Goal: Transaction & Acquisition: Book appointment/travel/reservation

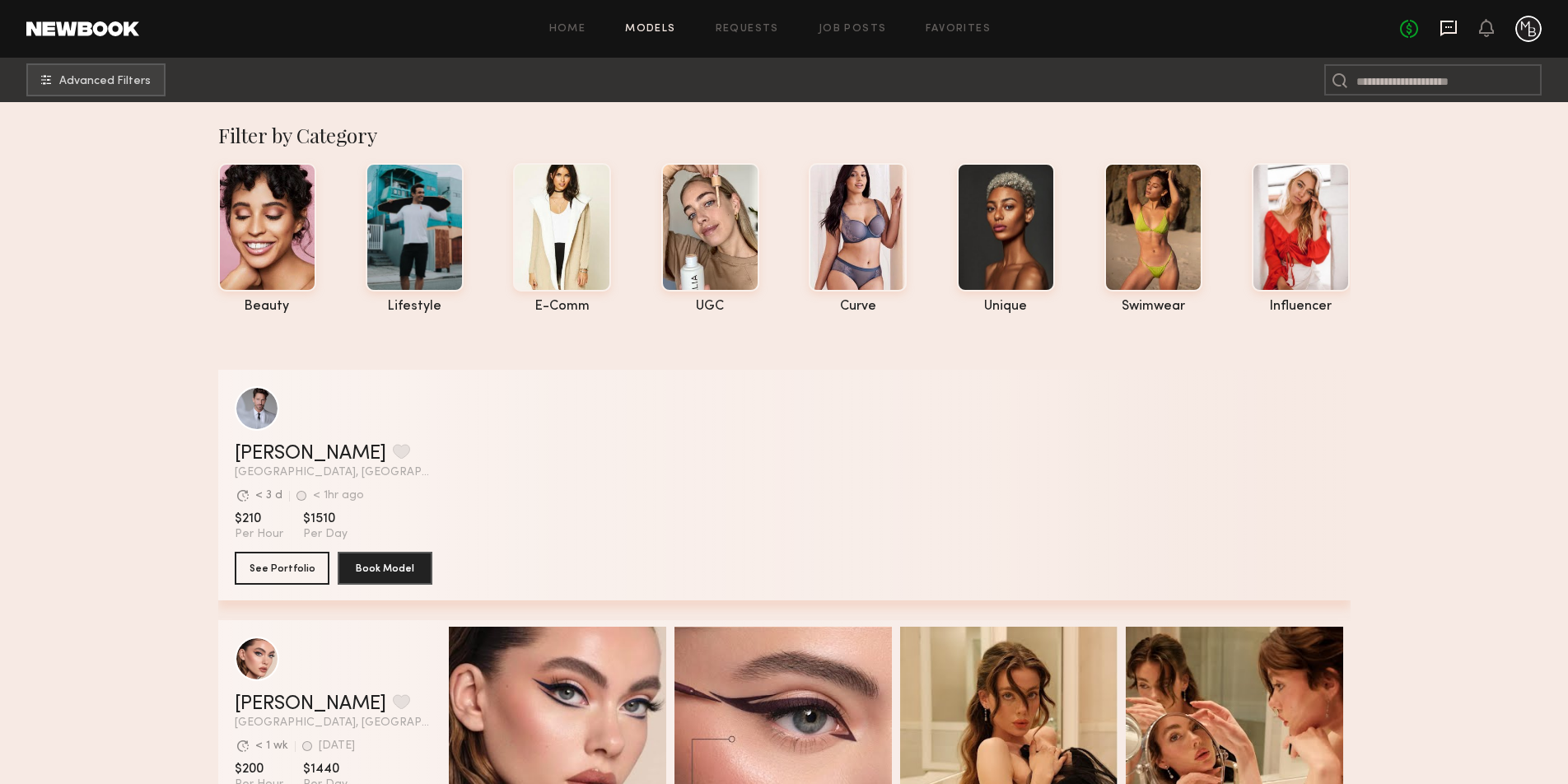
click at [1441, 28] on icon at bounding box center [1447, 28] width 16 height 16
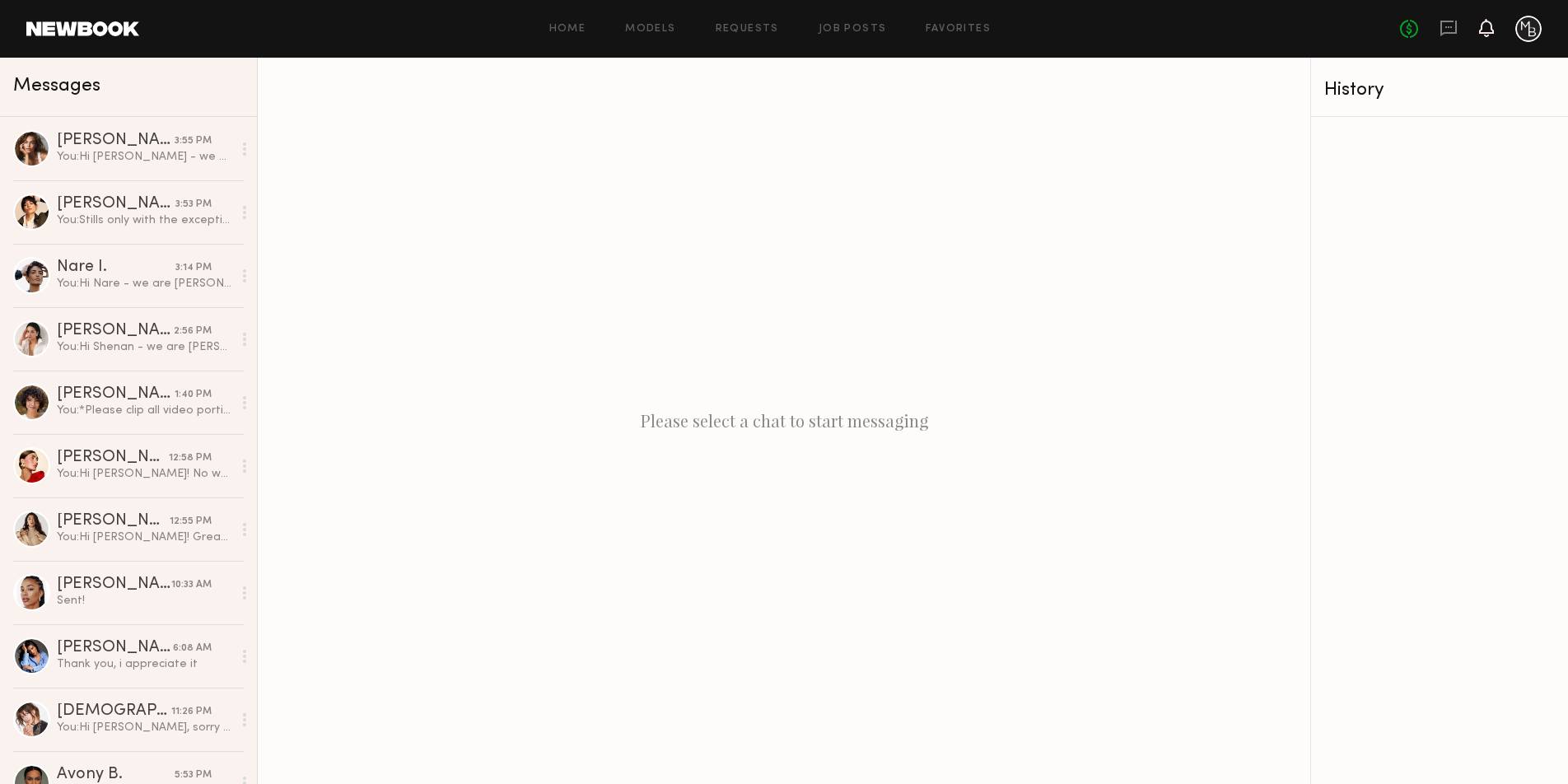
click at [1483, 29] on icon at bounding box center [1486, 27] width 13 height 11
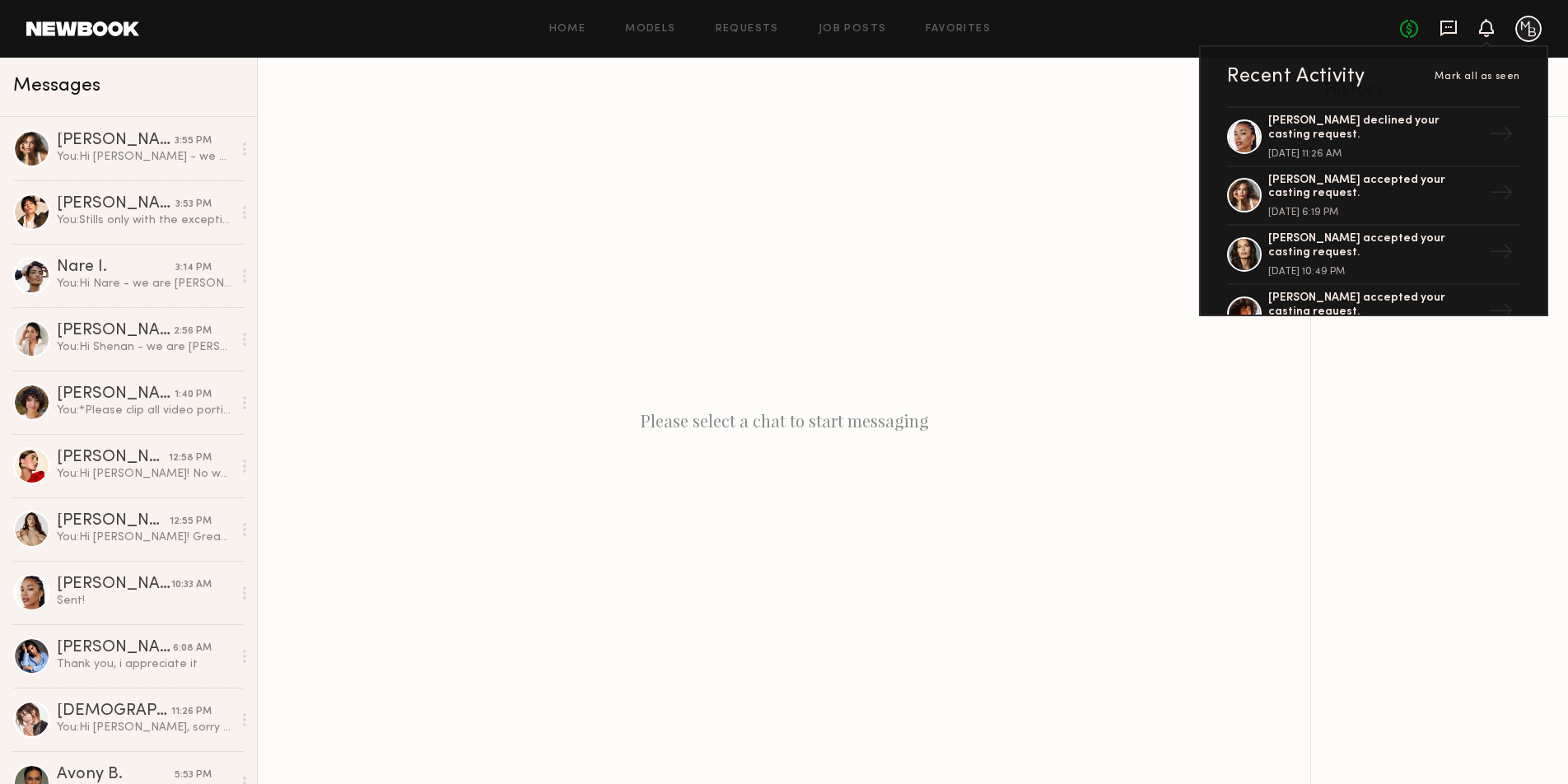
click at [1451, 32] on icon at bounding box center [1447, 28] width 16 height 16
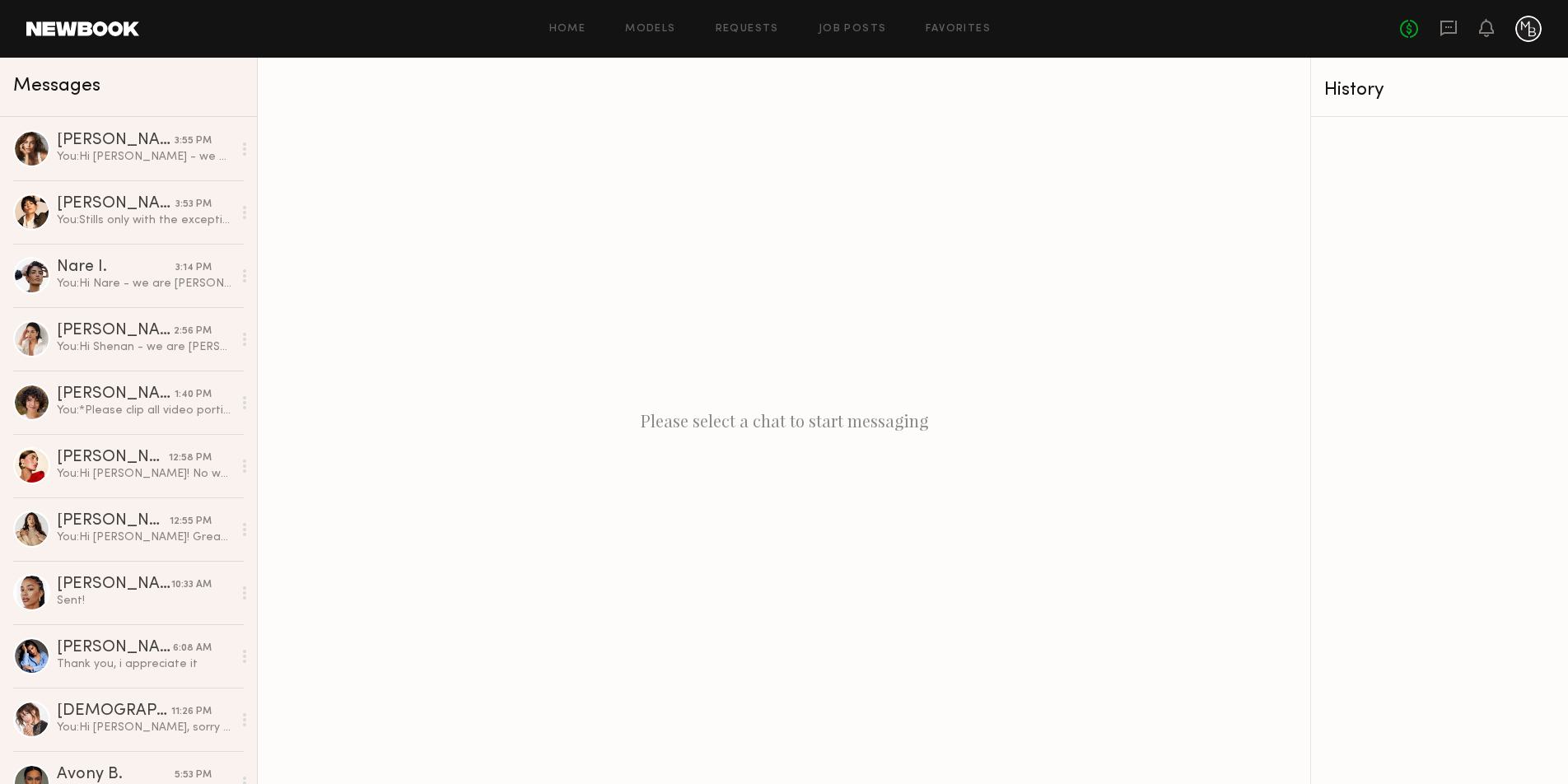
click at [113, 25] on link at bounding box center [83, 29] width 113 height 15
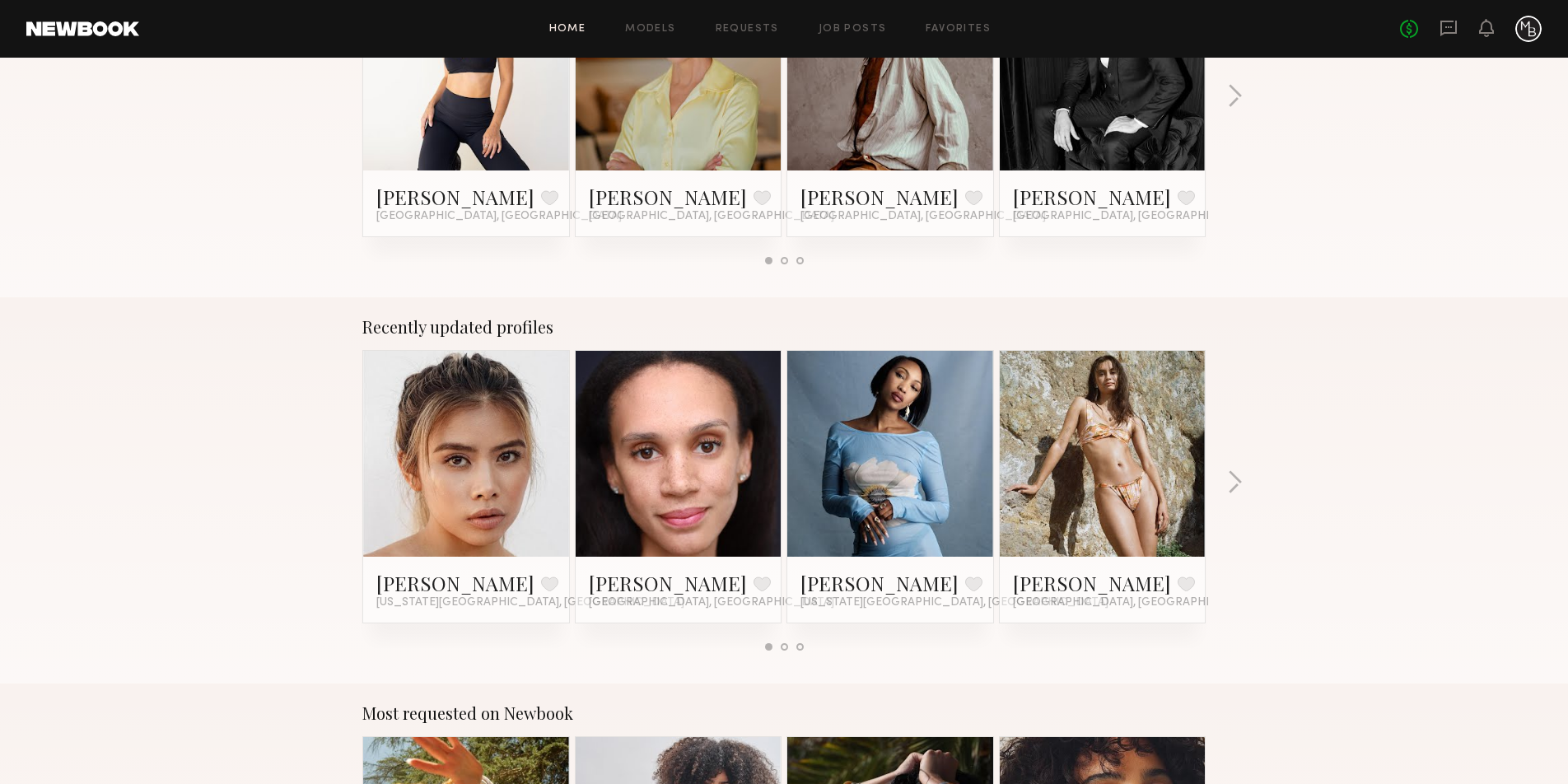
scroll to position [808, 0]
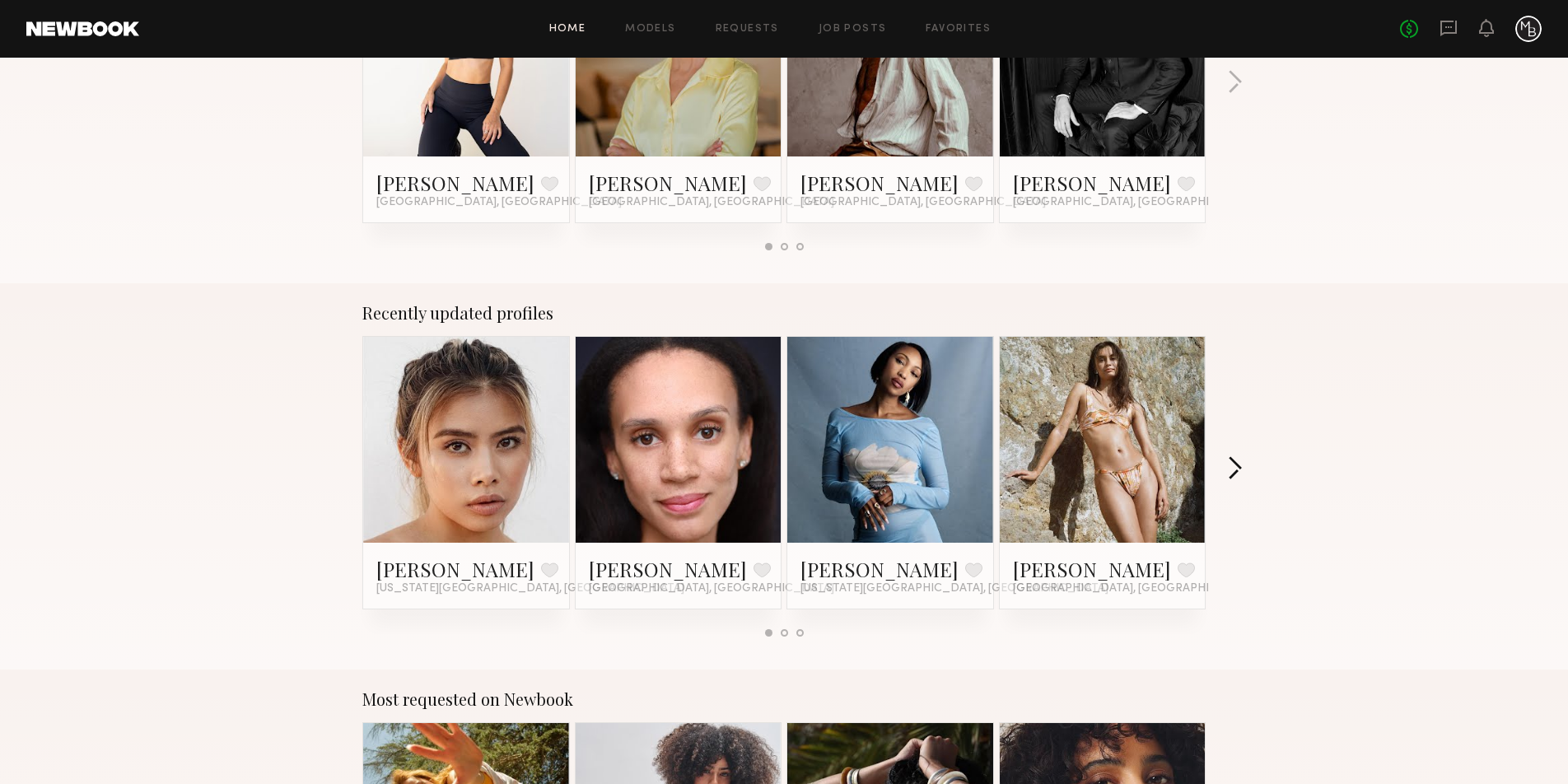
click at [1239, 468] on button "button" at bounding box center [1234, 469] width 16 height 27
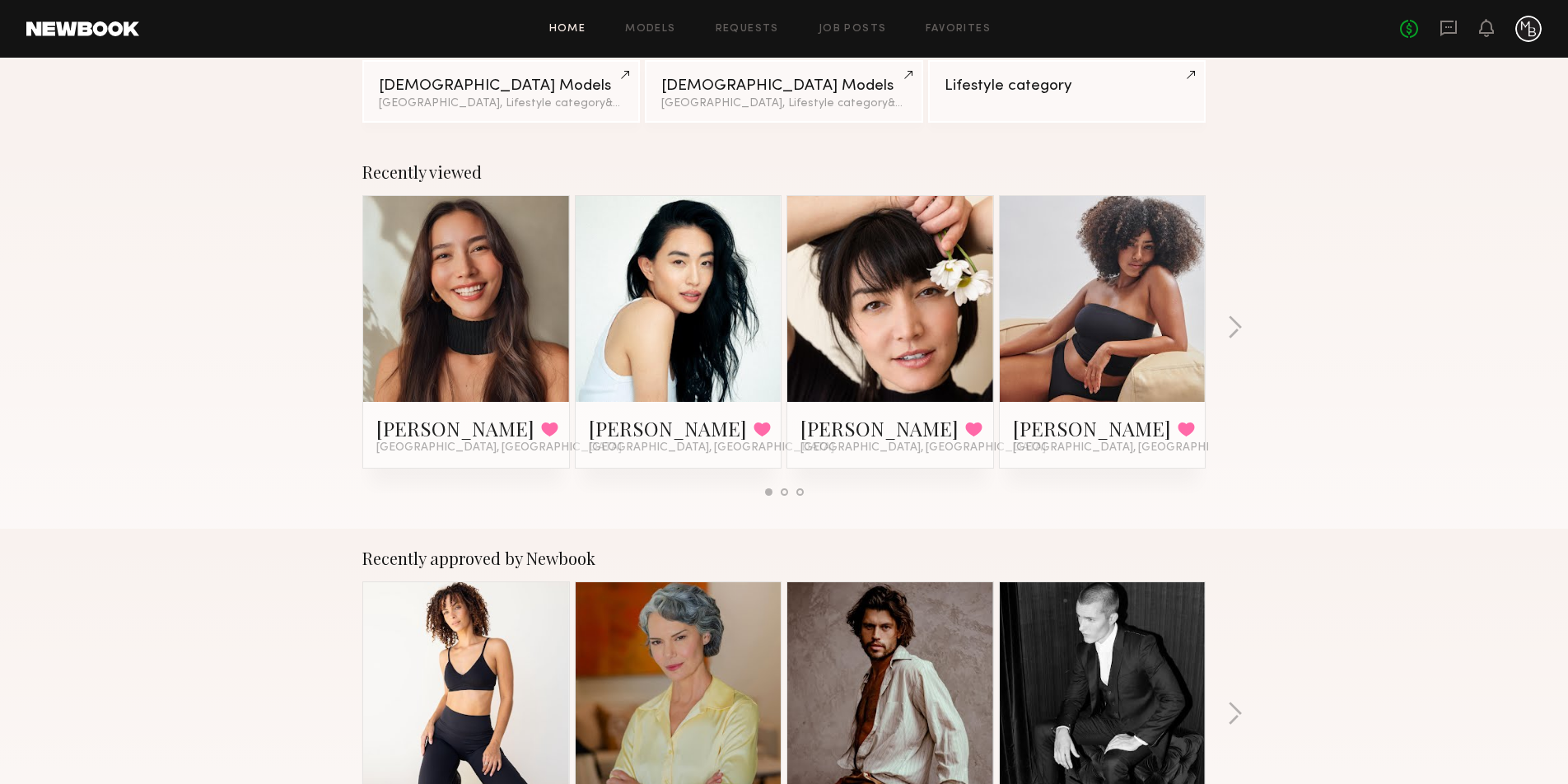
scroll to position [0, 0]
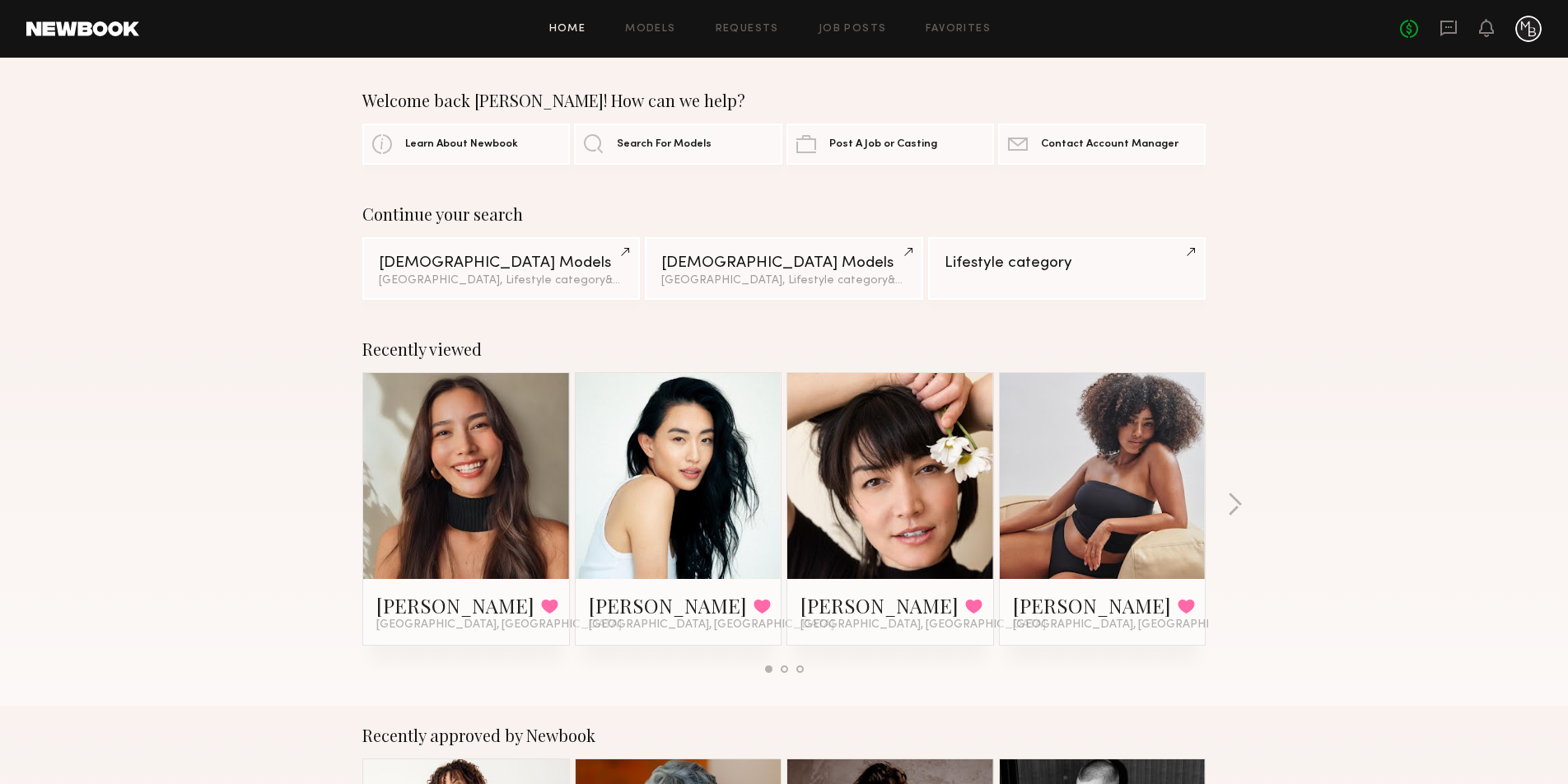
click at [103, 29] on link at bounding box center [83, 29] width 113 height 15
click at [94, 23] on link at bounding box center [83, 29] width 113 height 15
click at [667, 29] on link "Models" at bounding box center [649, 28] width 50 height 10
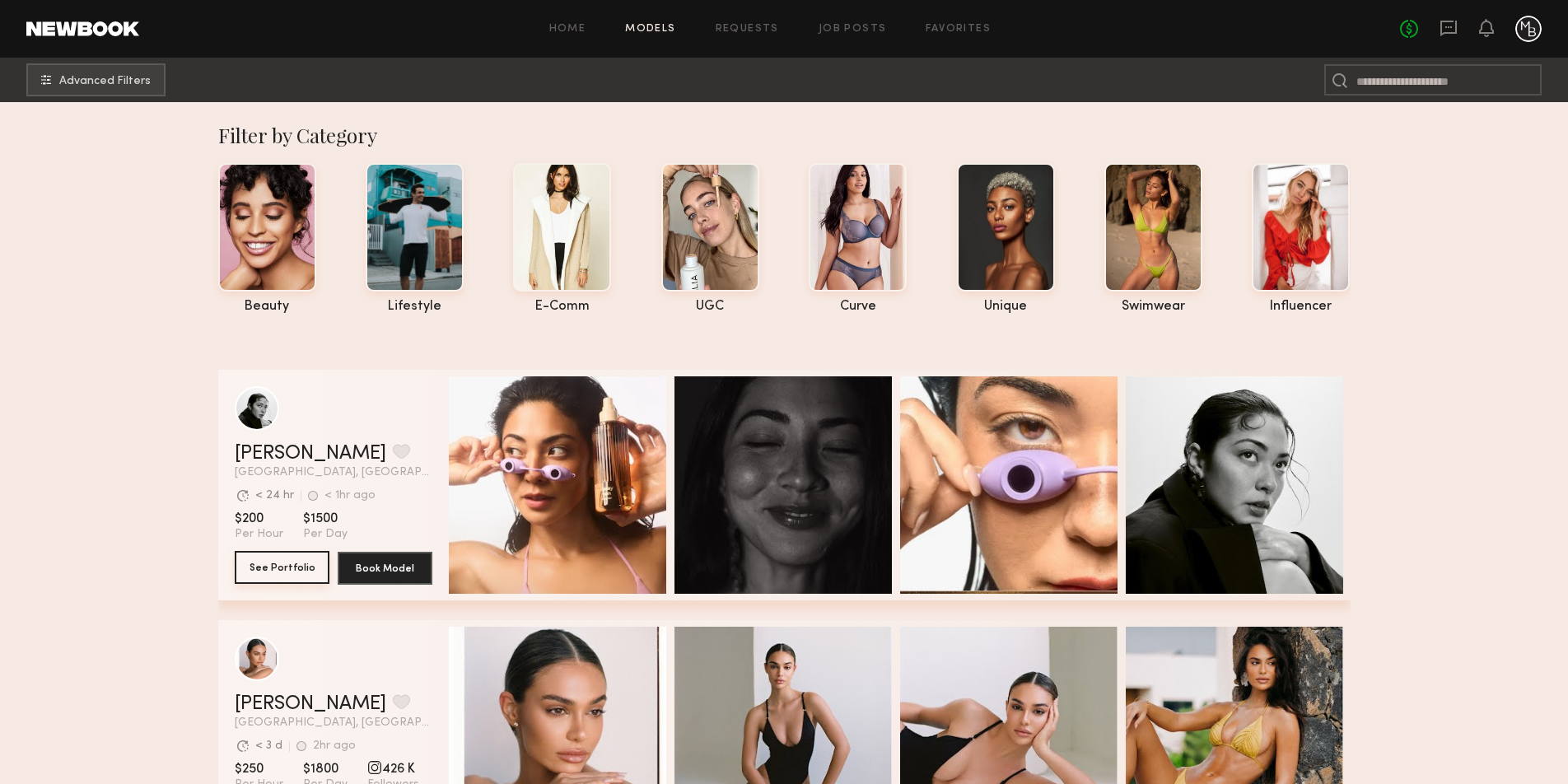
click at [293, 564] on button "See Portfolio" at bounding box center [282, 567] width 94 height 33
click at [274, 564] on button "See Portfolio" at bounding box center [282, 567] width 94 height 33
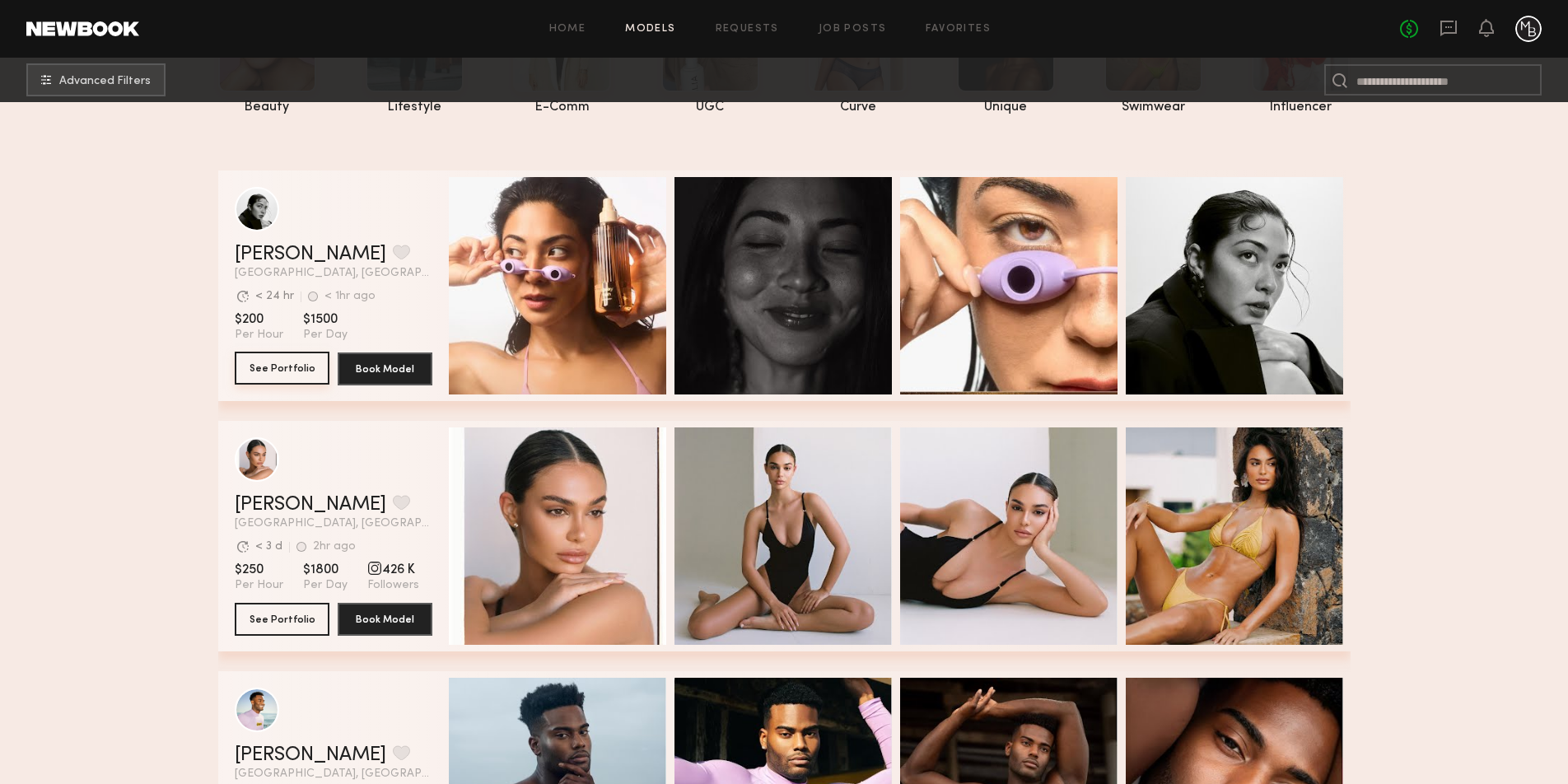
scroll to position [199, 0]
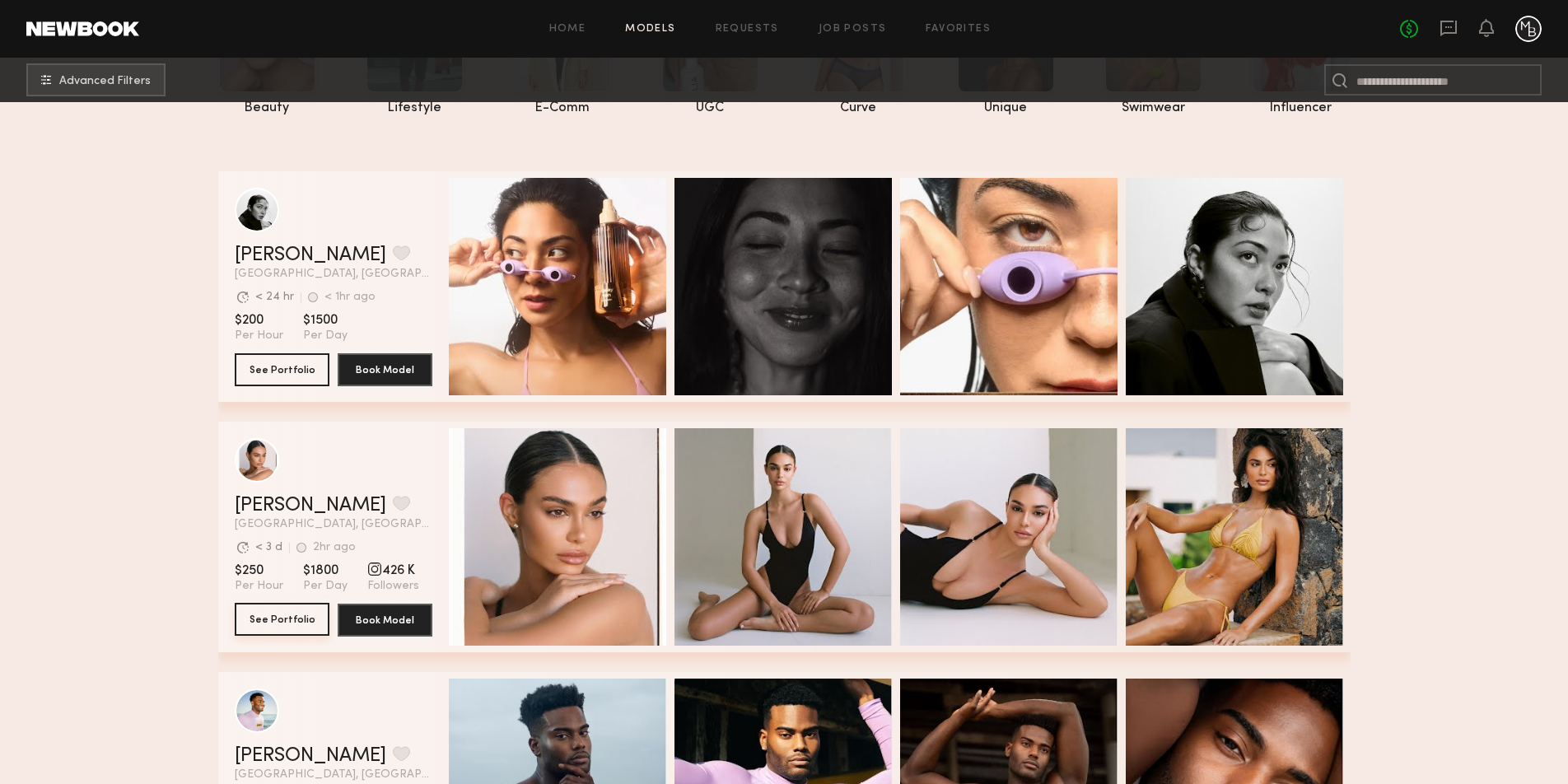
click at [270, 624] on button "See Portfolio" at bounding box center [282, 619] width 94 height 33
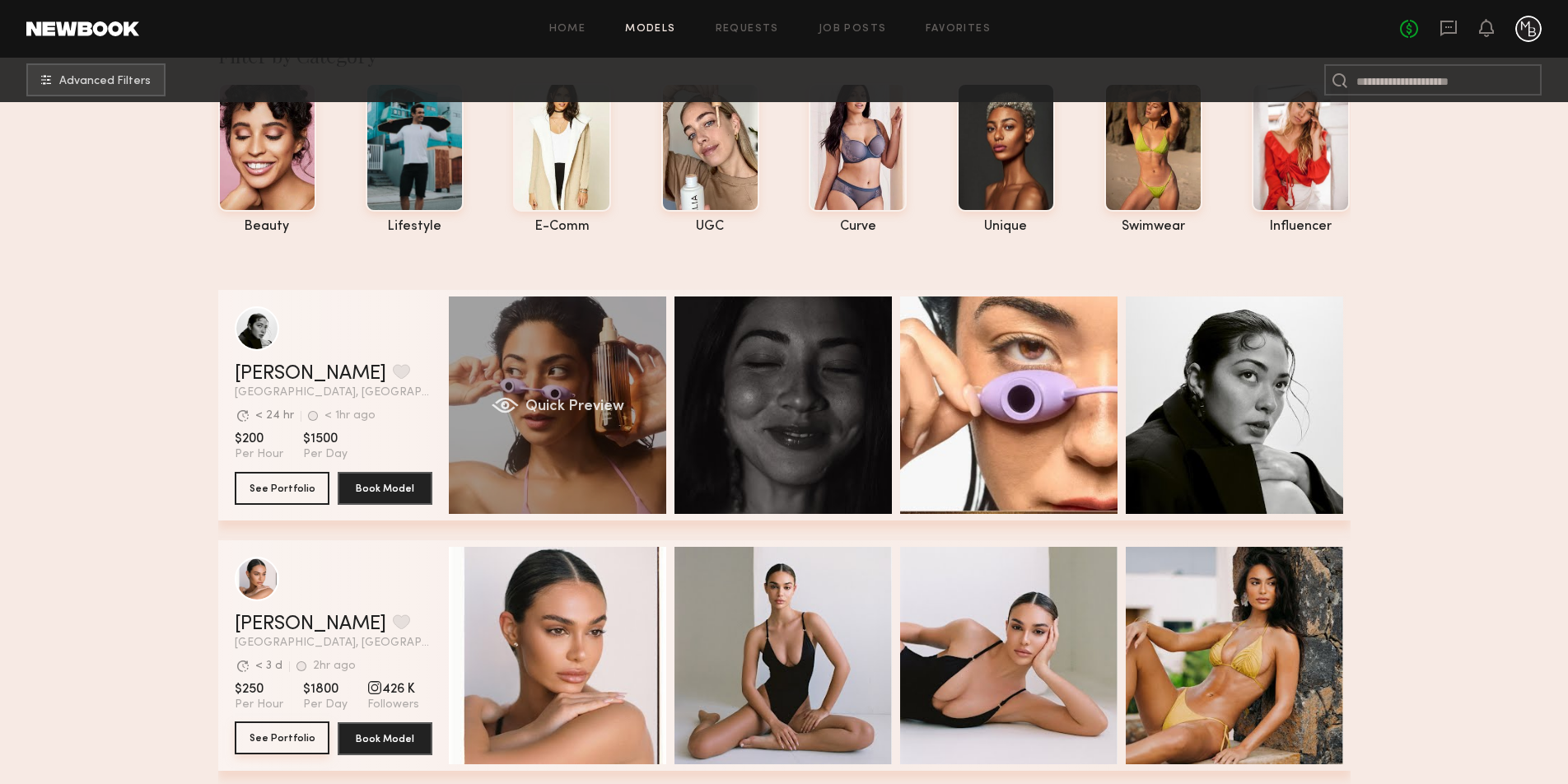
scroll to position [0, 0]
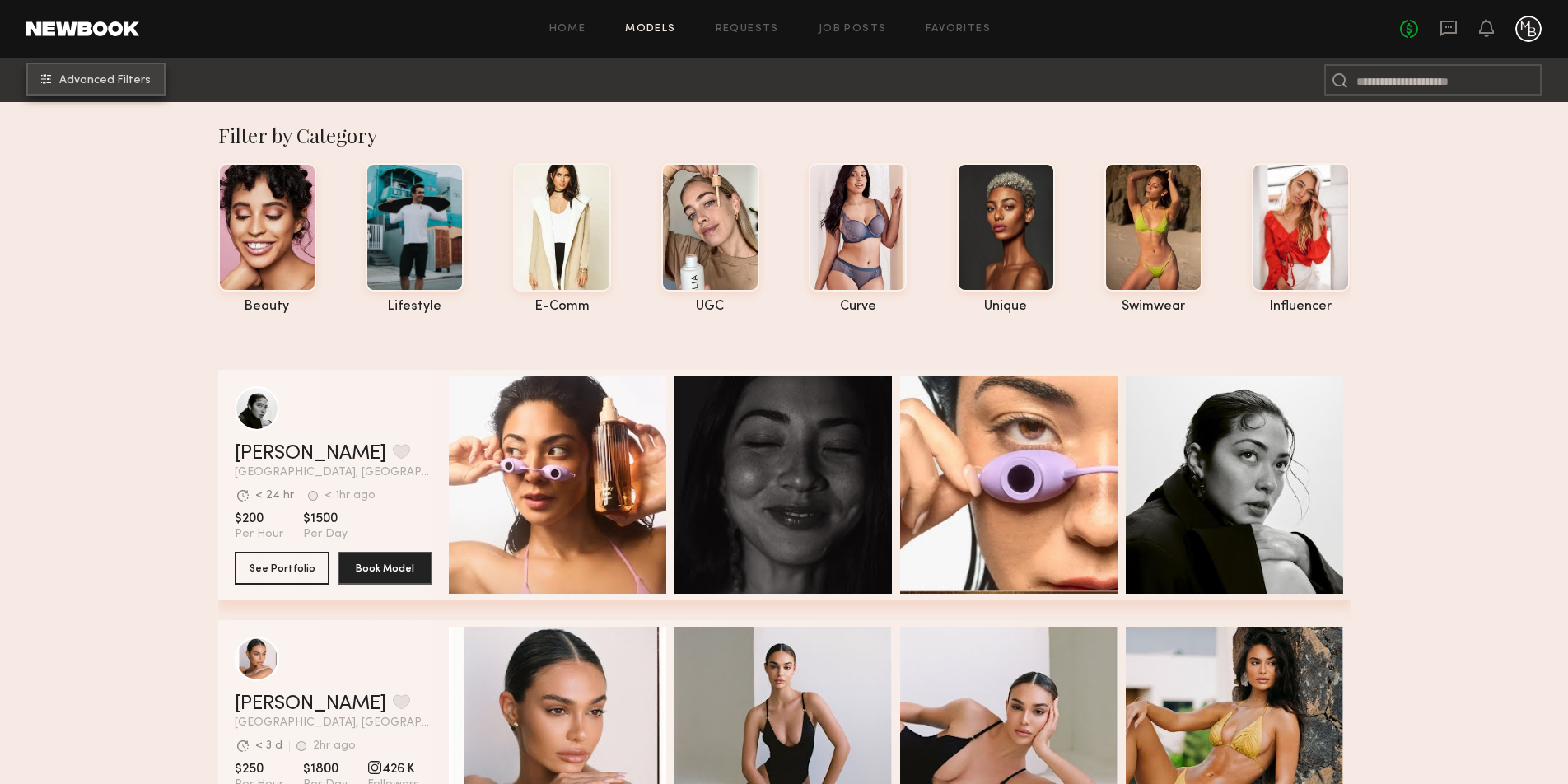
click at [86, 86] on span "Advanced Filters" at bounding box center [105, 81] width 91 height 11
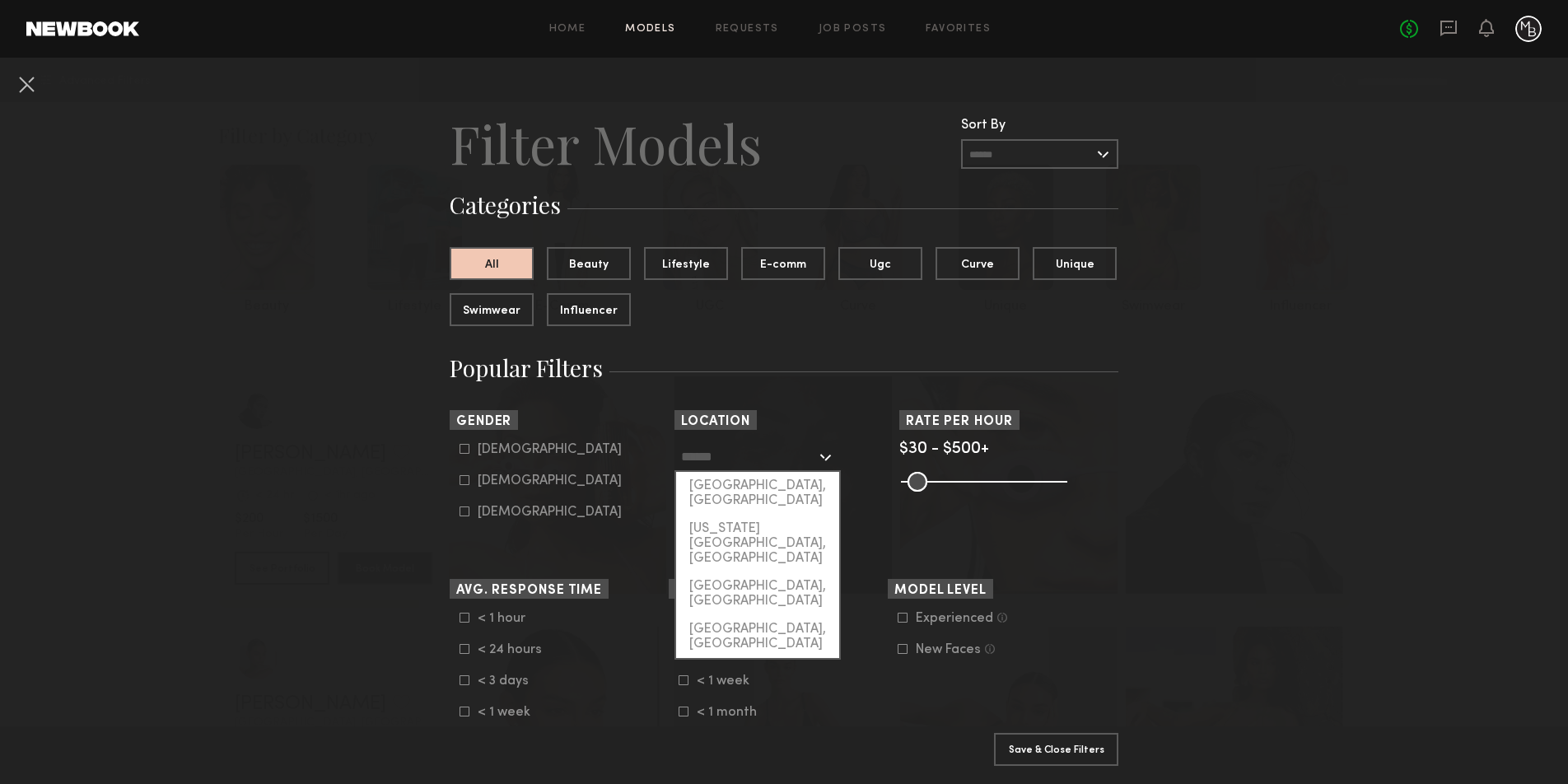
click at [749, 459] on input "text" at bounding box center [748, 456] width 135 height 28
click at [760, 486] on div "[GEOGRAPHIC_DATA], [GEOGRAPHIC_DATA]" at bounding box center [757, 493] width 163 height 42
type input "**********"
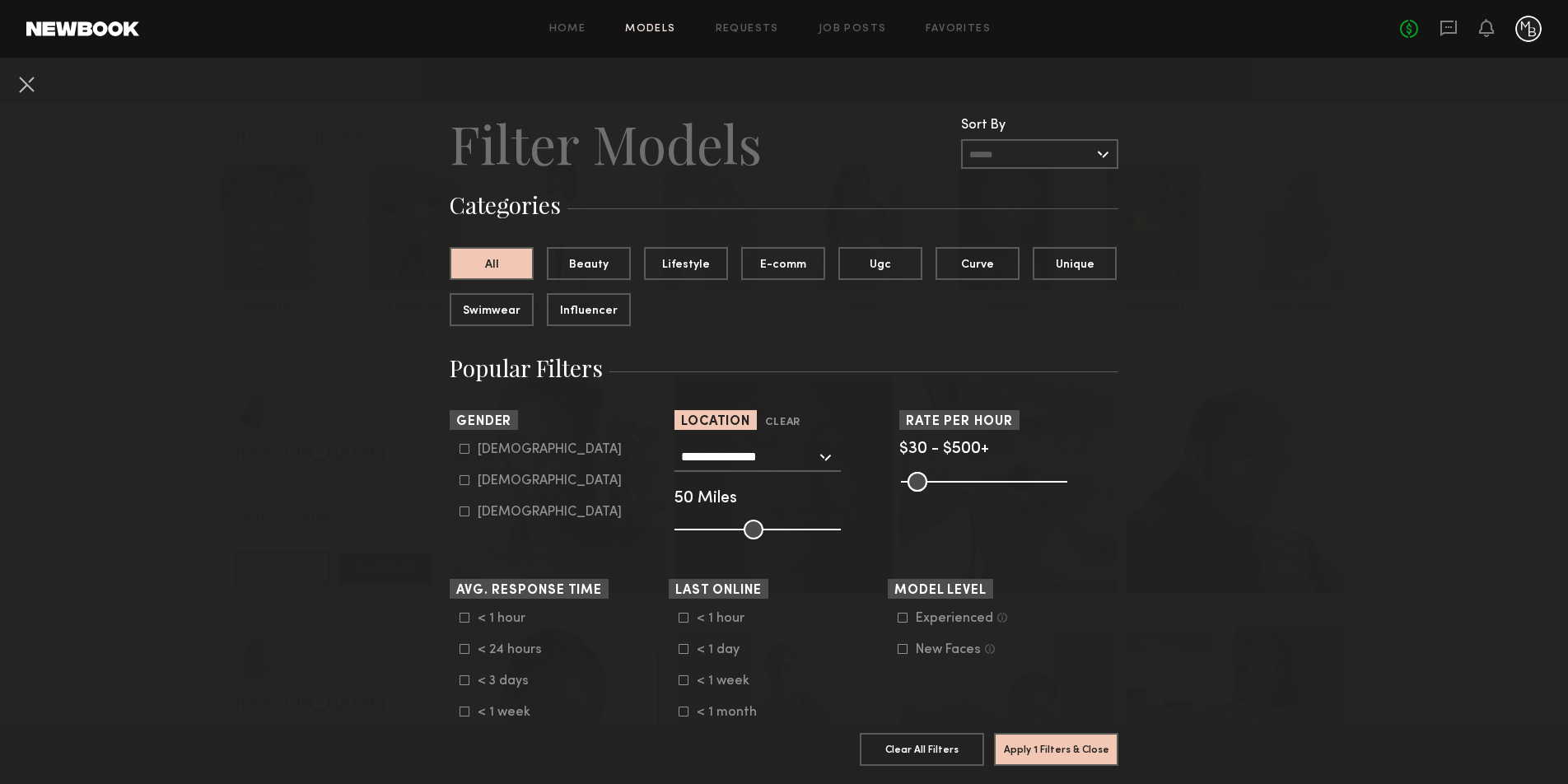
drag, startPoint x: 465, startPoint y: 484, endPoint x: 825, endPoint y: 518, distance: 361.6
click at [466, 485] on common-framework-checkbox "Female" at bounding box center [564, 481] width 209 height 15
click at [469, 482] on label "Female" at bounding box center [541, 480] width 162 height 9
type input "**"
drag, startPoint x: 1066, startPoint y: 487, endPoint x: 1055, endPoint y: 480, distance: 13.0
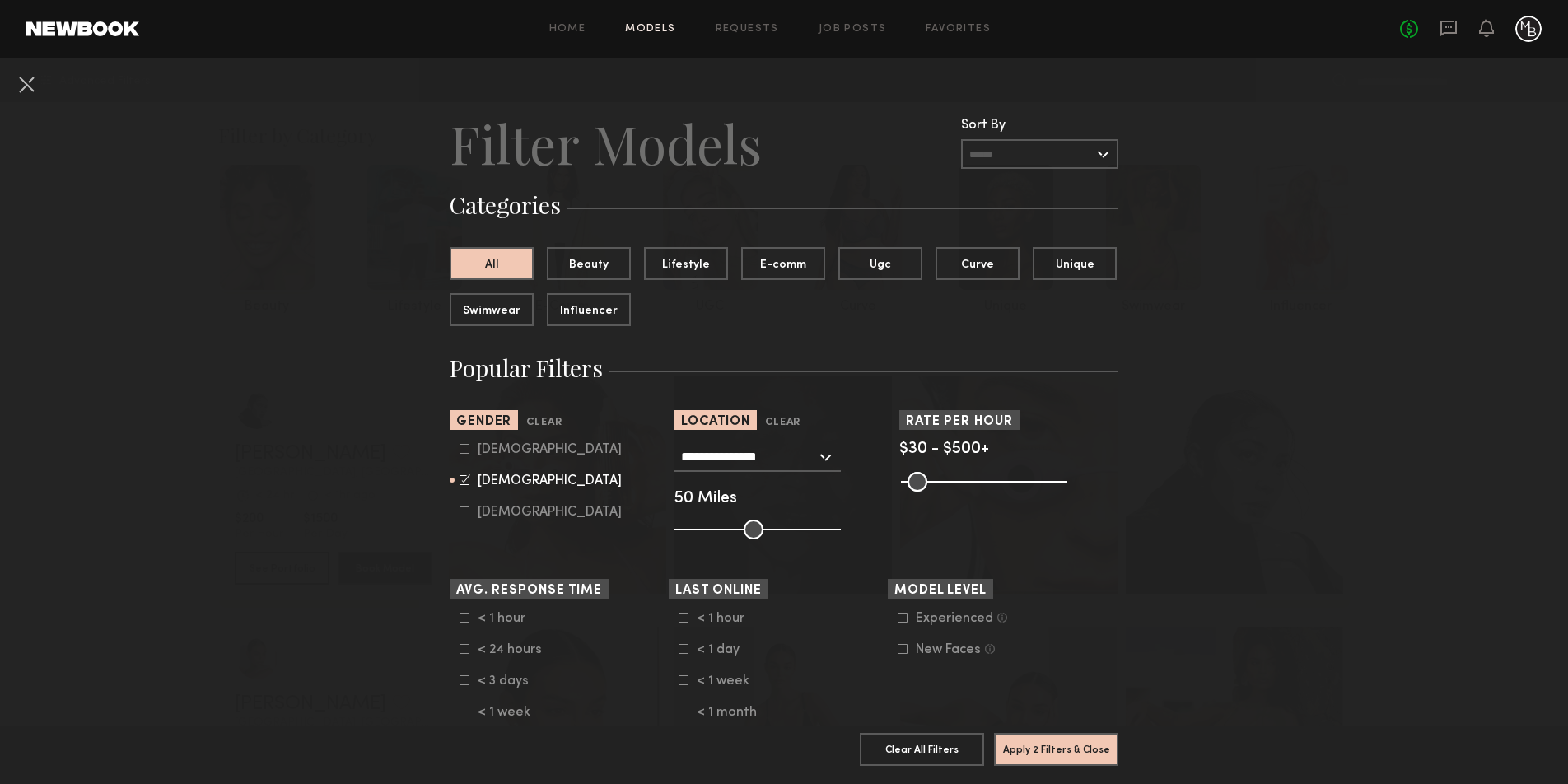
click at [1033, 489] on div "Pro Tip: Rates are often negotiable. We recommend increasing search max by $50." at bounding box center [1008, 480] width 219 height 20
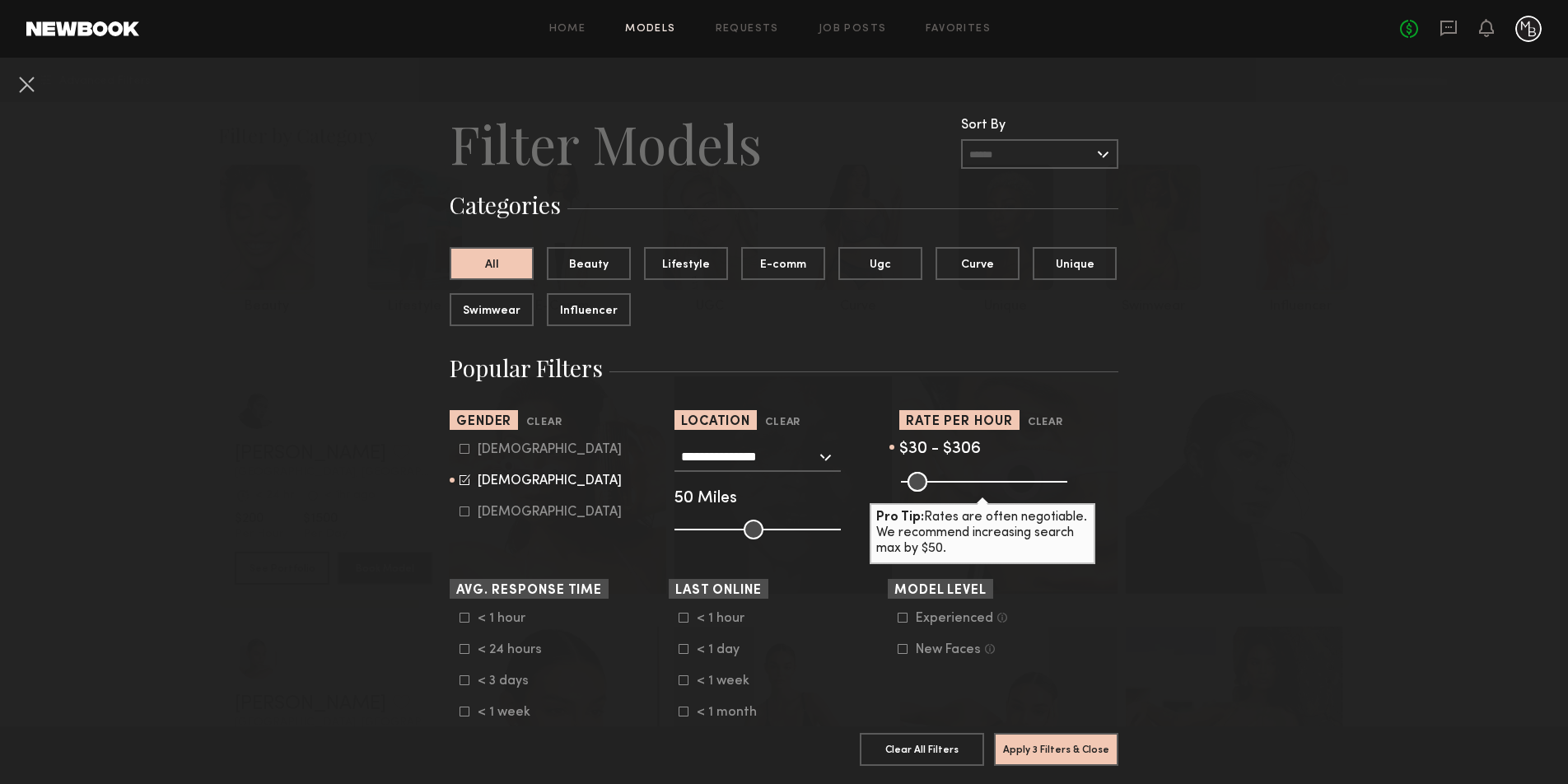
drag, startPoint x: 1054, startPoint y: 481, endPoint x: 996, endPoint y: 482, distance: 58.0
type input "***"
click at [996, 482] on input "range" at bounding box center [984, 482] width 166 height 20
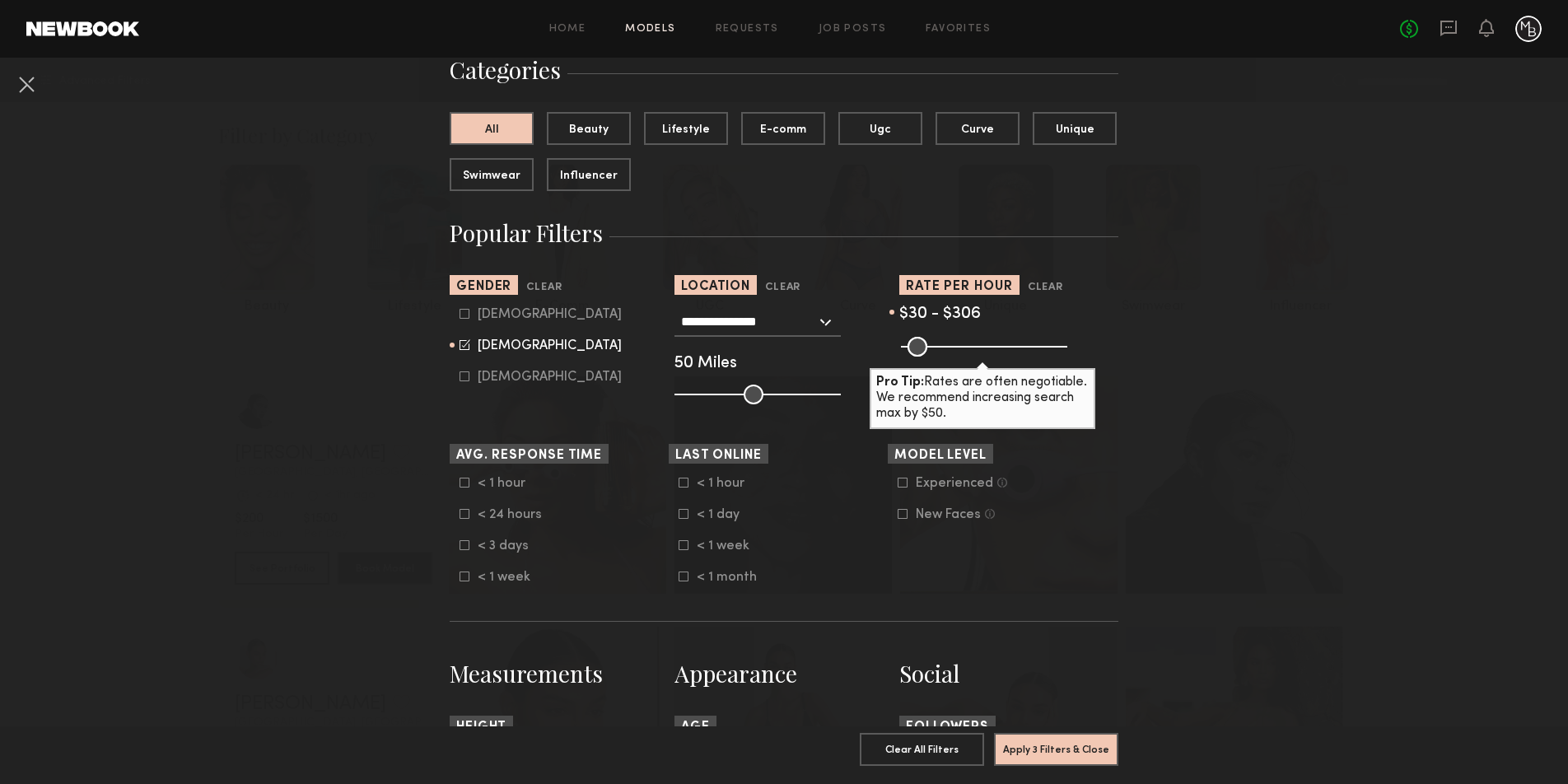
scroll to position [148, 0]
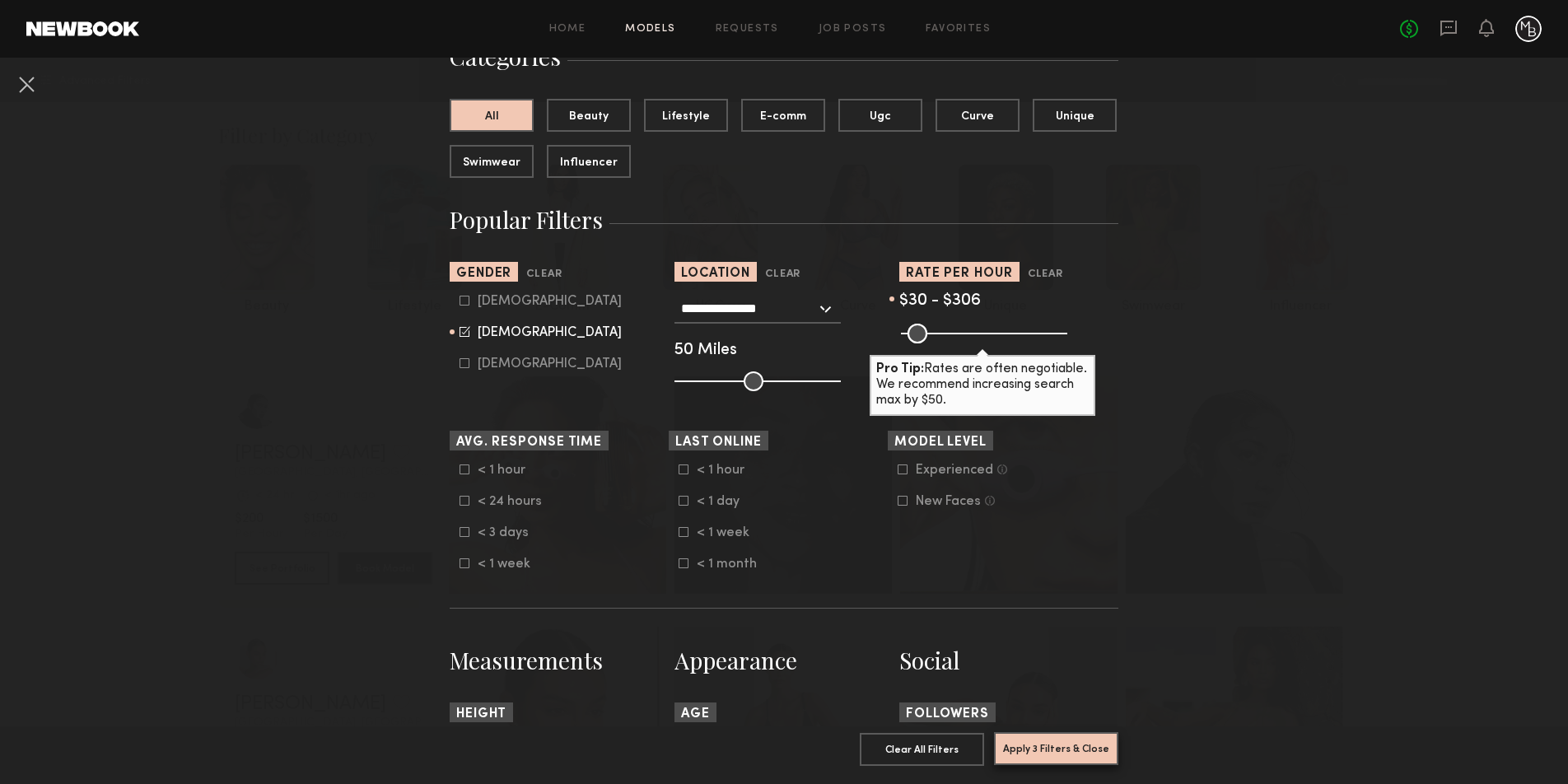
click at [1067, 743] on button "Apply 3 Filters & Close" at bounding box center [1056, 748] width 124 height 33
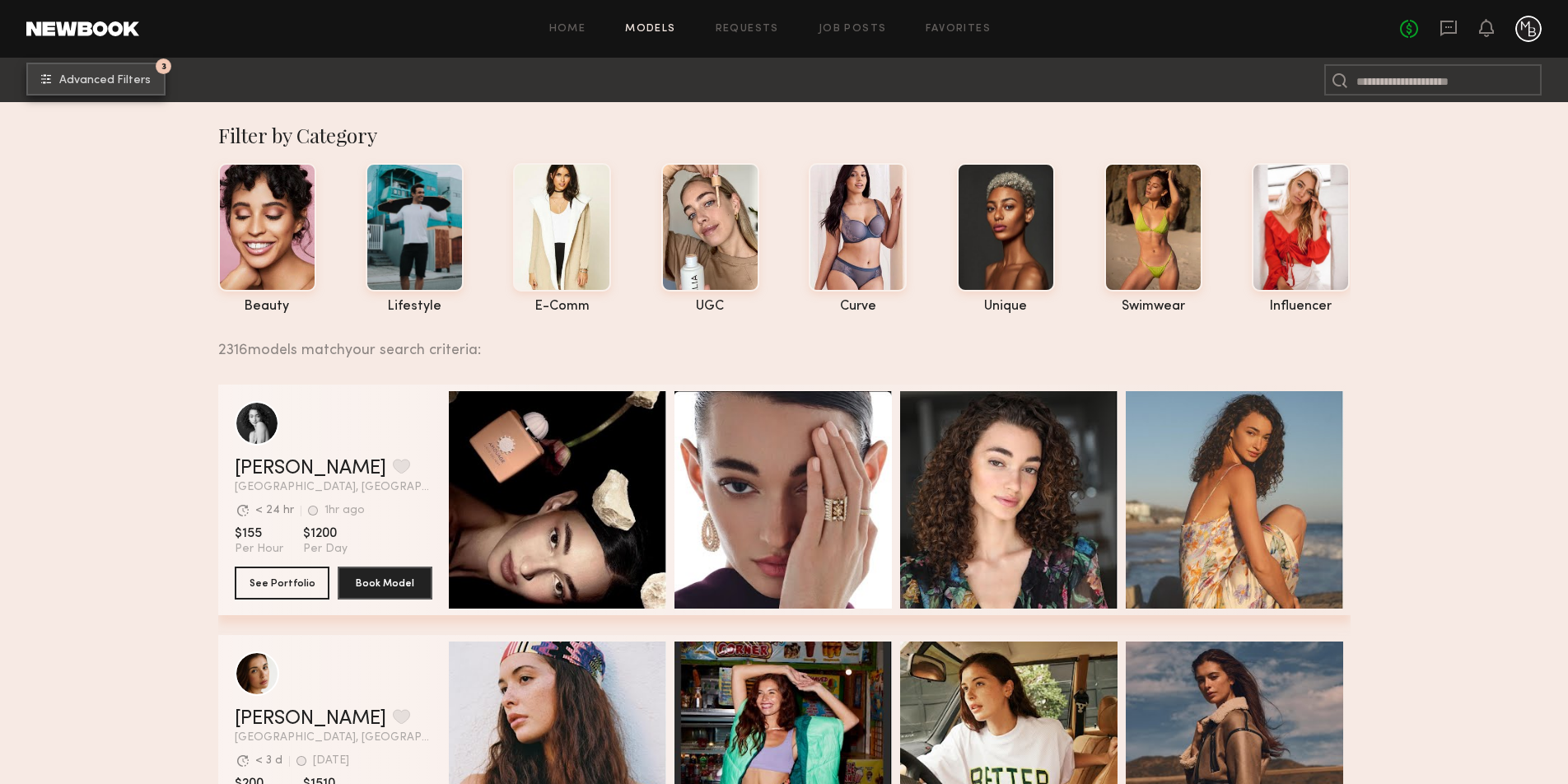
click at [121, 77] on span "Advanced Filters" at bounding box center [105, 81] width 91 height 11
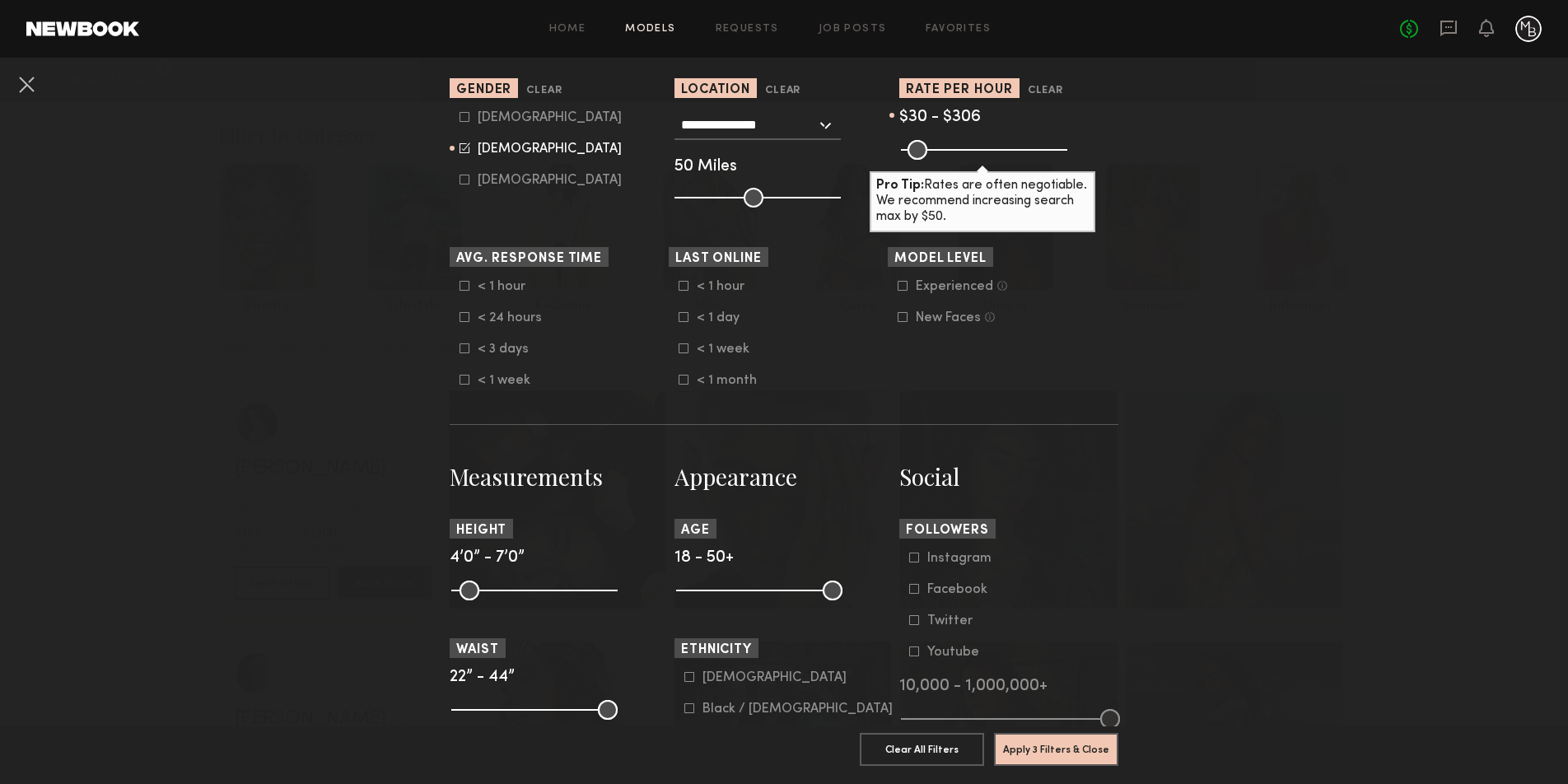
scroll to position [407, 0]
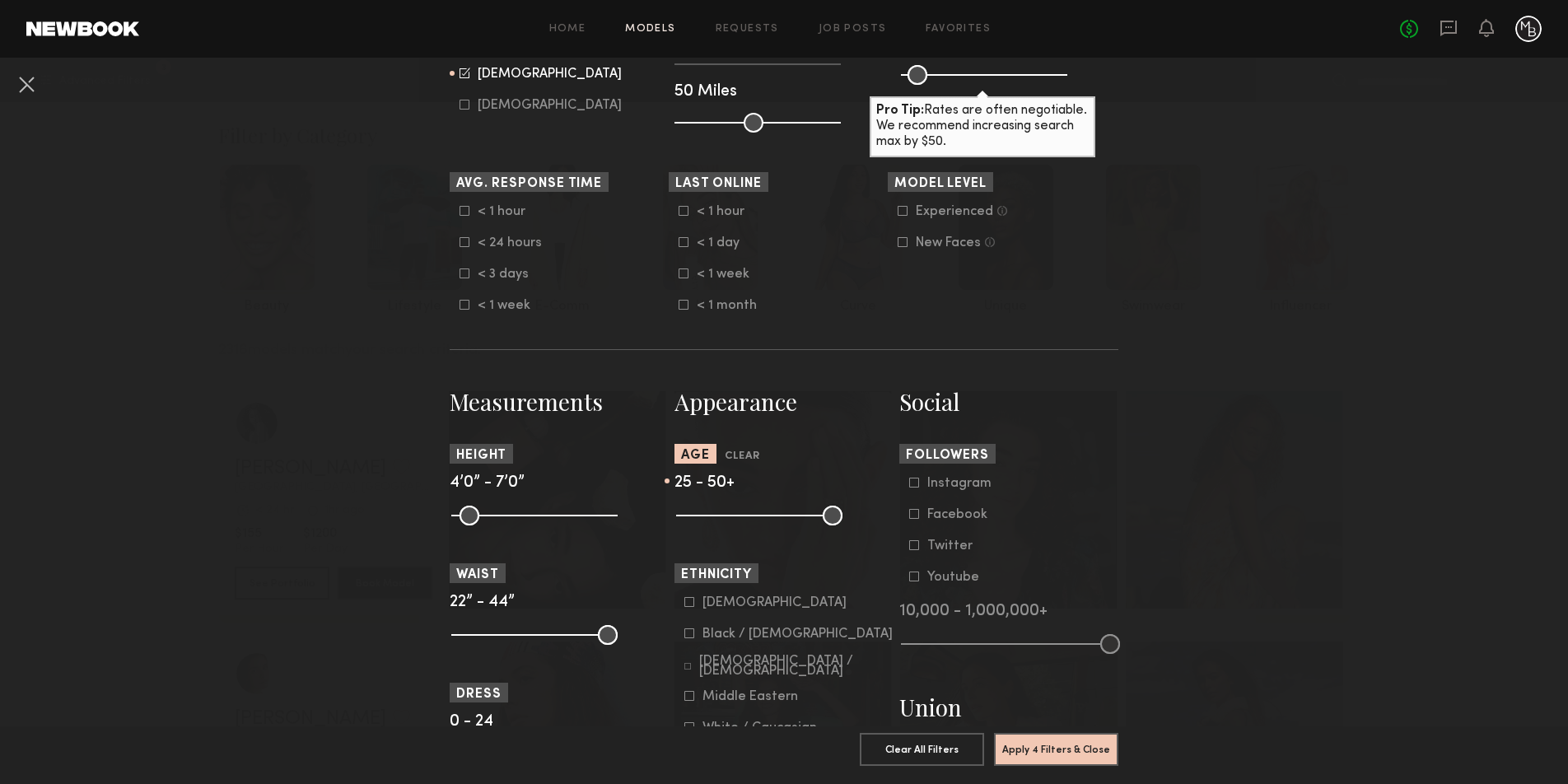
drag, startPoint x: 692, startPoint y: 518, endPoint x: 720, endPoint y: 515, distance: 28.2
type input "**"
click at [720, 515] on input "range" at bounding box center [759, 514] width 166 height 20
type input "**"
drag, startPoint x: 838, startPoint y: 514, endPoint x: 786, endPoint y: 521, distance: 52.5
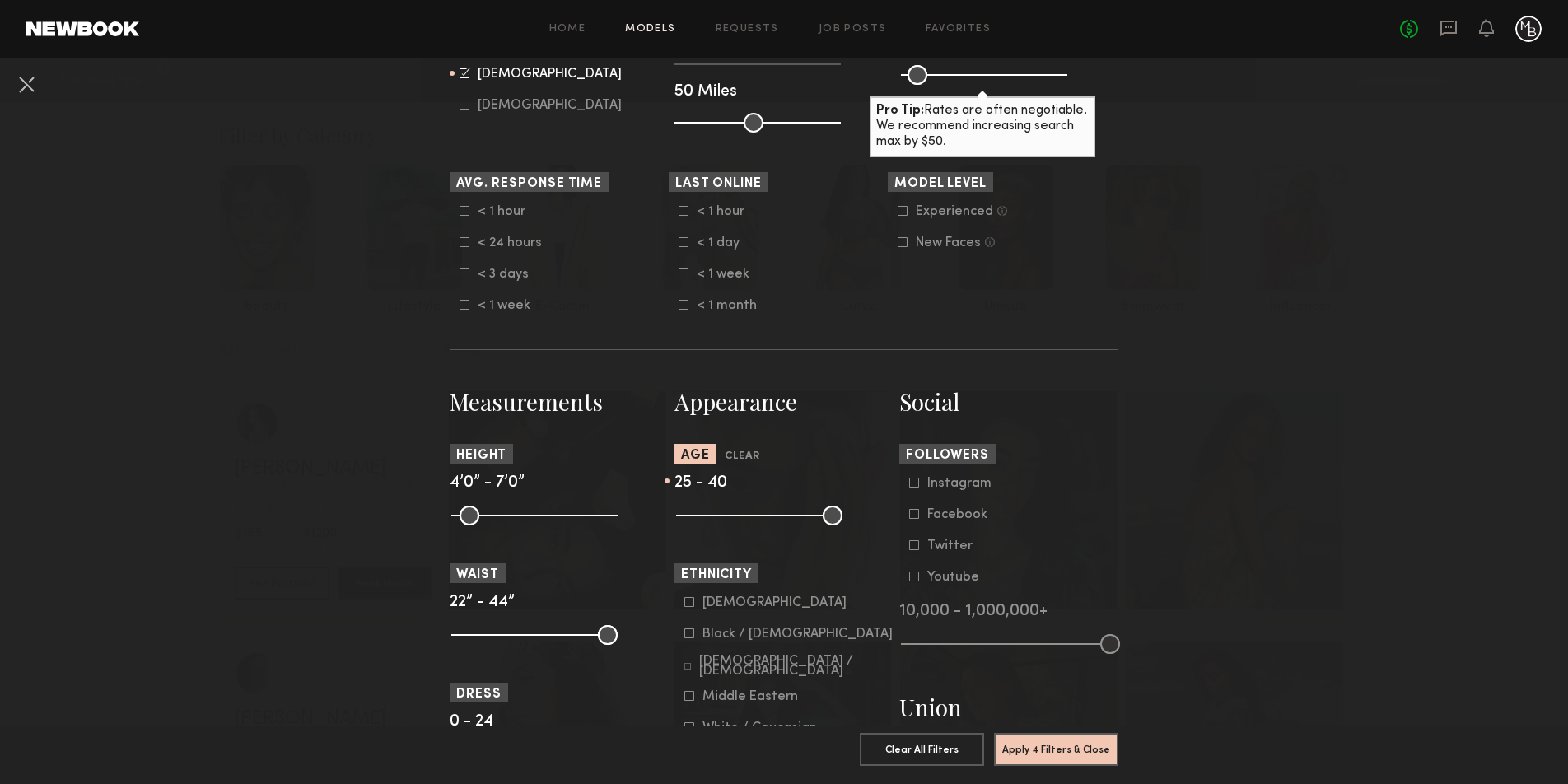
click at [786, 521] on input "range" at bounding box center [759, 514] width 166 height 20
click at [1035, 757] on button "Apply 4 Filters & Close" at bounding box center [1056, 748] width 124 height 33
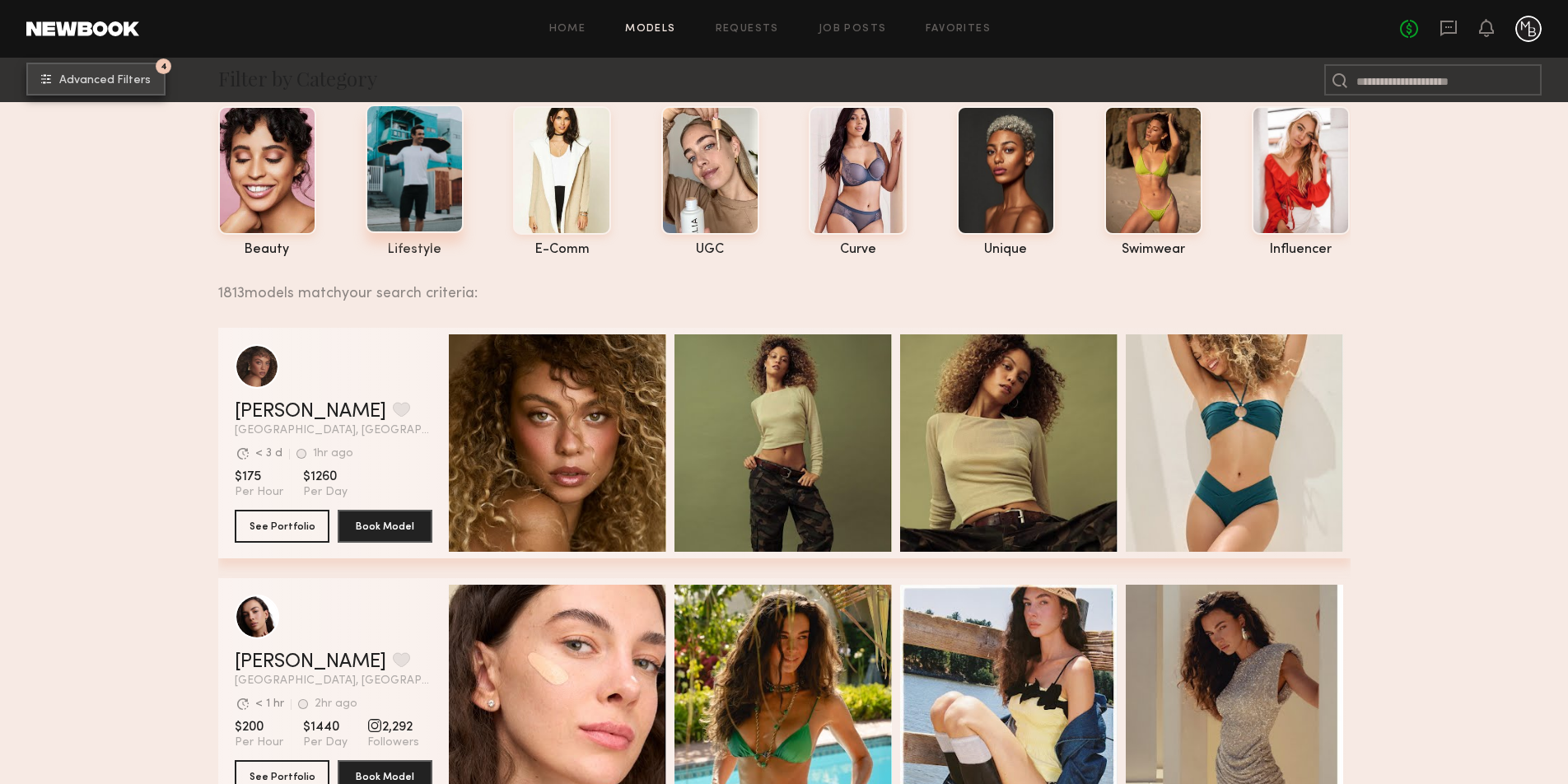
scroll to position [70, 0]
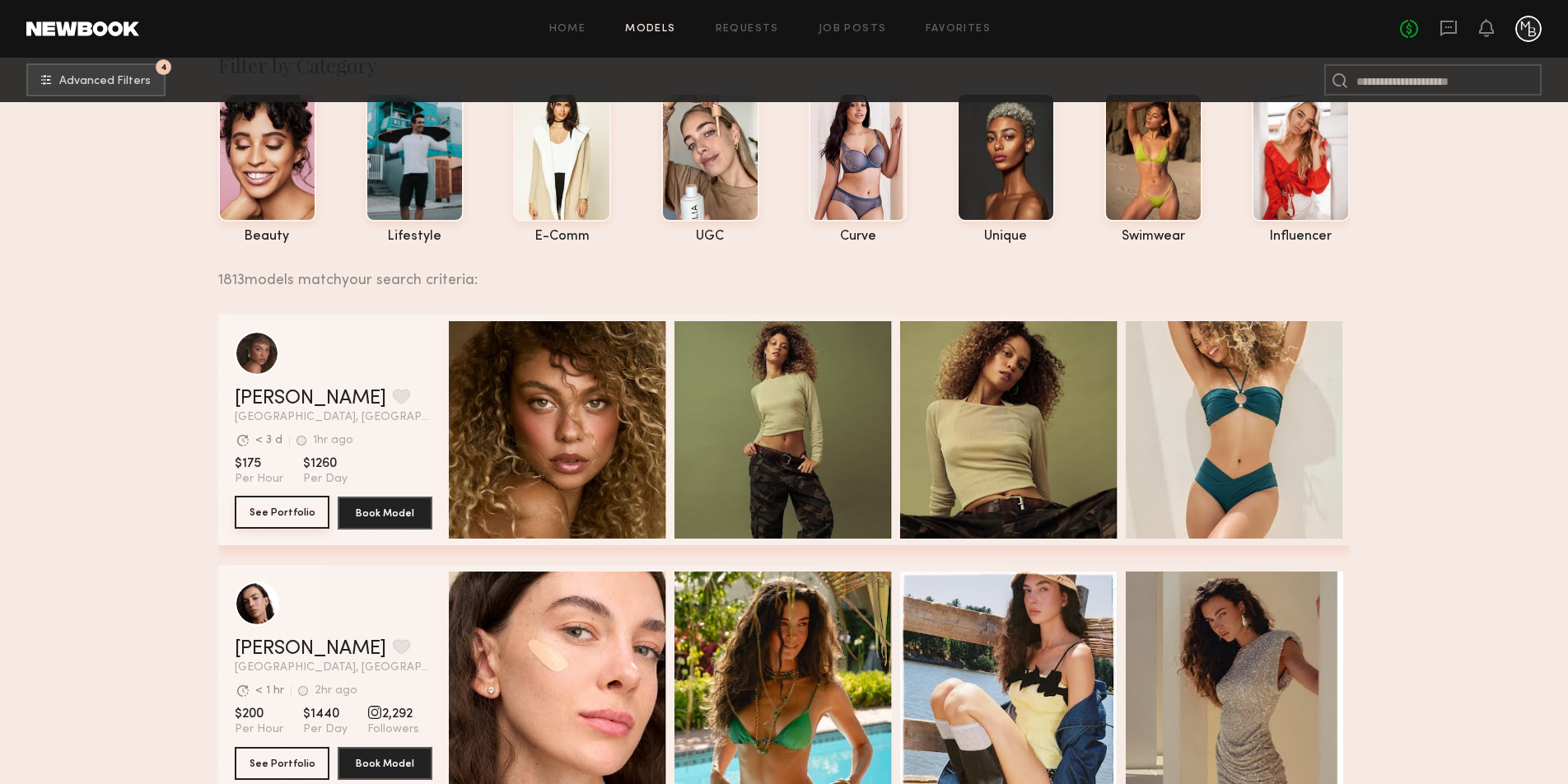
click at [264, 515] on button "See Portfolio" at bounding box center [282, 512] width 94 height 33
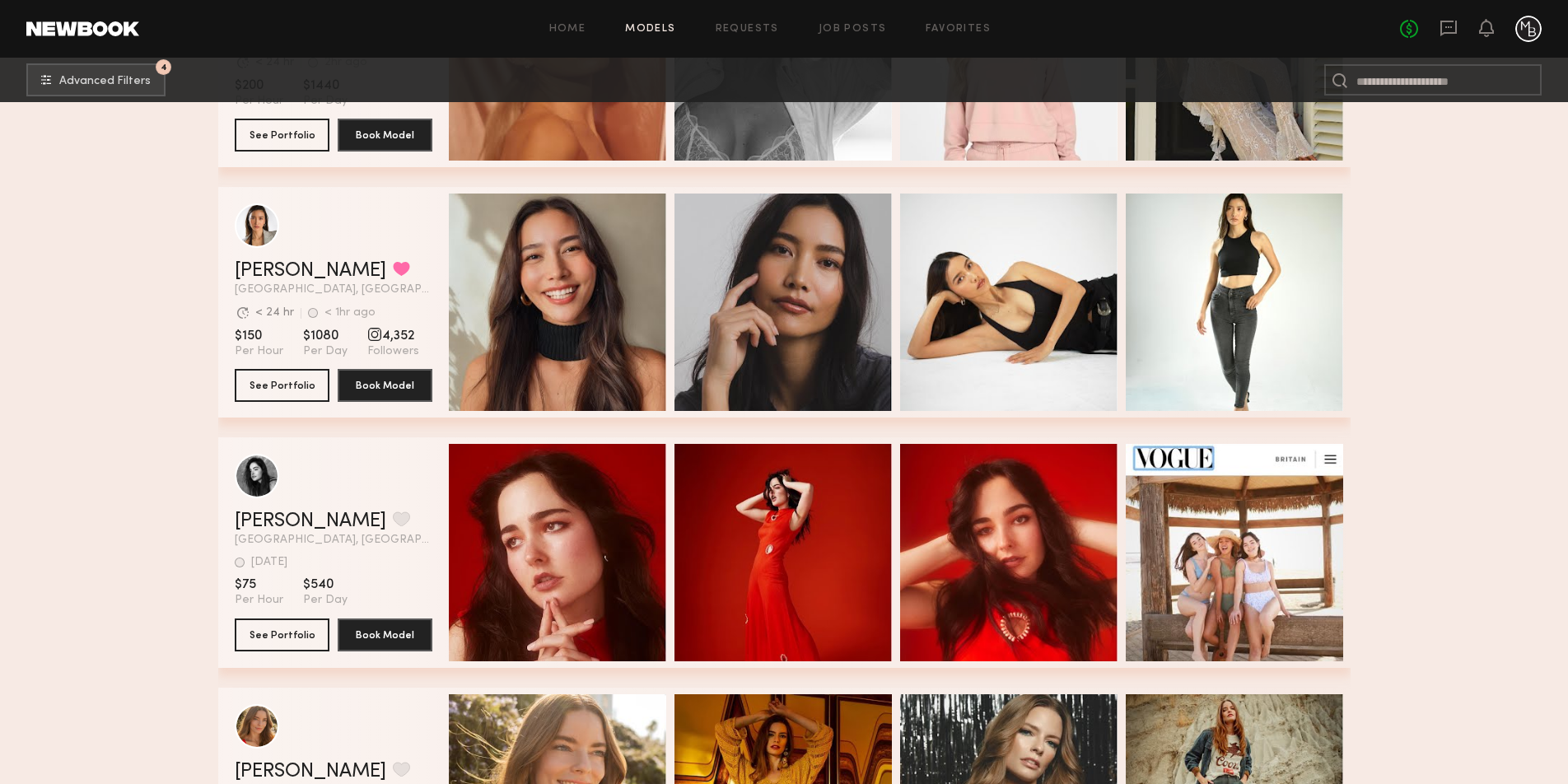
scroll to position [946, 0]
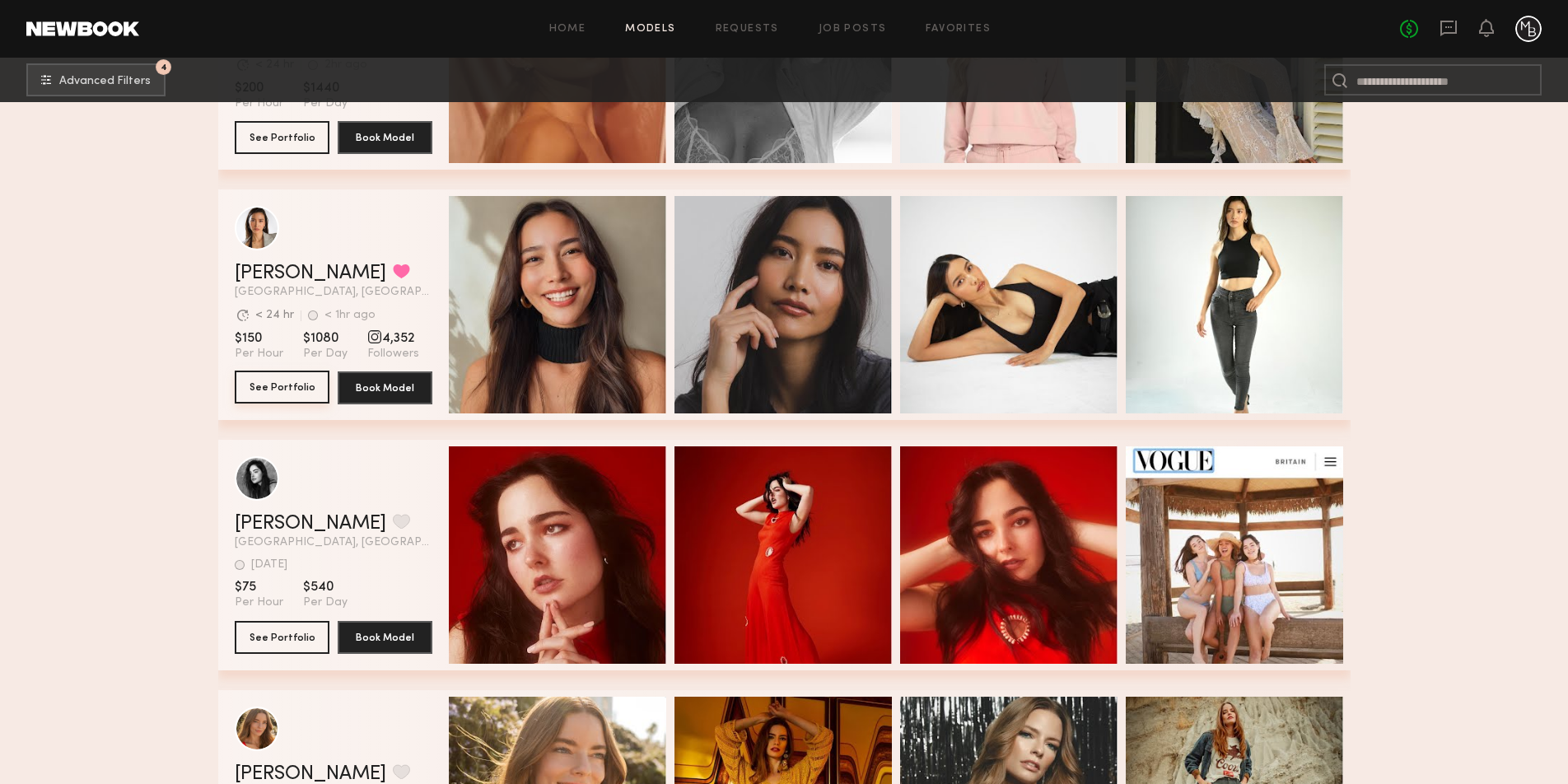
click at [287, 386] on button "See Portfolio" at bounding box center [282, 386] width 94 height 33
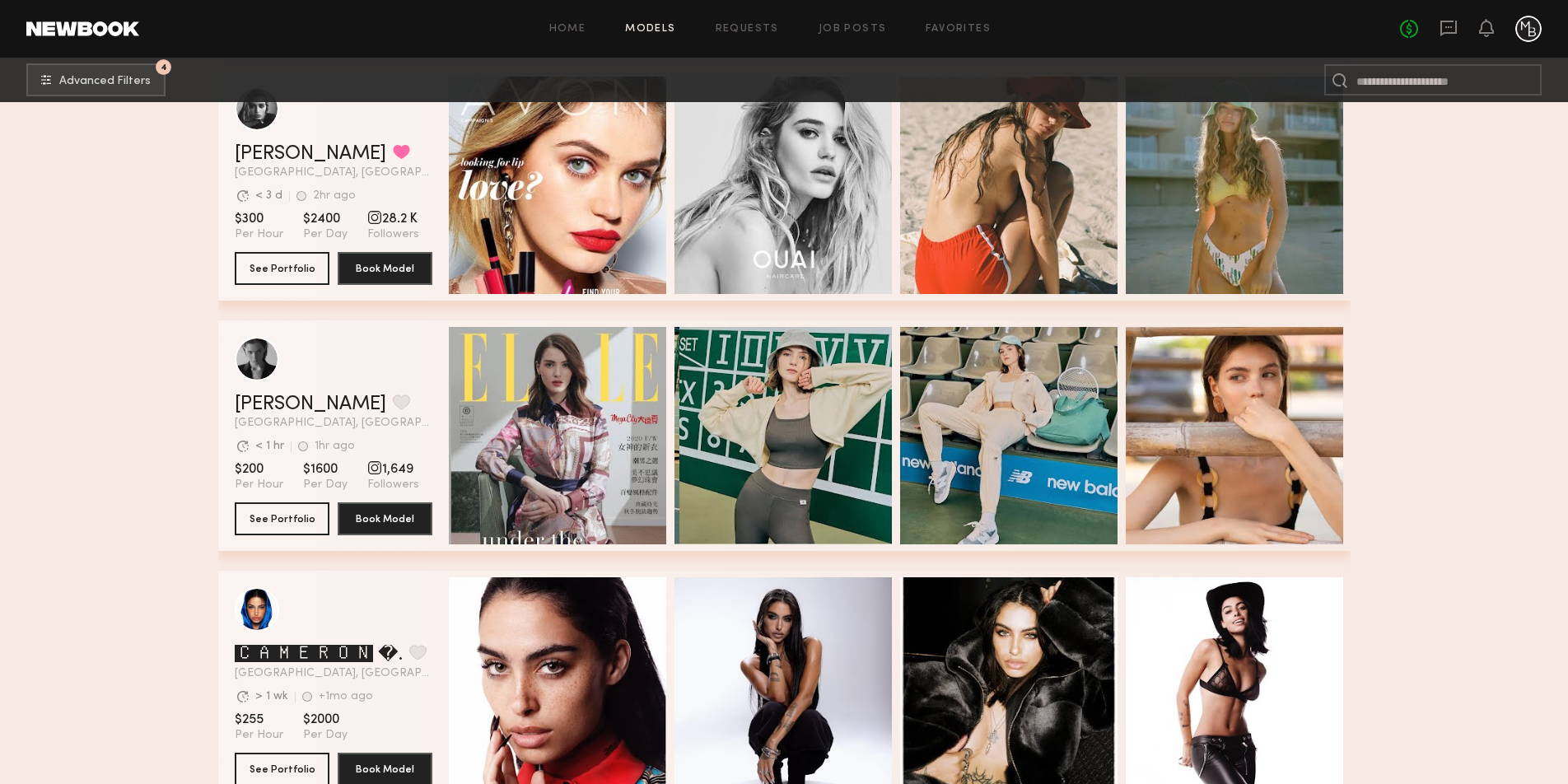
scroll to position [2567, 0]
click at [259, 525] on button "See Portfolio" at bounding box center [282, 518] width 94 height 33
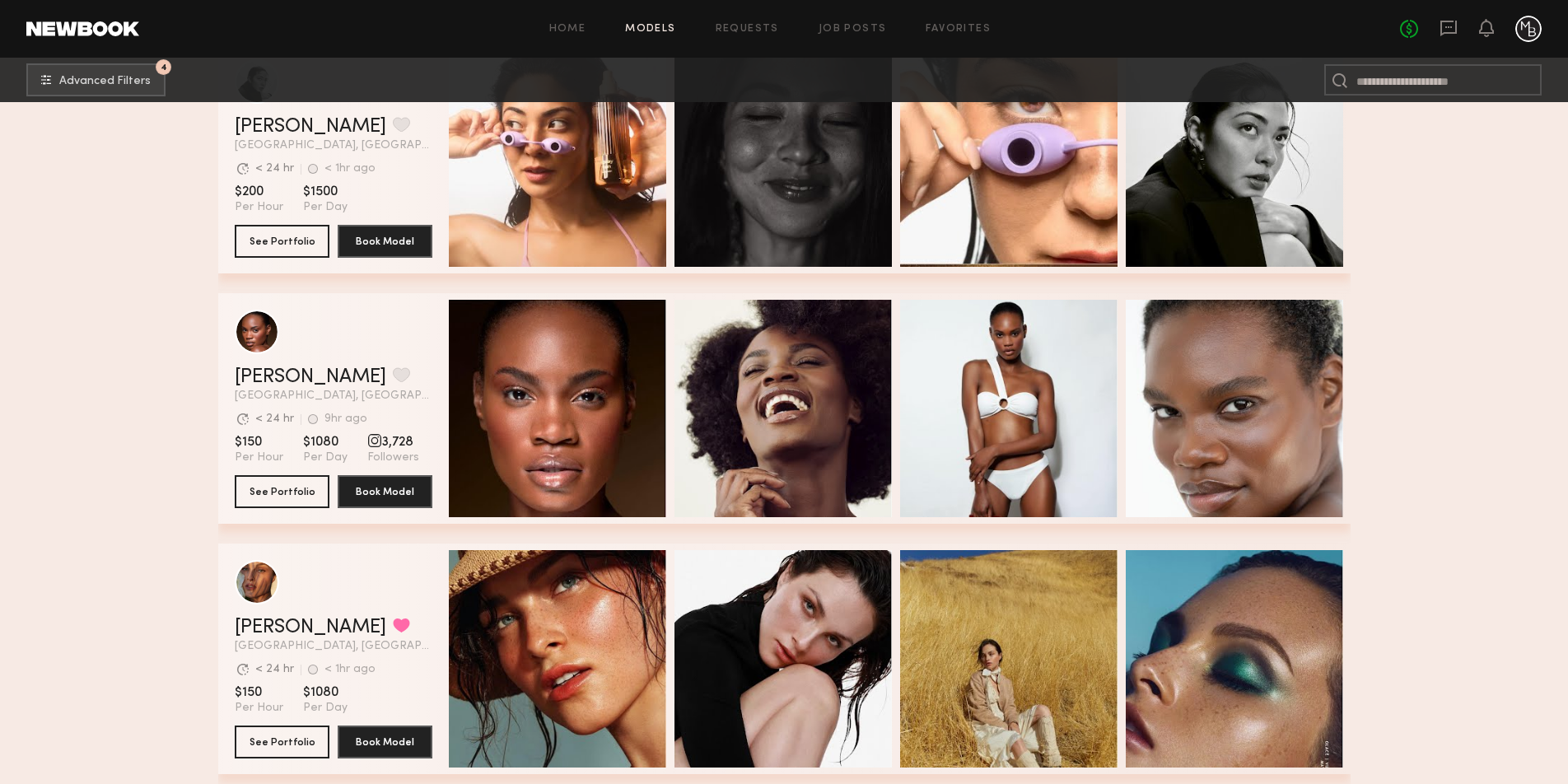
scroll to position [3362, 0]
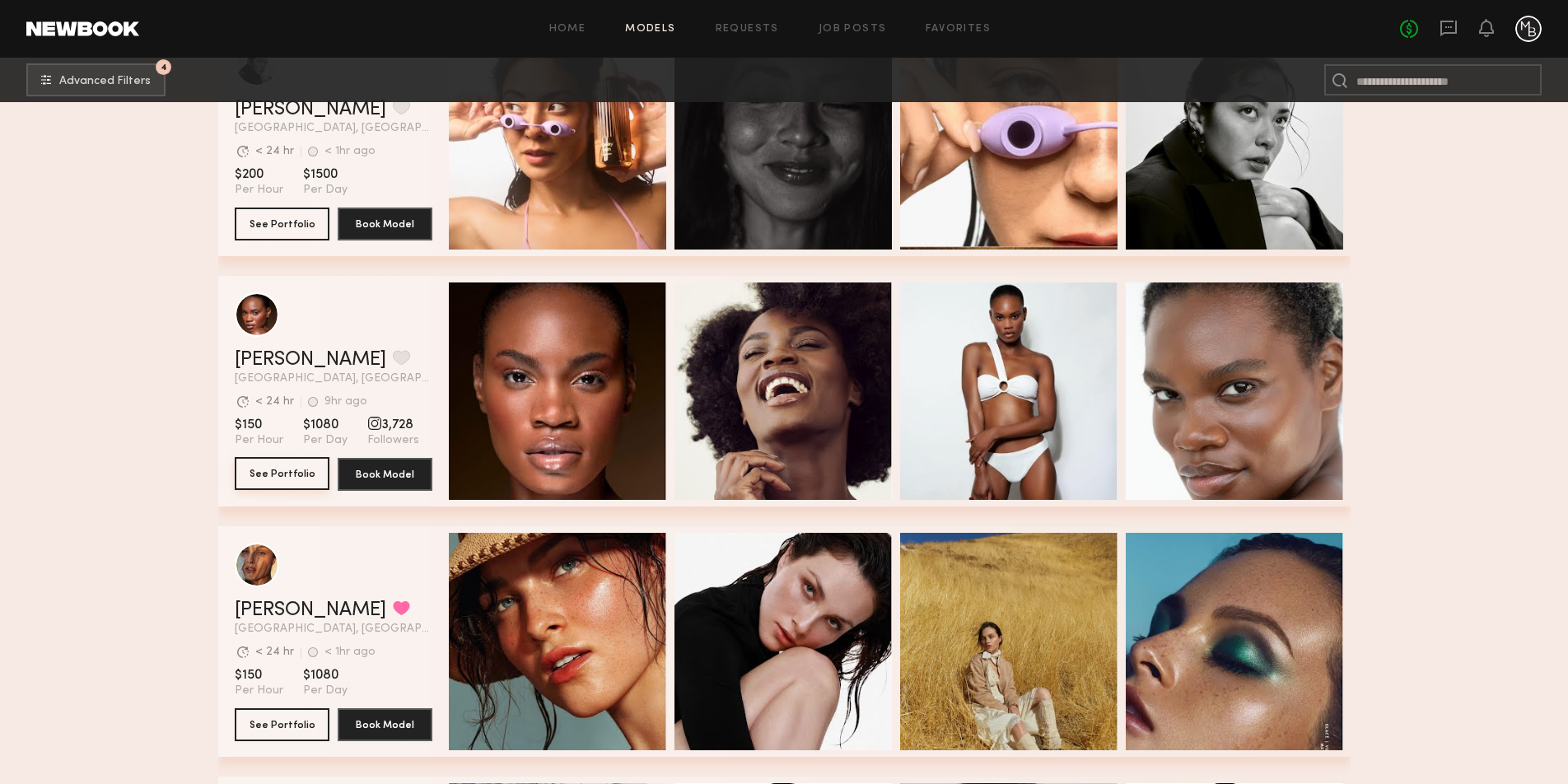
click at [278, 473] on button "See Portfolio" at bounding box center [282, 473] width 94 height 33
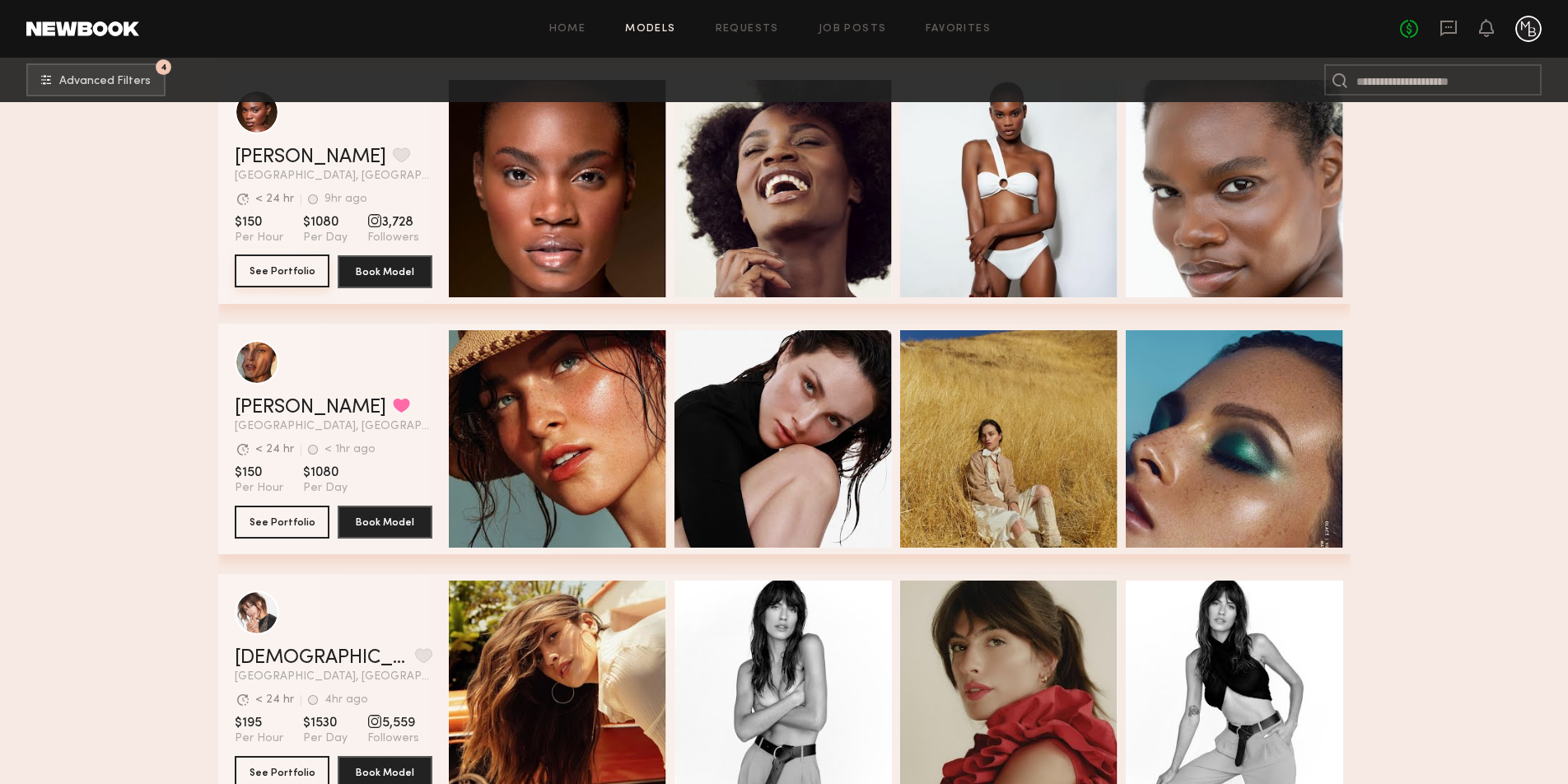
scroll to position [3564, 0]
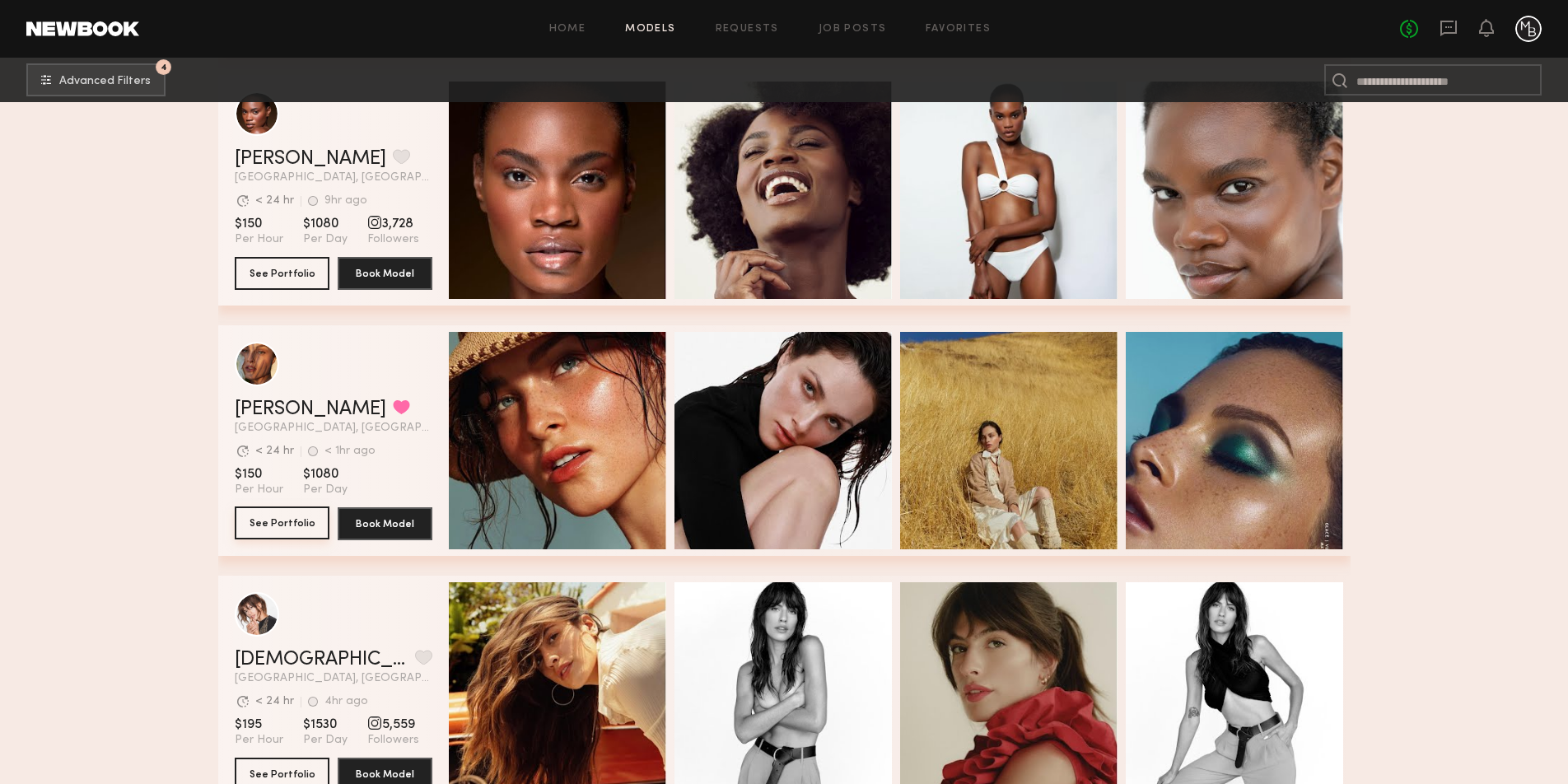
click at [270, 520] on button "See Portfolio" at bounding box center [282, 522] width 94 height 33
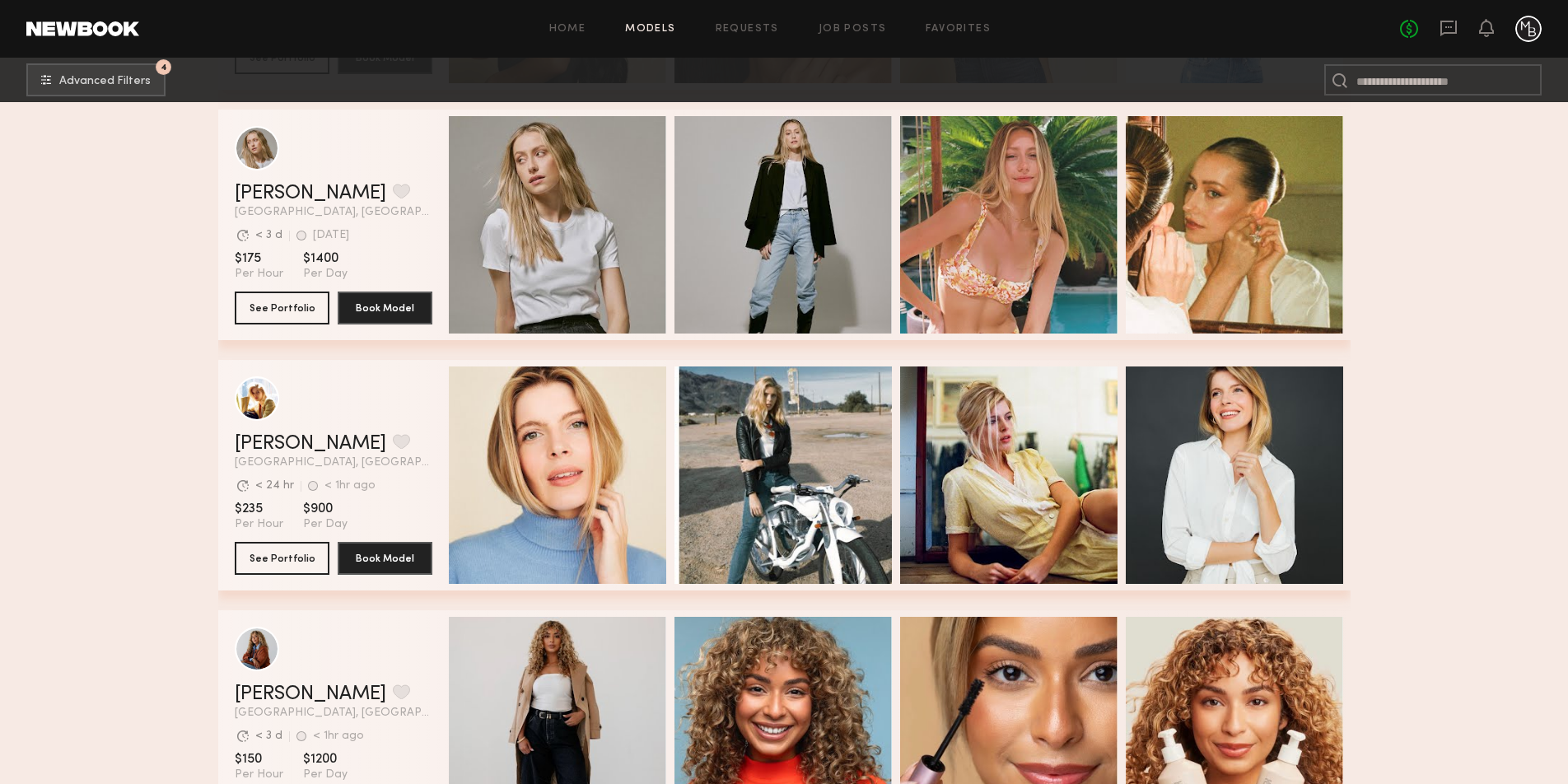
scroll to position [6280, 0]
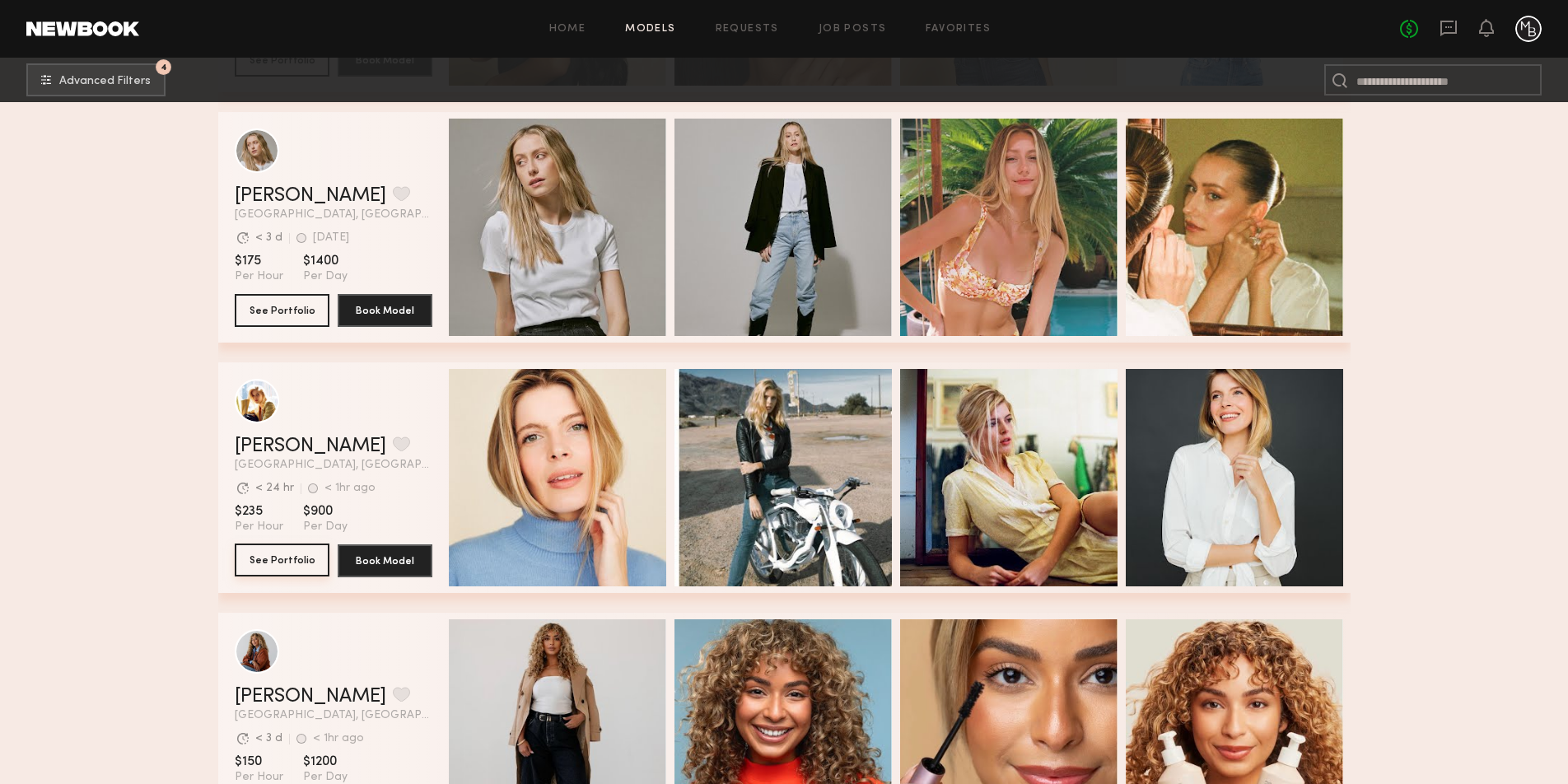
click at [262, 563] on button "See Portfolio" at bounding box center [282, 560] width 94 height 33
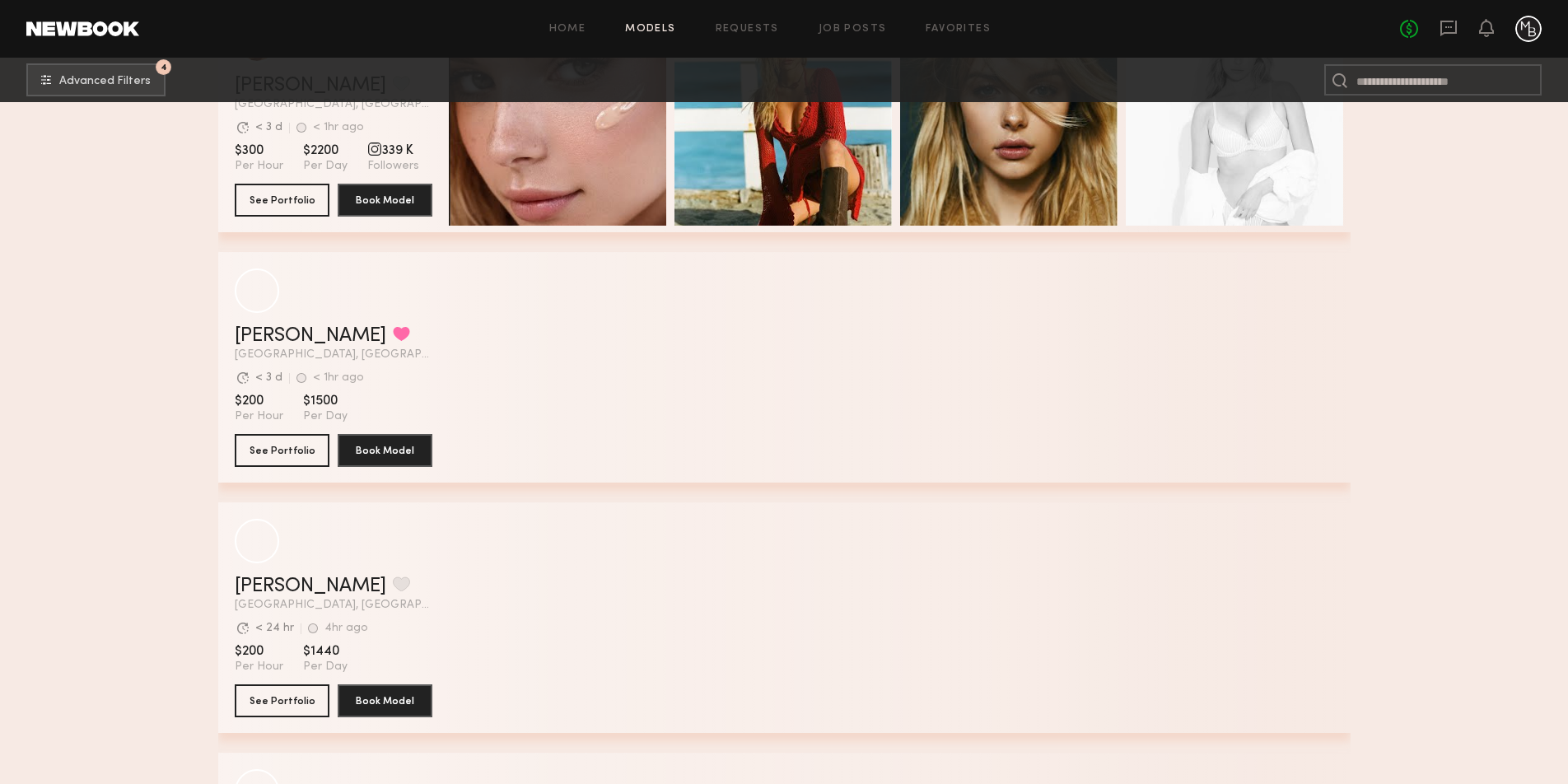
scroll to position [7149, 0]
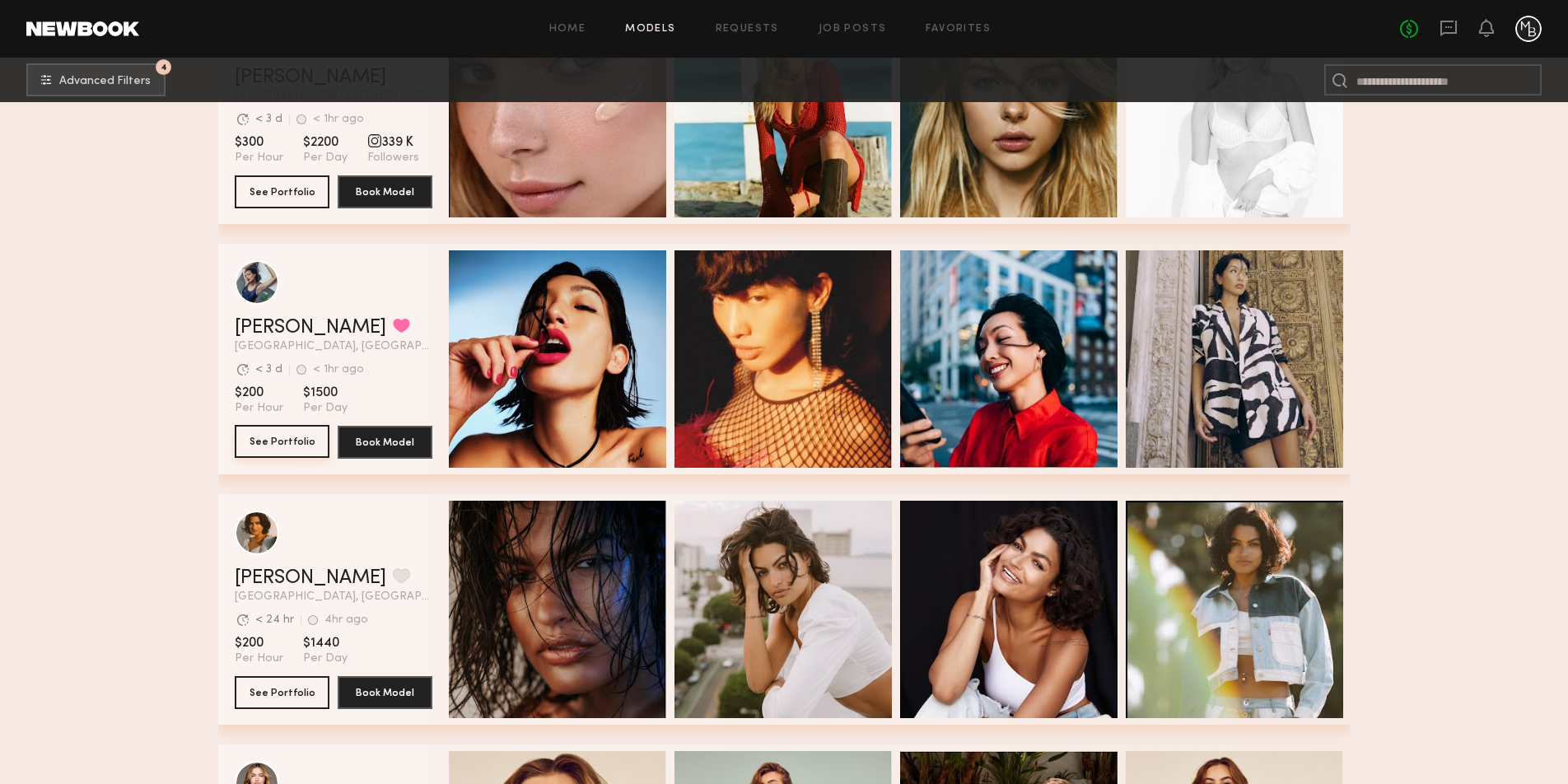
click at [270, 435] on button "See Portfolio" at bounding box center [282, 441] width 94 height 33
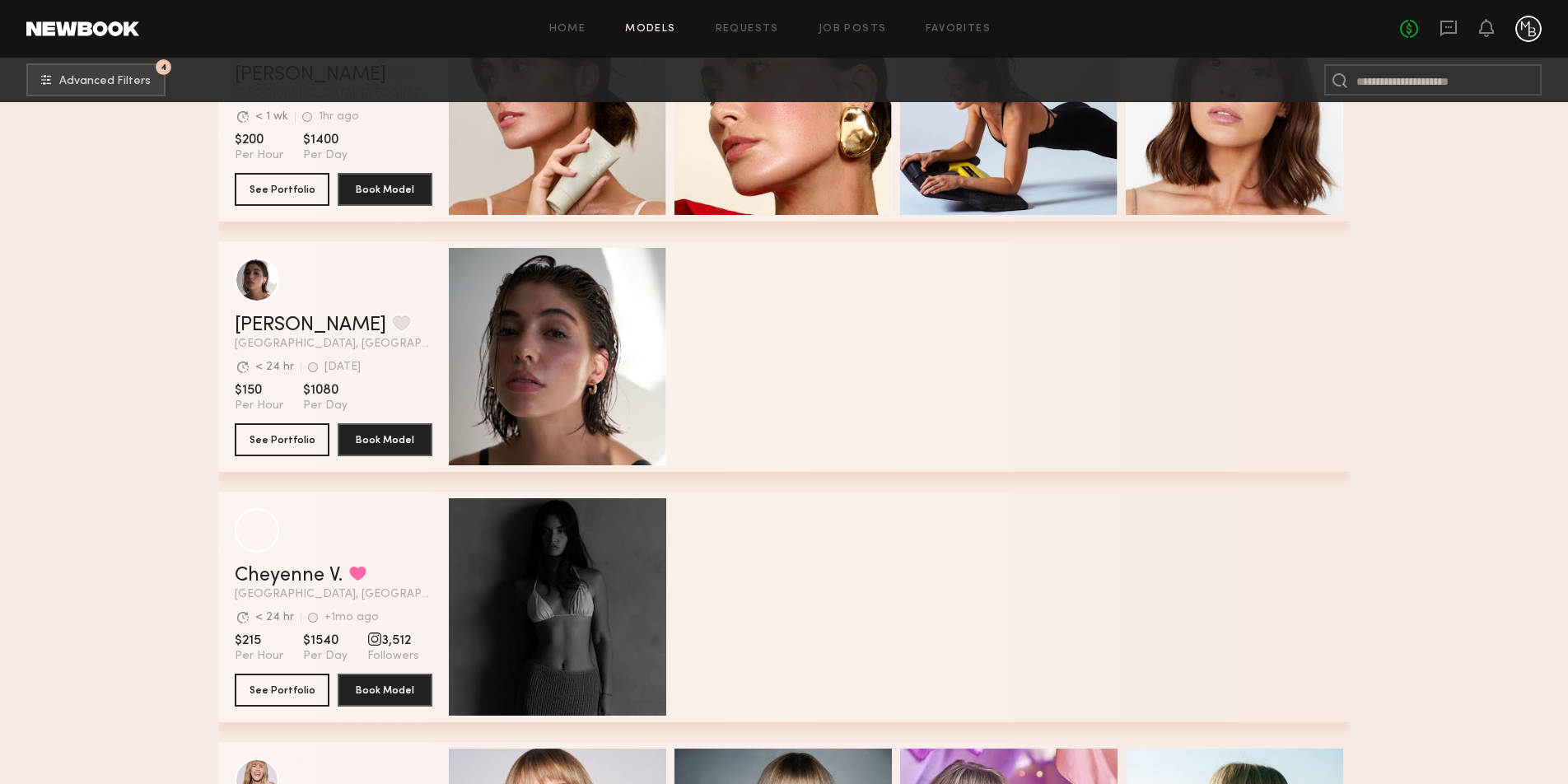
scroll to position [10156, 0]
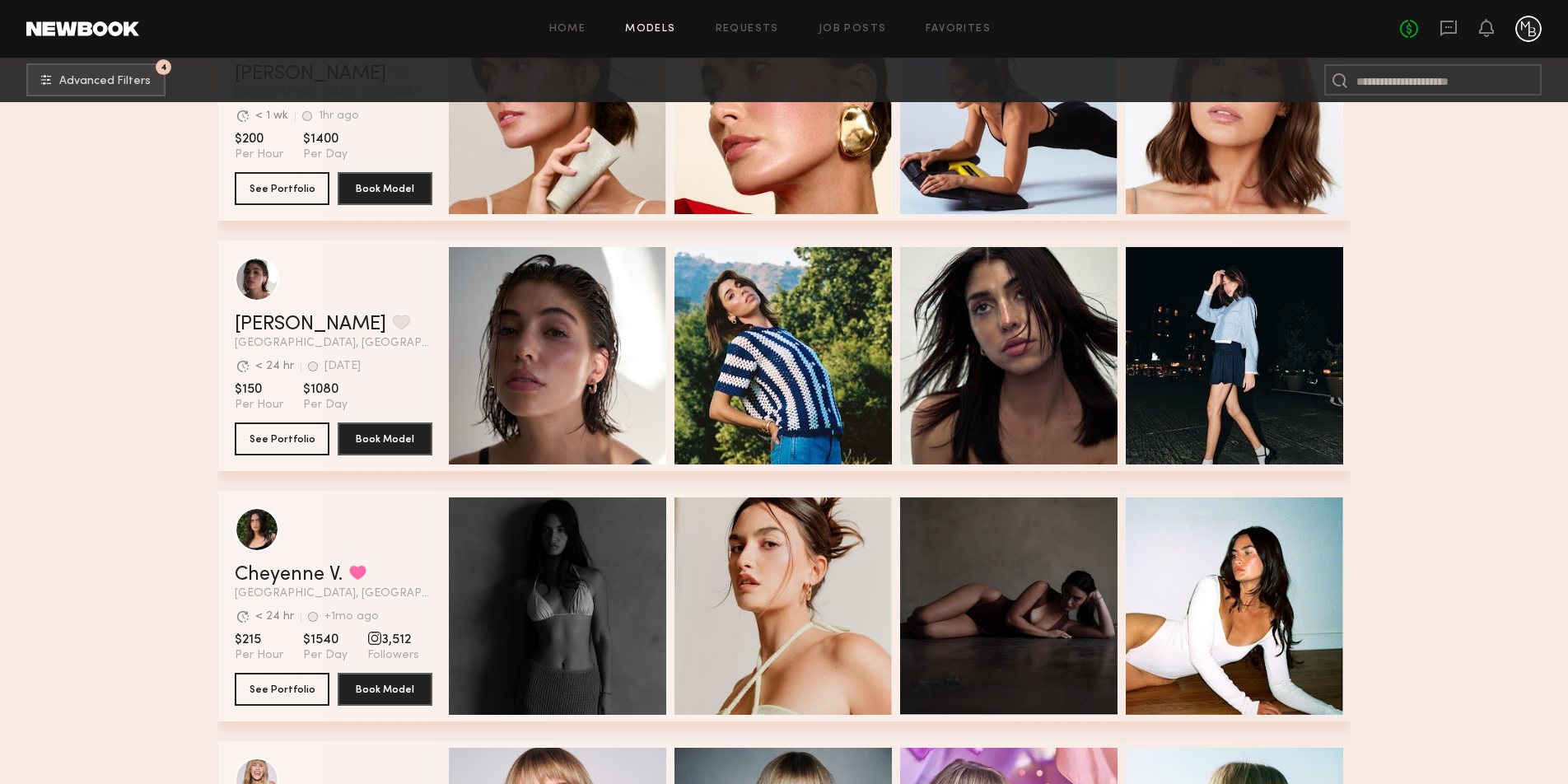
drag, startPoint x: 753, startPoint y: 30, endPoint x: 758, endPoint y: 41, distance: 12.1
click at [754, 30] on link "Requests" at bounding box center [746, 28] width 63 height 10
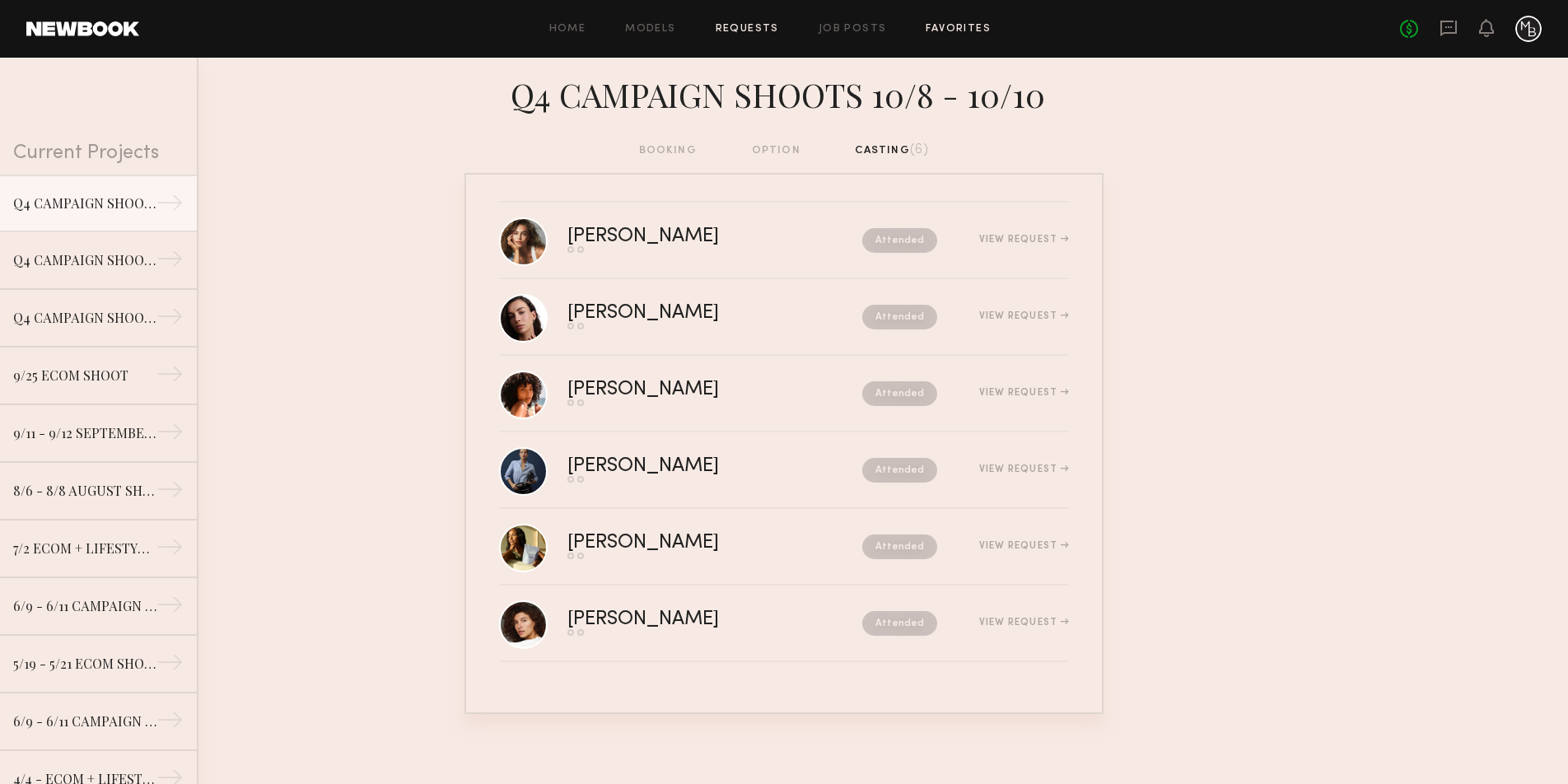
click at [962, 30] on link "Favorites" at bounding box center [957, 28] width 65 height 10
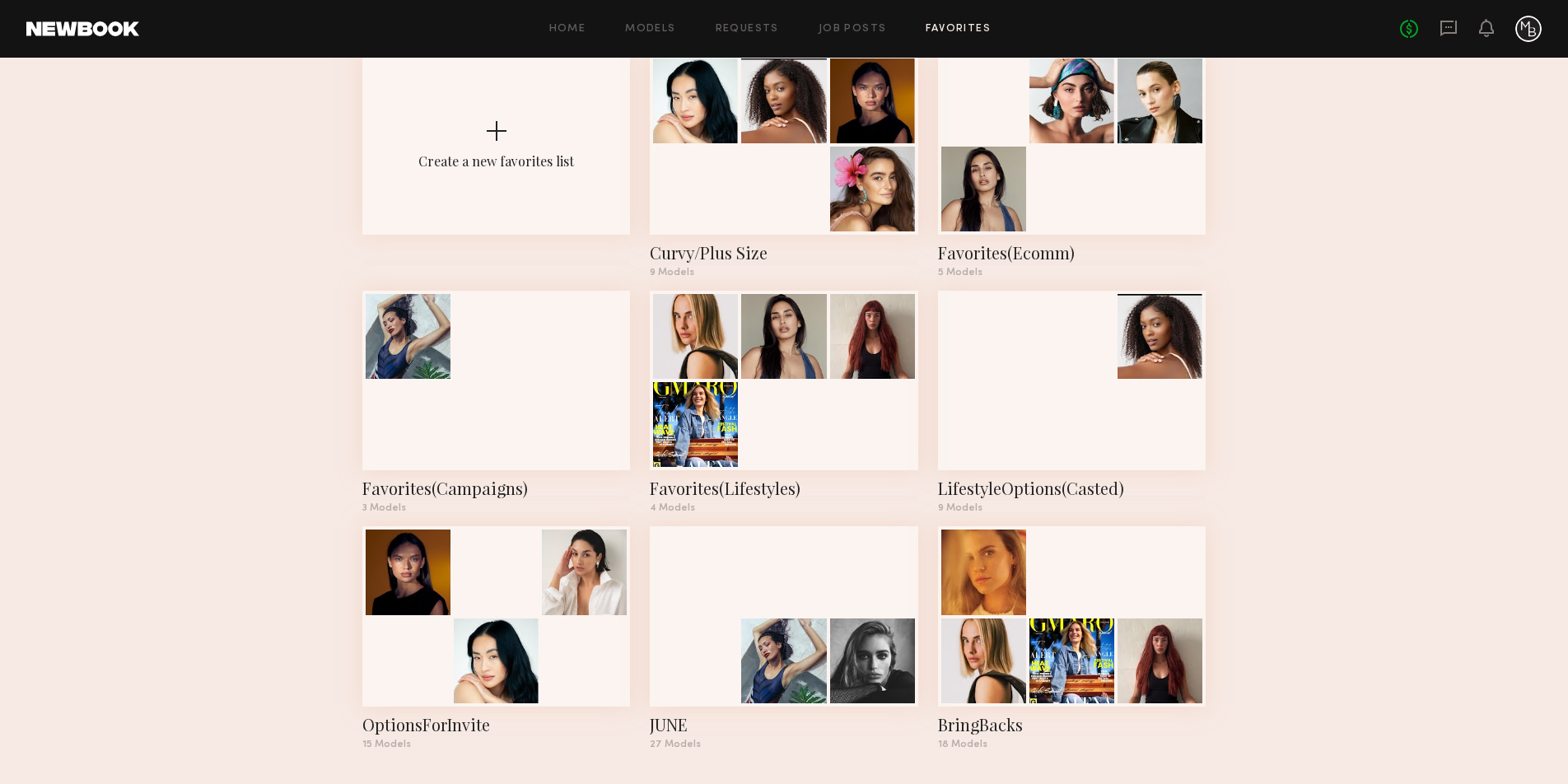
scroll to position [105, 0]
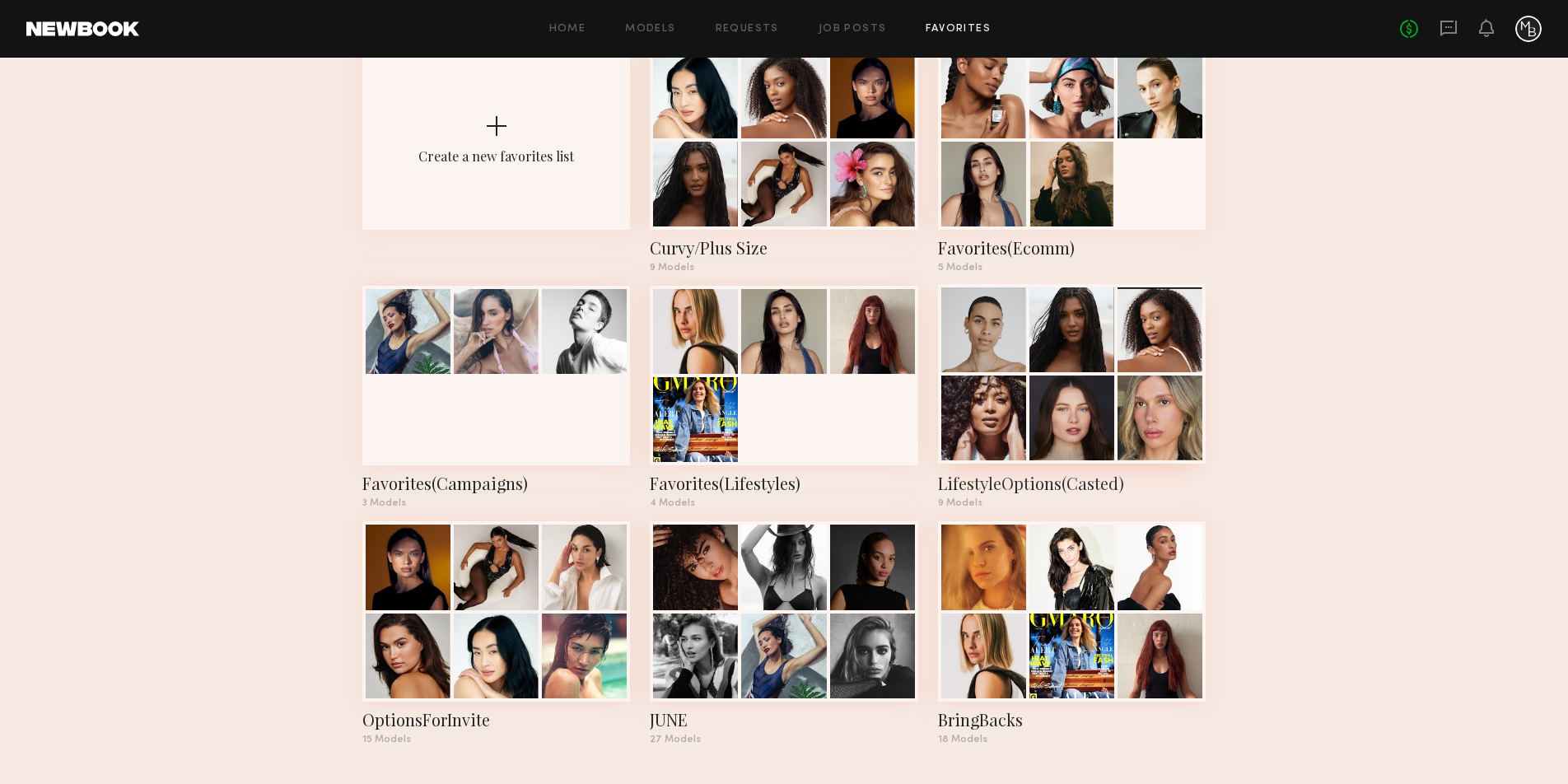
click at [946, 397] on div at bounding box center [984, 417] width 85 height 85
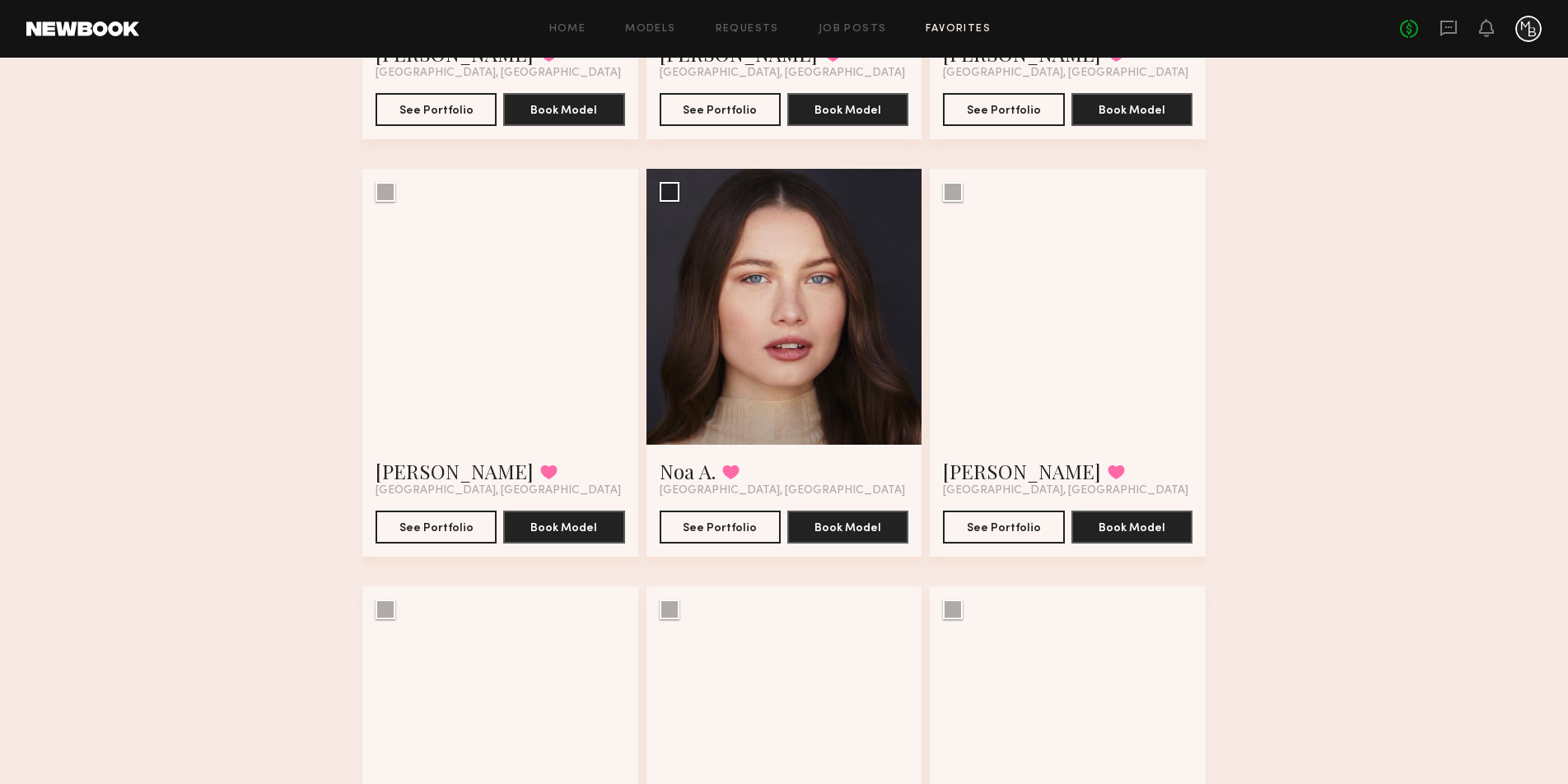
scroll to position [458, 0]
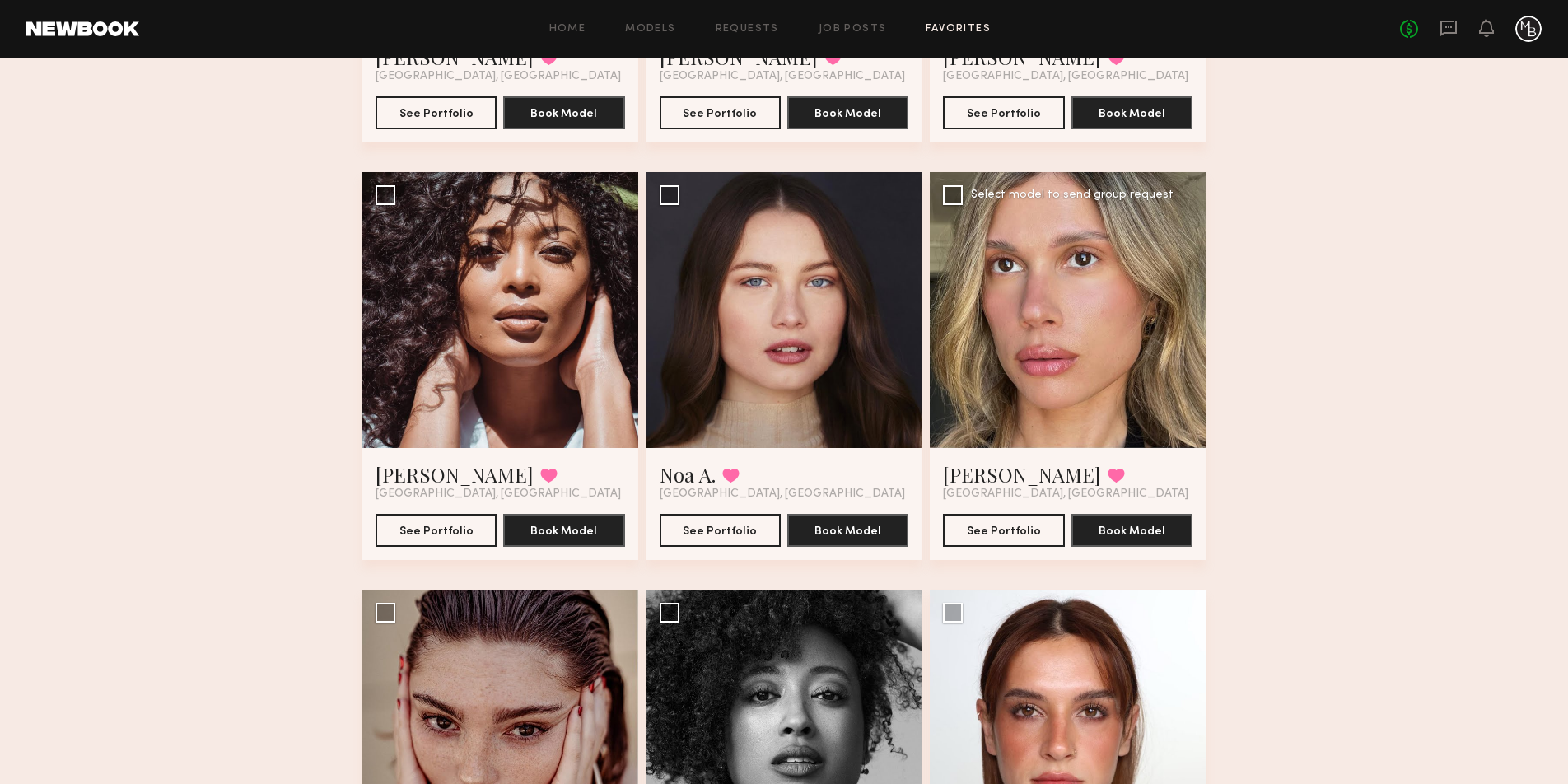
click at [1027, 353] on div at bounding box center [1067, 310] width 276 height 276
click at [995, 538] on button "See Portfolio" at bounding box center [1003, 529] width 121 height 33
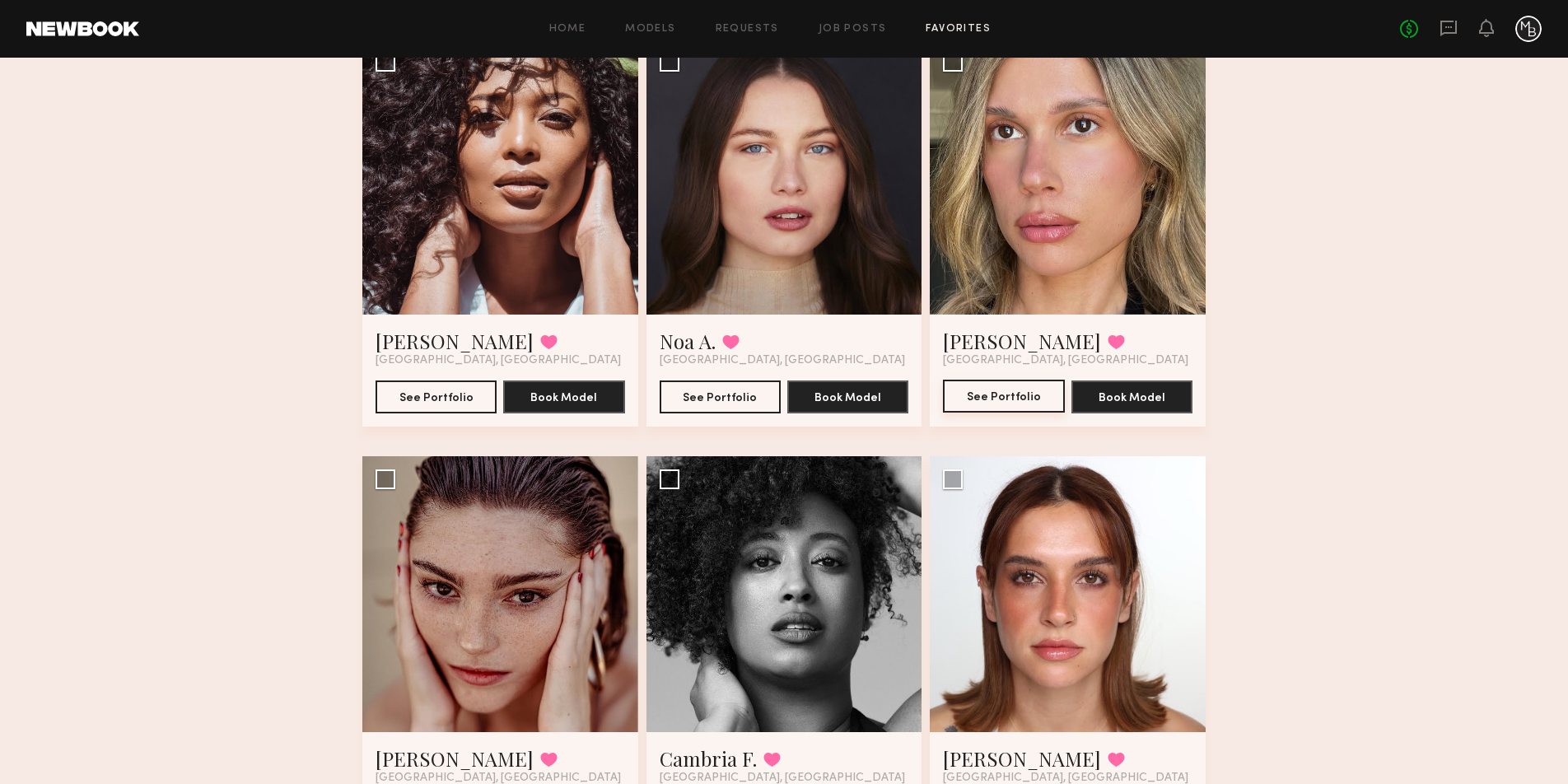
scroll to position [708, 0]
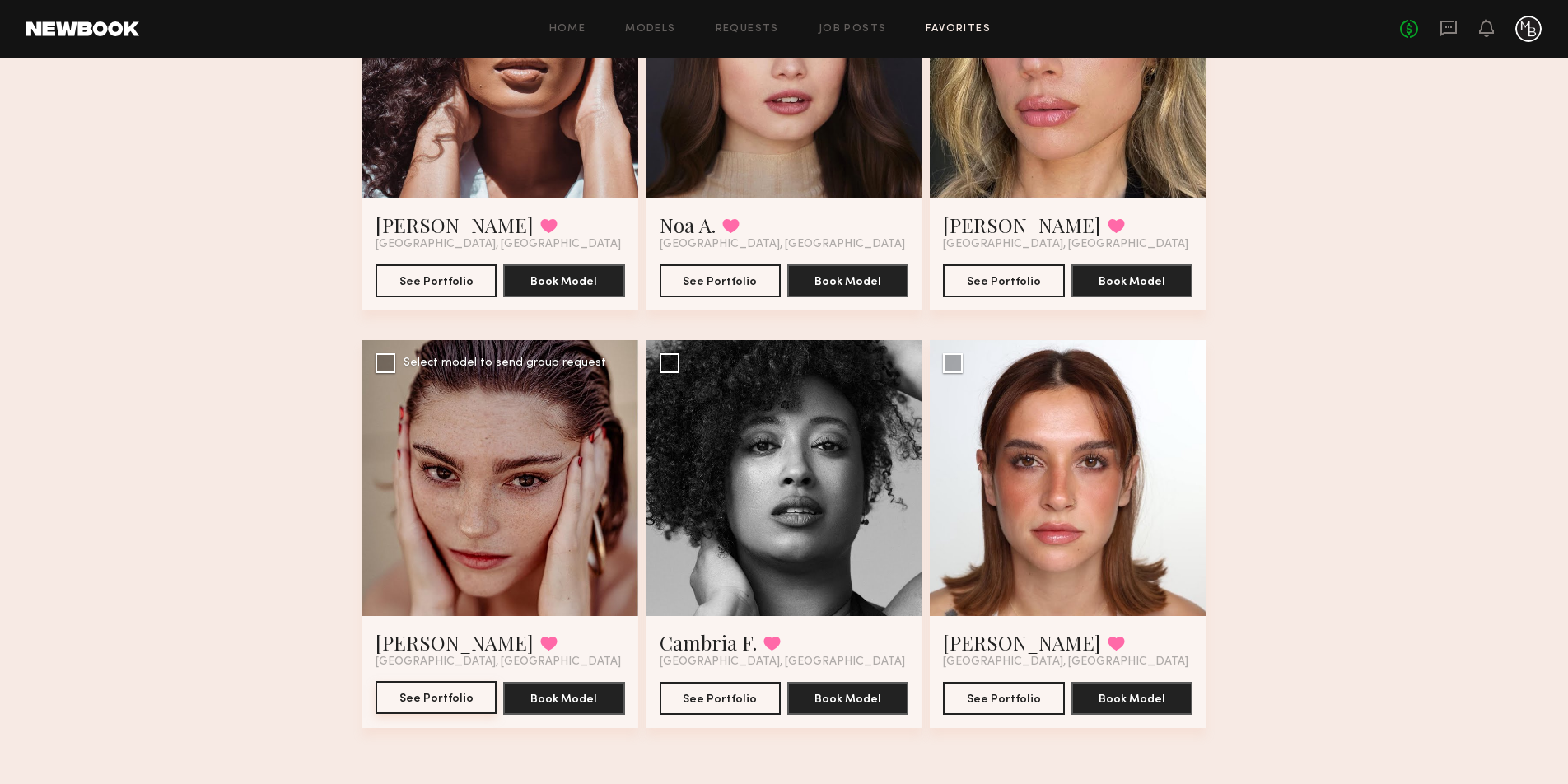
click at [420, 695] on button "See Portfolio" at bounding box center [435, 697] width 121 height 33
click at [1056, 466] on div at bounding box center [1067, 478] width 276 height 276
click at [1010, 699] on button "See Portfolio" at bounding box center [1003, 697] width 121 height 33
click at [721, 704] on button "See Portfolio" at bounding box center [720, 697] width 121 height 33
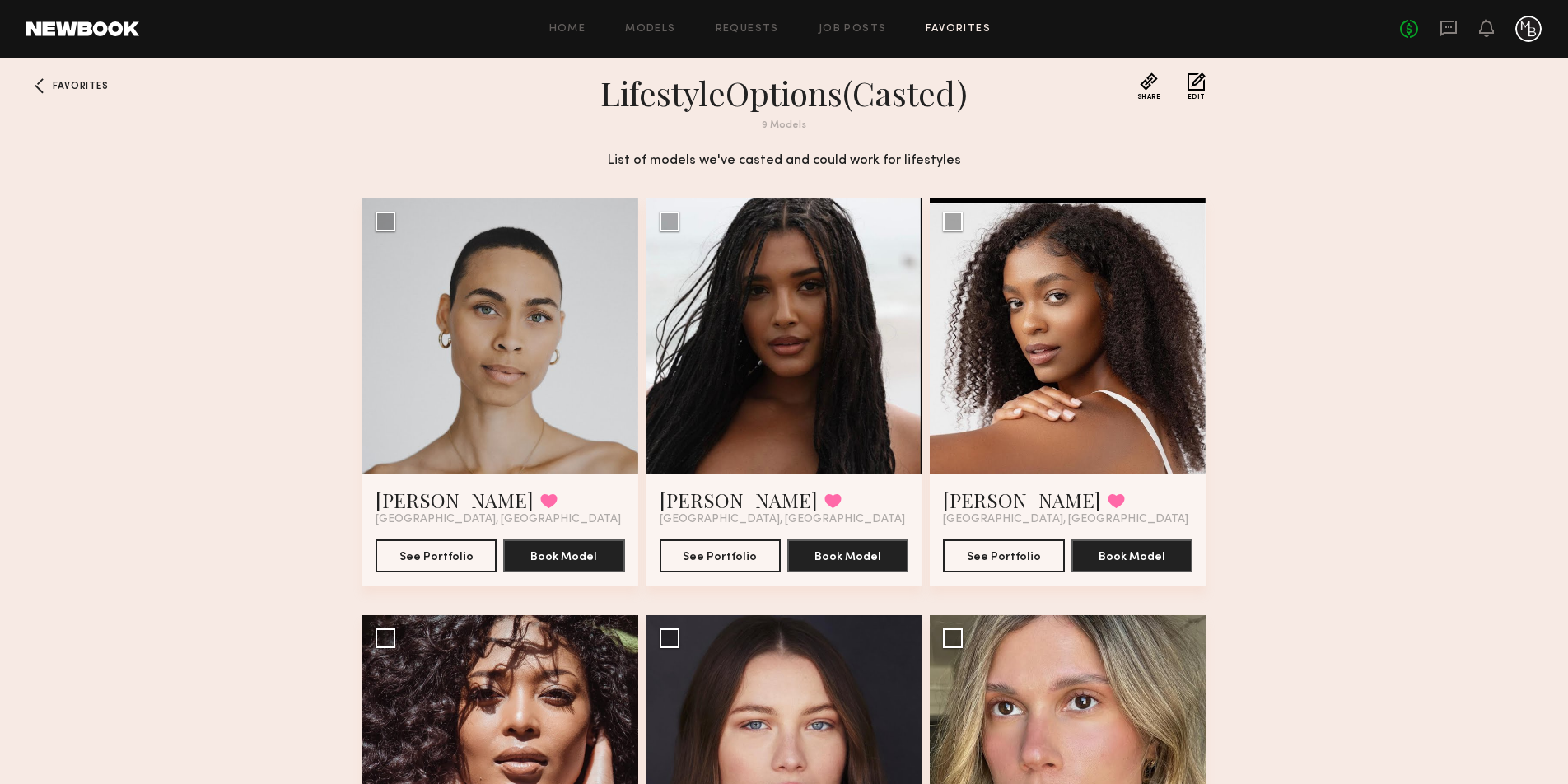
scroll to position [0, 0]
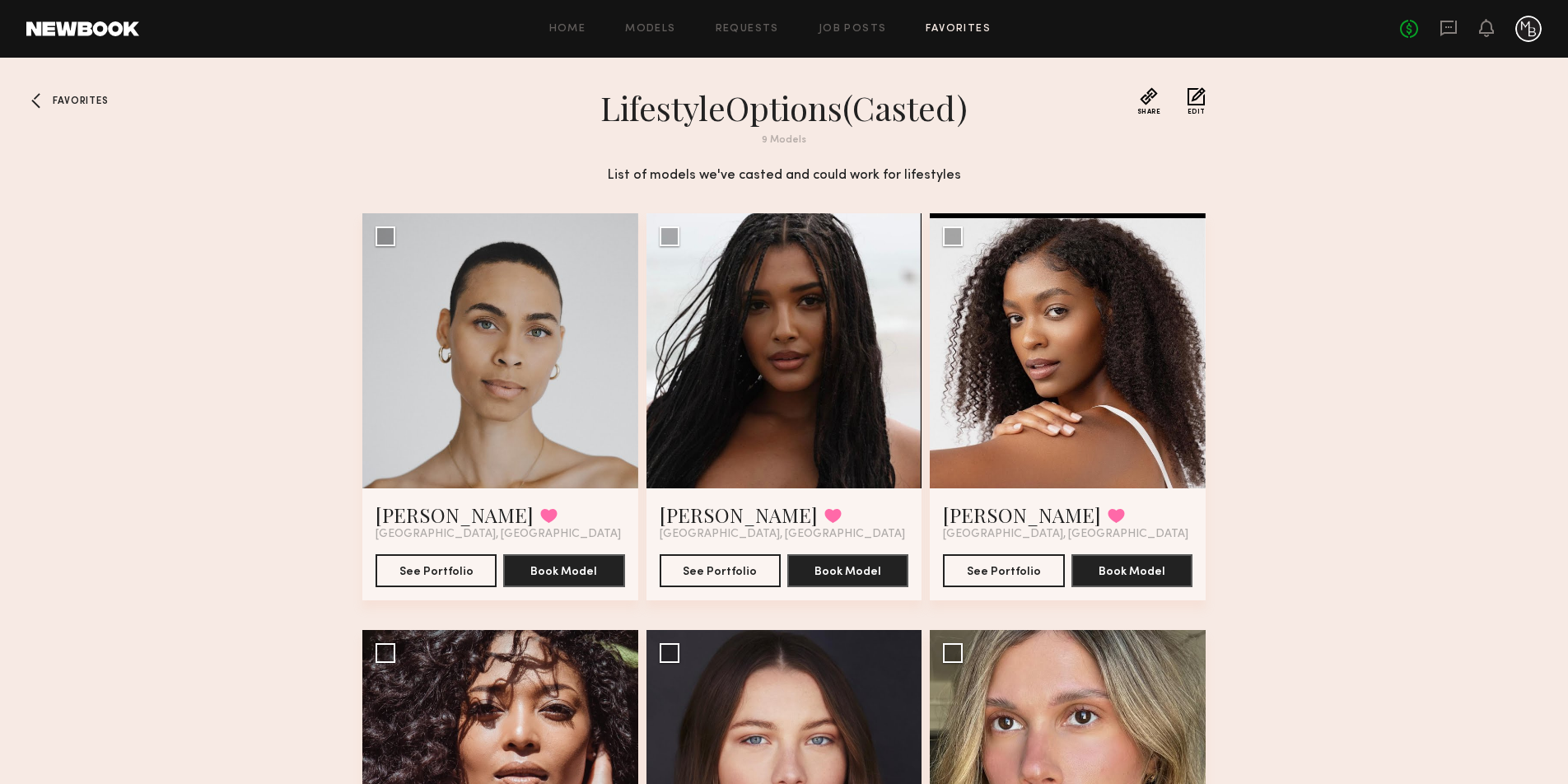
click at [75, 98] on span "Favorites" at bounding box center [80, 101] width 56 height 9
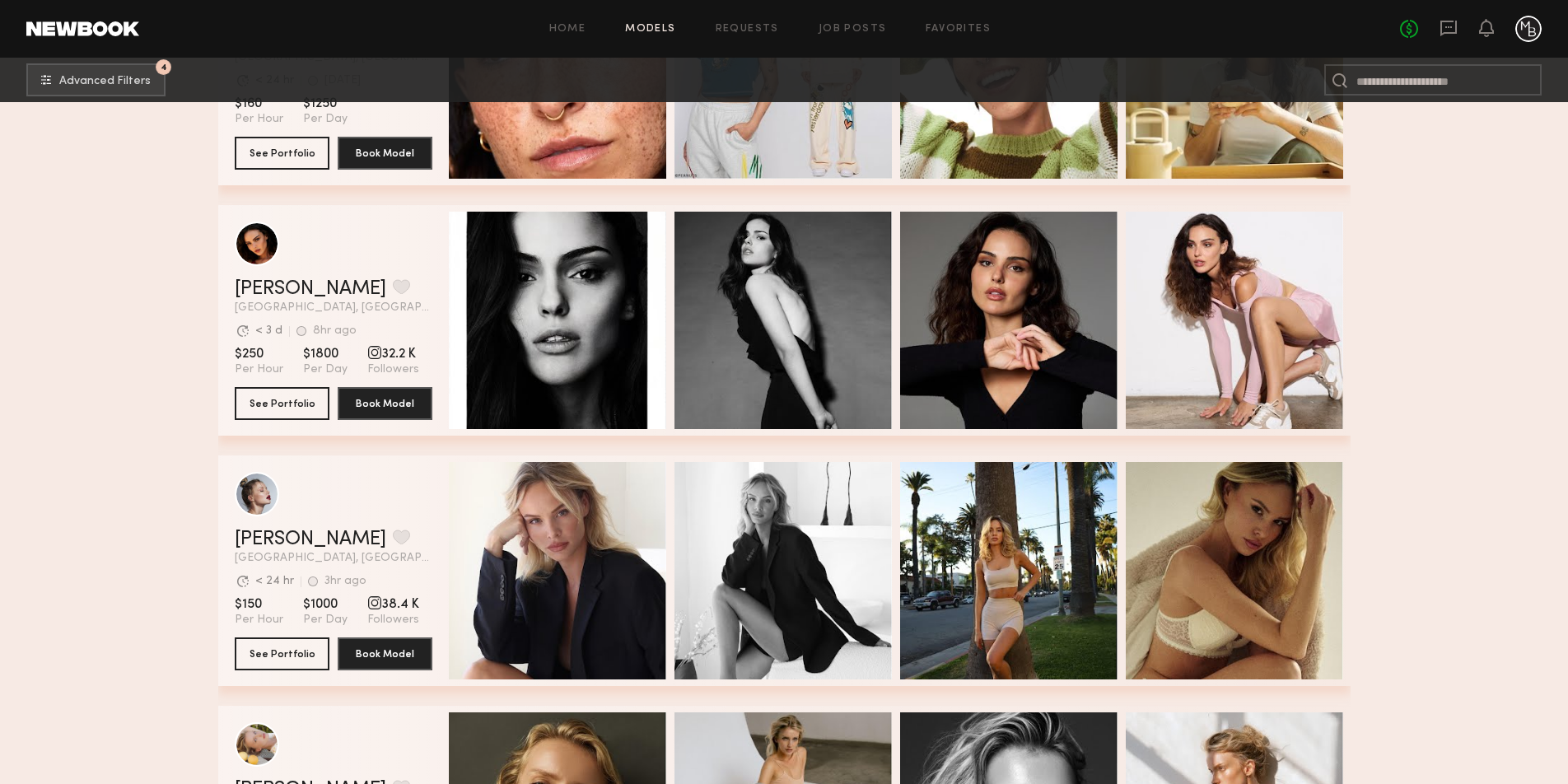
scroll to position [2940, 0]
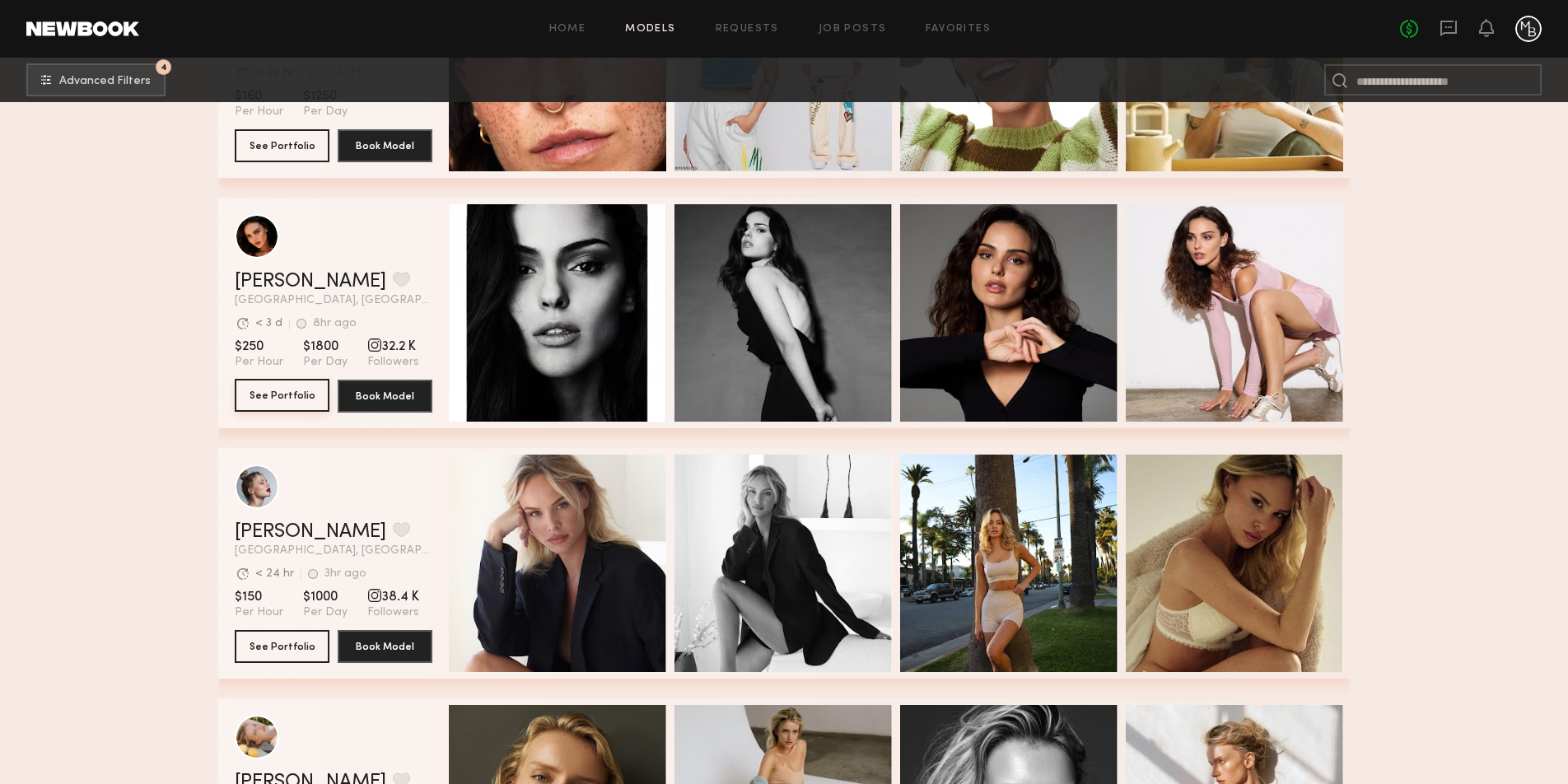
click at [278, 394] on button "See Portfolio" at bounding box center [282, 395] width 94 height 33
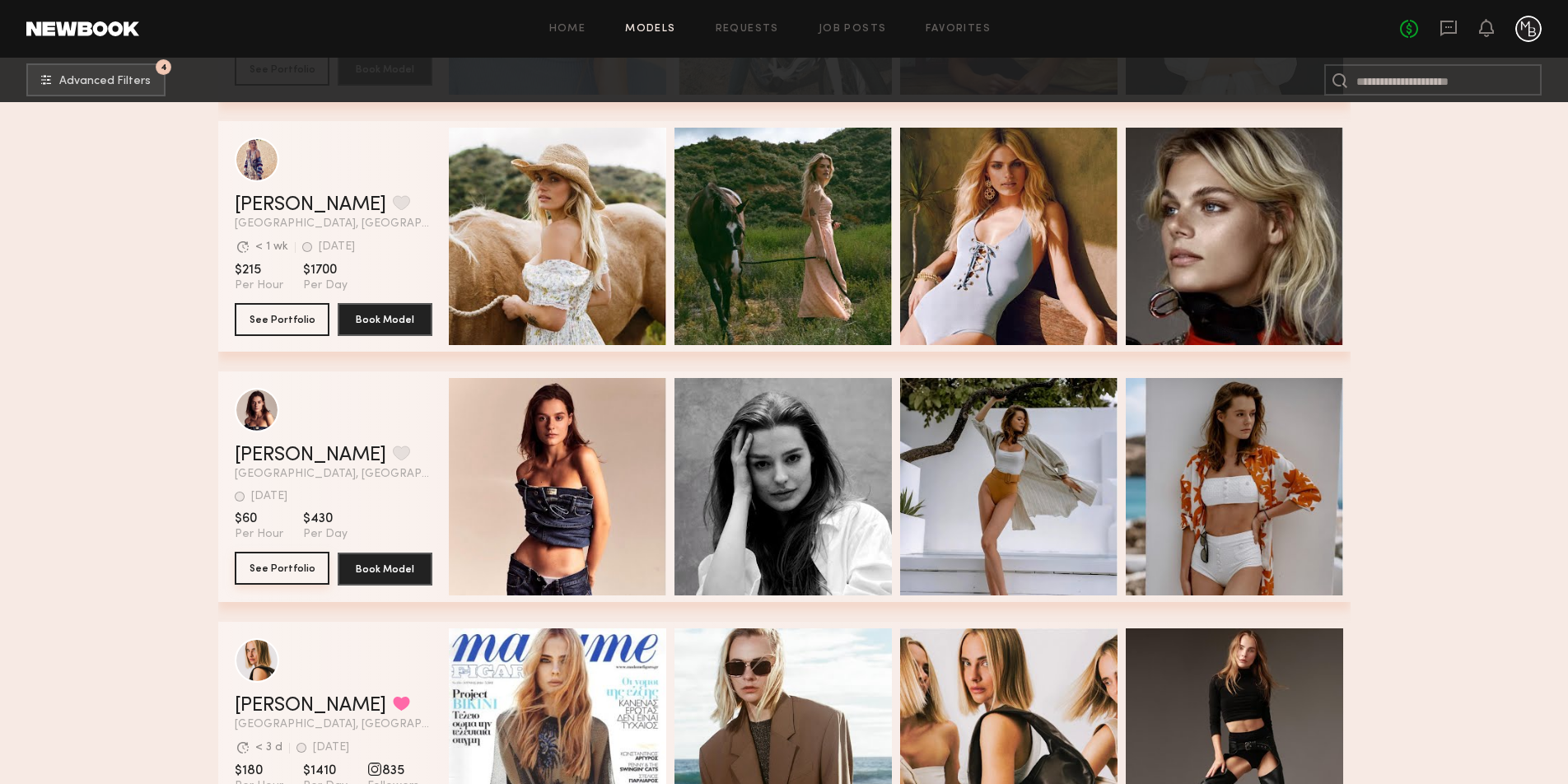
scroll to position [9776, 0]
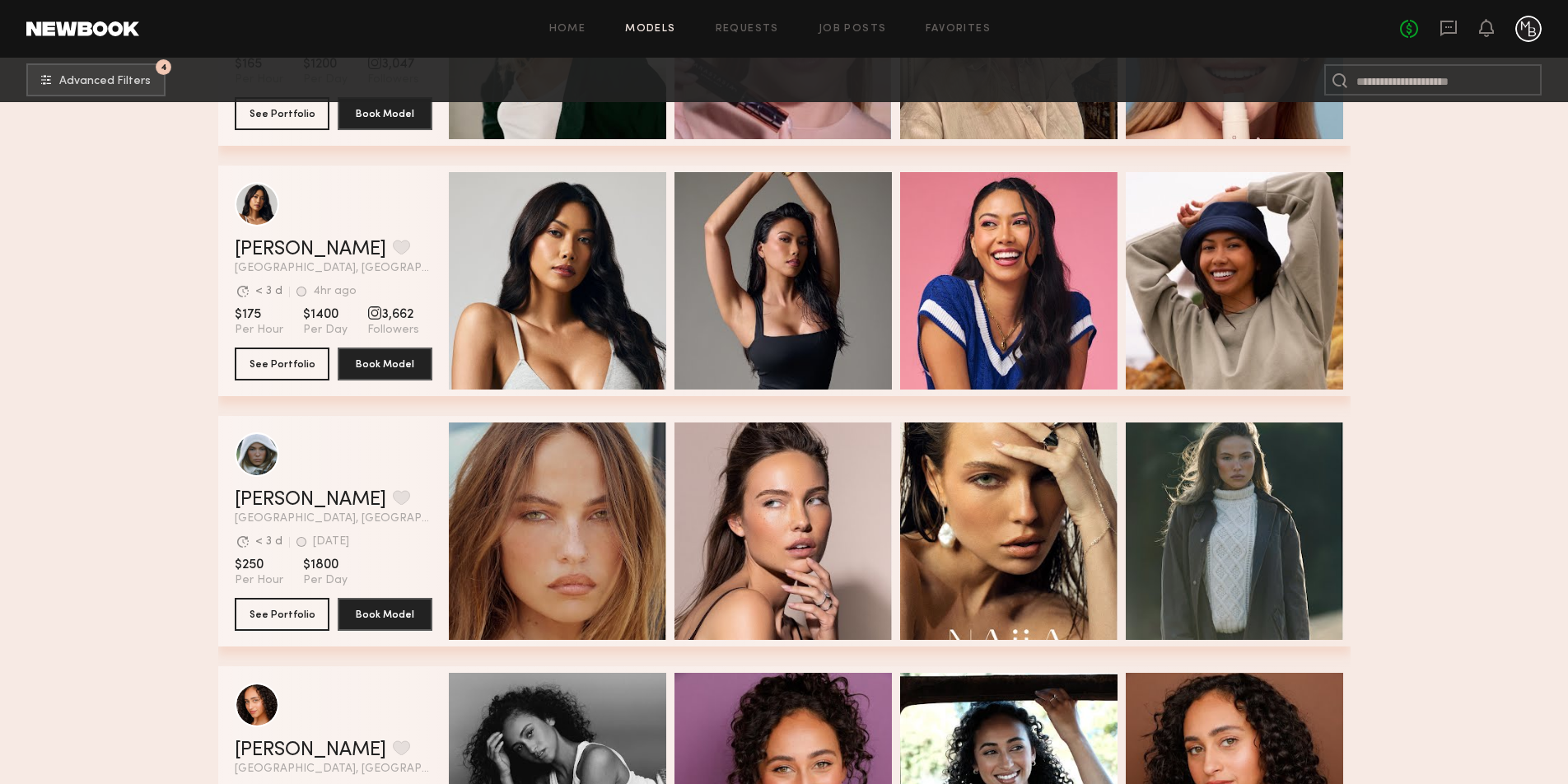
scroll to position [10784, 0]
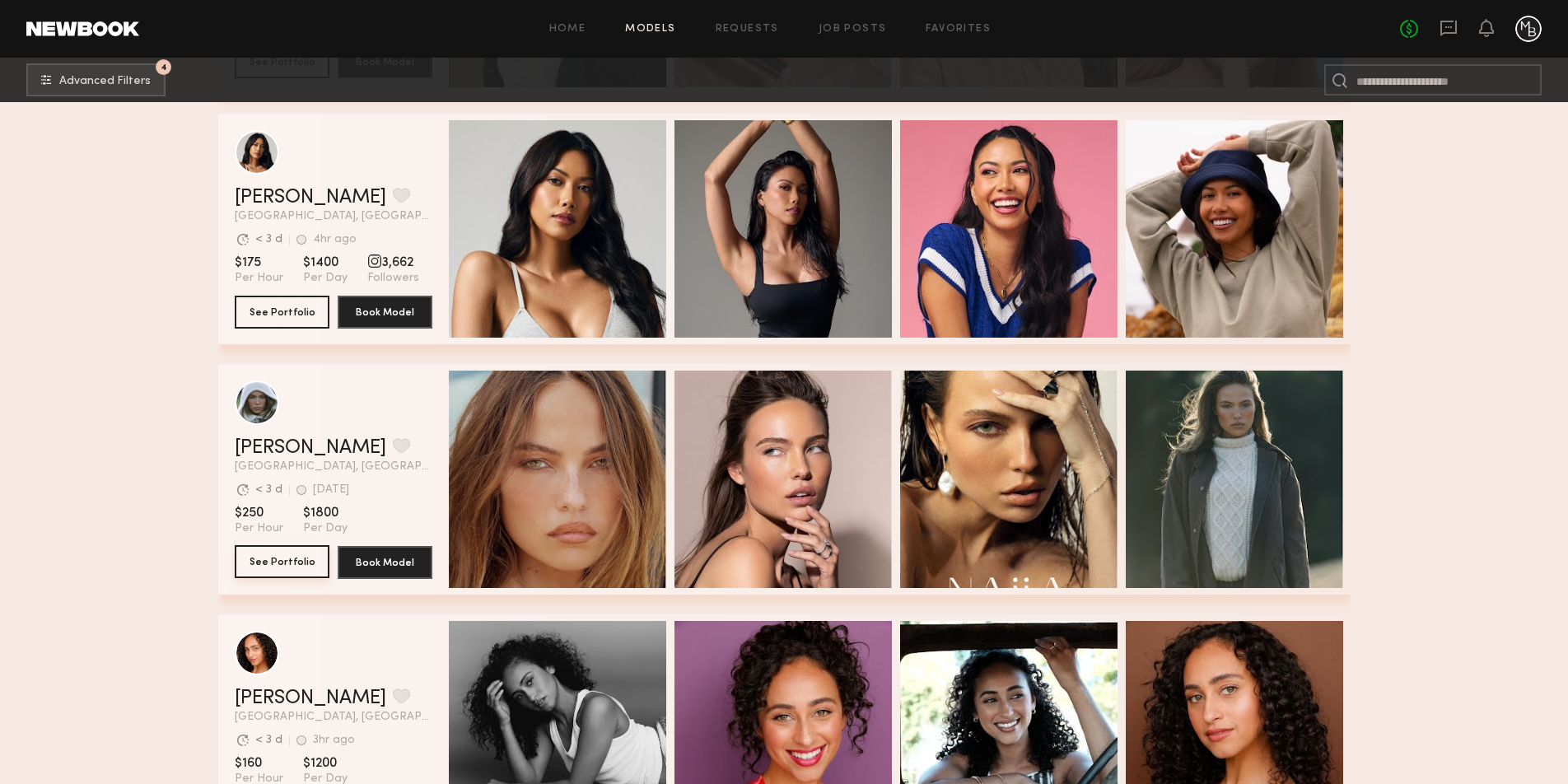
click at [269, 559] on button "See Portfolio" at bounding box center [282, 561] width 94 height 33
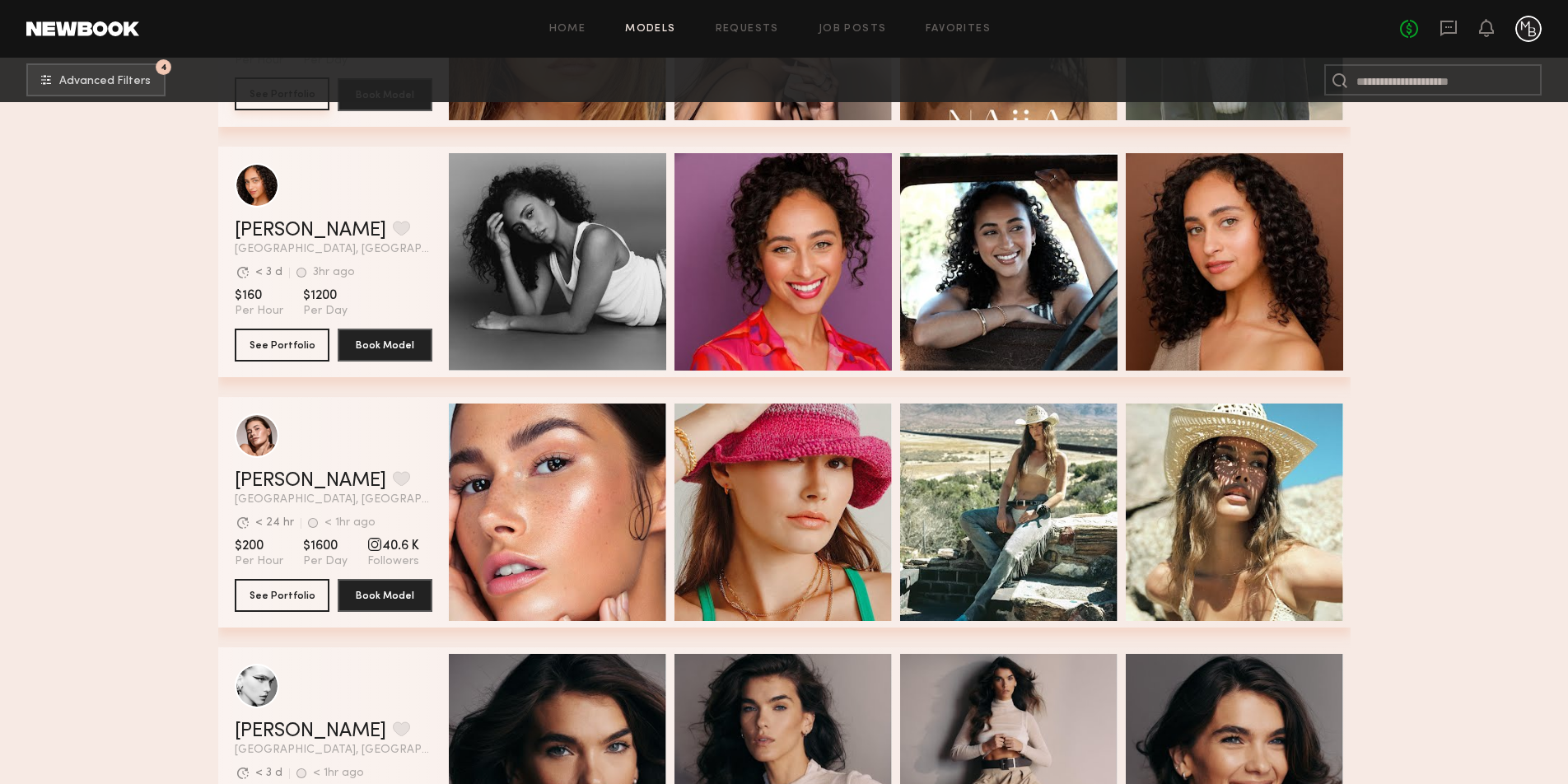
scroll to position [11431, 0]
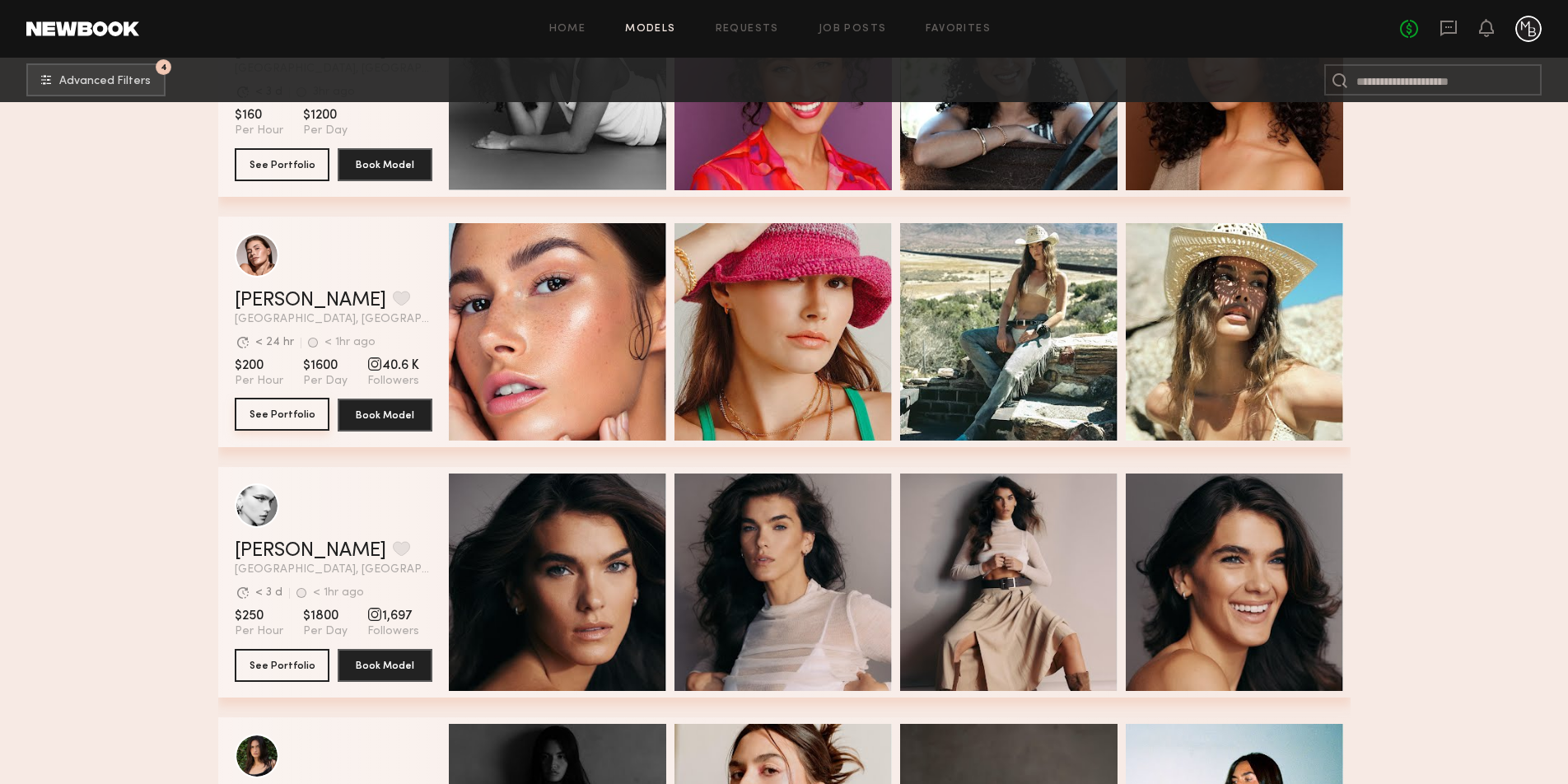
click at [309, 420] on button "See Portfolio" at bounding box center [282, 414] width 94 height 33
click at [277, 417] on button "See Portfolio" at bounding box center [282, 414] width 94 height 33
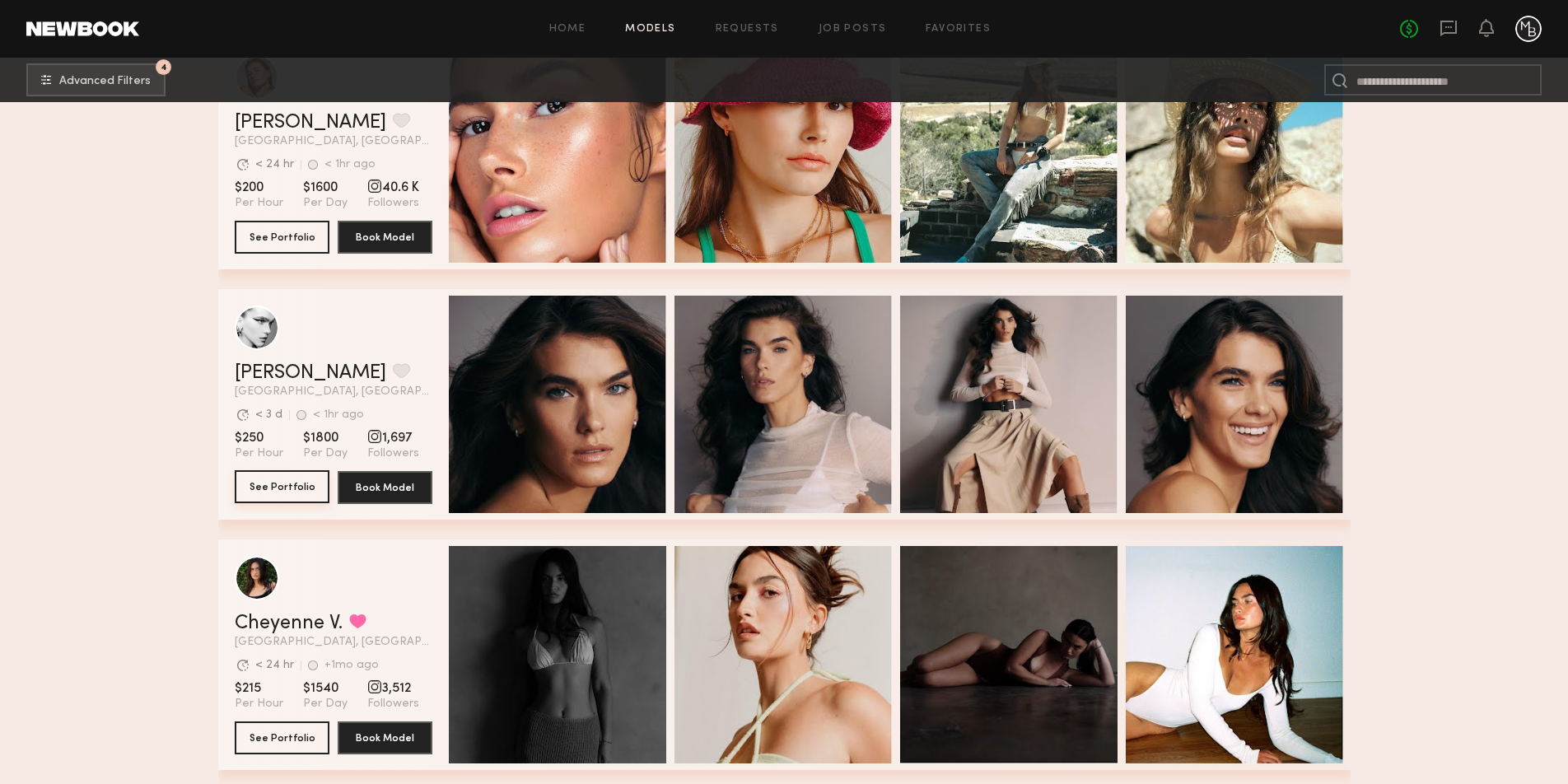
click at [288, 485] on button "See Portfolio" at bounding box center [282, 486] width 94 height 33
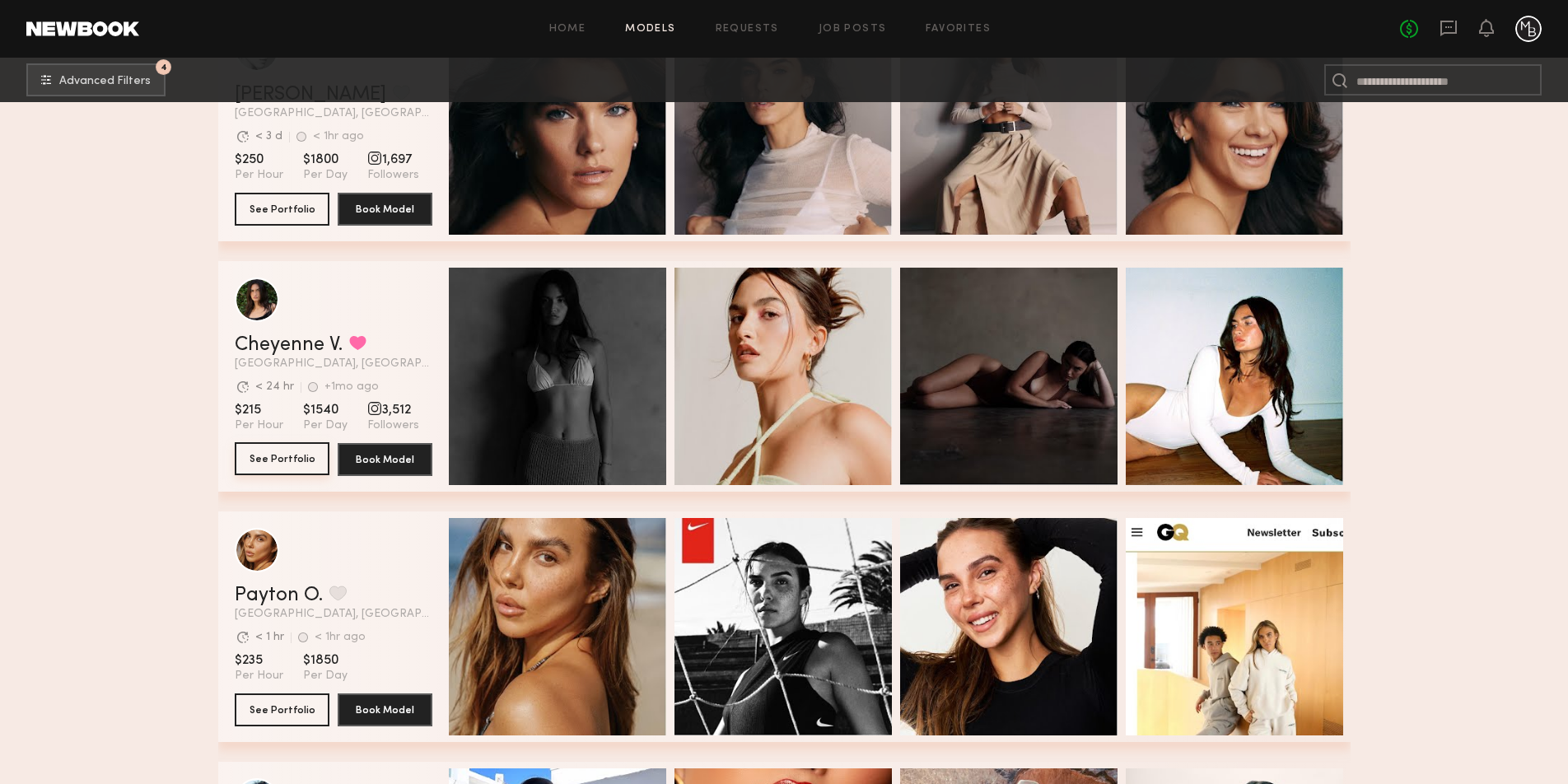
click at [286, 451] on button "See Portfolio" at bounding box center [282, 458] width 94 height 33
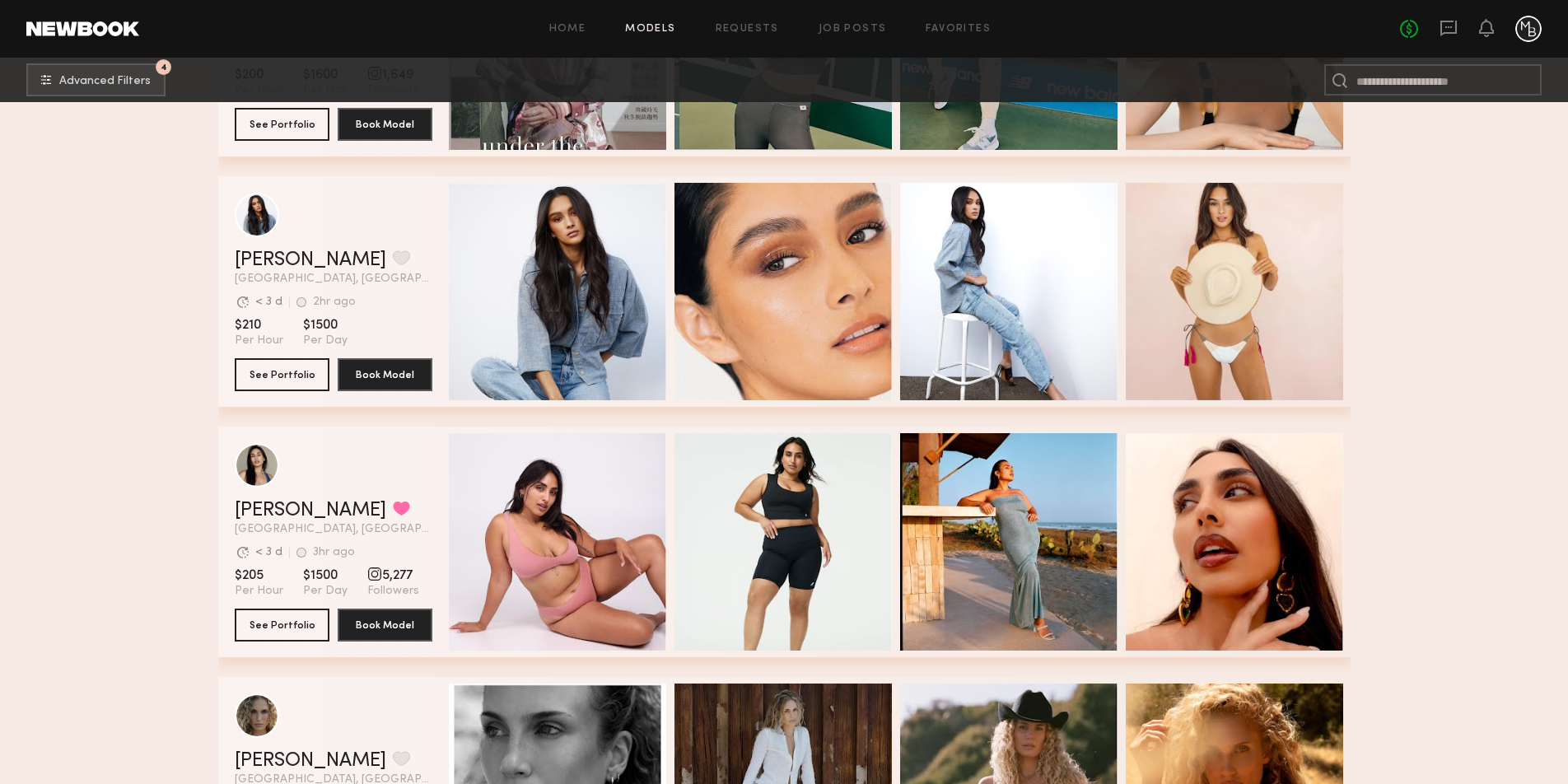
scroll to position [12976, 0]
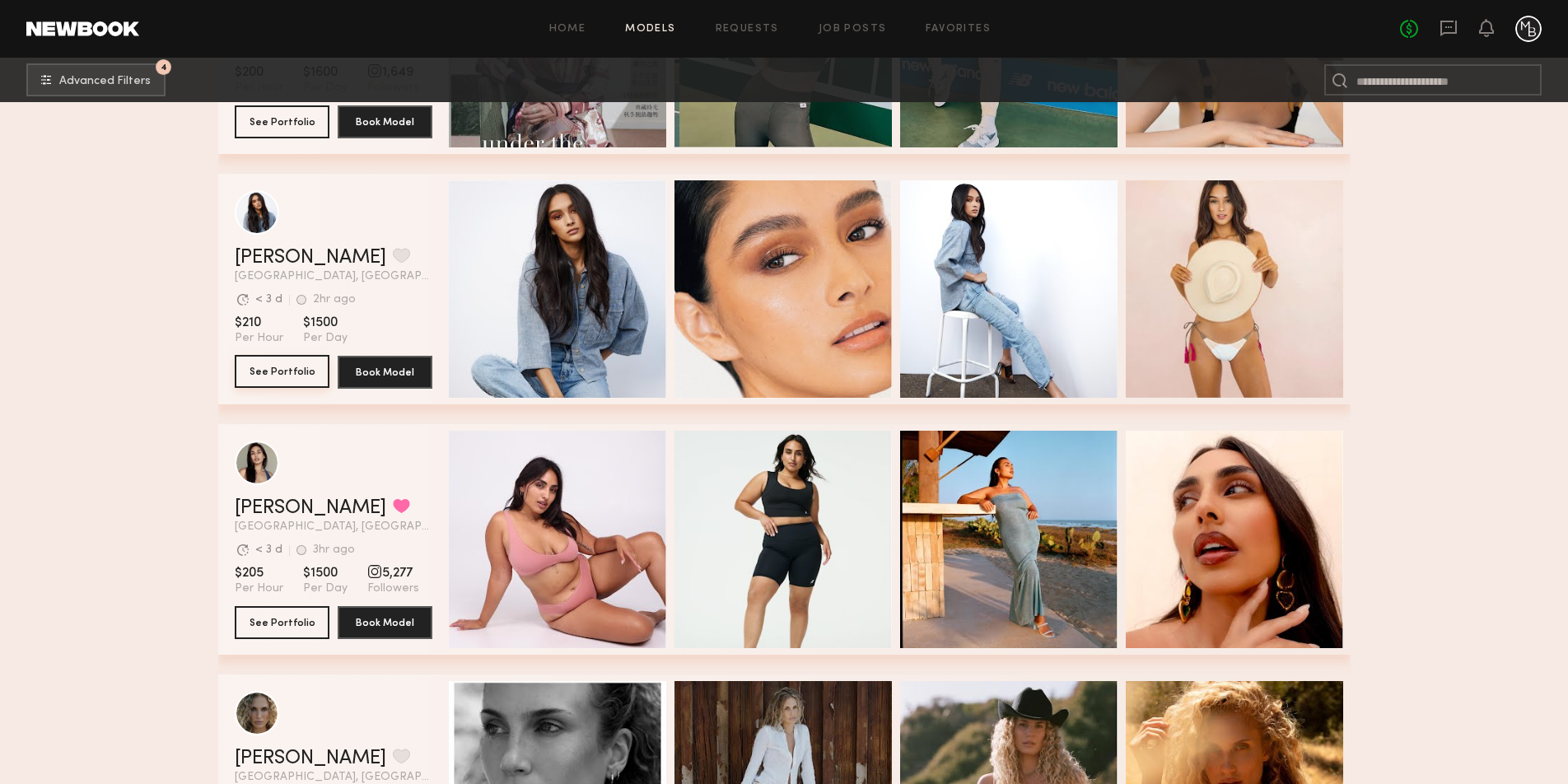
click at [259, 371] on button "See Portfolio" at bounding box center [282, 371] width 94 height 33
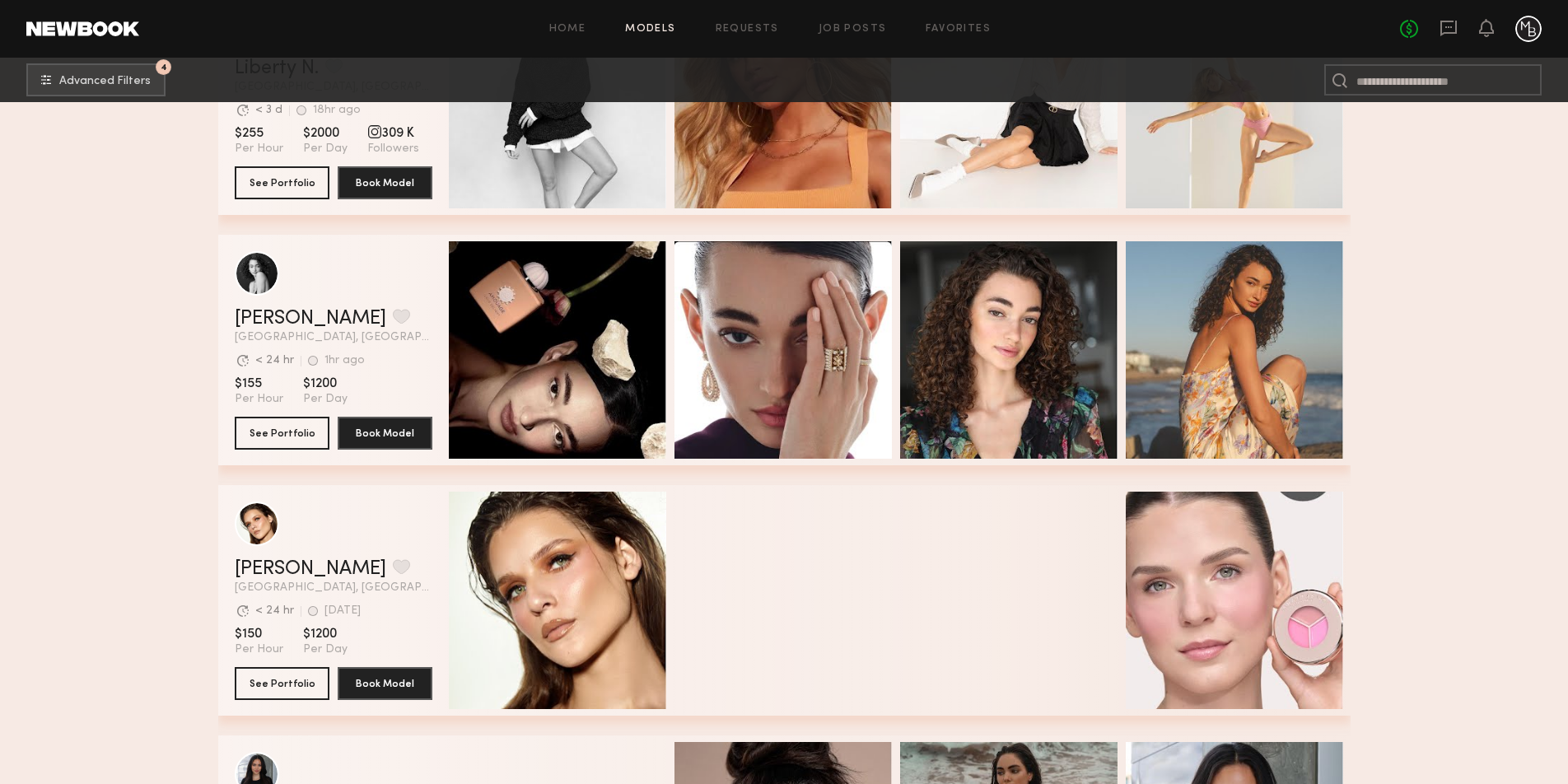
scroll to position [16171, 0]
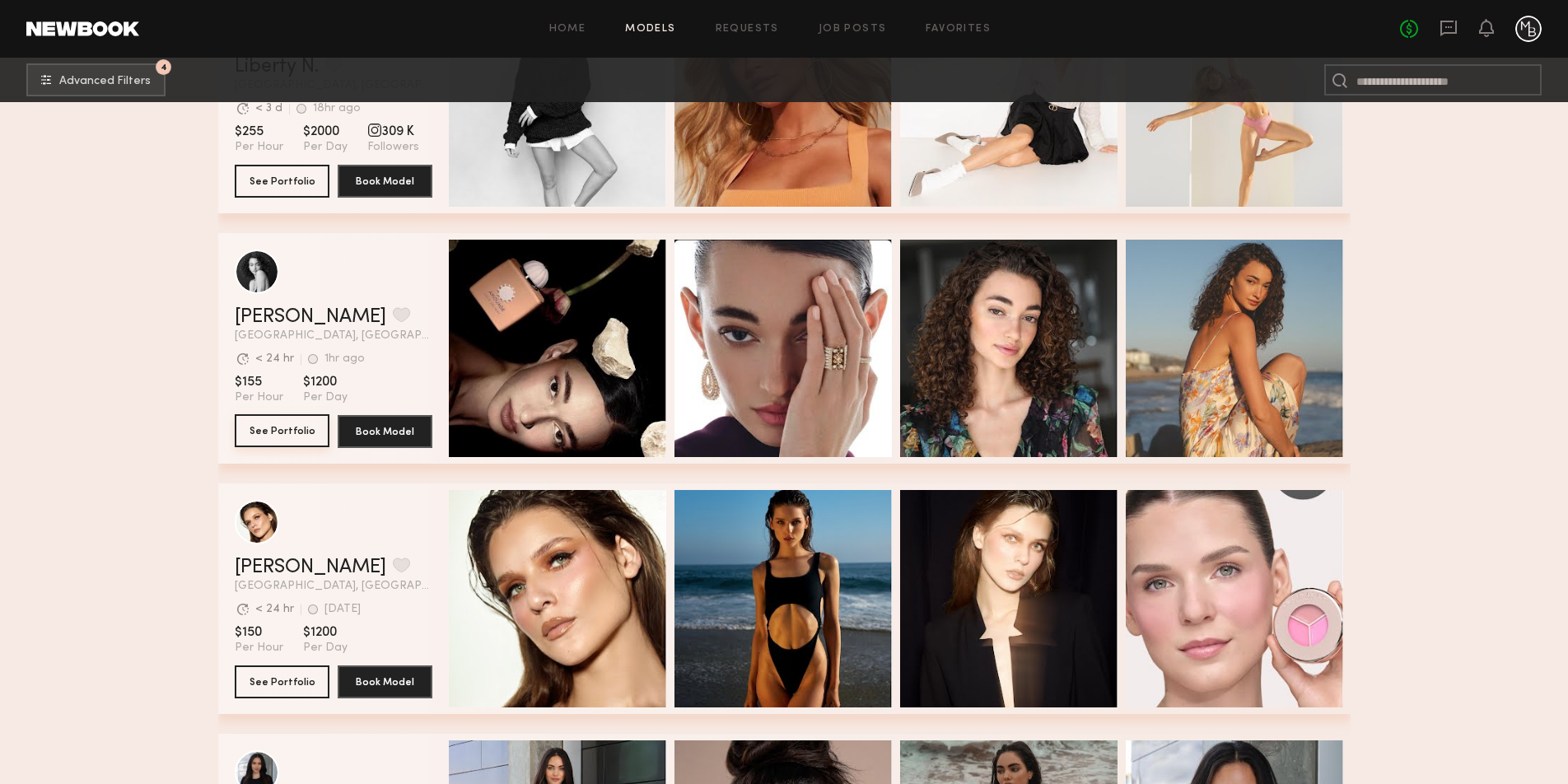
click at [270, 427] on button "See Portfolio" at bounding box center [282, 431] width 94 height 33
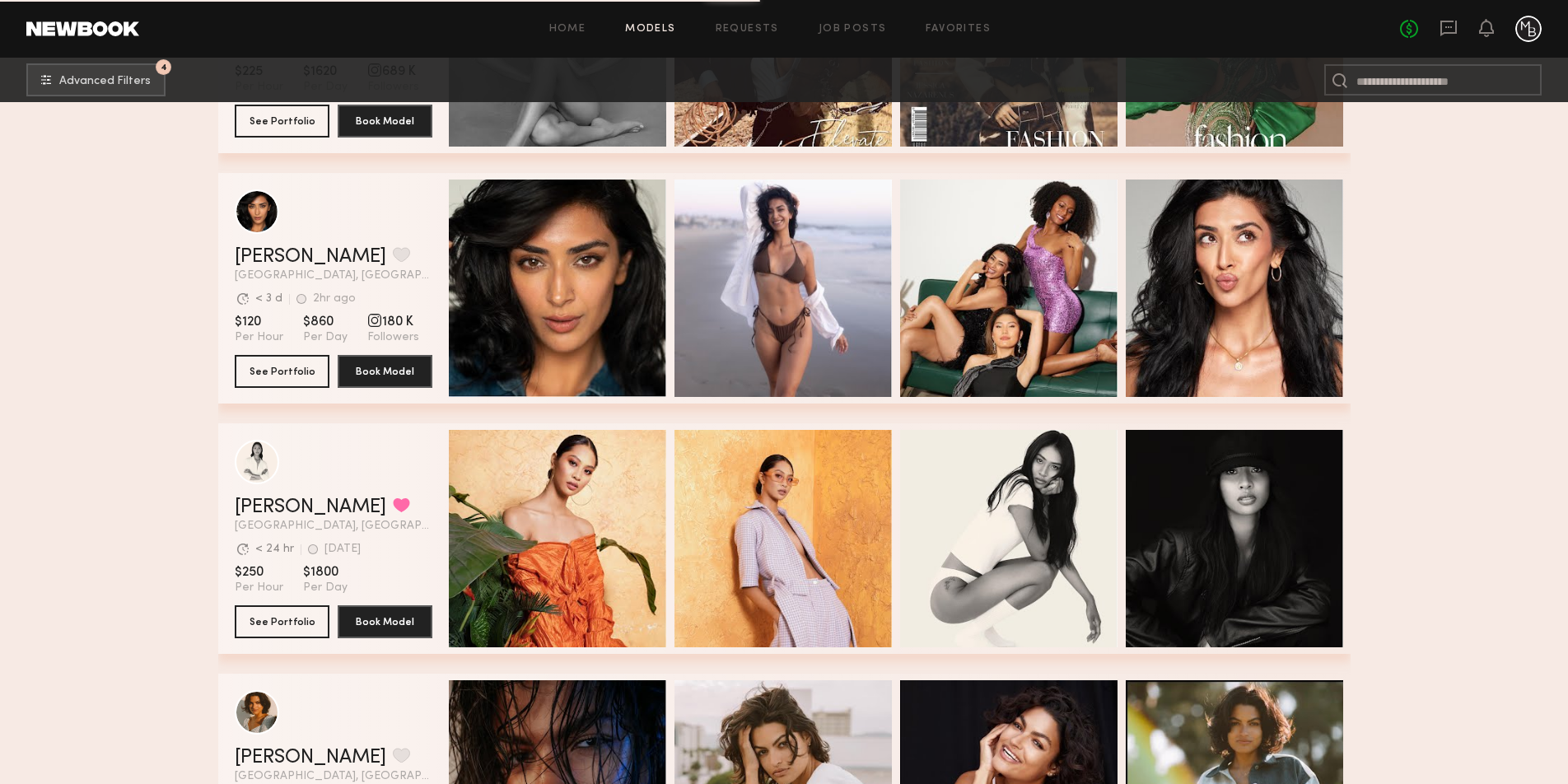
scroll to position [17449, 0]
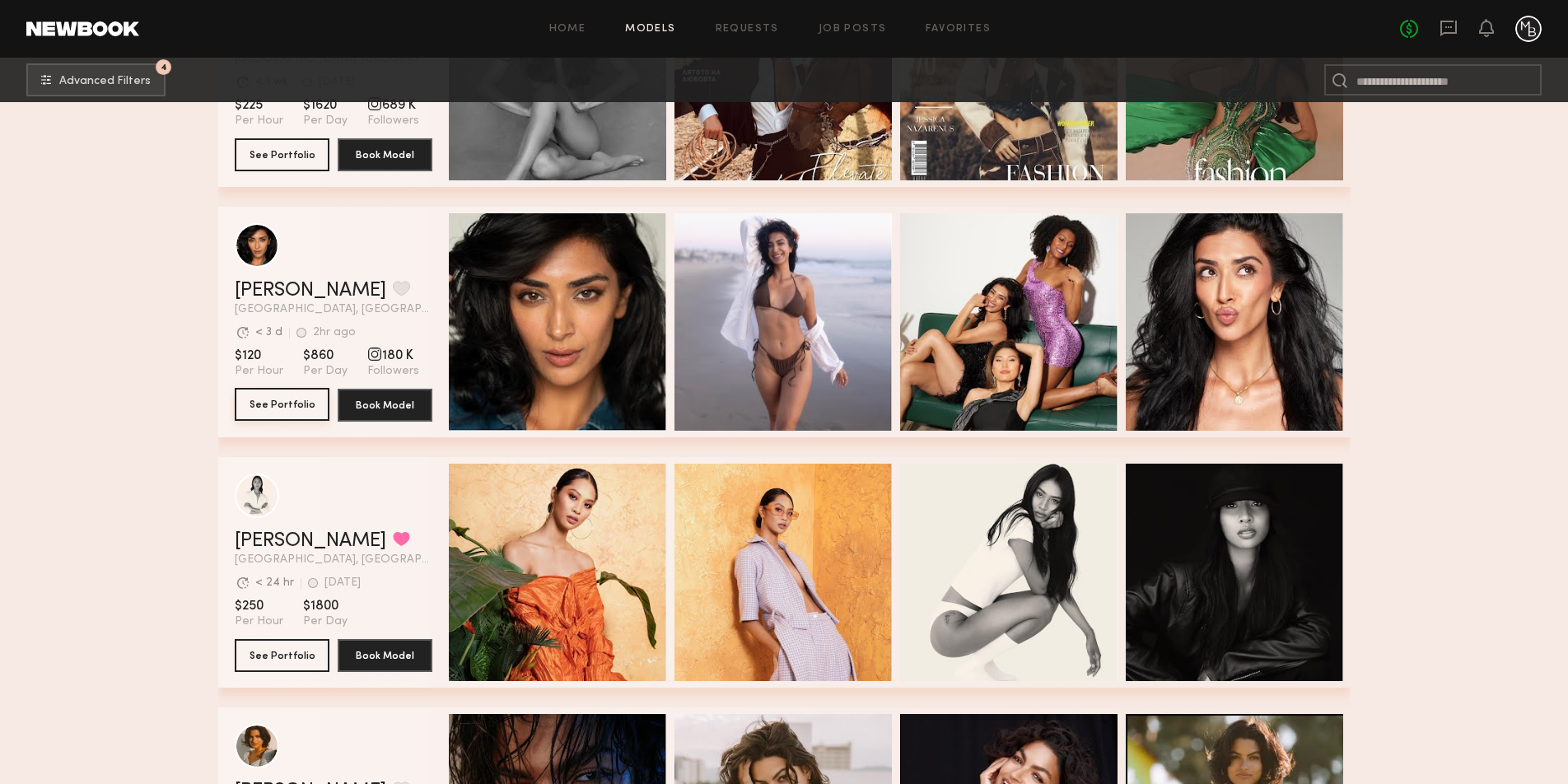
click at [288, 403] on button "See Portfolio" at bounding box center [282, 404] width 94 height 33
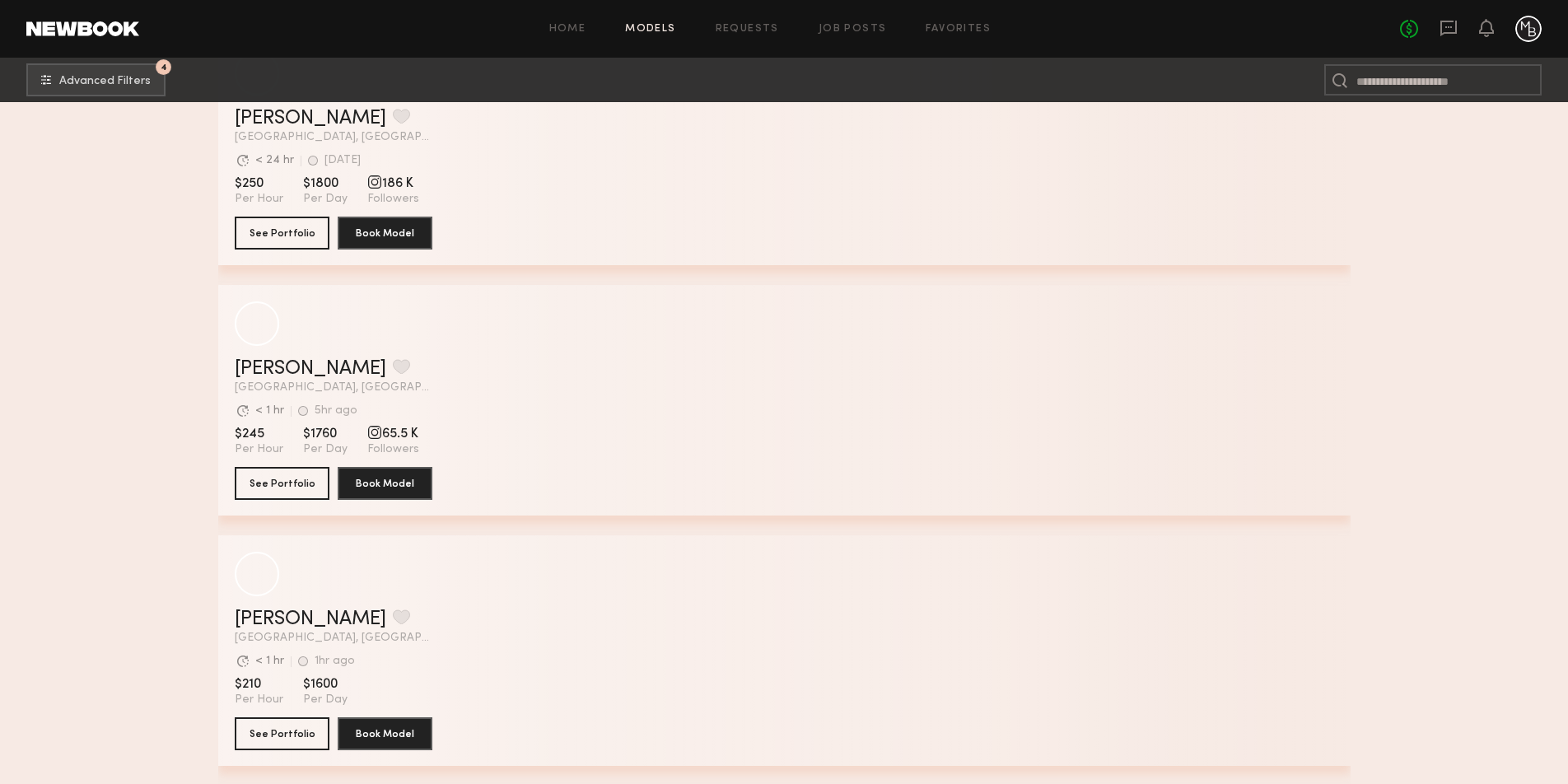
scroll to position [31402, 0]
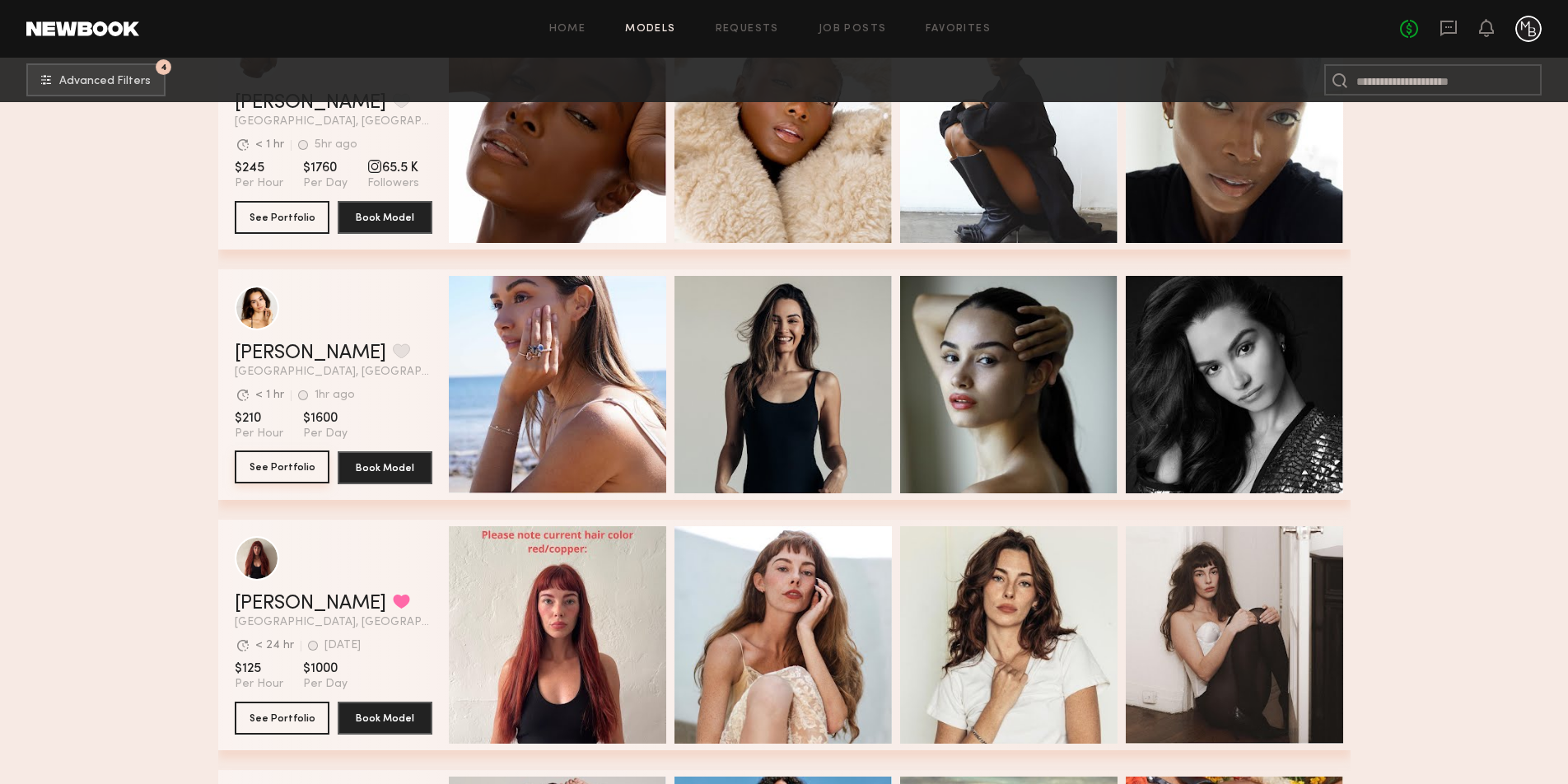
click at [292, 466] on button "See Portfolio" at bounding box center [282, 466] width 94 height 33
click at [273, 466] on button "See Portfolio" at bounding box center [282, 466] width 94 height 33
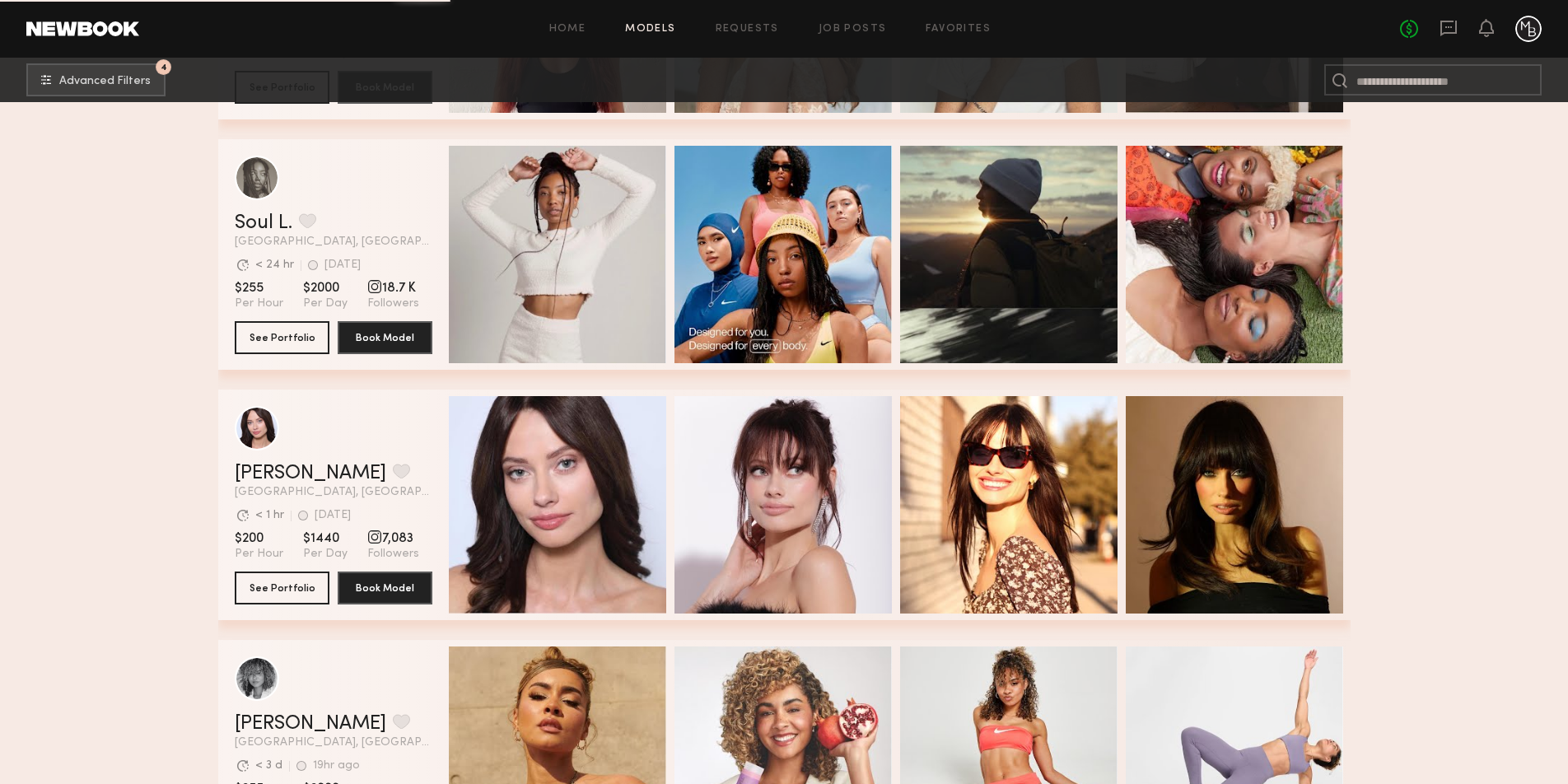
scroll to position [32168, 0]
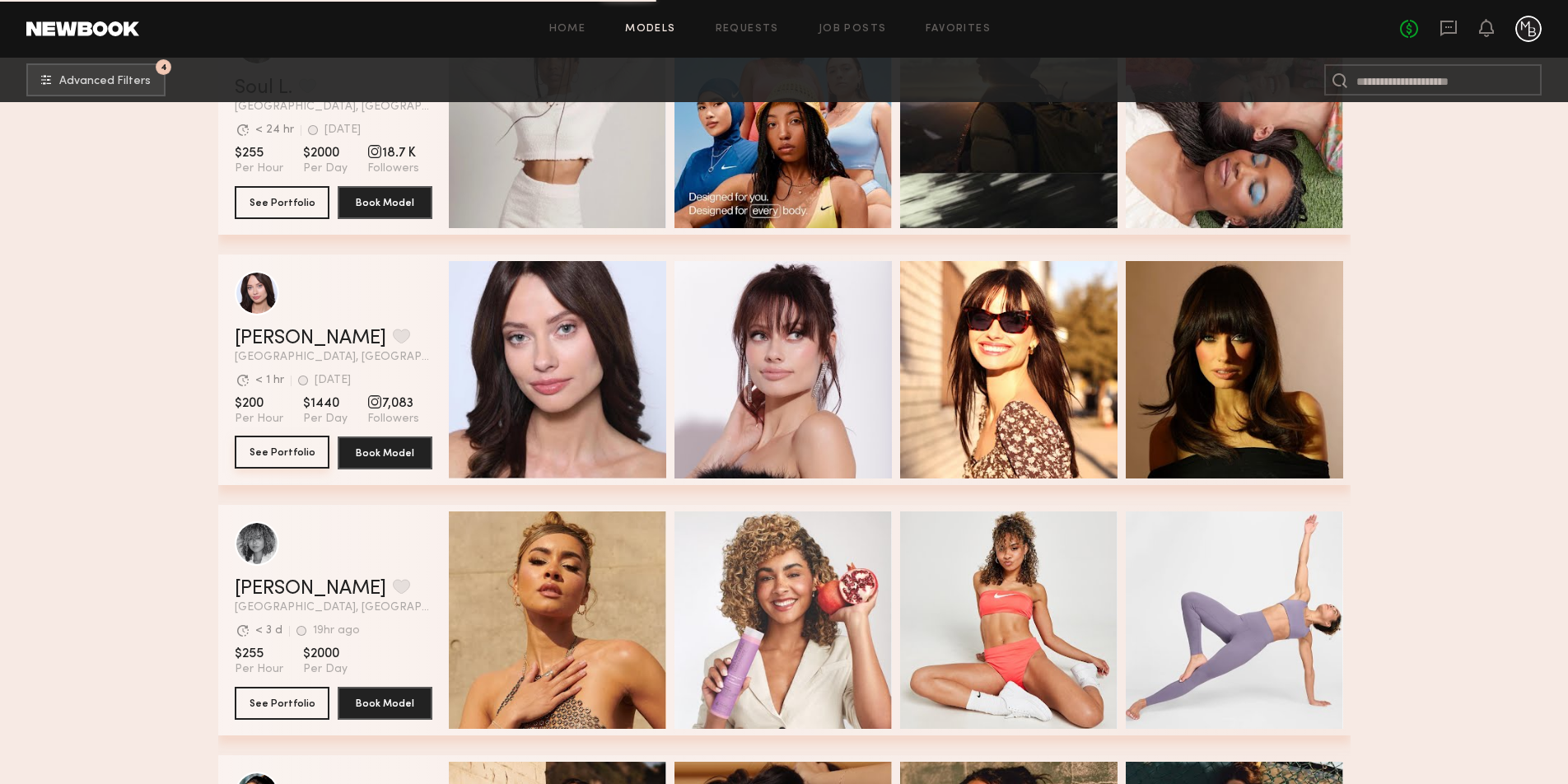
click at [280, 447] on button "See Portfolio" at bounding box center [282, 451] width 94 height 33
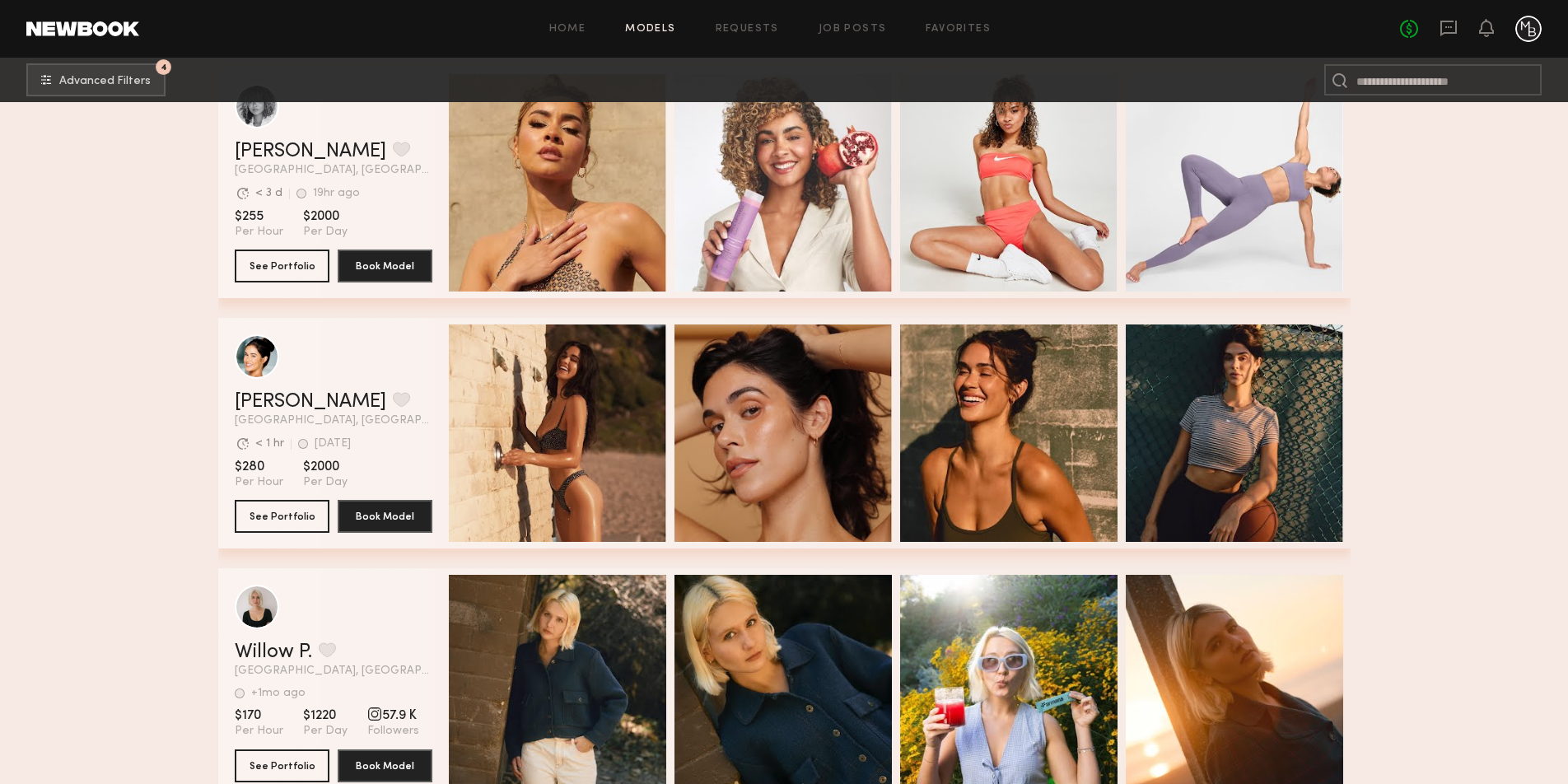
scroll to position [32605, 0]
click at [290, 514] on button "See Portfolio" at bounding box center [282, 515] width 94 height 33
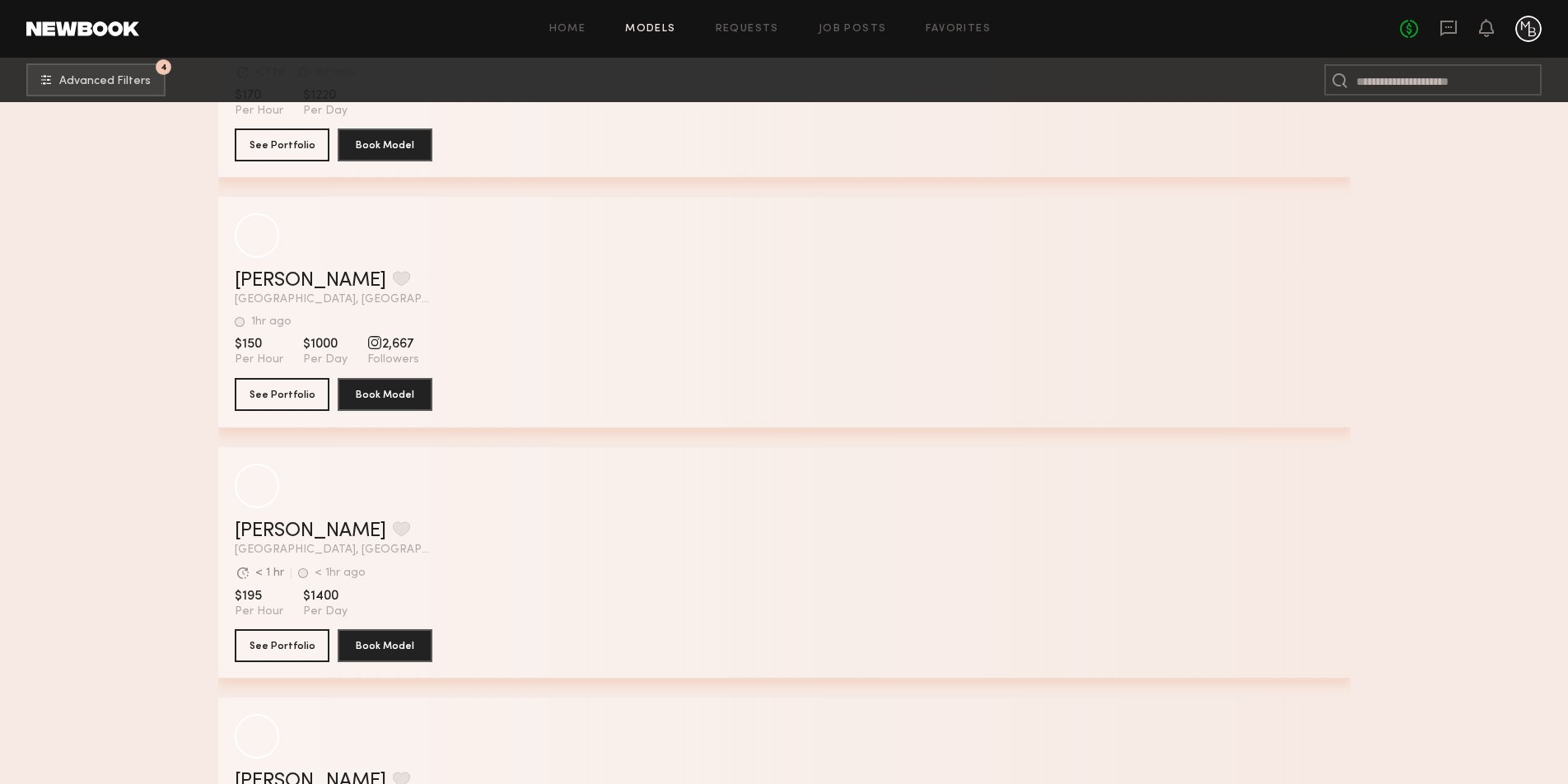
scroll to position [45797, 0]
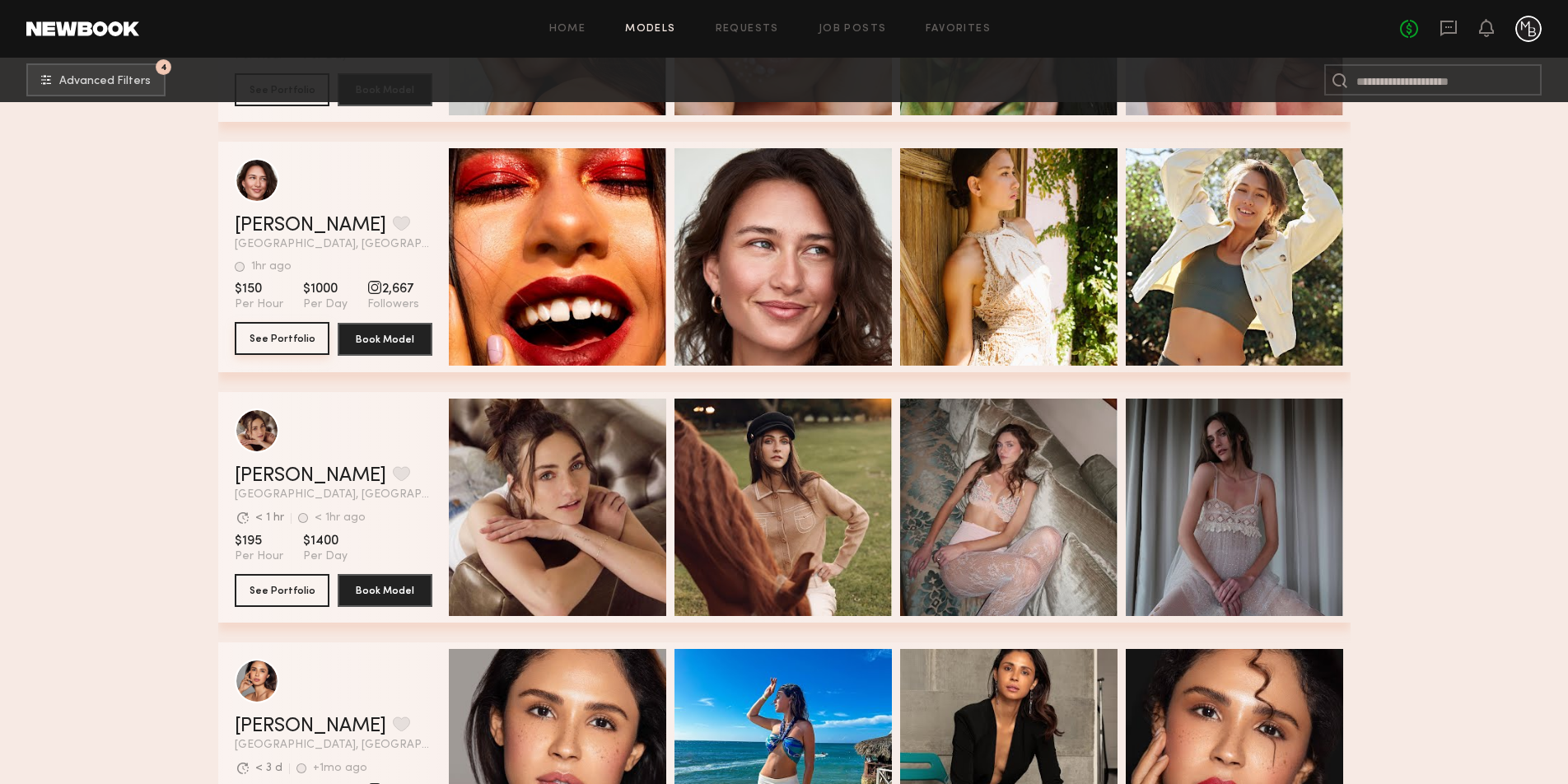
click at [287, 342] on button "See Portfolio" at bounding box center [282, 338] width 94 height 33
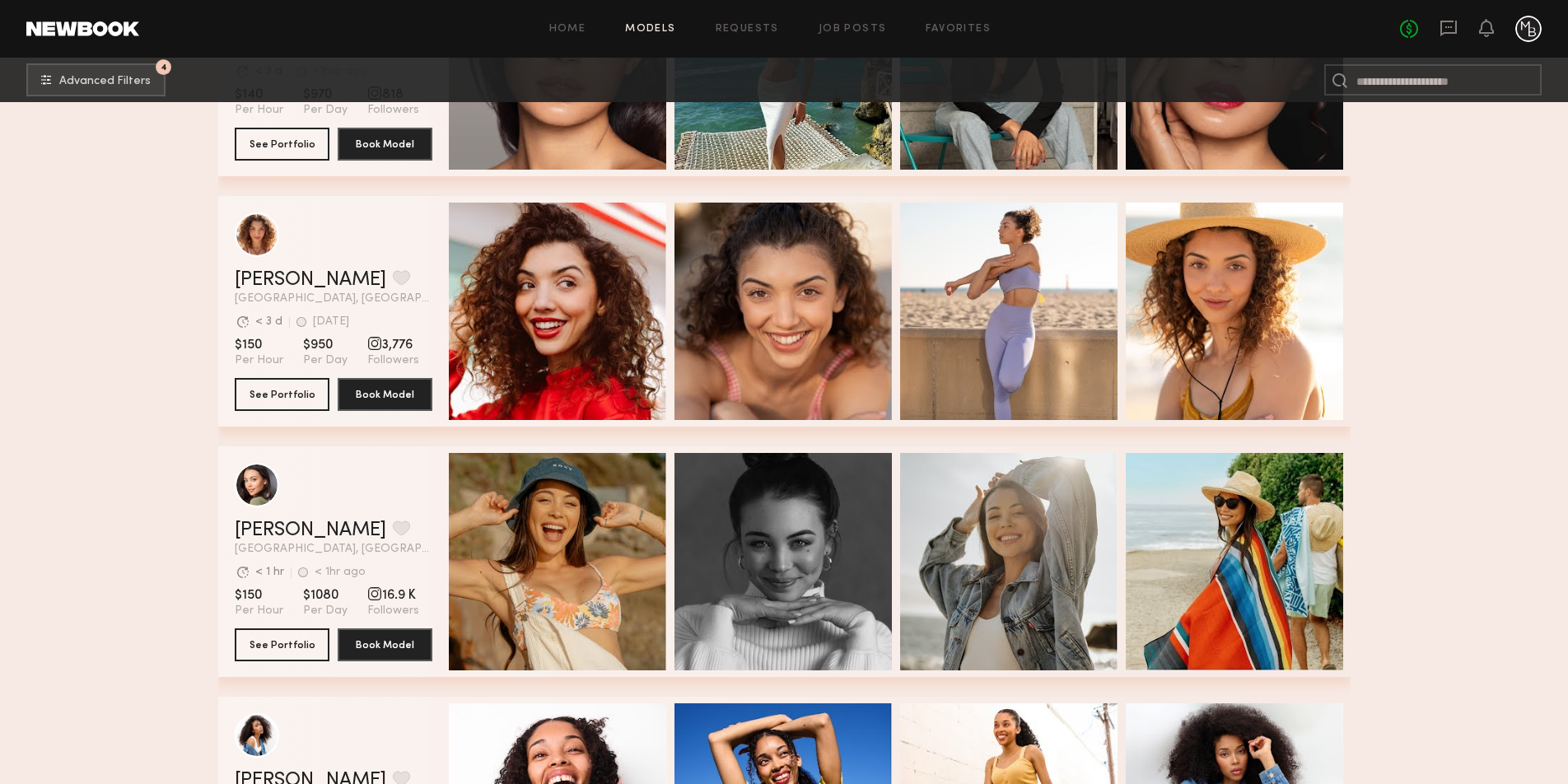
scroll to position [46490, 0]
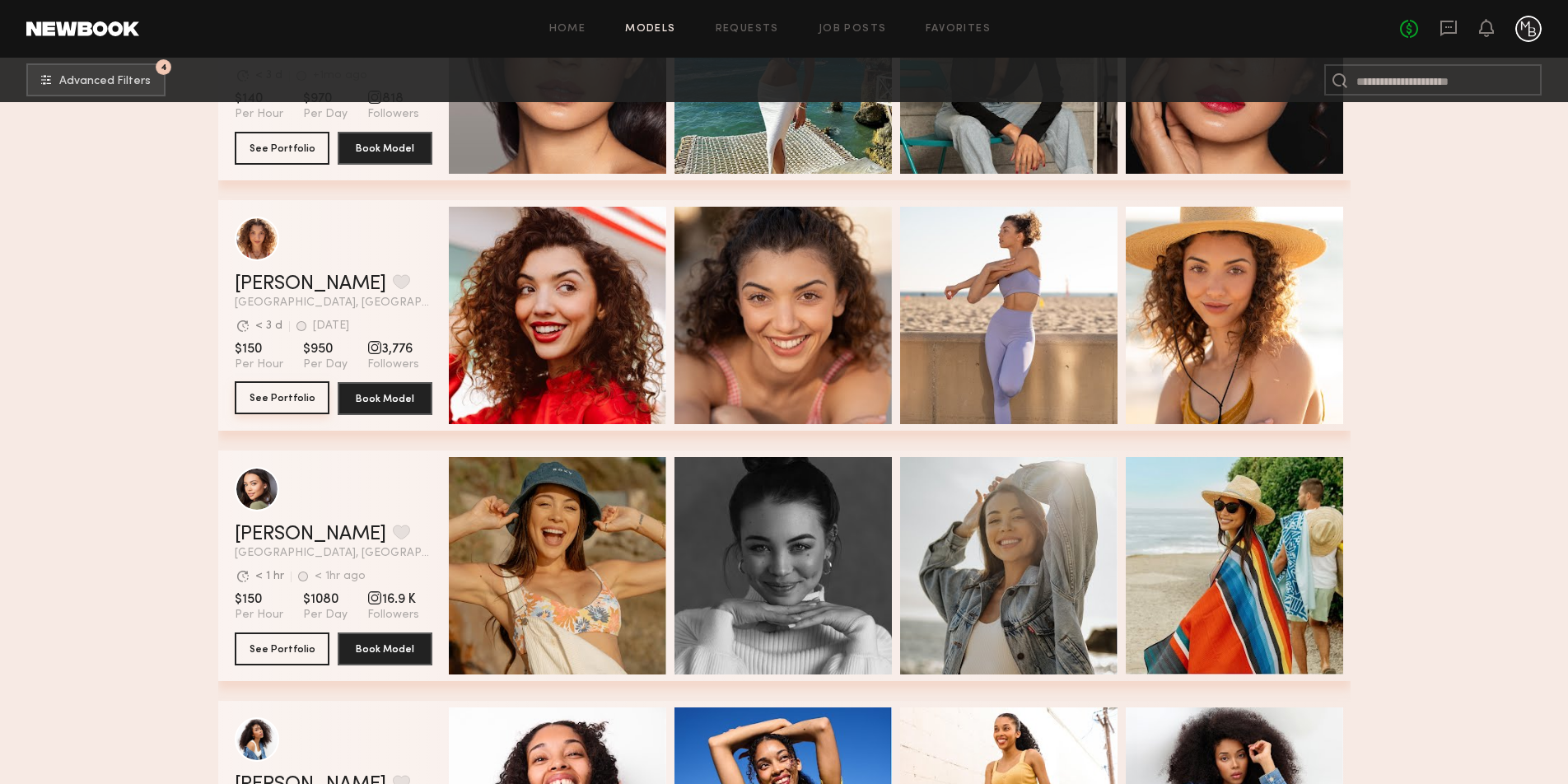
click at [290, 397] on button "See Portfolio" at bounding box center [282, 398] width 94 height 33
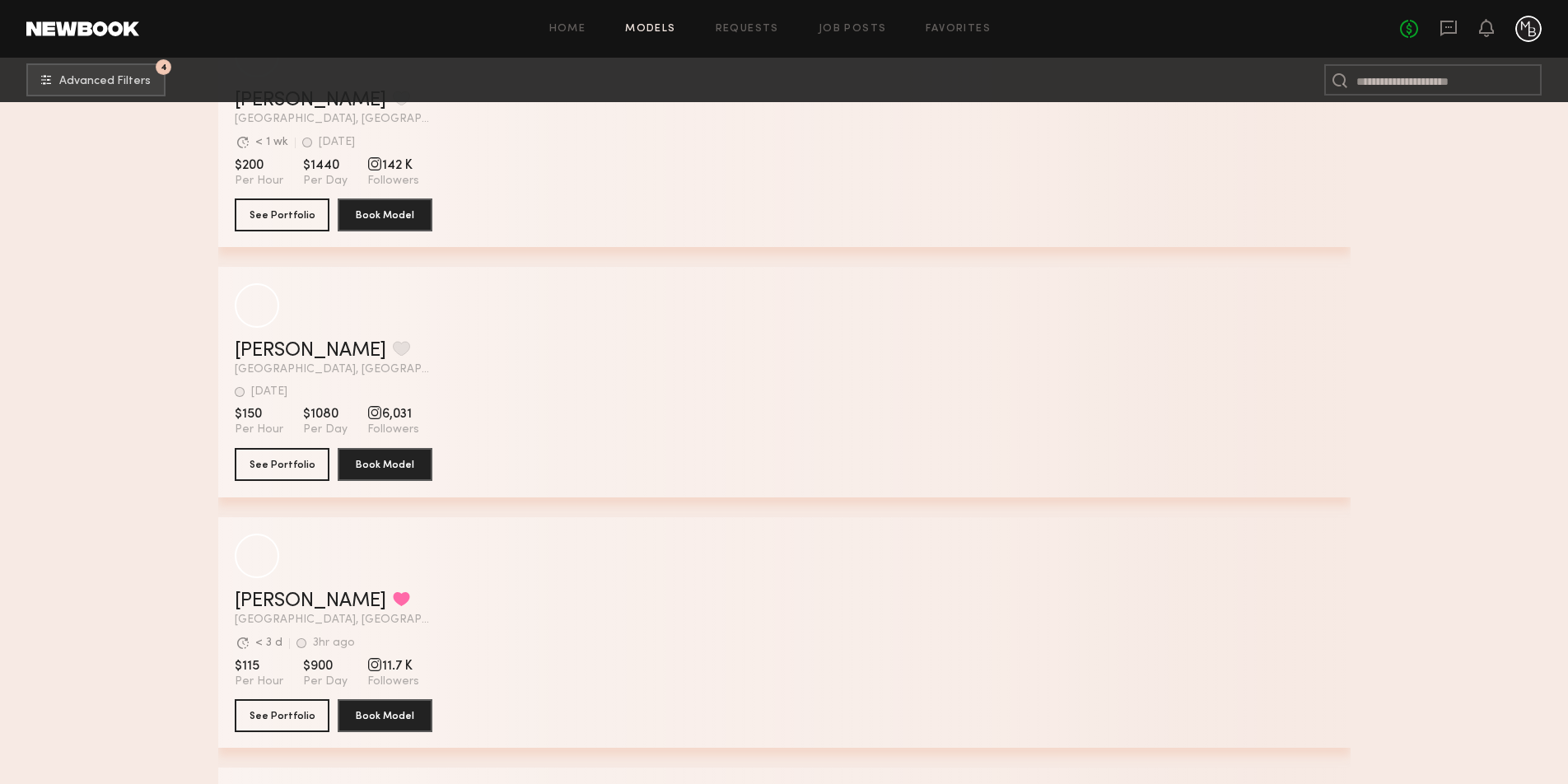
scroll to position [53934, 0]
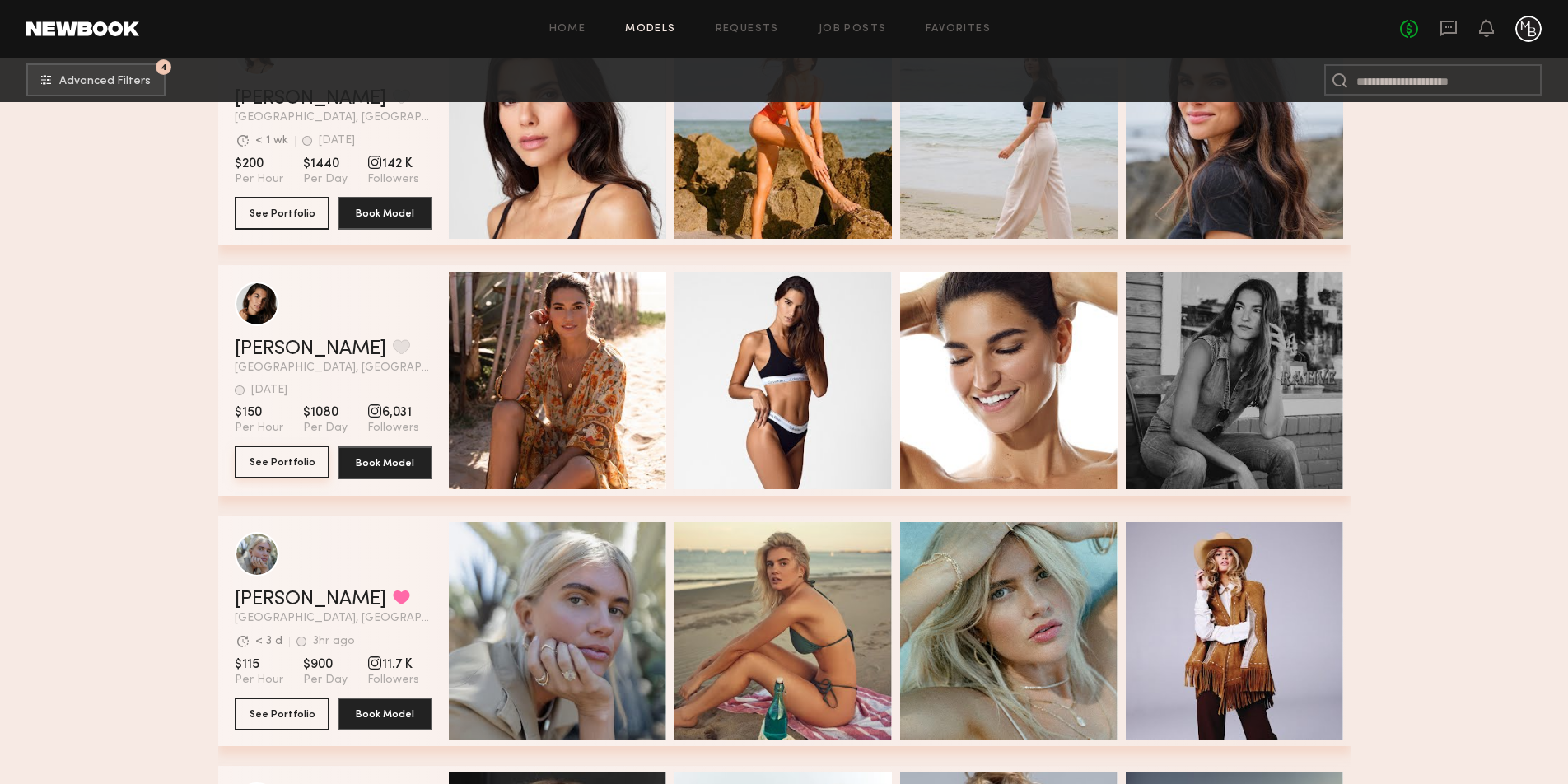
click at [284, 461] on button "See Portfolio" at bounding box center [282, 462] width 94 height 33
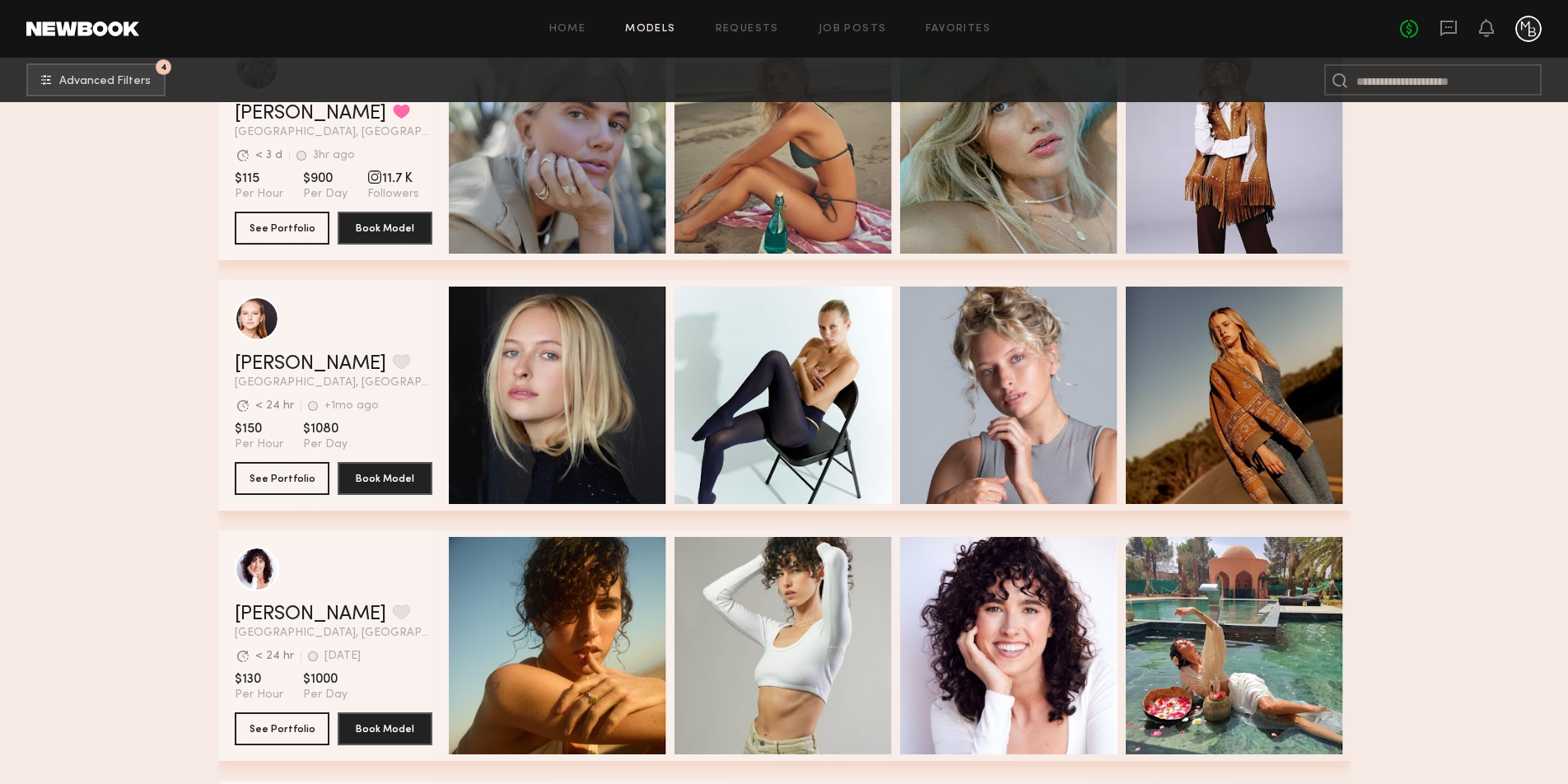
scroll to position [54309, 0]
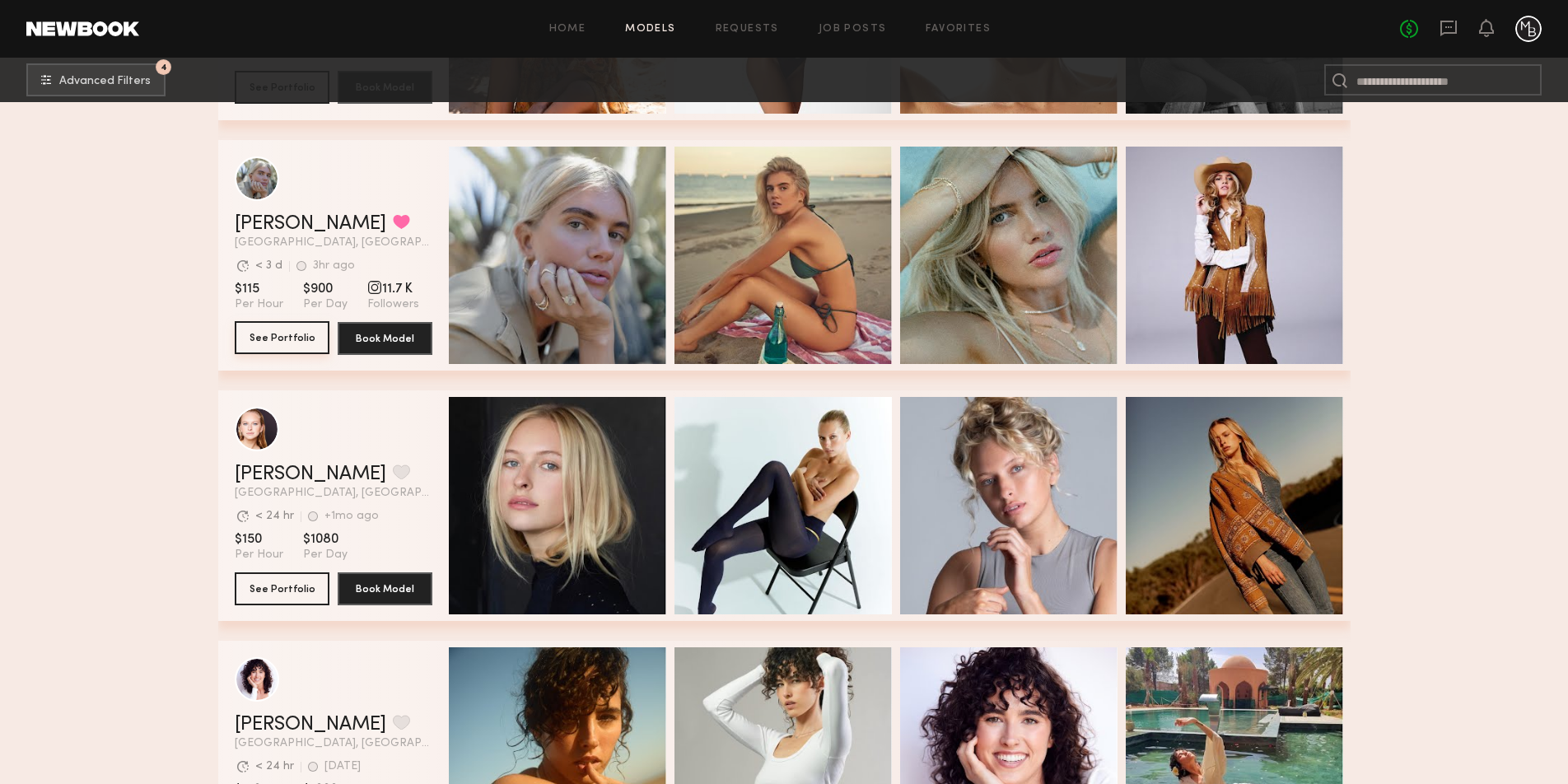
click at [294, 335] on button "See Portfolio" at bounding box center [282, 337] width 94 height 33
click at [286, 585] on button "See Portfolio" at bounding box center [282, 587] width 94 height 33
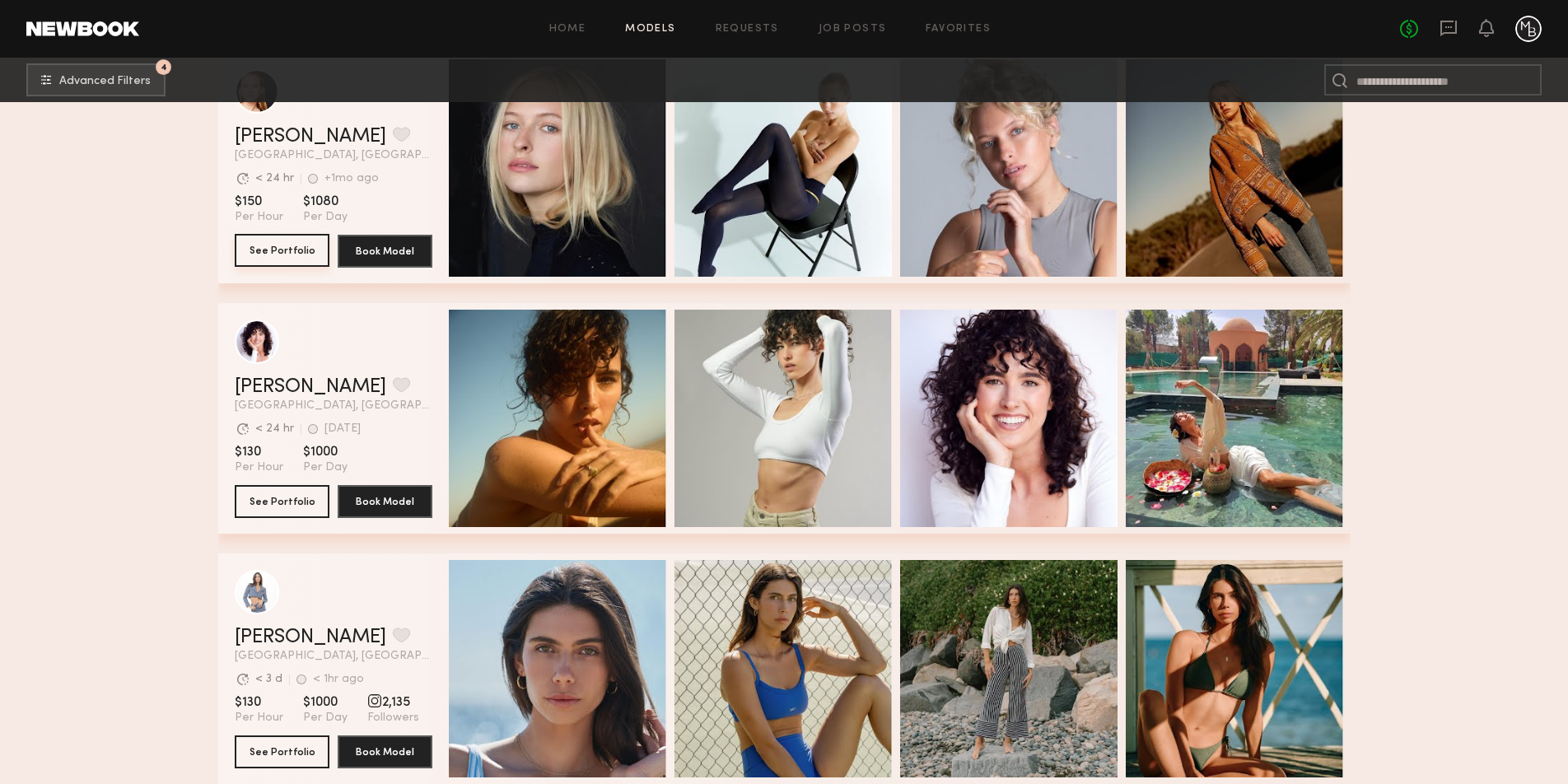
scroll to position [54683, 0]
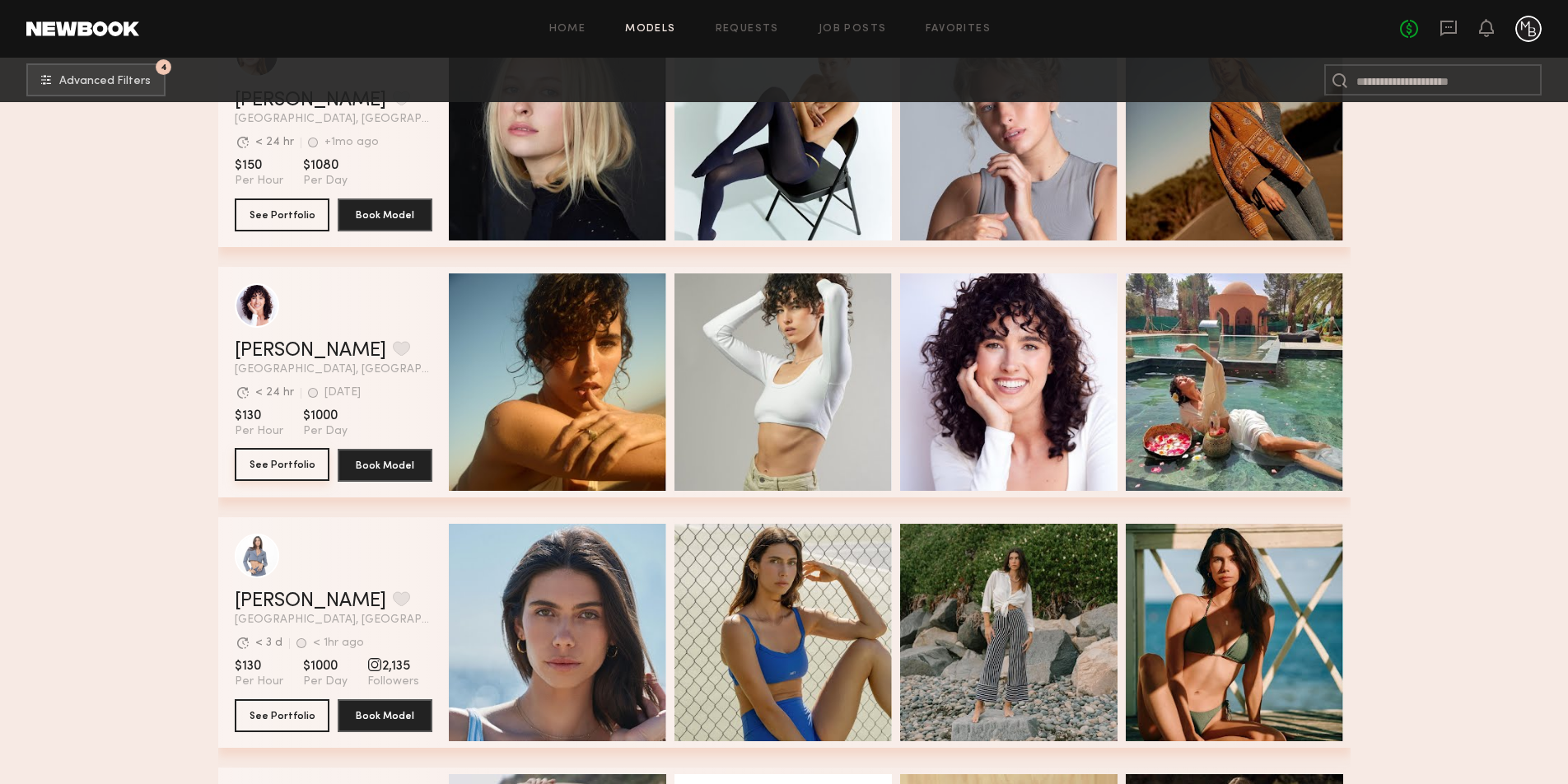
click at [267, 468] on button "See Portfolio" at bounding box center [282, 464] width 94 height 33
click at [275, 711] on button "See Portfolio" at bounding box center [282, 714] width 94 height 33
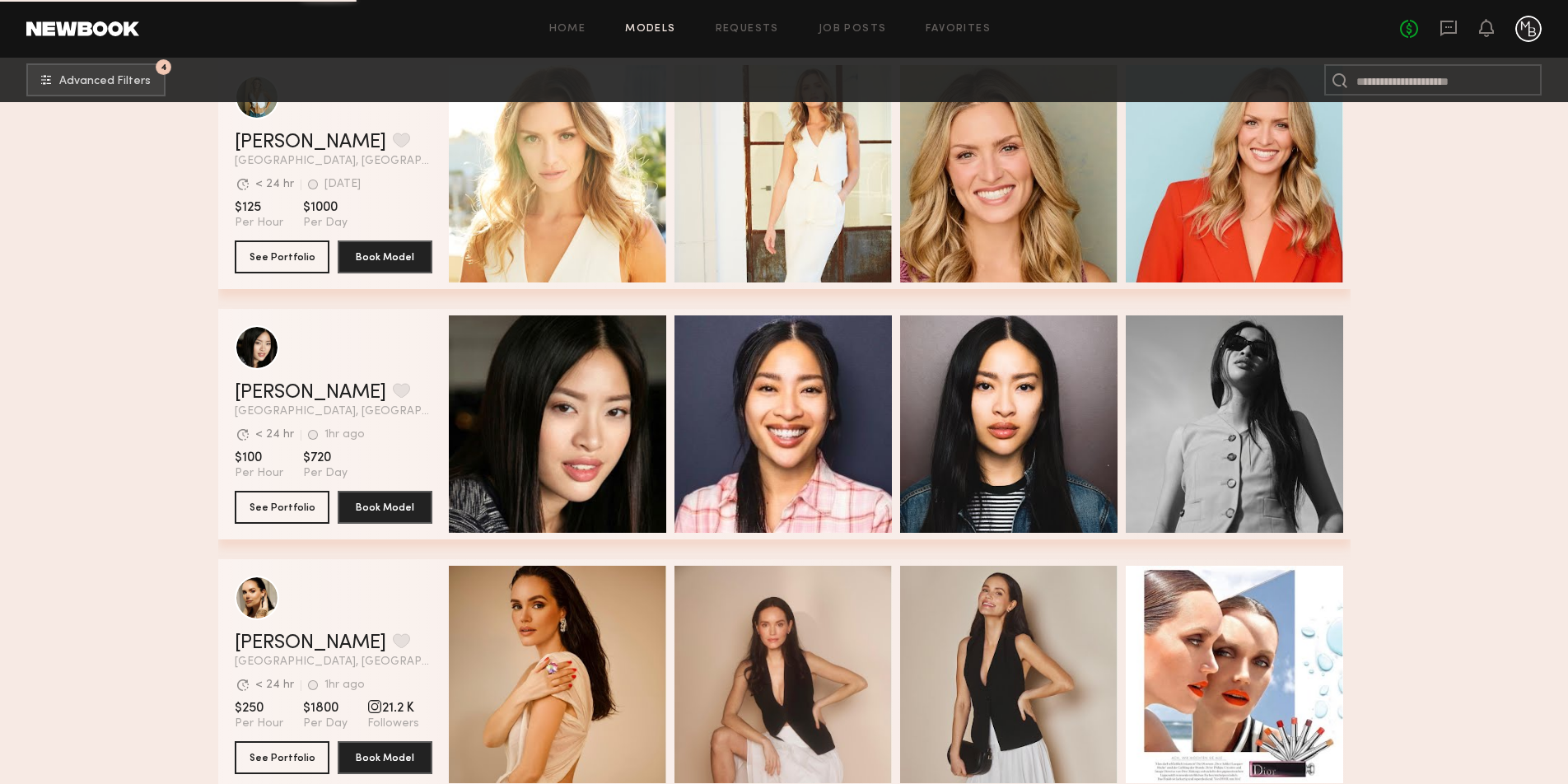
scroll to position [56171, 0]
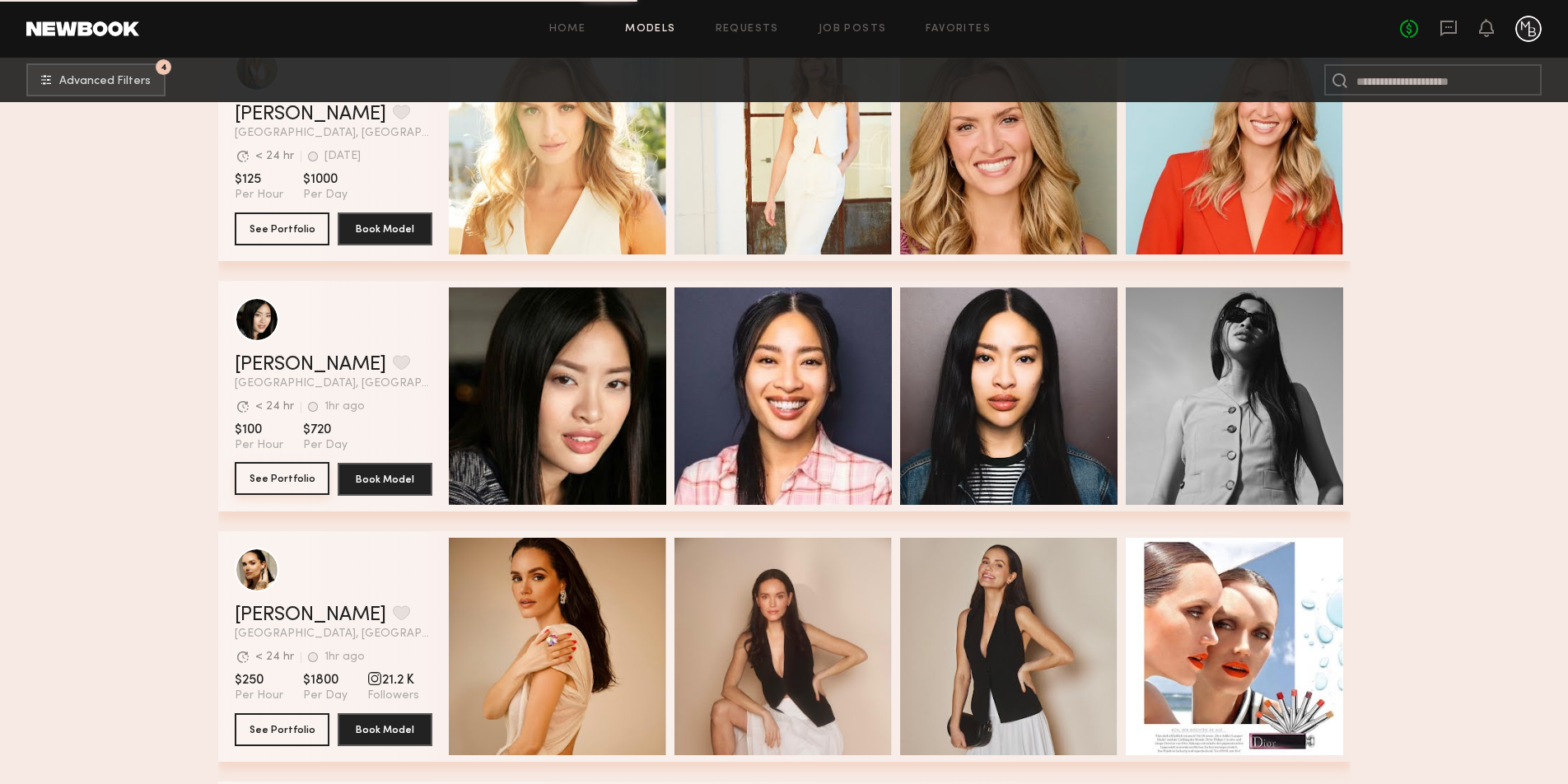
click at [290, 480] on button "See Portfolio" at bounding box center [282, 478] width 94 height 33
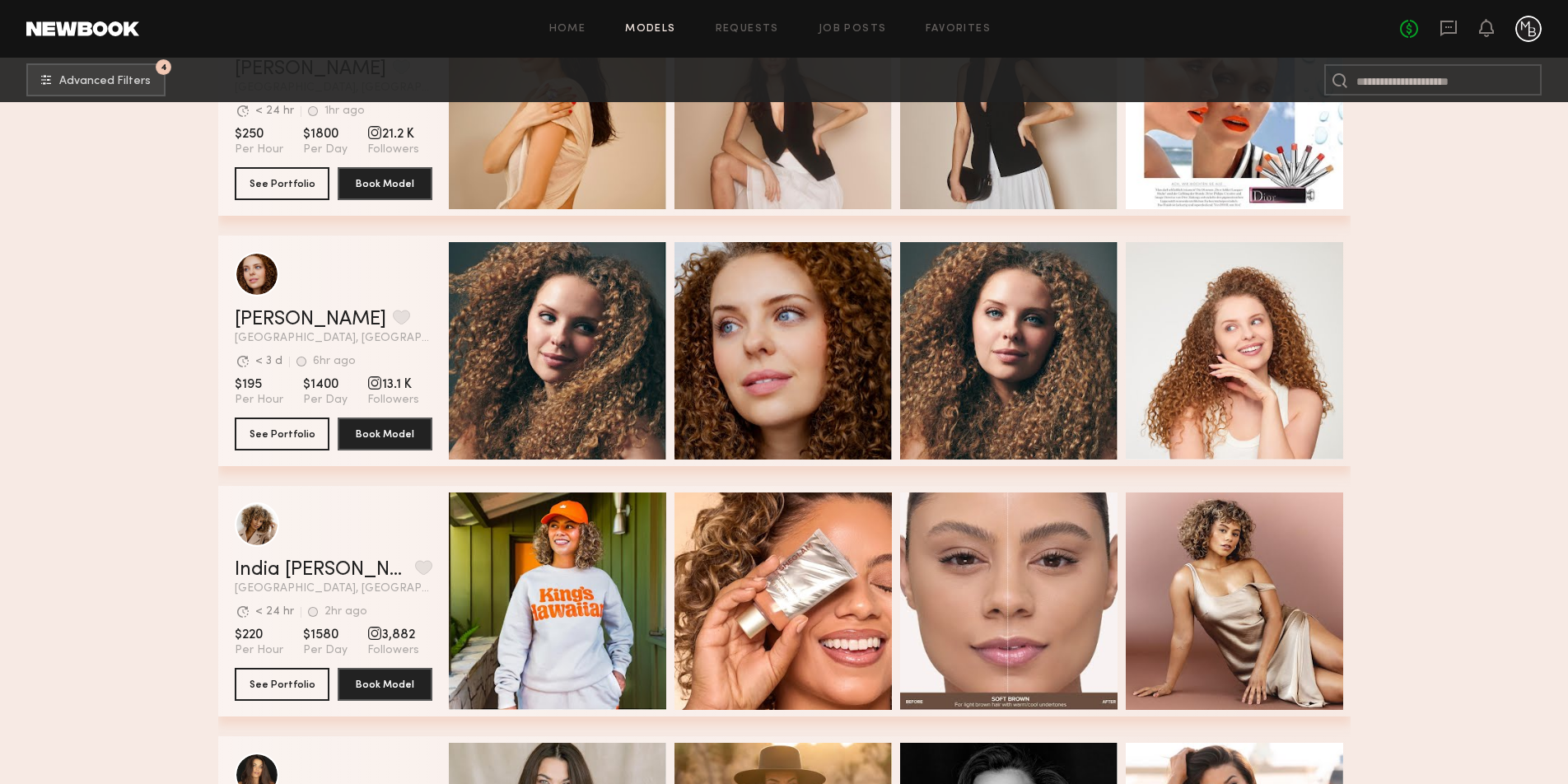
scroll to position [56828, 0]
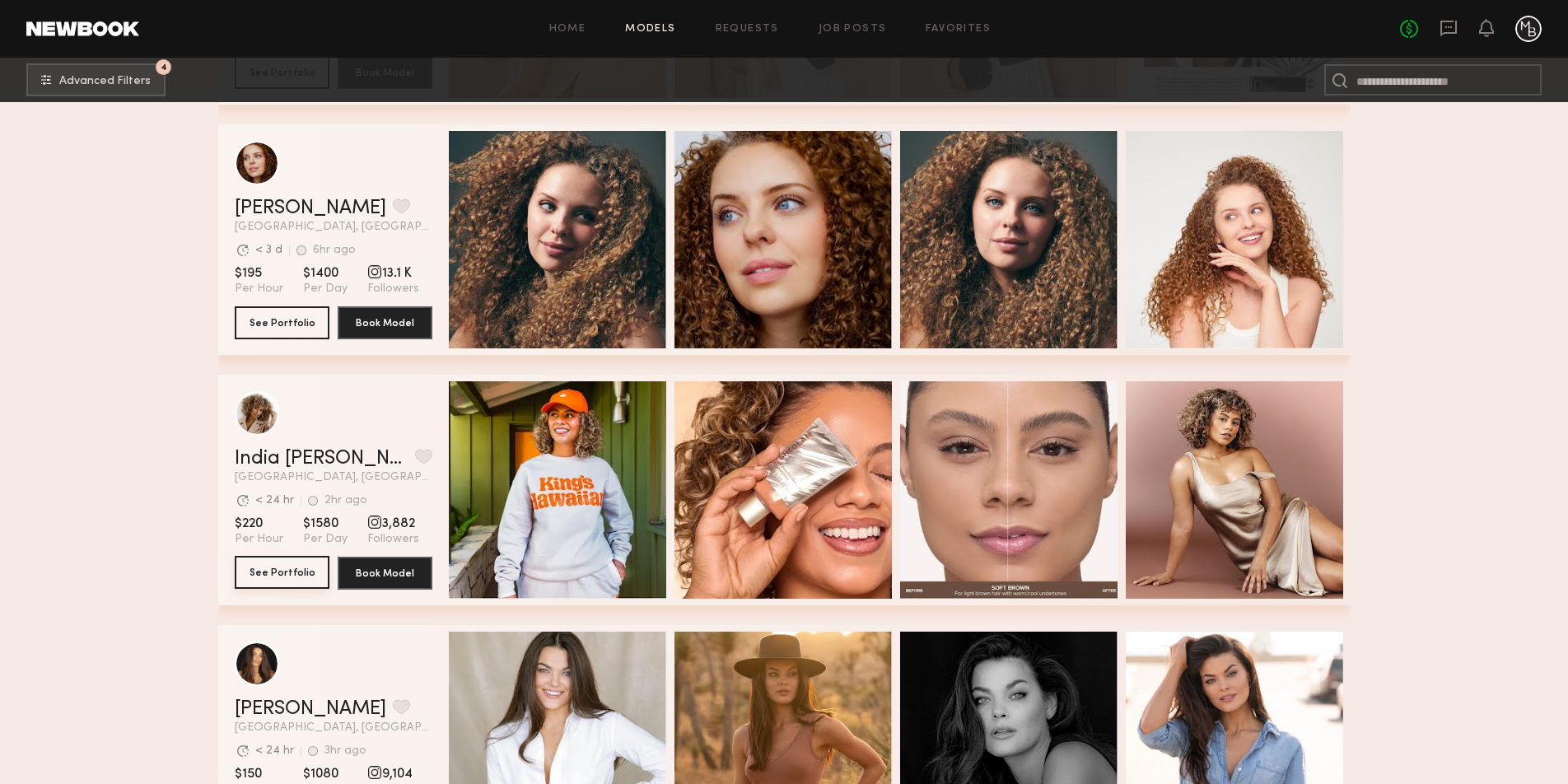
click at [301, 573] on button "See Portfolio" at bounding box center [282, 572] width 94 height 33
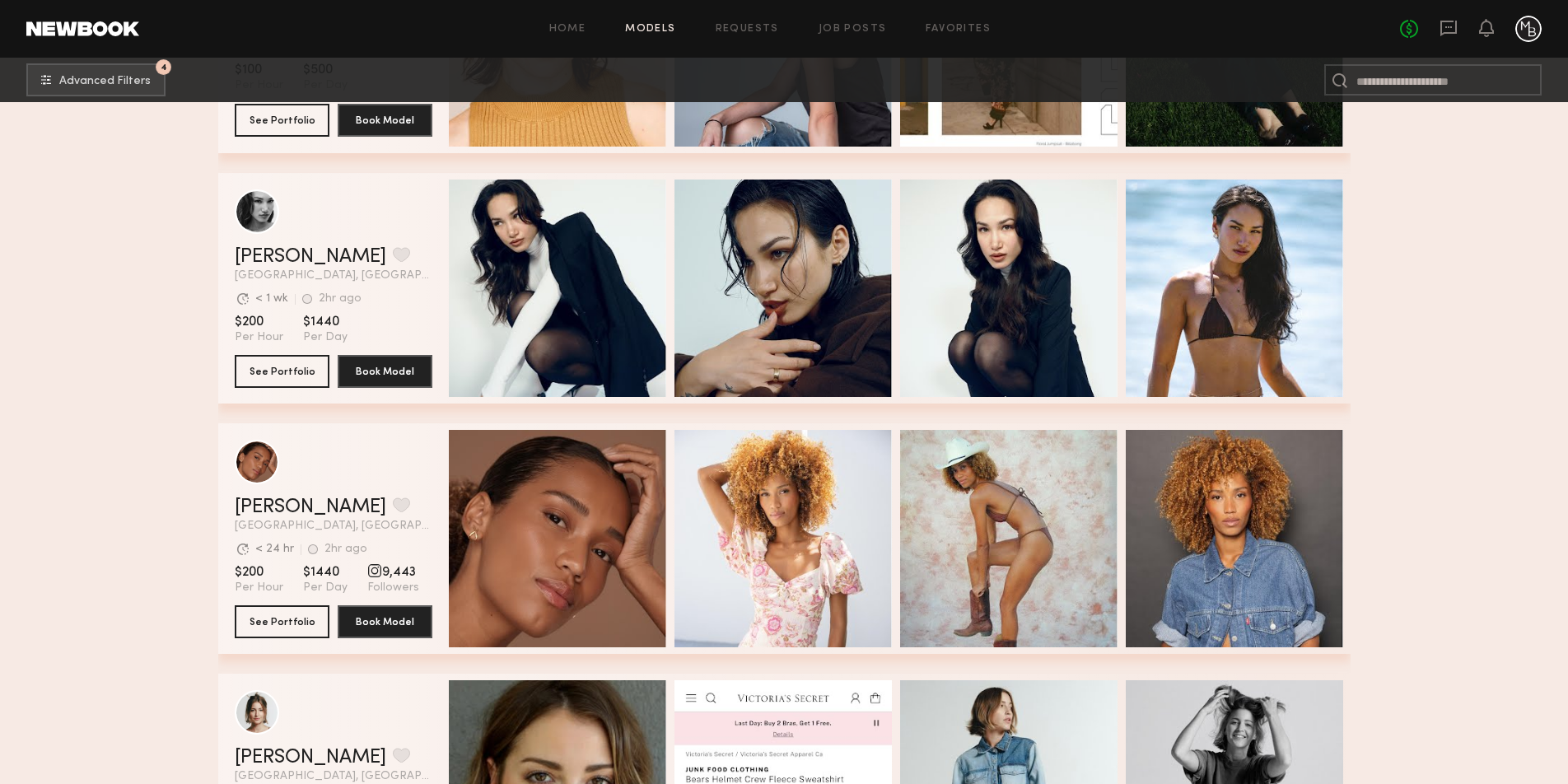
scroll to position [60033, 0]
click at [286, 371] on button "See Portfolio" at bounding box center [282, 369] width 94 height 33
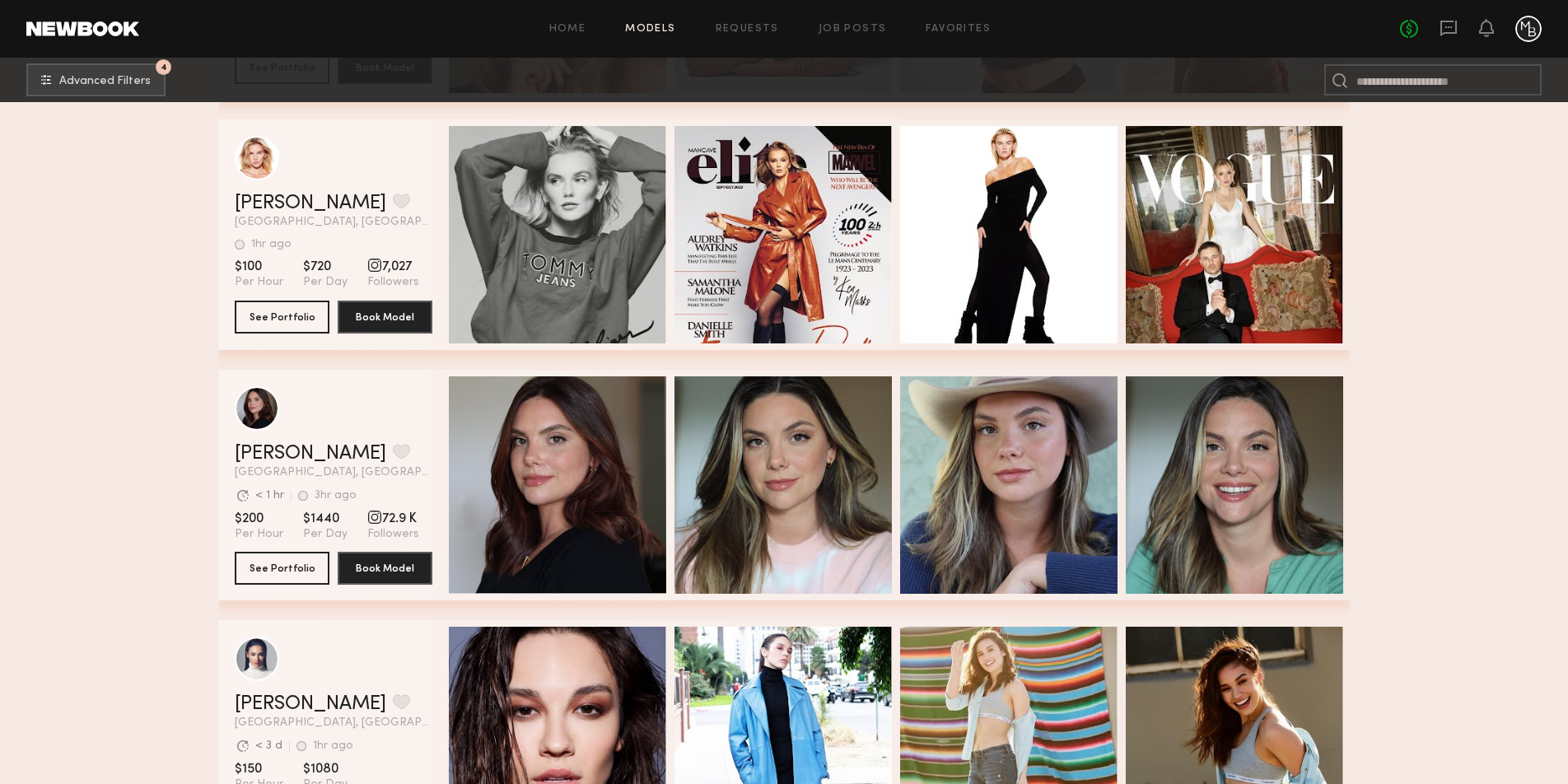
scroll to position [69140, 0]
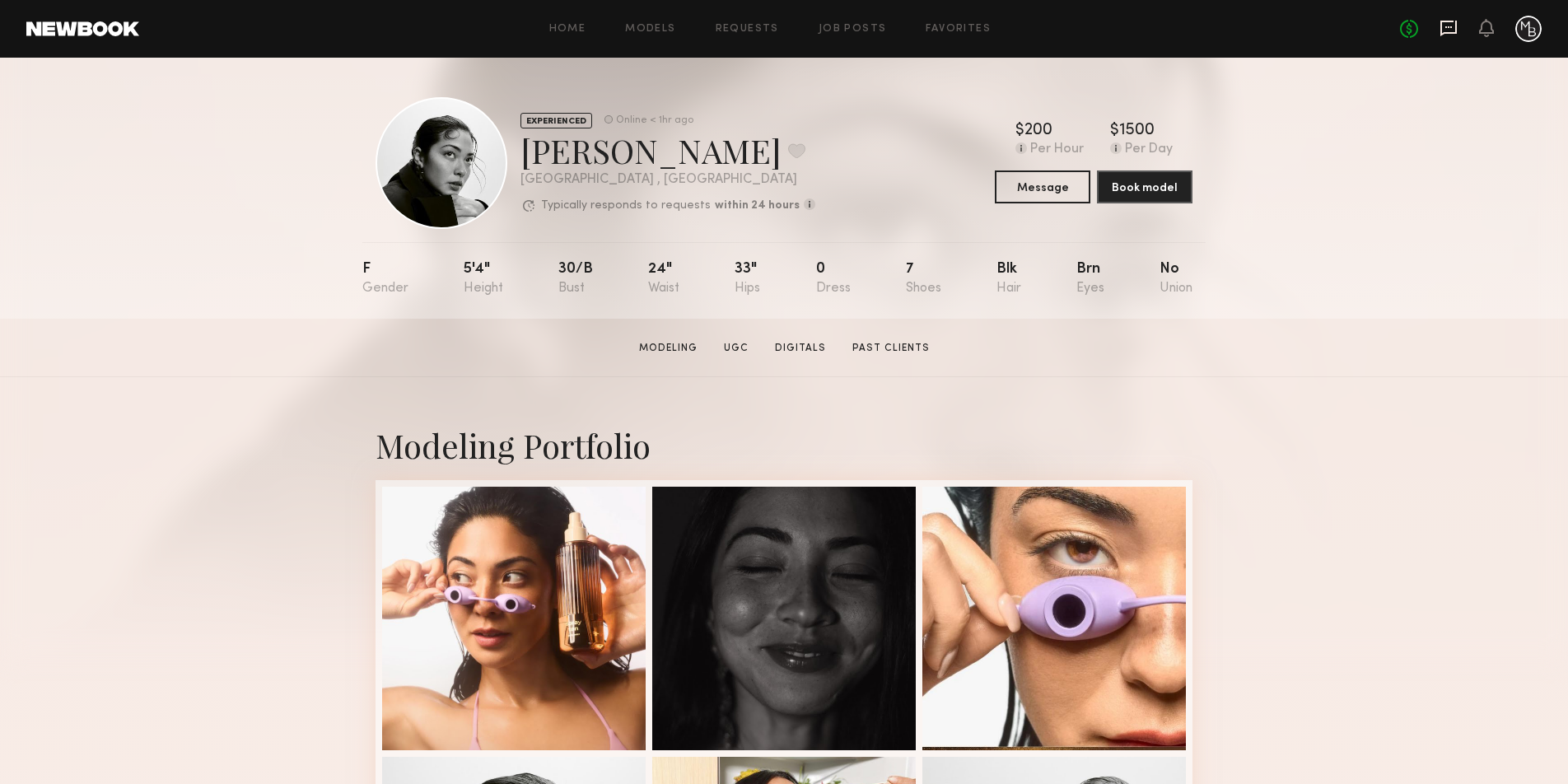
drag, startPoint x: 1448, startPoint y: 31, endPoint x: 1464, endPoint y: 69, distance: 41.2
click at [1449, 31] on icon at bounding box center [1447, 28] width 16 height 16
click at [1150, 190] on button "Book model" at bounding box center [1144, 186] width 95 height 33
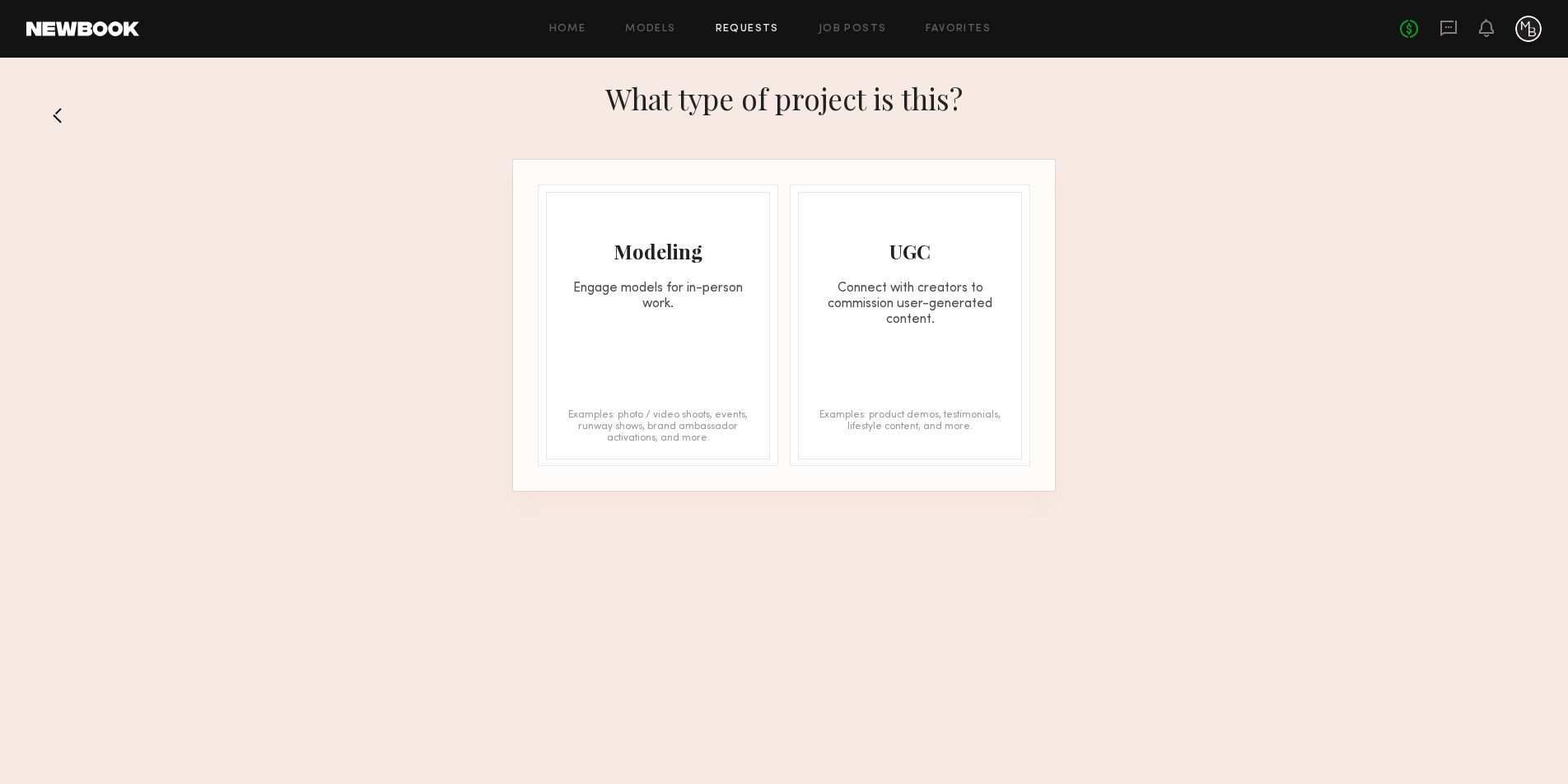
click at [662, 297] on div "Engage models for in-person work." at bounding box center [658, 296] width 222 height 31
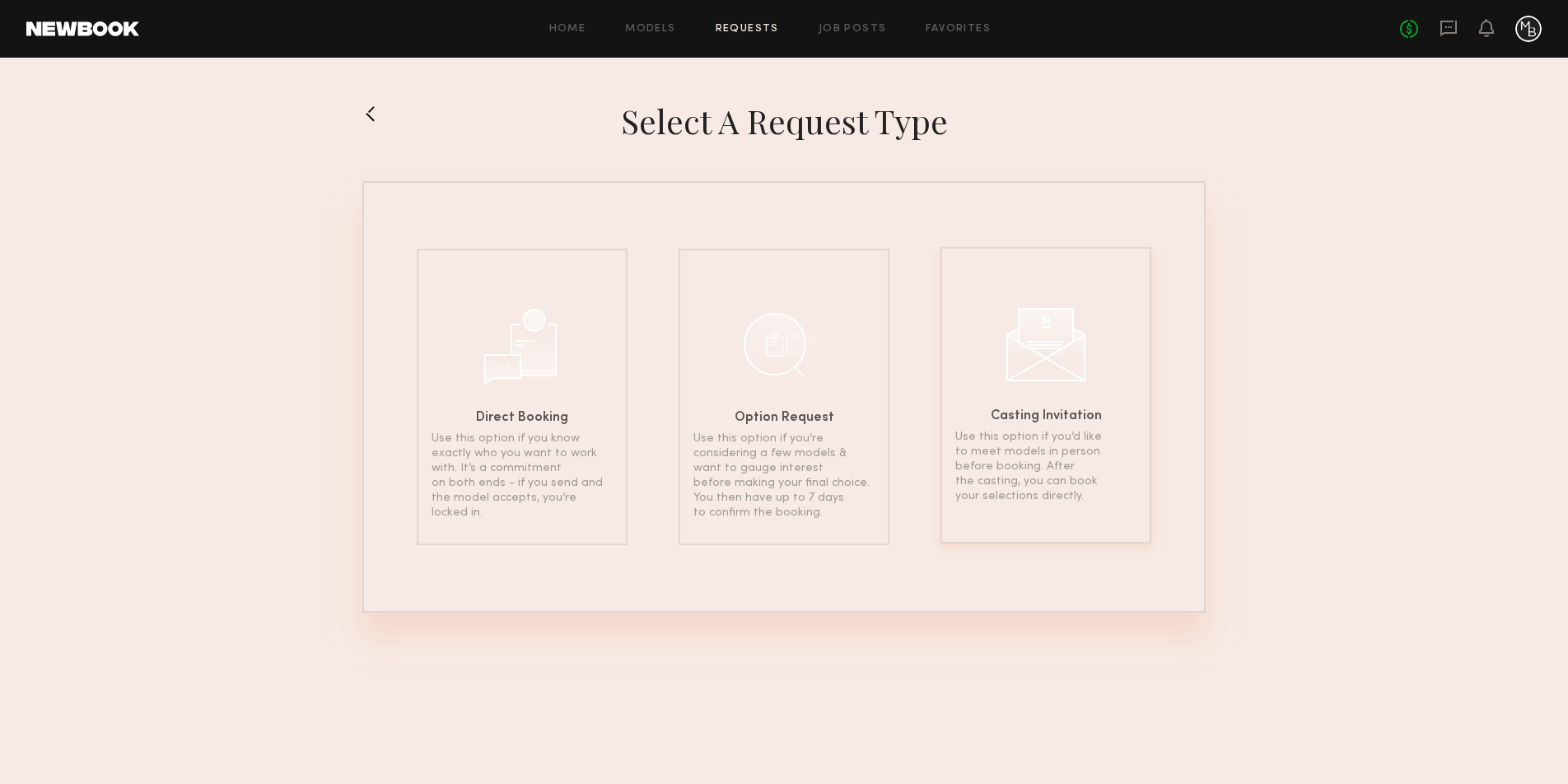
click at [1079, 358] on div at bounding box center [1045, 342] width 82 height 82
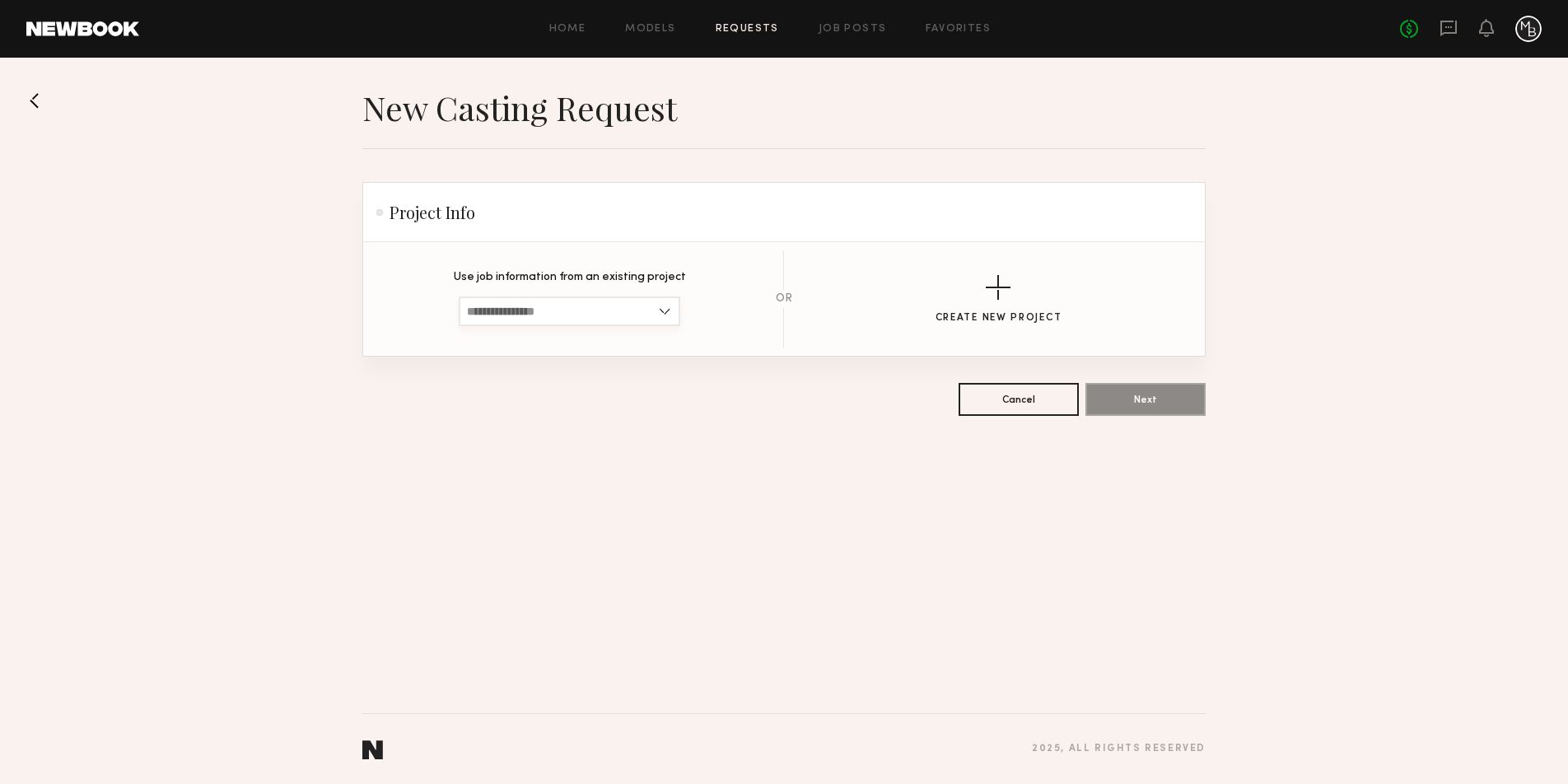
click at [598, 311] on input at bounding box center [569, 311] width 221 height 29
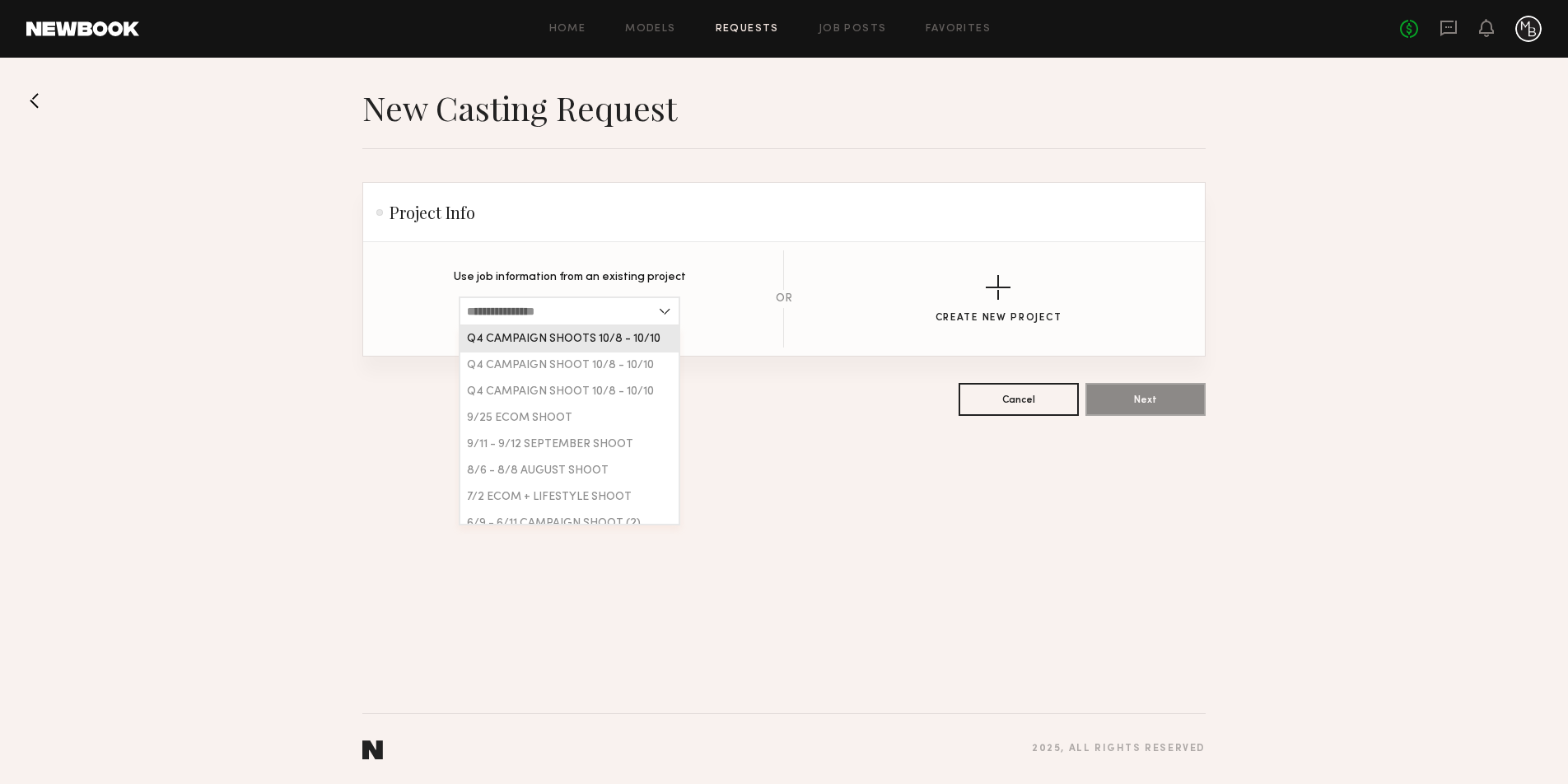
click at [603, 339] on span "Q4 CAMPAIGN SHOOTS 10/8 - 10/10" at bounding box center [563, 339] width 193 height 11
type input "**********"
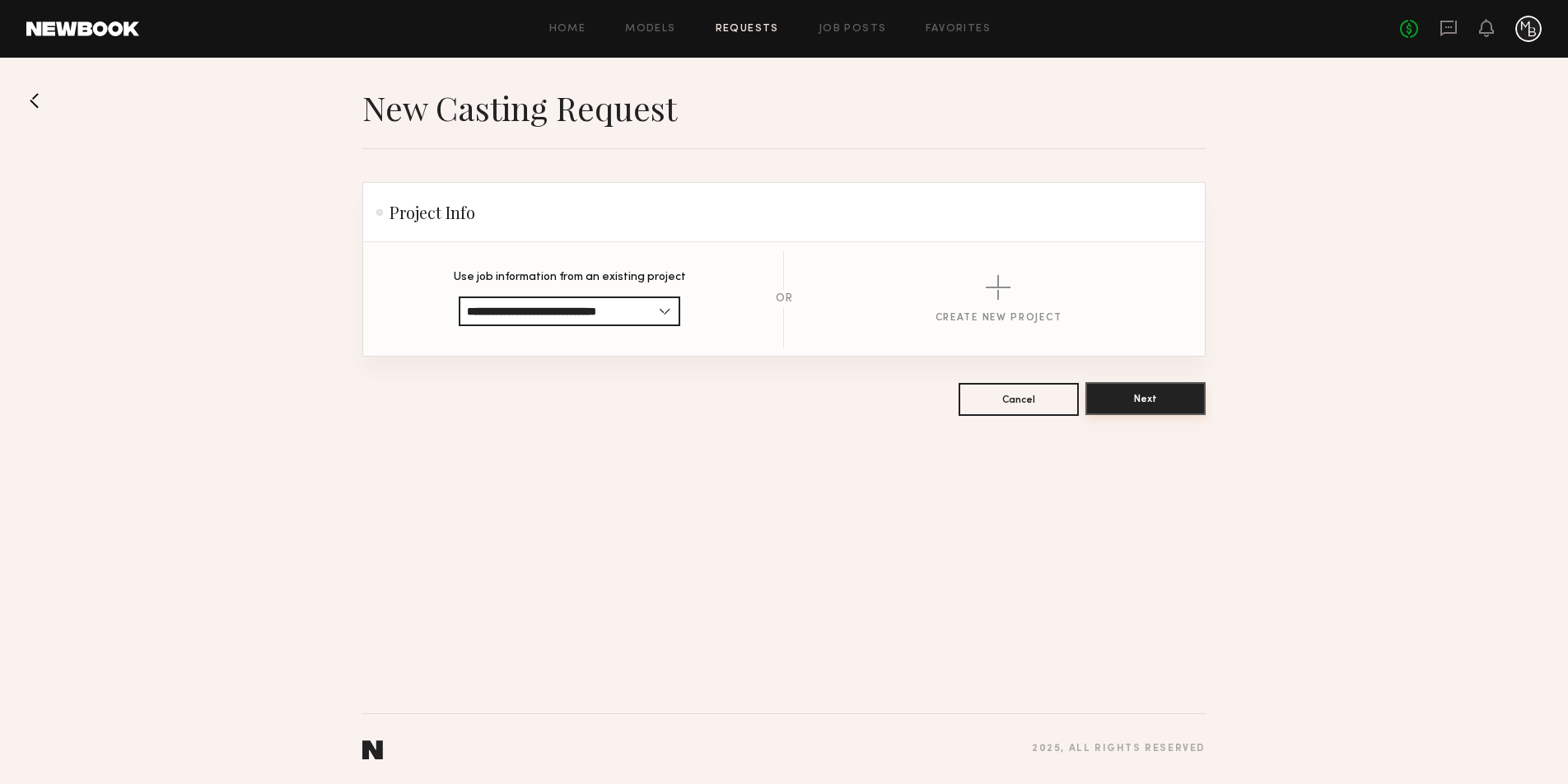
click at [1132, 401] on button "Next" at bounding box center [1146, 398] width 121 height 33
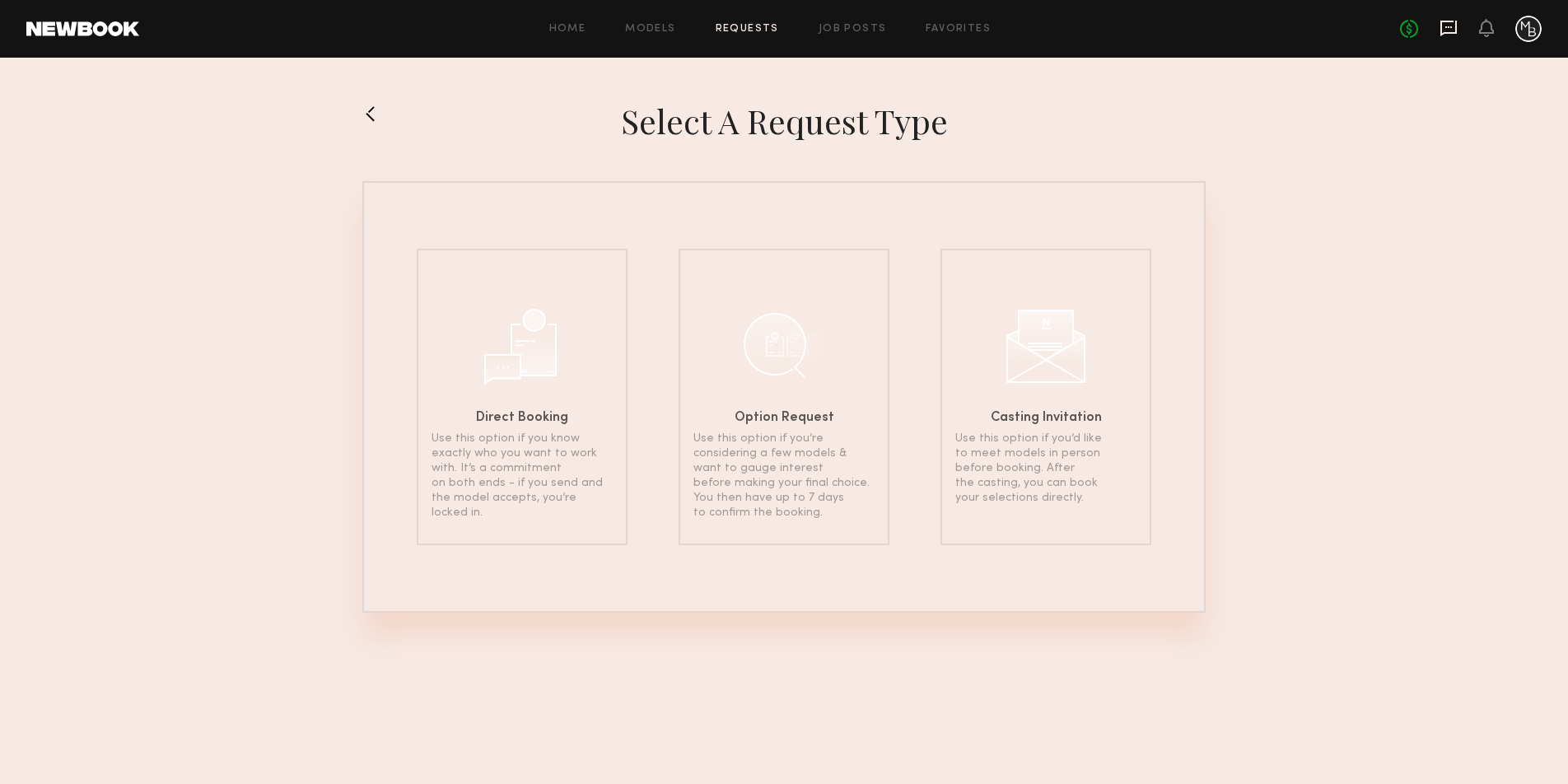
click at [1445, 27] on icon at bounding box center [1447, 27] width 7 height 2
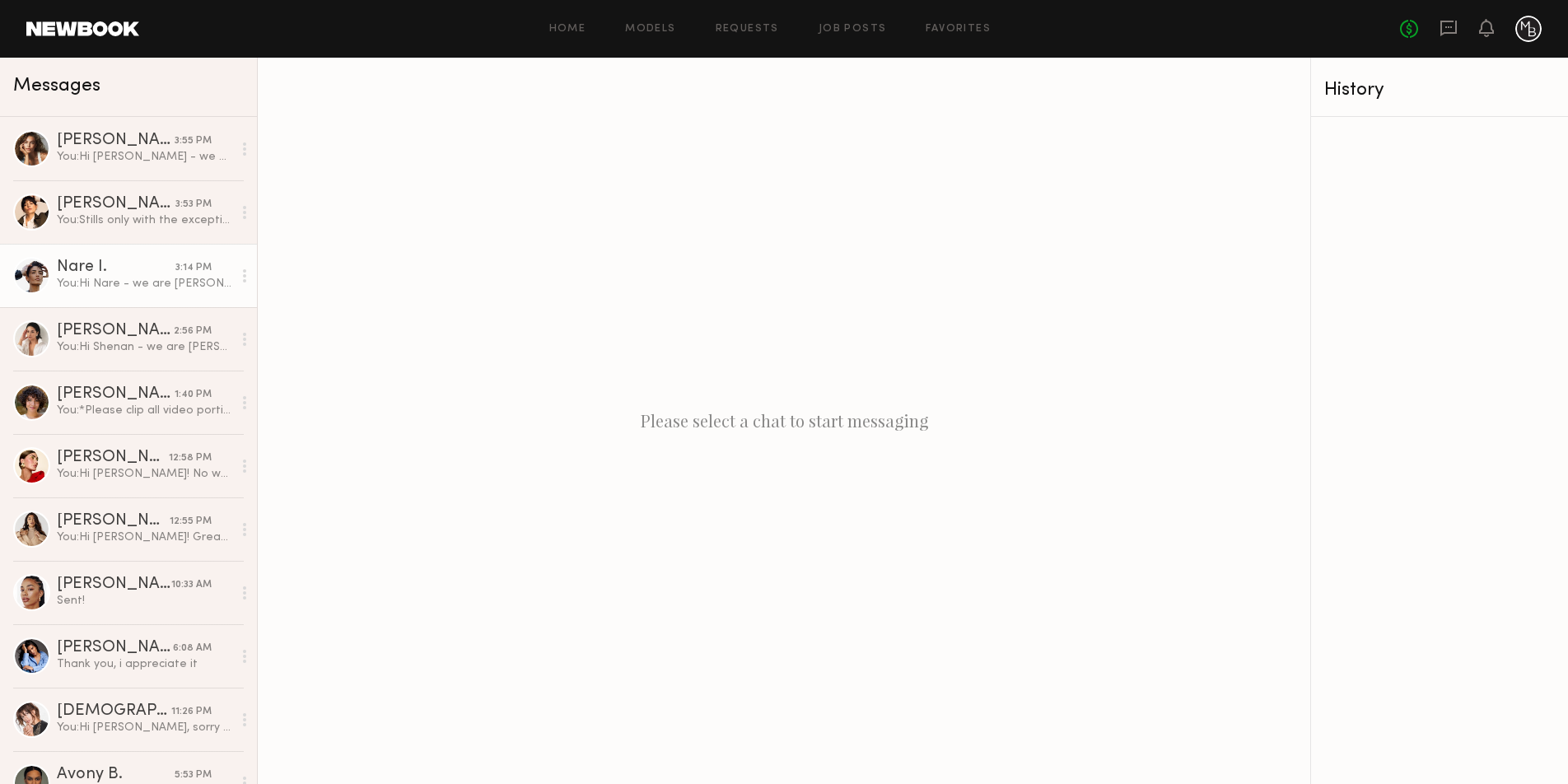
click at [127, 280] on div "You: Hi Nare - we are Mina Baie, a made for mama handbag line in Los Angeles. W…" at bounding box center [144, 284] width 175 height 16
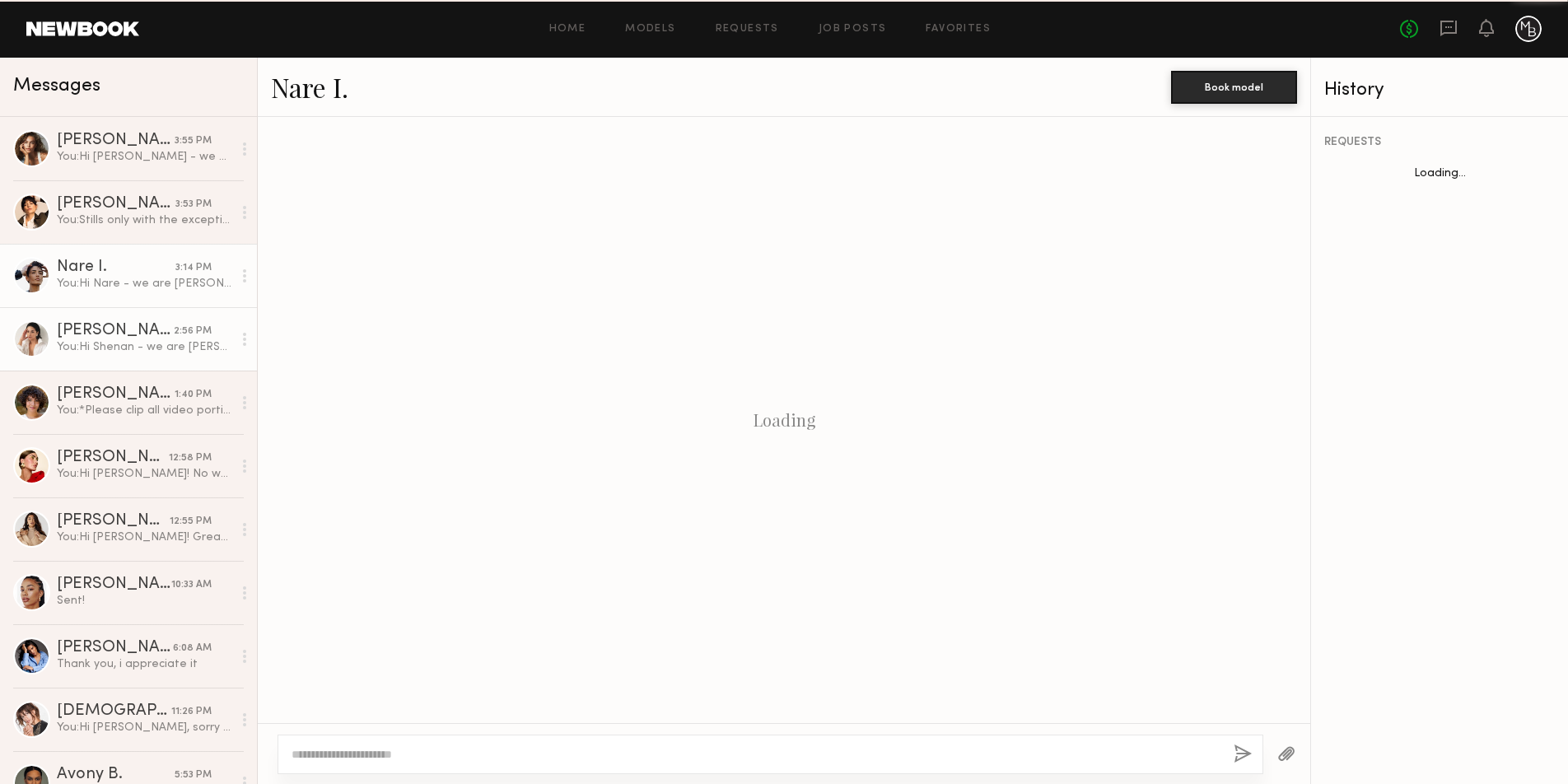
scroll to position [805, 0]
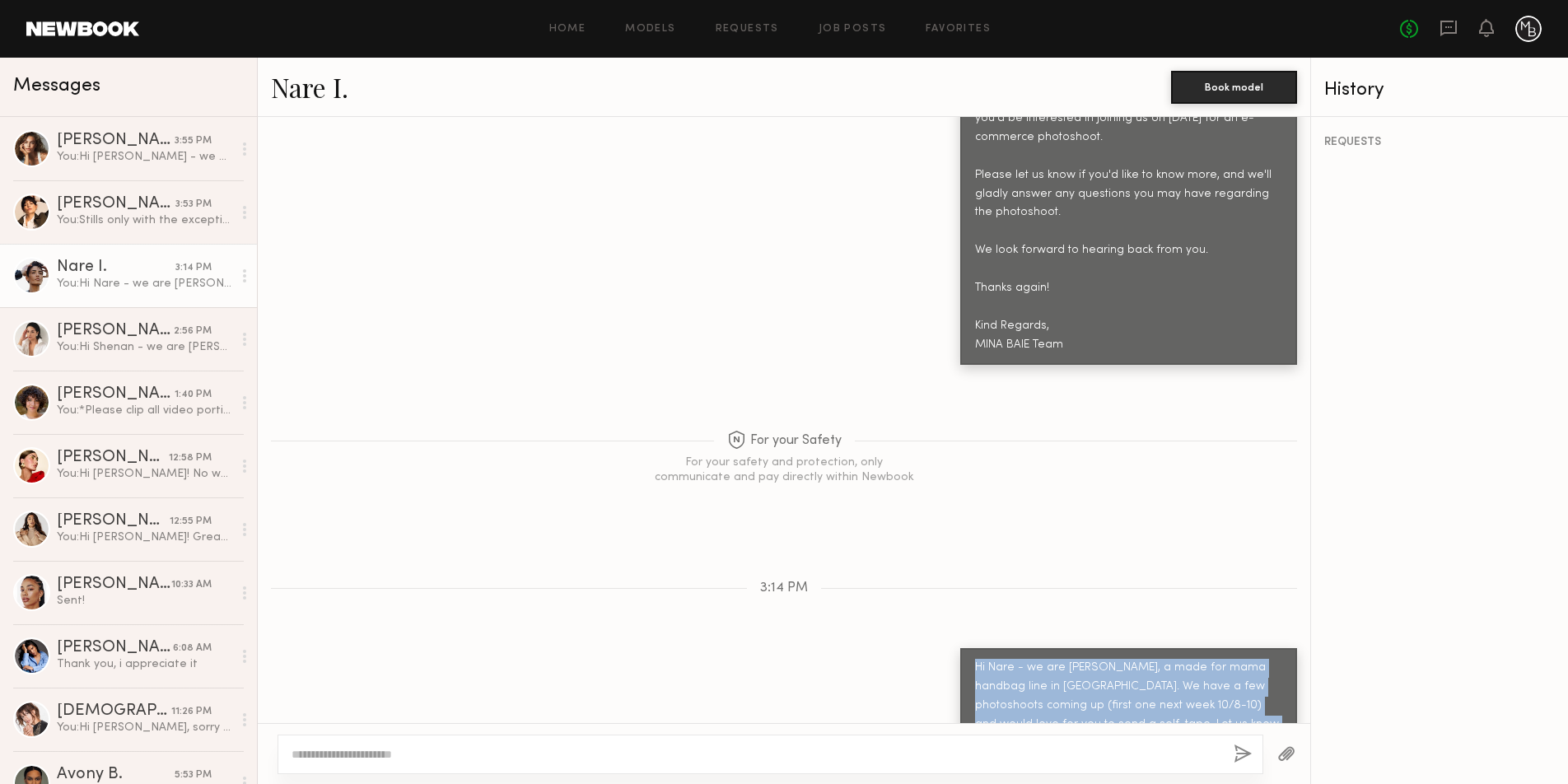
drag, startPoint x: 1119, startPoint y: 698, endPoint x: 967, endPoint y: 621, distance: 170.4
click at [956, 648] on div "Hi Nare - we are Mina Baie, a made for mama handbag line in Los Angeles. We hav…" at bounding box center [783, 706] width 1053 height 115
copy div "Hi Nare - we are Mina Baie, a made for mama handbag line in Los Angeles. We hav…"
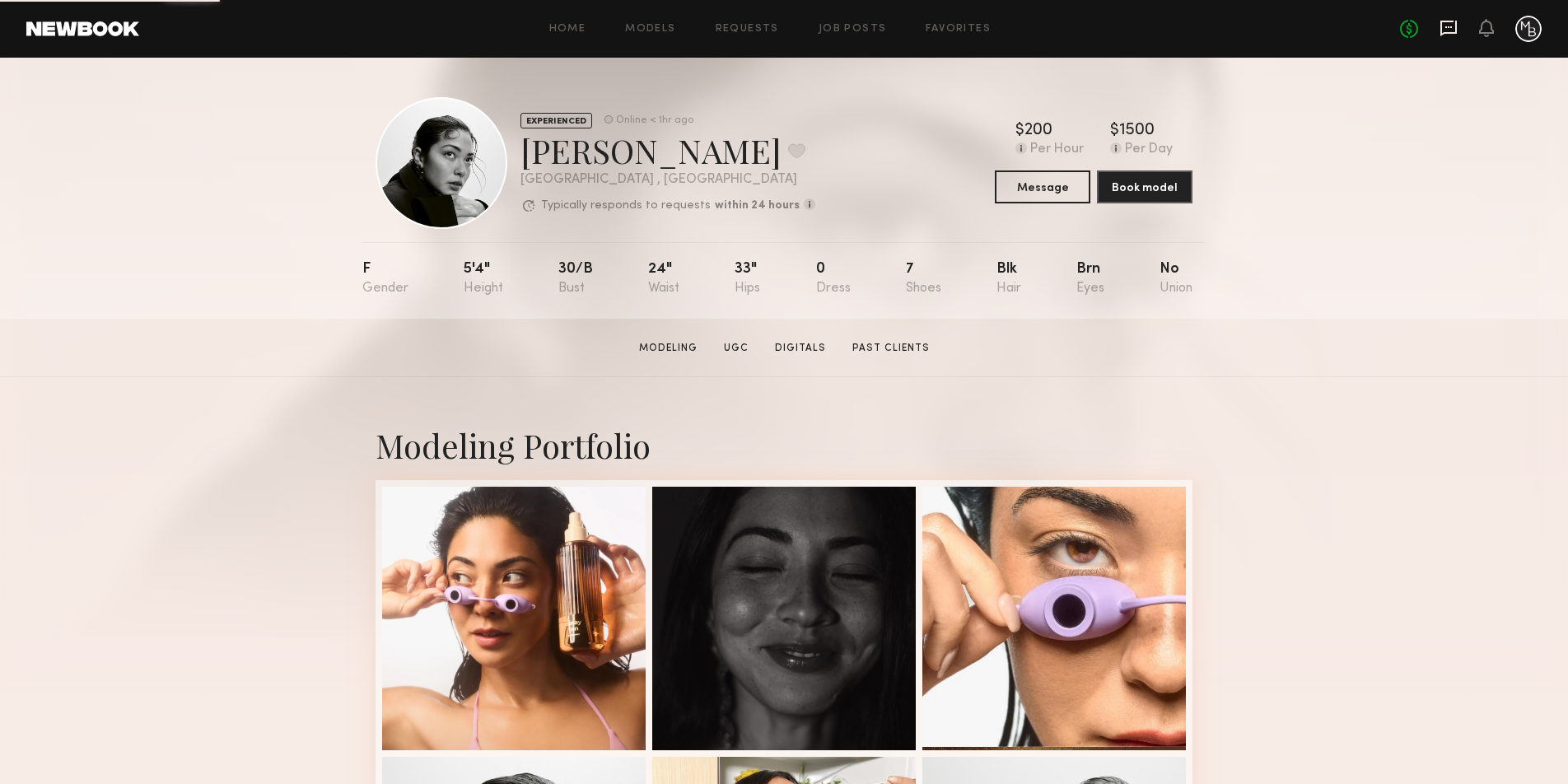
click at [1449, 30] on icon at bounding box center [1447, 27] width 18 height 18
click at [1021, 176] on button "Message" at bounding box center [1042, 186] width 95 height 33
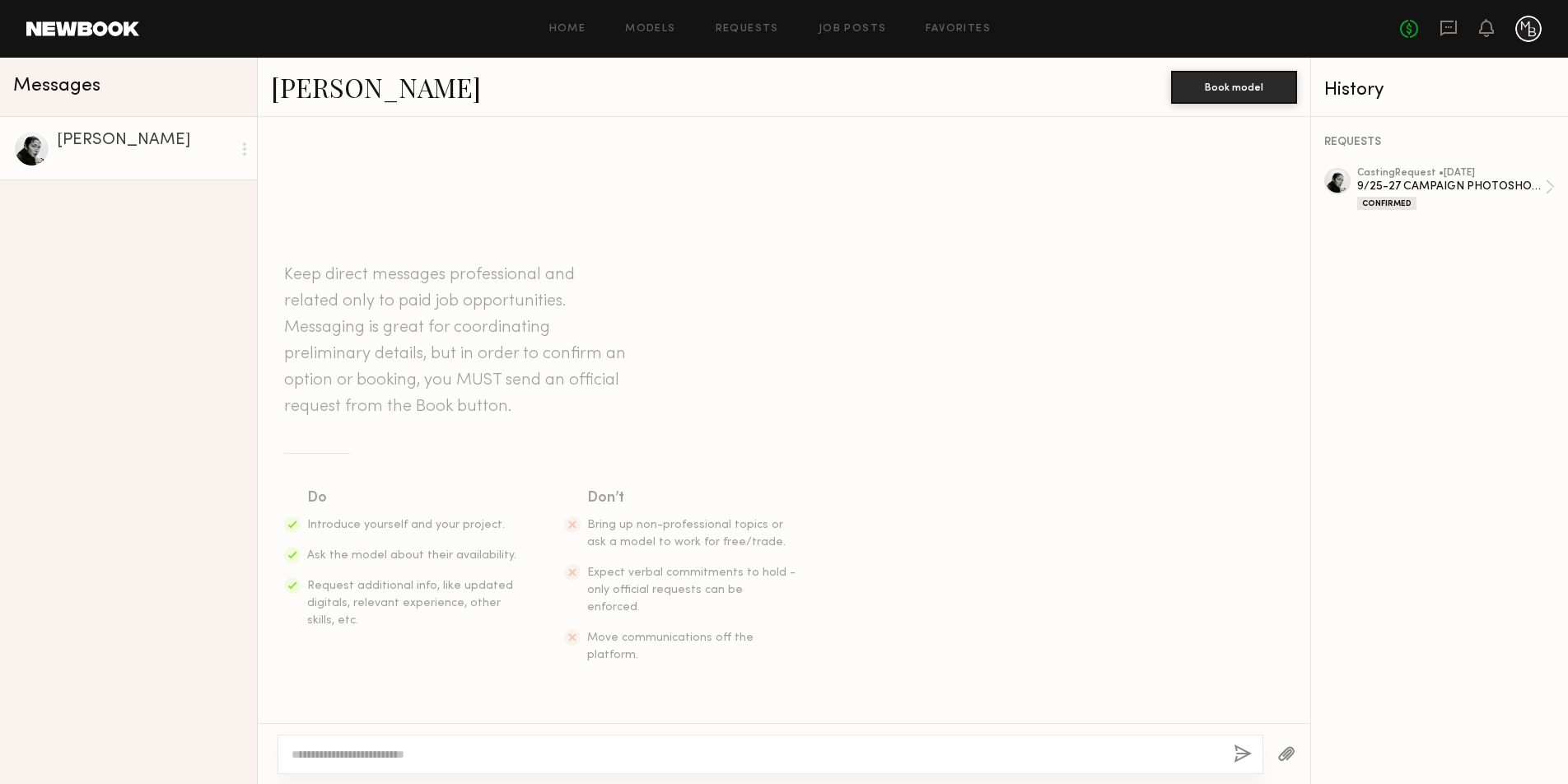
click at [564, 761] on textarea at bounding box center [756, 754] width 929 height 16
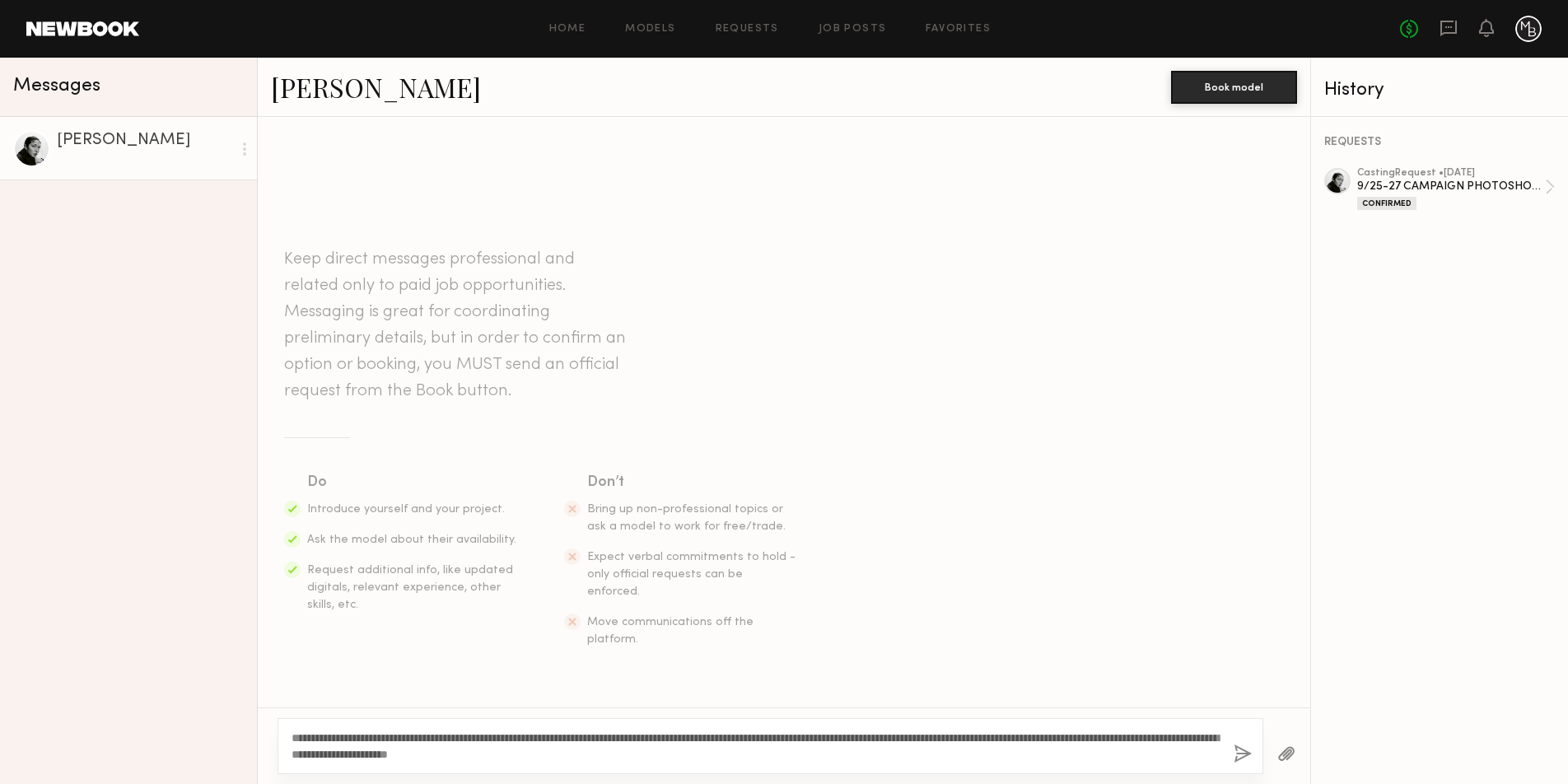
drag, startPoint x: 330, startPoint y: 734, endPoint x: 362, endPoint y: 732, distance: 32.1
click at [312, 734] on textarea "**********" at bounding box center [756, 745] width 929 height 33
drag, startPoint x: 619, startPoint y: 739, endPoint x: 605, endPoint y: 739, distance: 14.0
click at [605, 739] on textarea "**********" at bounding box center [756, 745] width 929 height 33
click at [725, 746] on textarea "**********" at bounding box center [756, 745] width 929 height 33
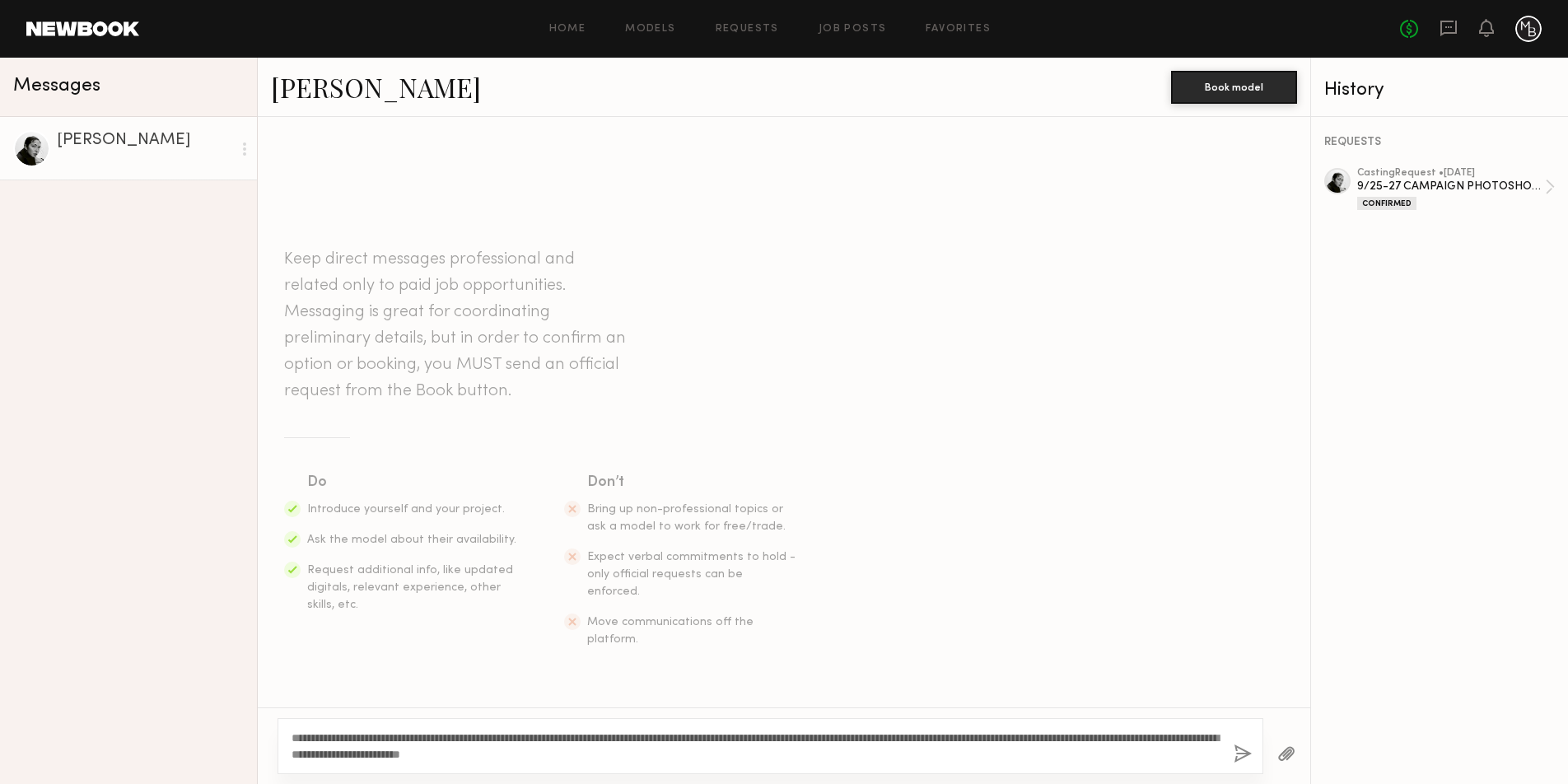
click at [782, 738] on textarea "**********" at bounding box center [756, 745] width 929 height 33
drag, startPoint x: 351, startPoint y: 755, endPoint x: 389, endPoint y: 753, distance: 38.1
click at [328, 758] on textarea "**********" at bounding box center [756, 745] width 929 height 33
drag, startPoint x: 793, startPoint y: 756, endPoint x: 284, endPoint y: 740, distance: 509.3
click at [283, 733] on div "**********" at bounding box center [770, 745] width 986 height 56
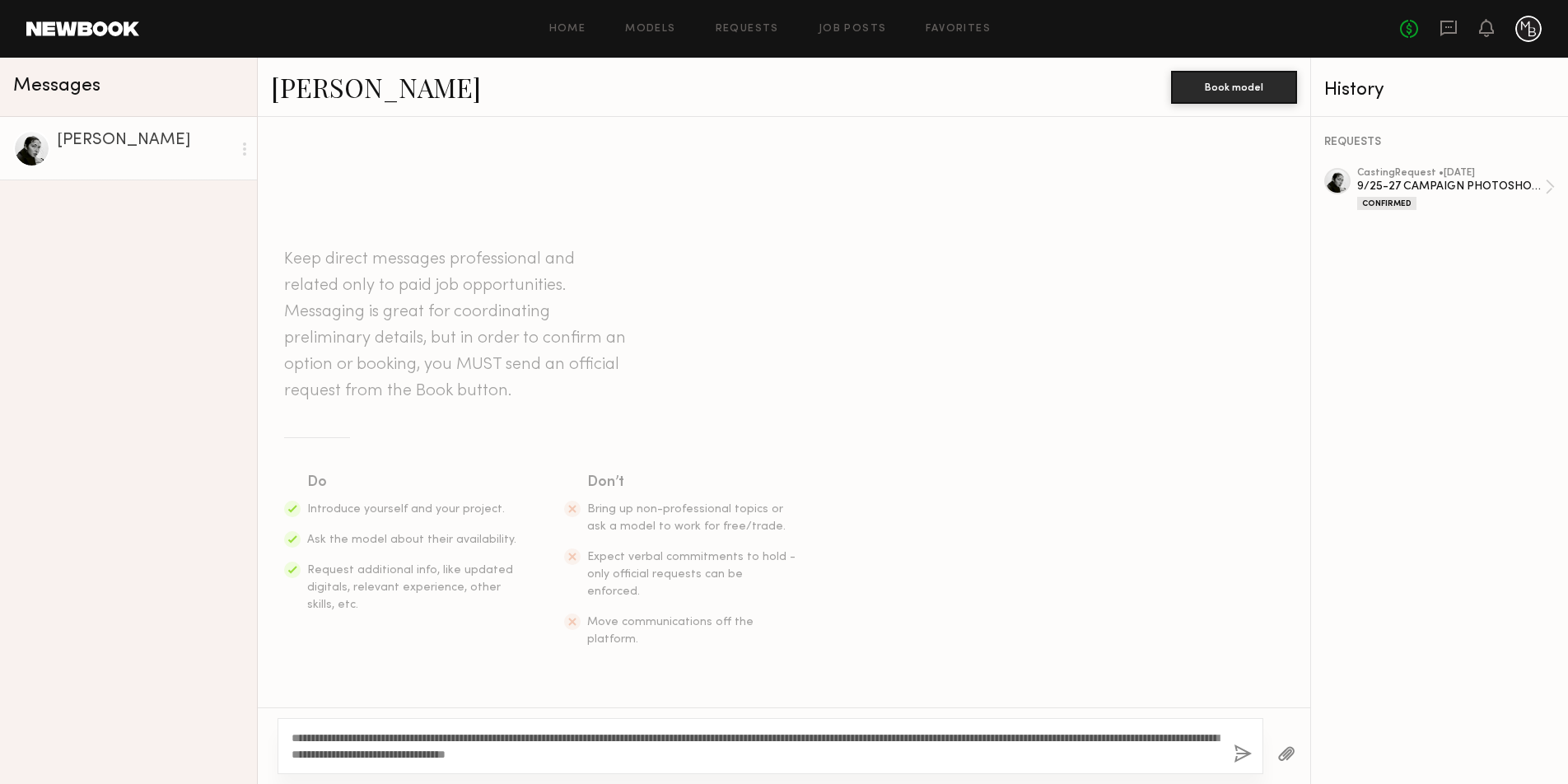
type textarea "**********"
click at [1234, 755] on button "button" at bounding box center [1242, 755] width 18 height 21
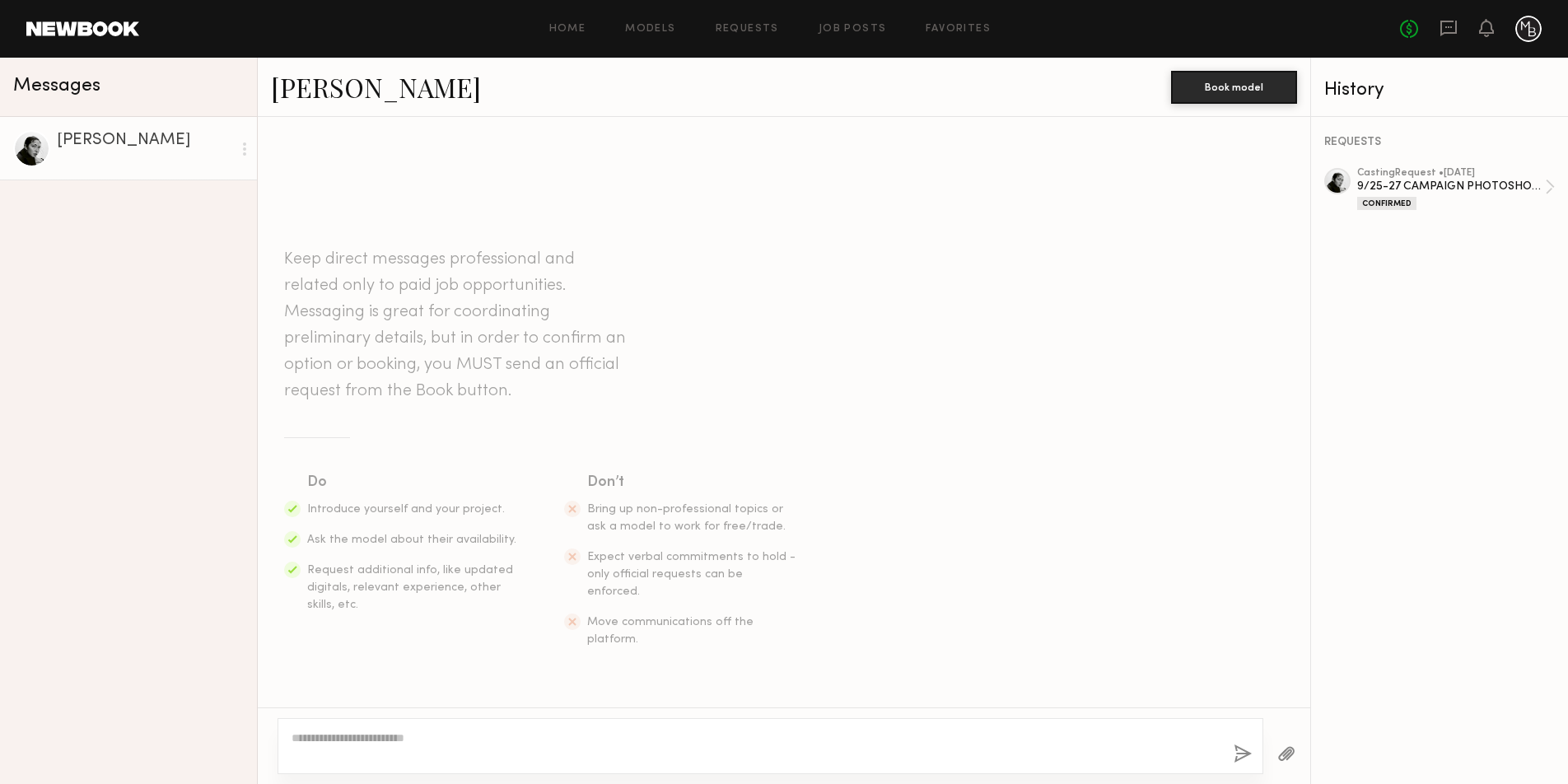
scroll to position [160, 0]
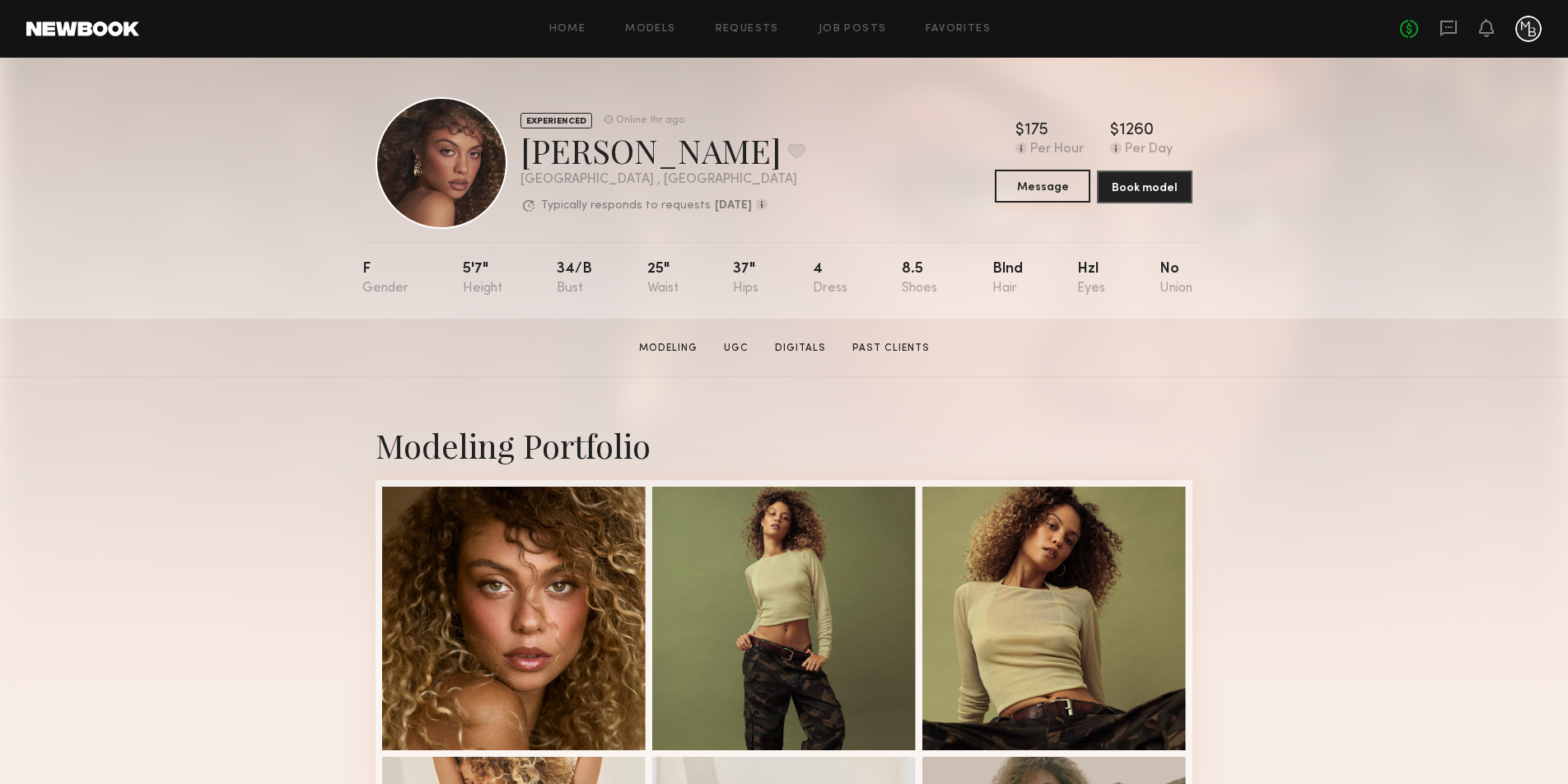
click at [1044, 189] on button "Message" at bounding box center [1042, 186] width 95 height 33
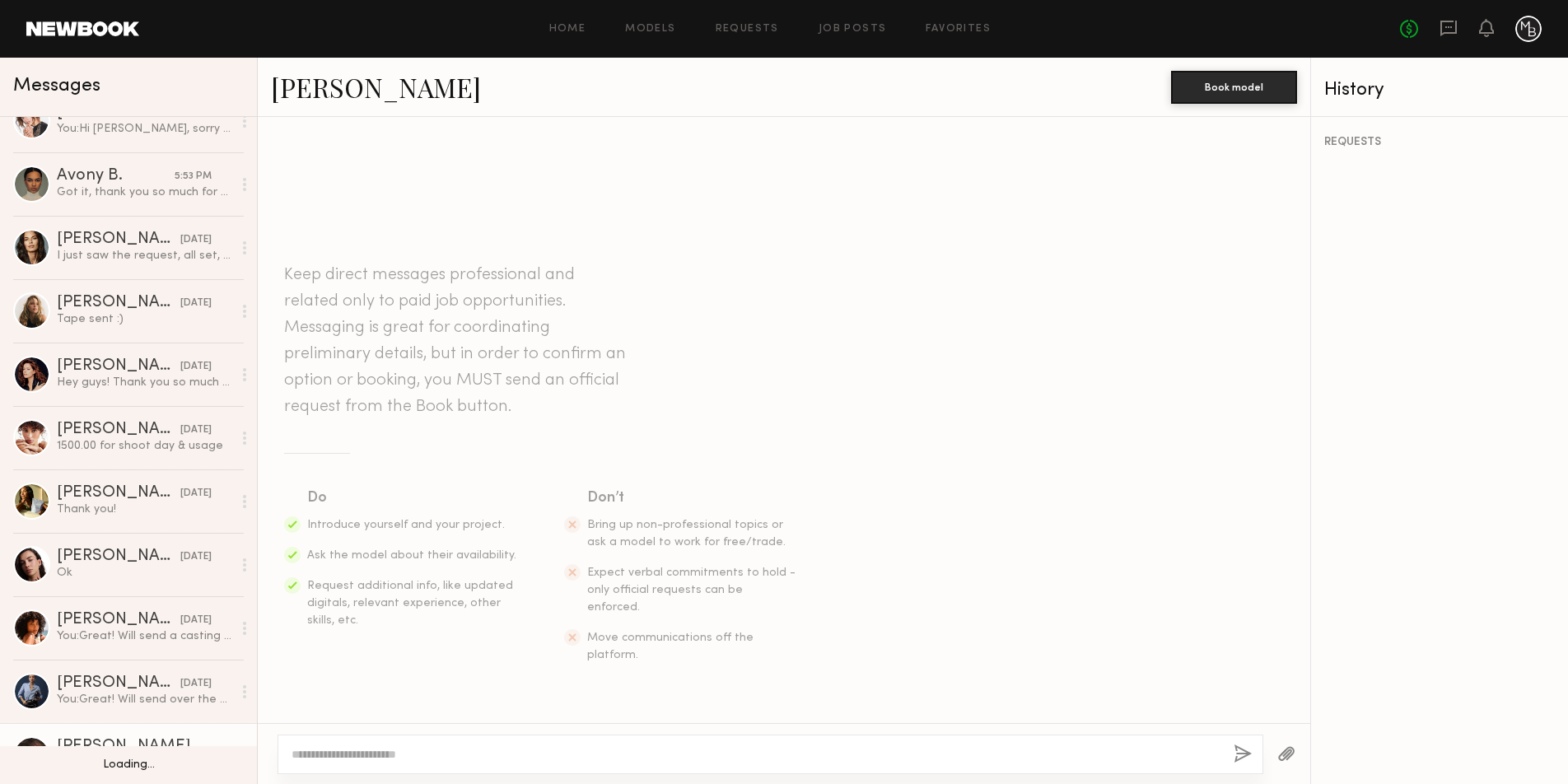
scroll to position [702, 0]
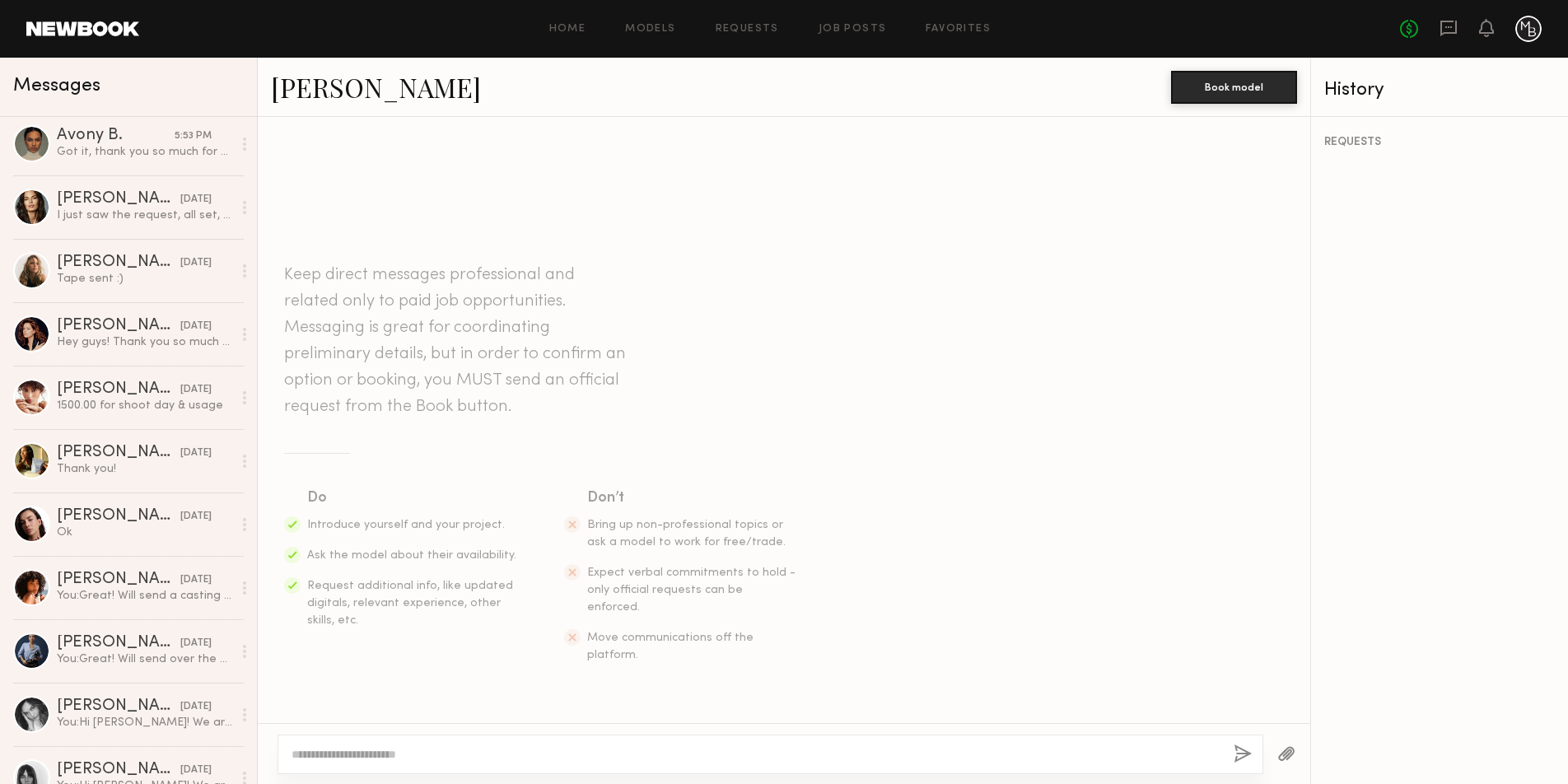
click at [444, 753] on textarea at bounding box center [756, 754] width 929 height 16
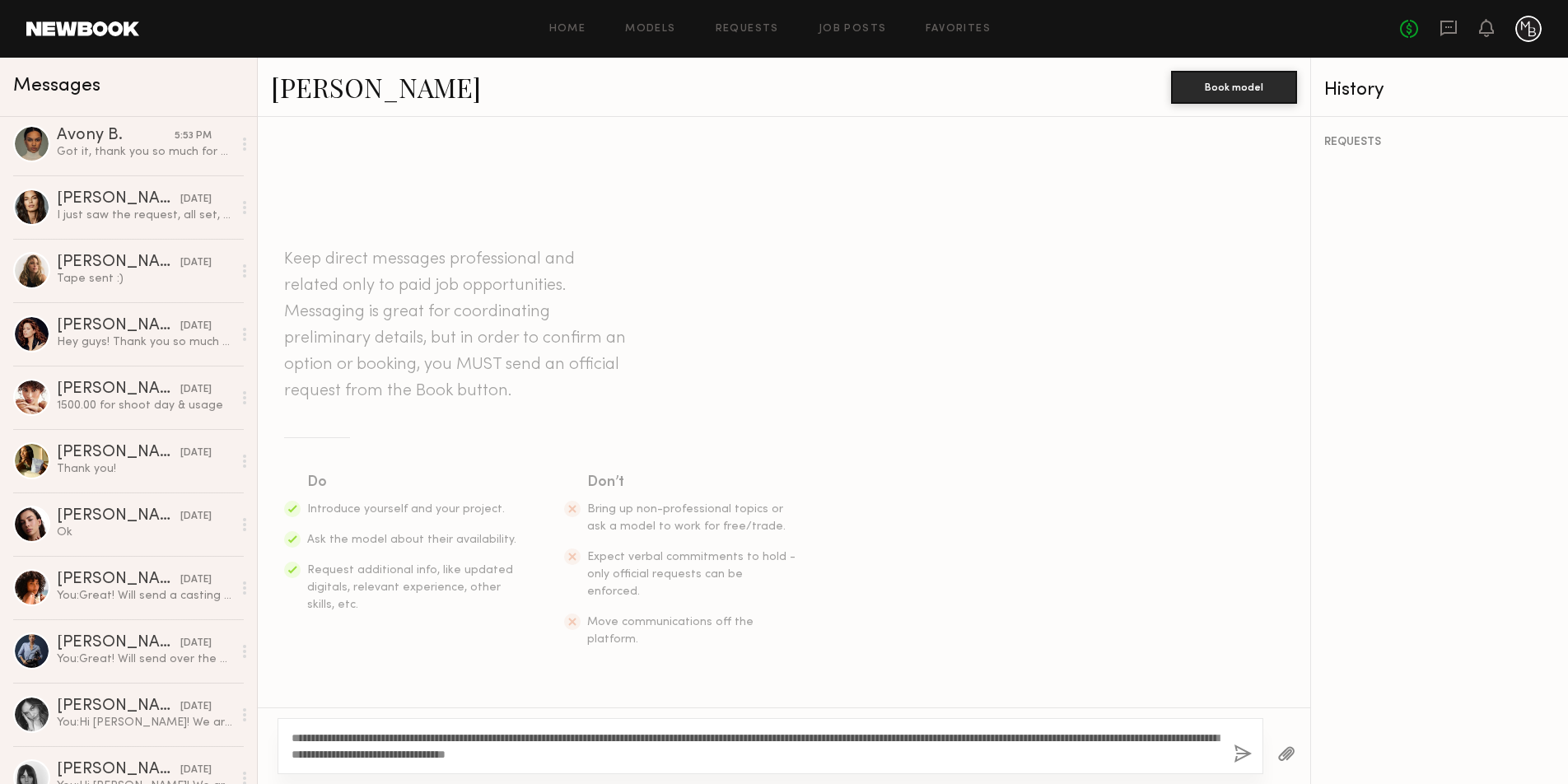
drag, startPoint x: 343, startPoint y: 734, endPoint x: 312, endPoint y: 738, distance: 31.3
click at [310, 739] on textarea "**********" at bounding box center [756, 745] width 929 height 33
drag, startPoint x: 344, startPoint y: 734, endPoint x: 342, endPoint y: 746, distance: 12.2
click at [344, 734] on textarea "**********" at bounding box center [756, 745] width 929 height 33
type textarea "**********"
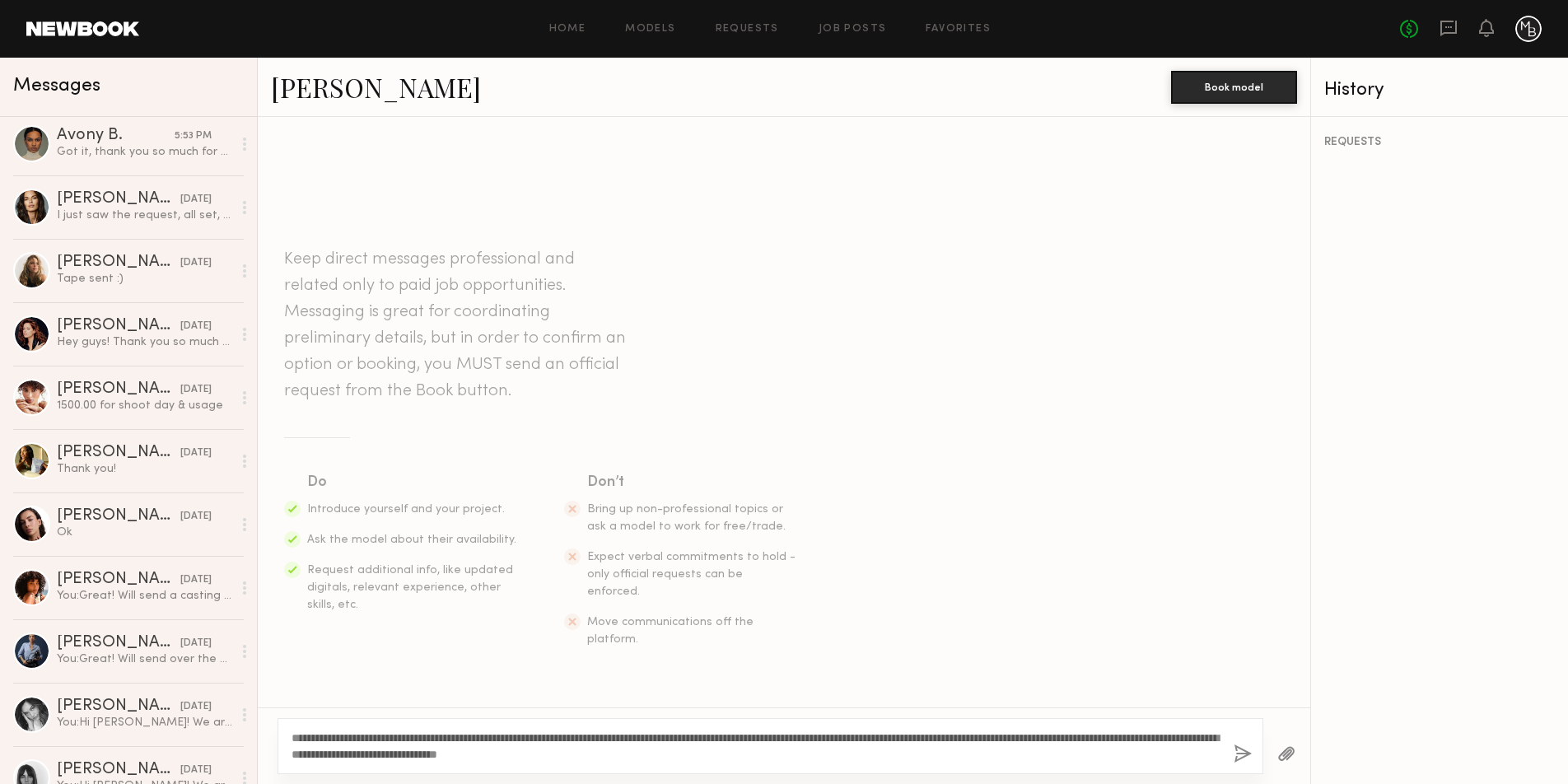
click at [1237, 753] on button "button" at bounding box center [1242, 755] width 18 height 21
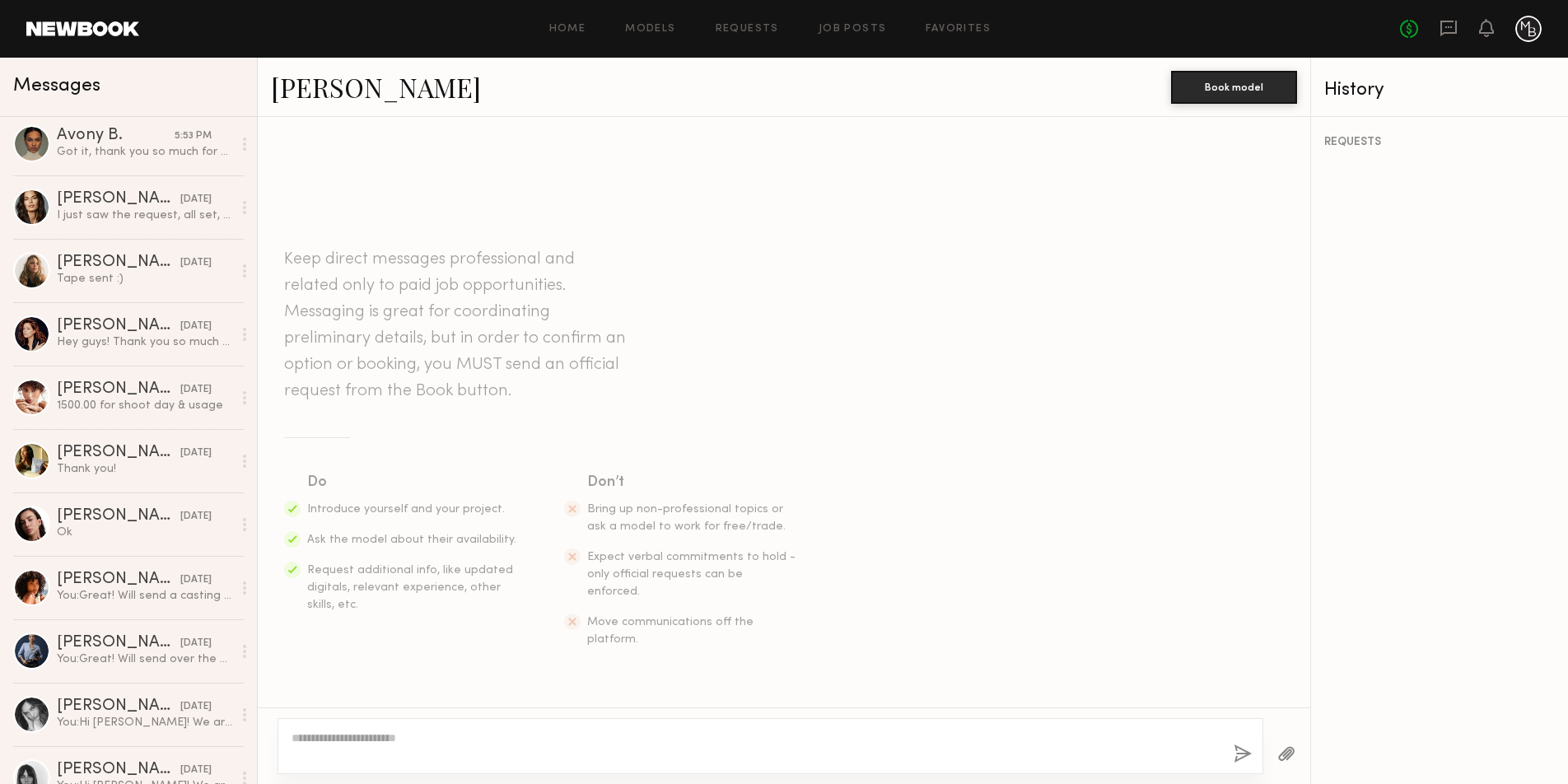
scroll to position [160, 0]
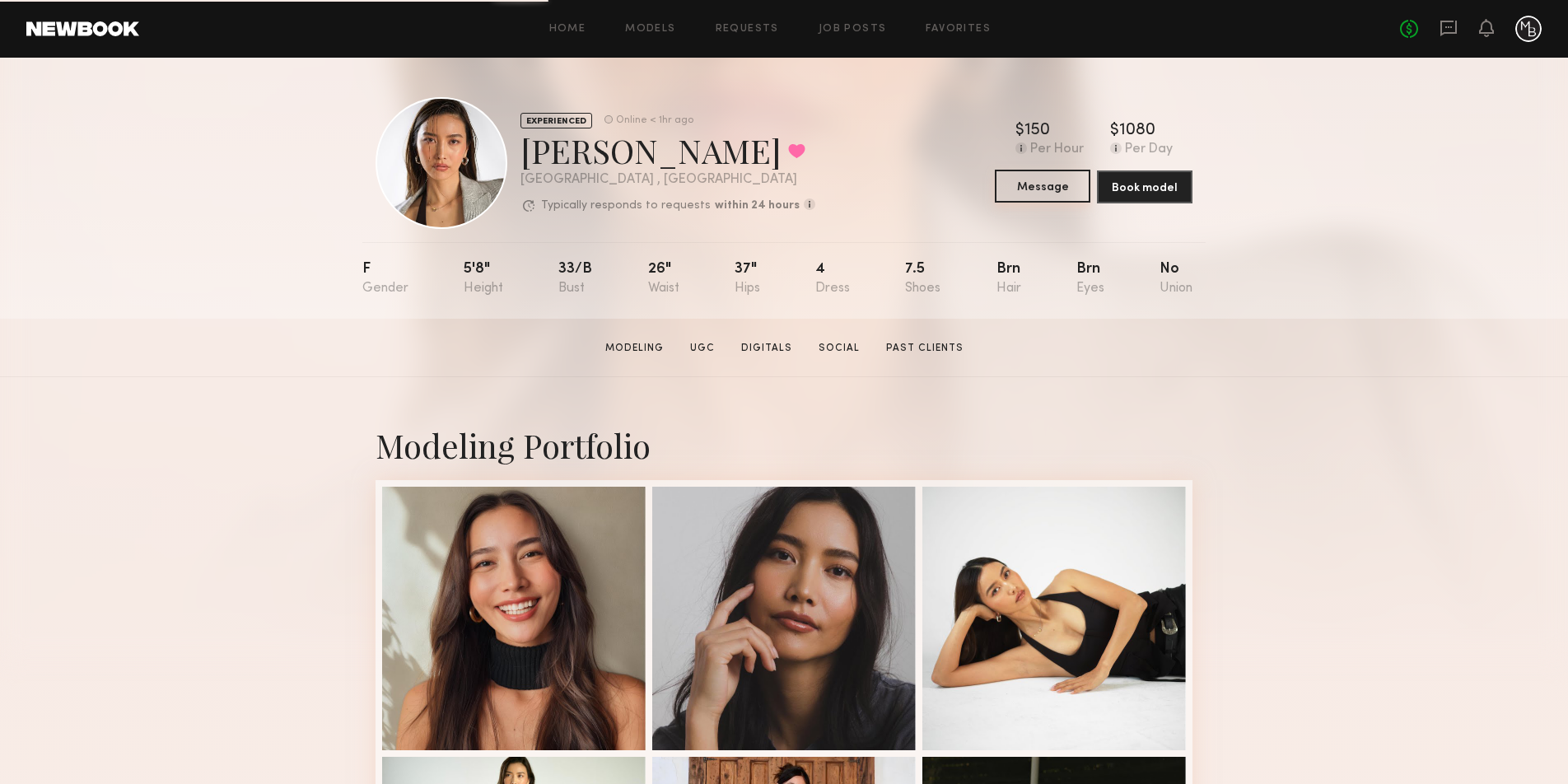
click at [1027, 187] on button "Message" at bounding box center [1042, 186] width 95 height 33
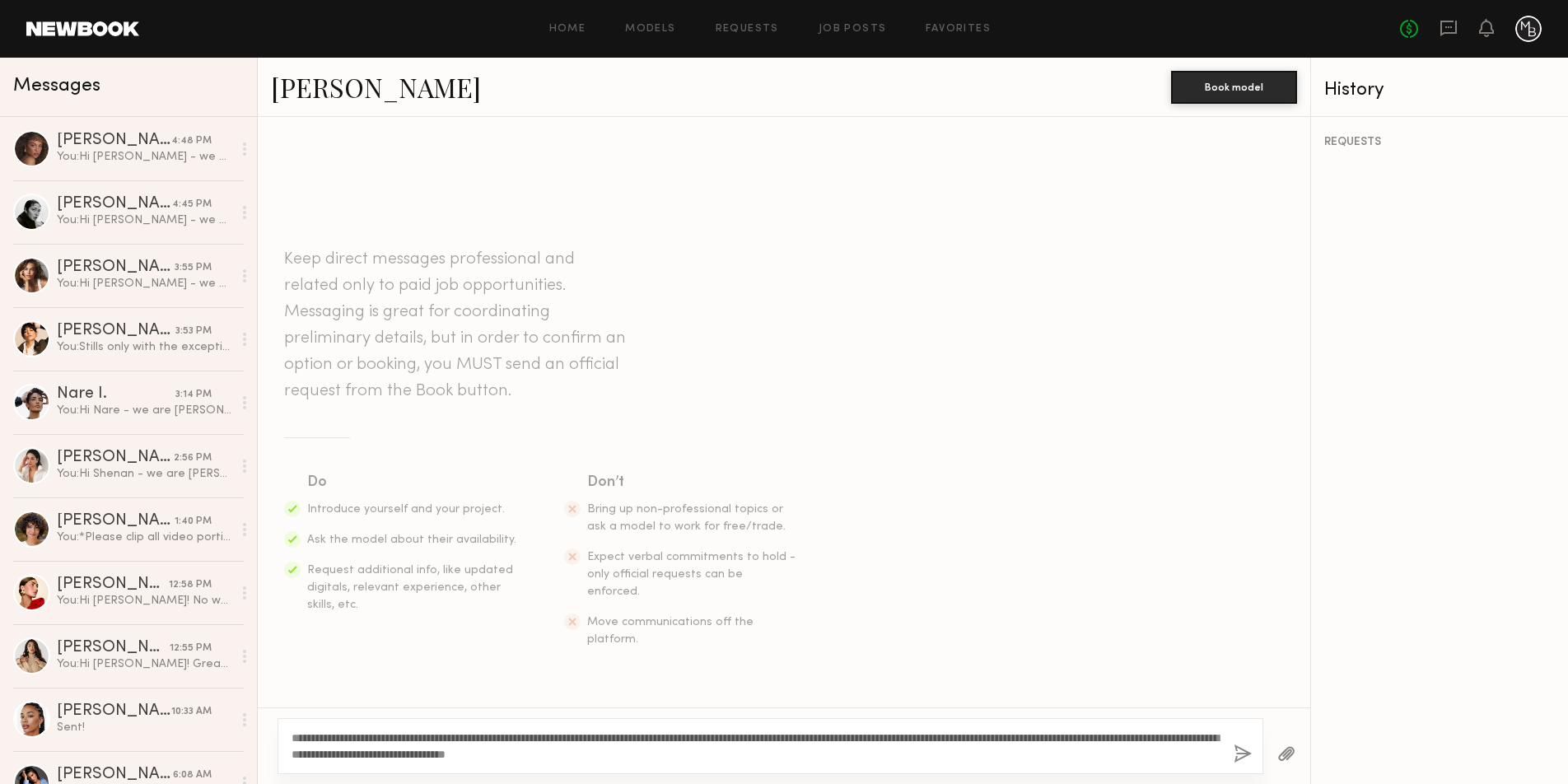
click at [338, 736] on textarea "**********" at bounding box center [756, 745] width 929 height 33
drag, startPoint x: 346, startPoint y: 735, endPoint x: 435, endPoint y: 719, distance: 90.4
click at [309, 737] on textarea "**********" at bounding box center [756, 745] width 929 height 33
type textarea "**********"
click at [1238, 755] on button "button" at bounding box center [1242, 755] width 18 height 21
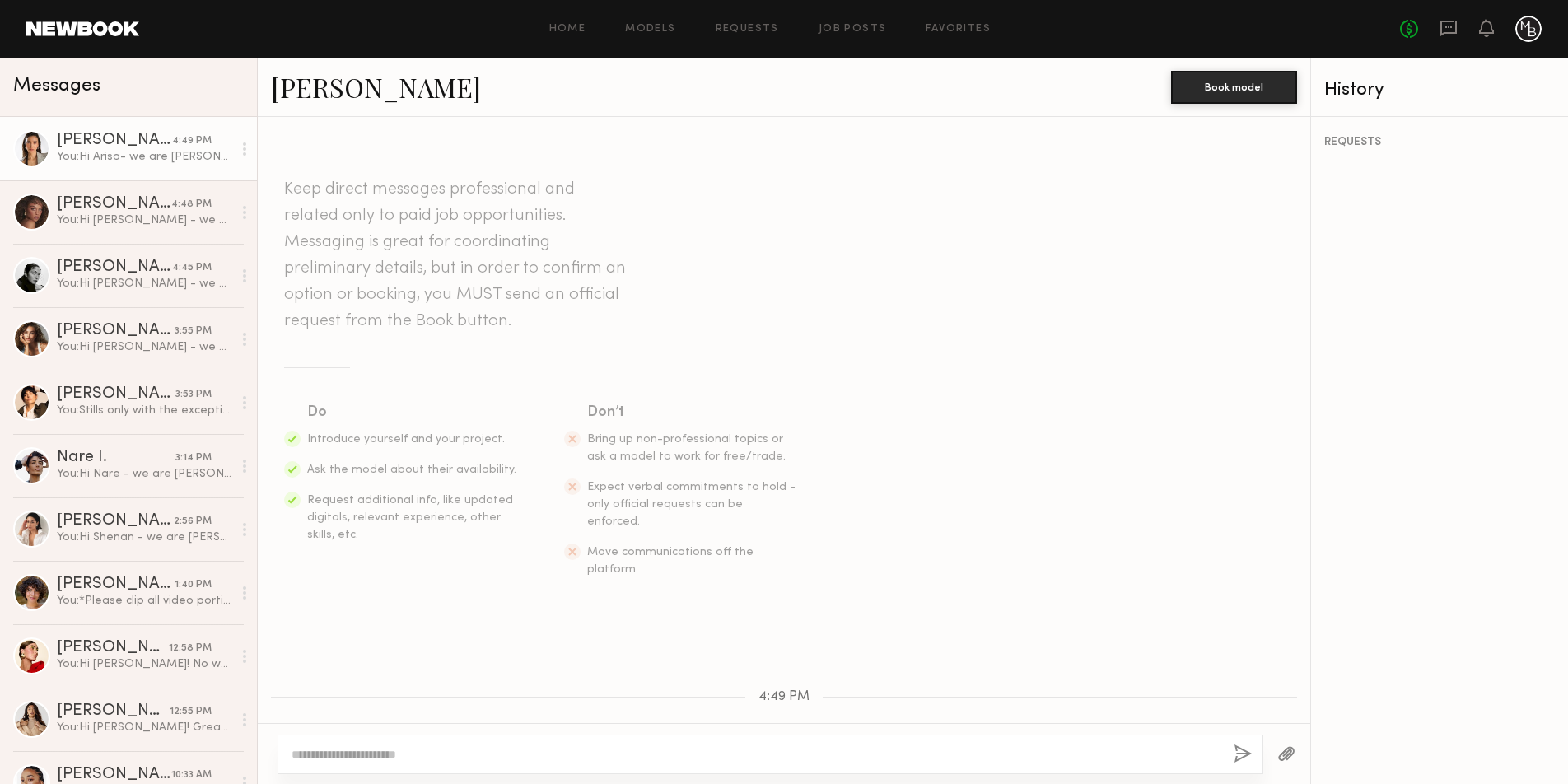
scroll to position [160, 0]
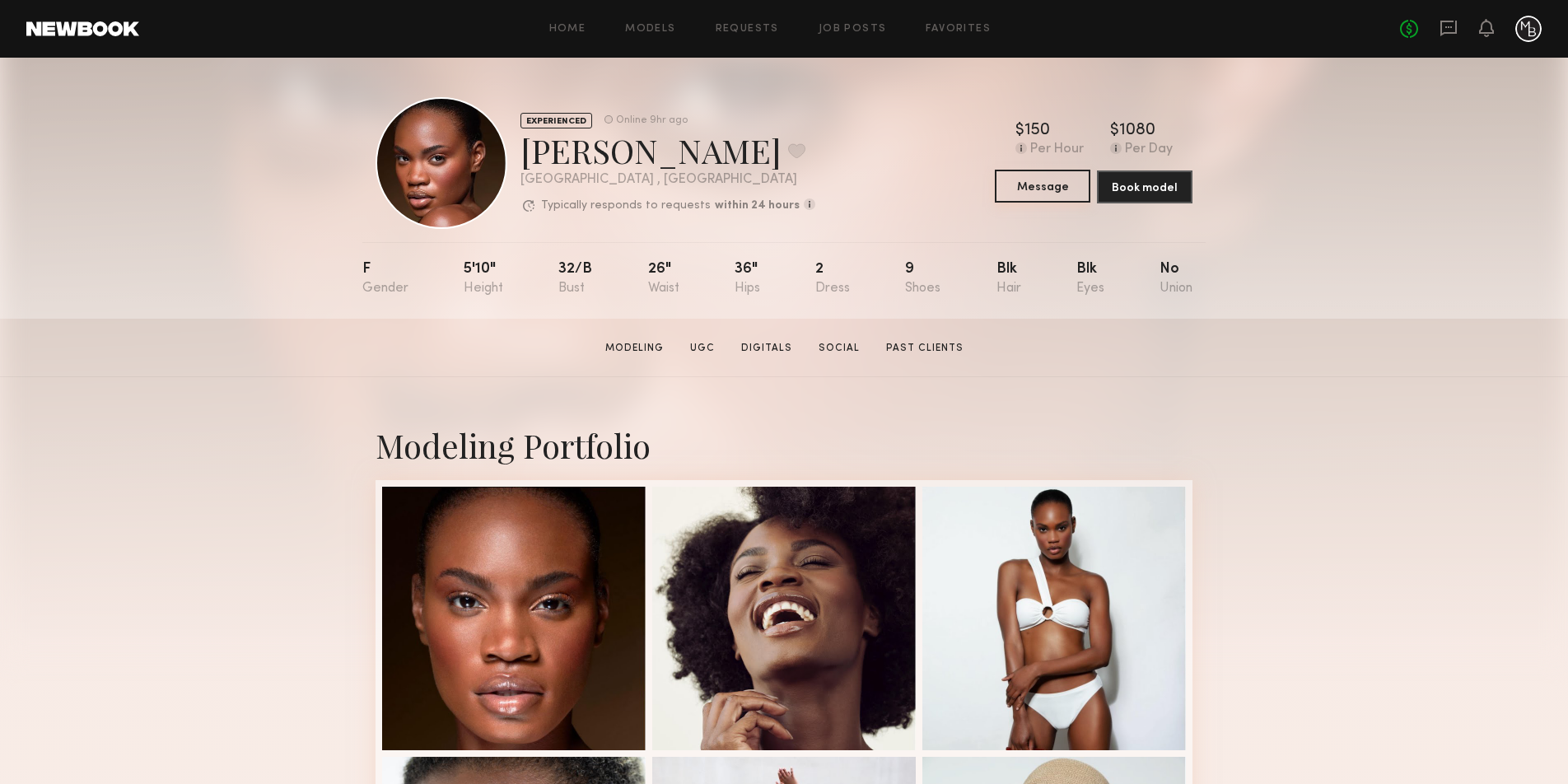
click at [1037, 182] on button "Message" at bounding box center [1042, 186] width 95 height 33
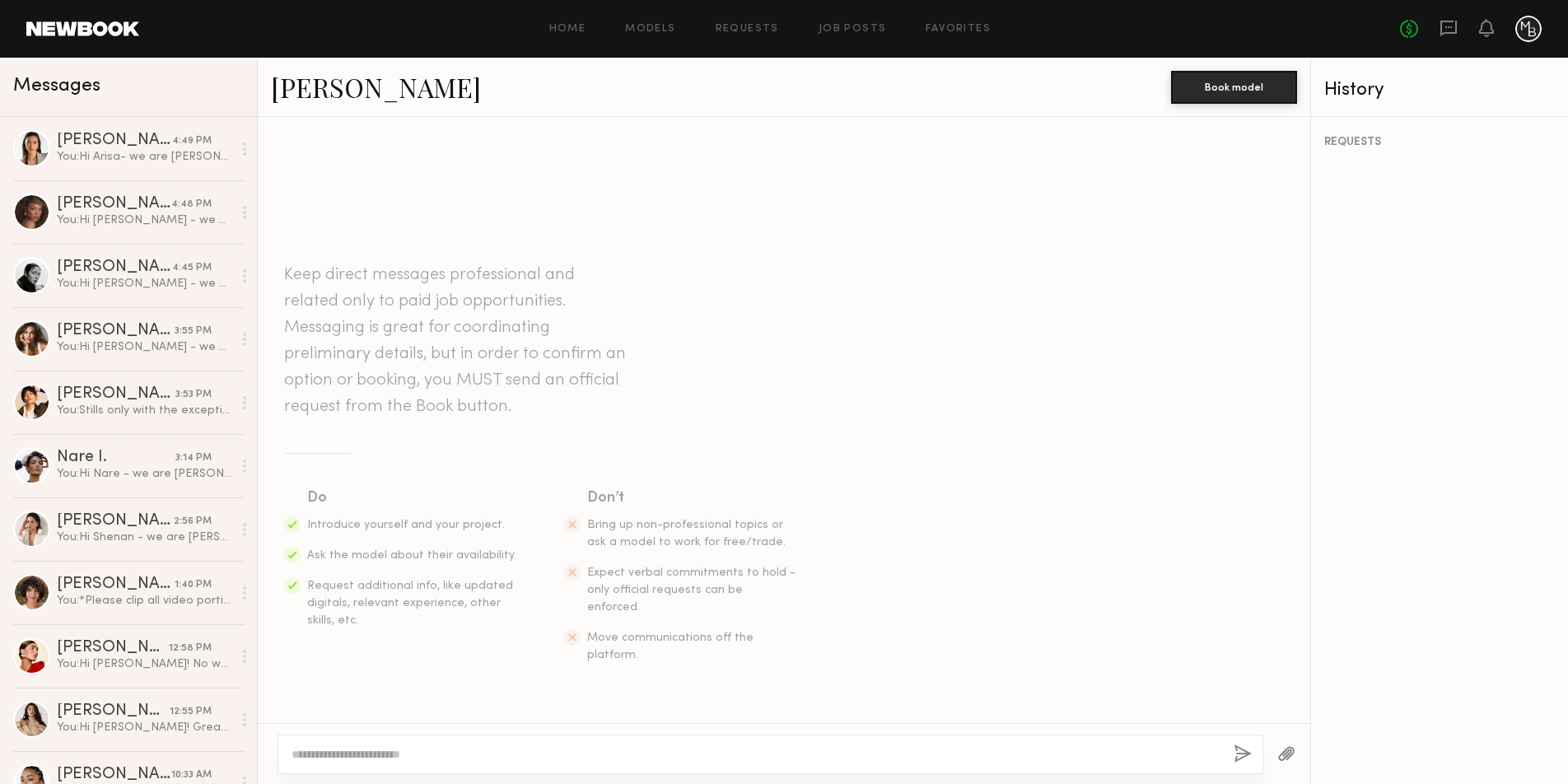
click at [466, 760] on textarea at bounding box center [756, 754] width 929 height 16
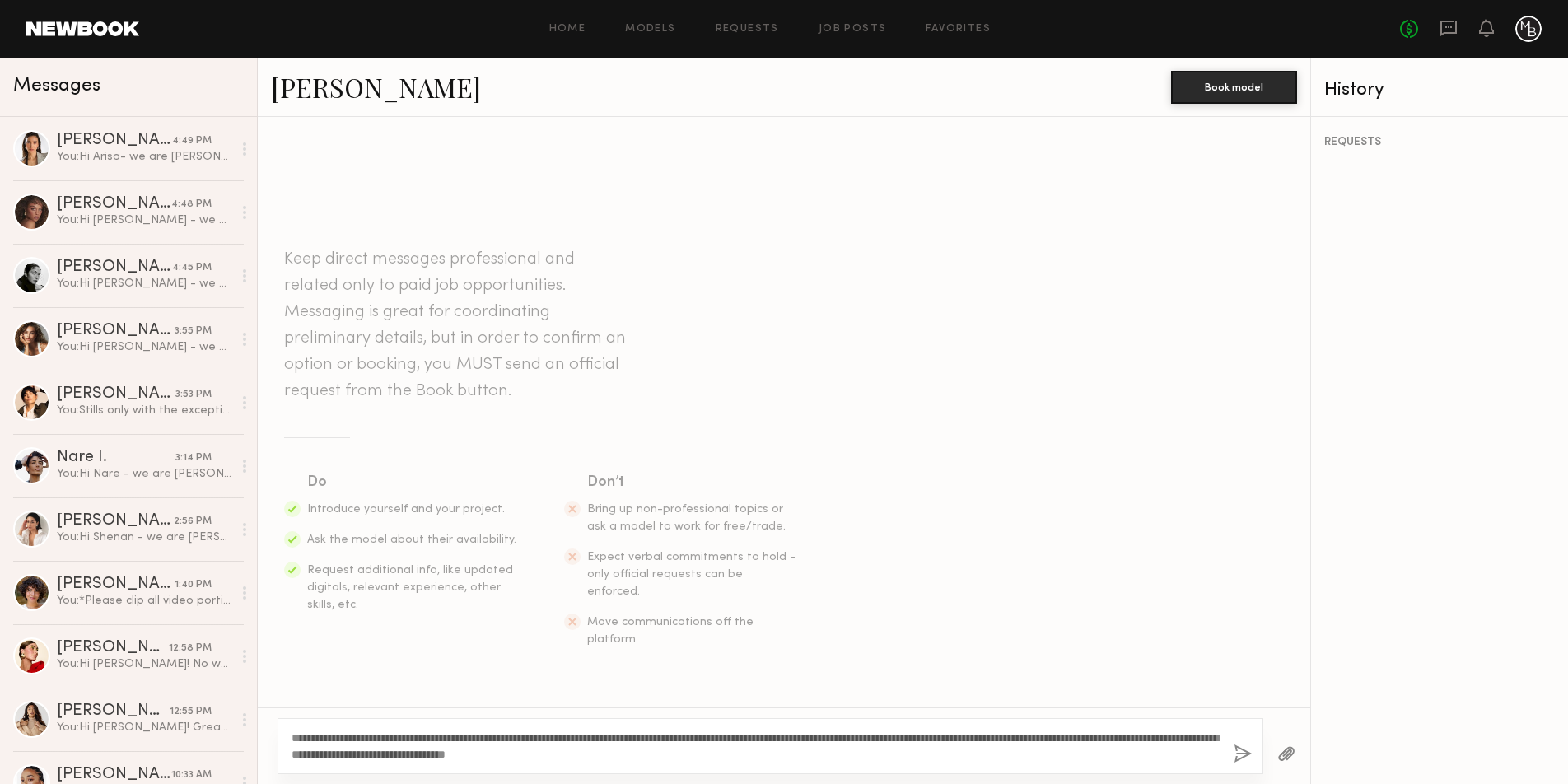
drag, startPoint x: 342, startPoint y: 738, endPoint x: 306, endPoint y: 740, distance: 36.1
click at [306, 740] on textarea "**********" at bounding box center [756, 745] width 929 height 33
type textarea "**********"
click at [1238, 760] on button "button" at bounding box center [1242, 755] width 18 height 21
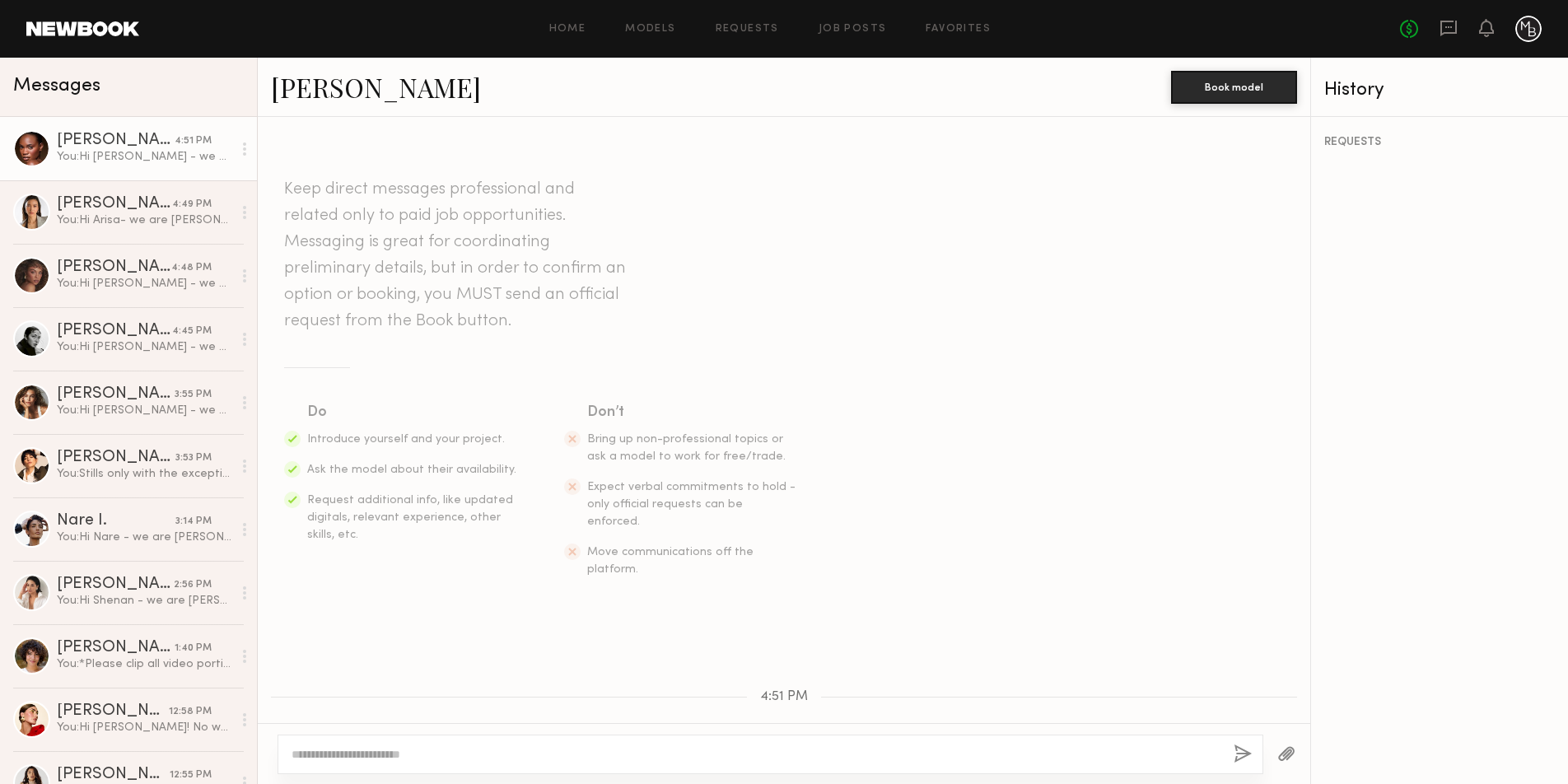
scroll to position [160, 0]
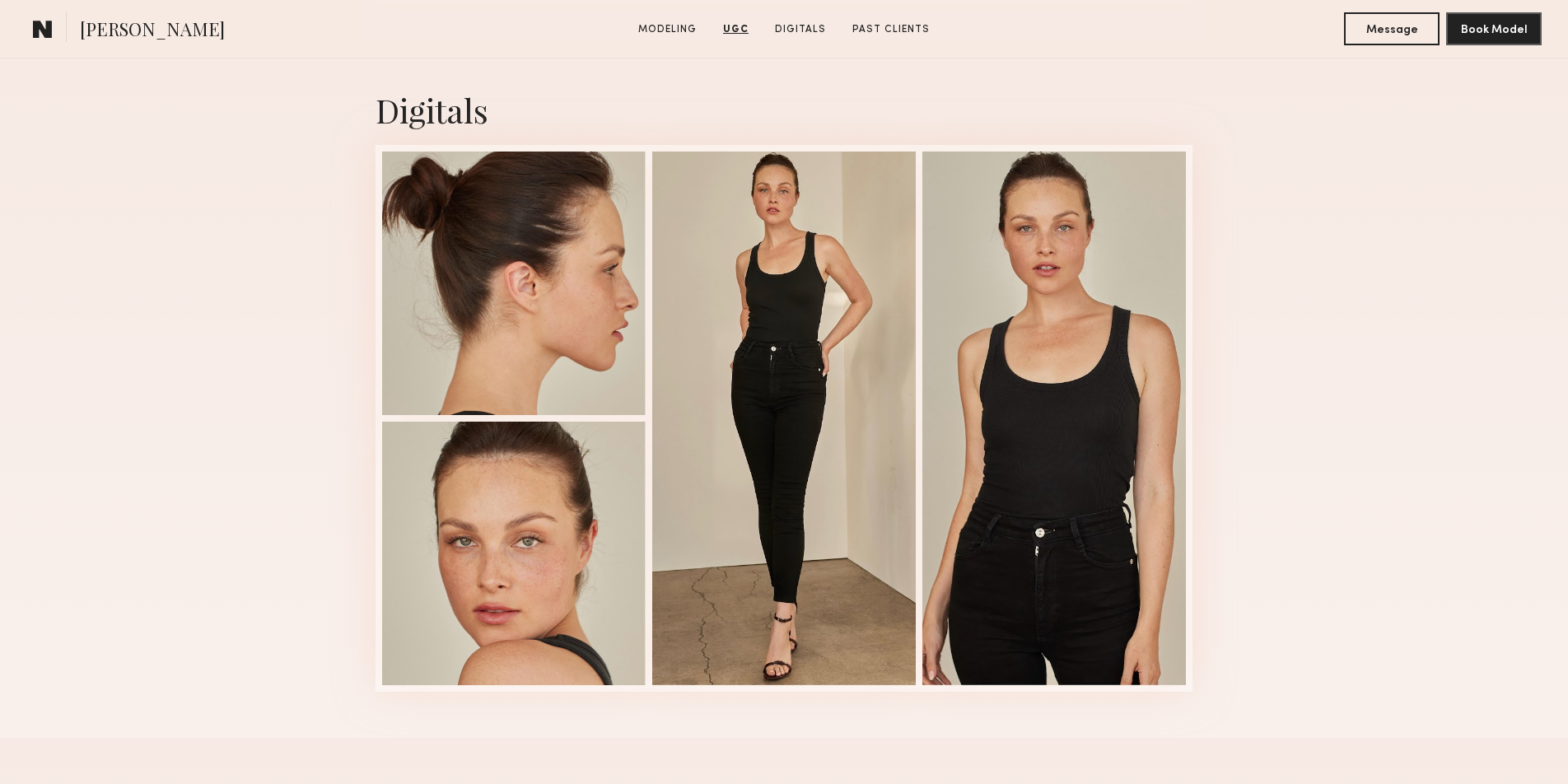
scroll to position [3824, 0]
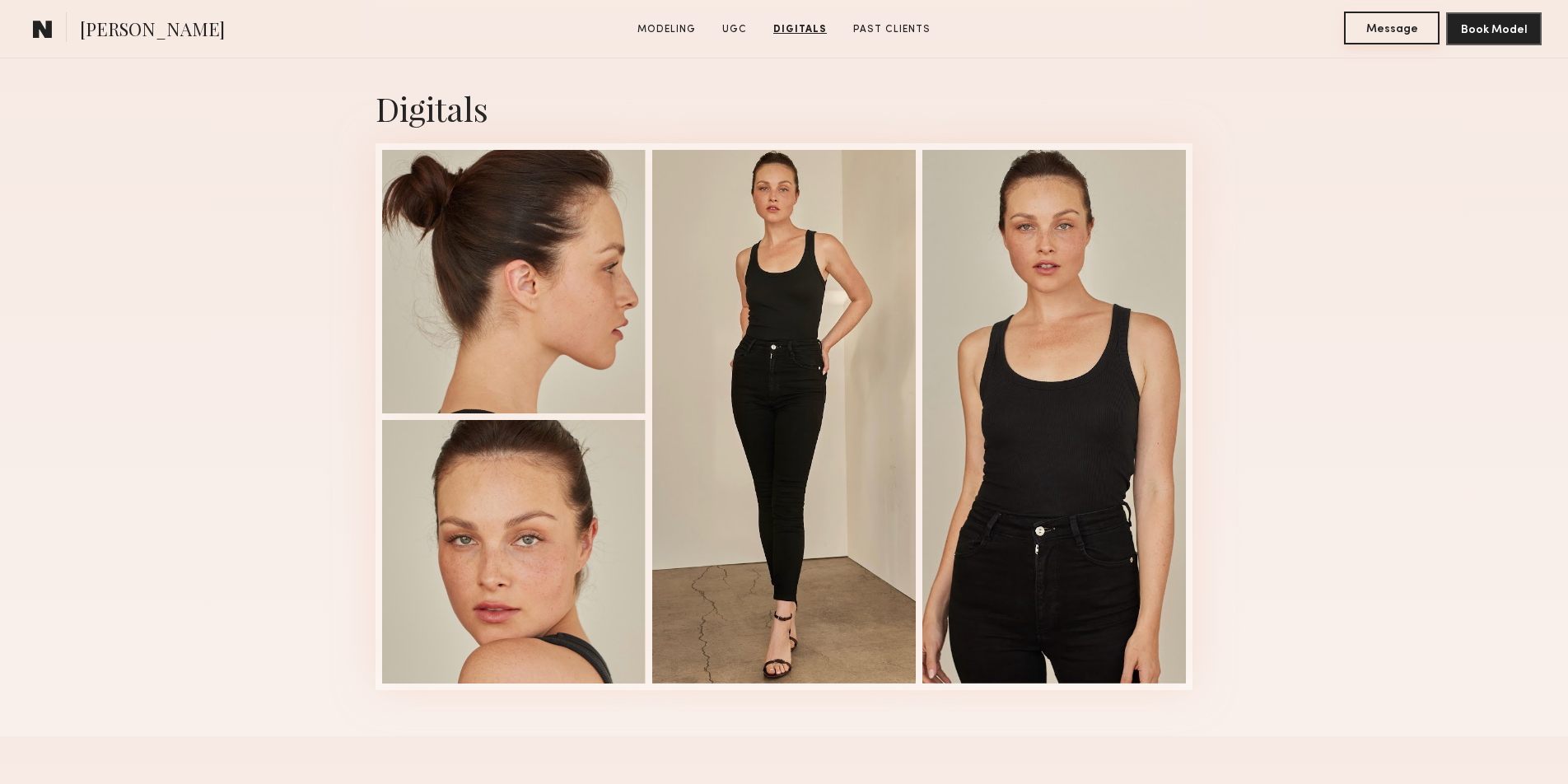
click at [1369, 34] on button "Message" at bounding box center [1391, 27] width 95 height 33
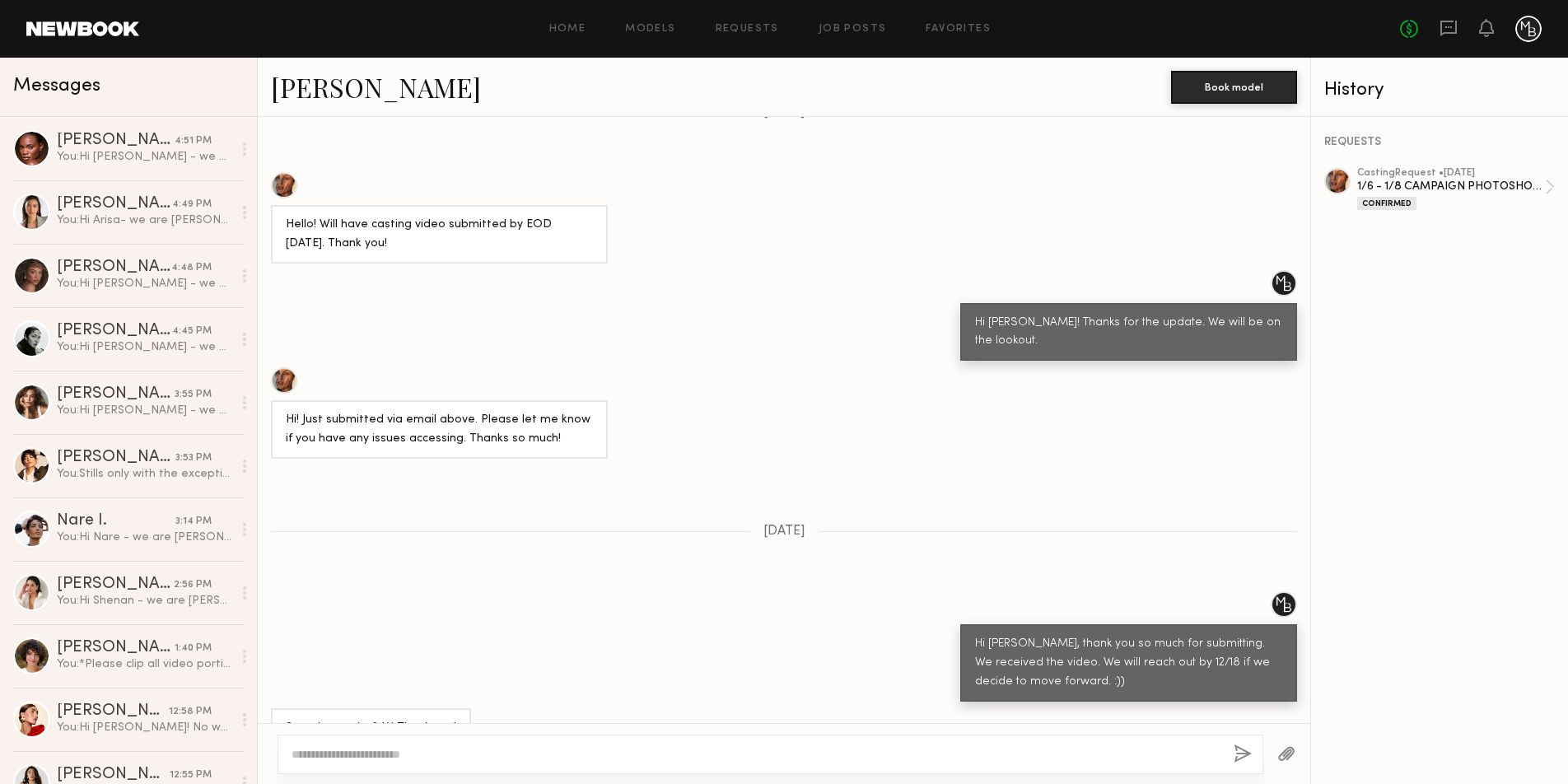
scroll to position [3065, 0]
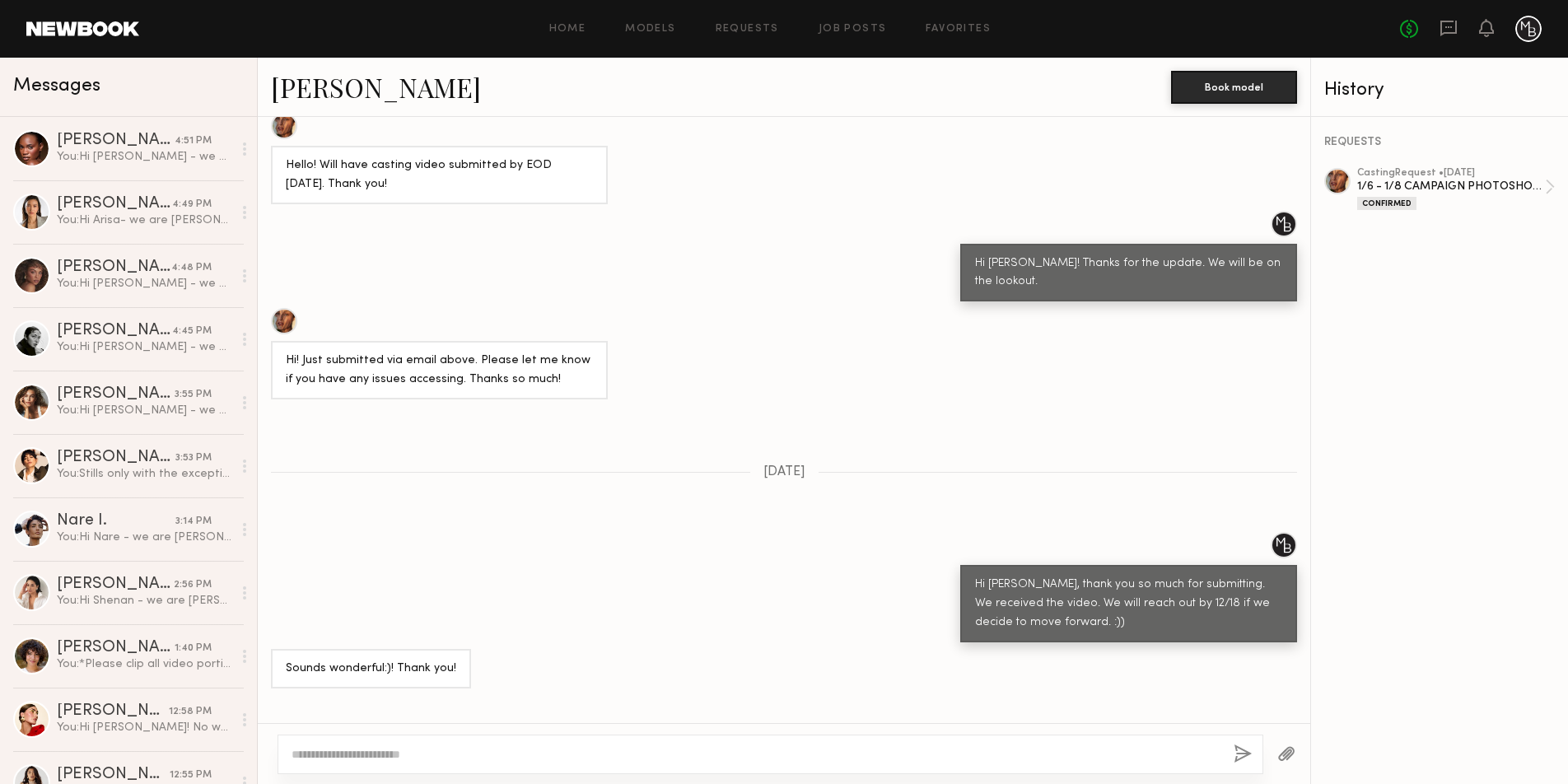
click at [595, 754] on textarea at bounding box center [756, 754] width 929 height 16
type textarea "*"
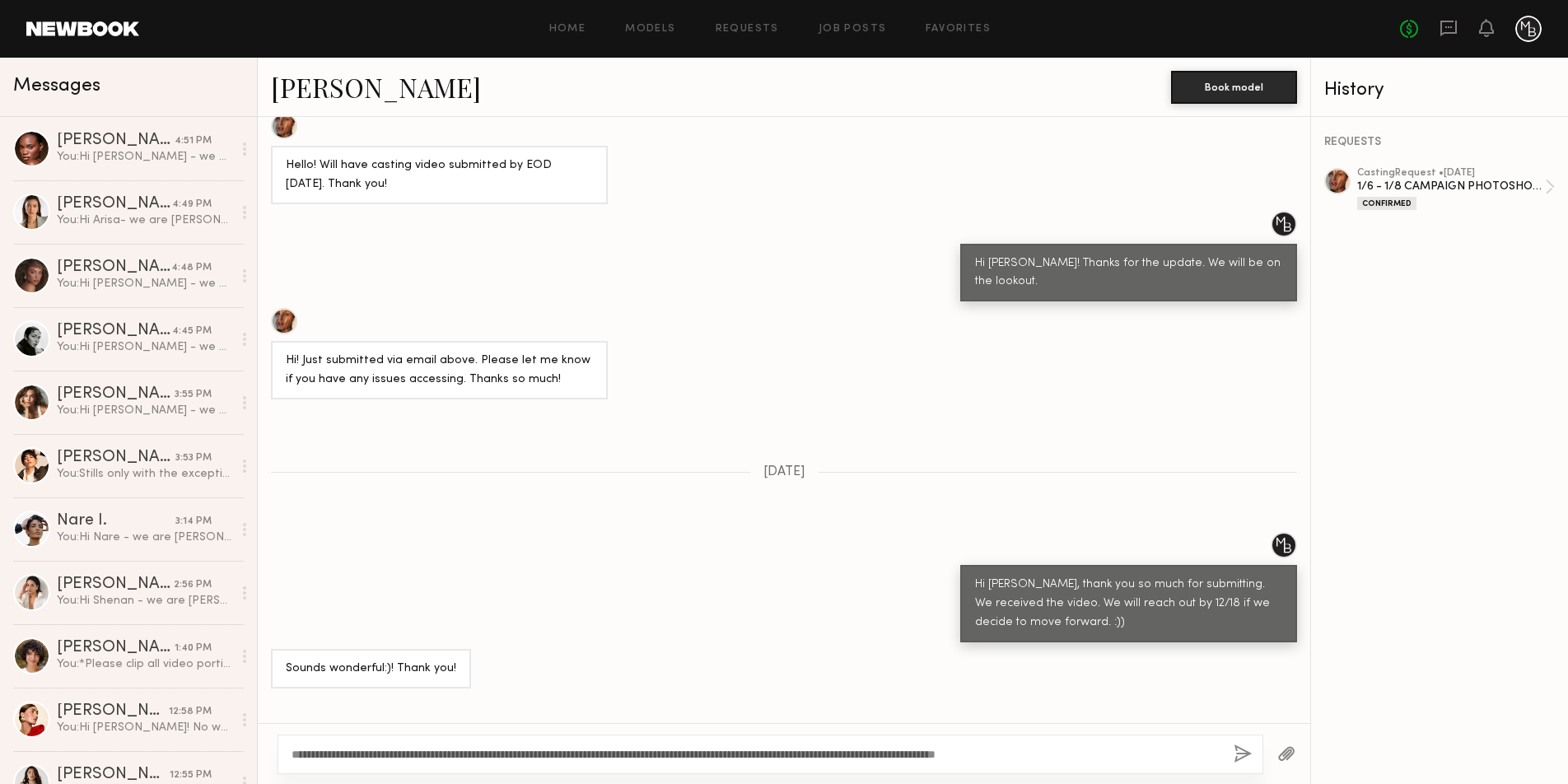
type textarea "**********"
click at [1240, 751] on button "button" at bounding box center [1242, 755] width 18 height 21
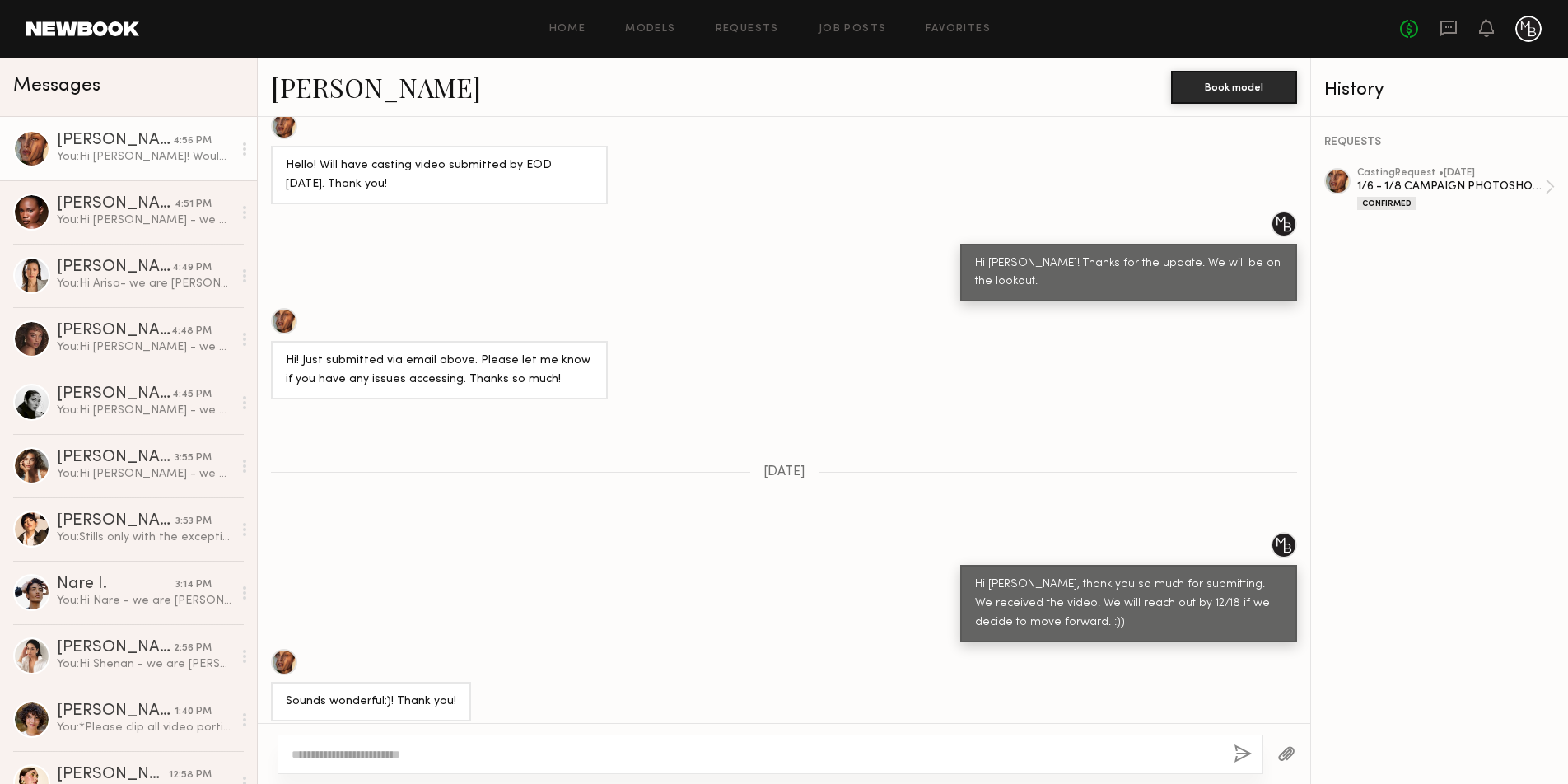
scroll to position [3434, 0]
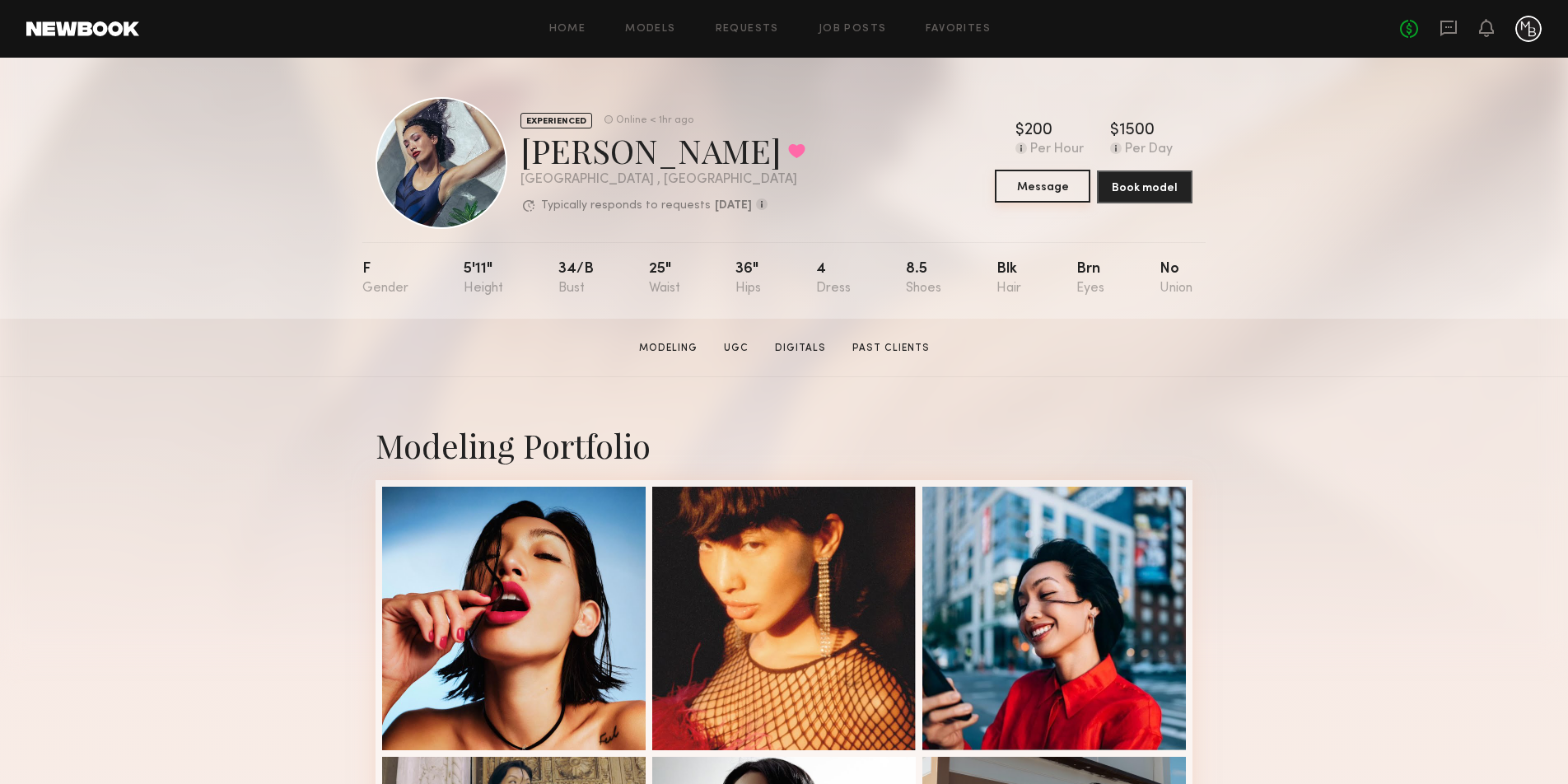
click at [1048, 188] on button "Message" at bounding box center [1042, 186] width 95 height 33
click at [1027, 185] on button "Message" at bounding box center [1042, 186] width 95 height 33
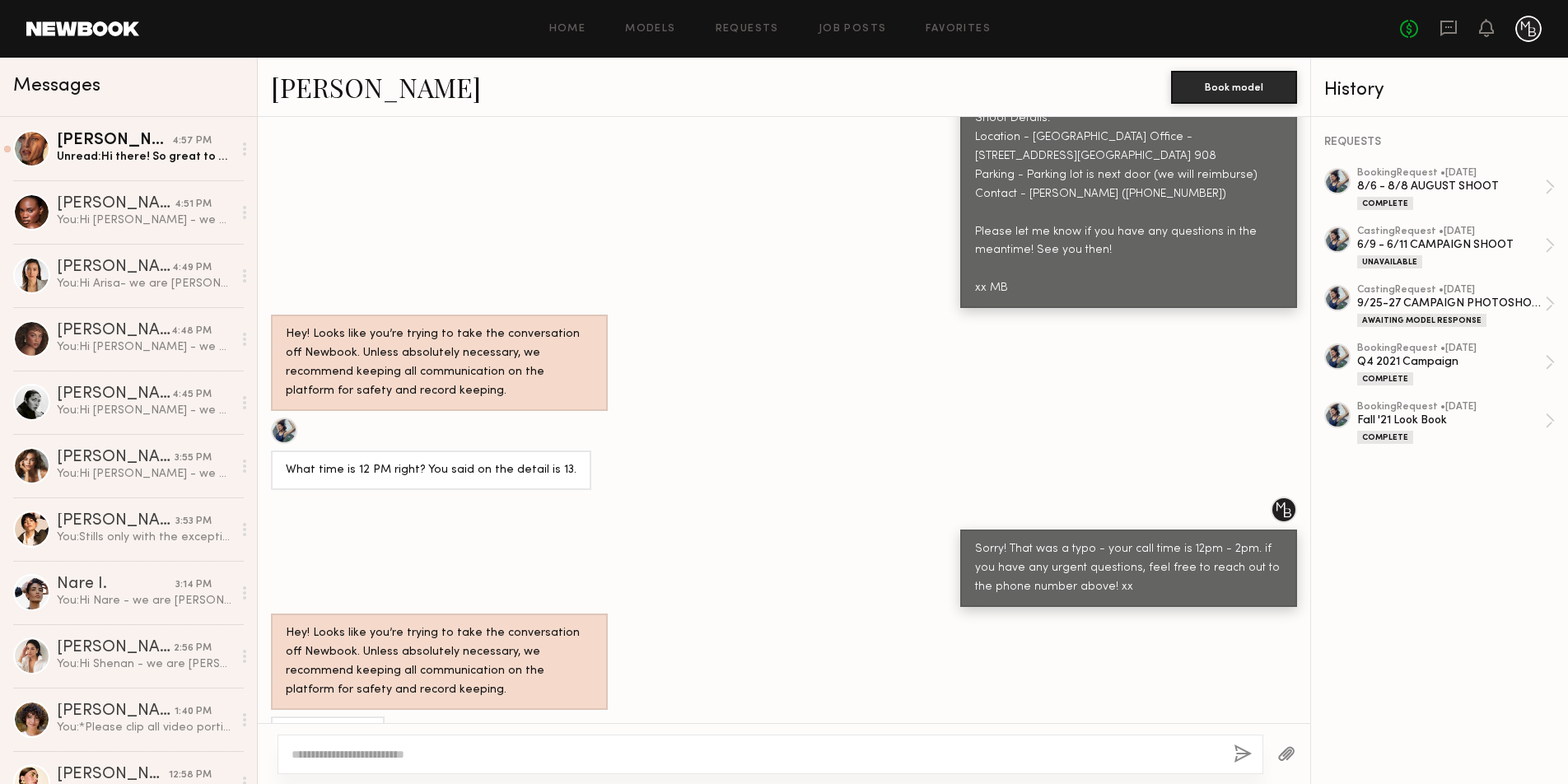
scroll to position [1256, 0]
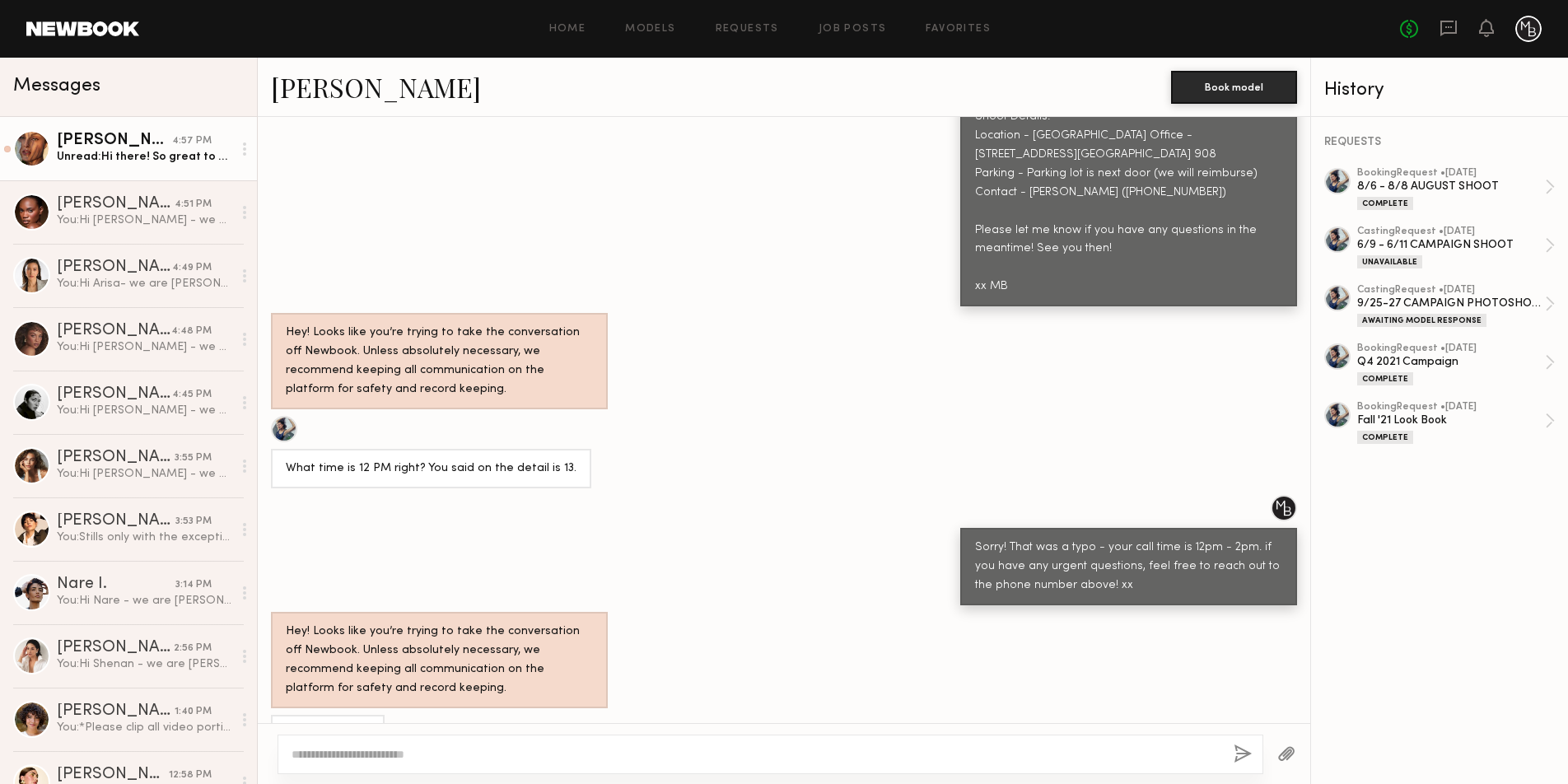
click at [135, 149] on div "Unread: Hi there! So great to hear from you. Yes available and would love to su…" at bounding box center [144, 156] width 175 height 16
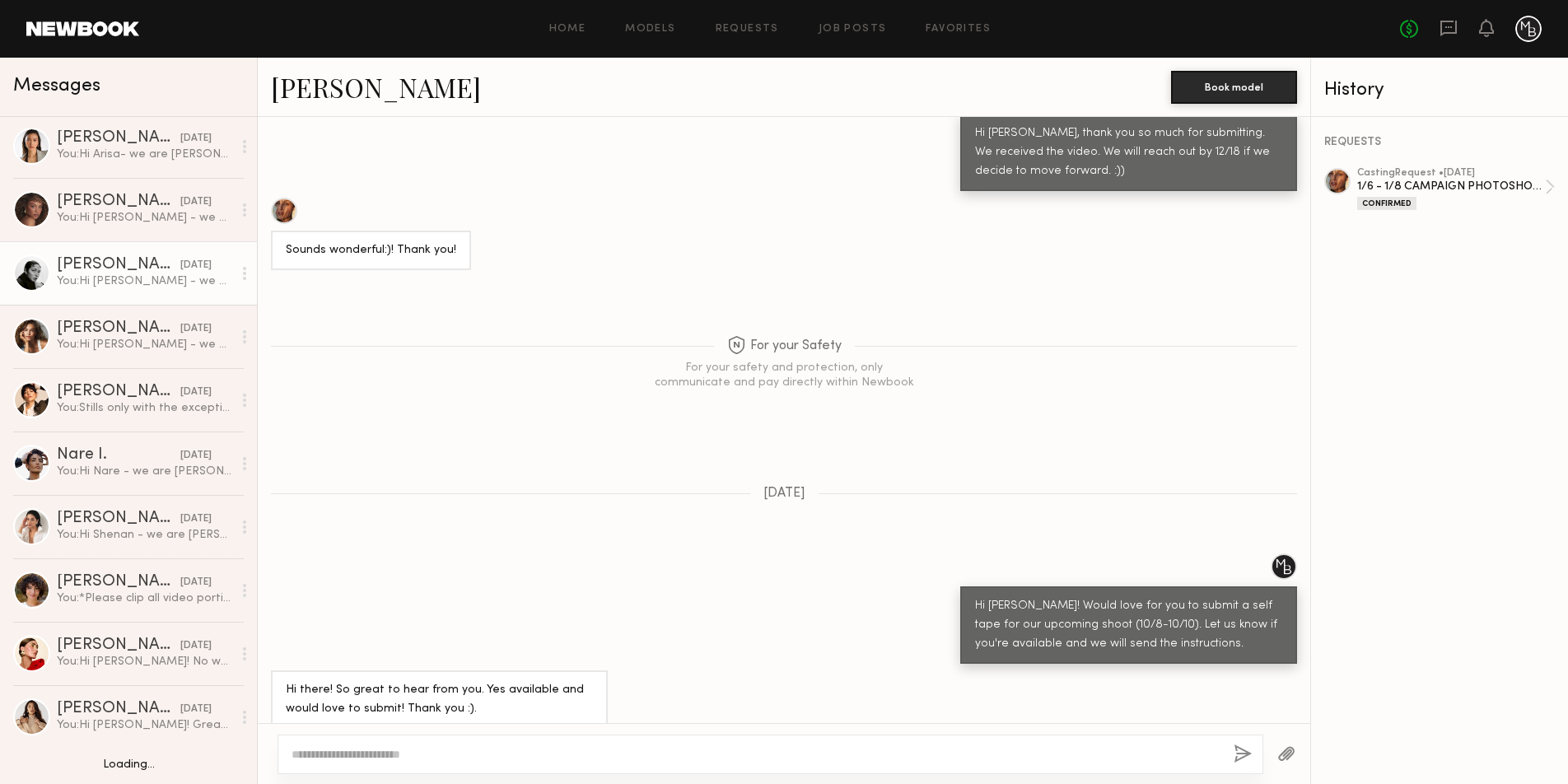
scroll to position [134, 0]
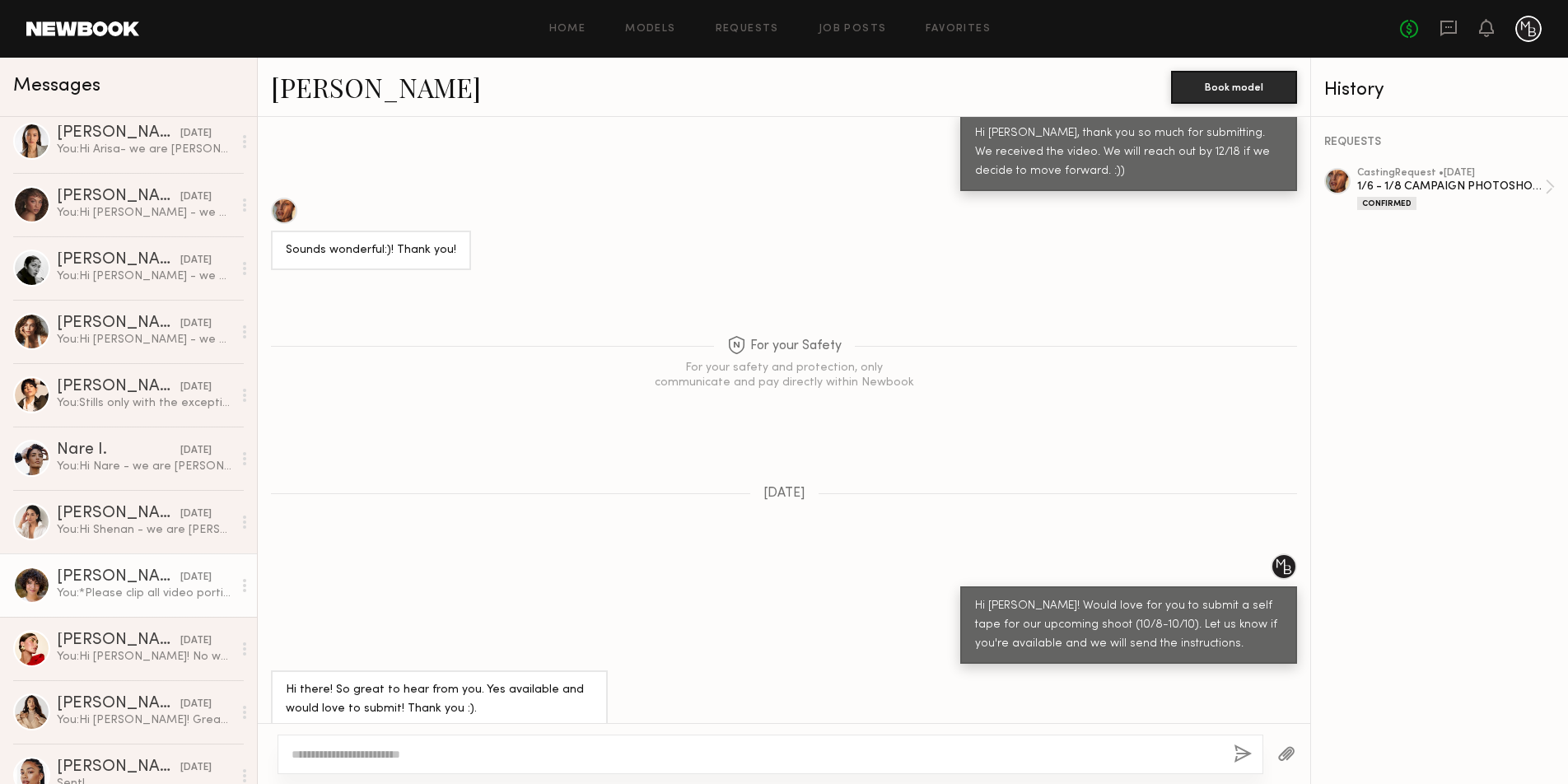
click at [145, 593] on div "You: *Please clip all video portions together to submit 1 final video, no separ…" at bounding box center [144, 593] width 175 height 16
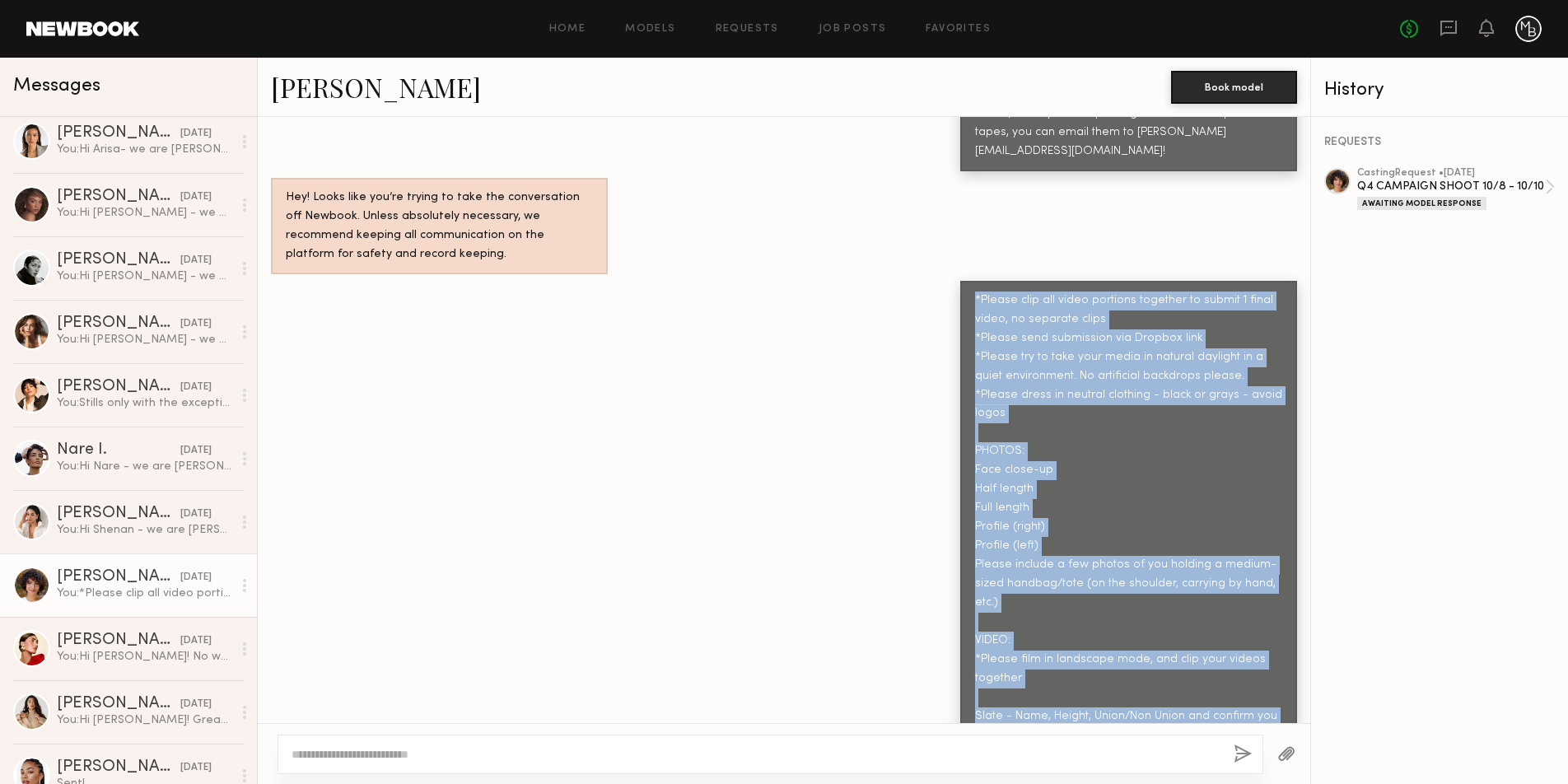
scroll to position [1837, 0]
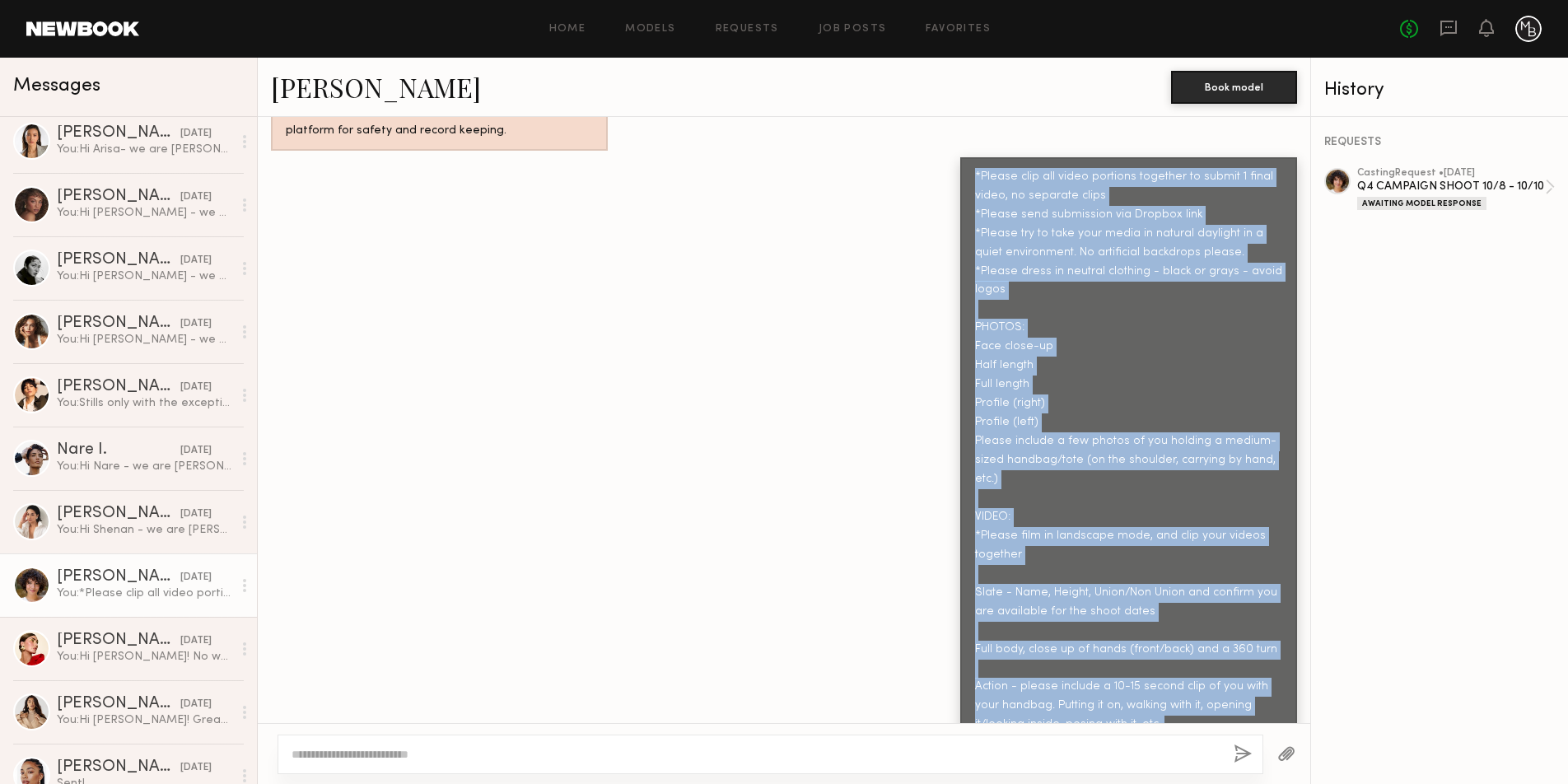
drag, startPoint x: 976, startPoint y: 271, endPoint x: 1167, endPoint y: 723, distance: 490.7
click at [1170, 732] on div "Keep direct messages professional and related only to paid job opportunities. M…" at bounding box center [783, 450] width 1053 height 667
copy div "*Please clip all video portions together to submit 1 final video, no separate c…"
click at [137, 145] on div "You: Hi Arisa- we are Mina Baie, a made for mama handbag line in Los Angeles. W…" at bounding box center [144, 149] width 175 height 16
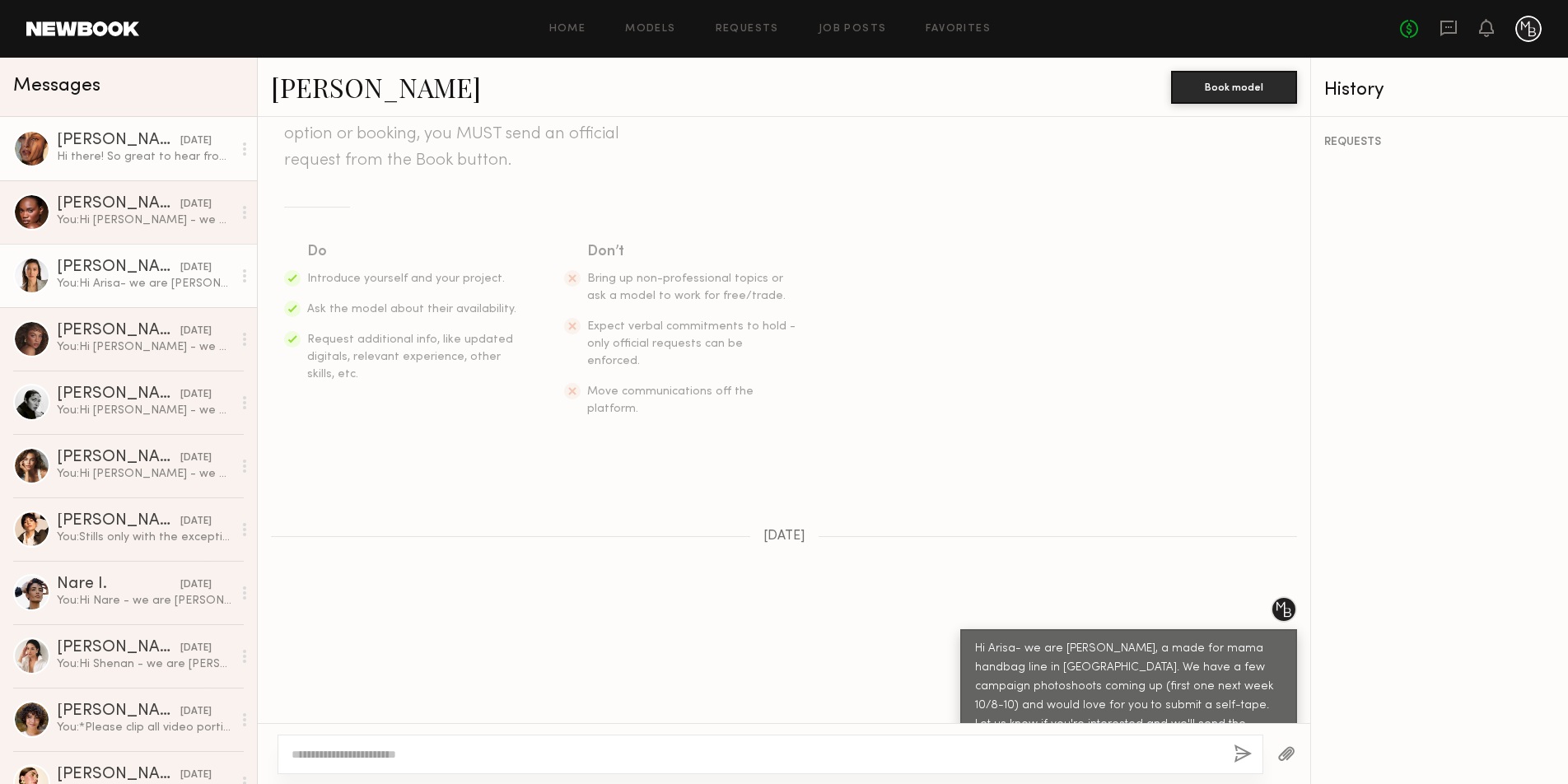
click at [102, 166] on link "Nicole C. yesterday Hi there! So great to hear from you. Yes available and woul…" at bounding box center [128, 148] width 257 height 63
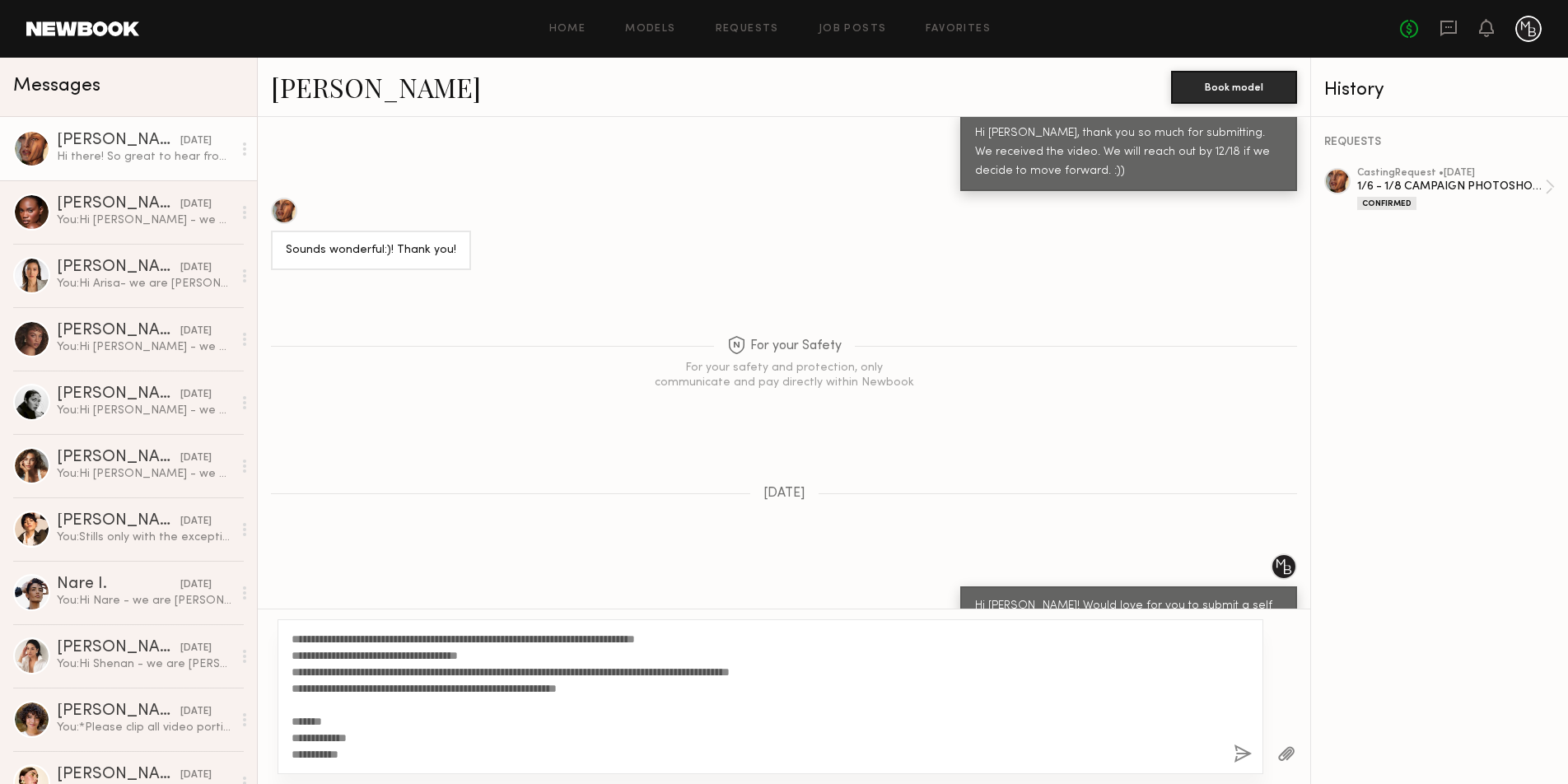
scroll to position [264, 0]
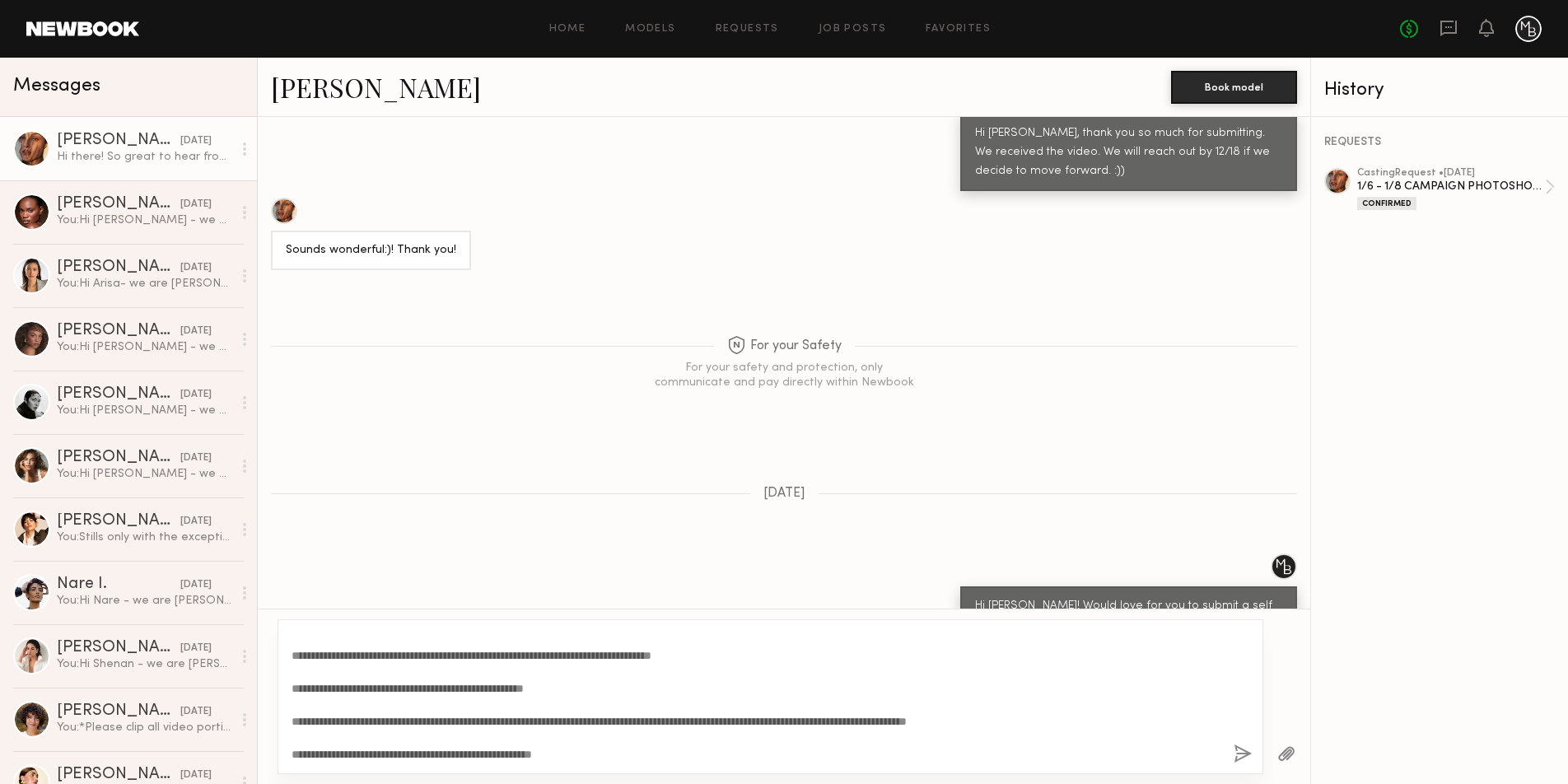
type textarea "**********"
click at [1241, 751] on button "button" at bounding box center [1242, 755] width 18 height 21
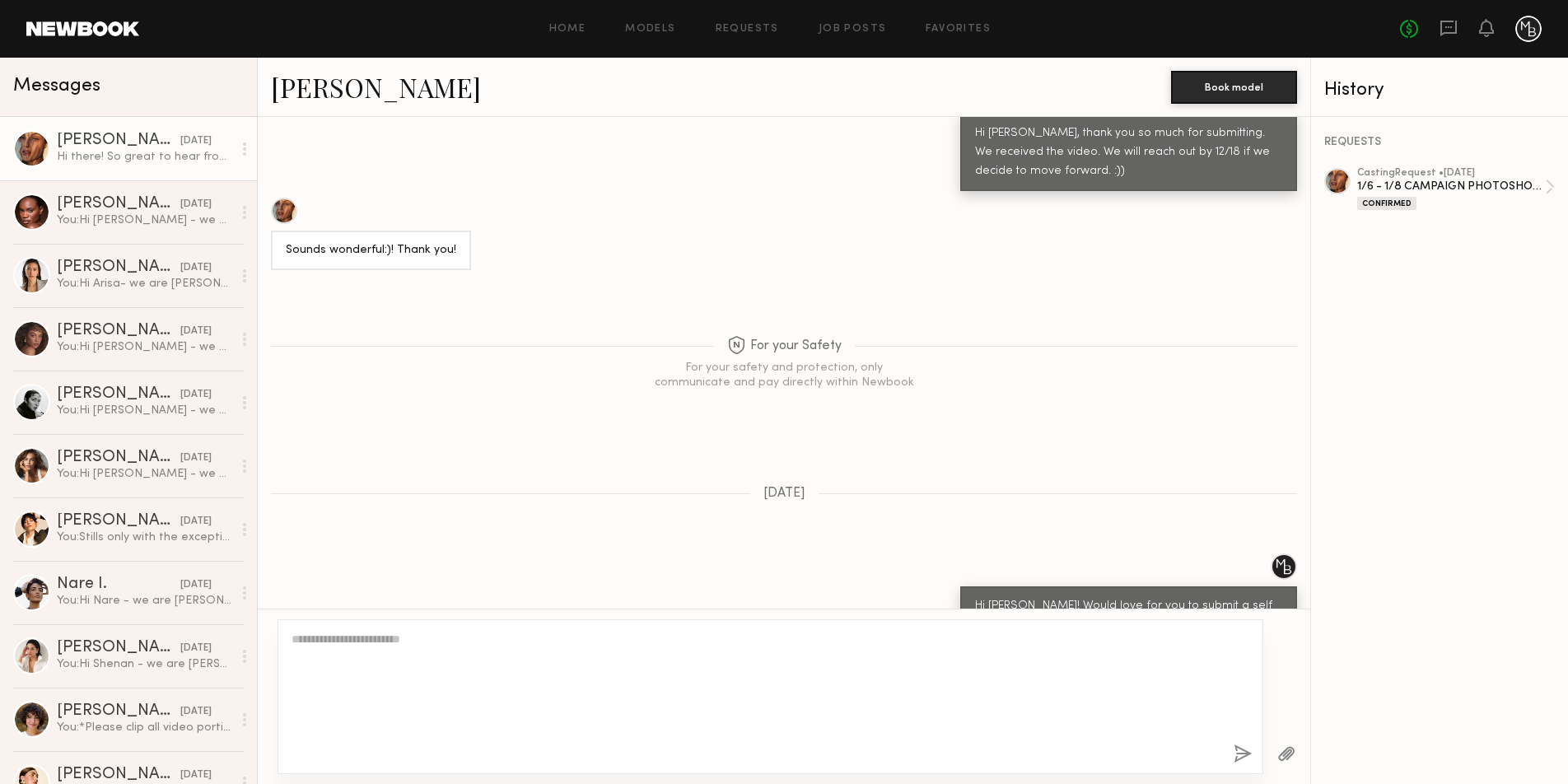
scroll to position [0, 0]
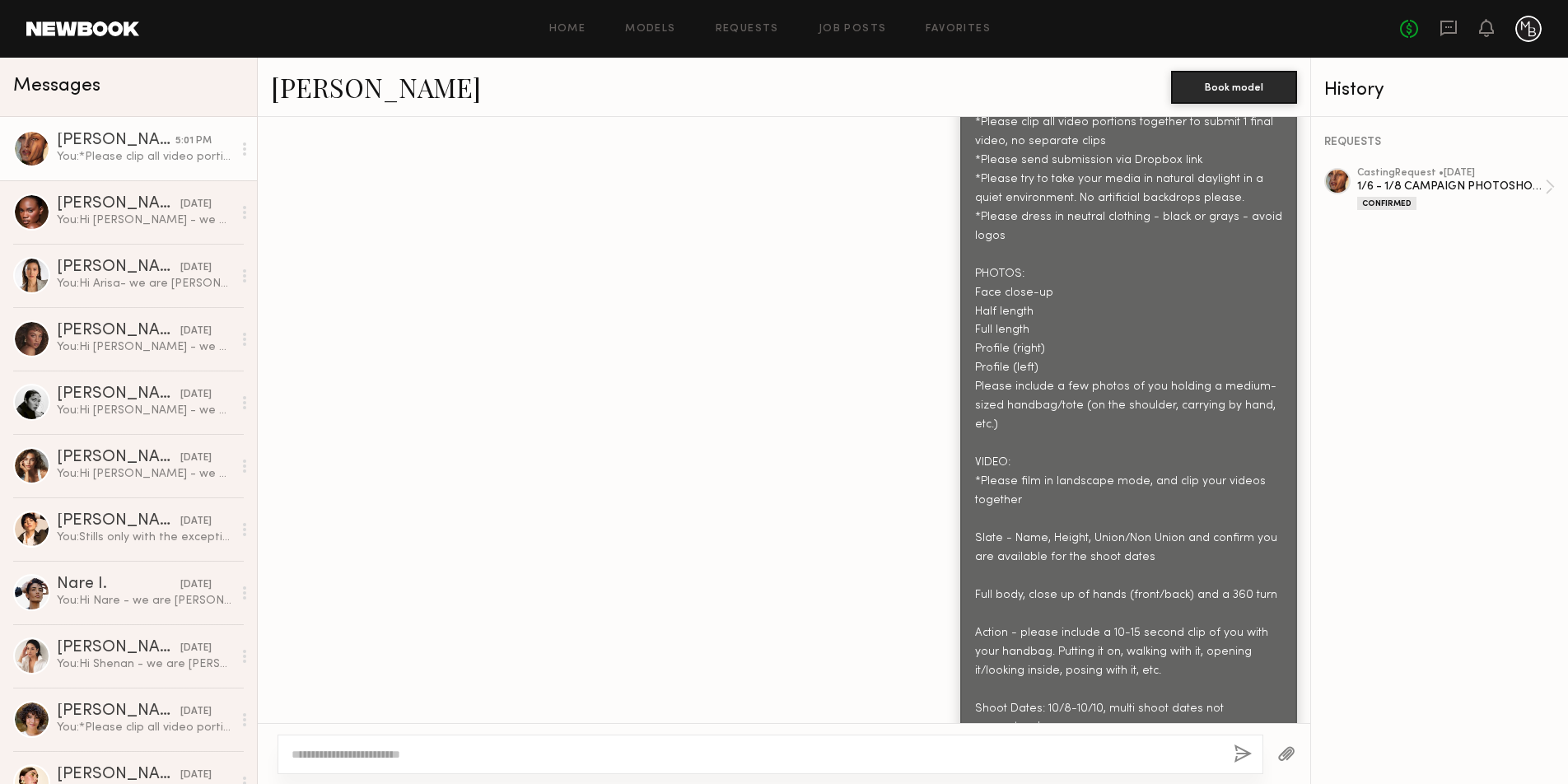
click at [824, 752] on textarea at bounding box center [756, 754] width 929 height 16
type textarea "**********"
click at [1236, 757] on button "button" at bounding box center [1242, 755] width 18 height 21
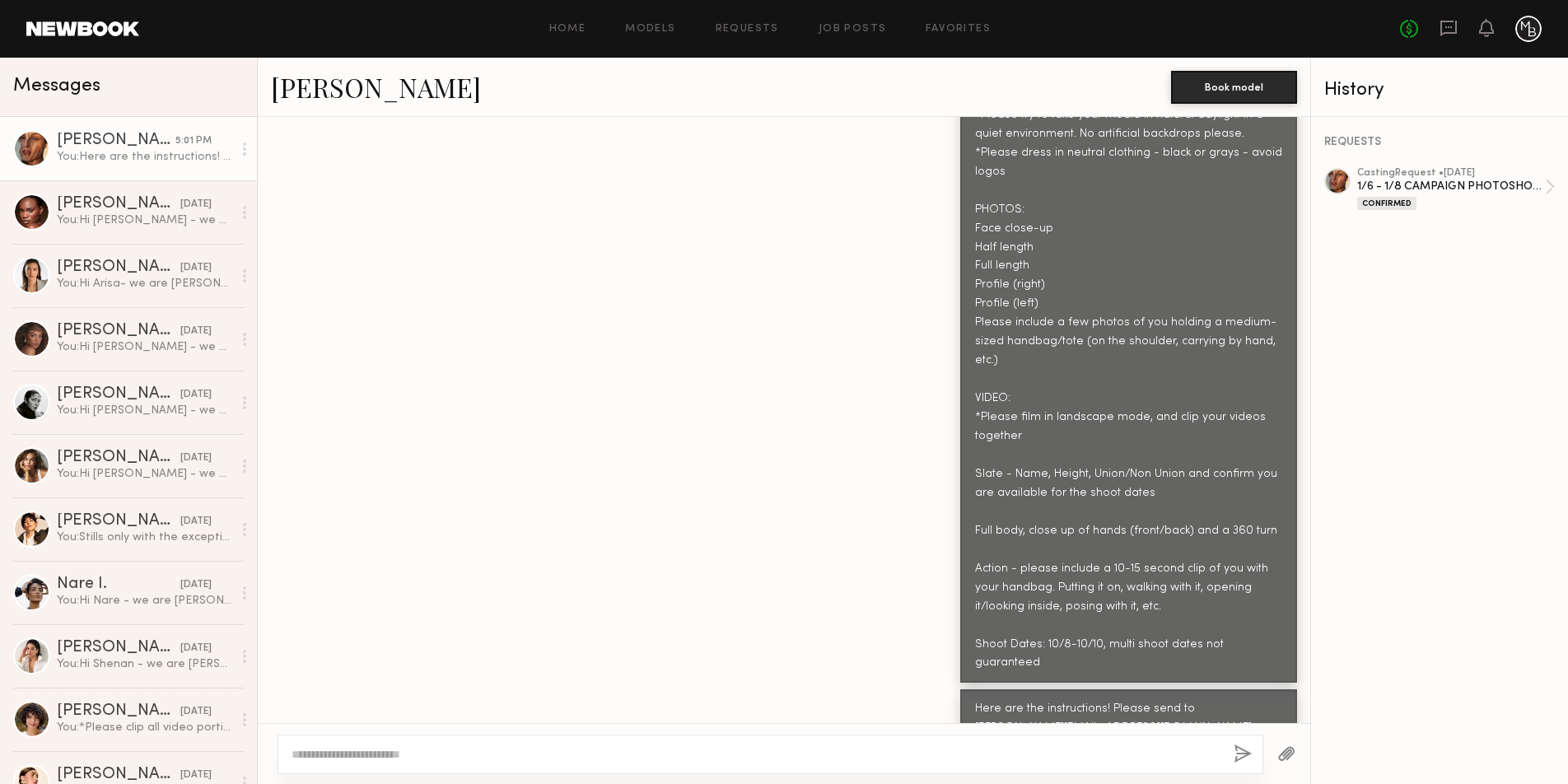
scroll to position [2144, 0]
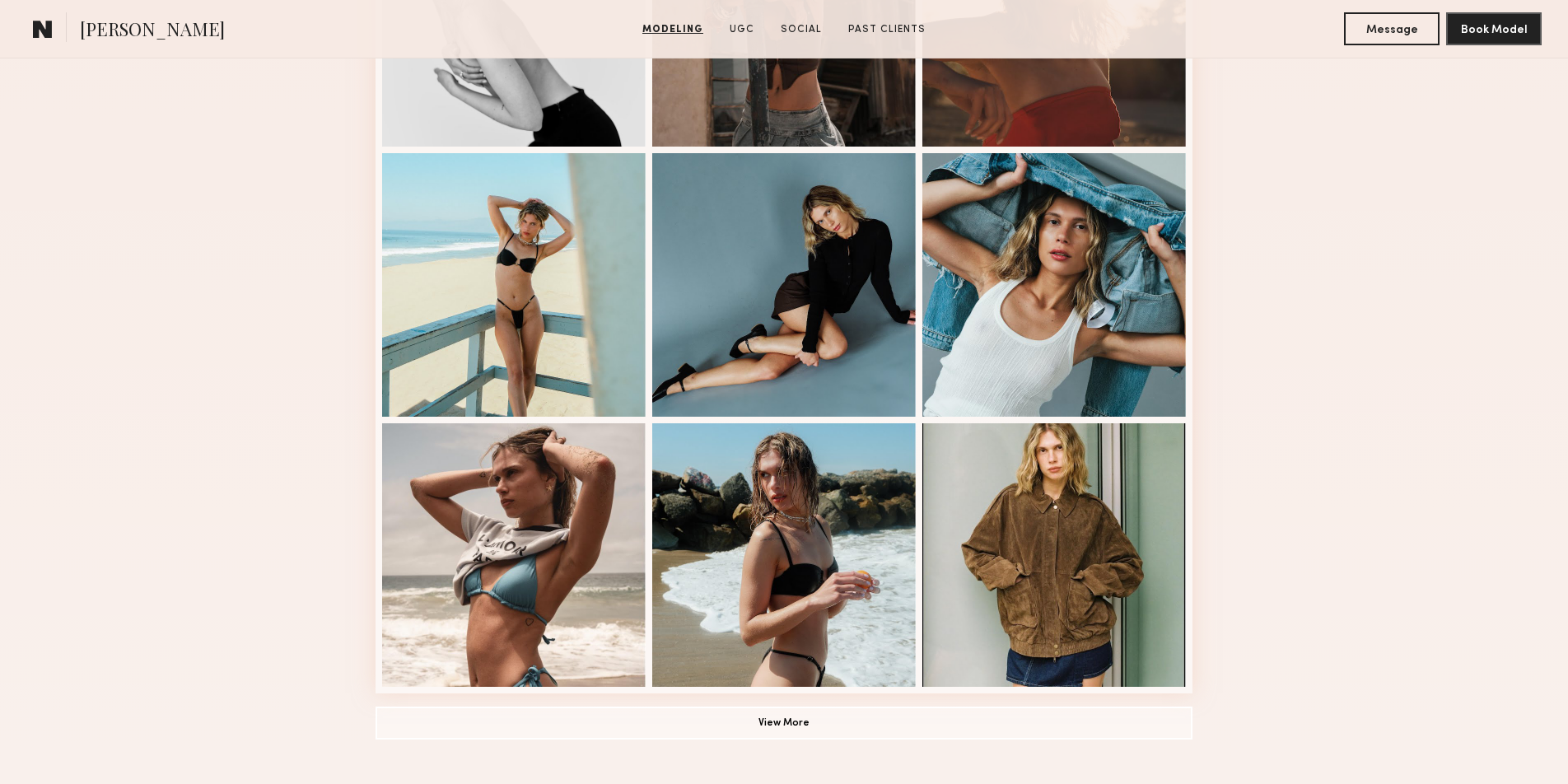
scroll to position [865, 0]
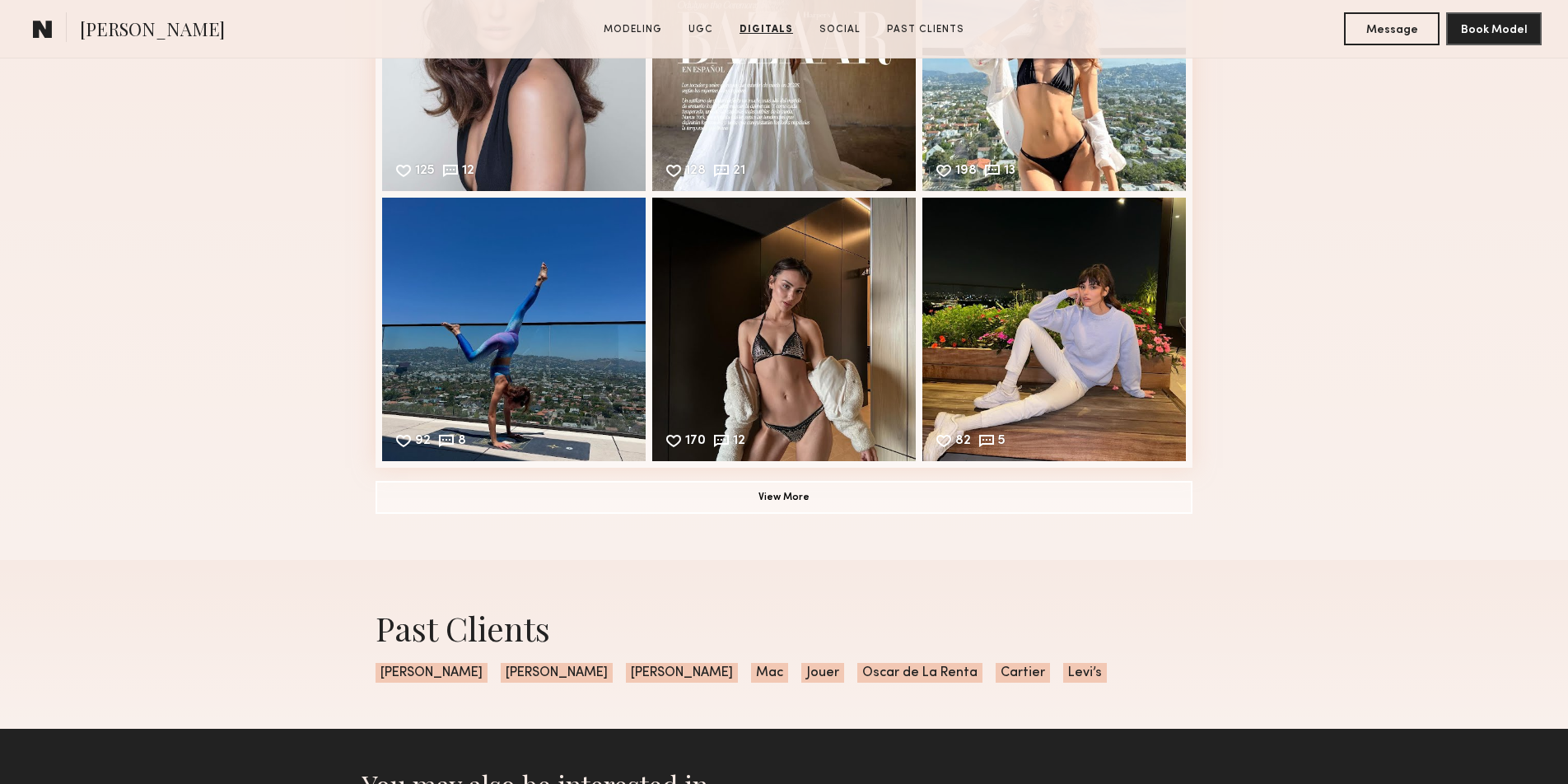
scroll to position [4768, 0]
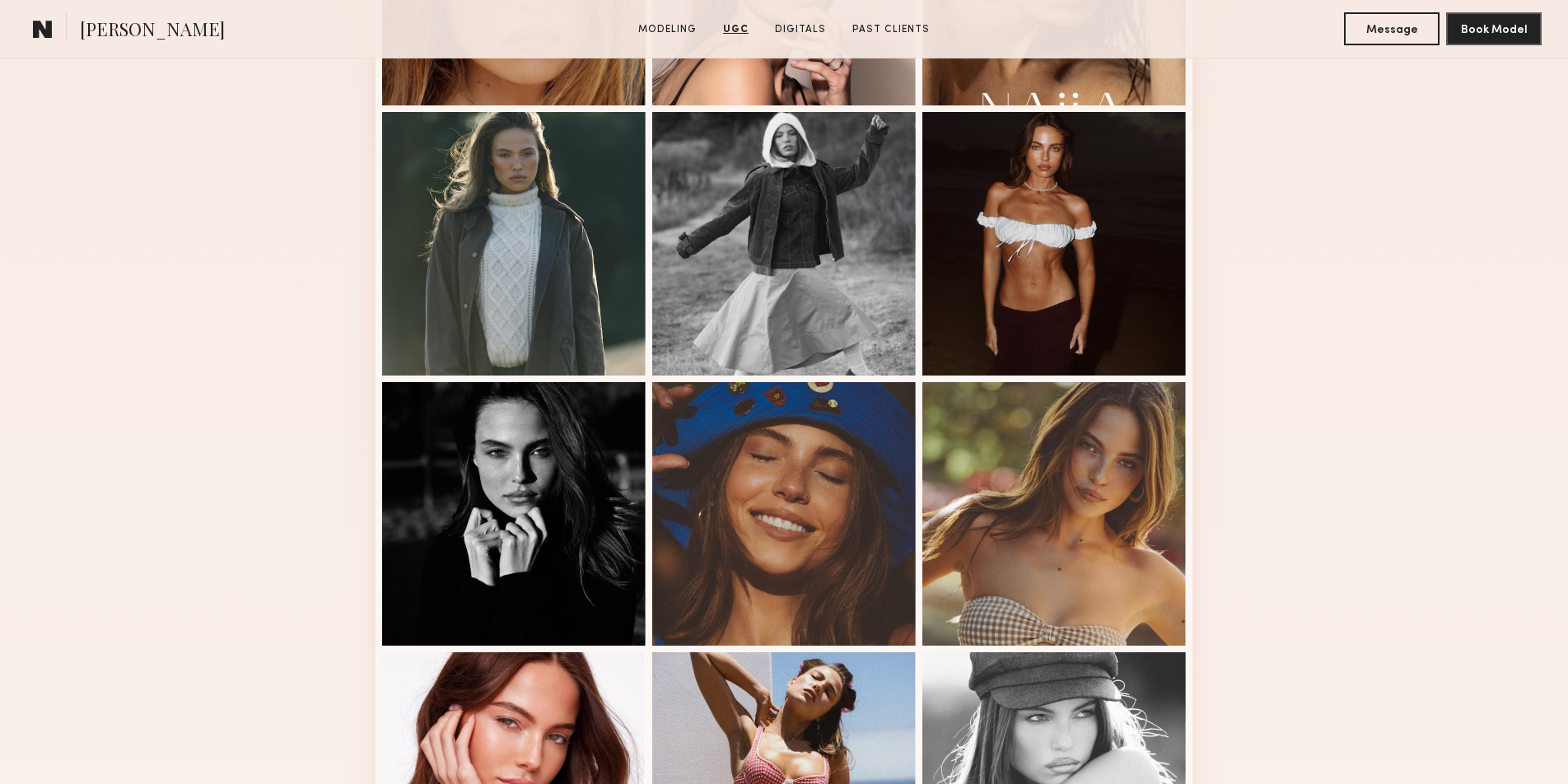
scroll to position [353, 0]
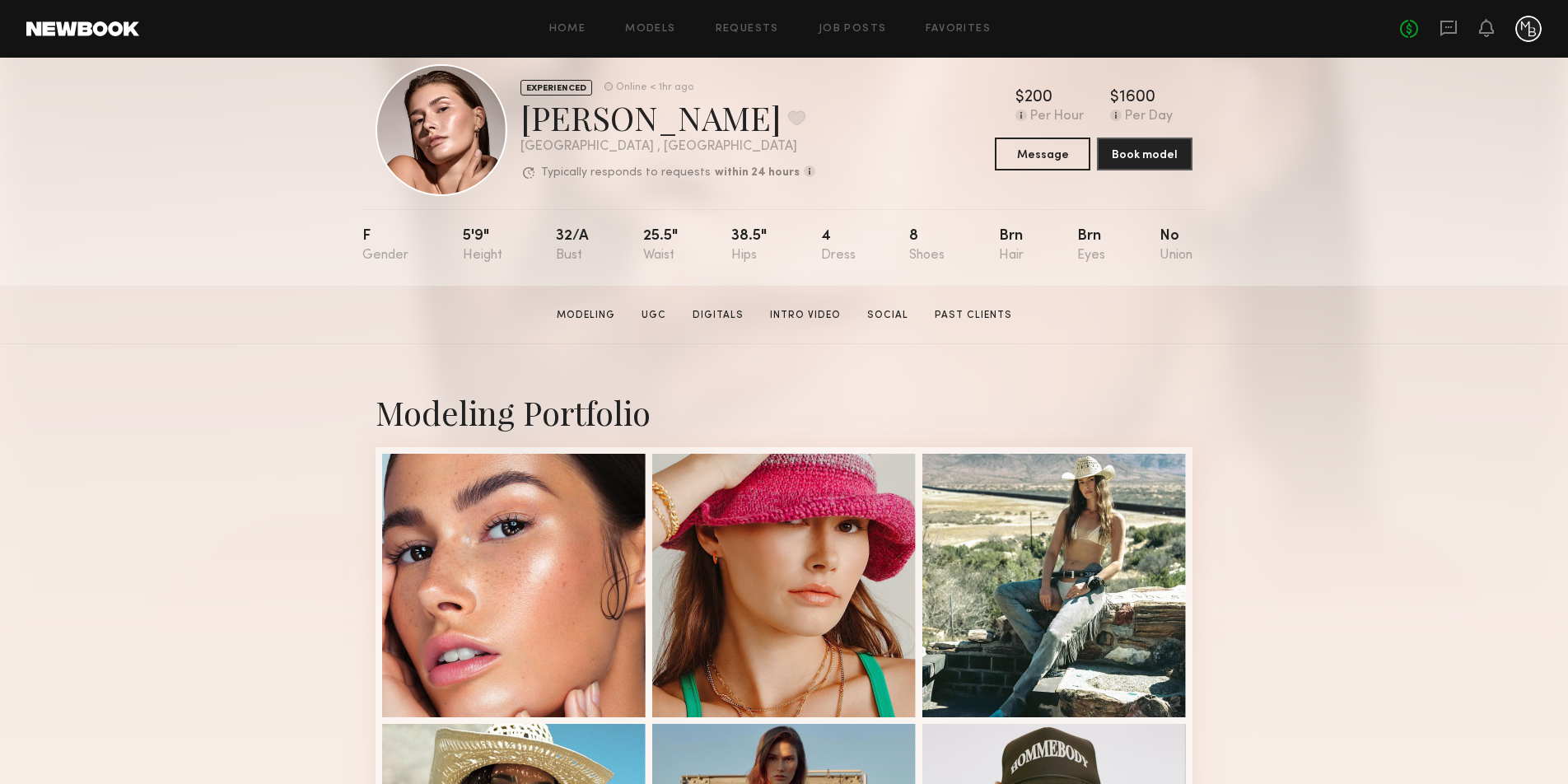
scroll to position [34, 0]
click at [1027, 150] on button "Message" at bounding box center [1042, 152] width 95 height 33
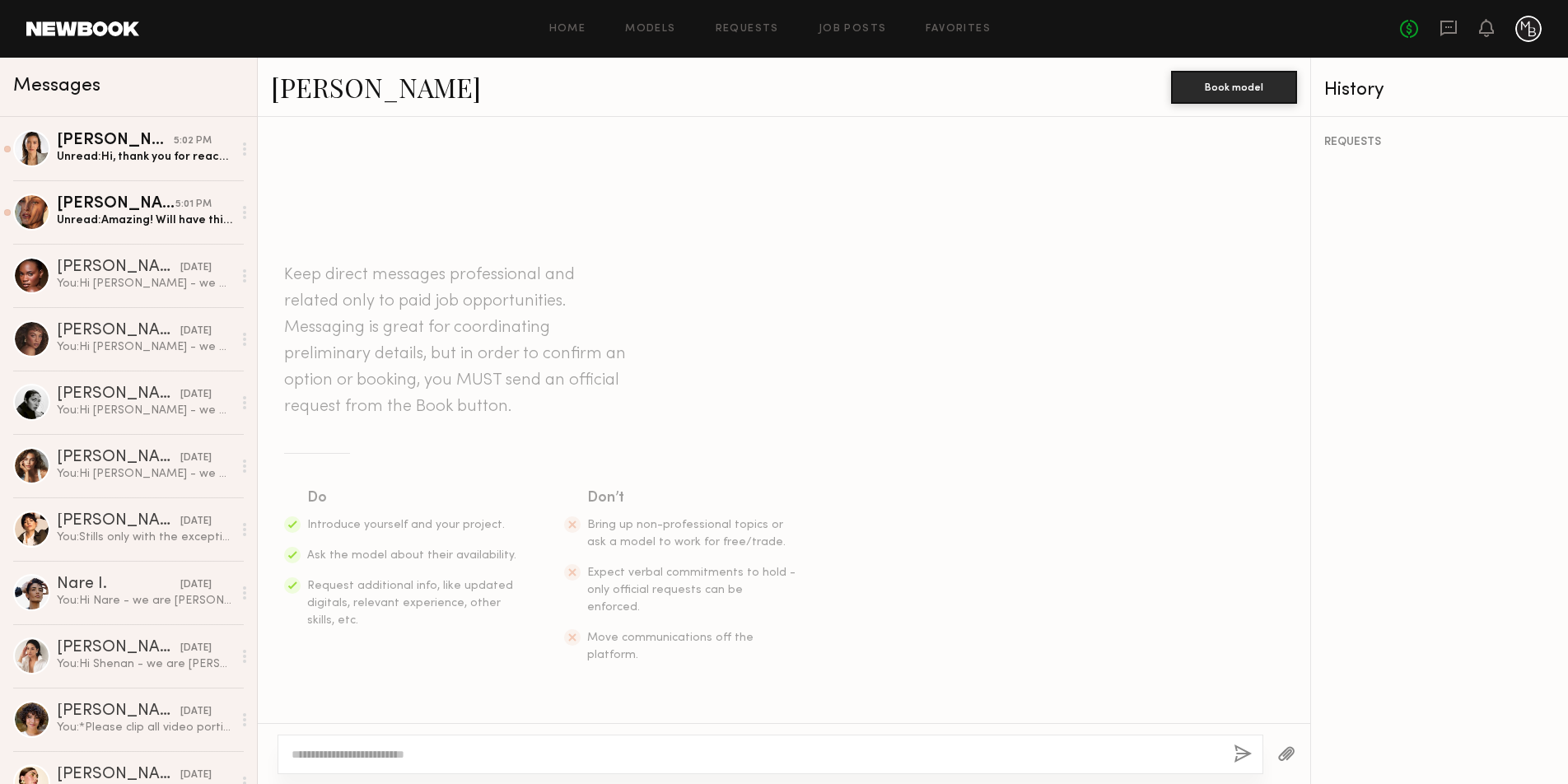
click at [467, 756] on textarea at bounding box center [756, 754] width 929 height 16
click at [142, 222] on div "Unread: Amazing! Will have this over asap. Thank you so much!" at bounding box center [144, 220] width 175 height 16
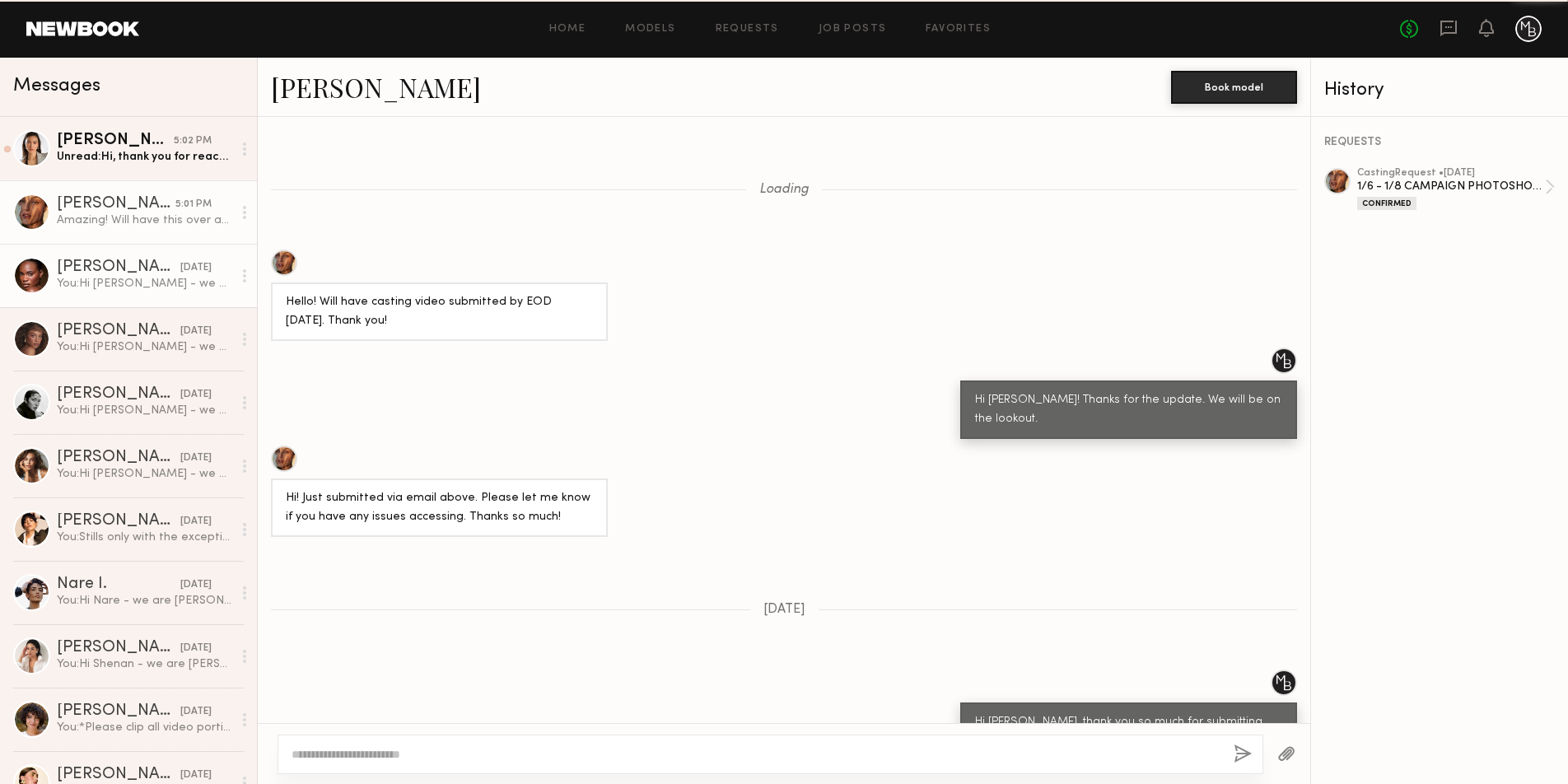
scroll to position [1500, 0]
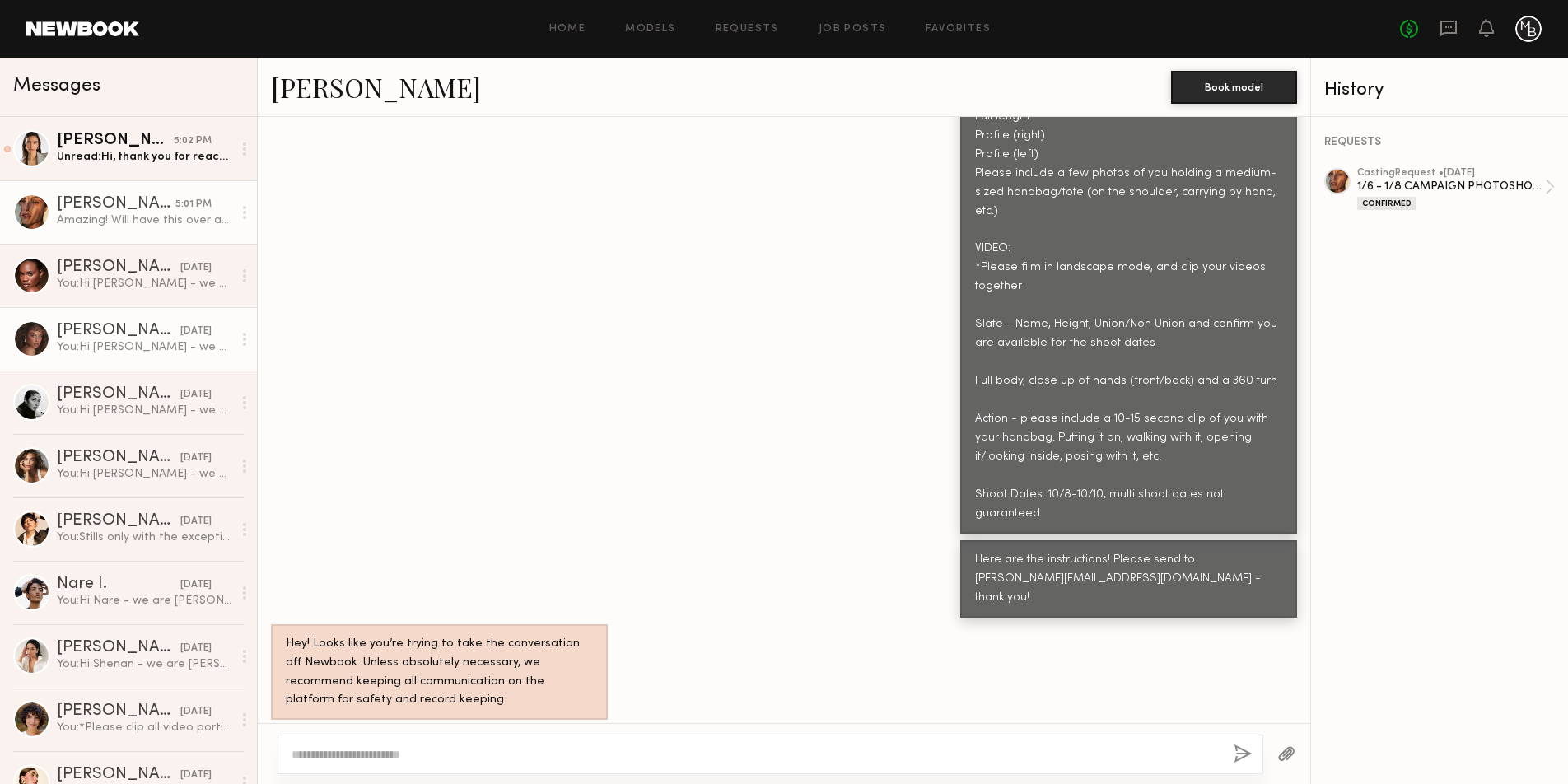
click at [100, 349] on div "You: Hi Chloe - we are Mina Baie, a made for mama handbag line in Los Angeles. …" at bounding box center [144, 347] width 175 height 16
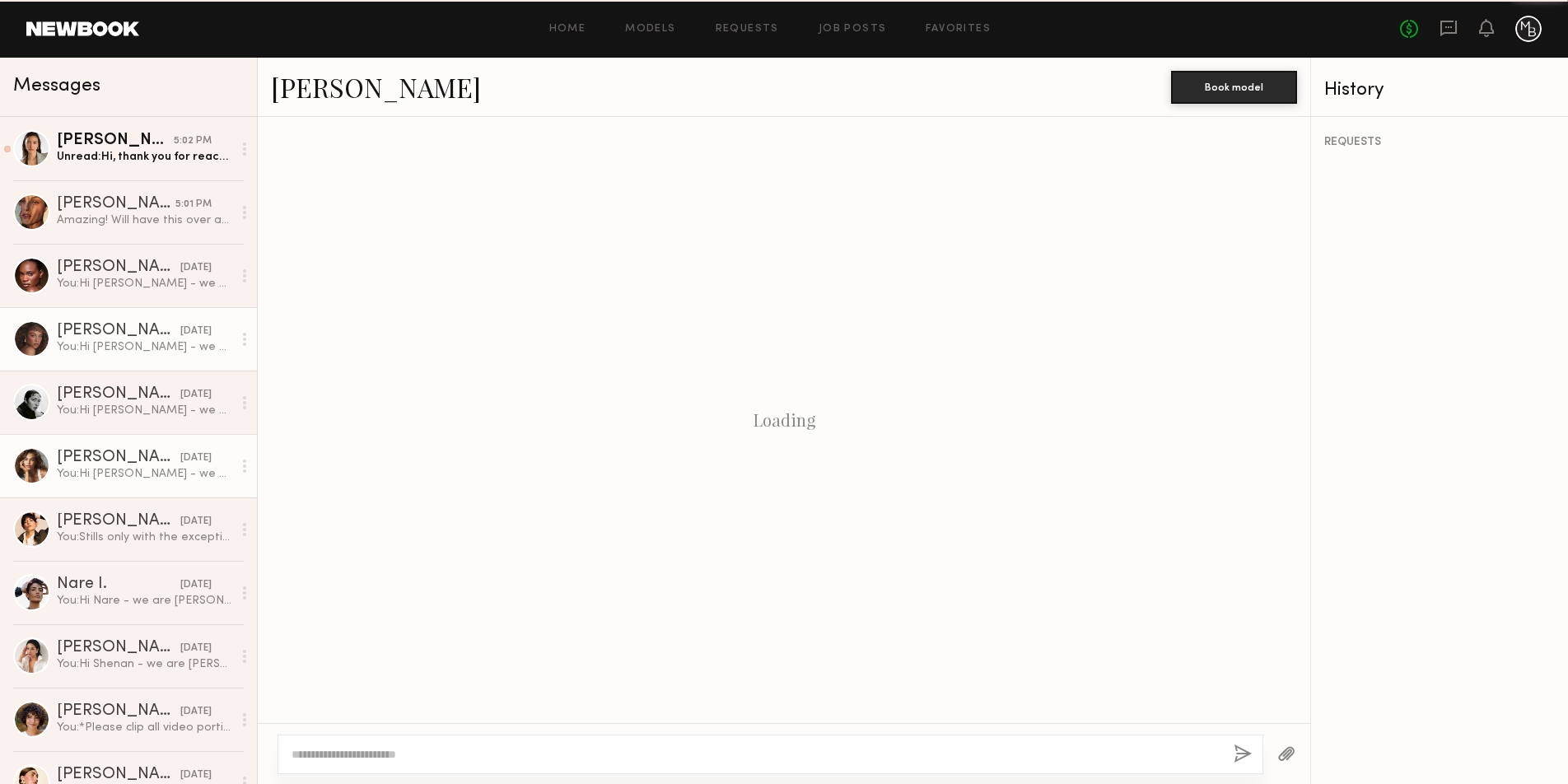
scroll to position [160, 0]
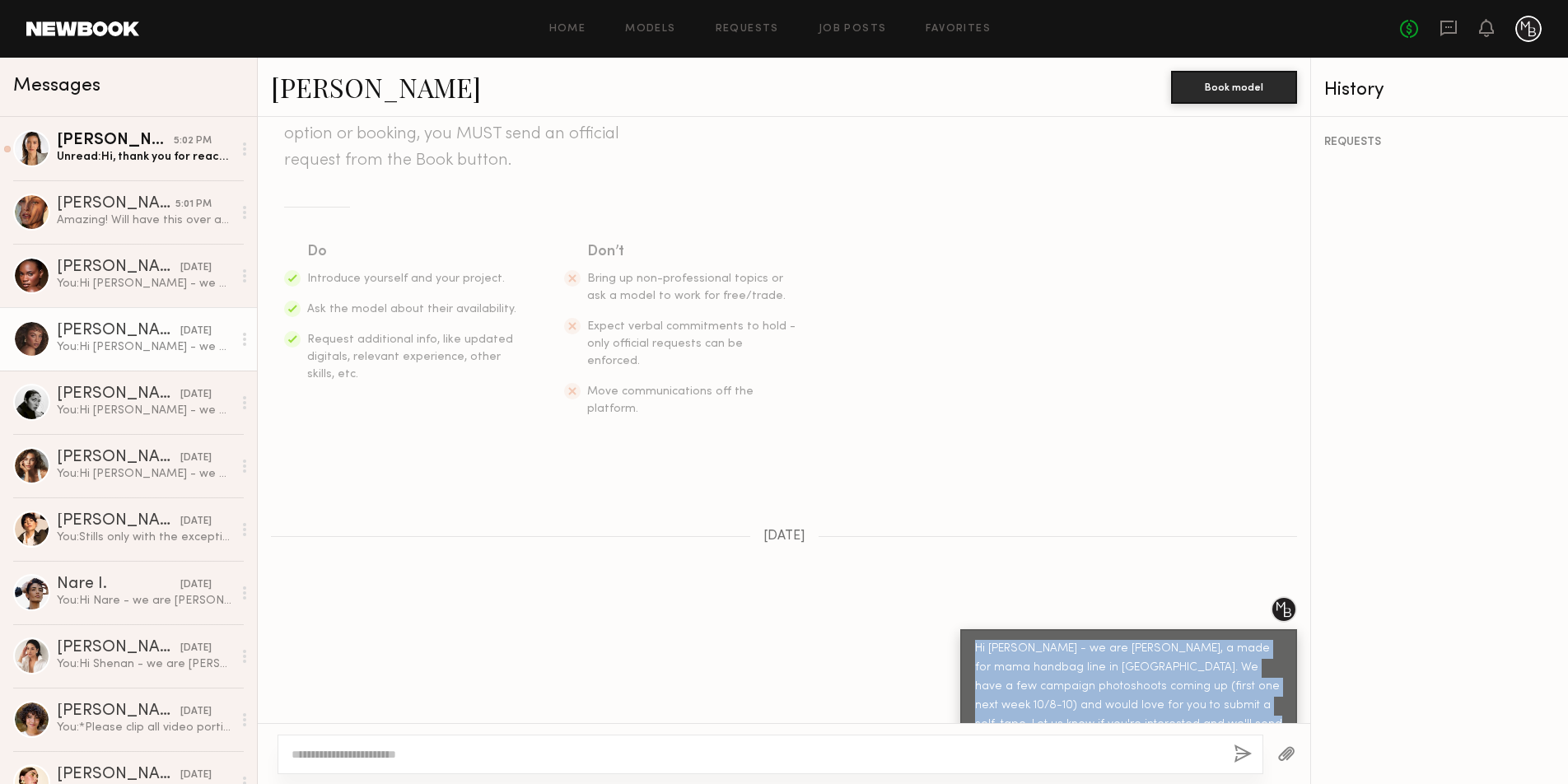
drag, startPoint x: 1172, startPoint y: 693, endPoint x: 920, endPoint y: 566, distance: 282.2
click at [951, 616] on div "Hi [PERSON_NAME] - we are [PERSON_NAME], a made for mama handbag line in [GEOGR…" at bounding box center [783, 679] width 1053 height 167
copy div "Hi [PERSON_NAME] - we are [PERSON_NAME], a made for mama handbag line in [GEOGR…"
drag, startPoint x: 114, startPoint y: 164, endPoint x: 216, endPoint y: 274, distance: 150.0
click at [114, 165] on link "Arisa N. 5:02 PM Unread: Hi, thank you for reaching out! How much is the rate a…" at bounding box center [128, 148] width 257 height 63
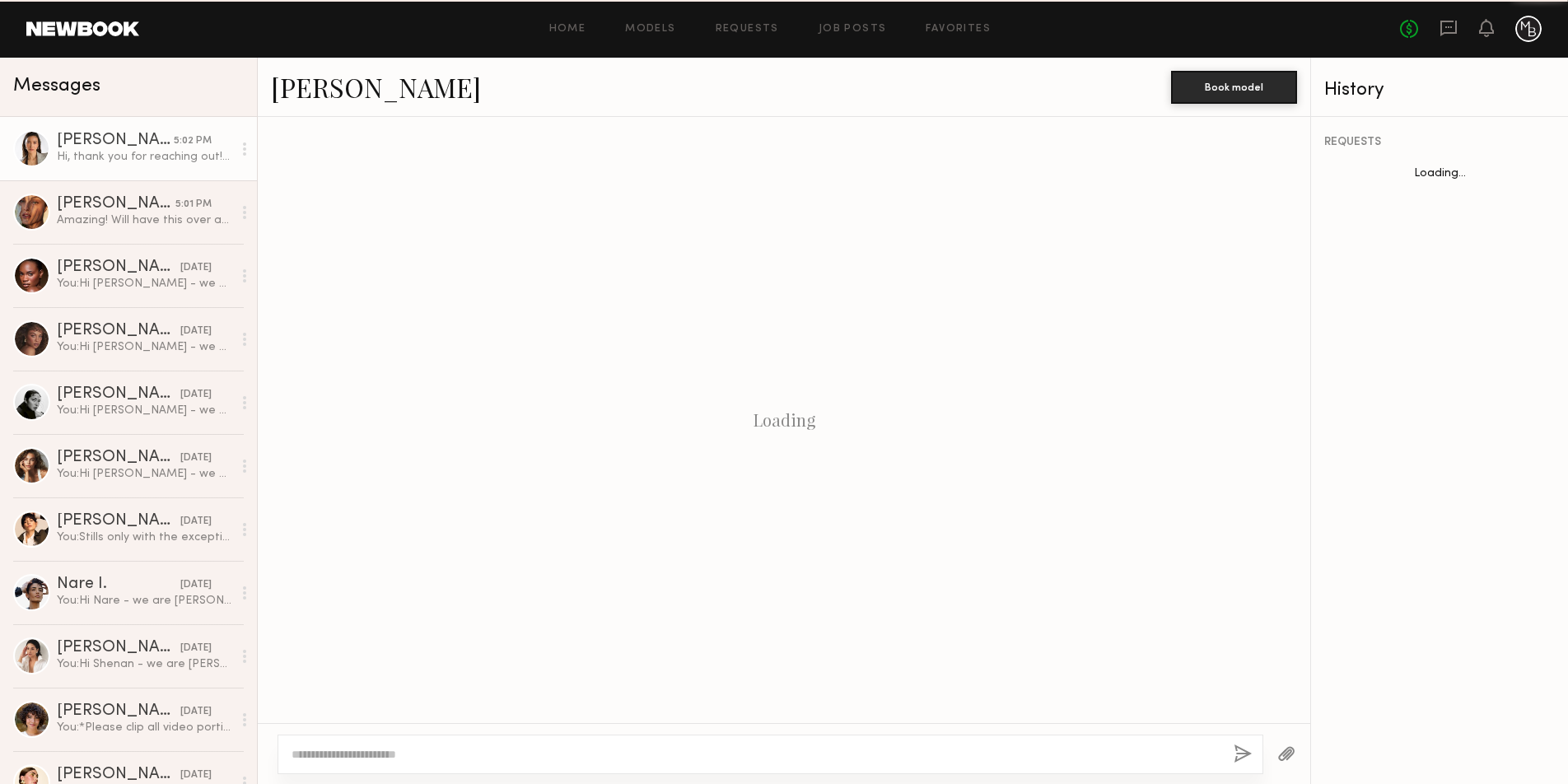
scroll to position [264, 0]
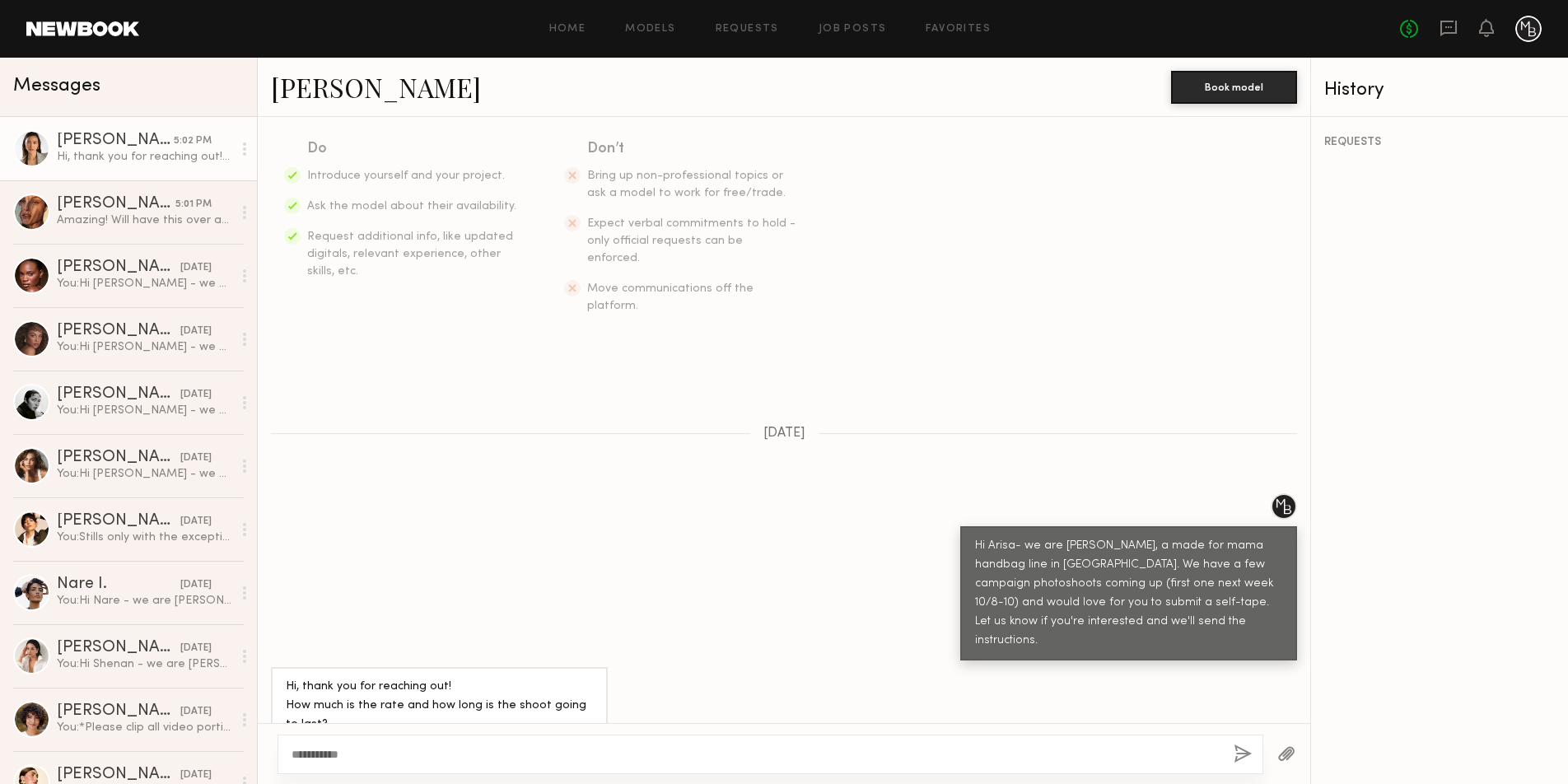
click at [335, 88] on link "[PERSON_NAME]" at bounding box center [375, 87] width 210 height 36
click at [430, 745] on div "**********" at bounding box center [770, 754] width 986 height 40
click at [415, 755] on textarea "**********" at bounding box center [756, 754] width 929 height 16
type textarea "**********"
click at [1242, 756] on button "button" at bounding box center [1242, 755] width 18 height 21
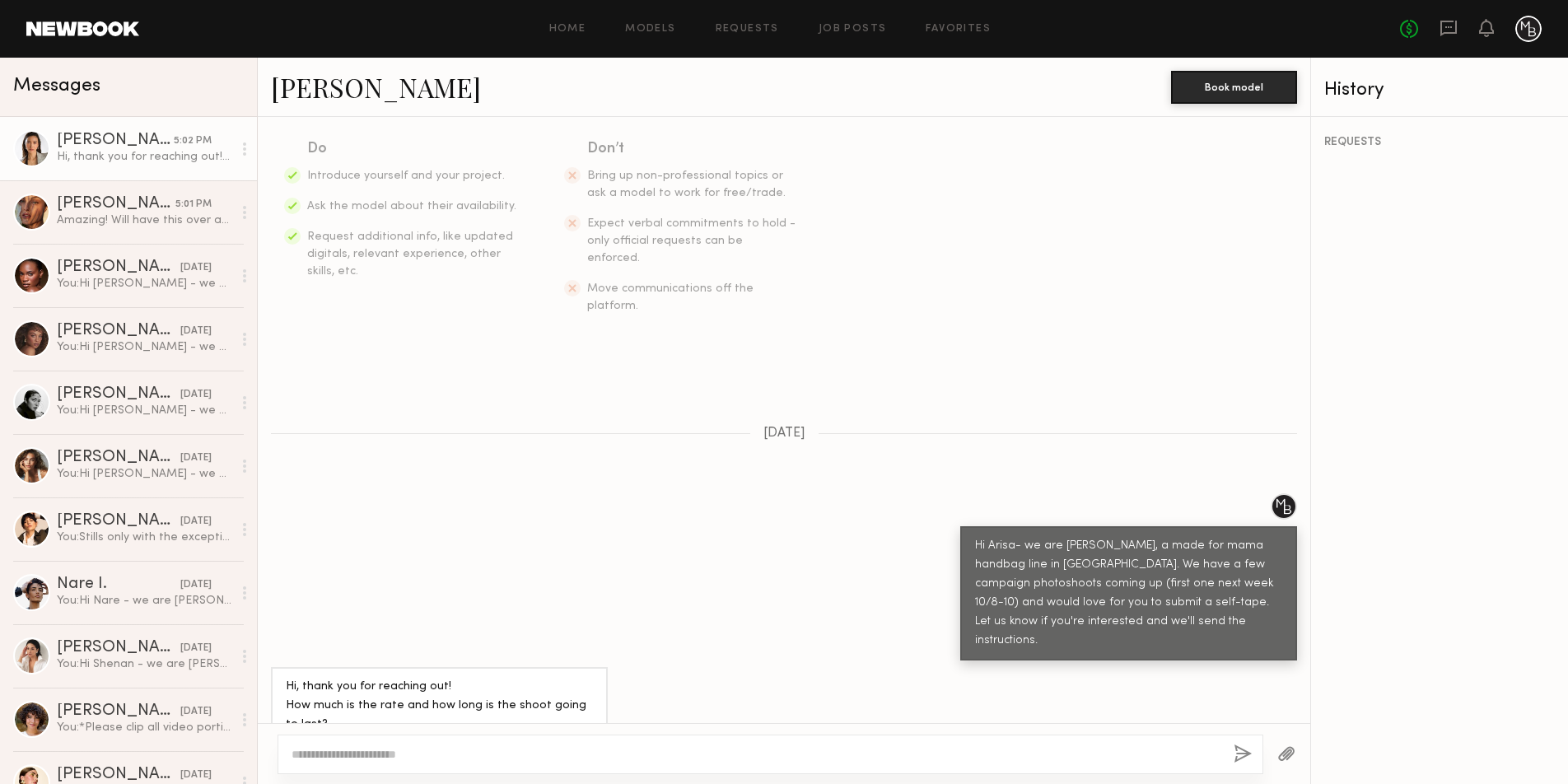
scroll to position [468, 0]
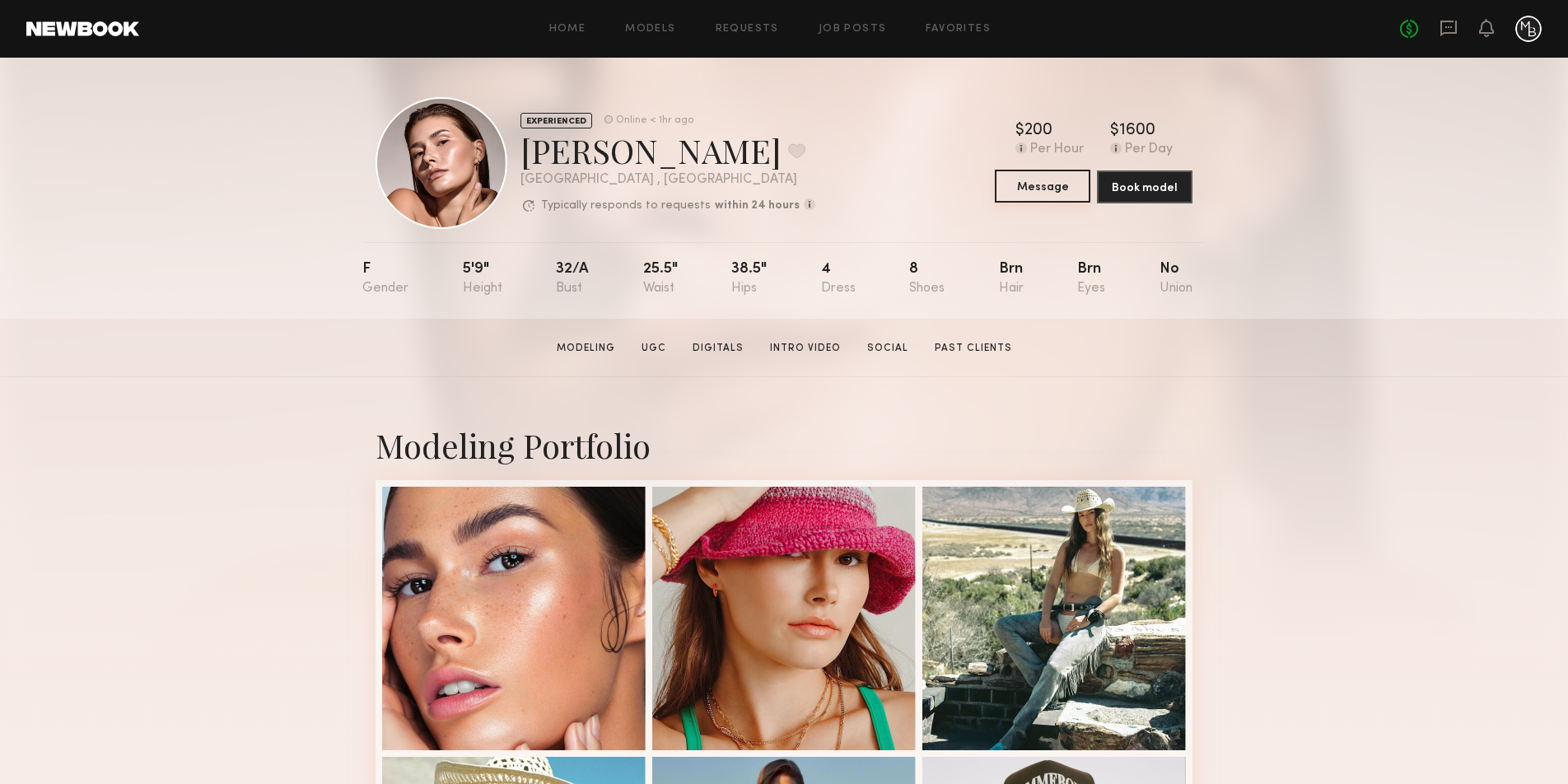
click at [1042, 190] on button "Message" at bounding box center [1042, 186] width 95 height 33
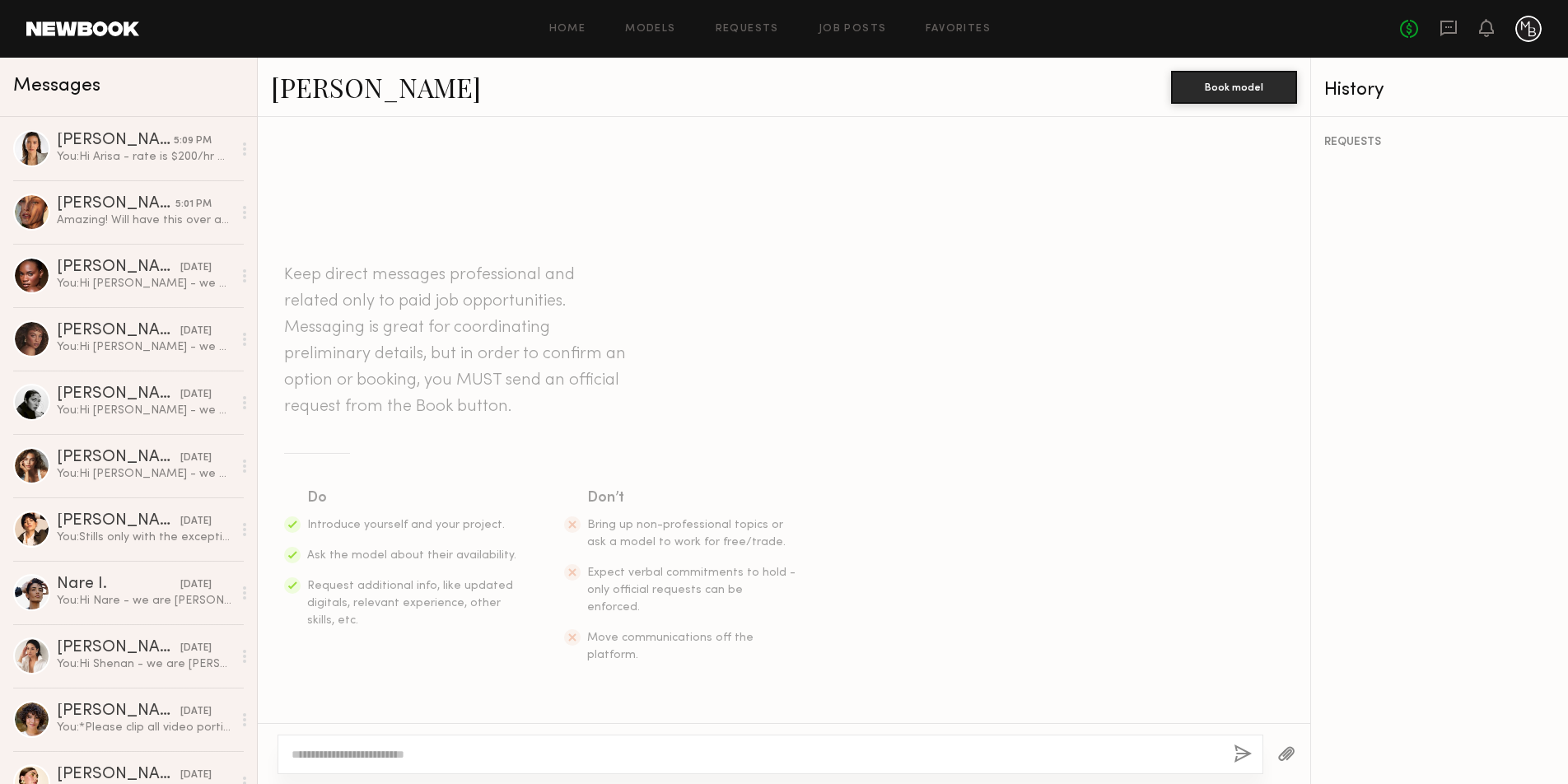
click at [407, 762] on div at bounding box center [770, 754] width 986 height 40
click at [461, 756] on textarea at bounding box center [756, 754] width 929 height 16
paste textarea "**********"
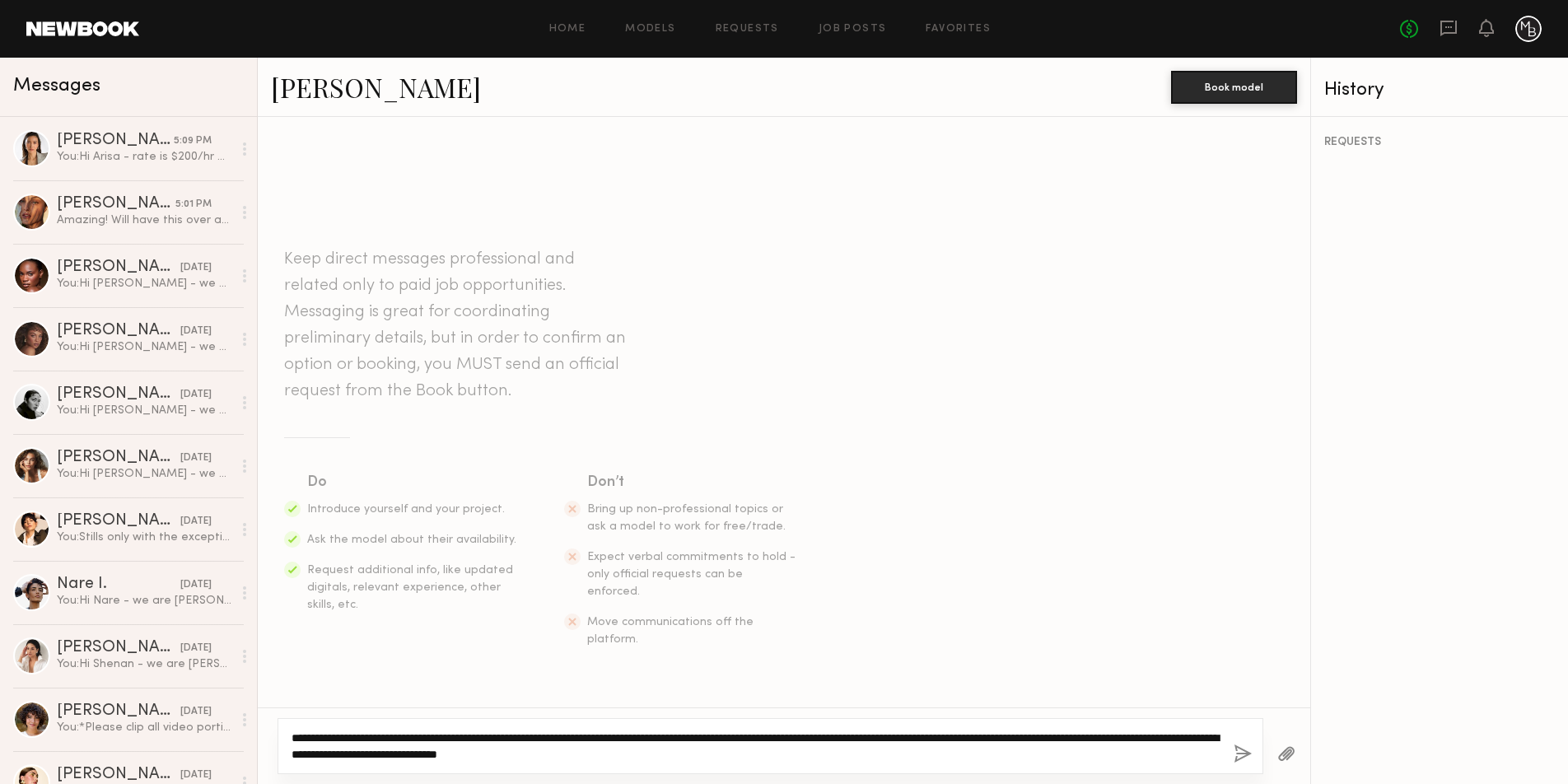
drag, startPoint x: 337, startPoint y: 734, endPoint x: 320, endPoint y: 730, distance: 17.5
click at [319, 731] on textarea "**********" at bounding box center [756, 745] width 929 height 33
drag, startPoint x: 776, startPoint y: 753, endPoint x: 916, endPoint y: 754, distance: 140.0
click at [776, 753] on textarea "**********" at bounding box center [756, 745] width 929 height 33
type textarea "**********"
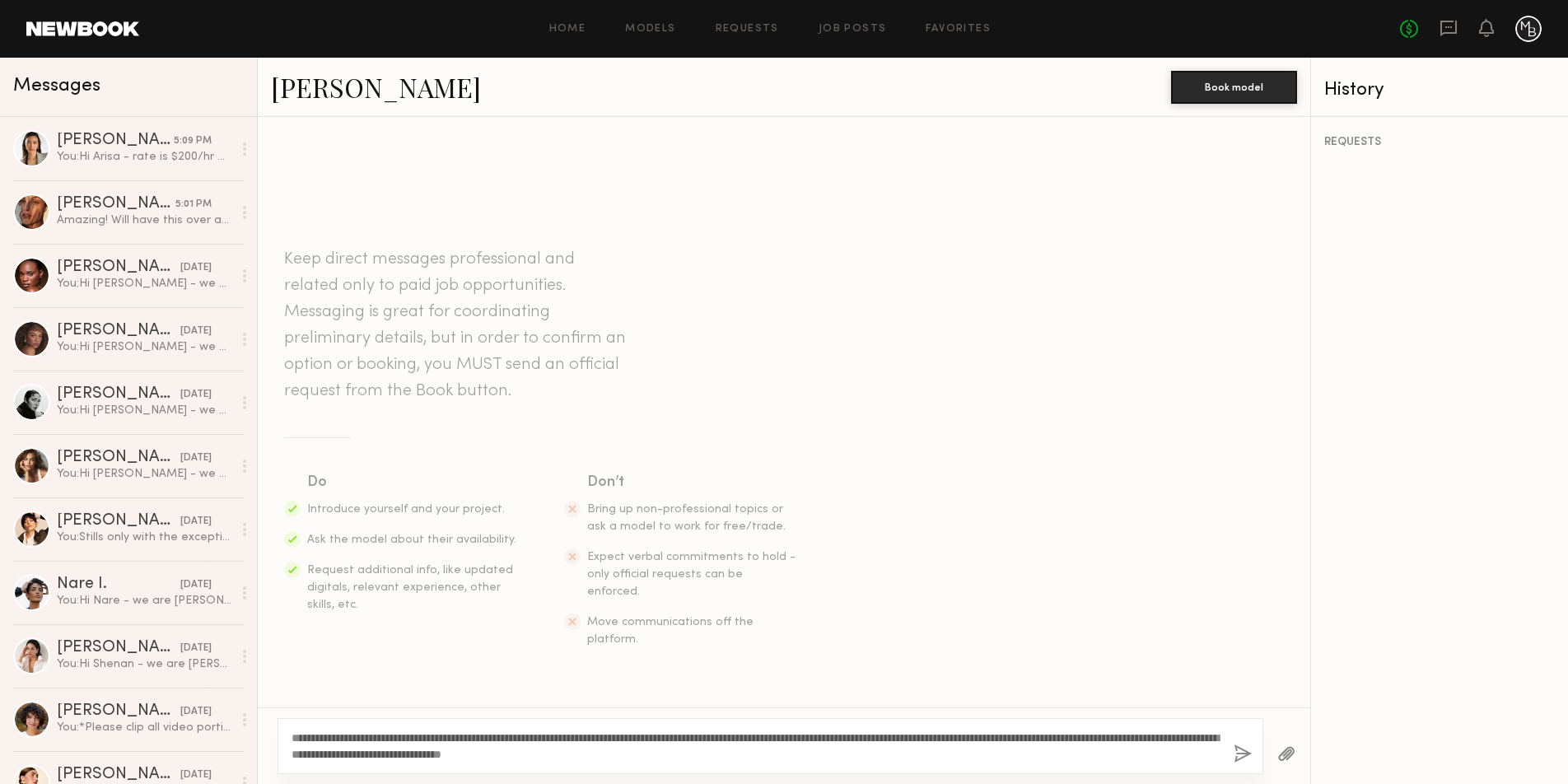
click at [1236, 749] on button "button" at bounding box center [1242, 755] width 18 height 21
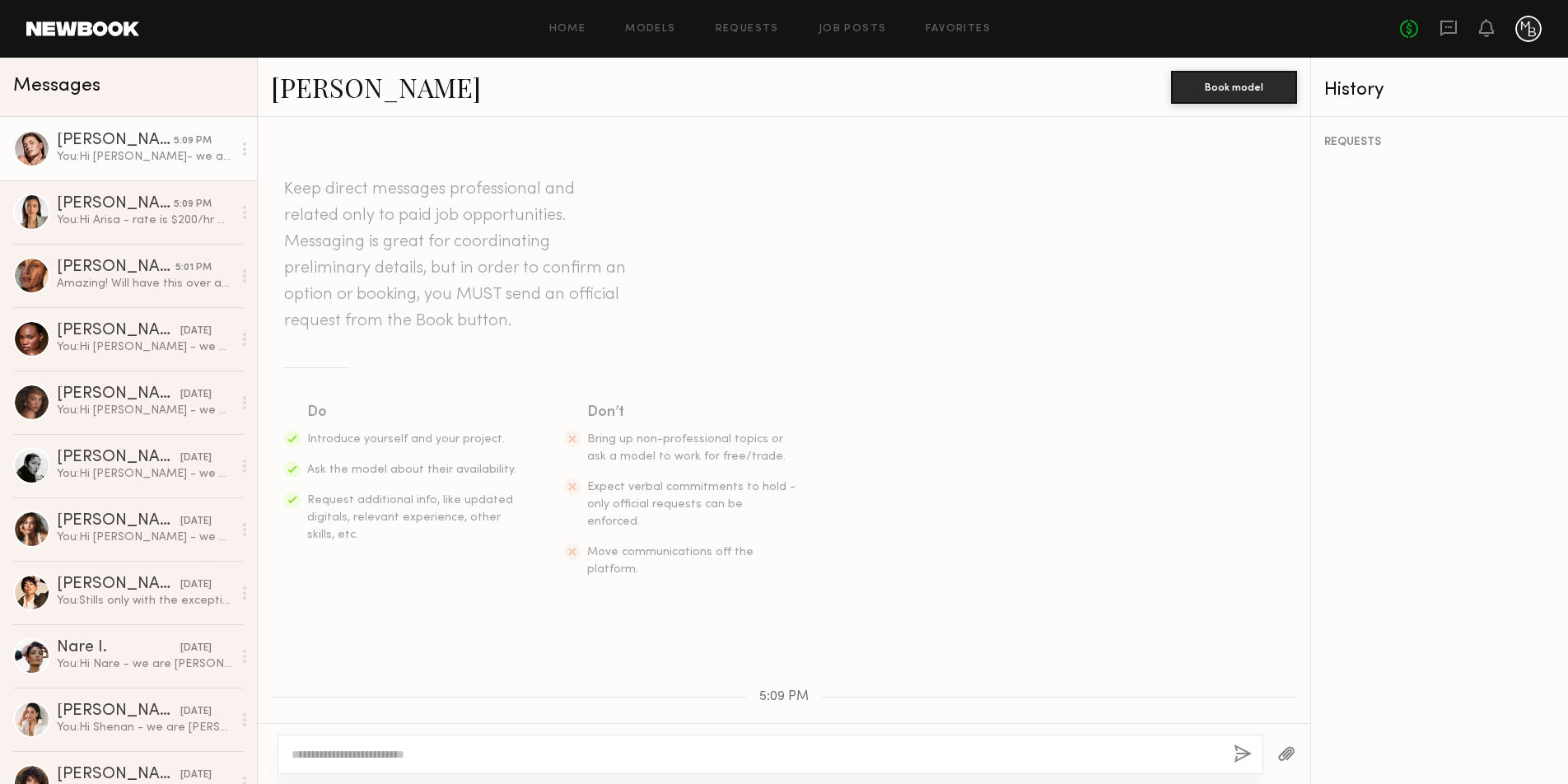
scroll to position [160, 0]
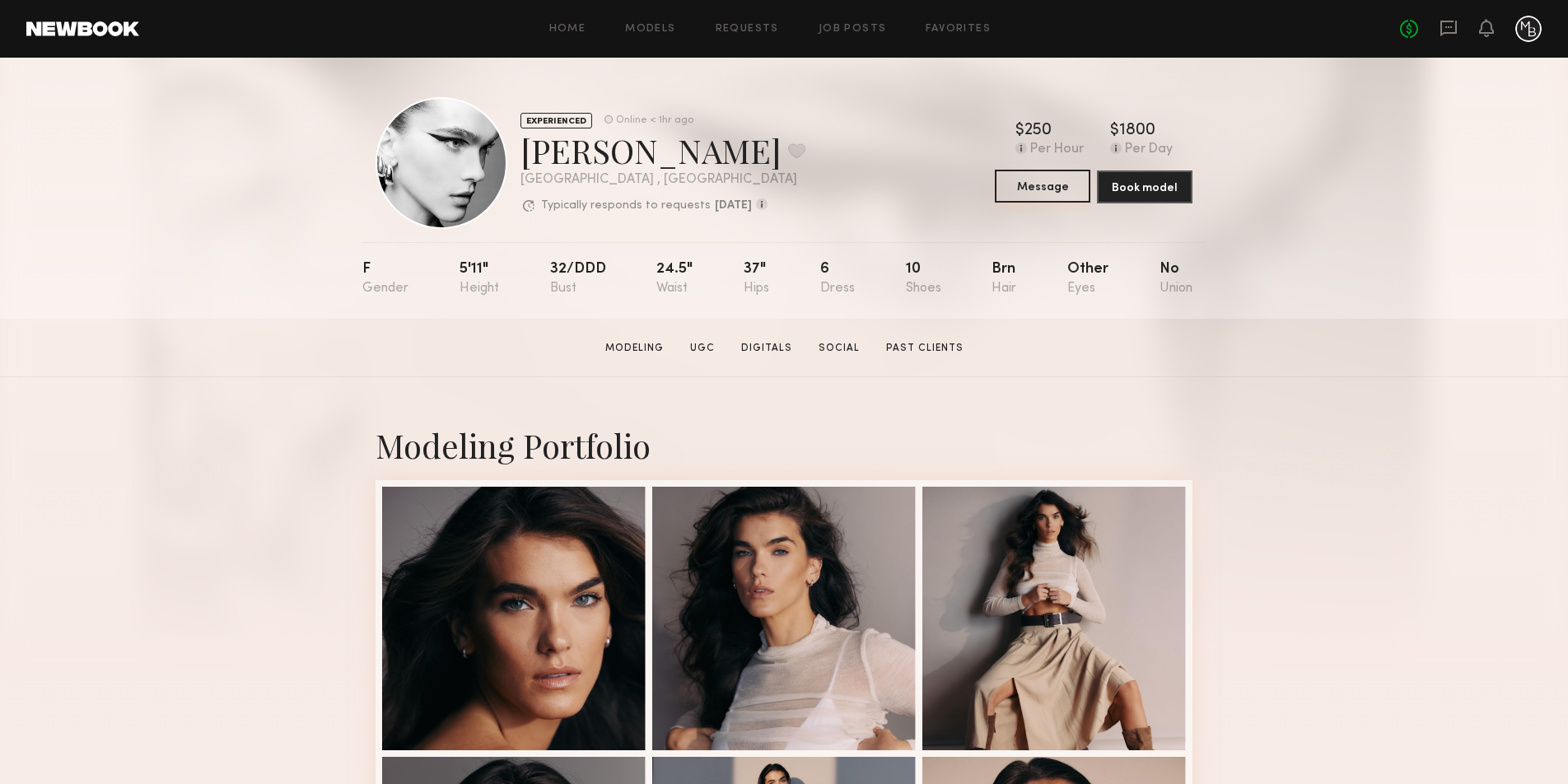
click at [1037, 189] on button "Message" at bounding box center [1042, 186] width 95 height 33
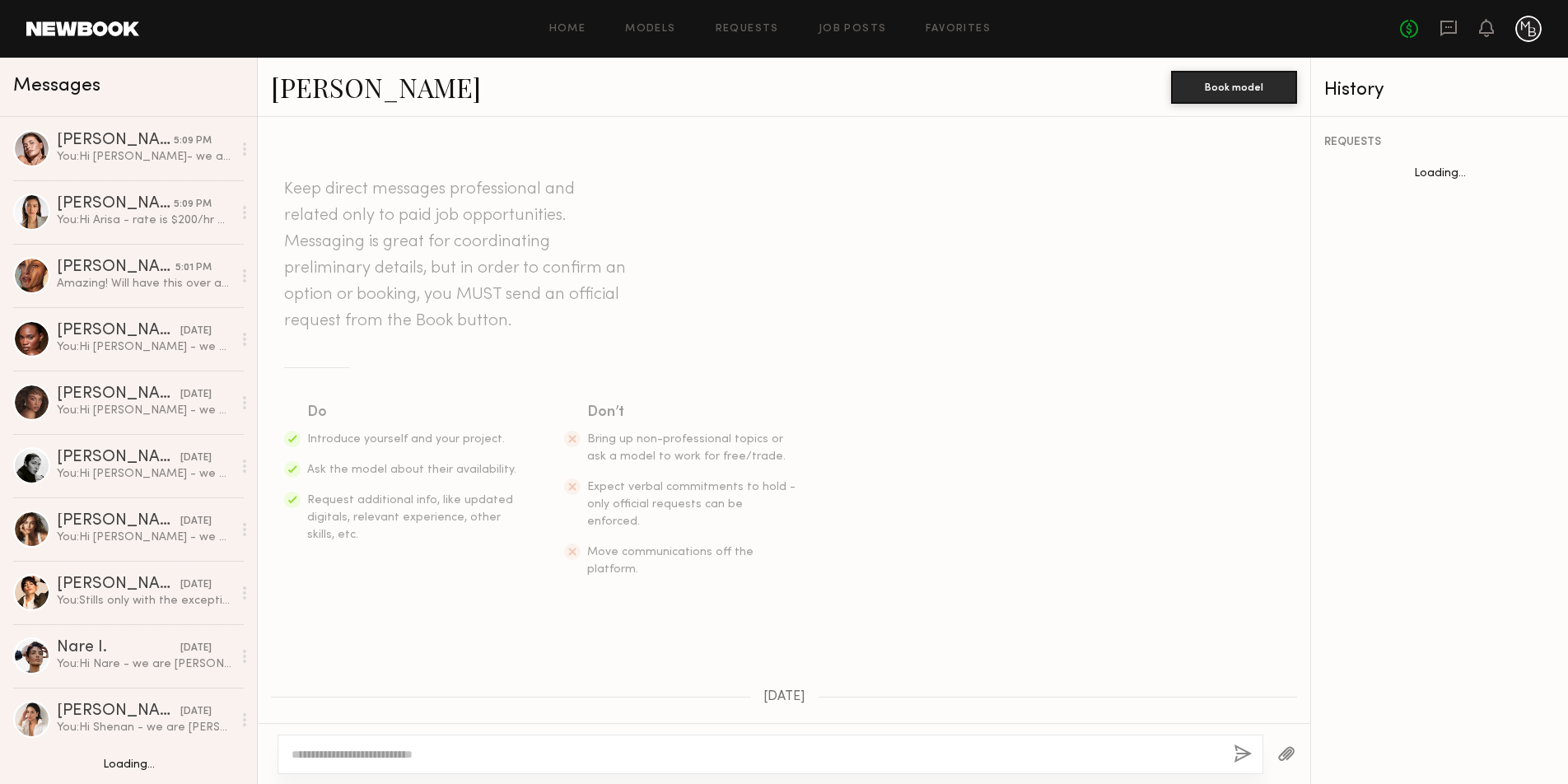
scroll to position [831, 0]
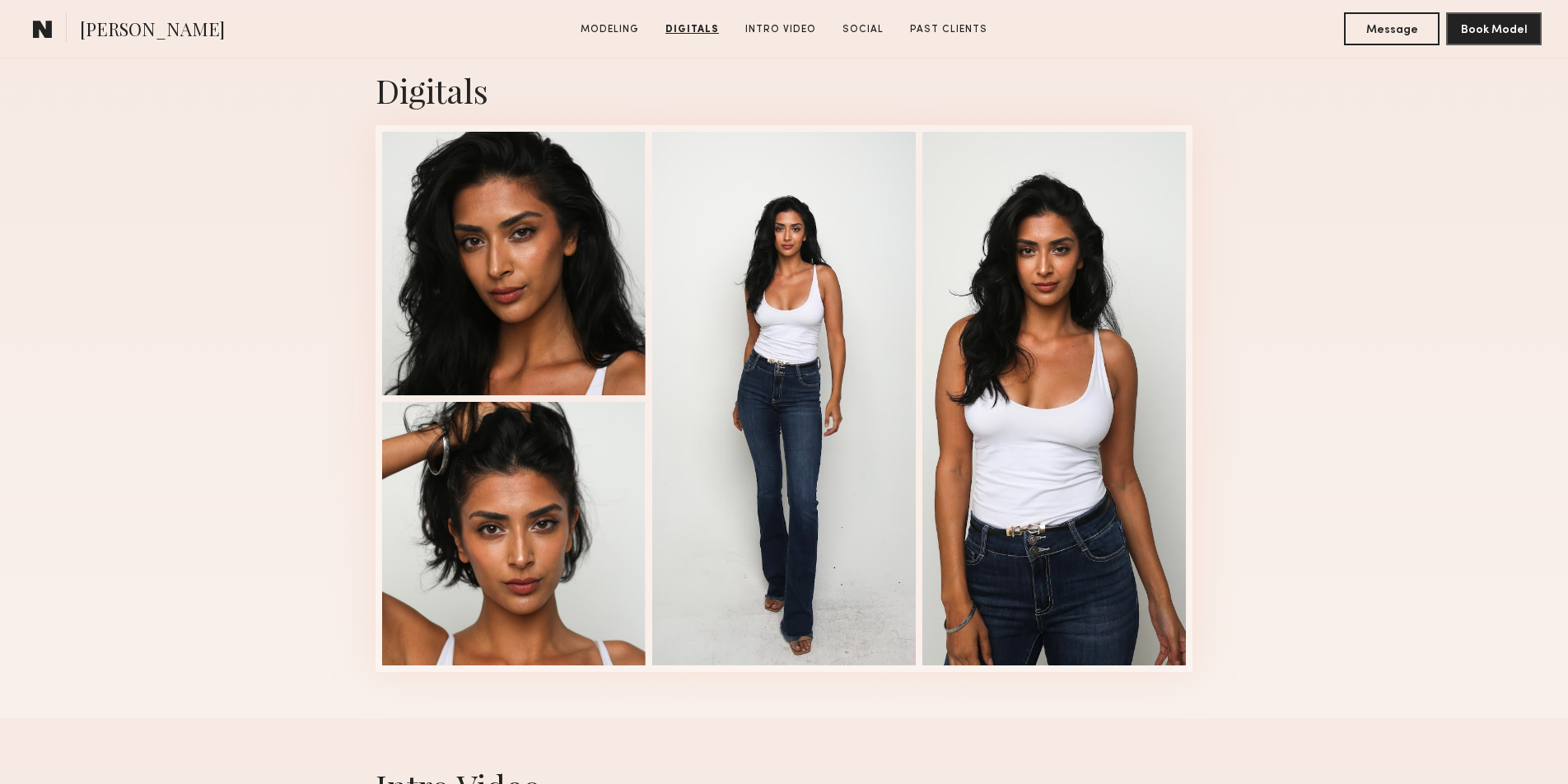
scroll to position [1908, 0]
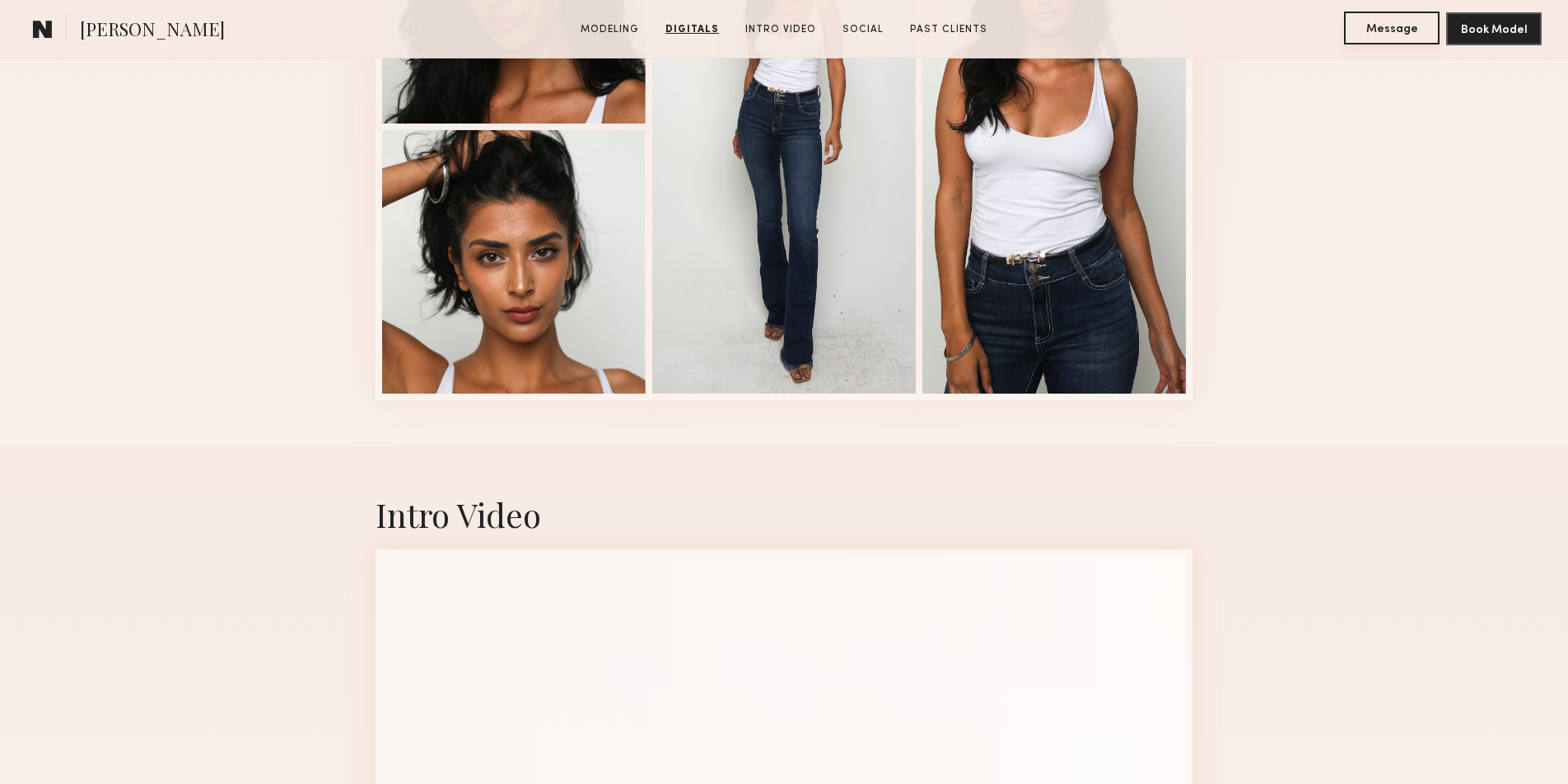
click at [1384, 32] on button "Message" at bounding box center [1391, 27] width 95 height 33
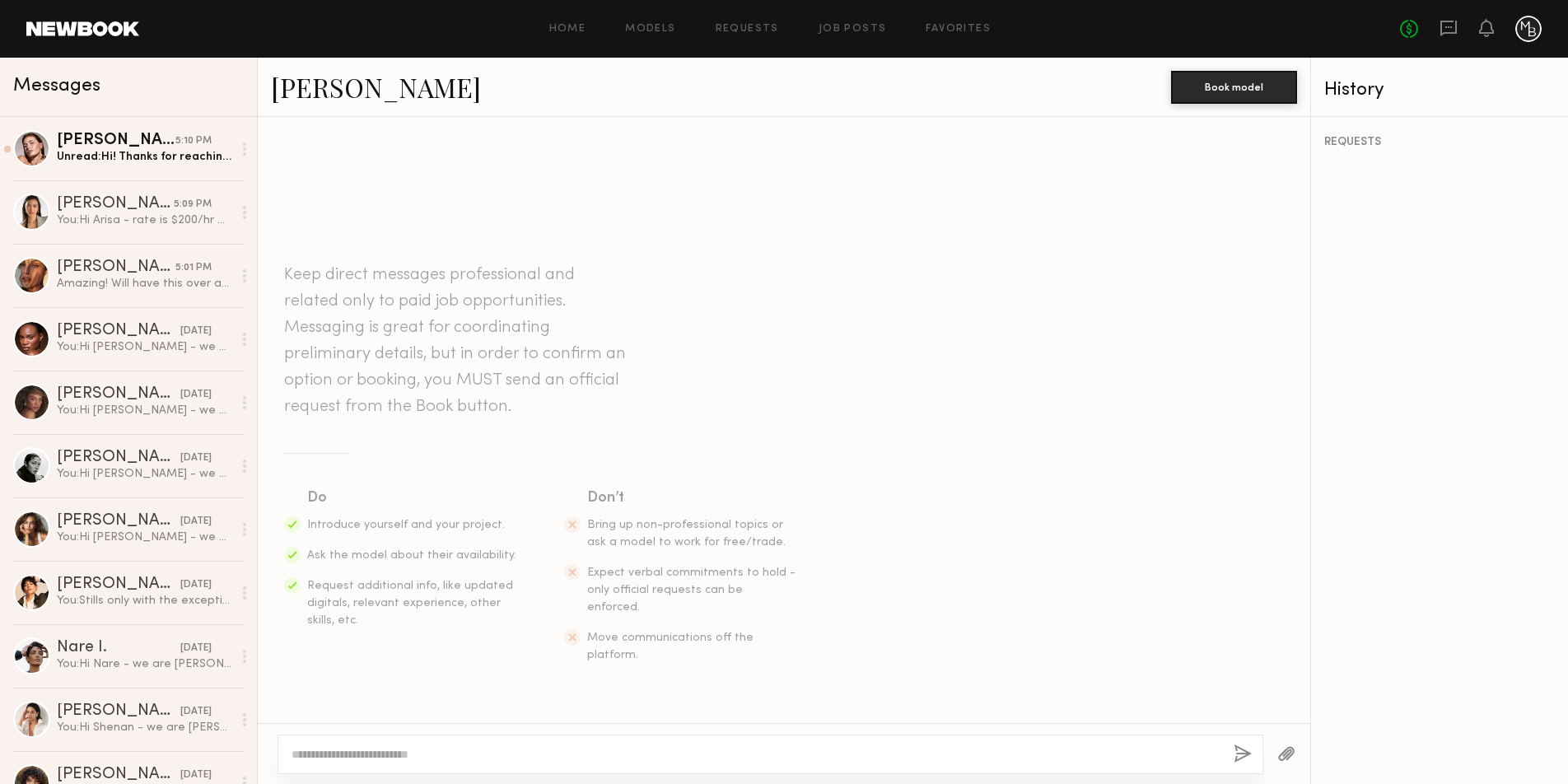
click at [440, 757] on textarea at bounding box center [756, 754] width 929 height 16
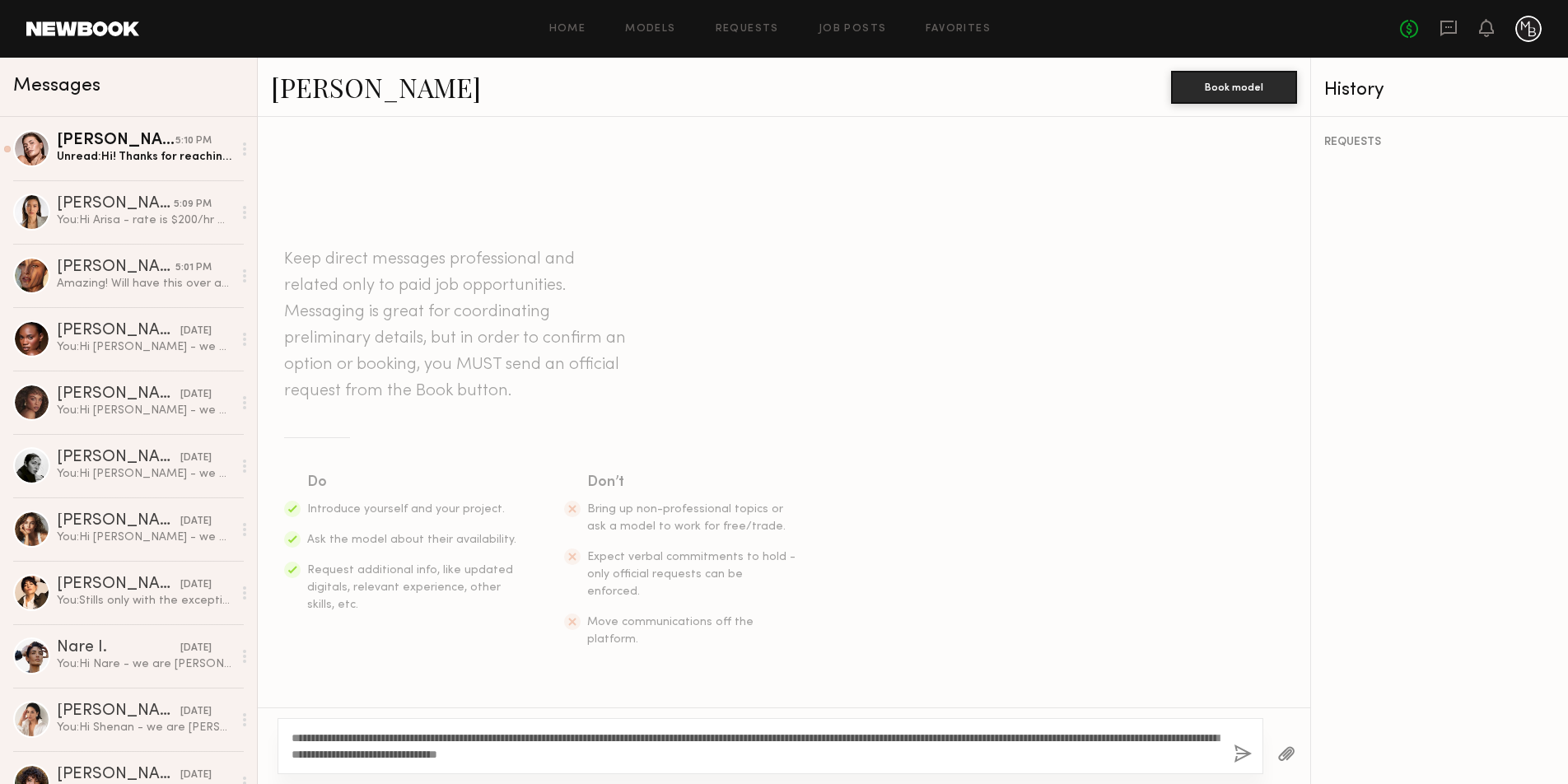
drag, startPoint x: 335, startPoint y: 736, endPoint x: 305, endPoint y: 739, distance: 30.1
click at [305, 739] on textarea "**********" at bounding box center [756, 745] width 929 height 33
click at [824, 749] on textarea "**********" at bounding box center [756, 745] width 929 height 33
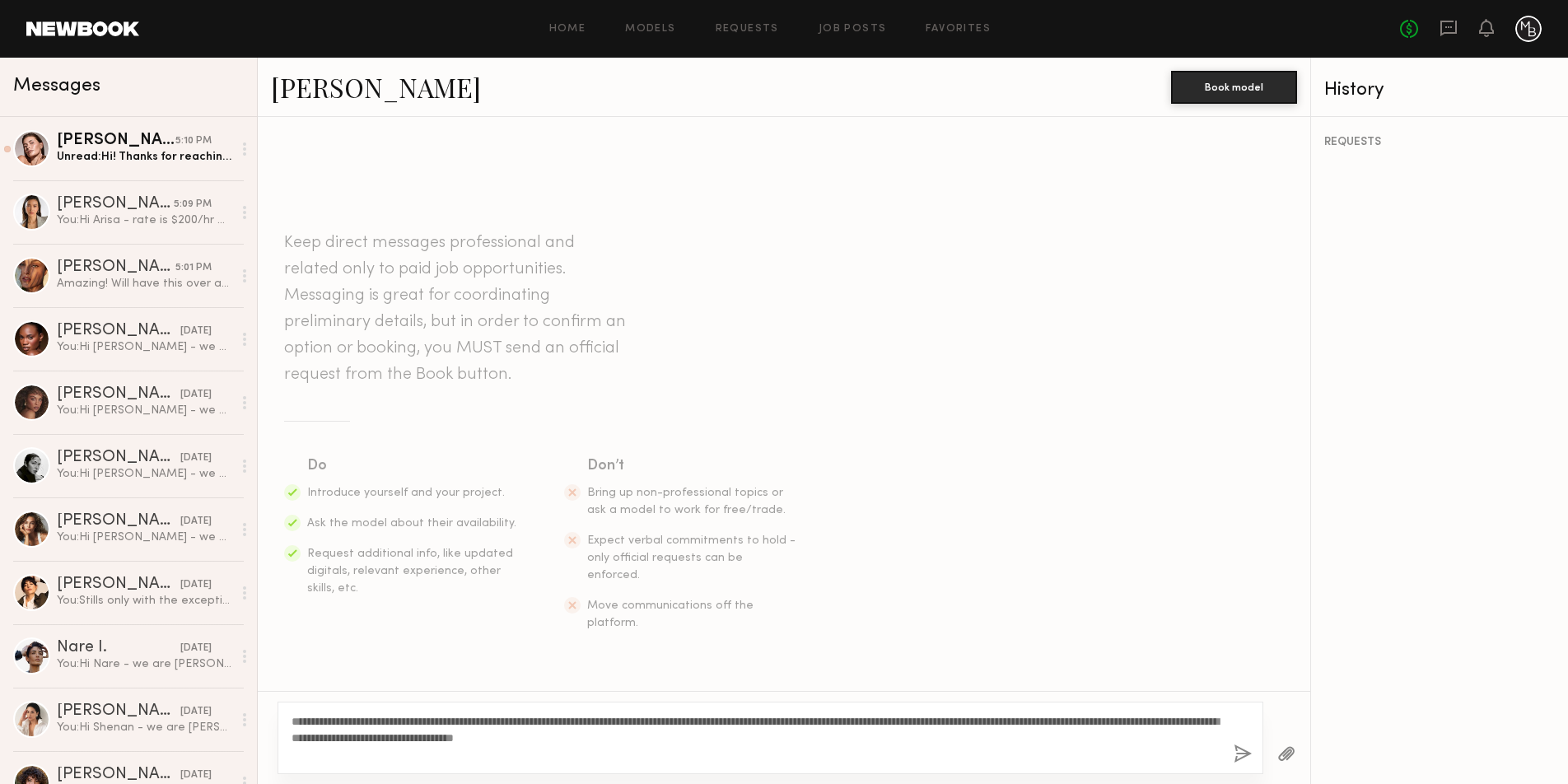
type textarea "**********"
click at [1242, 756] on button "button" at bounding box center [1242, 755] width 18 height 21
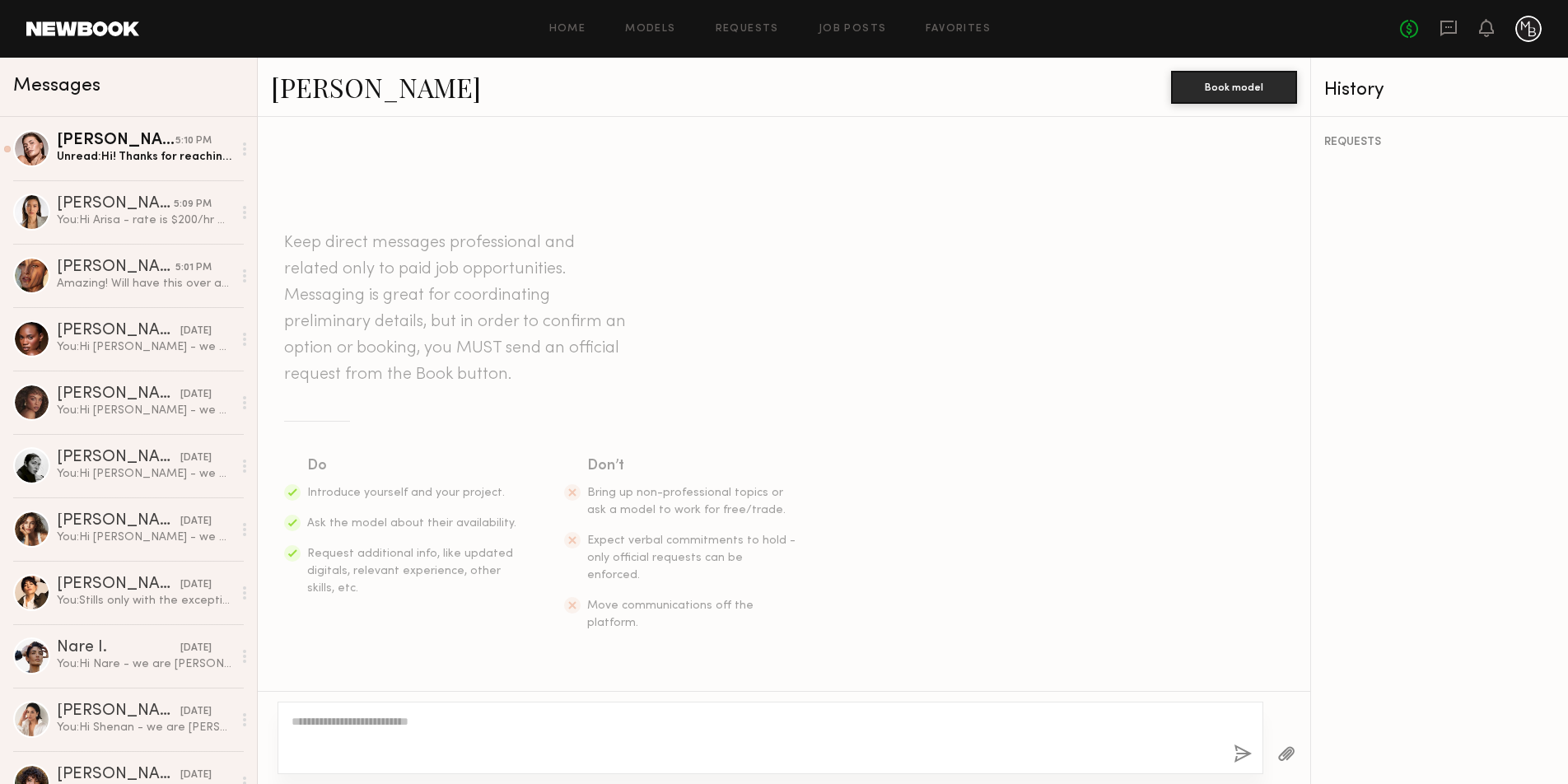
scroll to position [160, 0]
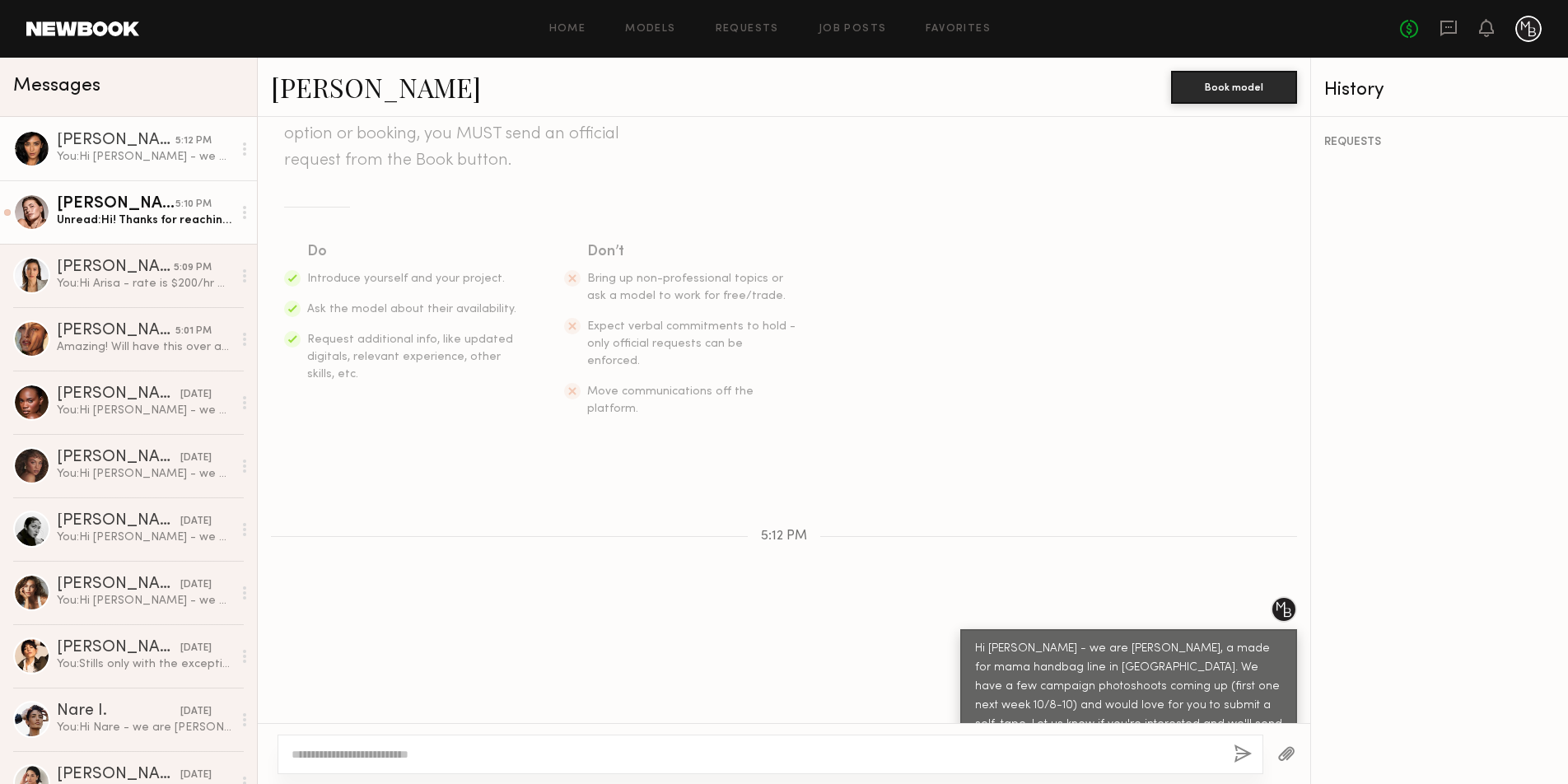
click at [153, 217] on div "Unread: Hi! Thanks for reaching out :) I’d love to submit! Please let me know w…" at bounding box center [144, 220] width 175 height 16
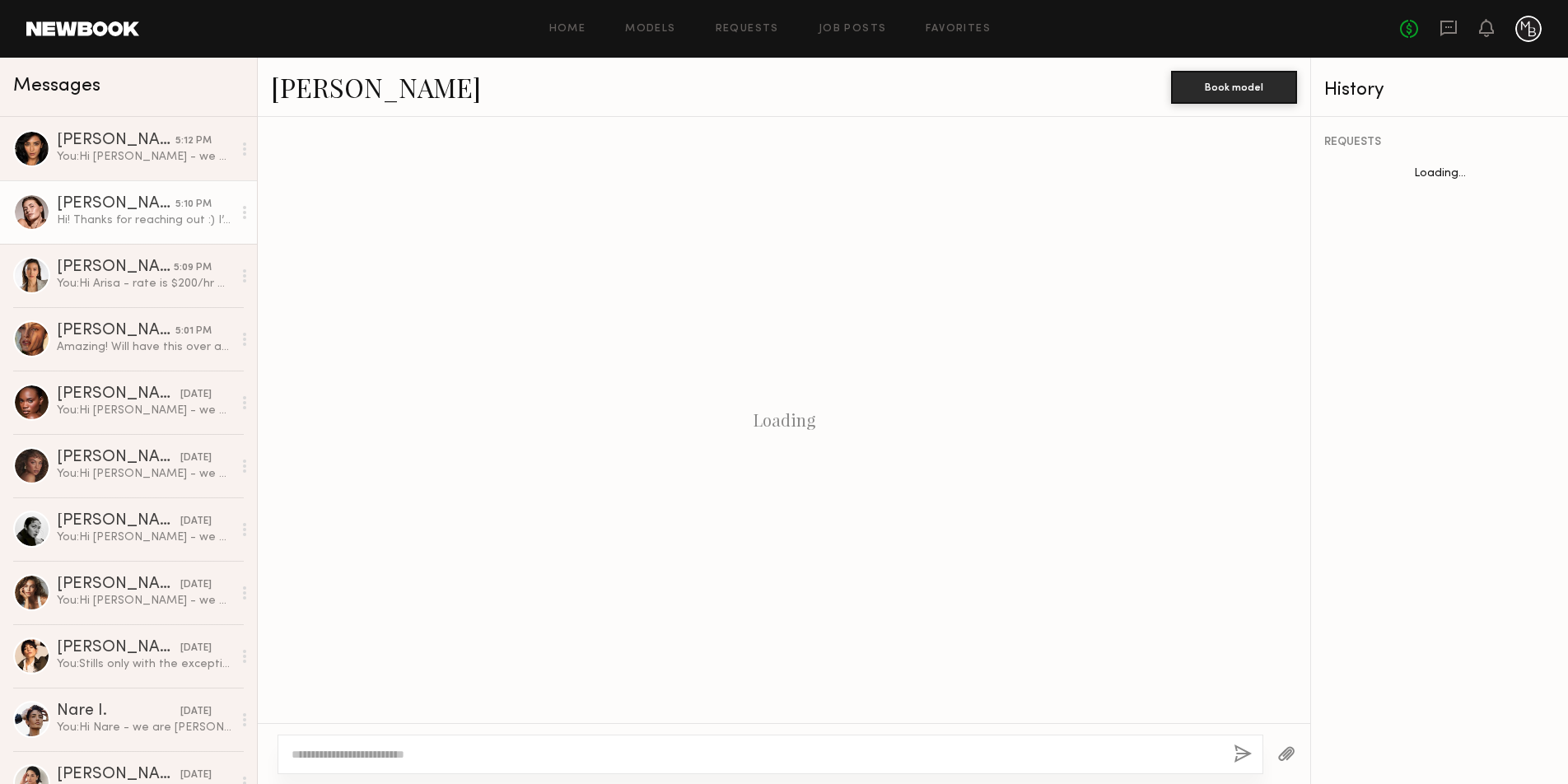
scroll to position [225, 0]
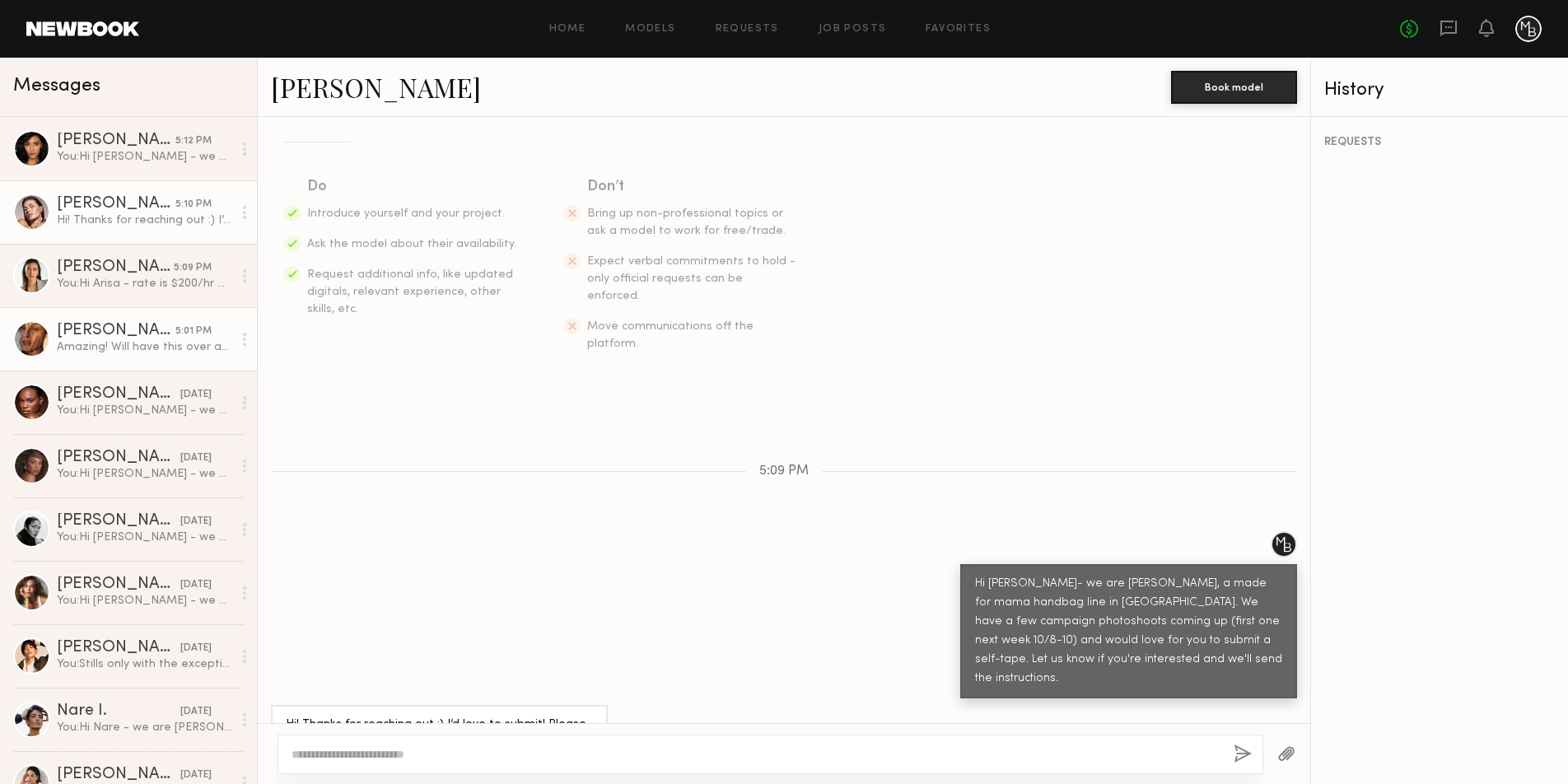
click at [101, 335] on div "[PERSON_NAME]" at bounding box center [116, 331] width 119 height 16
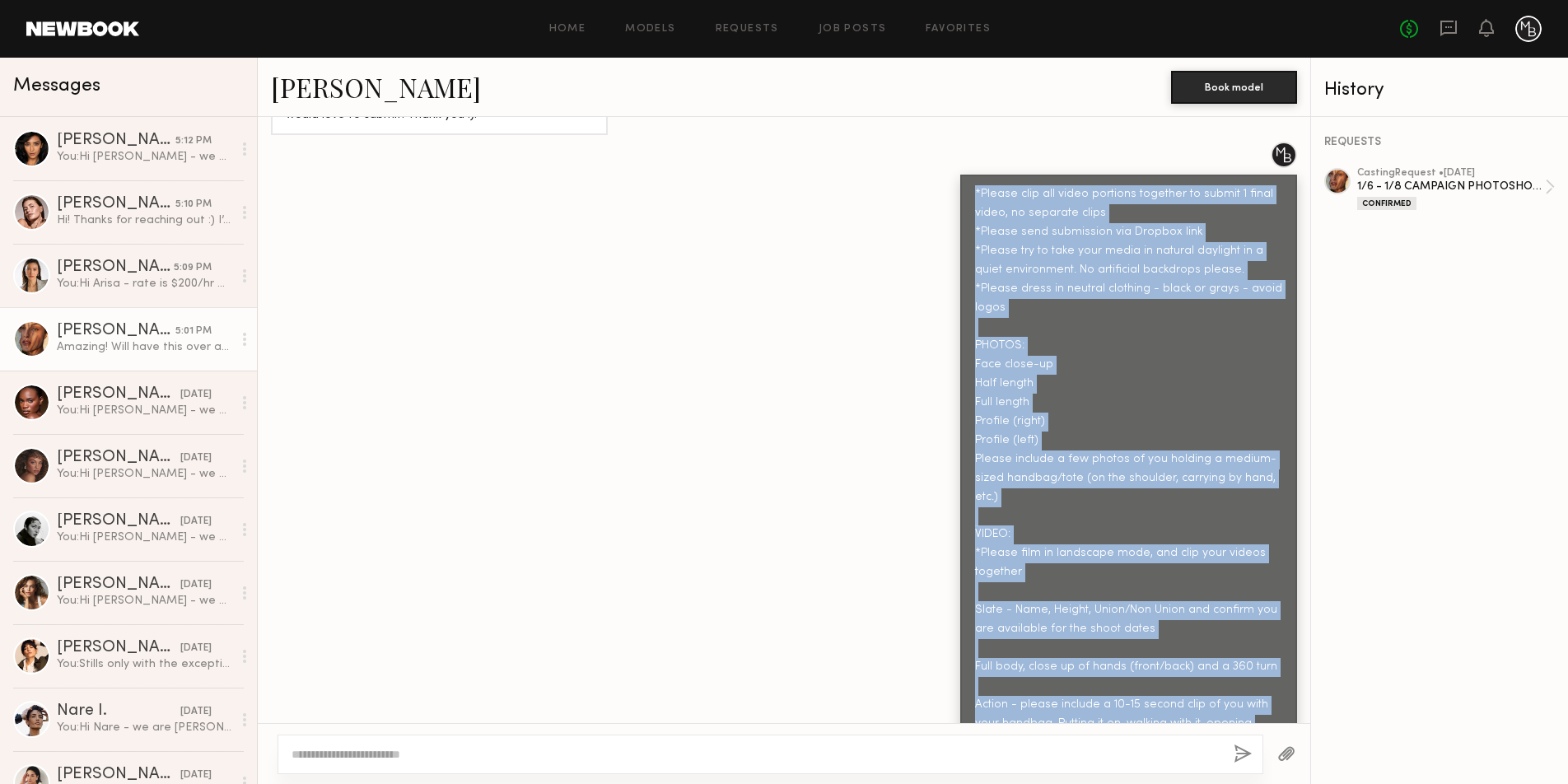
scroll to position [1199, 0]
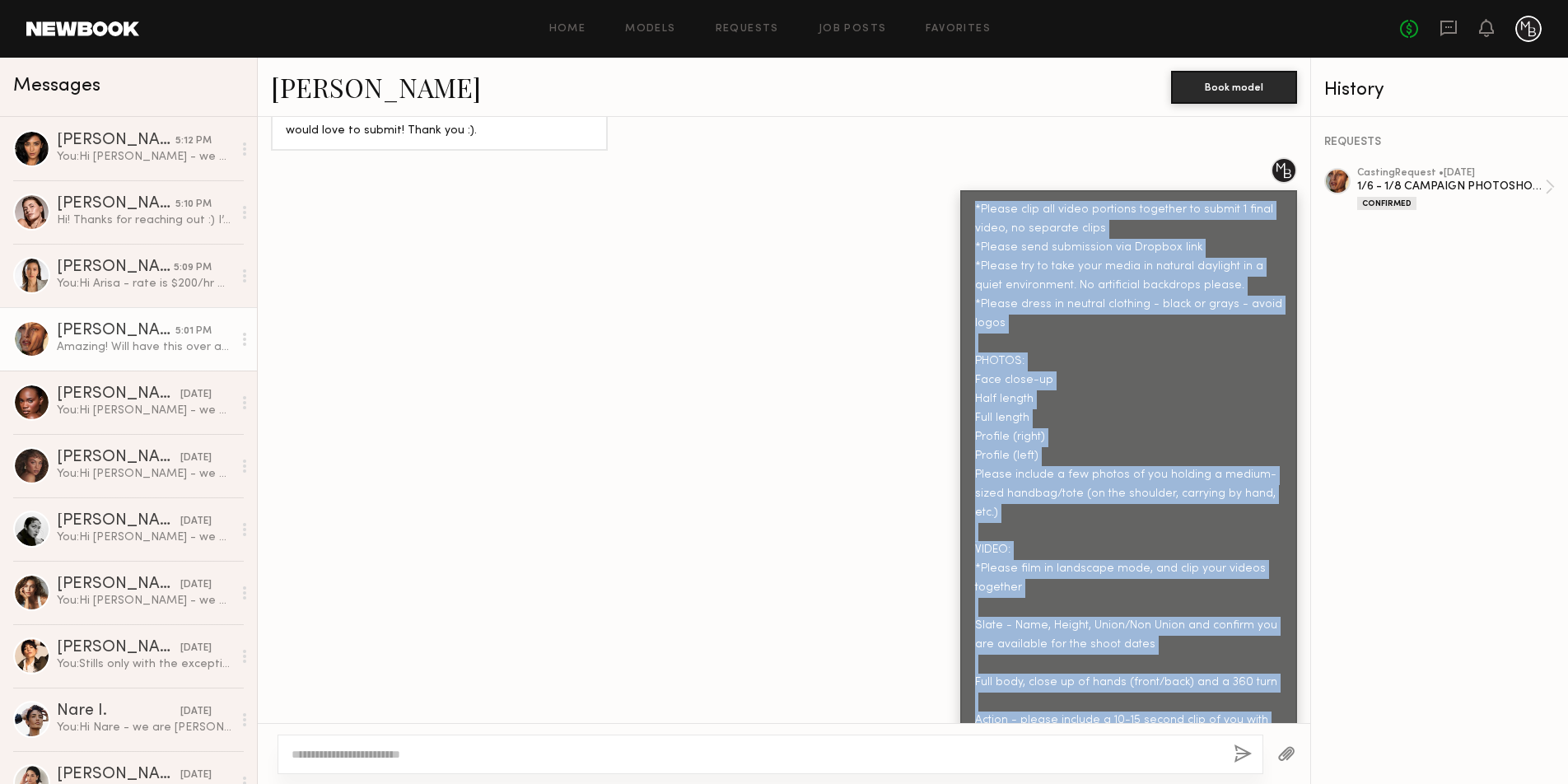
drag, startPoint x: 1282, startPoint y: 473, endPoint x: 960, endPoint y: 186, distance: 431.3
click at [969, 190] on div "*Please clip all video portions together to submit 1 final video, no separate c…" at bounding box center [1128, 512] width 336 height 644
copy div "*Please clip all video portions together to submit 1 final video, no separate c…"
drag, startPoint x: 118, startPoint y: 222, endPoint x: 160, endPoint y: 294, distance: 83.4
click at [118, 222] on div "Hi! Thanks for reaching out :) I’d love to submit! Please let me know what you …" at bounding box center [144, 220] width 175 height 16
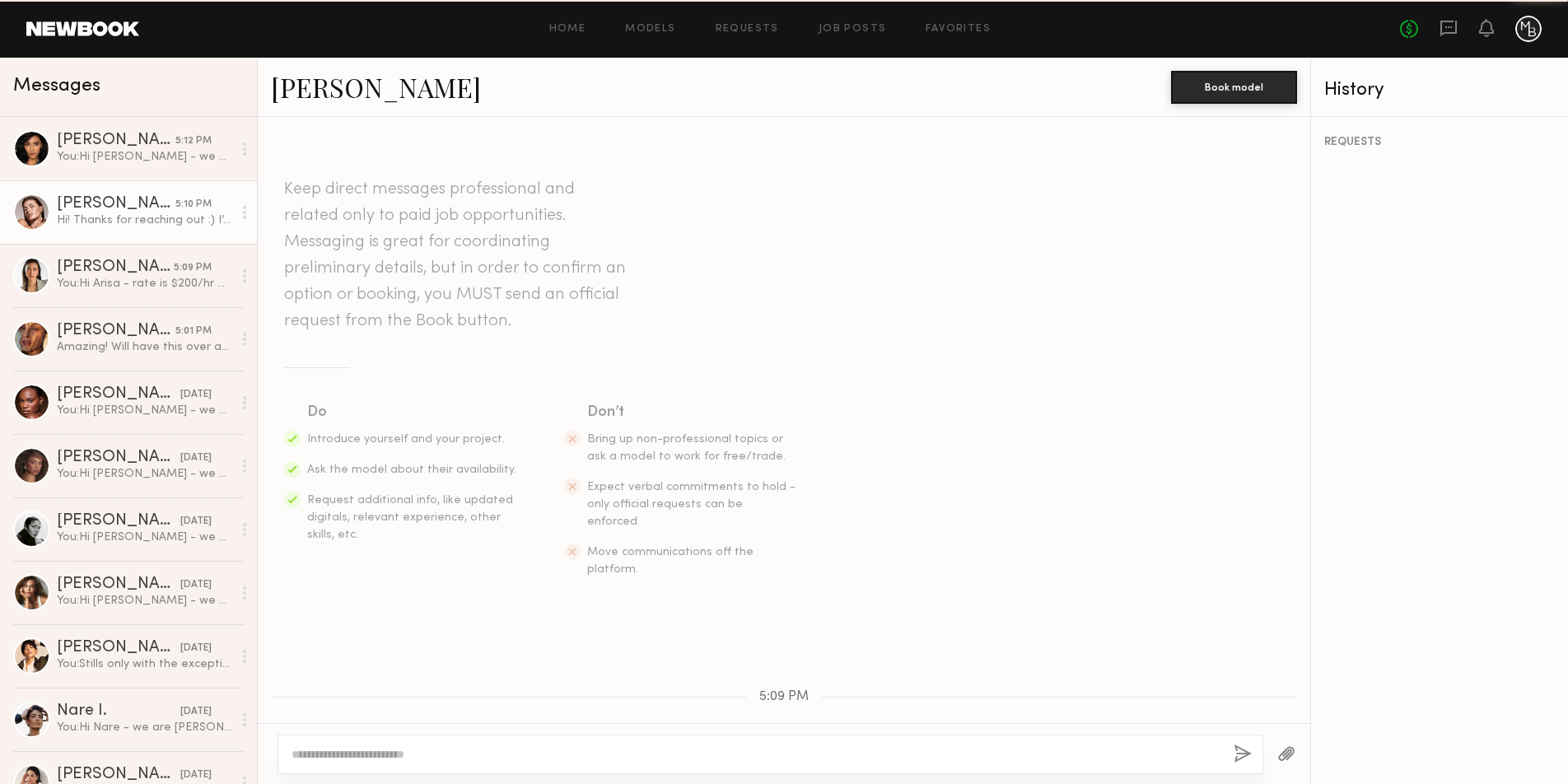
scroll to position [225, 0]
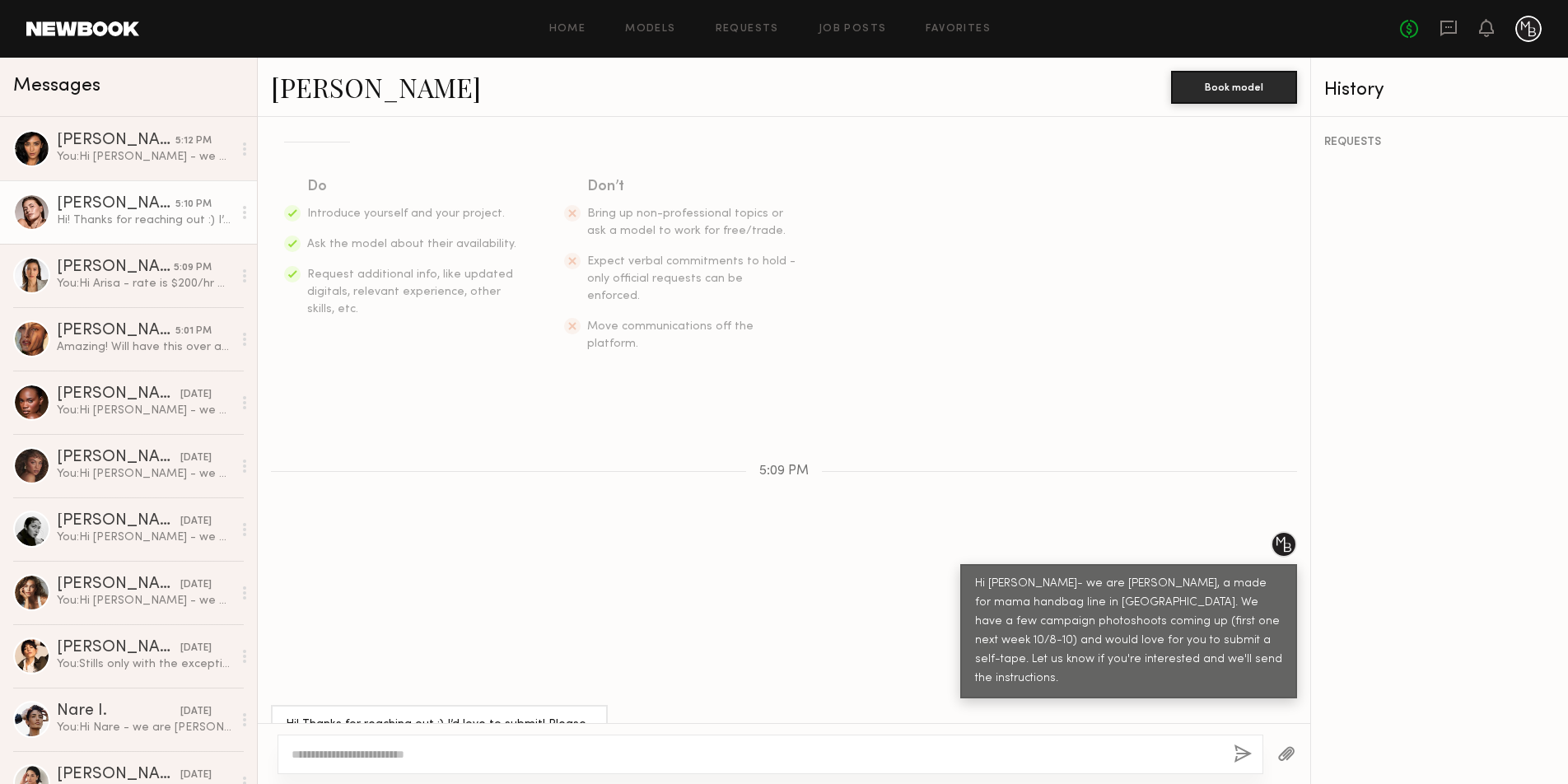
click at [562, 748] on textarea at bounding box center [756, 754] width 929 height 16
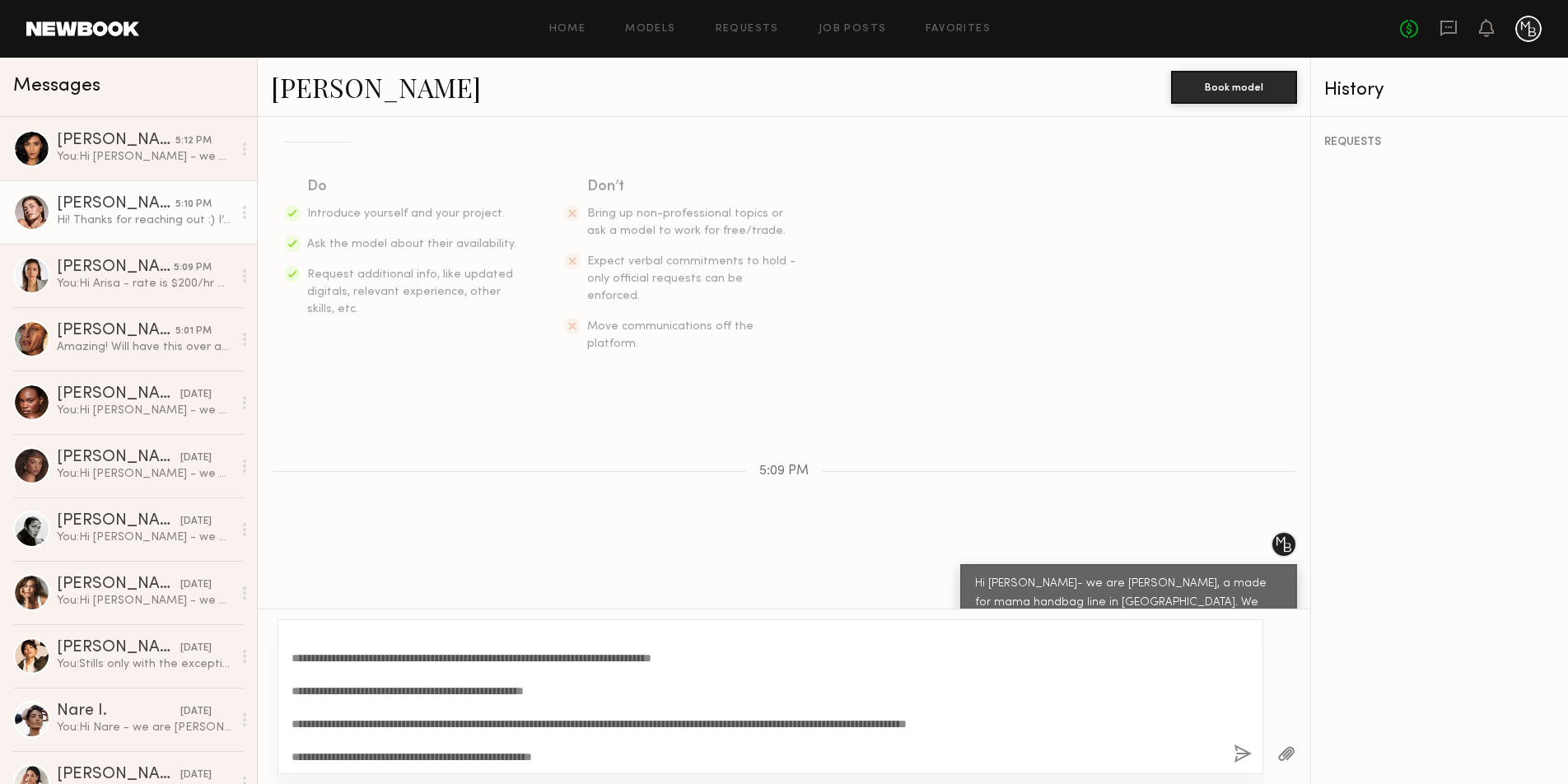
scroll to position [261, 0]
type textarea "**********"
click at [1241, 755] on button "button" at bounding box center [1242, 755] width 18 height 21
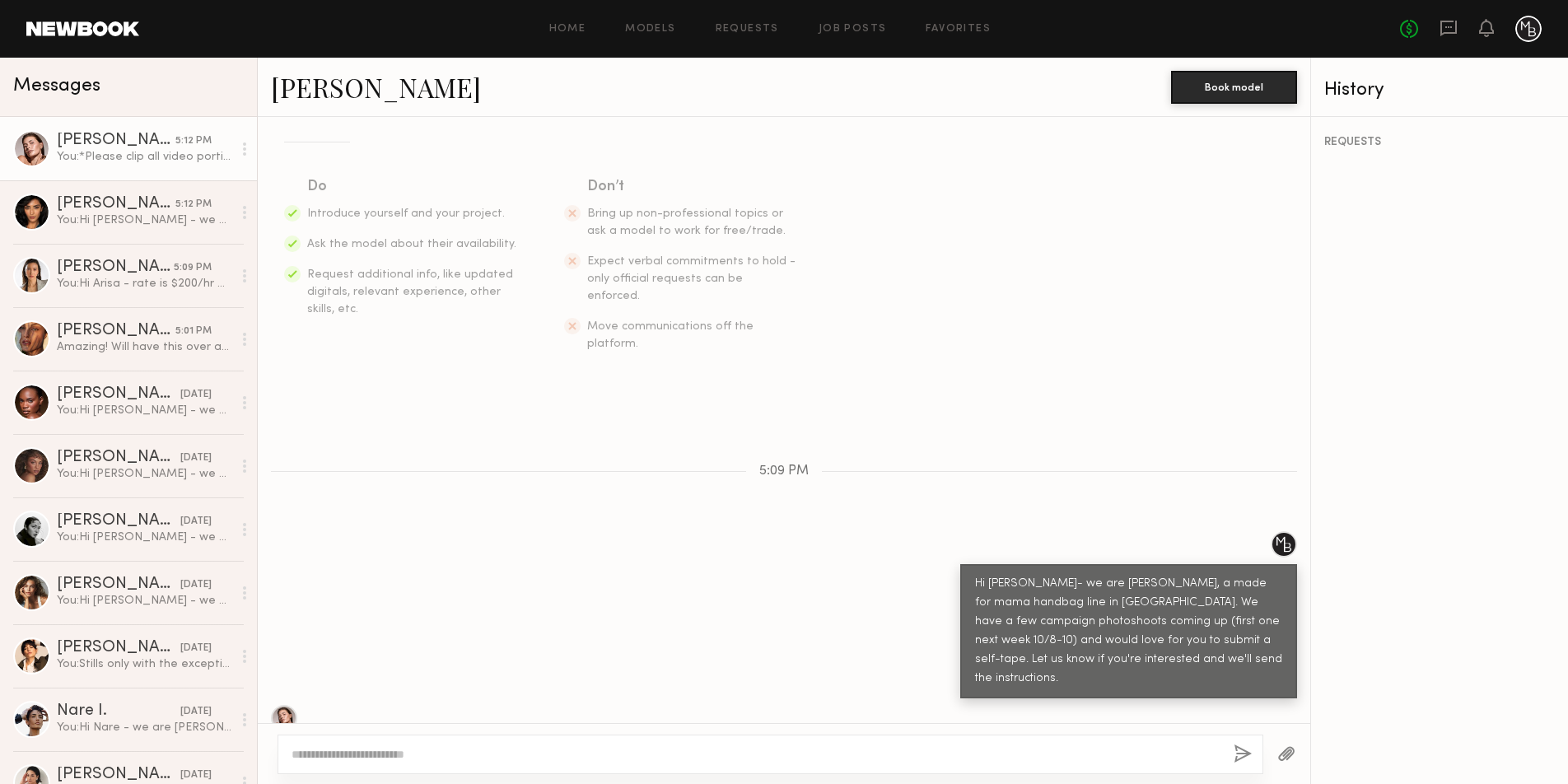
scroll to position [0, 0]
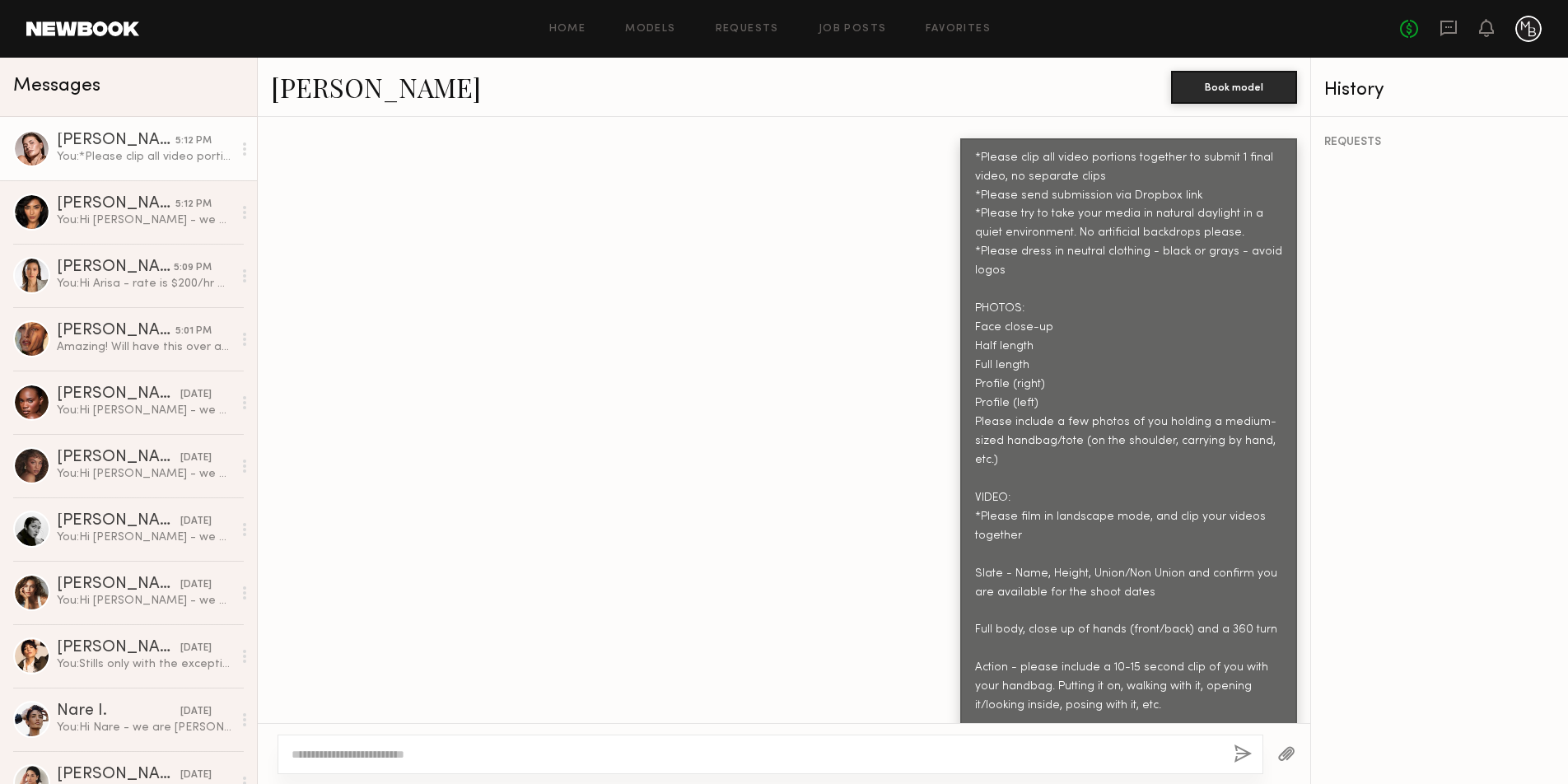
click at [599, 752] on textarea at bounding box center [756, 754] width 929 height 16
type textarea "**********"
click at [1233, 755] on button "button" at bounding box center [1242, 755] width 18 height 21
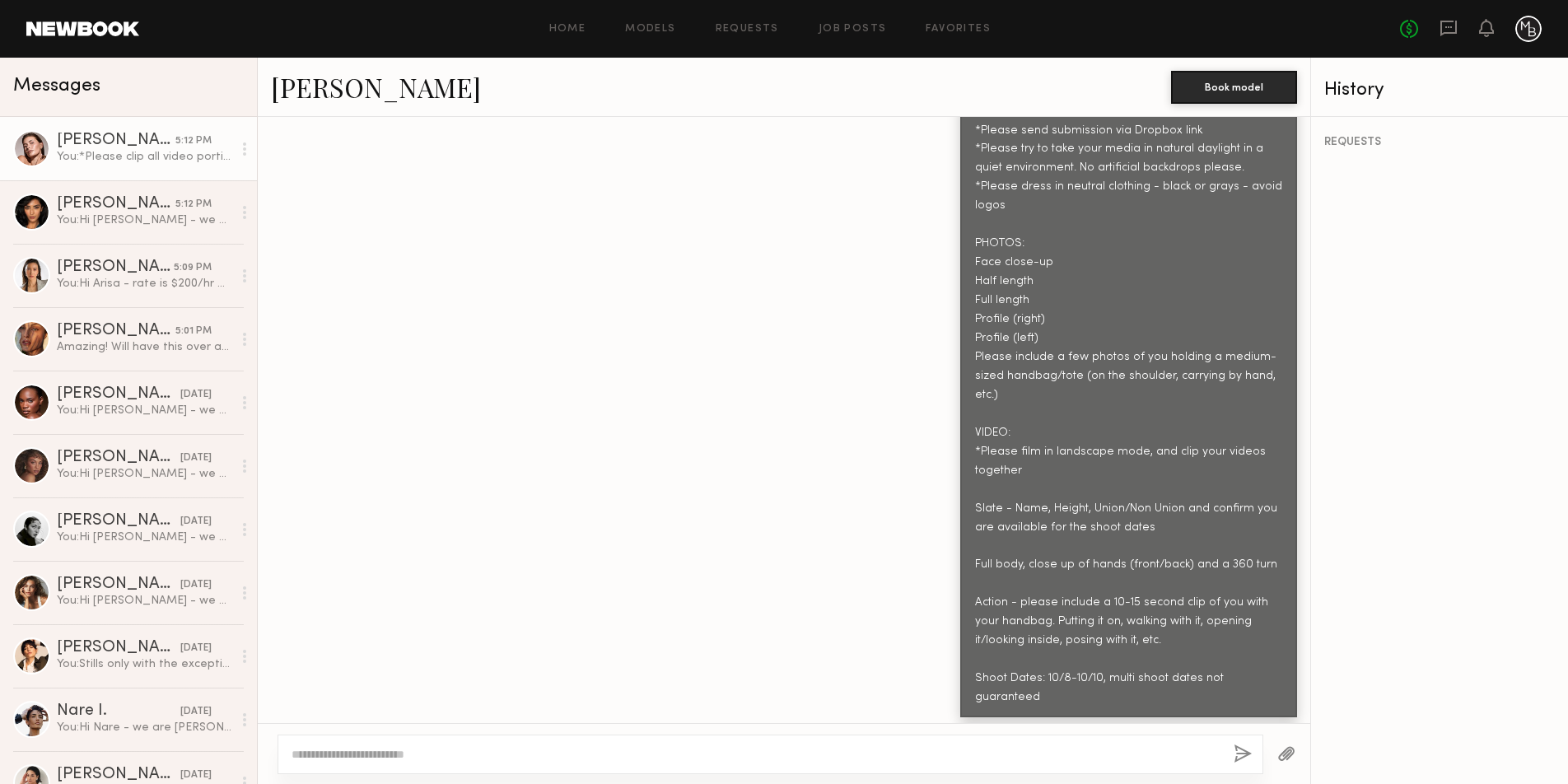
scroll to position [1217, 0]
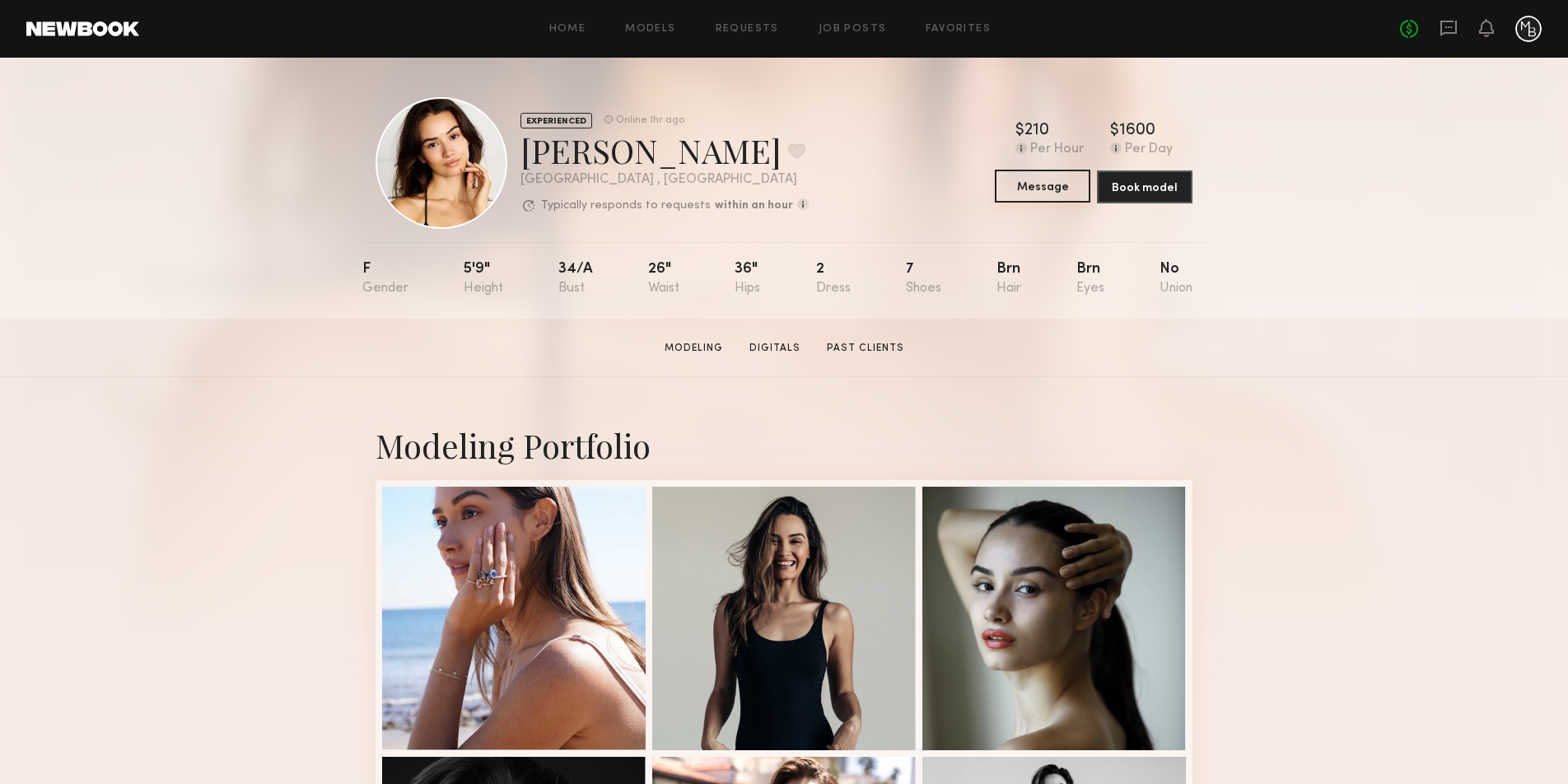
click at [1053, 190] on button "Message" at bounding box center [1042, 186] width 95 height 33
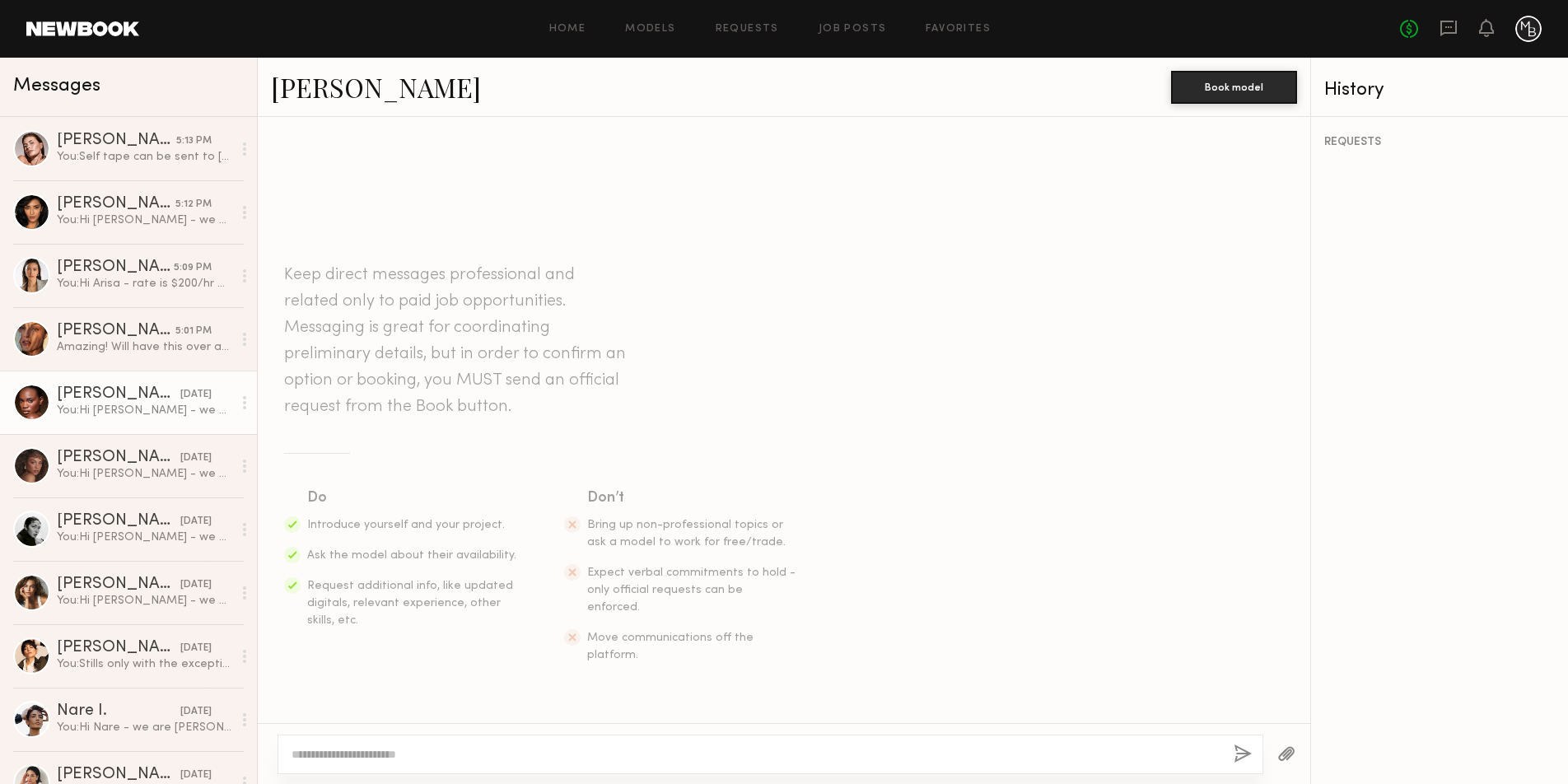
type textarea "**********"
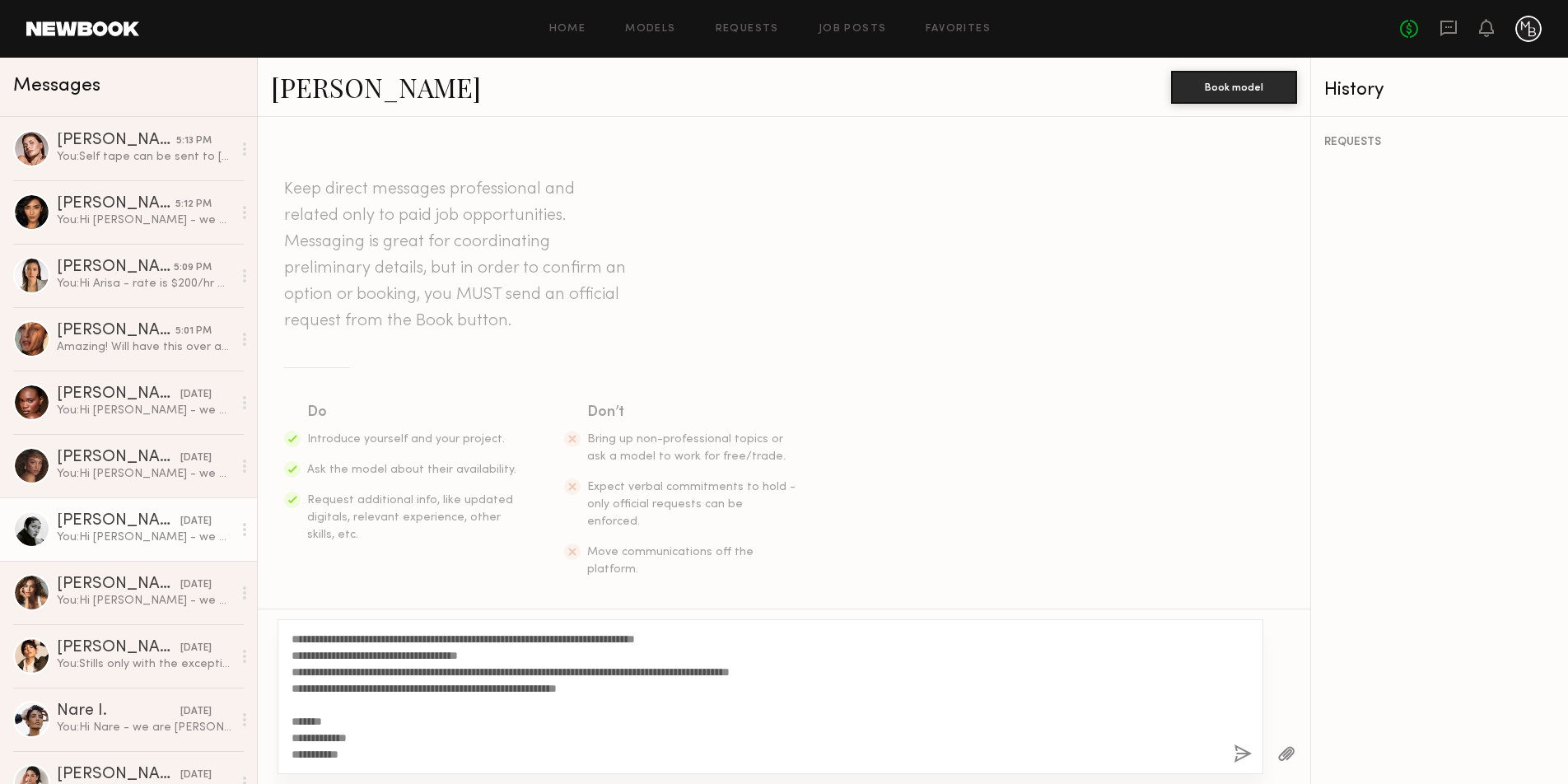
drag, startPoint x: 620, startPoint y: 753, endPoint x: 62, endPoint y: 551, distance: 593.4
click at [62, 551] on div "Messages [PERSON_NAME] 5:13 PM You: Self tape can be sent to [PERSON_NAME][EMAI…" at bounding box center [784, 420] width 1568 height 727
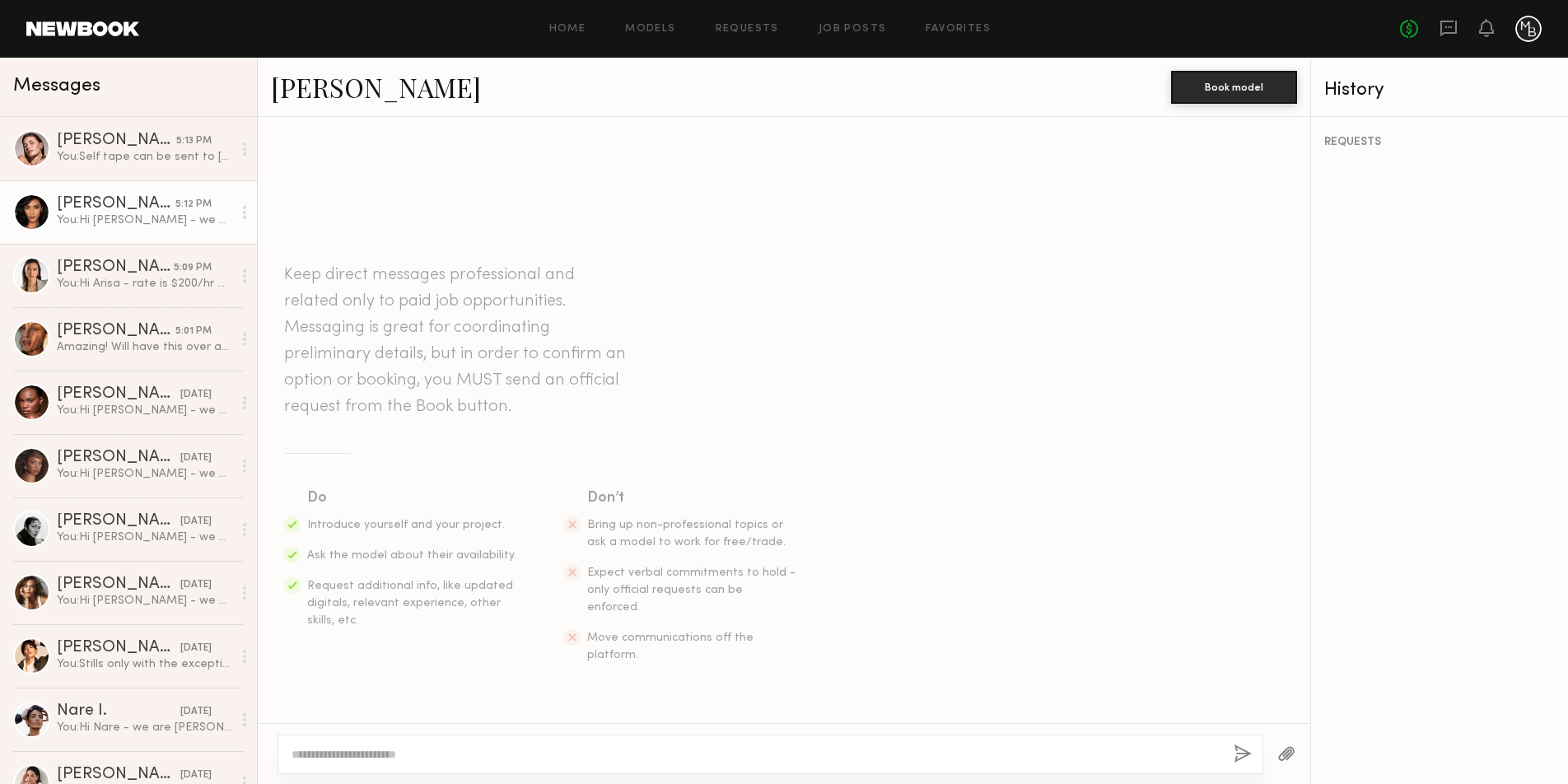
drag, startPoint x: 96, startPoint y: 223, endPoint x: 111, endPoint y: 240, distance: 22.7
click at [96, 223] on div "You: Hi [PERSON_NAME] - we are [PERSON_NAME], a made for mama handbag line in […" at bounding box center [144, 220] width 175 height 16
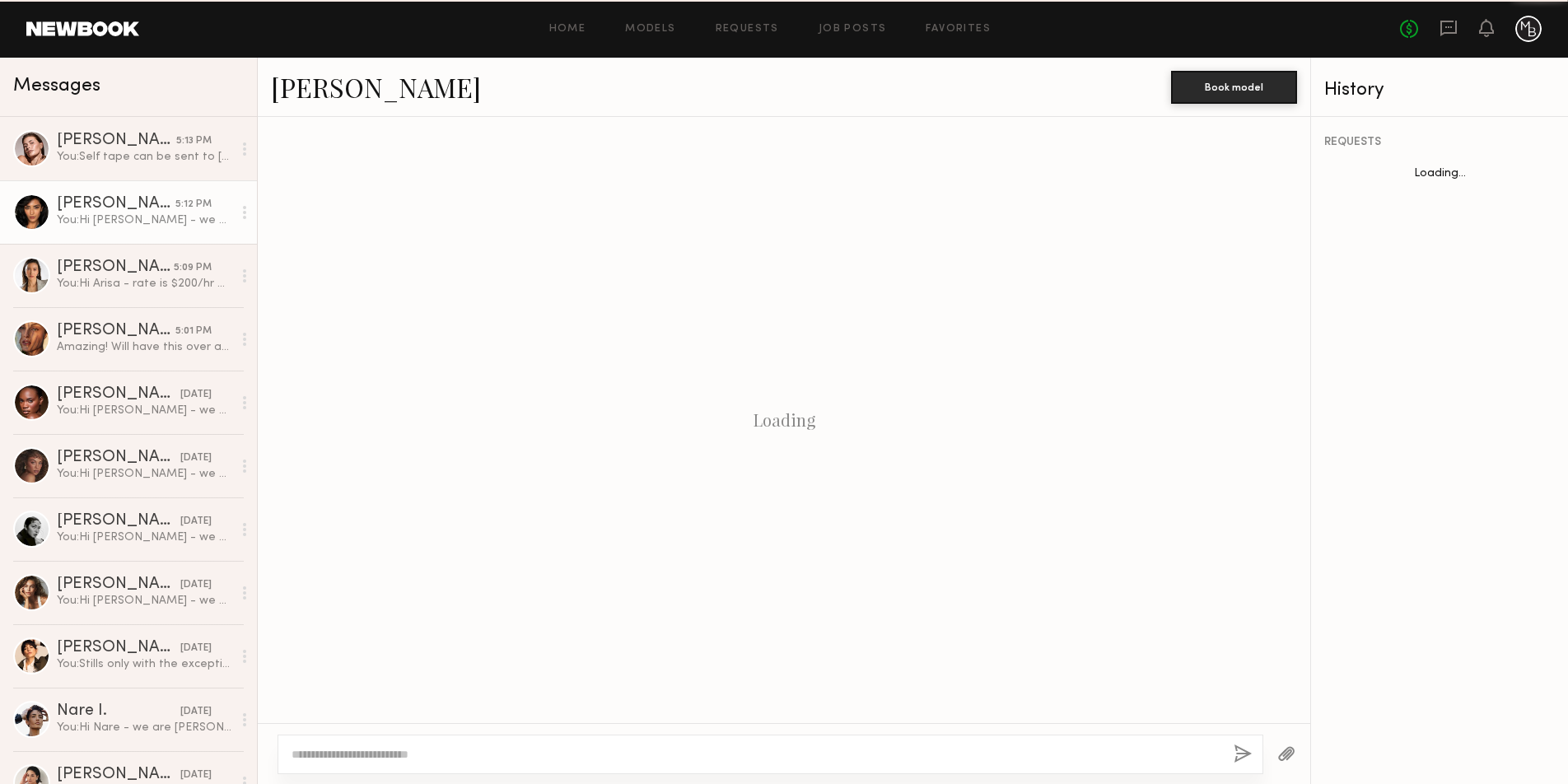
scroll to position [160, 0]
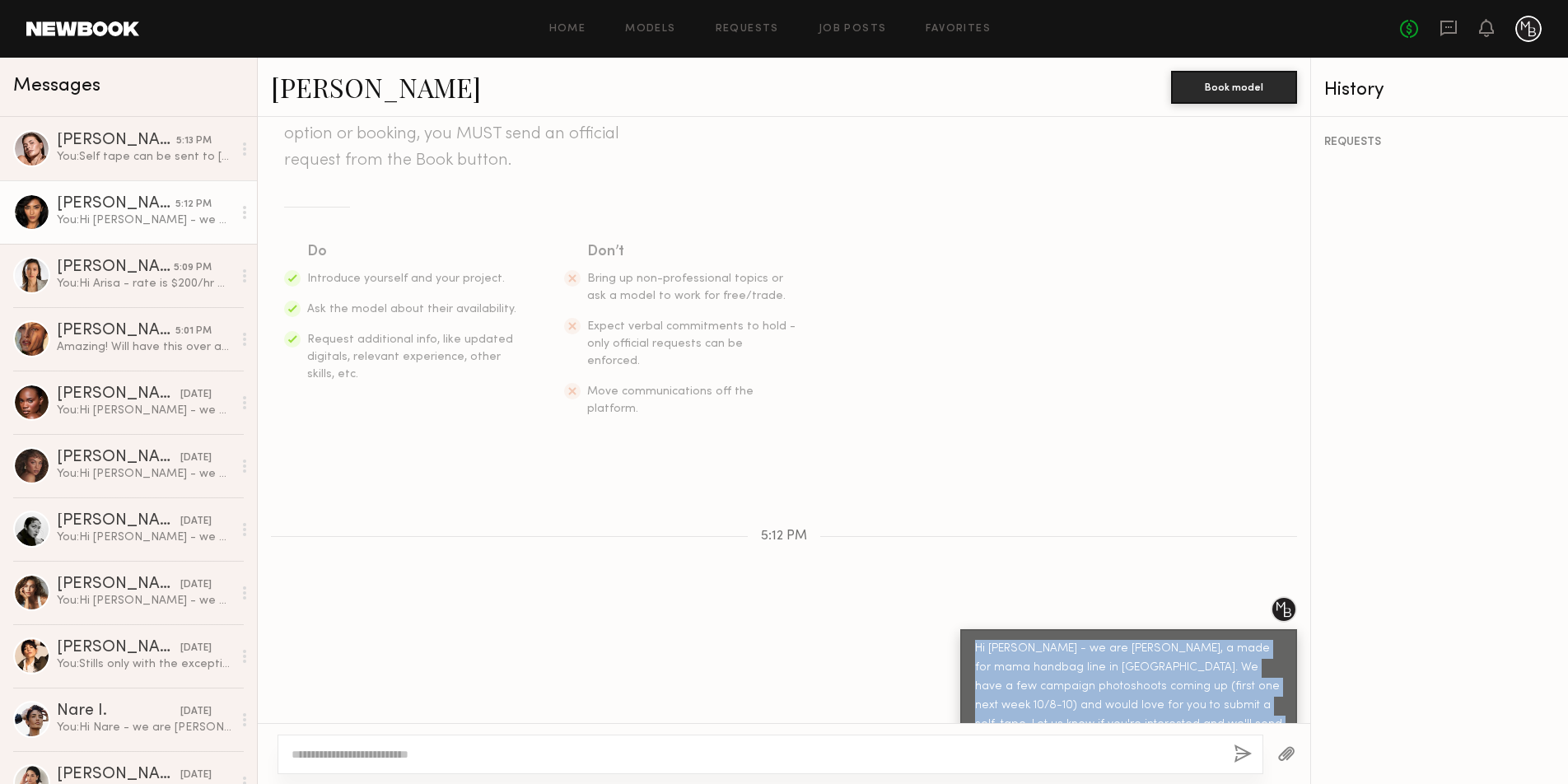
drag, startPoint x: 1189, startPoint y: 680, endPoint x: 958, endPoint y: 604, distance: 243.2
click at [960, 629] on div "Hi [PERSON_NAME] - we are [PERSON_NAME], a made for mama handbag line in [GEOGR…" at bounding box center [1128, 696] width 336 height 134
copy div "Hi [PERSON_NAME] - we are [PERSON_NAME], a made for mama handbag line in [GEOGR…"
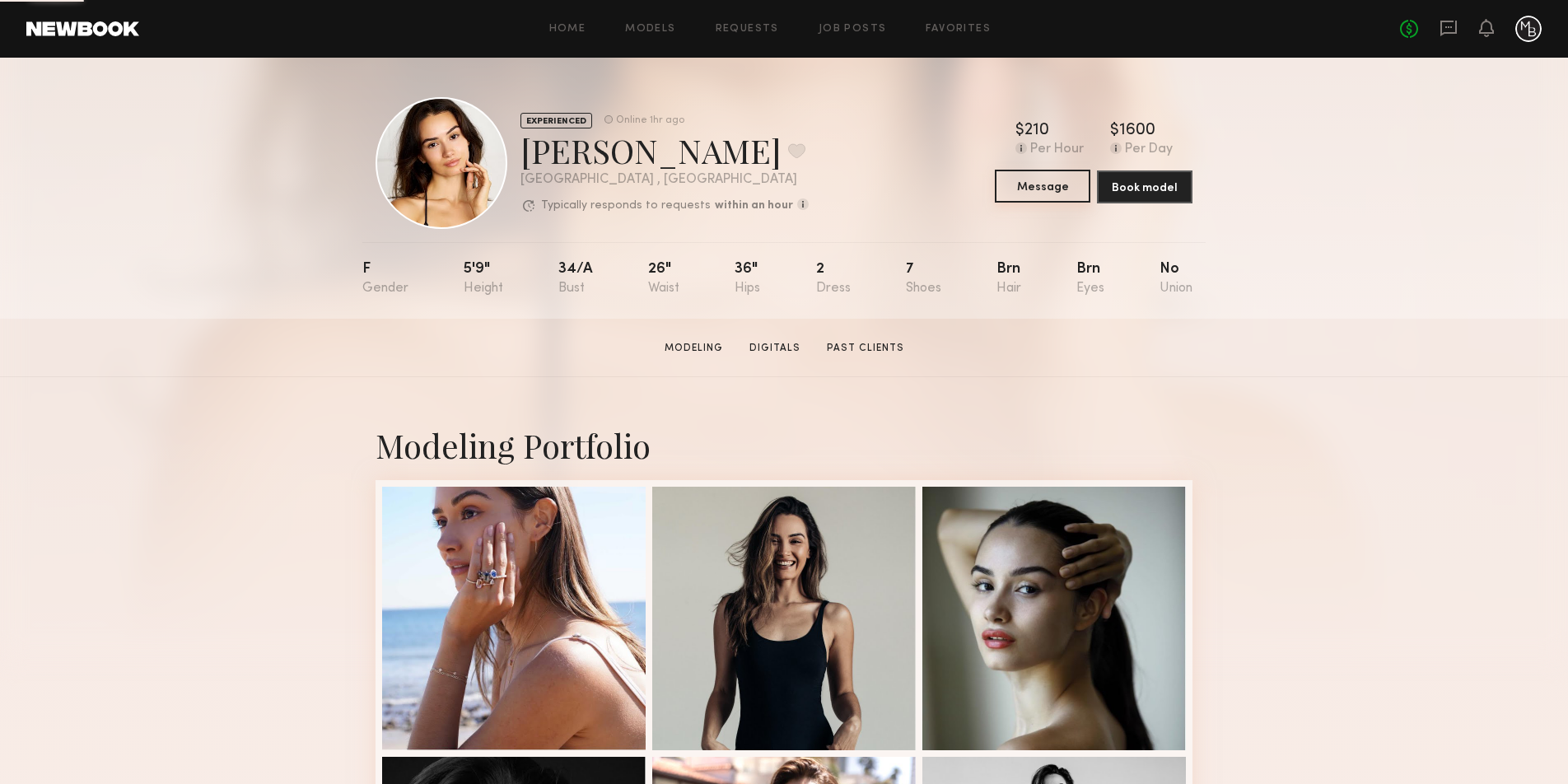
click at [1043, 188] on button "Message" at bounding box center [1042, 186] width 95 height 33
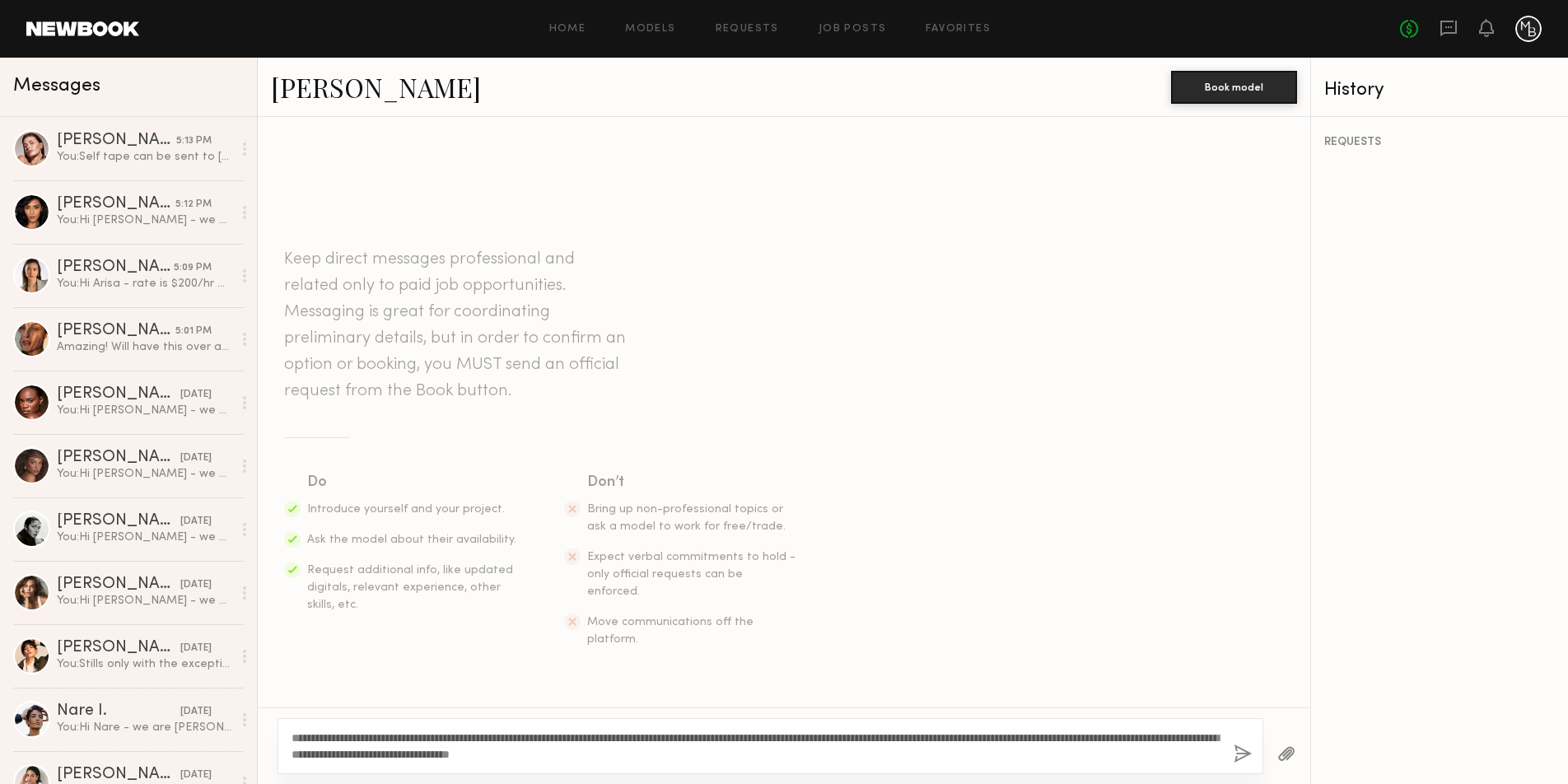
drag, startPoint x: 349, startPoint y: 741, endPoint x: 305, endPoint y: 741, distance: 44.0
click at [305, 741] on textarea "**********" at bounding box center [756, 745] width 929 height 33
type textarea "**********"
click at [1243, 751] on button "button" at bounding box center [1242, 755] width 18 height 21
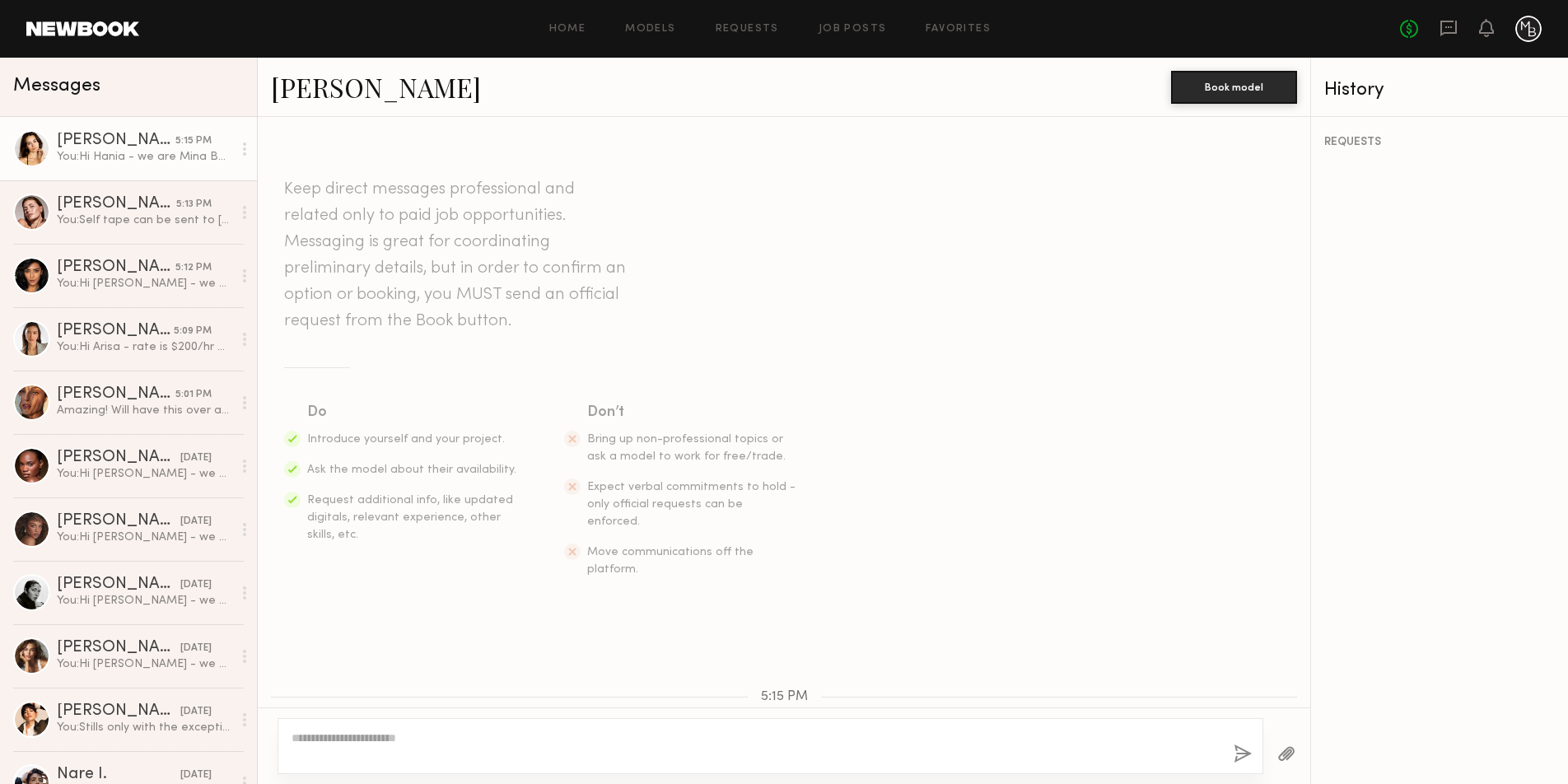
scroll to position [160, 0]
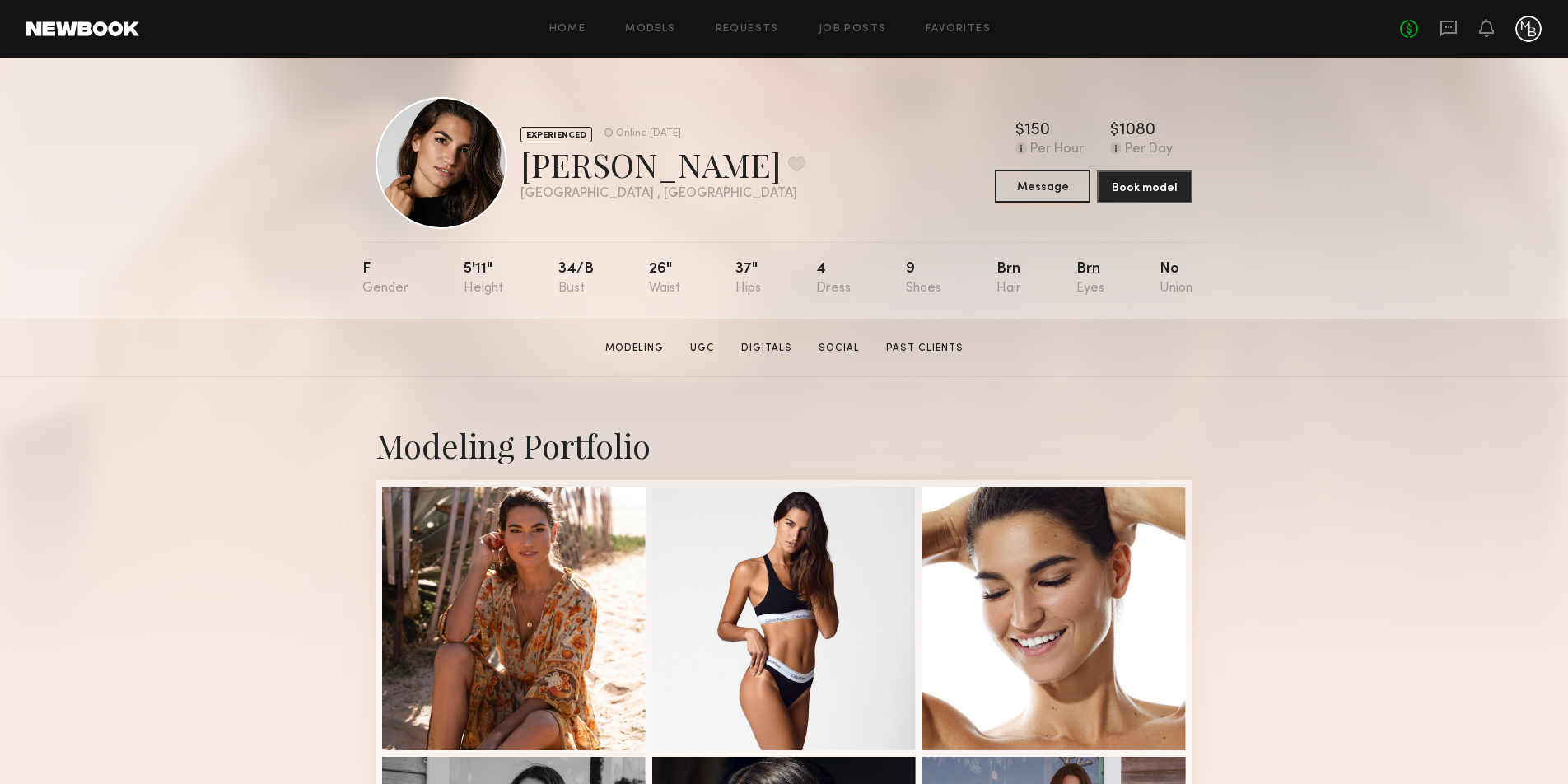
drag, startPoint x: 1062, startPoint y: 189, endPoint x: 1056, endPoint y: 199, distance: 11.7
click at [1061, 190] on button "Message" at bounding box center [1042, 186] width 95 height 33
click at [1038, 186] on button "Message" at bounding box center [1042, 186] width 95 height 33
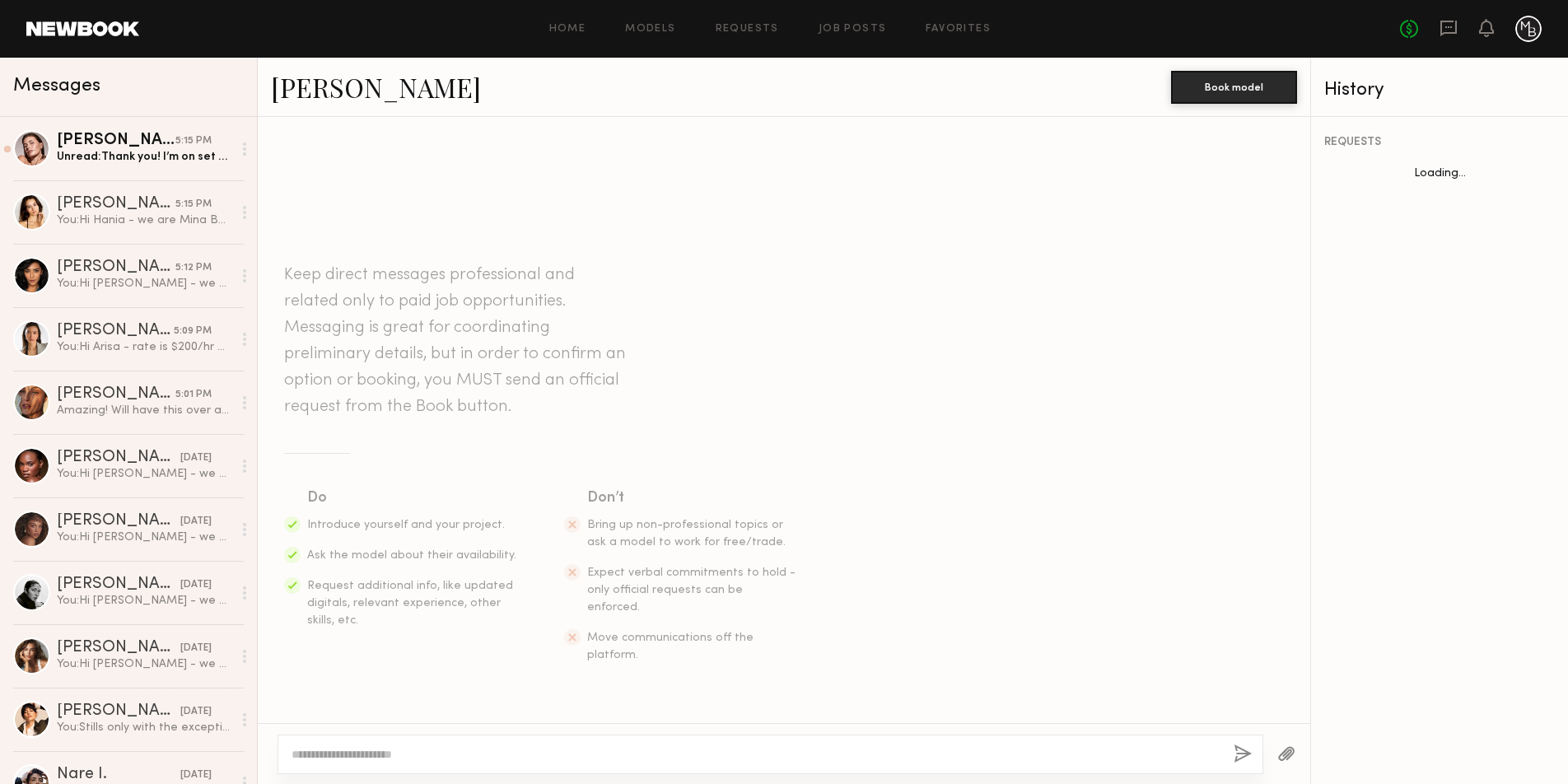
click at [424, 758] on textarea at bounding box center [756, 754] width 929 height 16
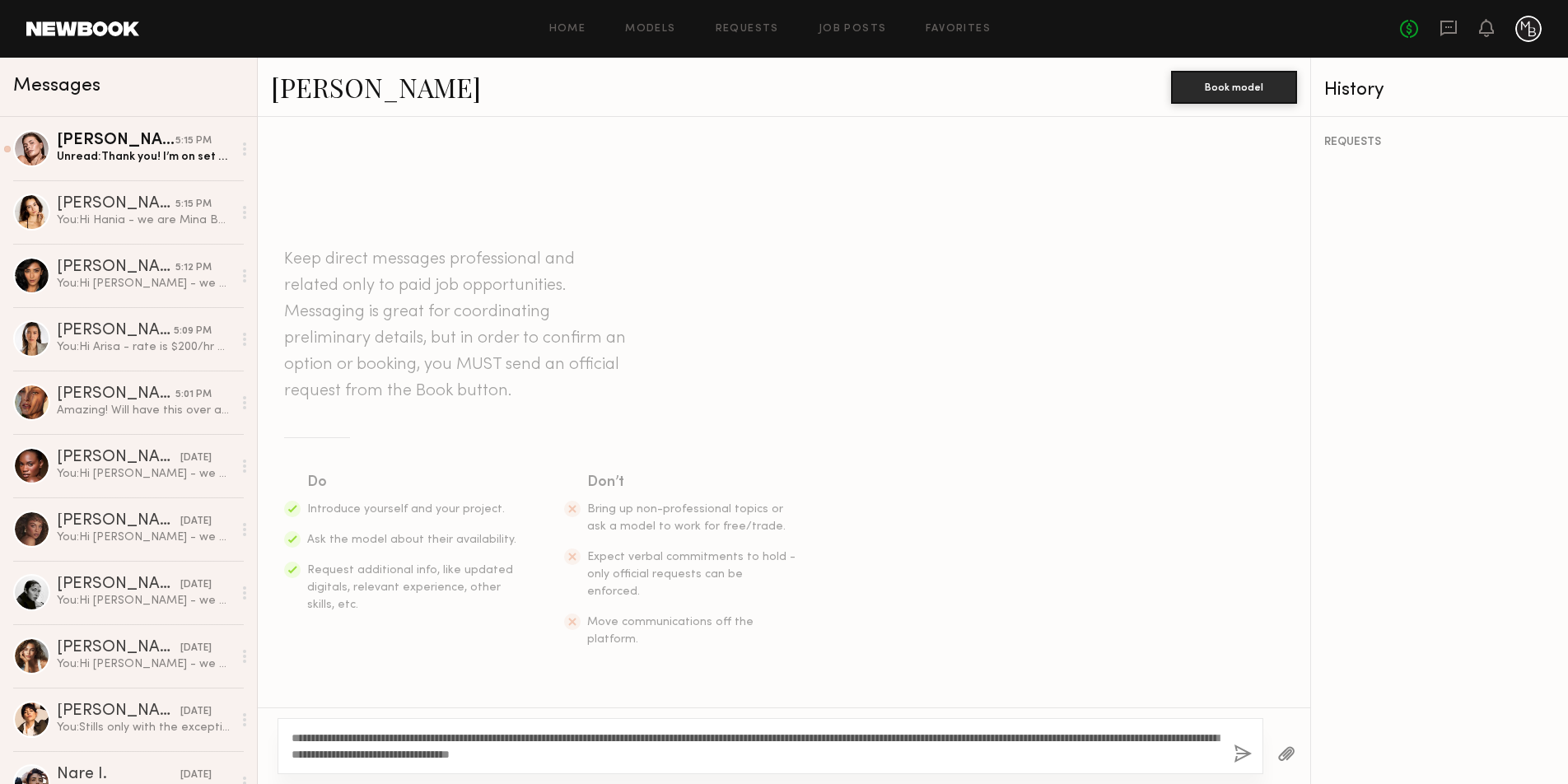
click at [306, 741] on textarea "**********" at bounding box center [756, 745] width 929 height 33
type textarea "**********"
click at [1240, 760] on button "button" at bounding box center [1242, 755] width 18 height 21
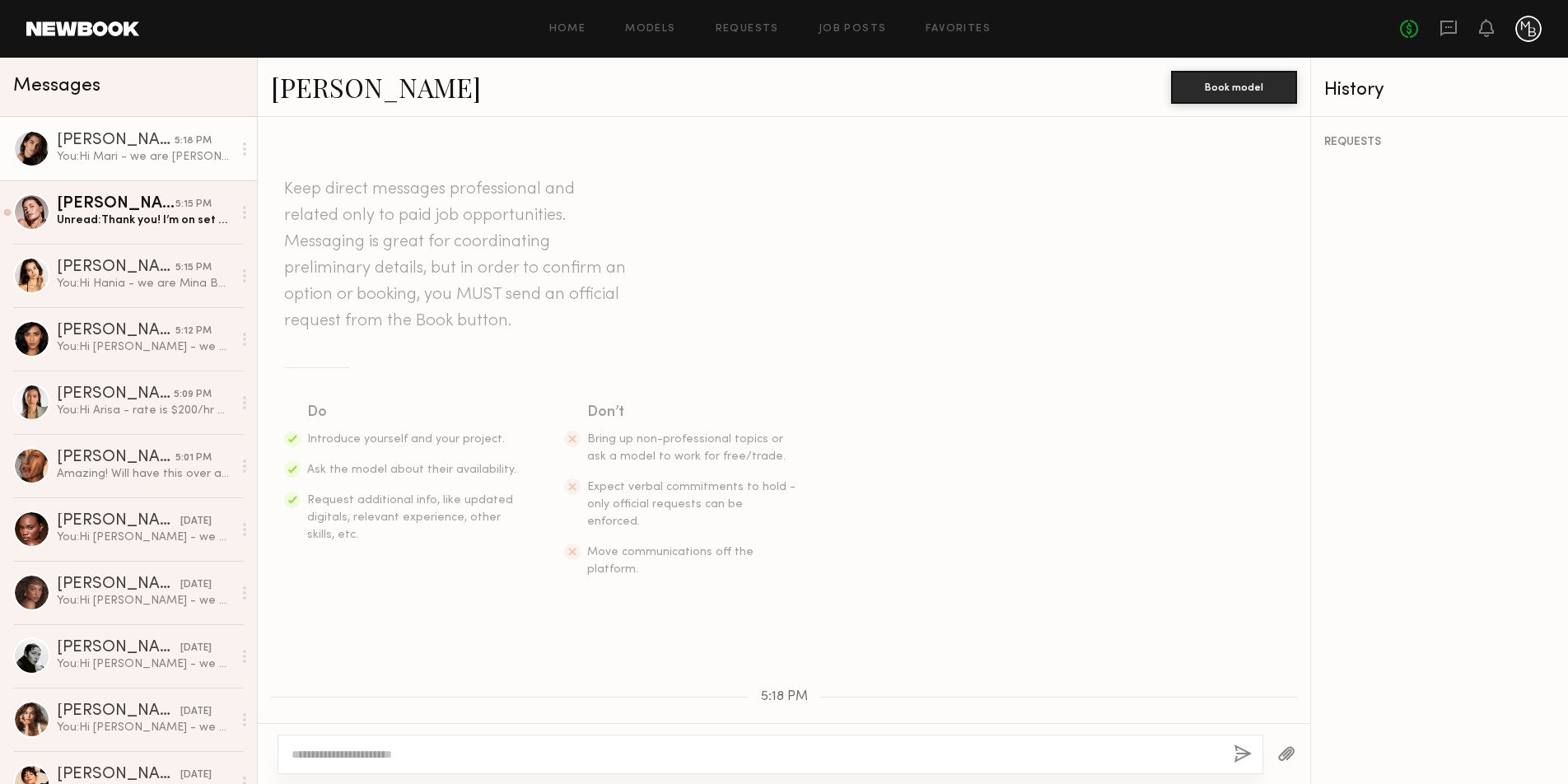
scroll to position [160, 0]
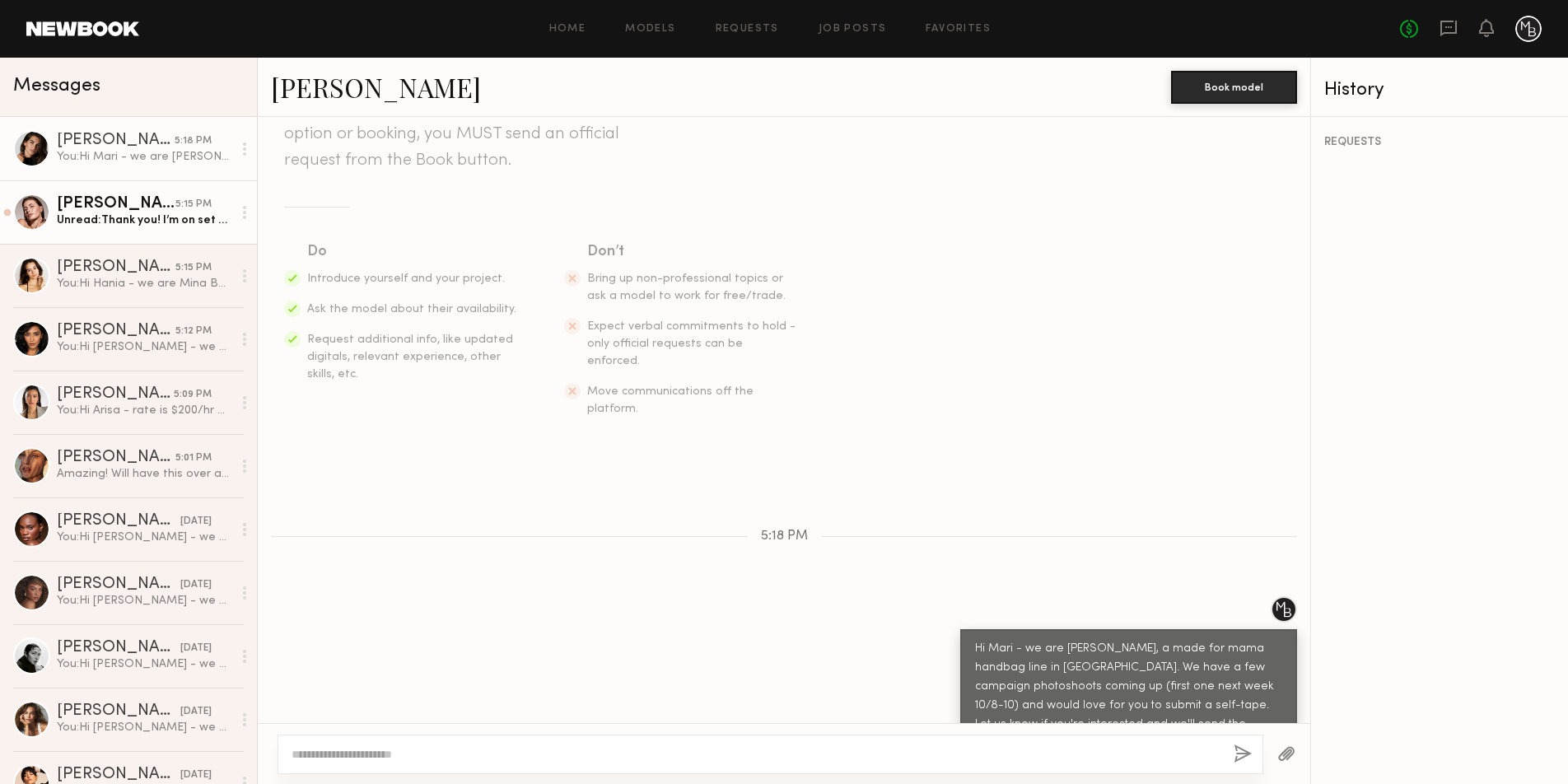
drag, startPoint x: 155, startPoint y: 229, endPoint x: 160, endPoint y: 237, distance: 9.4
click at [155, 230] on link "Chelsey M. 5:15 PM Unread: Thank you! I’m on set all day today + tomorrow so ma…" at bounding box center [128, 211] width 257 height 63
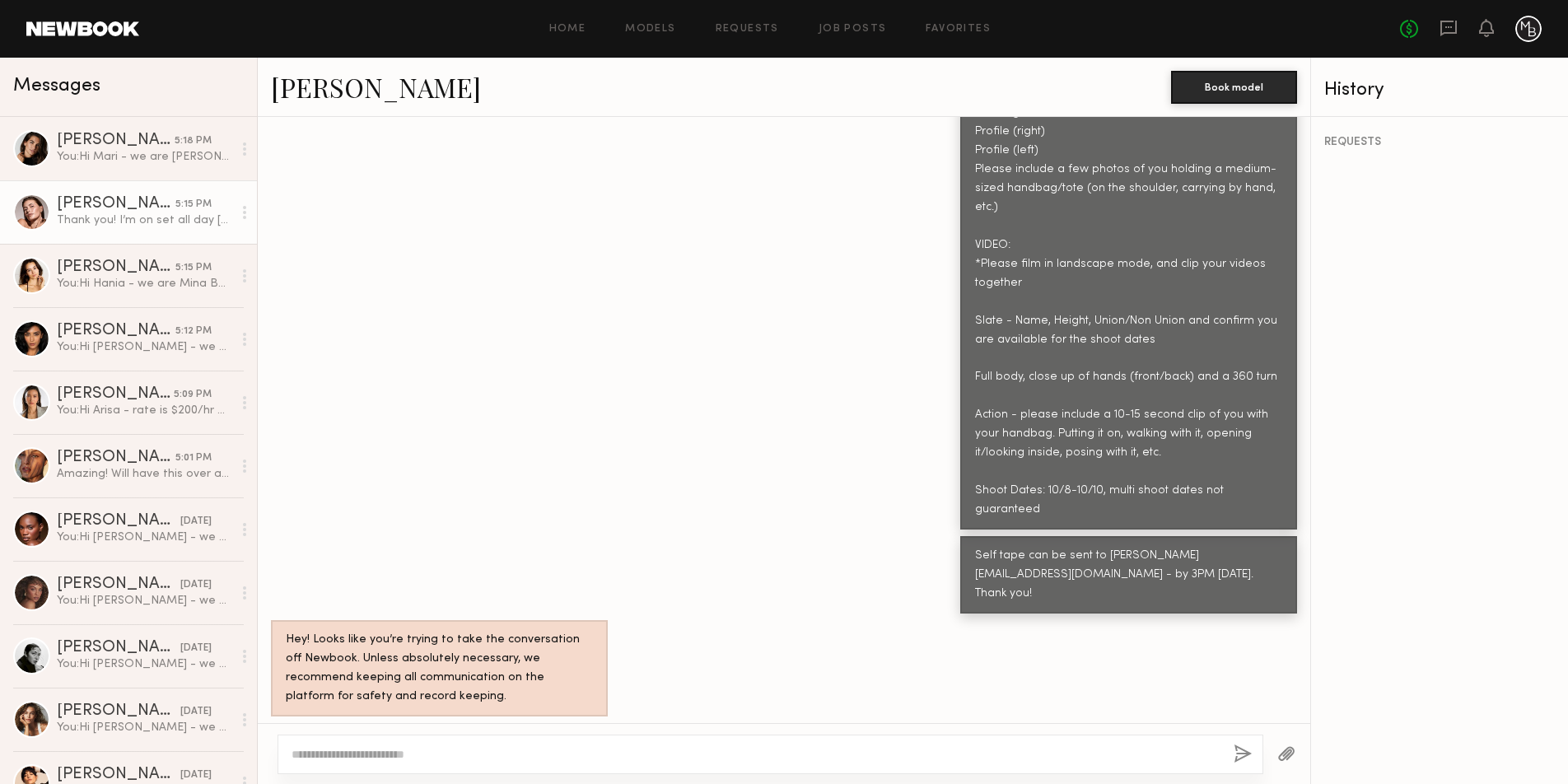
scroll to position [1194, 0]
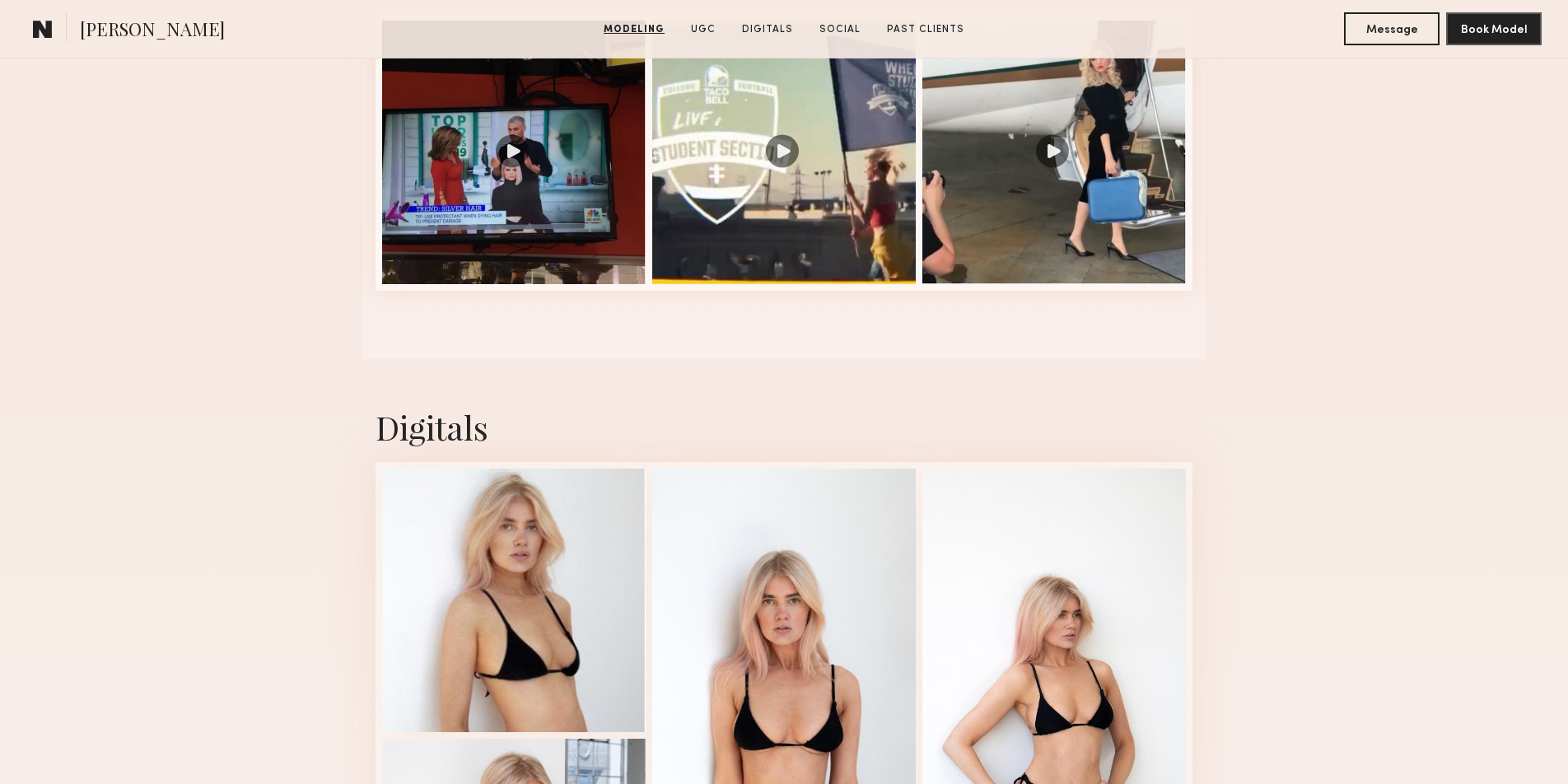
scroll to position [1920, 0]
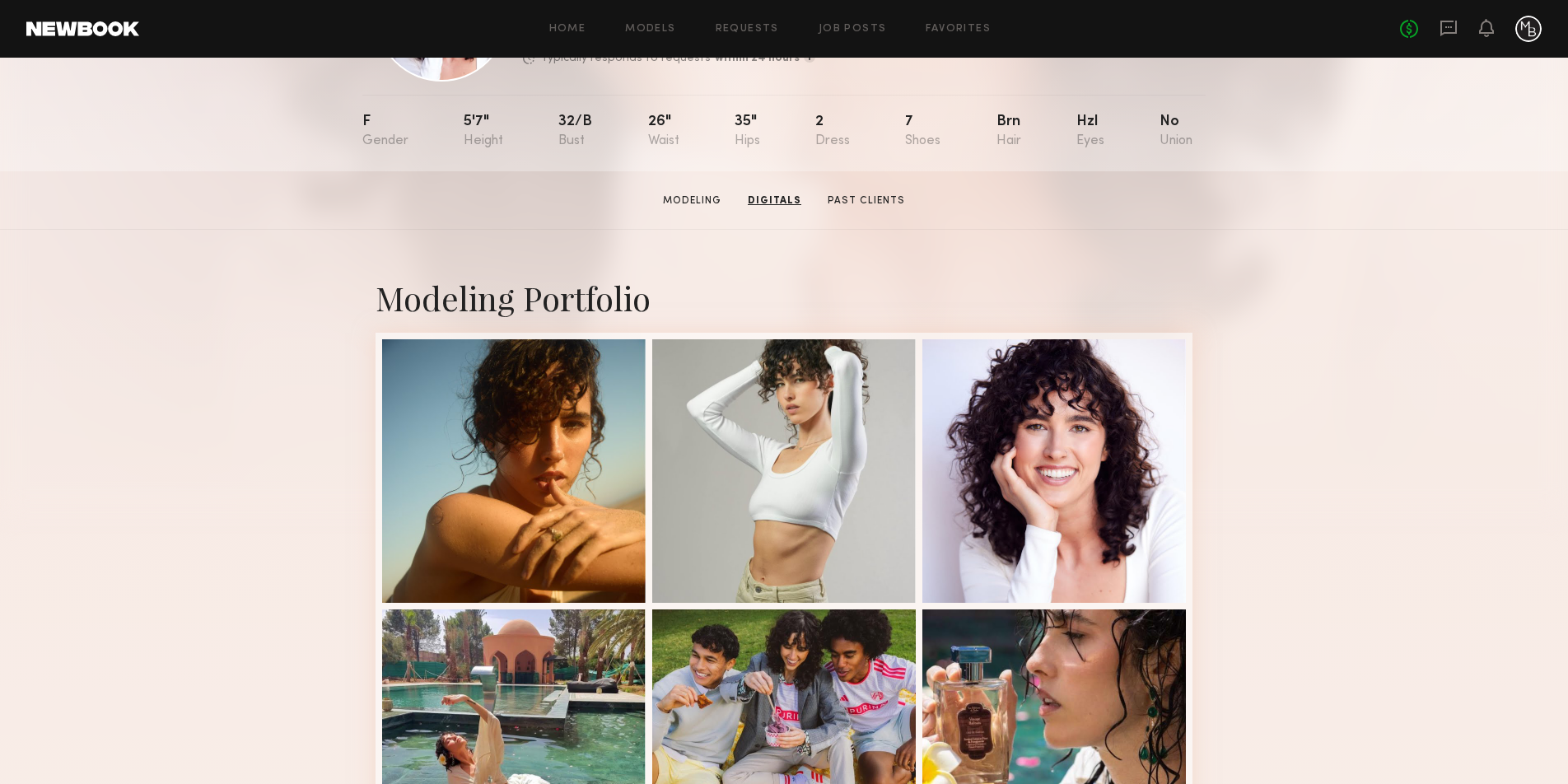
scroll to position [107, 0]
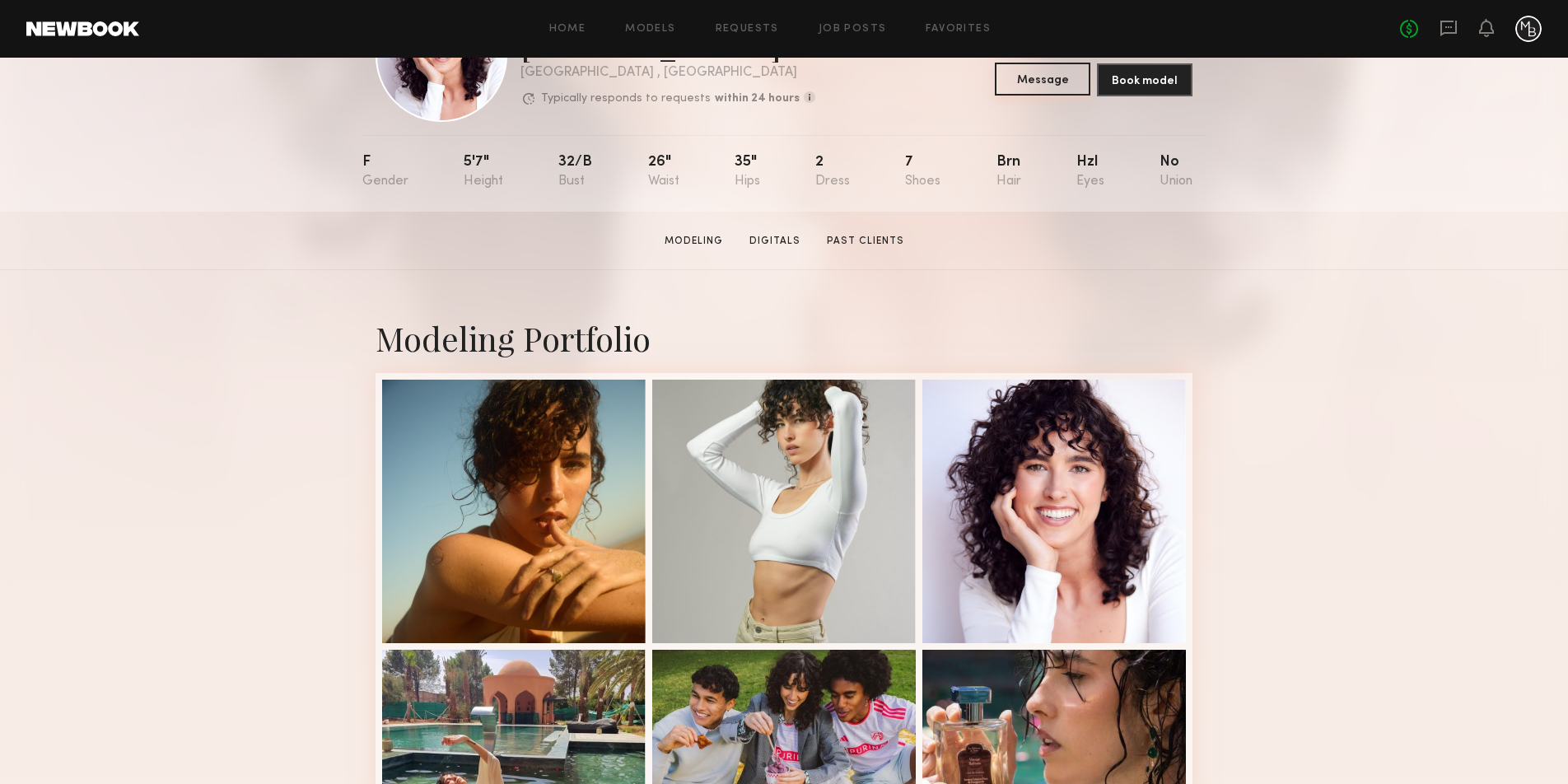
click at [1034, 78] on button "Message" at bounding box center [1042, 78] width 95 height 33
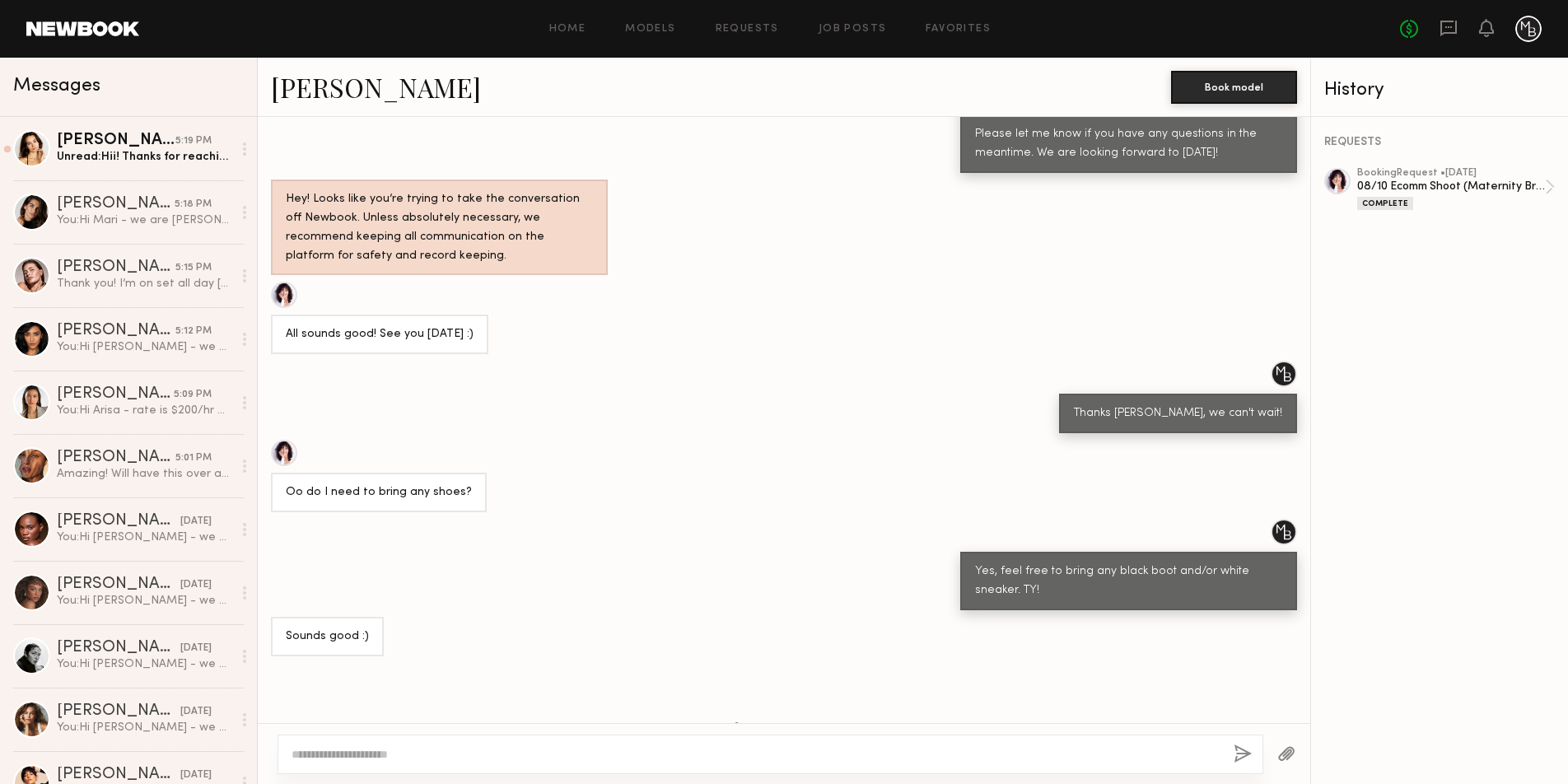
scroll to position [1254, 0]
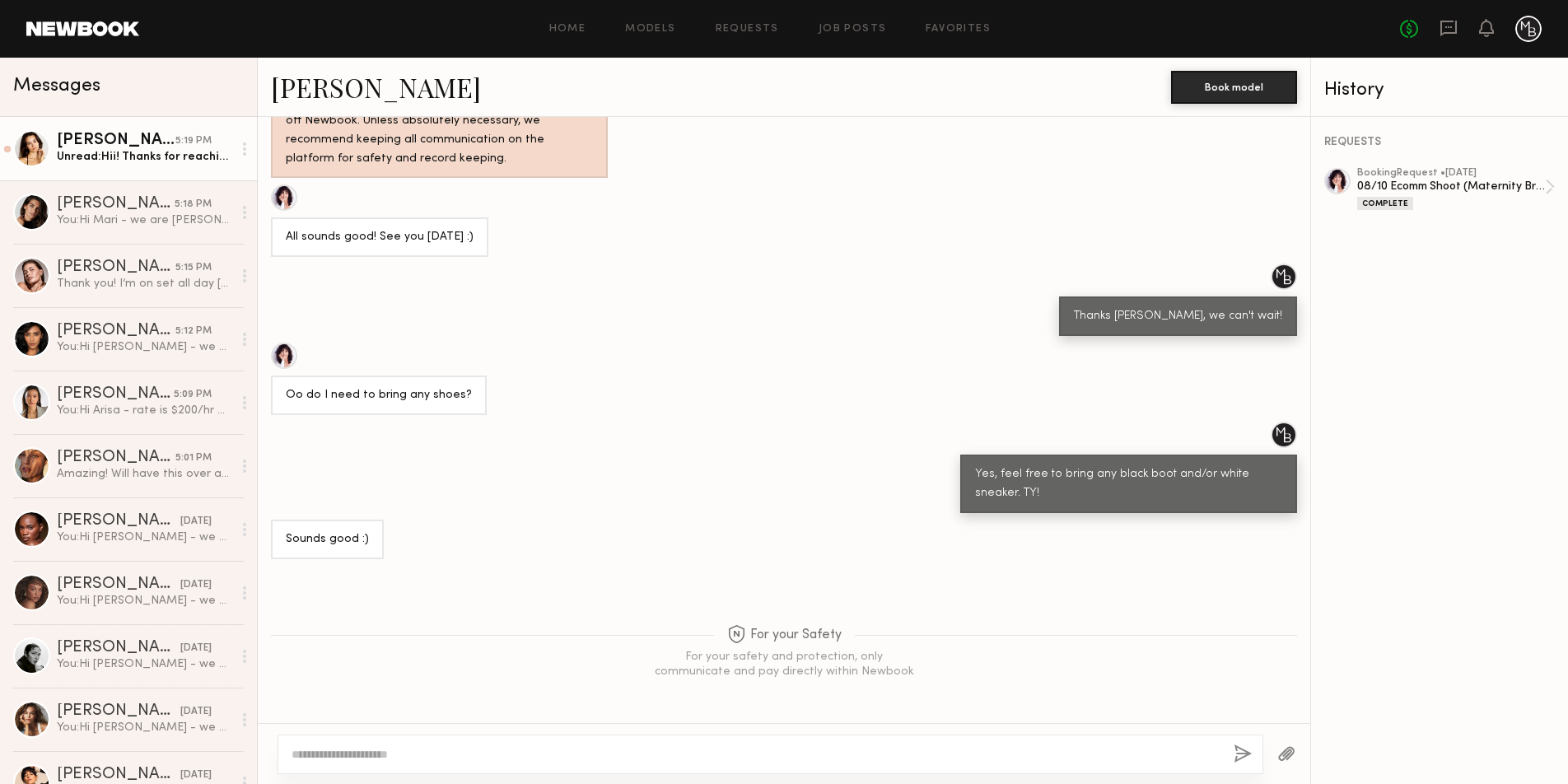
click at [108, 154] on div "Unread: Hii! Thanks for reaching out. I’m out of town for 10/7-10-12 but I’m ha…" at bounding box center [144, 156] width 175 height 16
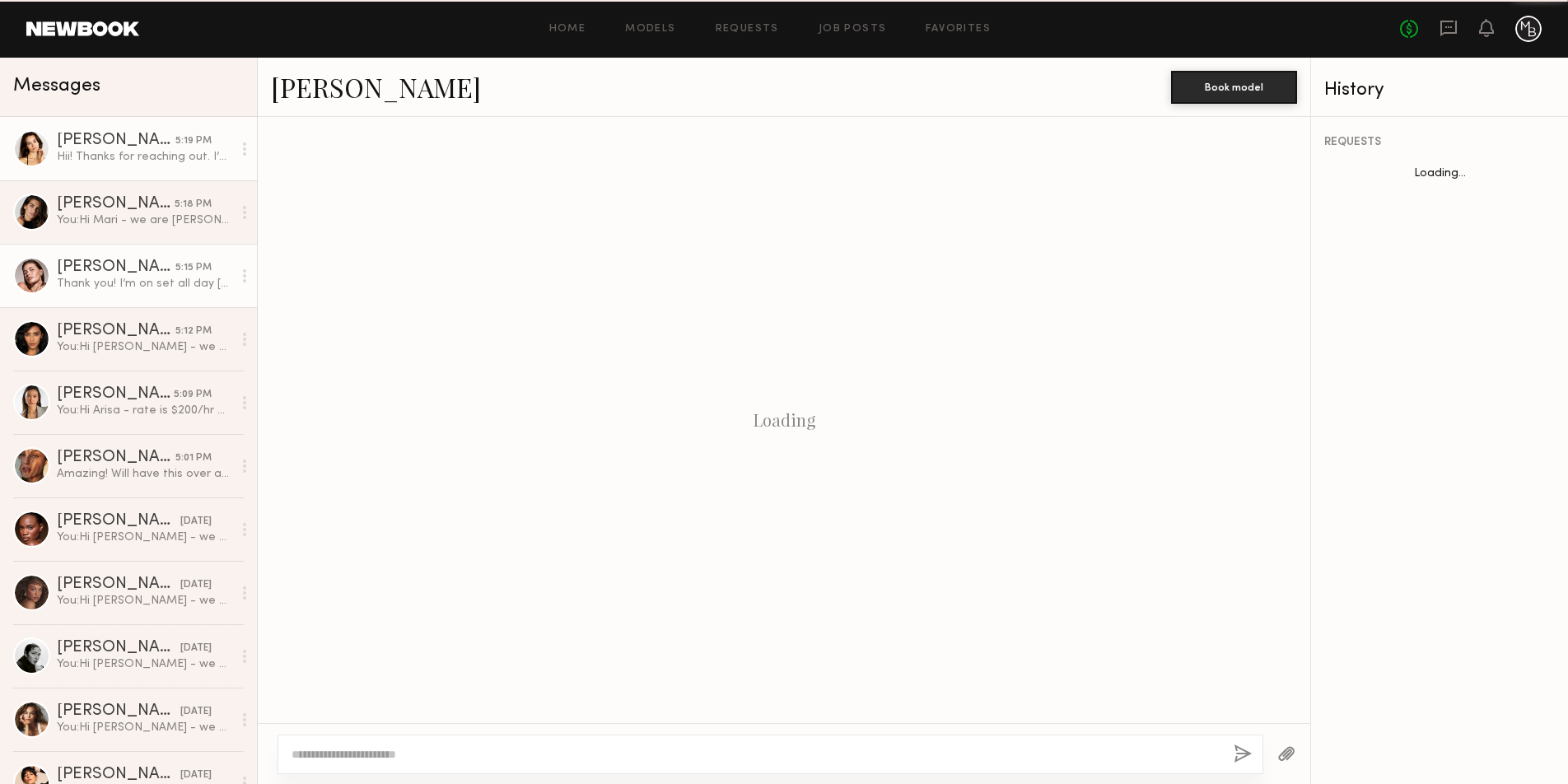
scroll to position [245, 0]
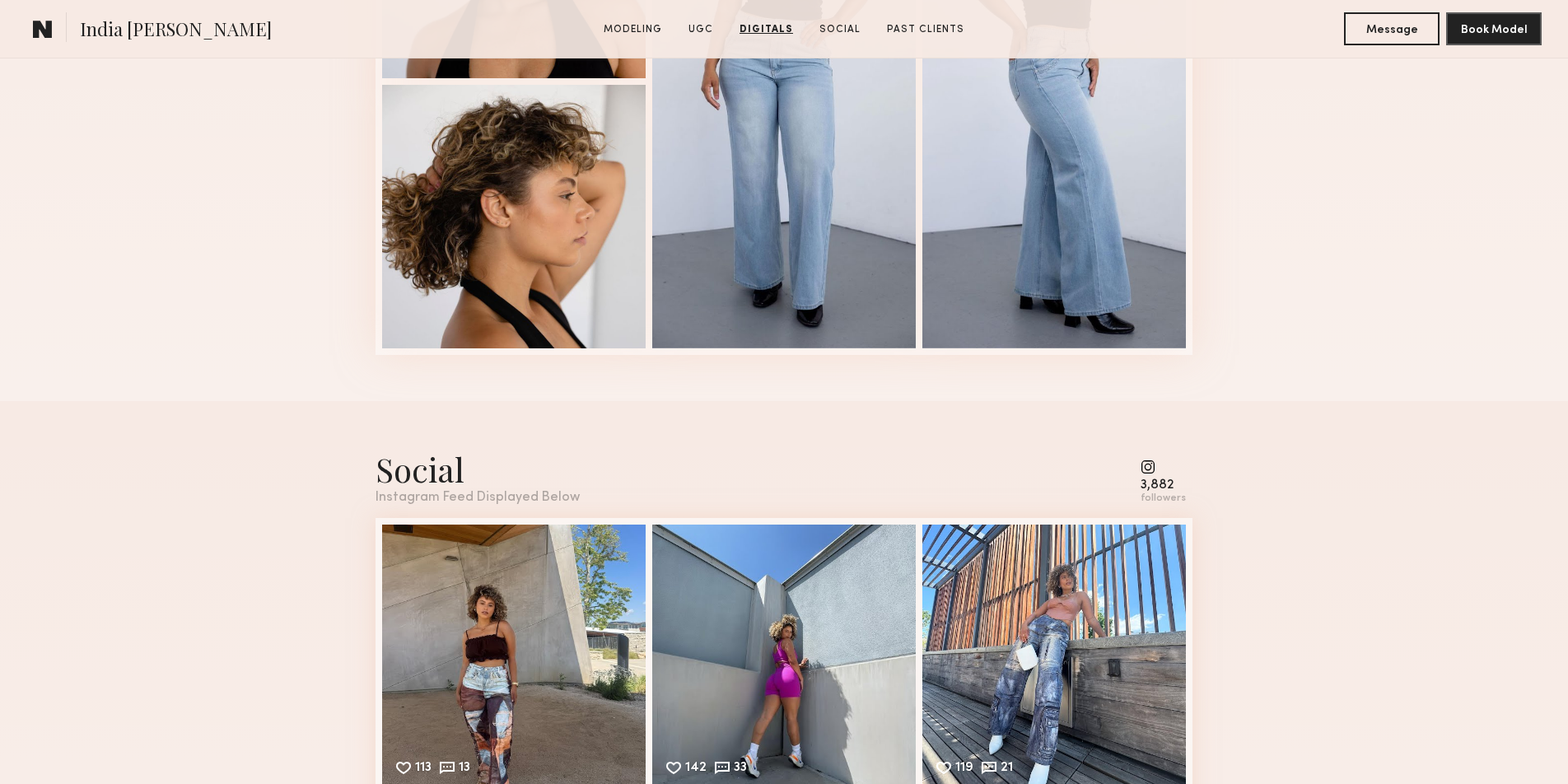
scroll to position [3574, 0]
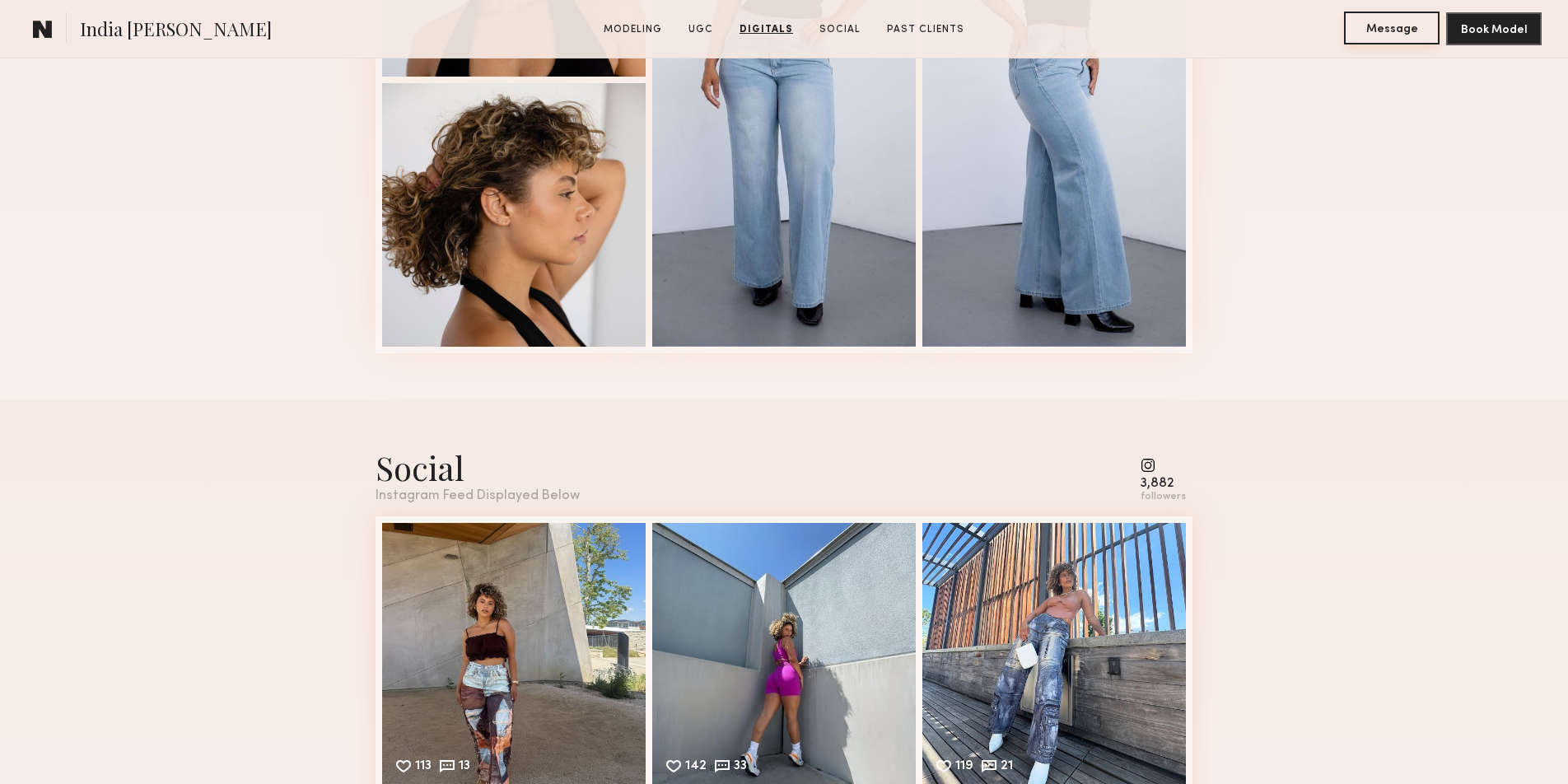
click at [1389, 36] on button "Message" at bounding box center [1391, 27] width 95 height 33
click at [1373, 29] on button "Message" at bounding box center [1391, 27] width 95 height 33
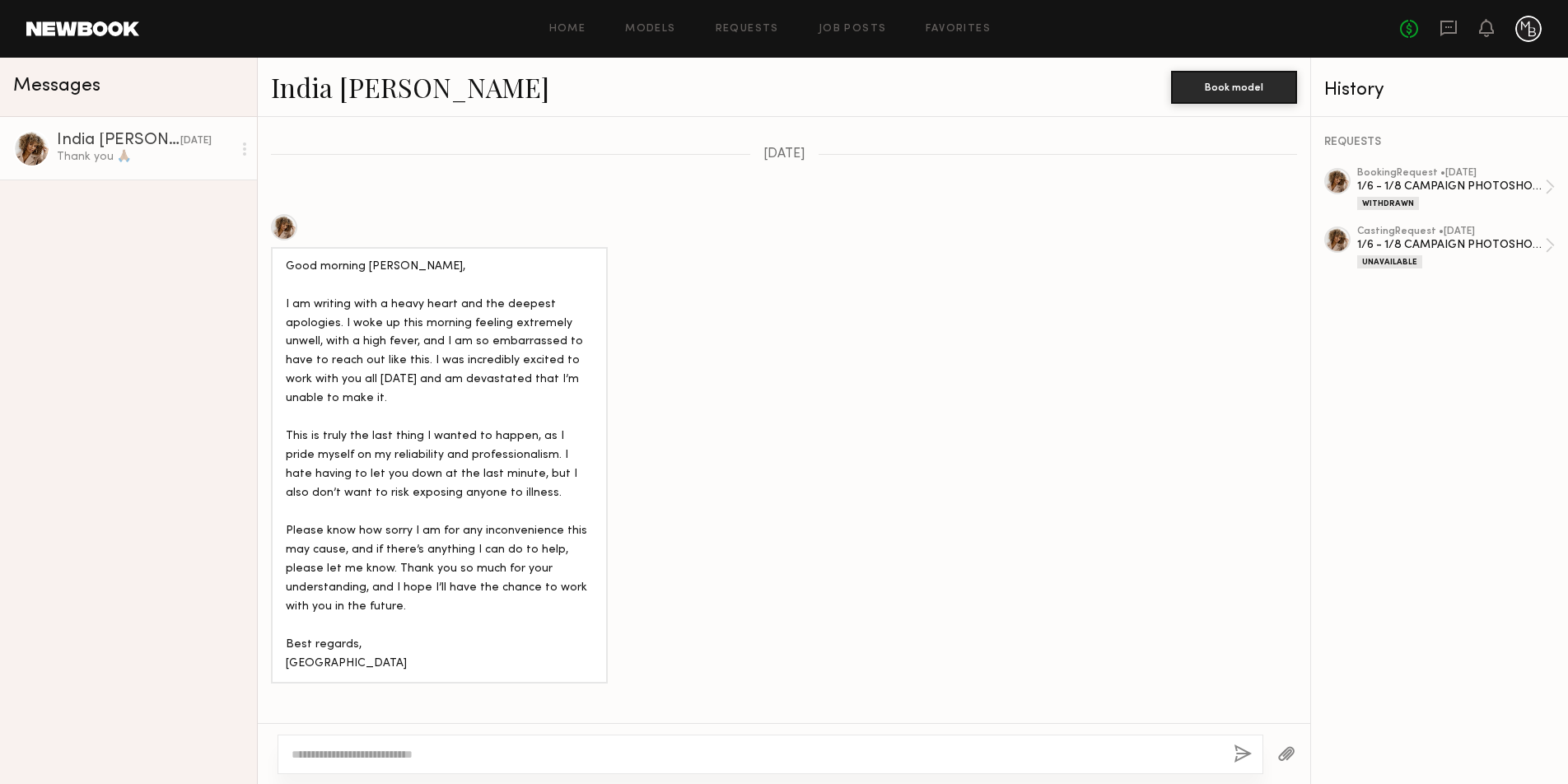
scroll to position [1229, 0]
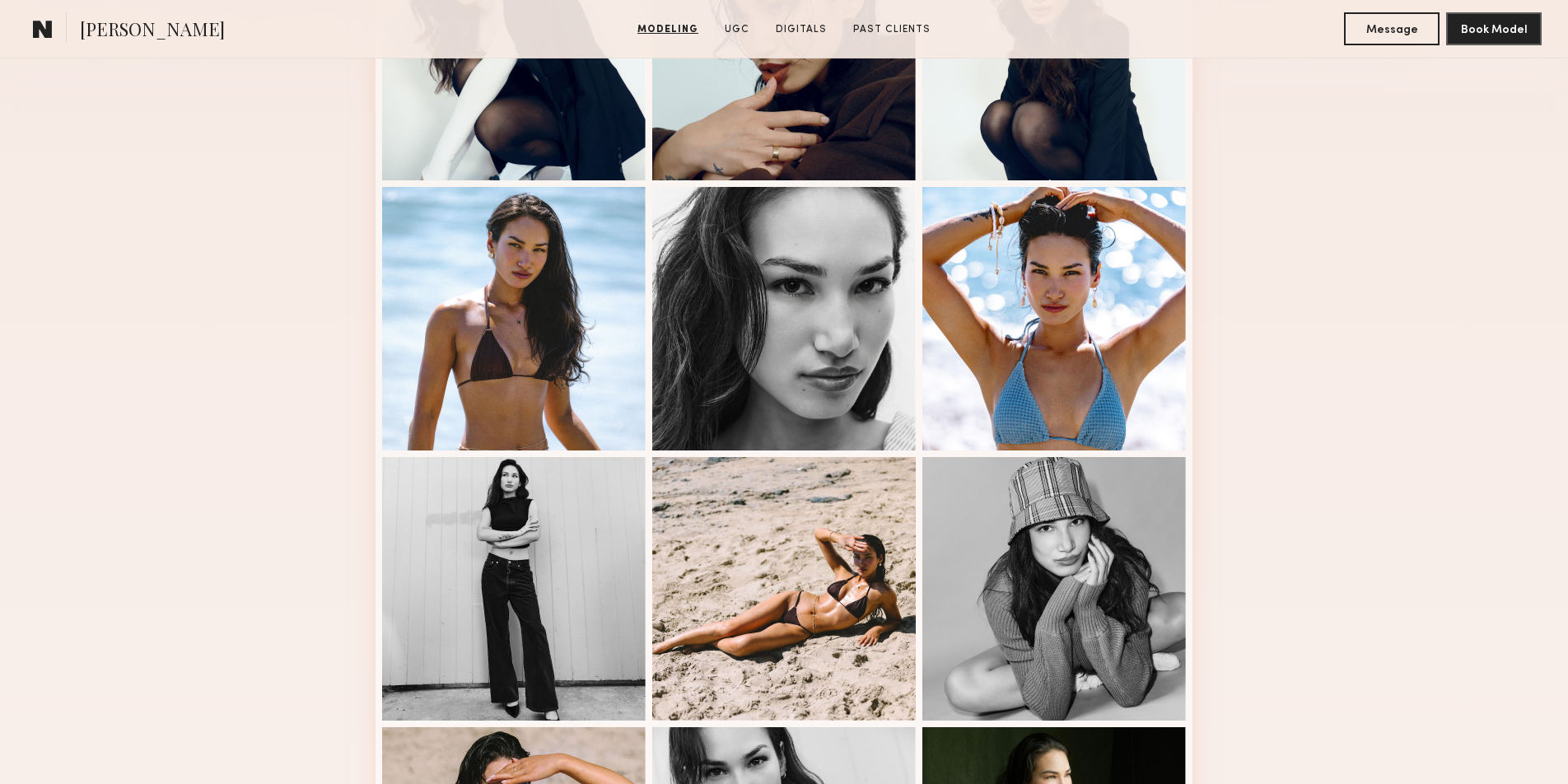
scroll to position [528, 0]
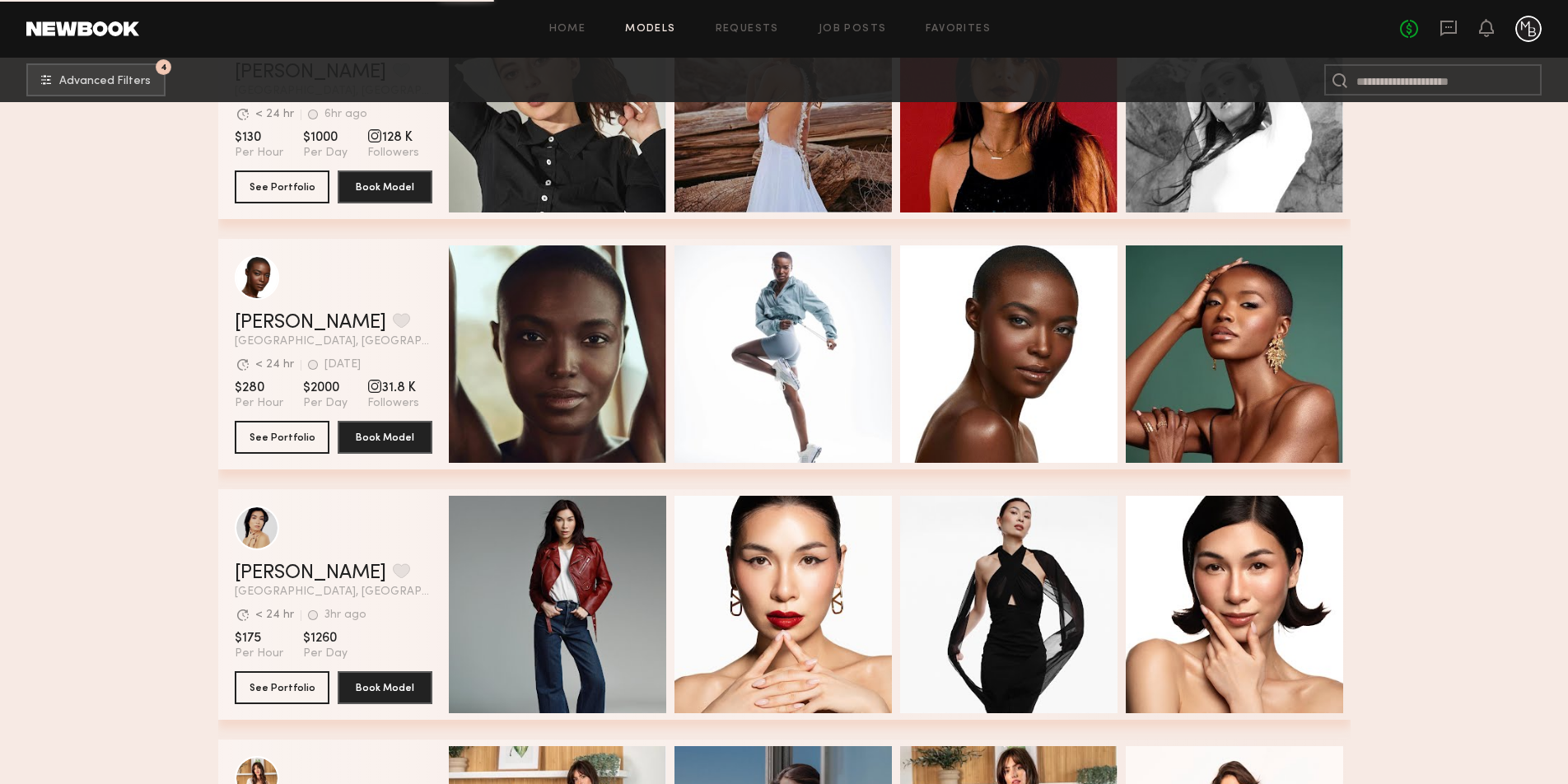
scroll to position [71438, 0]
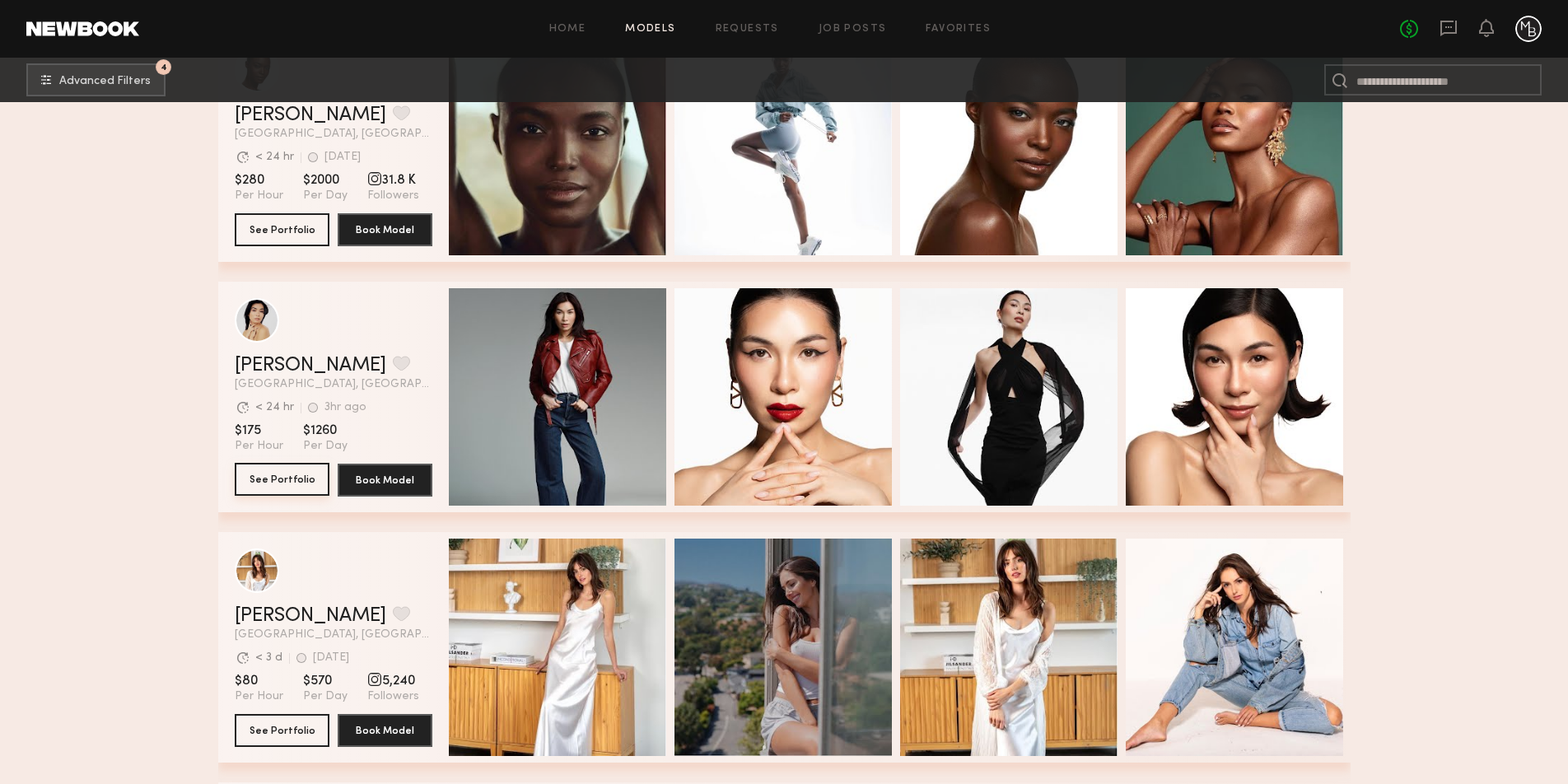
click at [275, 478] on button "See Portfolio" at bounding box center [282, 479] width 94 height 33
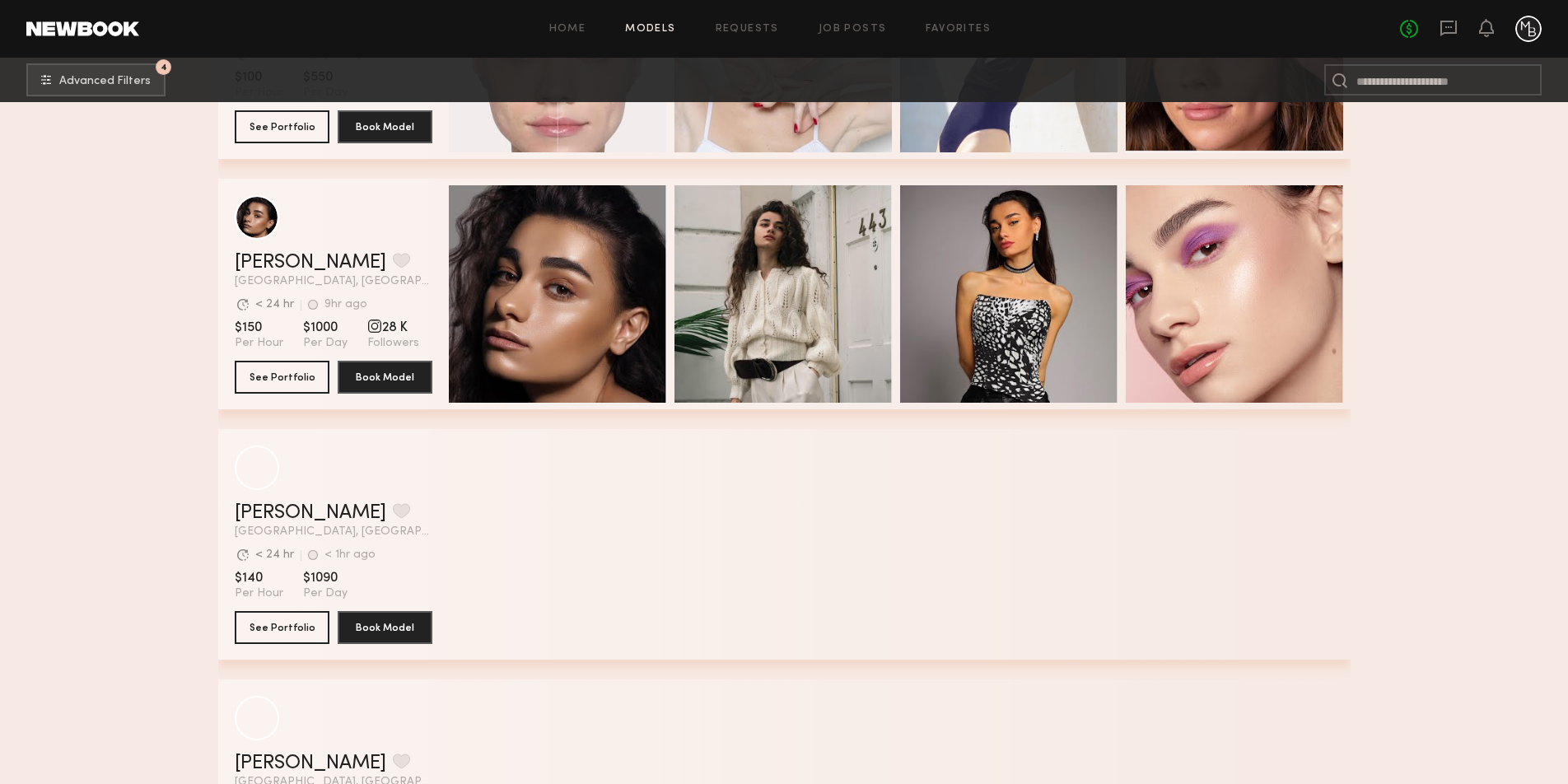
scroll to position [75555, 0]
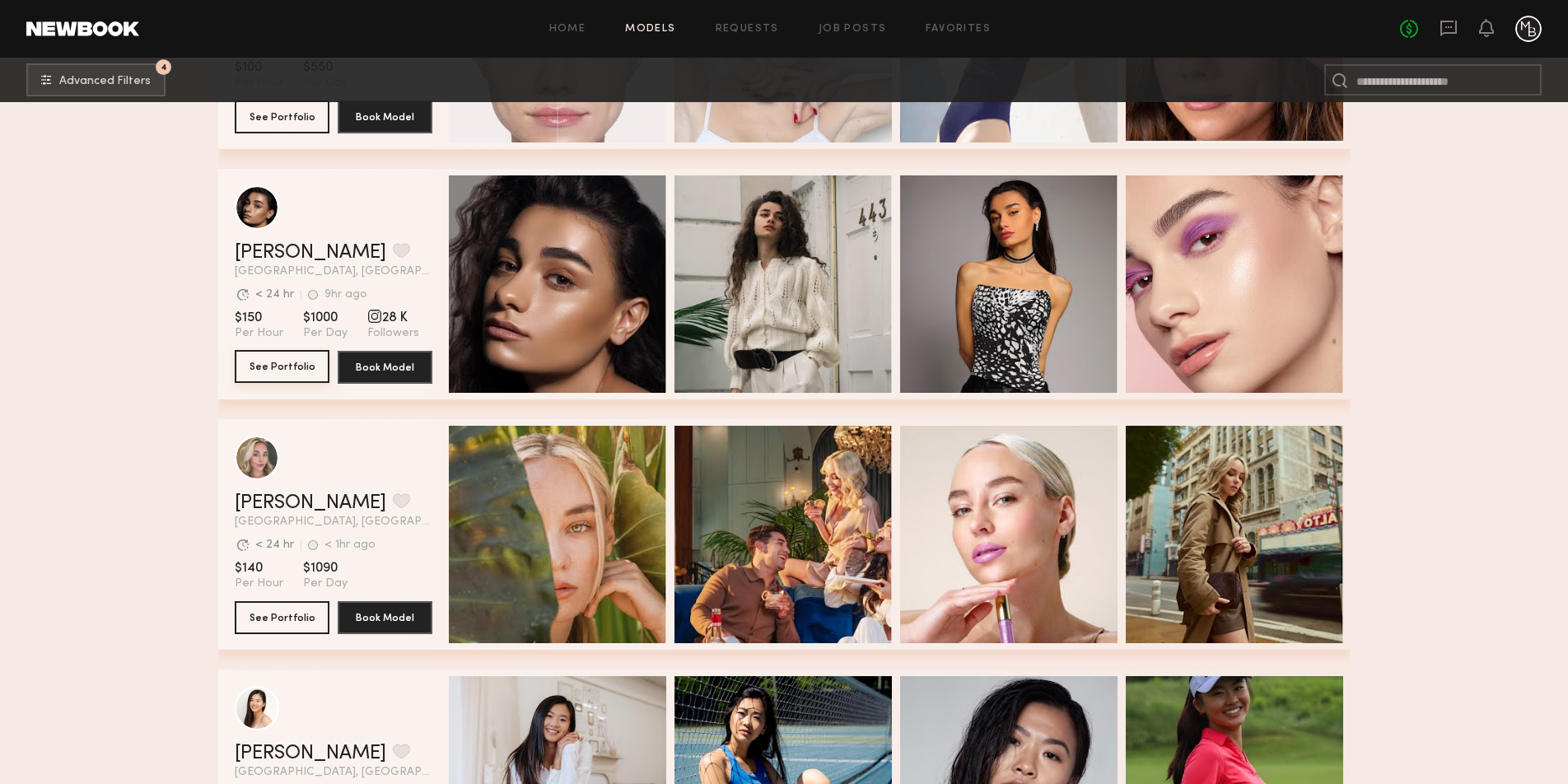
click at [270, 369] on button "See Portfolio" at bounding box center [282, 366] width 94 height 33
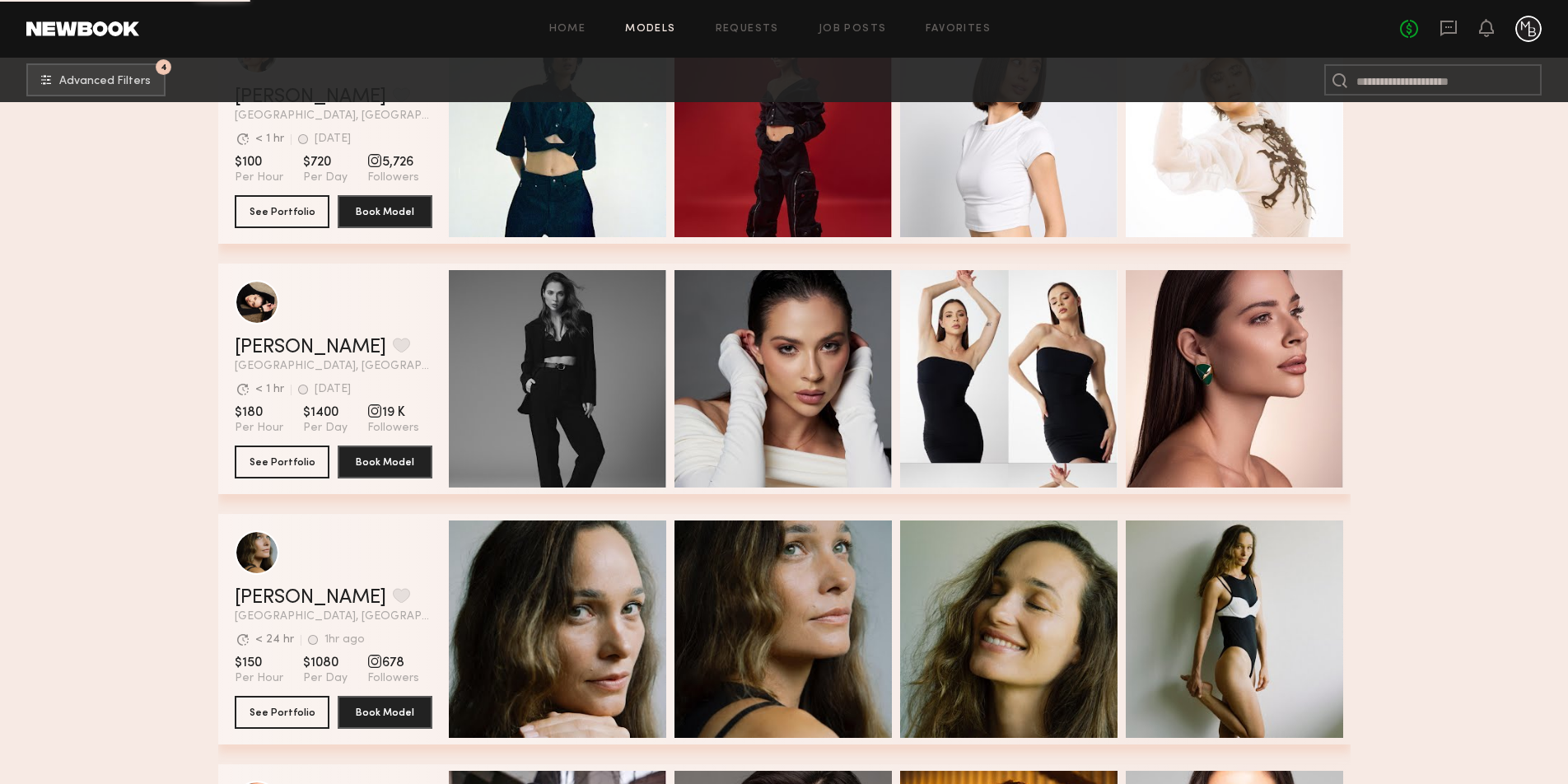
scroll to position [76664, 0]
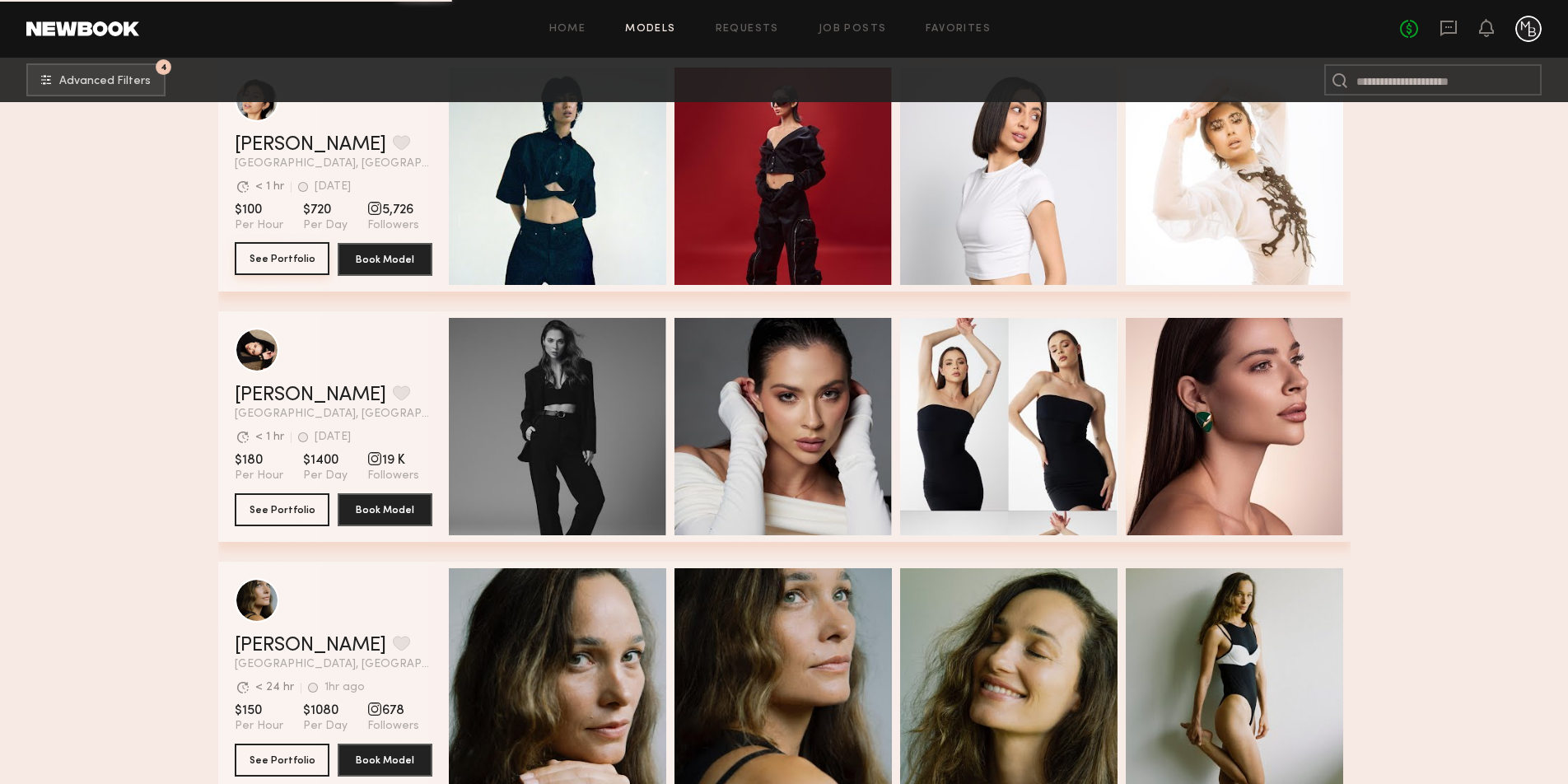
click at [282, 262] on button "See Portfolio" at bounding box center [282, 258] width 94 height 33
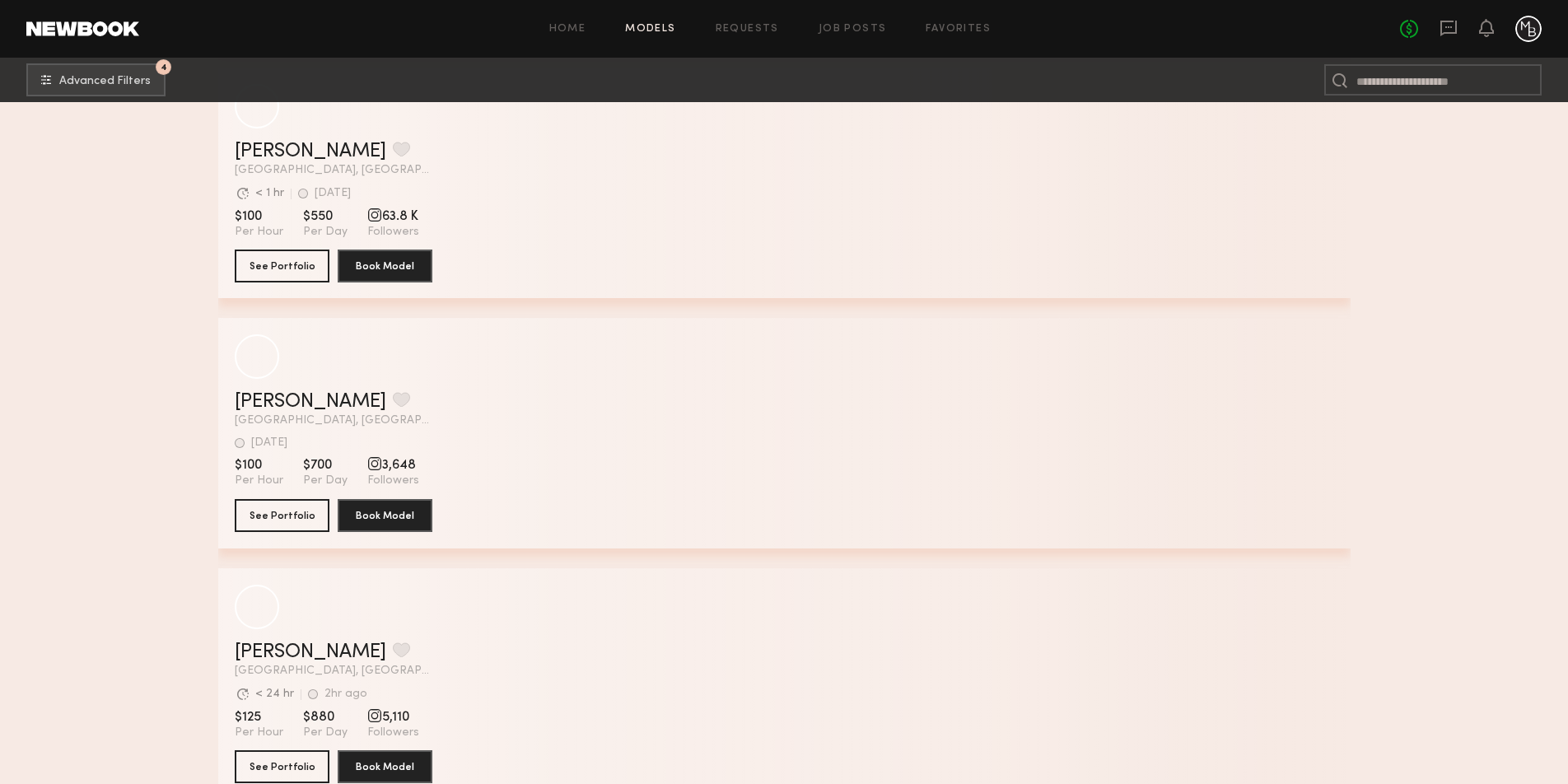
scroll to position [79619, 0]
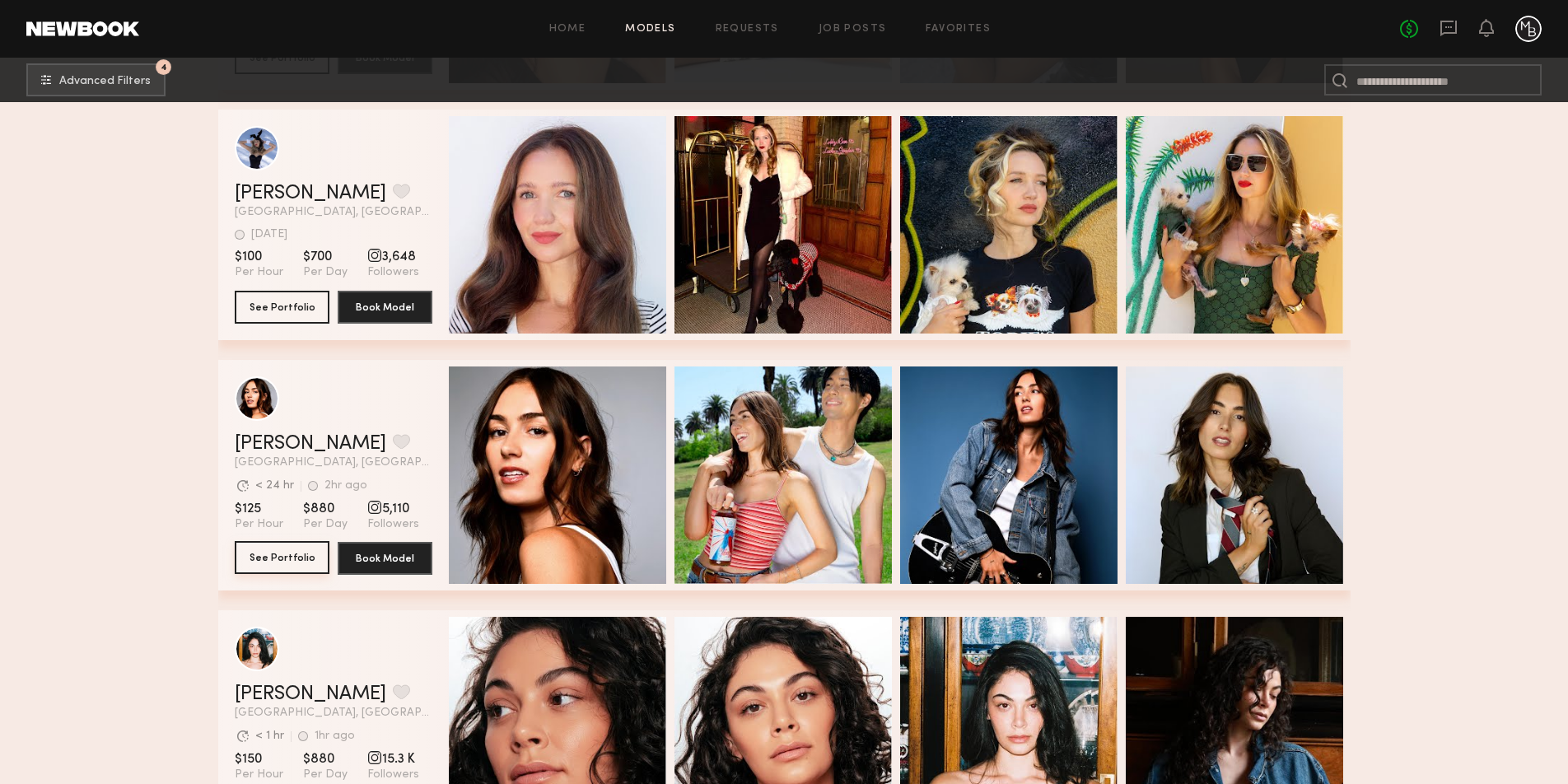
click at [270, 558] on button "See Portfolio" at bounding box center [282, 557] width 94 height 33
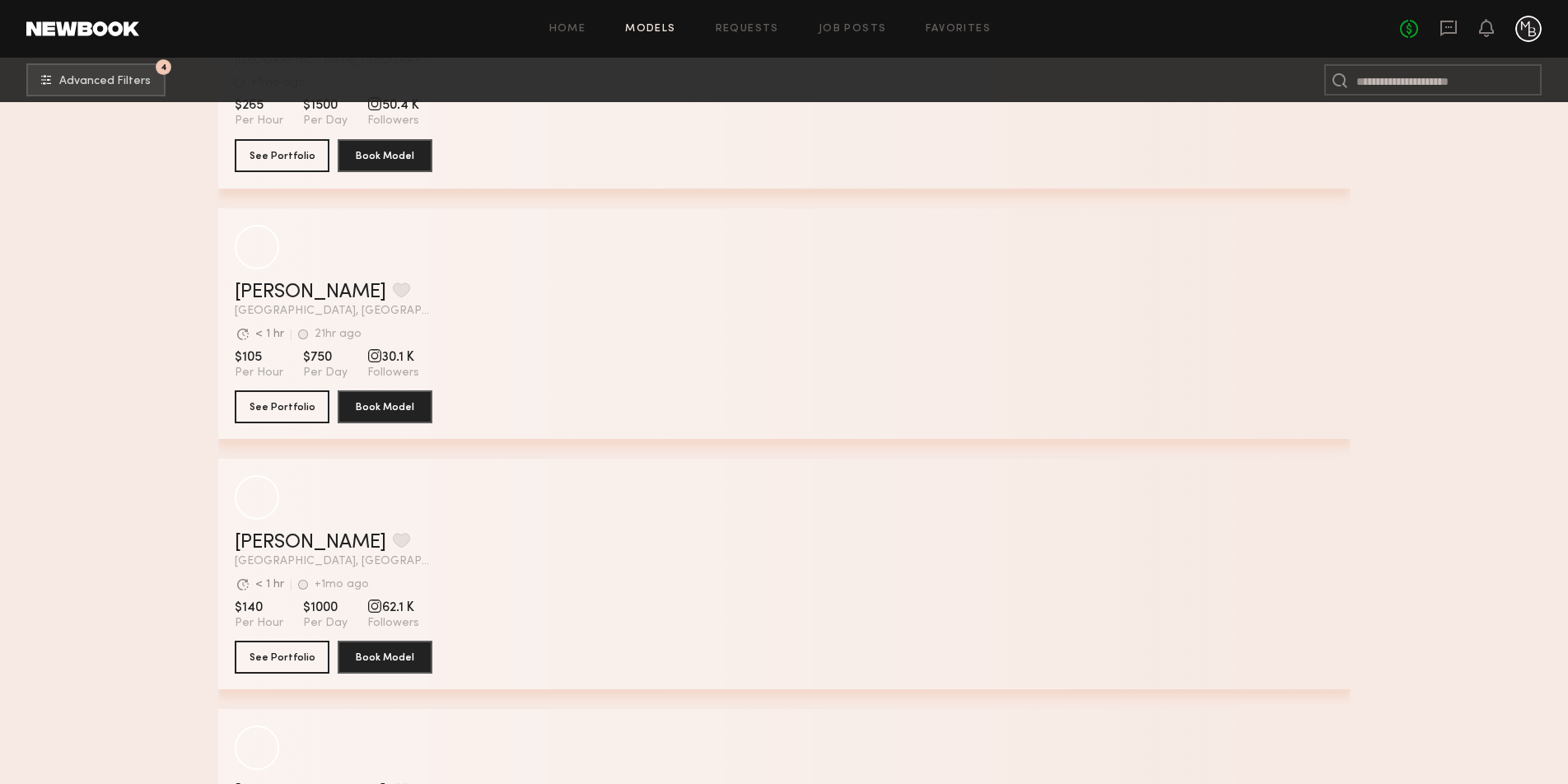
scroll to position [81774, 0]
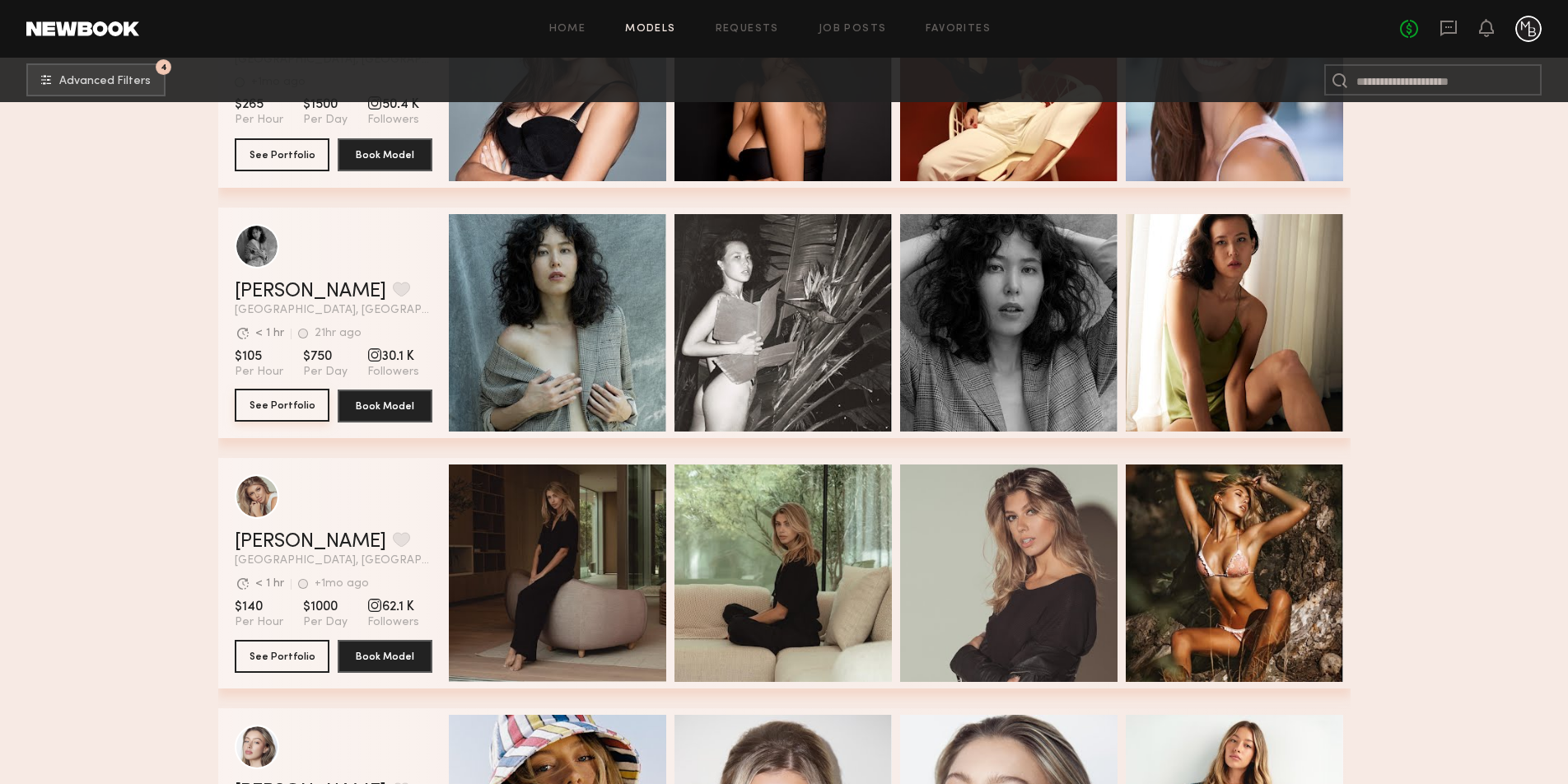
click at [267, 411] on button "See Portfolio" at bounding box center [282, 404] width 94 height 33
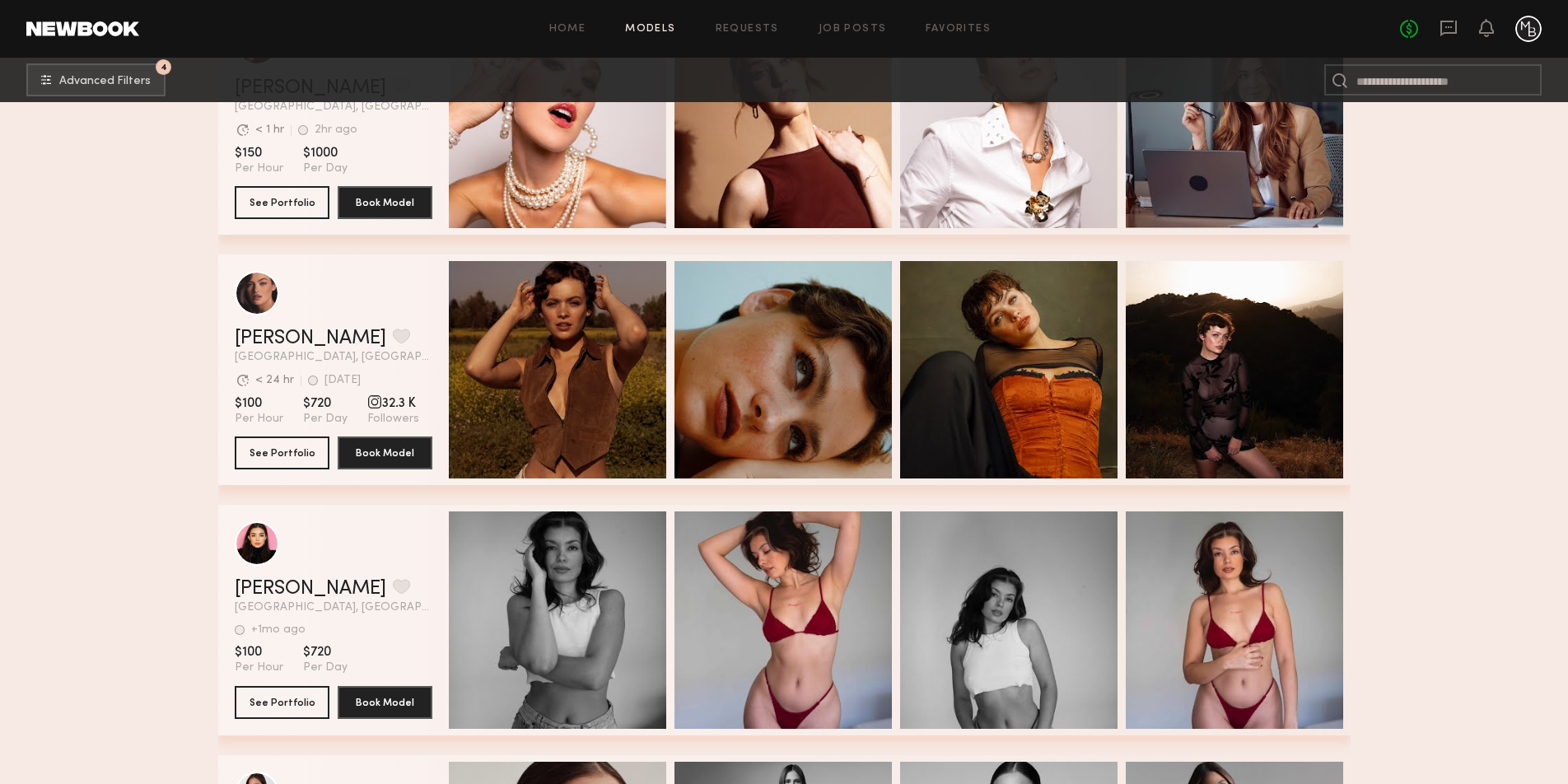
scroll to position [84479, 0]
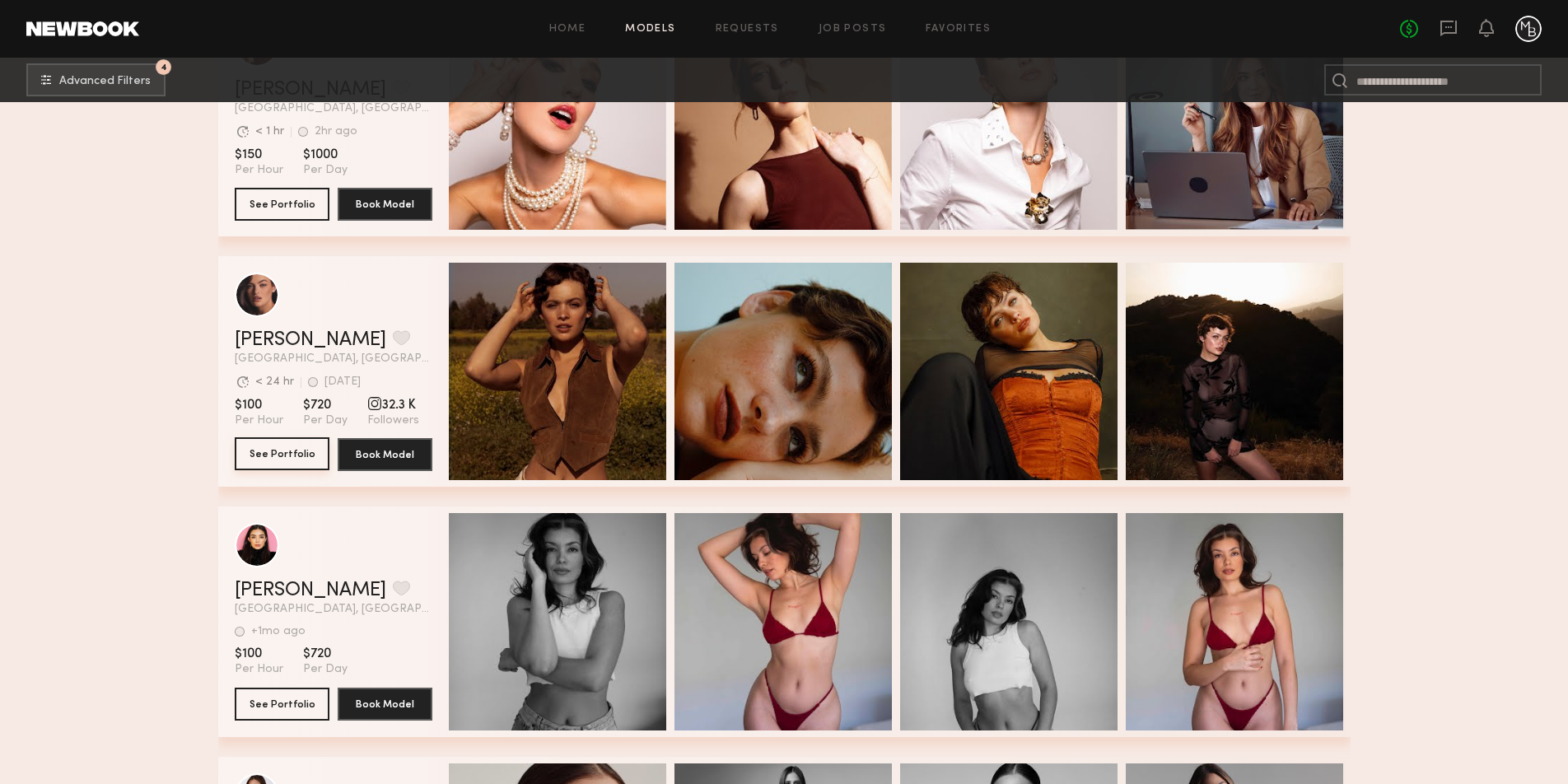
click at [287, 455] on button "See Portfolio" at bounding box center [282, 453] width 94 height 33
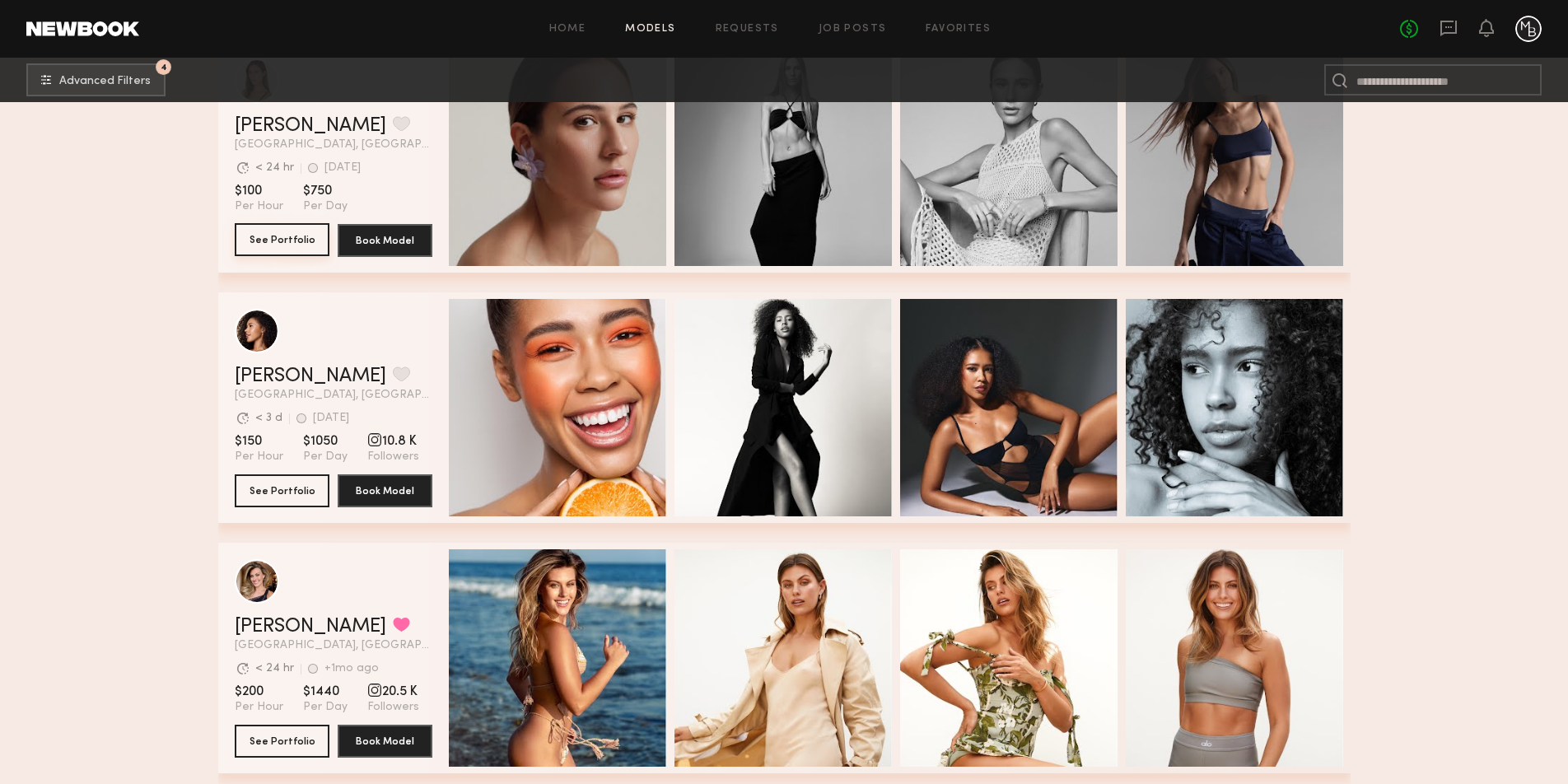
scroll to position [85192, 0]
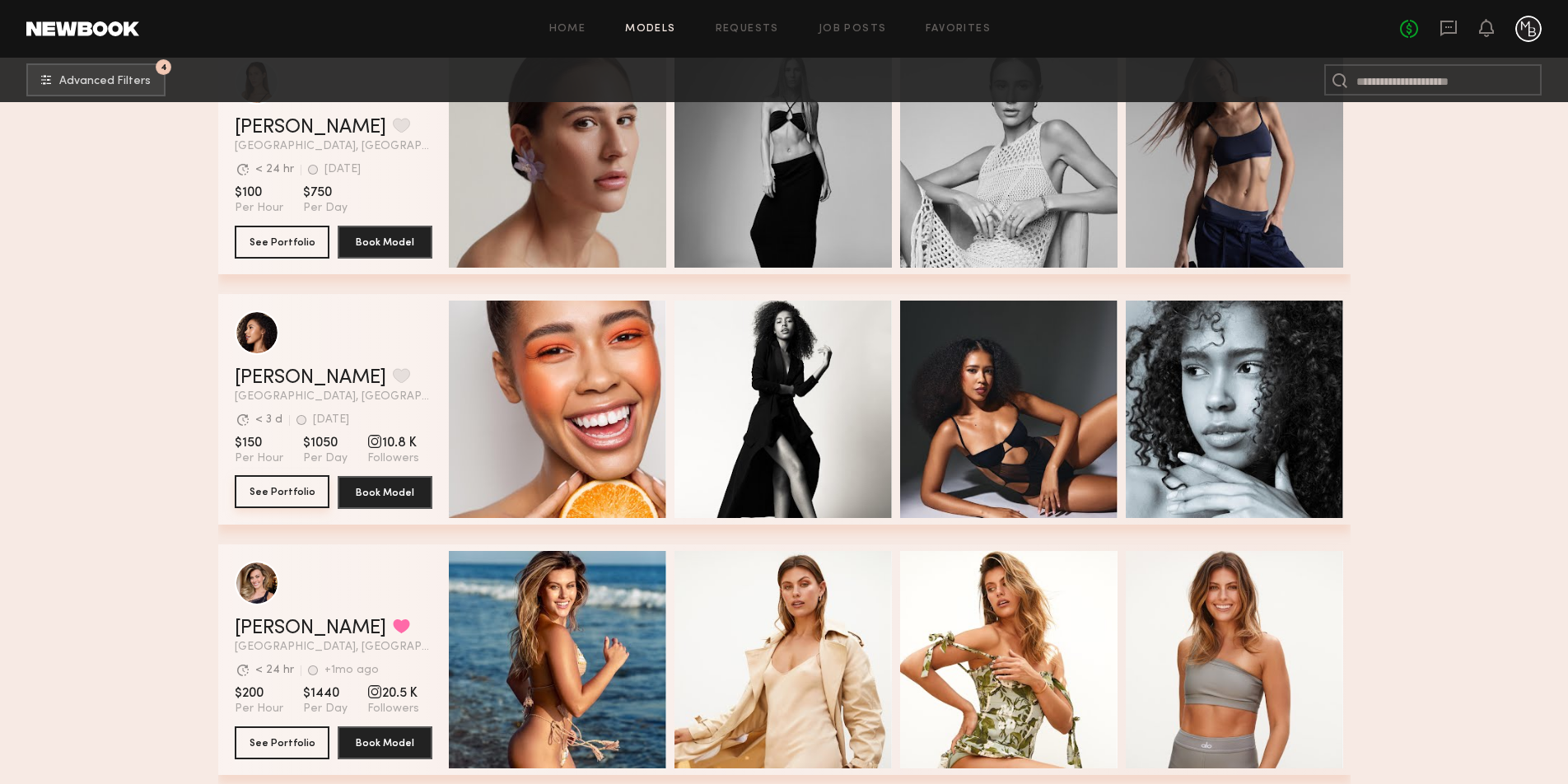
click at [286, 497] on button "See Portfolio" at bounding box center [282, 491] width 94 height 33
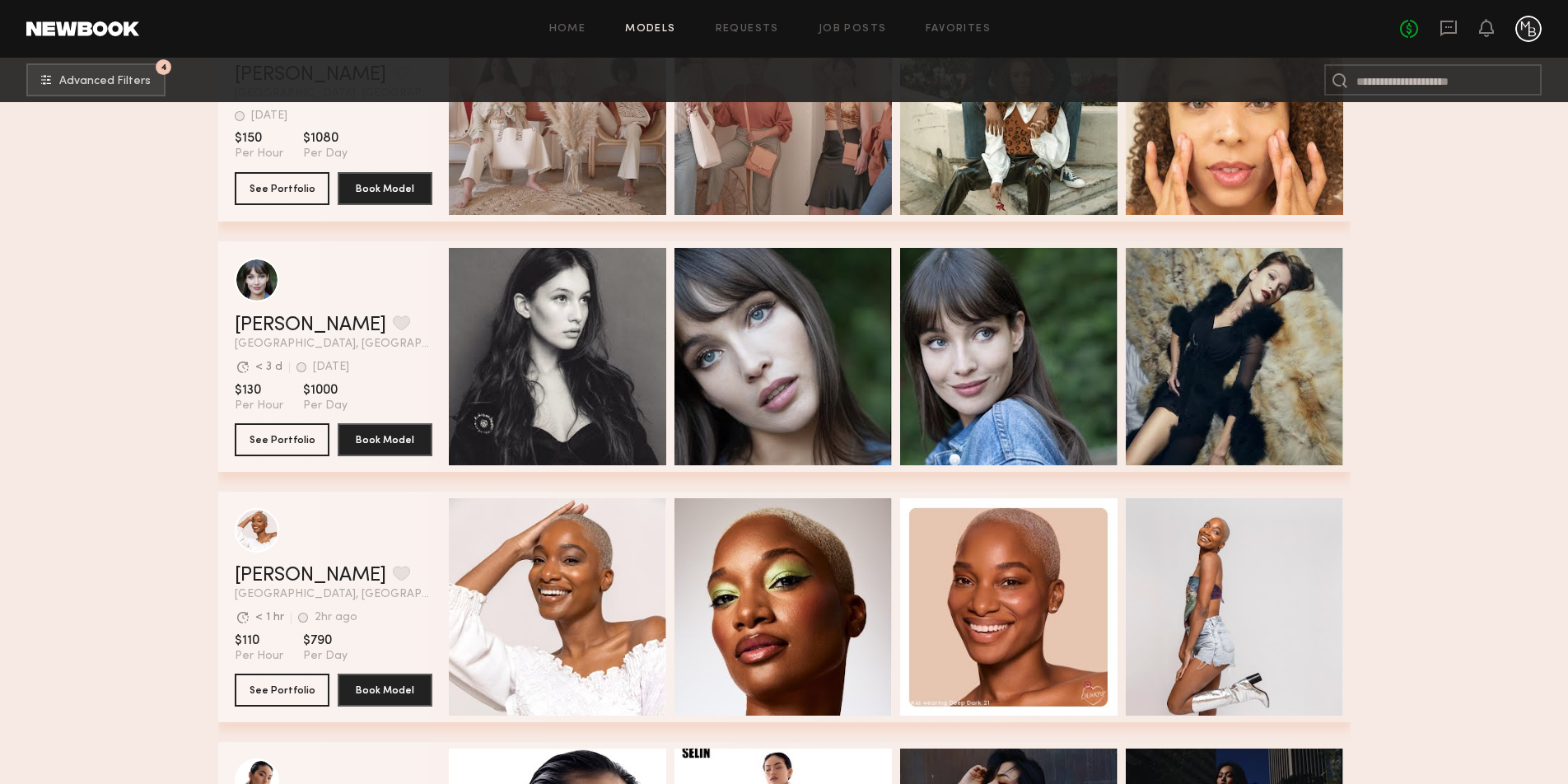
scroll to position [87223, 0]
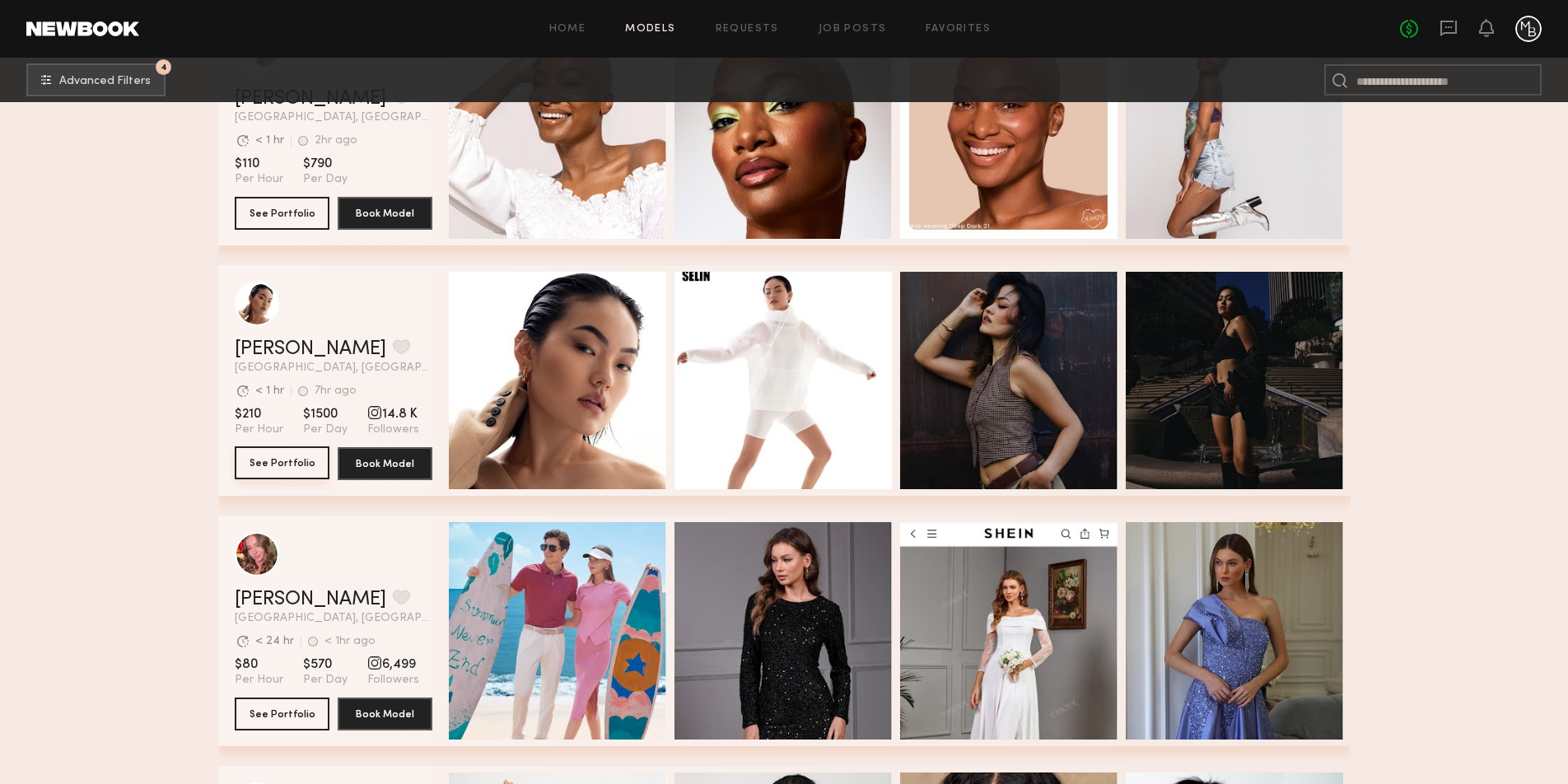
click at [291, 462] on button "See Portfolio" at bounding box center [282, 463] width 94 height 33
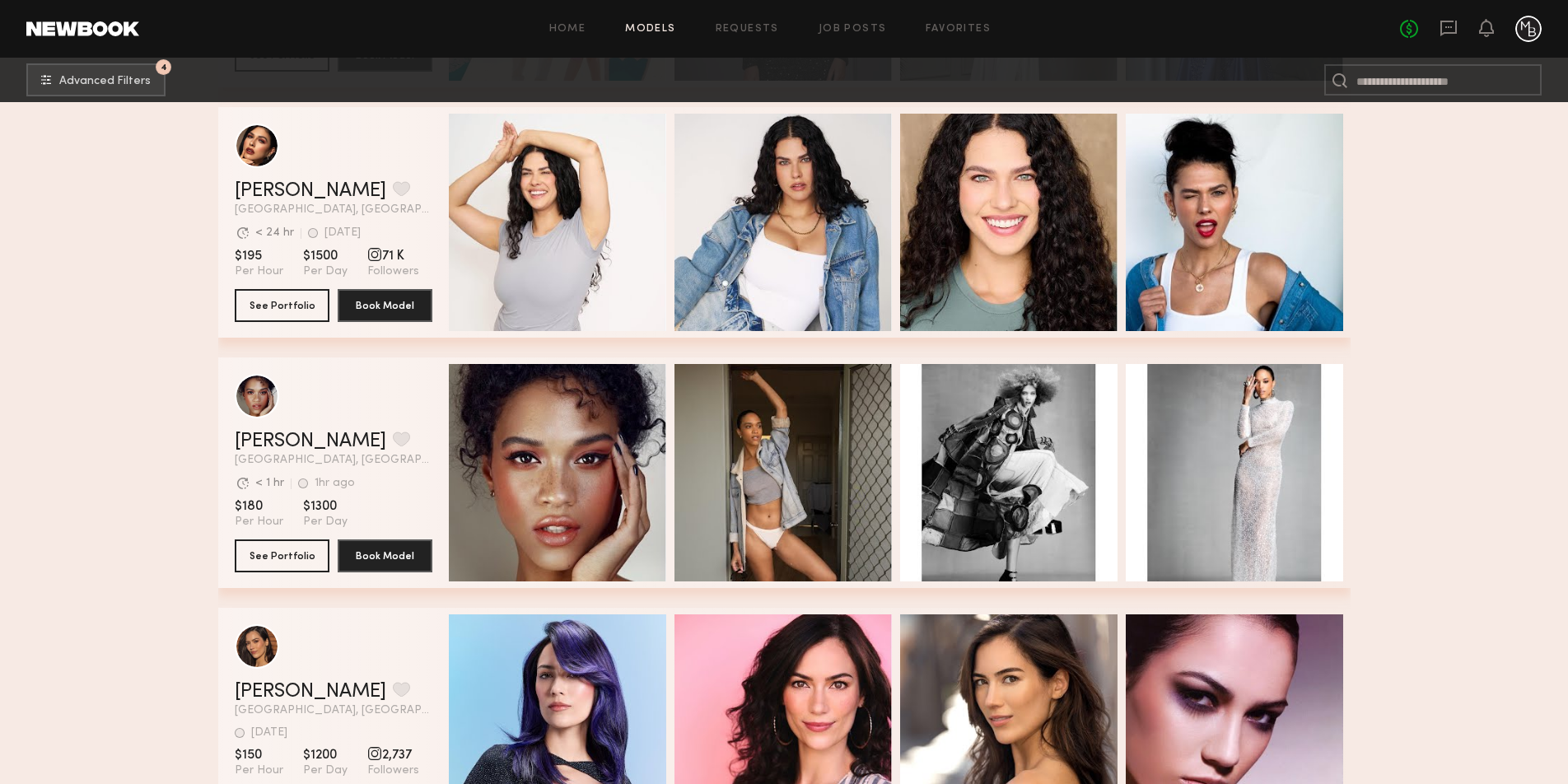
scroll to position [87915, 0]
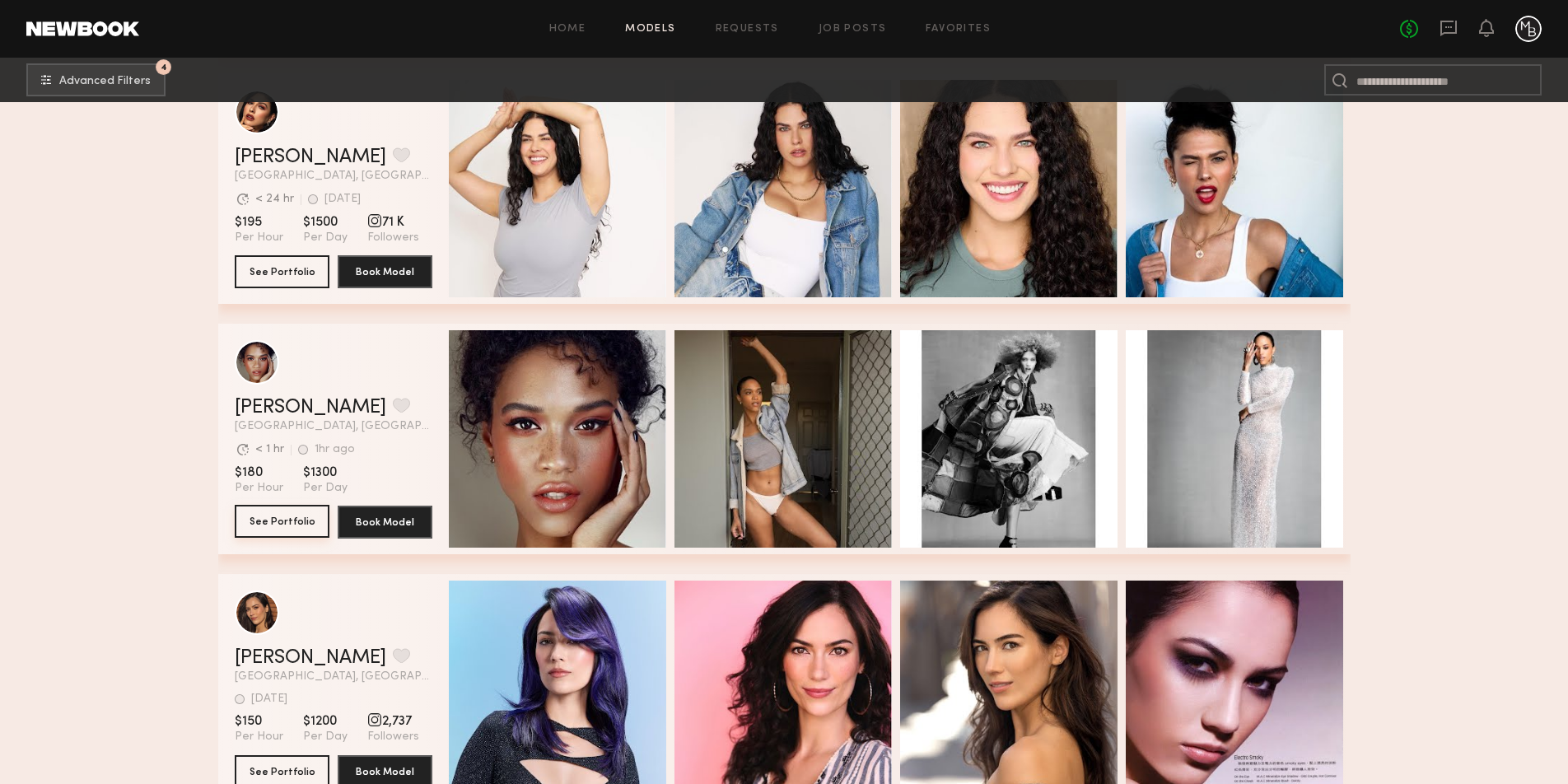
click at [271, 521] on button "See Portfolio" at bounding box center [282, 521] width 94 height 33
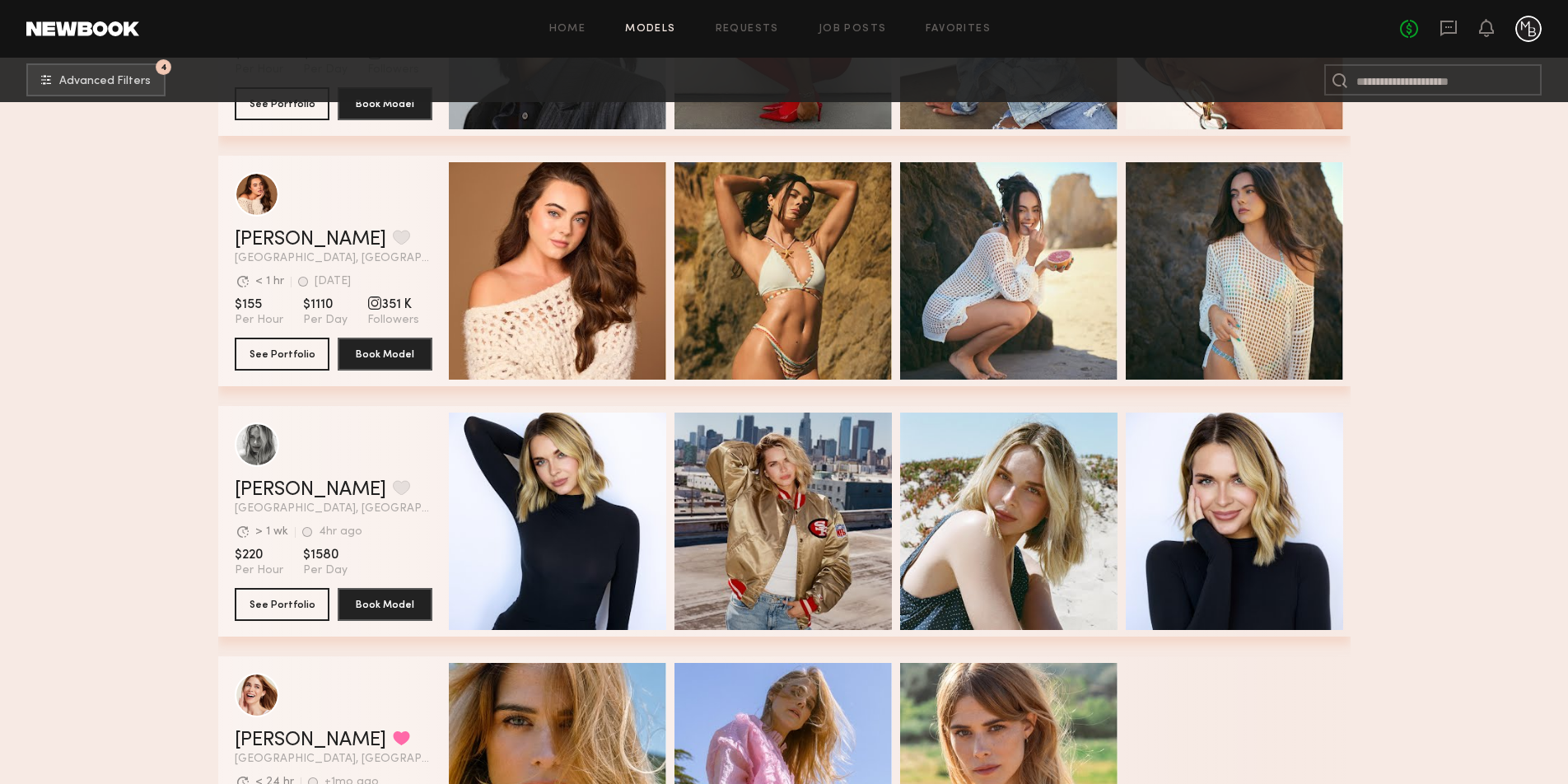
scroll to position [90990, 0]
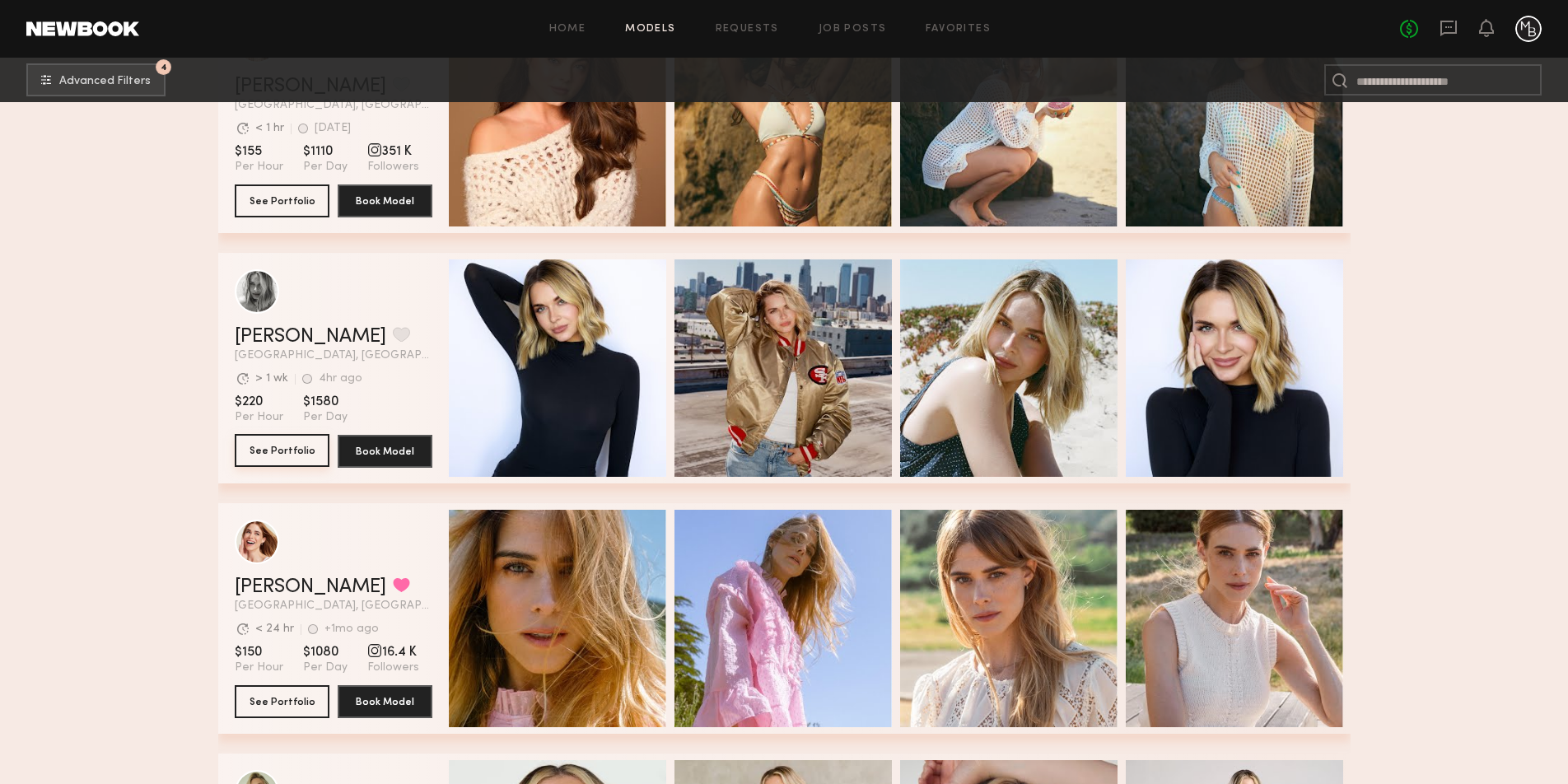
click at [286, 445] on button "See Portfolio" at bounding box center [282, 449] width 94 height 33
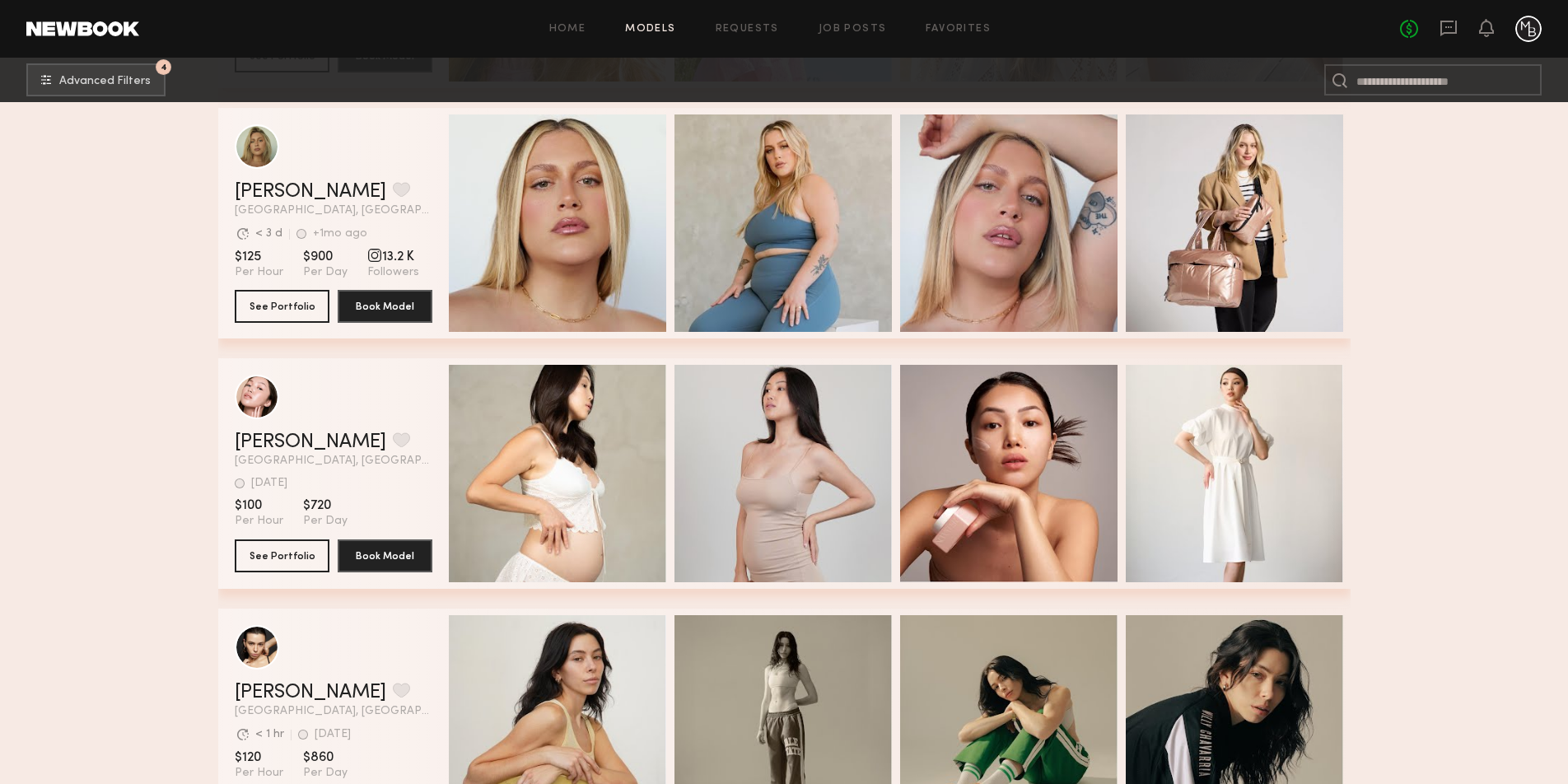
scroll to position [91630, 0]
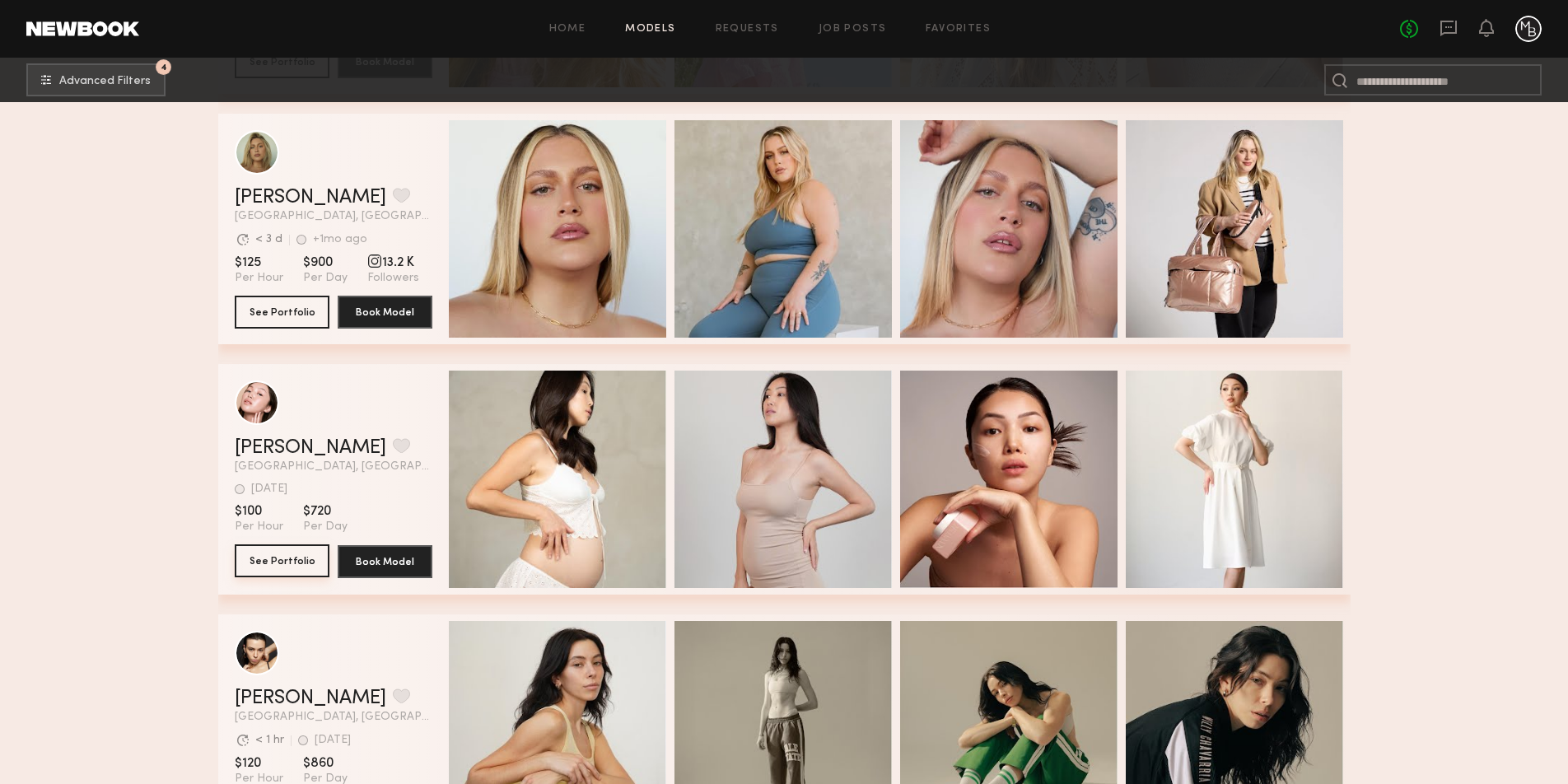
click at [277, 559] on button "See Portfolio" at bounding box center [282, 561] width 94 height 33
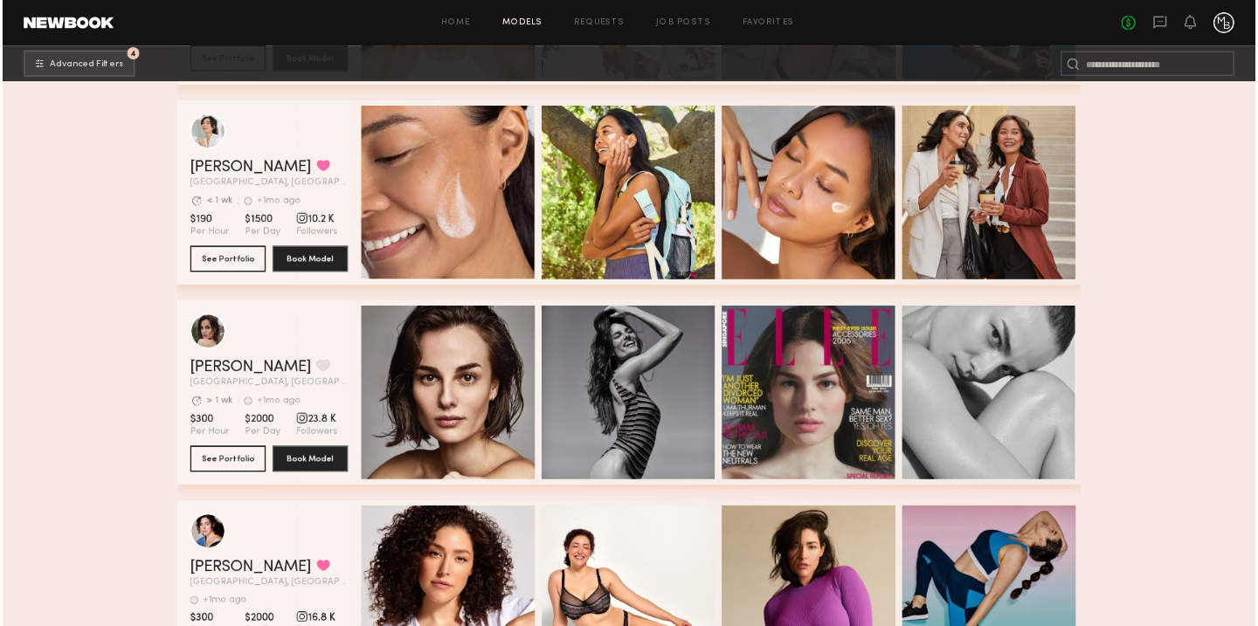
scroll to position [100428, 0]
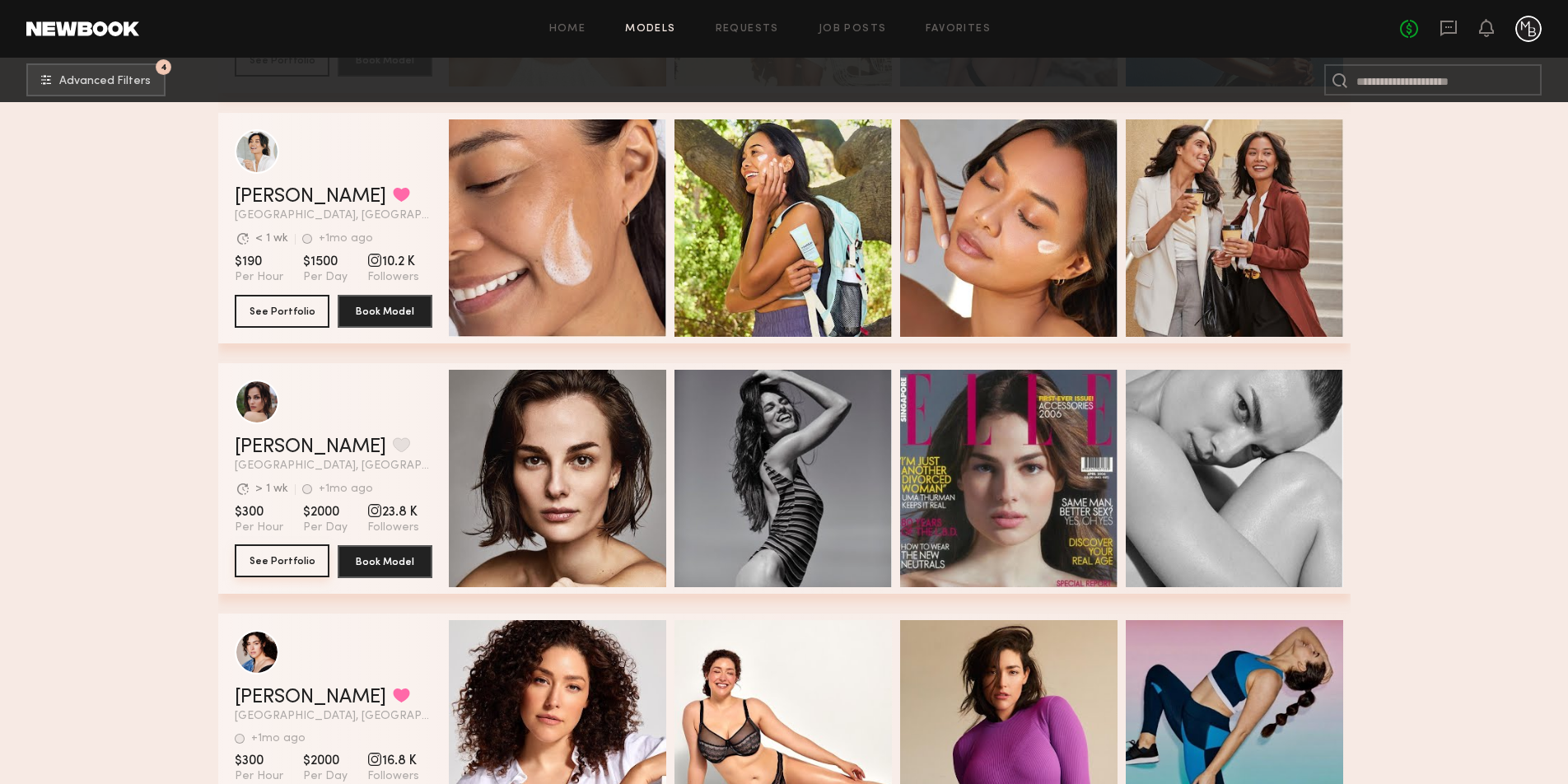
click at [285, 558] on button "See Portfolio" at bounding box center [282, 561] width 94 height 33
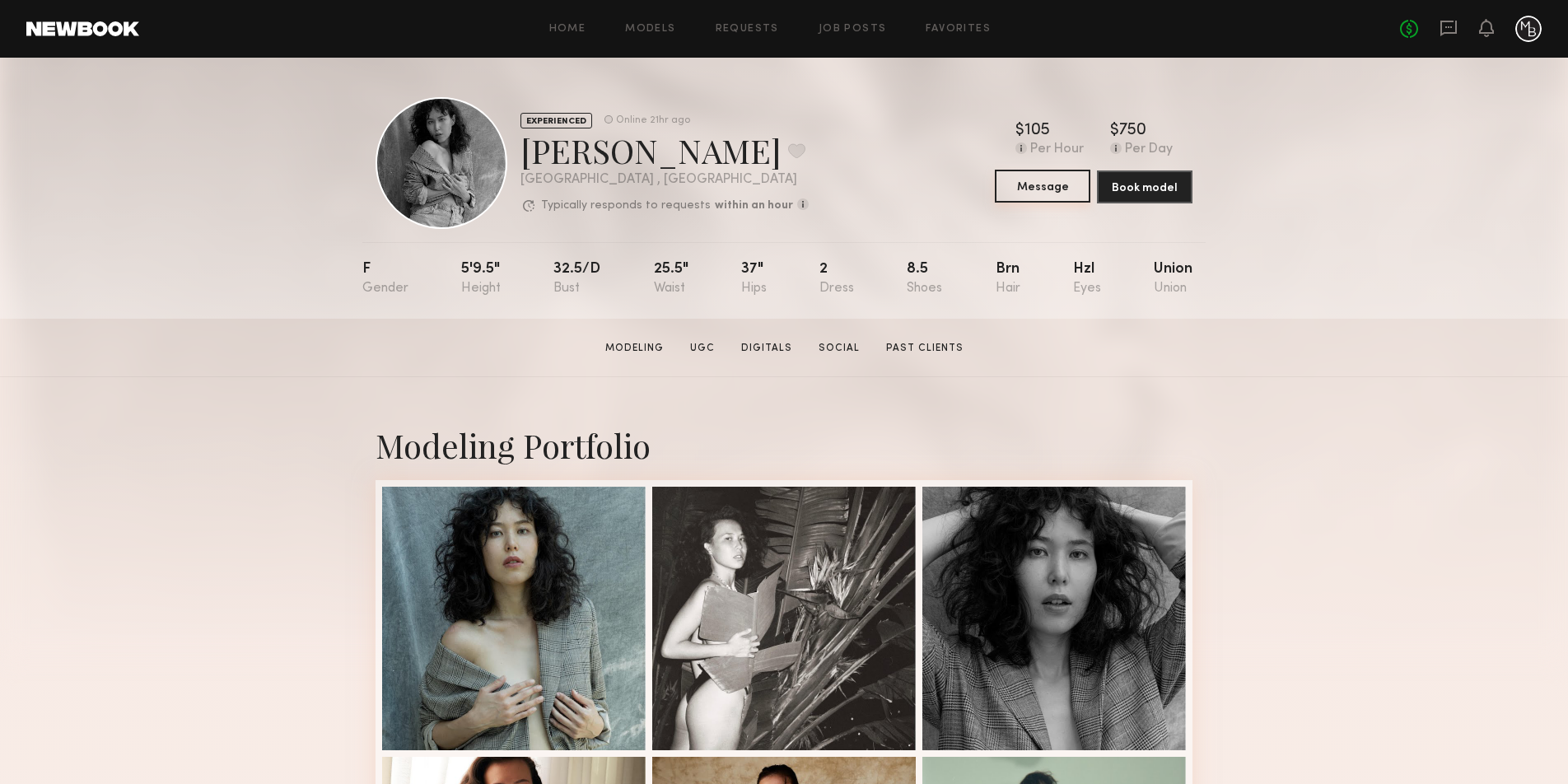
click at [1035, 186] on button "Message" at bounding box center [1042, 186] width 95 height 33
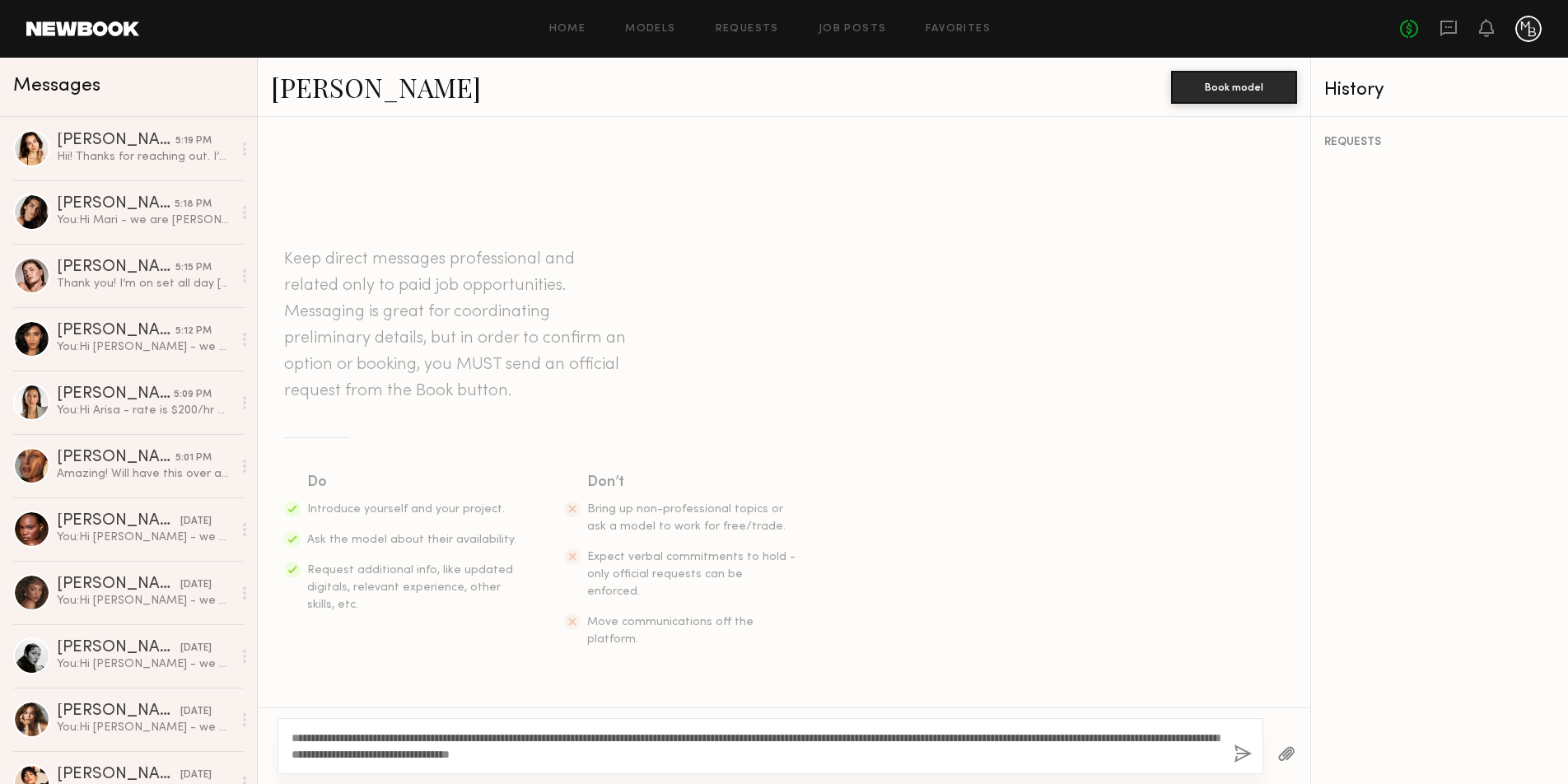
drag, startPoint x: 348, startPoint y: 735, endPoint x: 311, endPoint y: 734, distance: 37.0
click at [306, 734] on textarea "**********" at bounding box center [756, 745] width 929 height 33
type textarea "**********"
click at [1241, 753] on button "button" at bounding box center [1242, 755] width 18 height 21
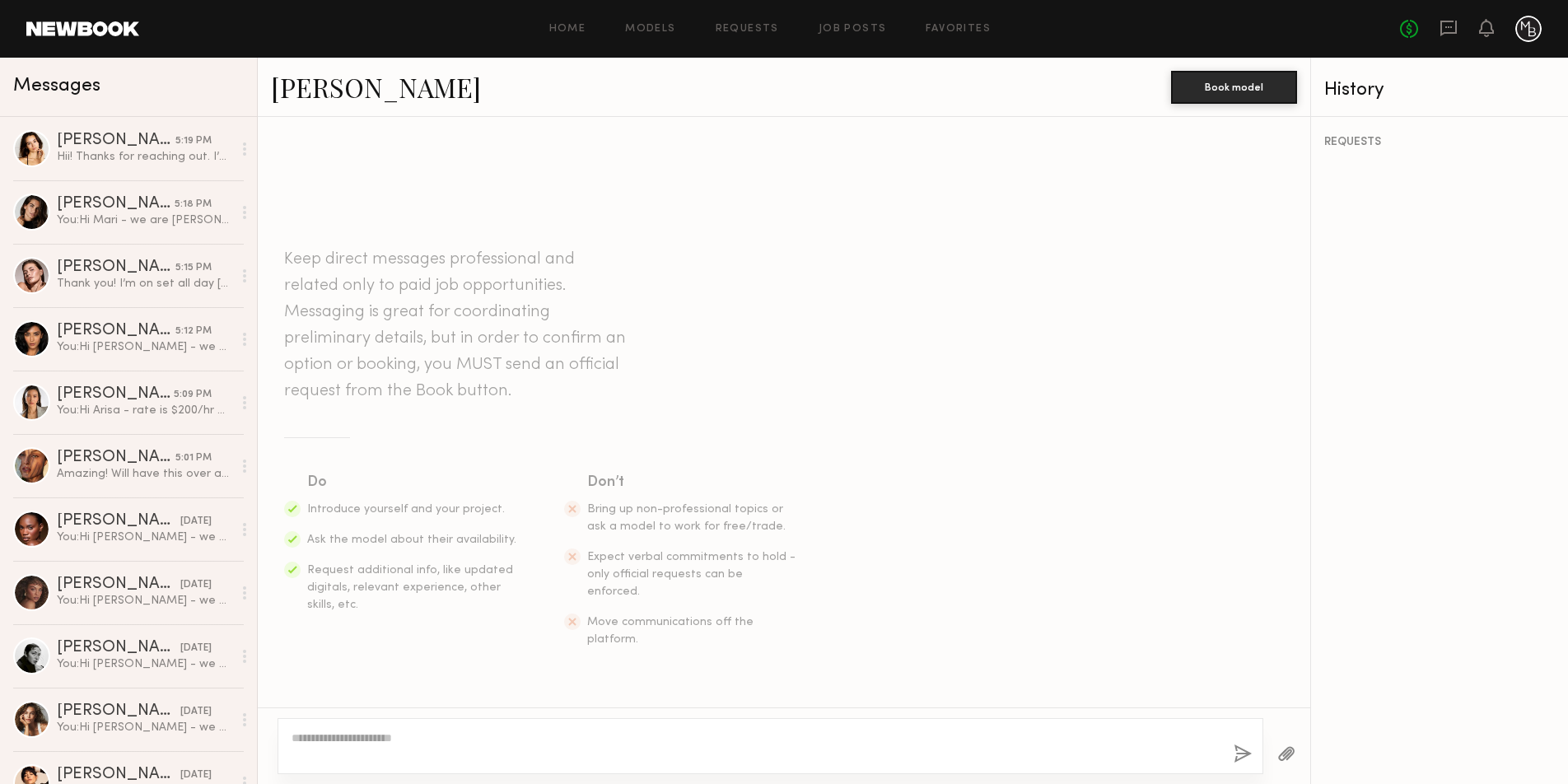
scroll to position [160, 0]
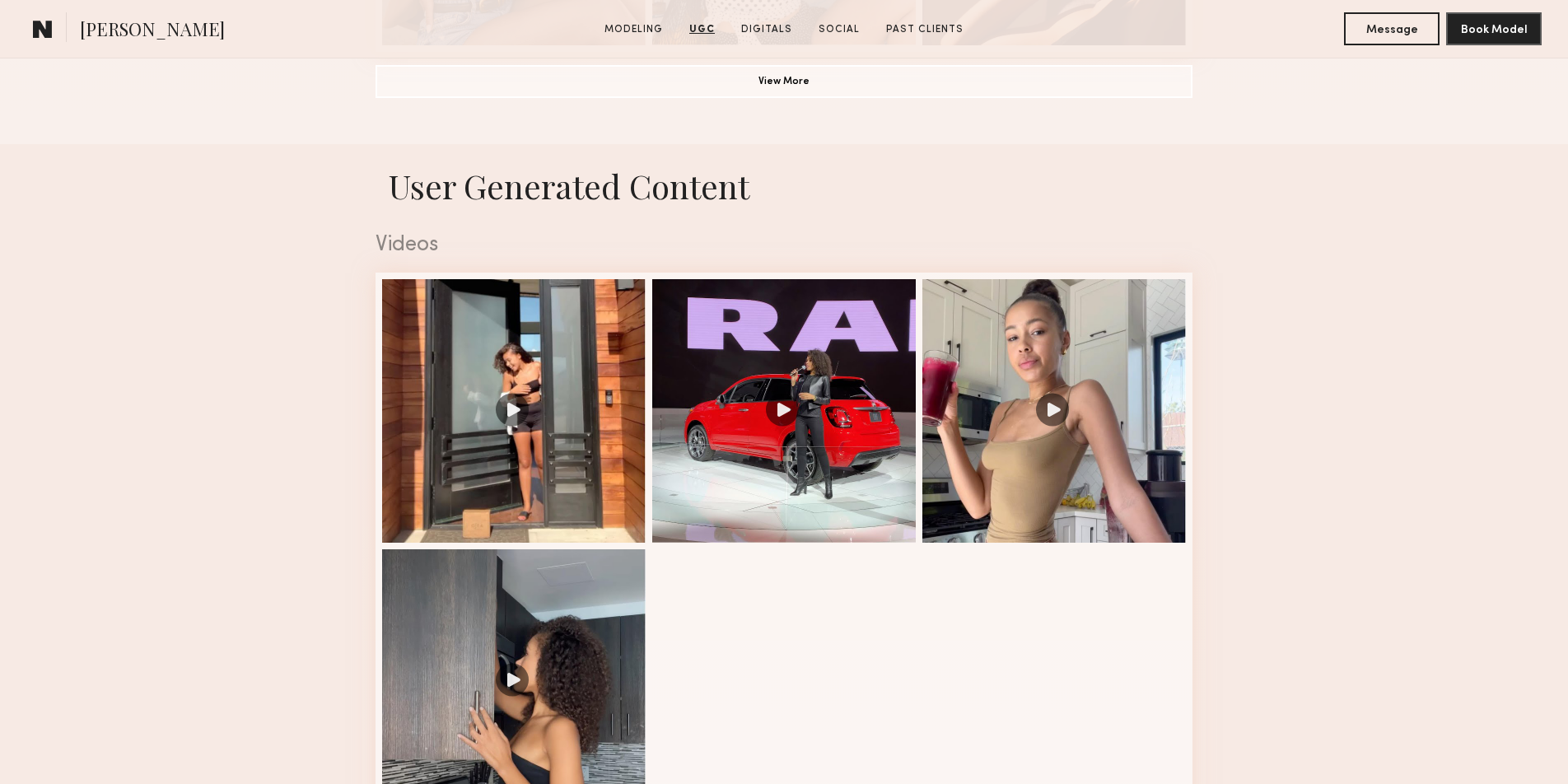
scroll to position [1139, 0]
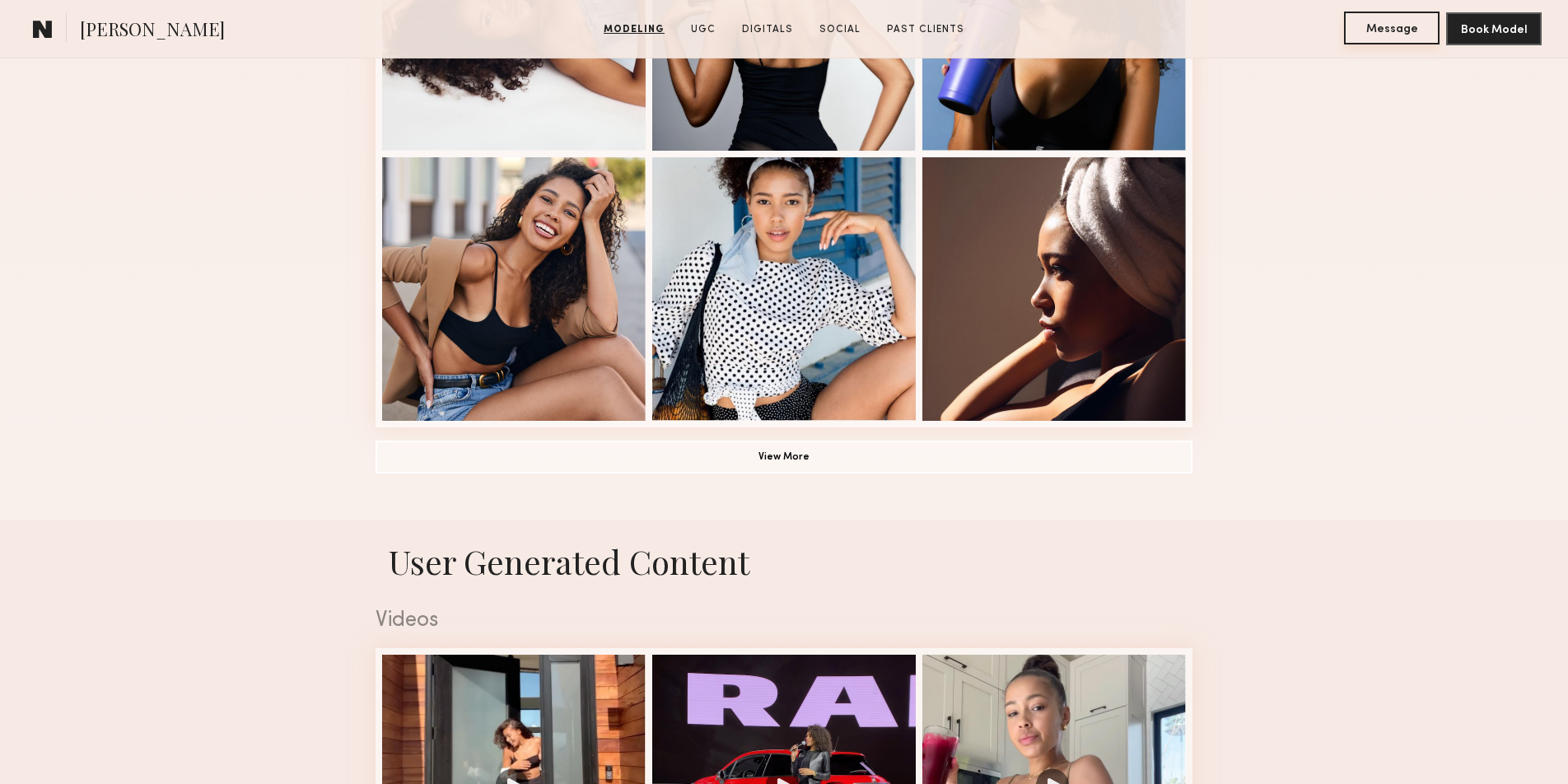
click at [1391, 31] on button "Message" at bounding box center [1391, 27] width 95 height 33
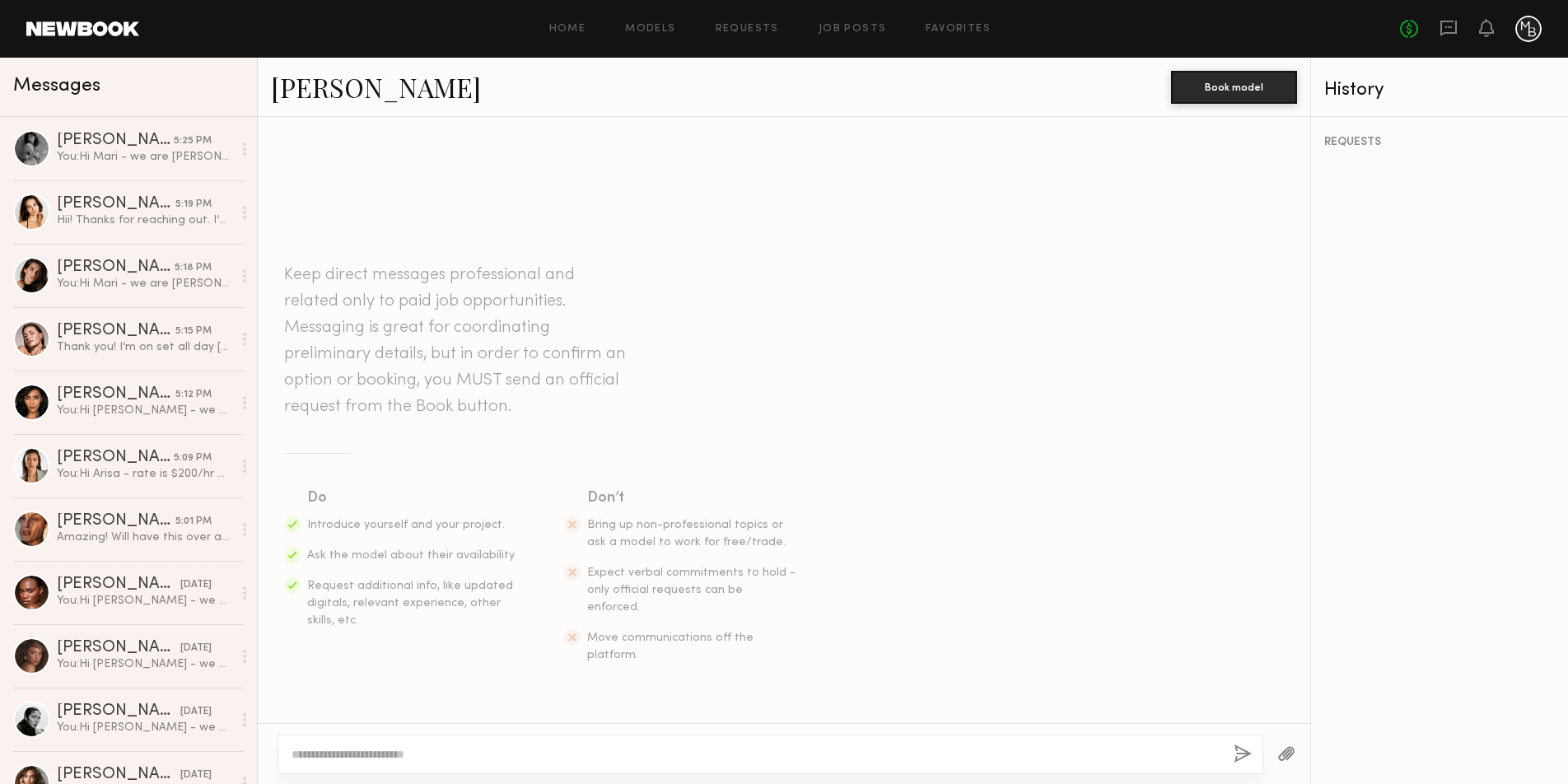
click at [523, 758] on textarea at bounding box center [756, 754] width 929 height 16
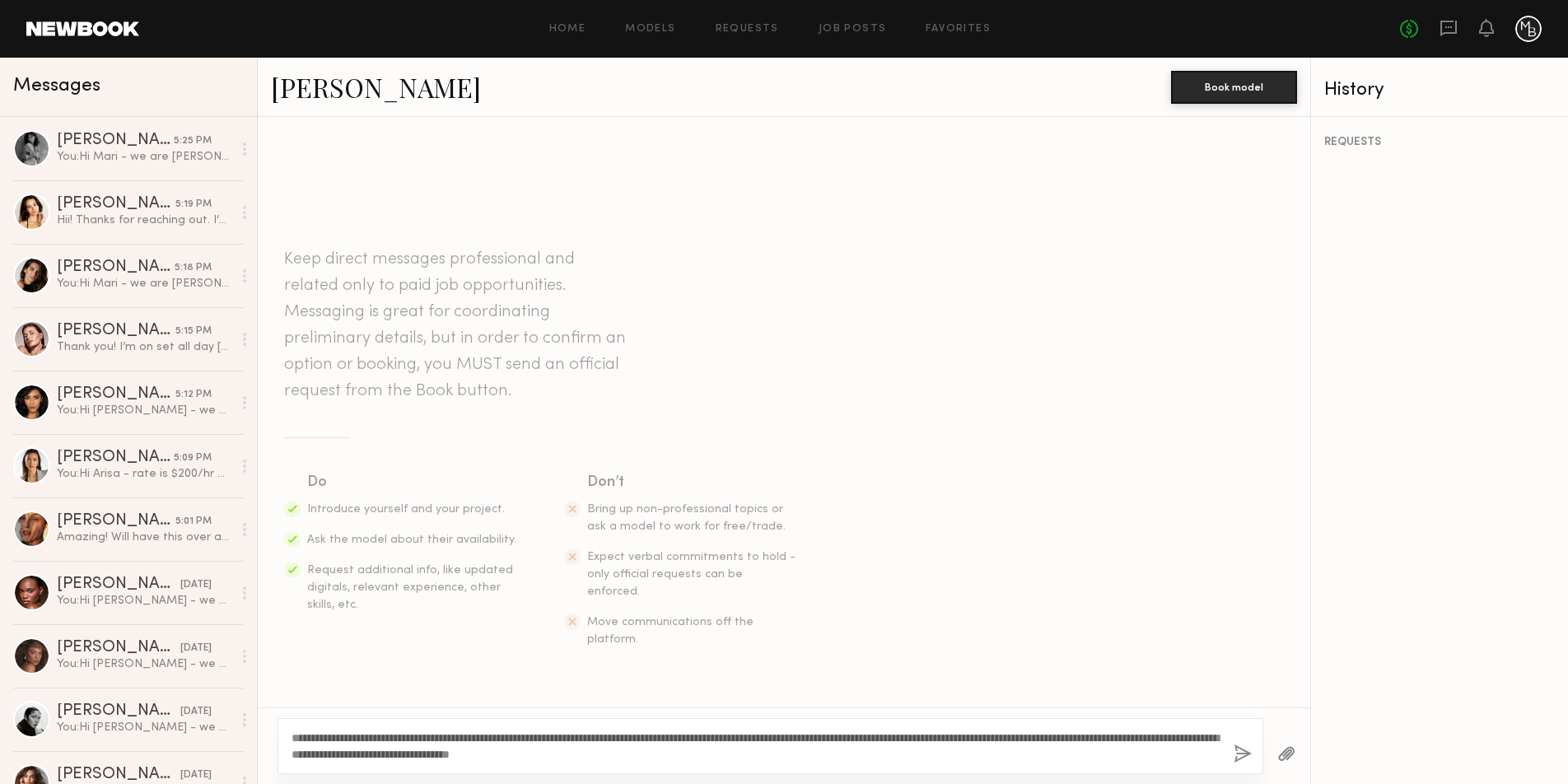
drag, startPoint x: 347, startPoint y: 739, endPoint x: 324, endPoint y: 737, distance: 23.1
click at [310, 738] on textarea "**********" at bounding box center [756, 745] width 929 height 33
type textarea "**********"
click at [1238, 760] on button "button" at bounding box center [1242, 755] width 18 height 21
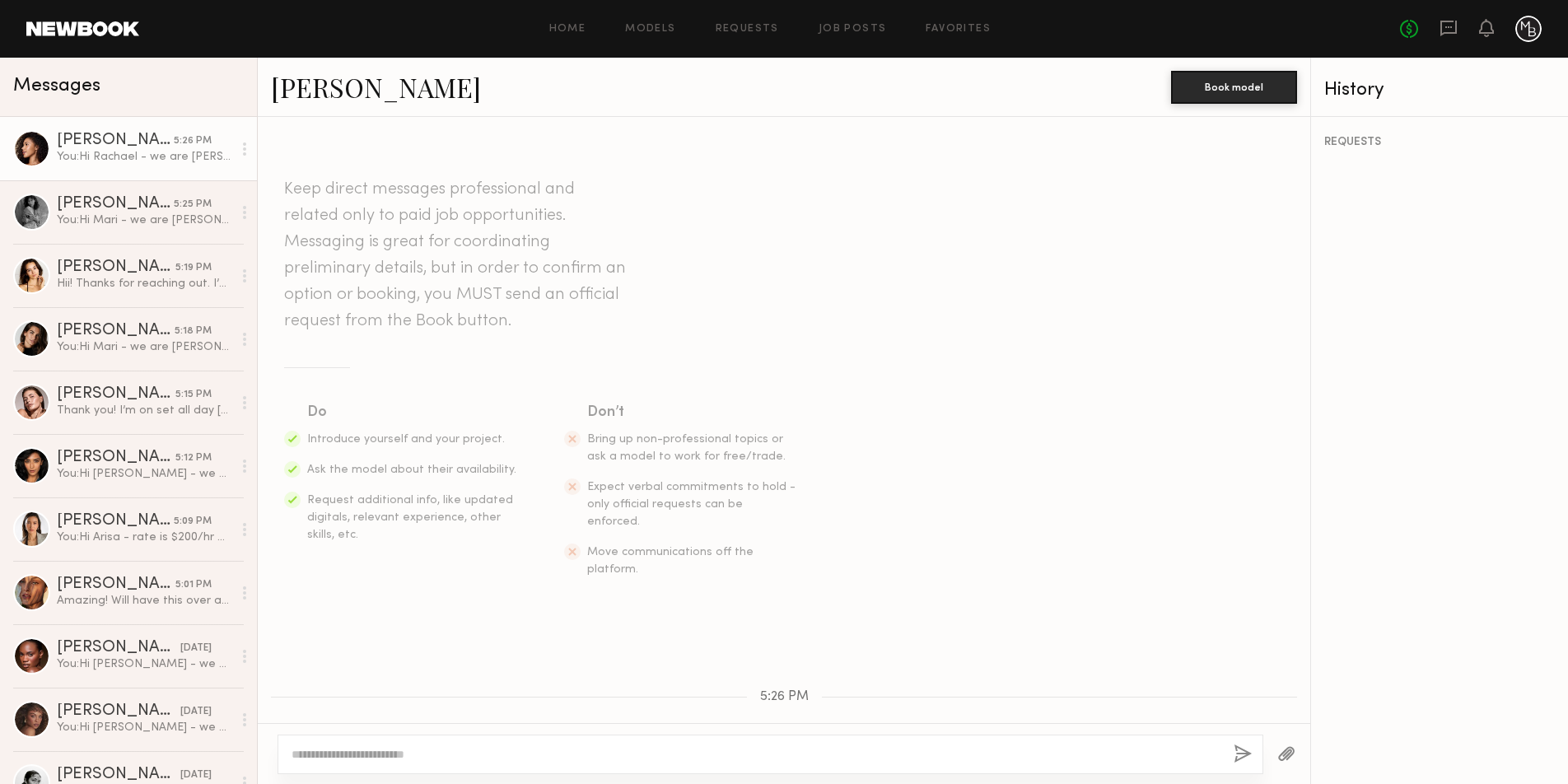
scroll to position [160, 0]
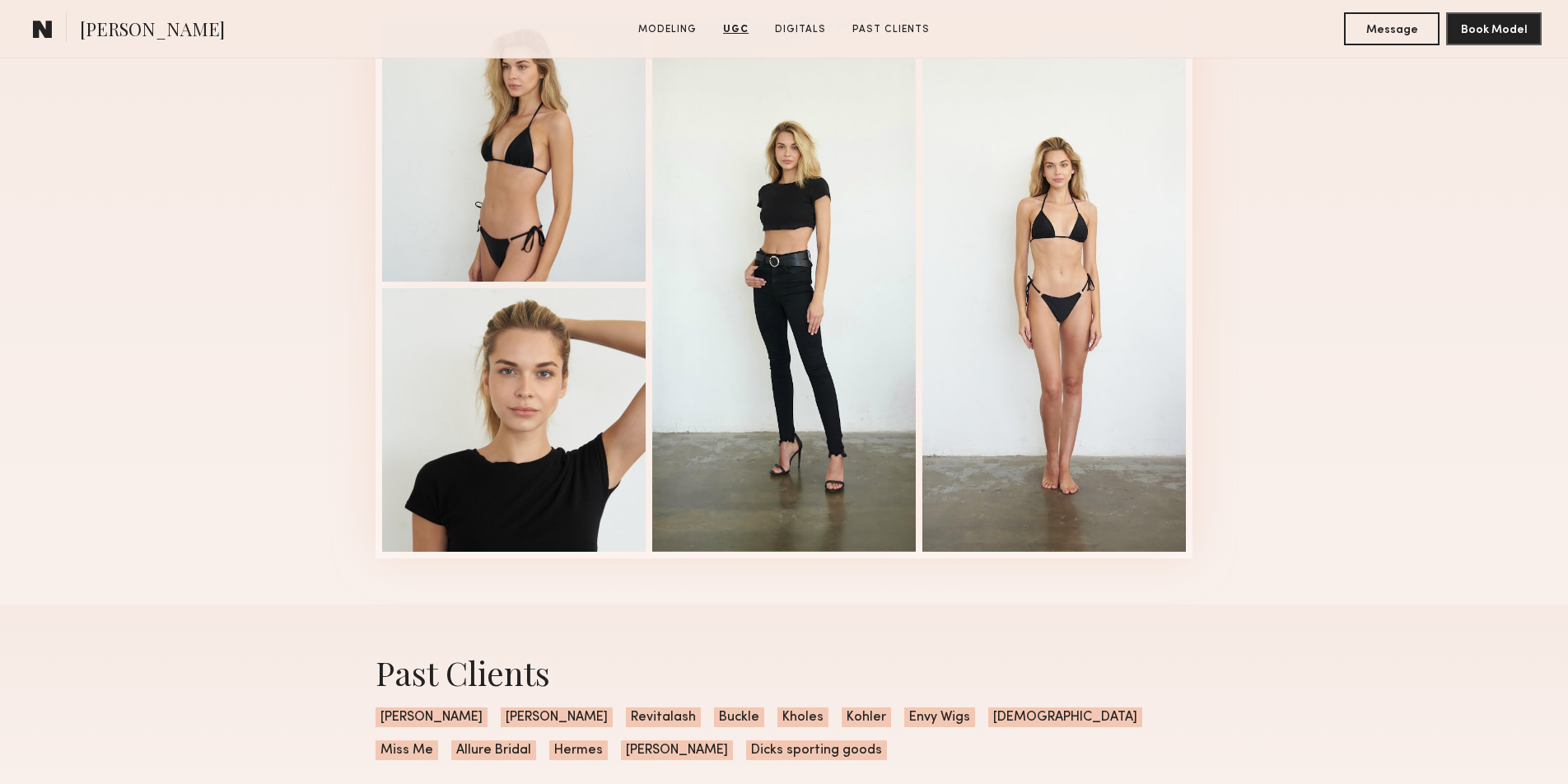
scroll to position [2509, 0]
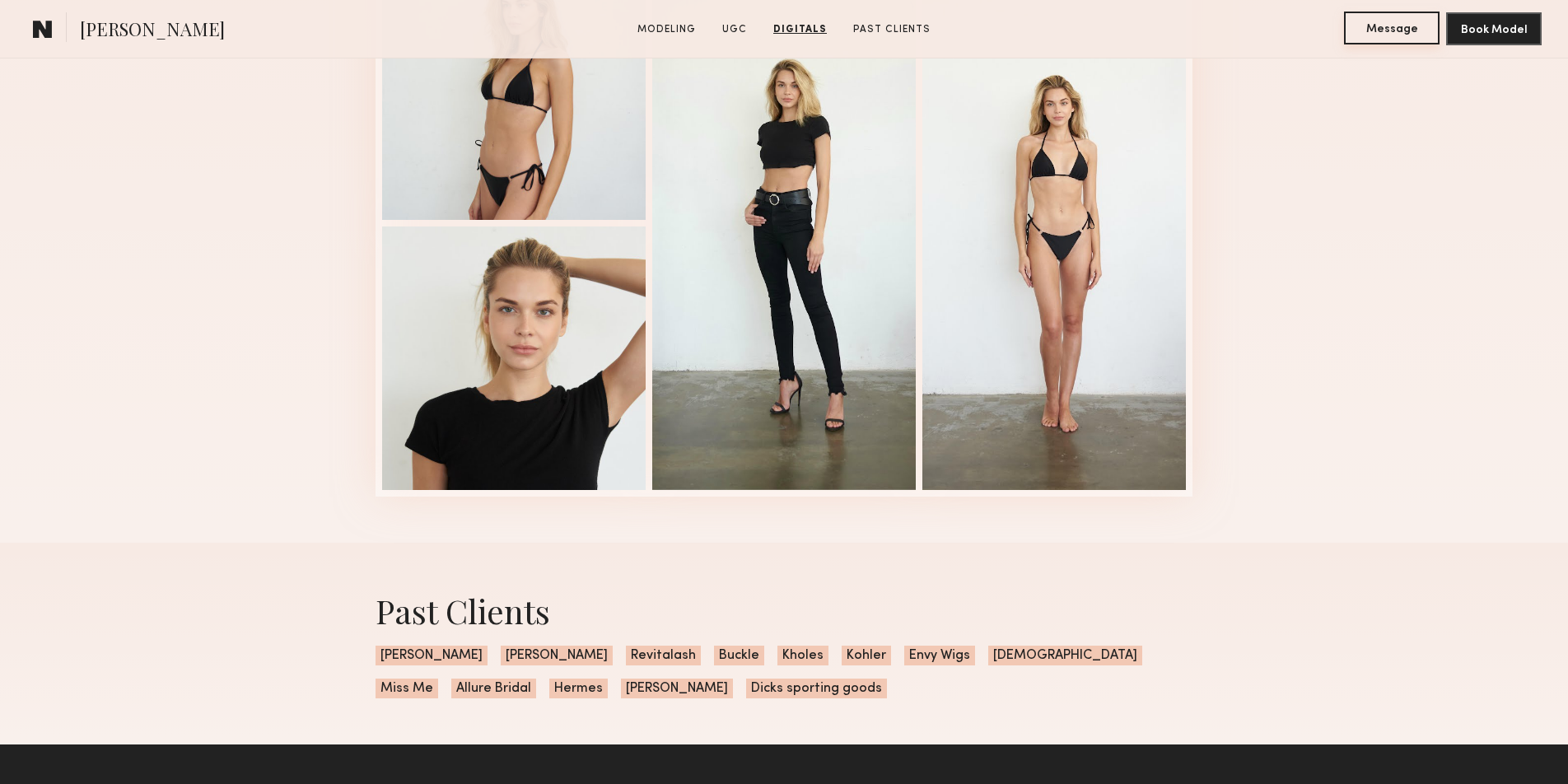
click at [1364, 32] on button "Message" at bounding box center [1391, 27] width 95 height 33
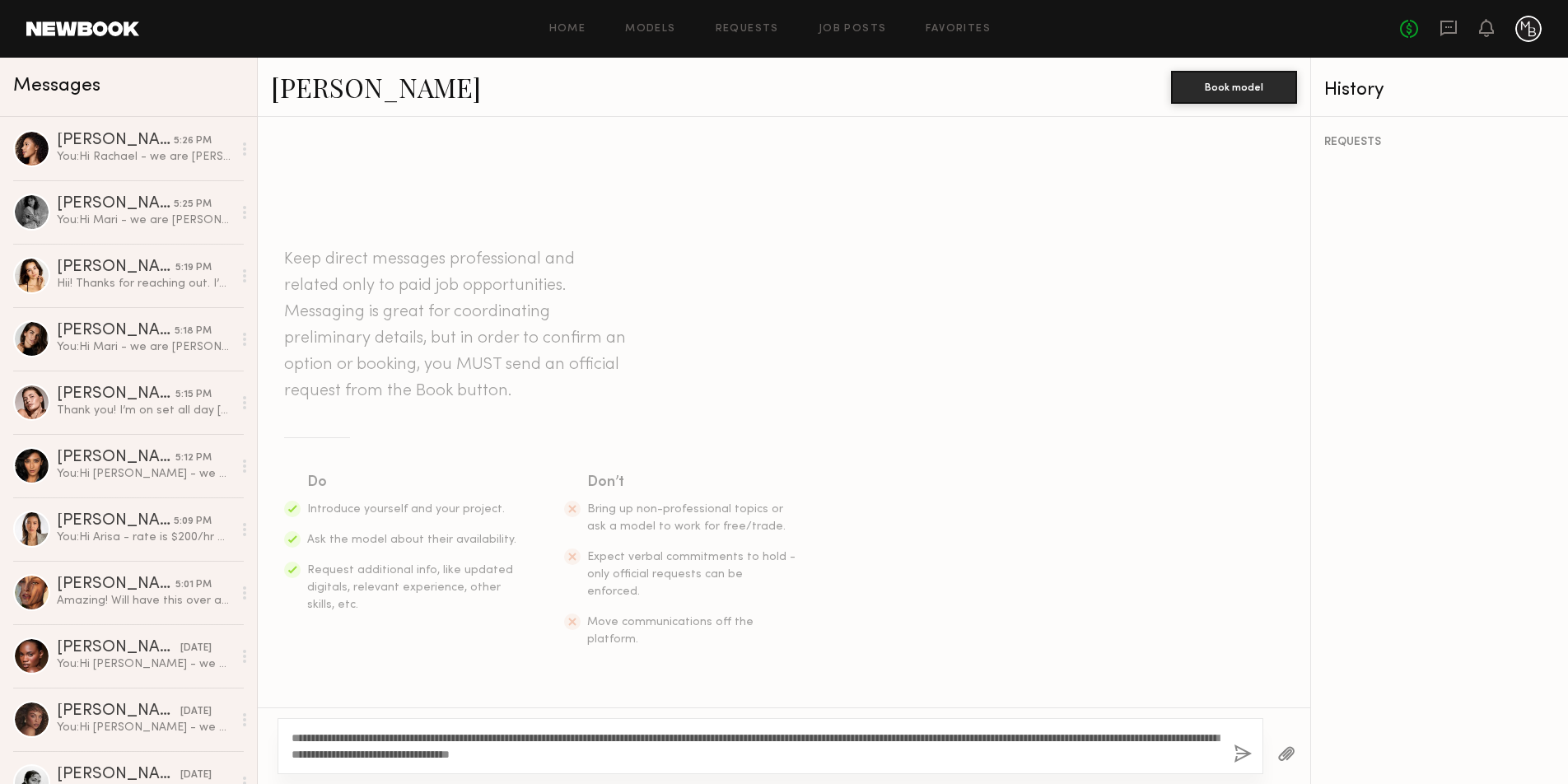
drag, startPoint x: 330, startPoint y: 739, endPoint x: 356, endPoint y: 734, distance: 26.5
click at [307, 740] on textarea "**********" at bounding box center [756, 745] width 929 height 33
type textarea "**********"
click at [1246, 753] on button "button" at bounding box center [1242, 755] width 18 height 21
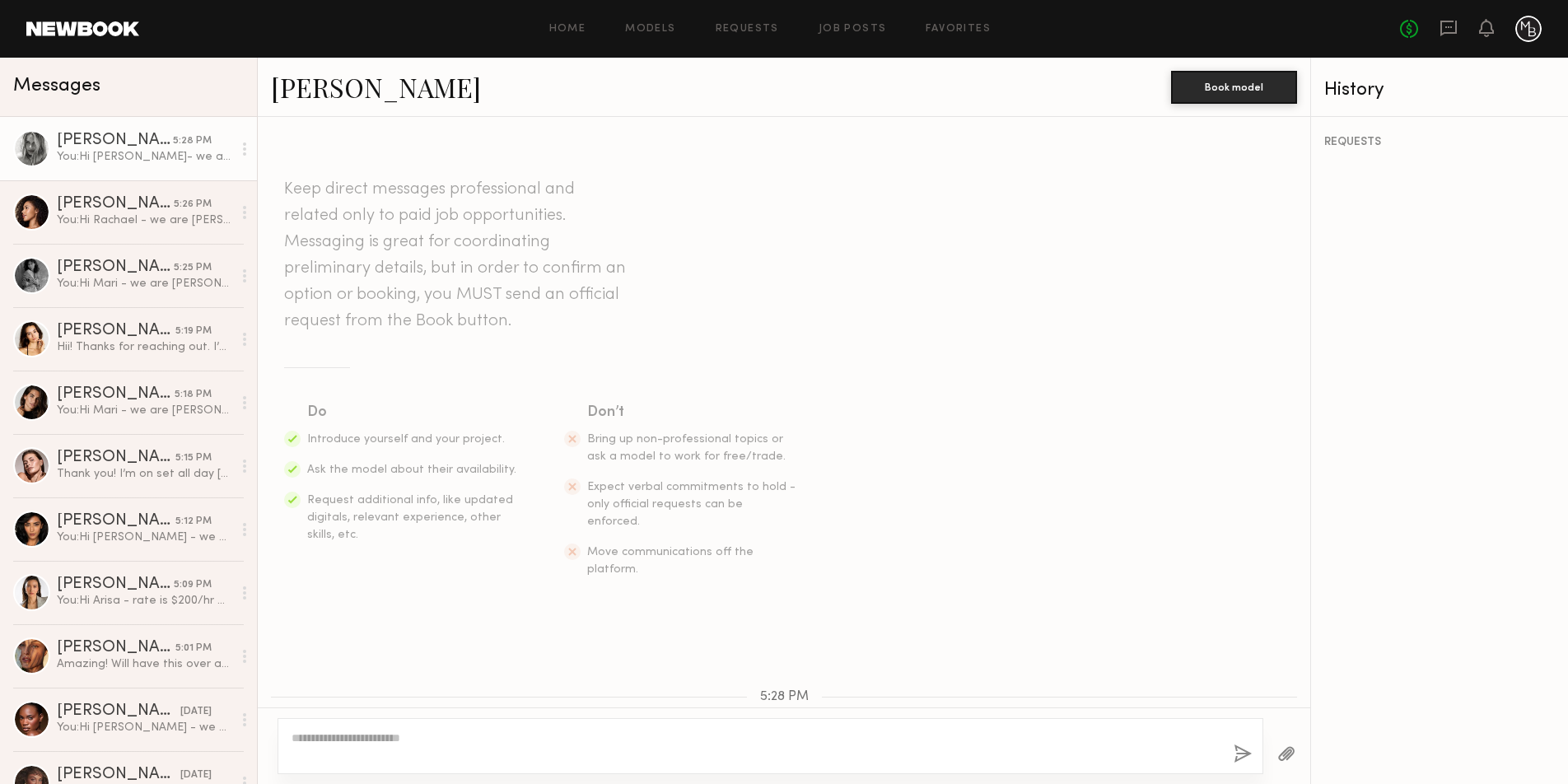
scroll to position [160, 0]
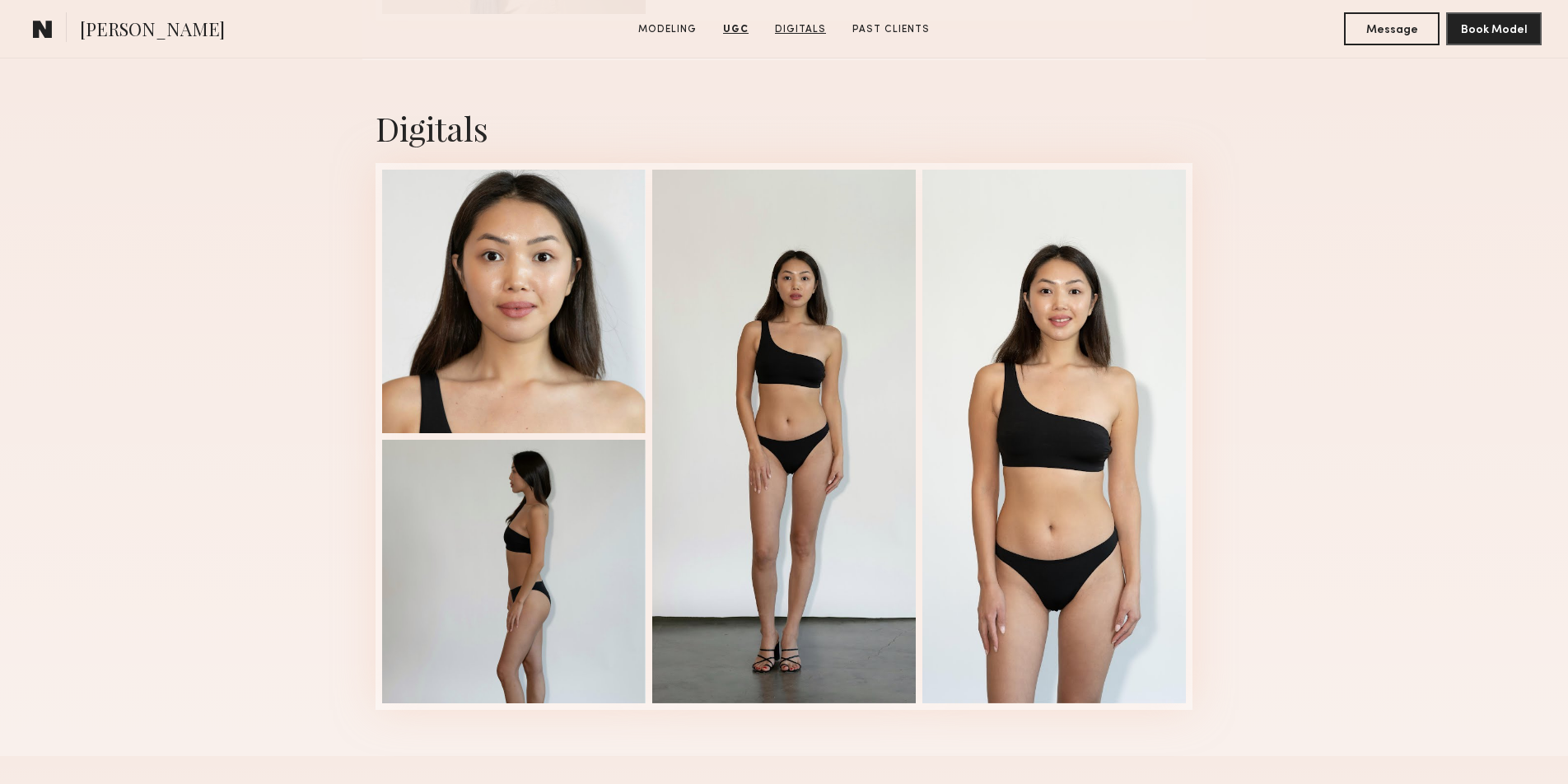
scroll to position [2788, 0]
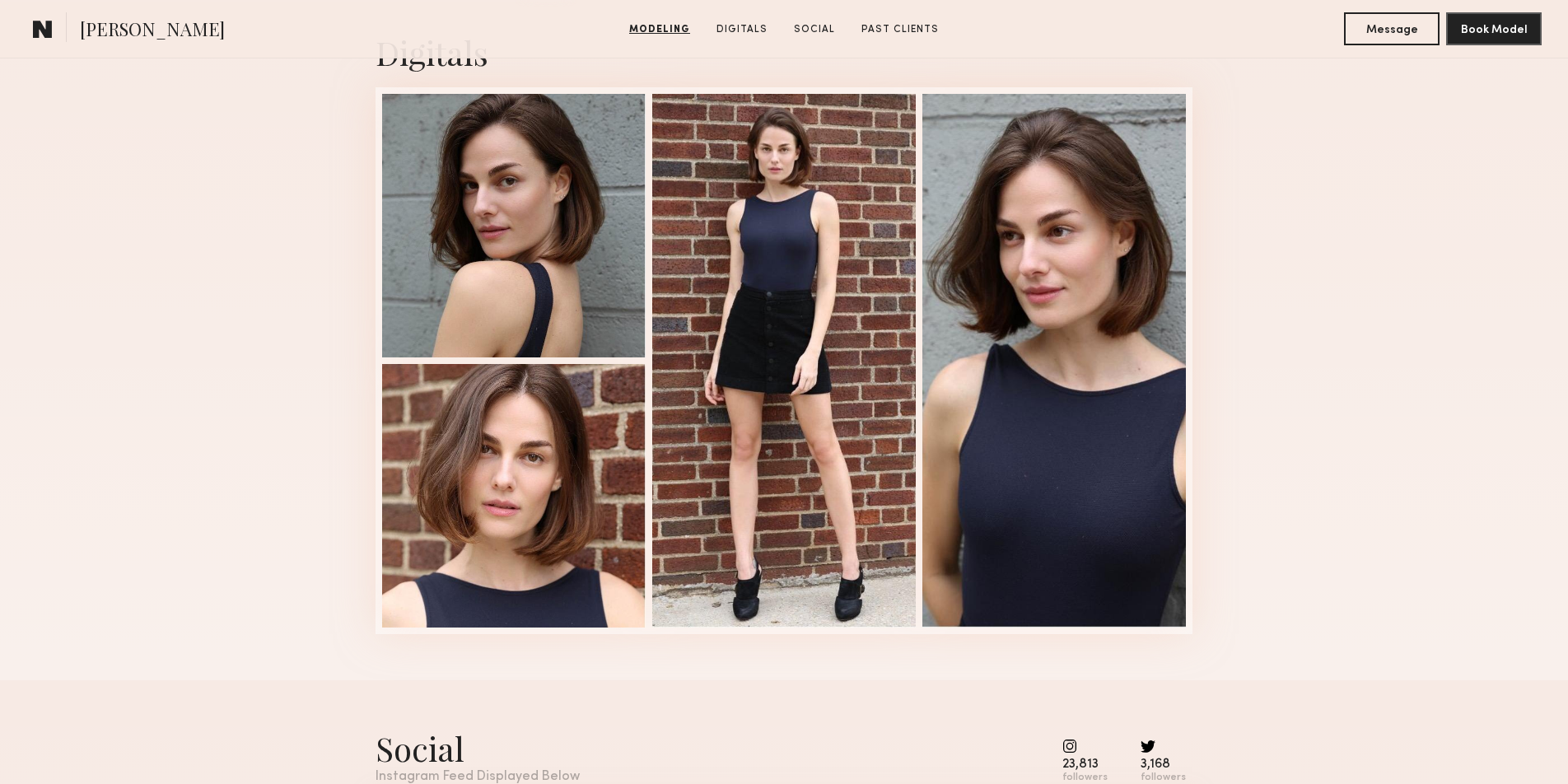
scroll to position [1710, 0]
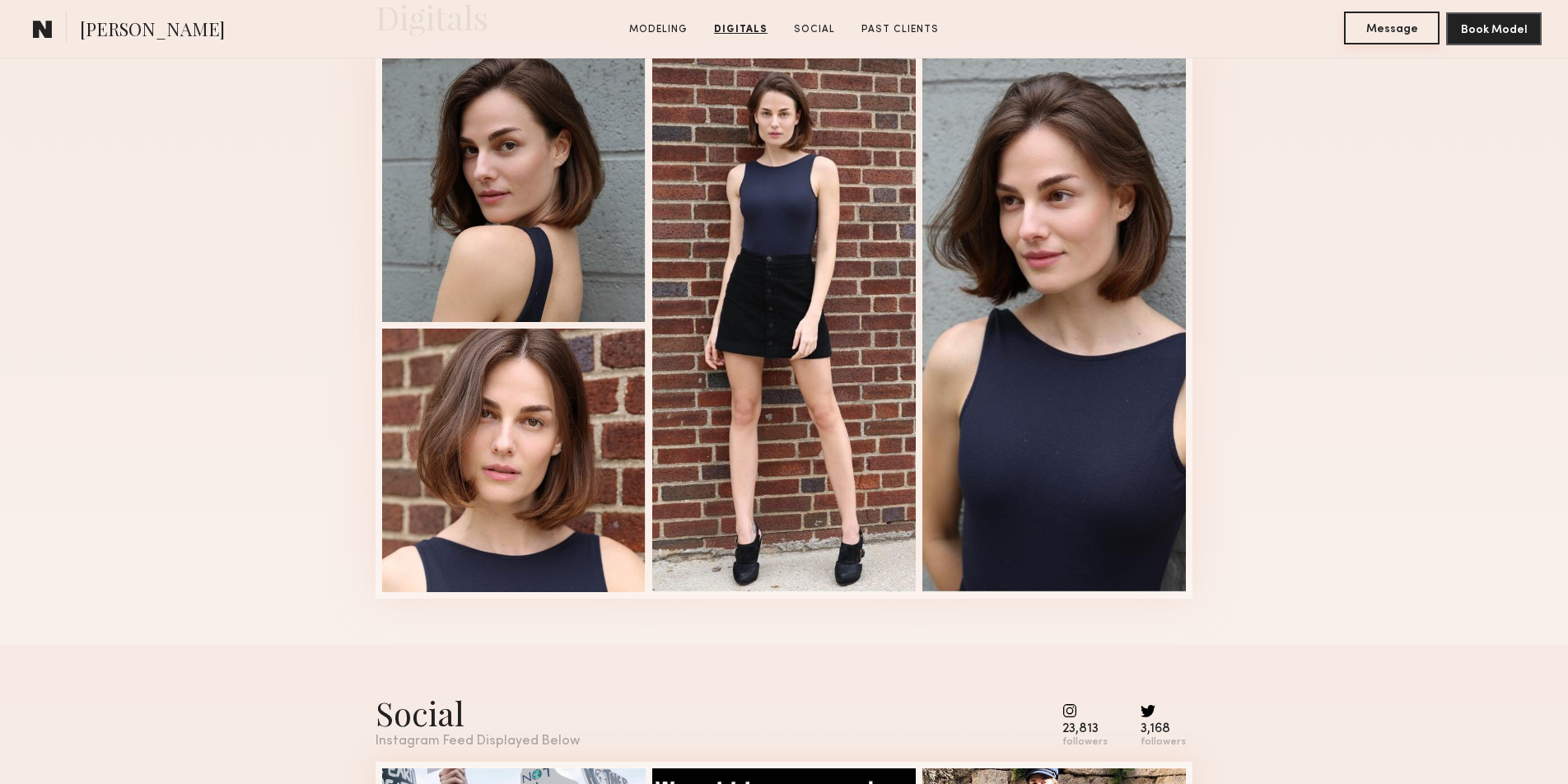
click at [1400, 29] on button "Message" at bounding box center [1391, 27] width 95 height 33
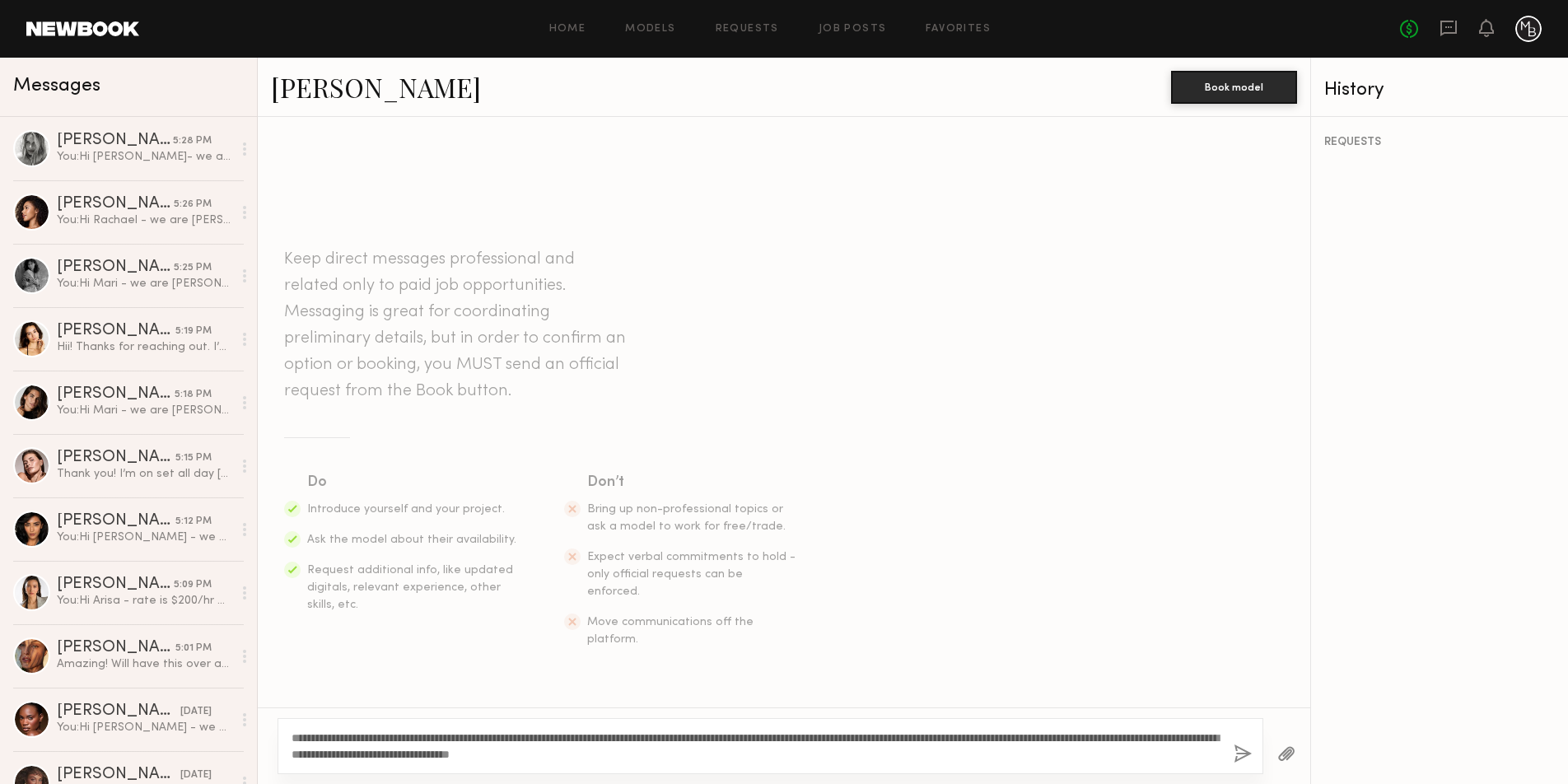
drag, startPoint x: 349, startPoint y: 739, endPoint x: 305, endPoint y: 738, distance: 44.0
click at [305, 738] on textarea "**********" at bounding box center [756, 745] width 929 height 33
type textarea "**********"
click at [1241, 754] on button "button" at bounding box center [1242, 755] width 18 height 21
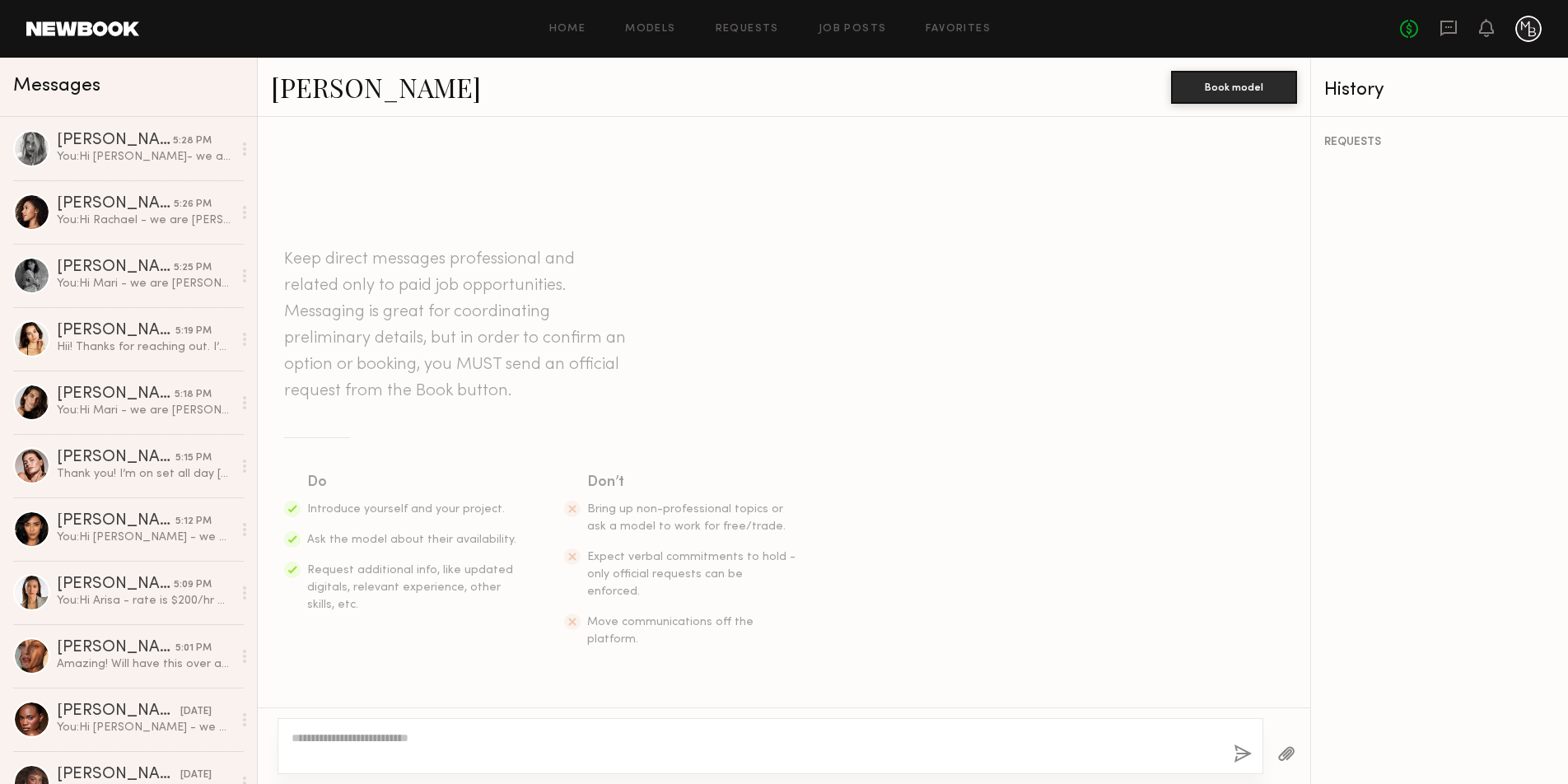
scroll to position [160, 0]
